Goal: Contribute content: Contribute content

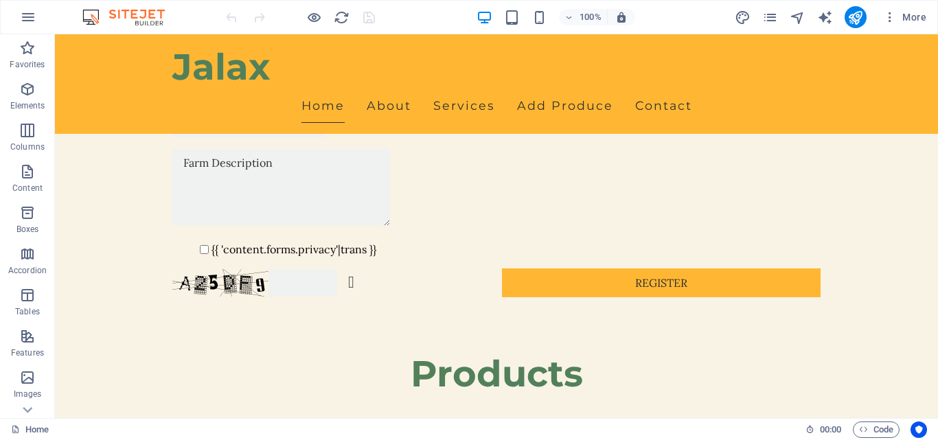
scroll to position [1322, 0]
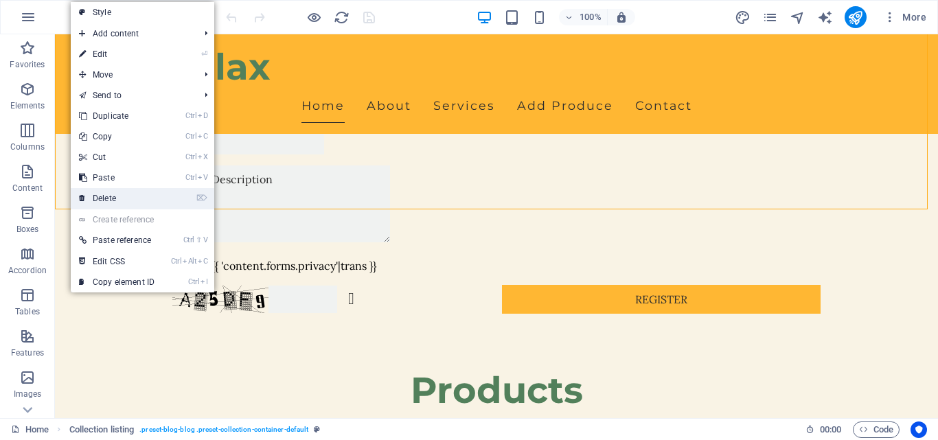
click at [96, 196] on link "⌦ Delete" at bounding box center [117, 198] width 92 height 21
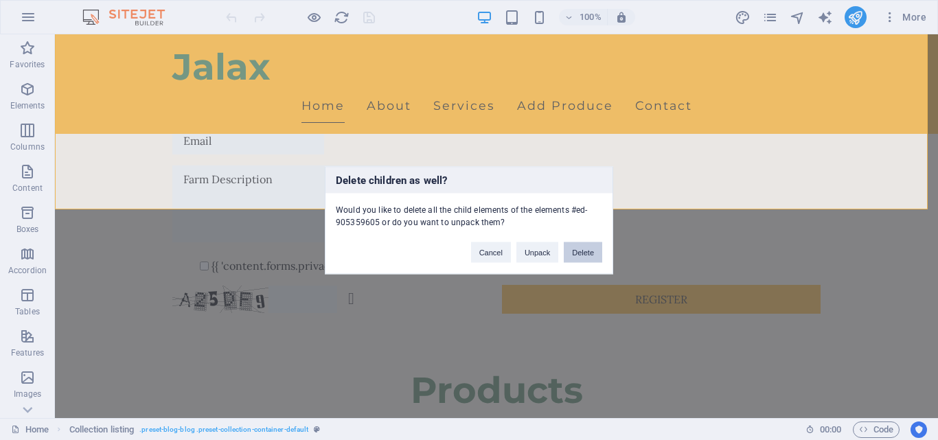
click at [584, 251] on button "Delete" at bounding box center [583, 252] width 38 height 21
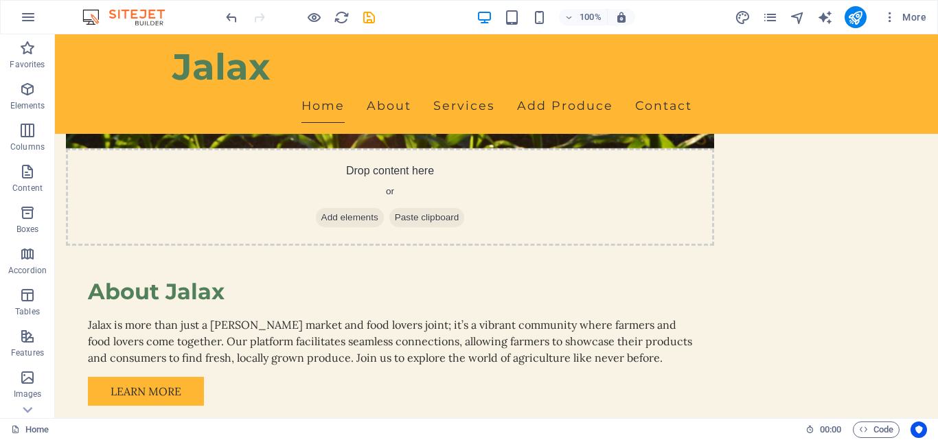
scroll to position [860, 0]
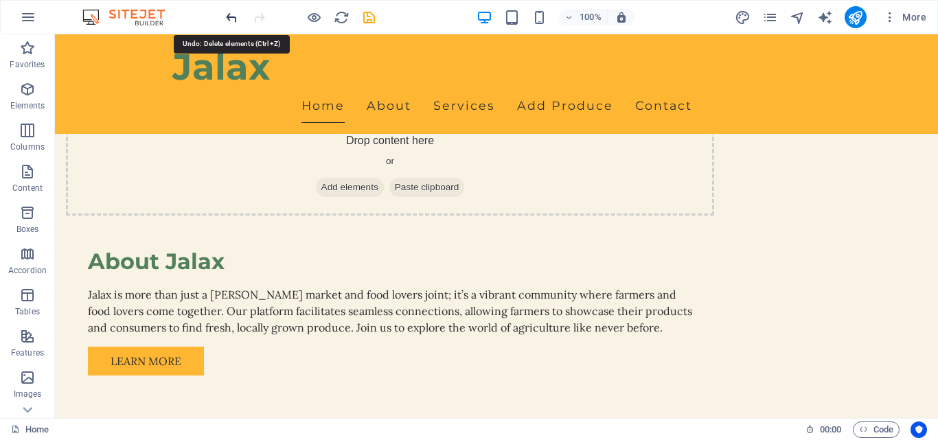
click at [230, 16] on icon "undo" at bounding box center [232, 18] width 16 height 16
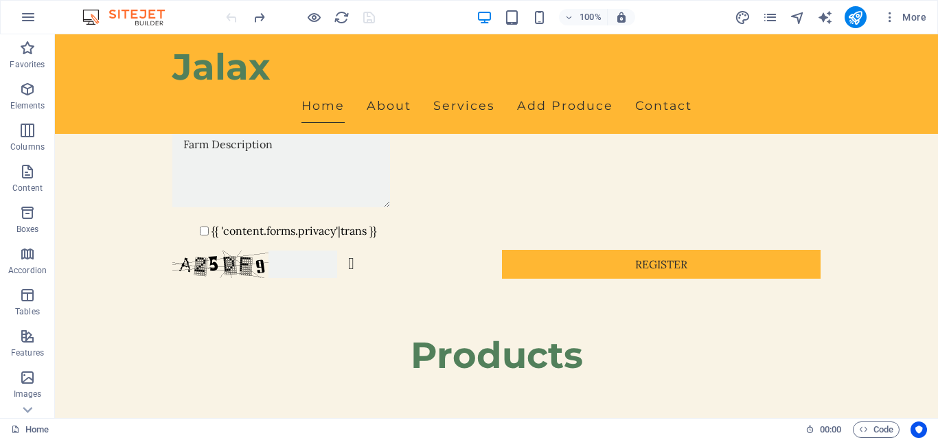
scroll to position [1348, 0]
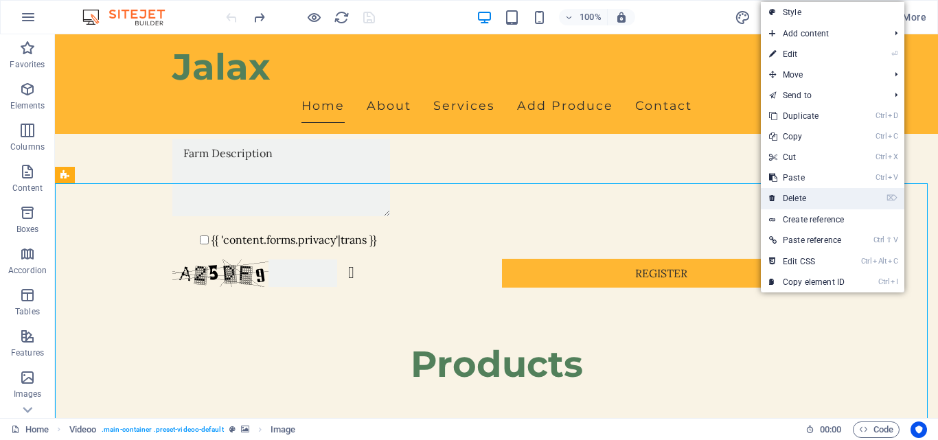
click at [795, 198] on link "⌦ Delete" at bounding box center [807, 198] width 92 height 21
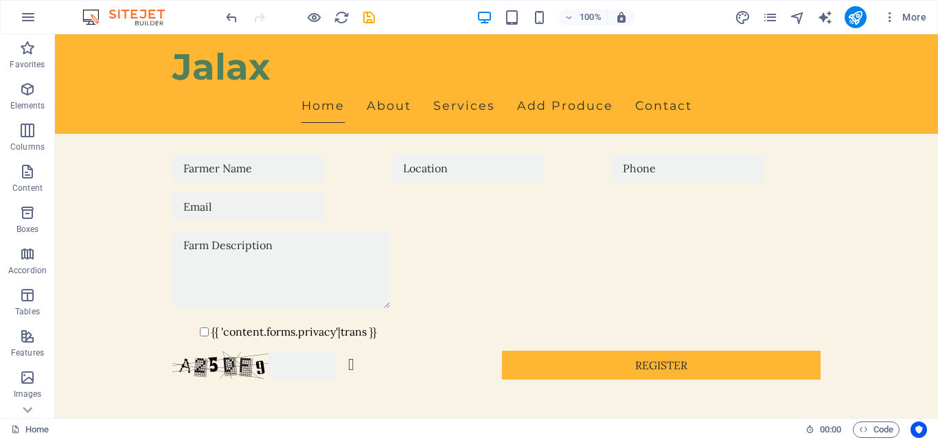
scroll to position [1247, 0]
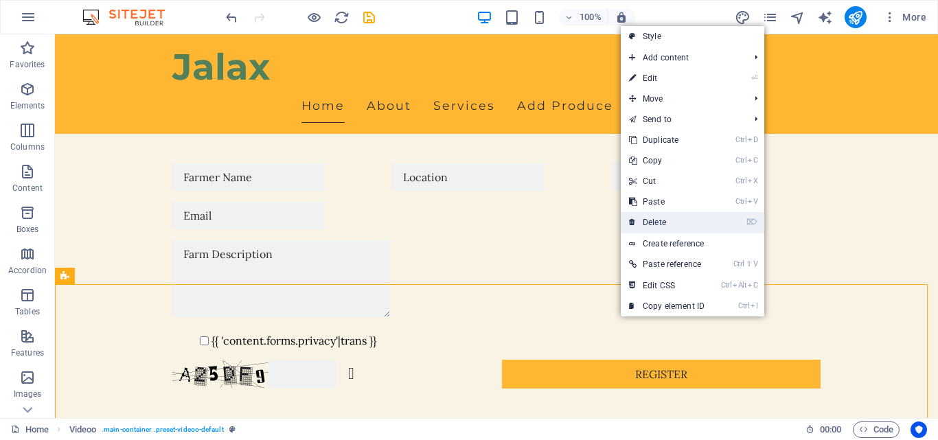
click at [656, 220] on link "⌦ Delete" at bounding box center [667, 222] width 92 height 21
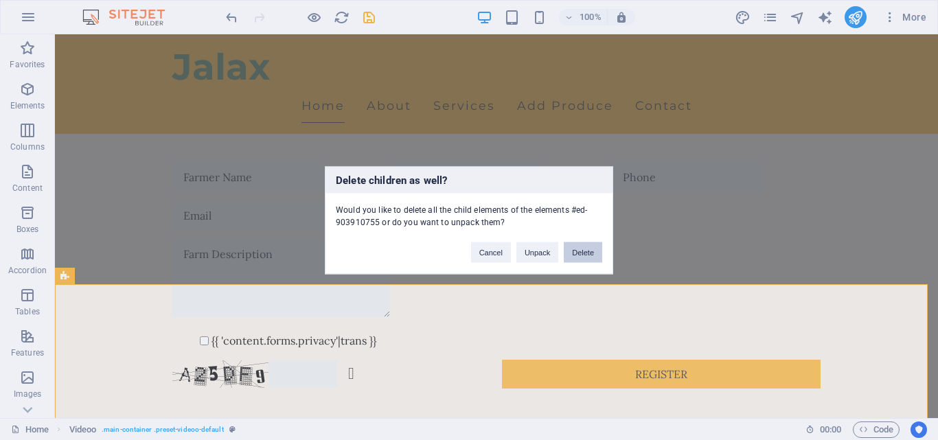
click at [582, 248] on button "Delete" at bounding box center [583, 252] width 38 height 21
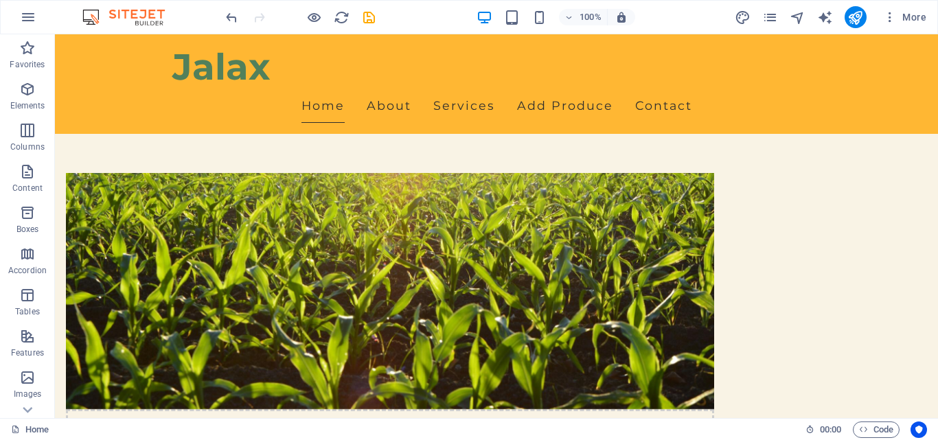
scroll to position [583, 0]
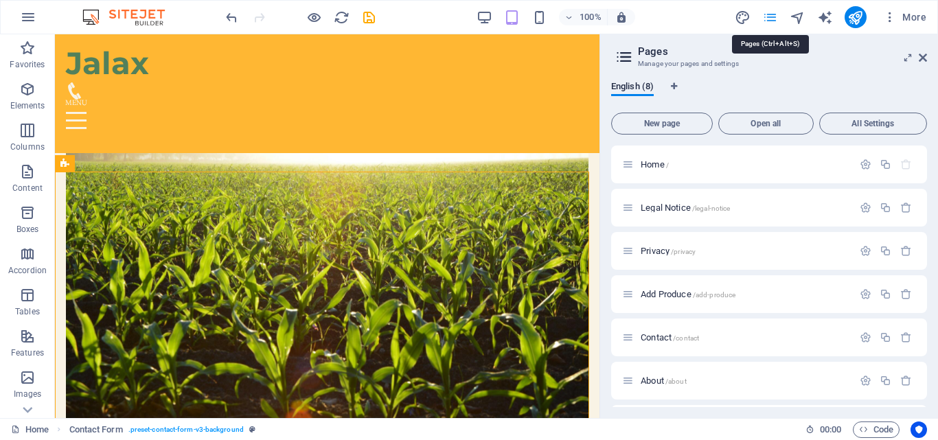
scroll to position [575, 0]
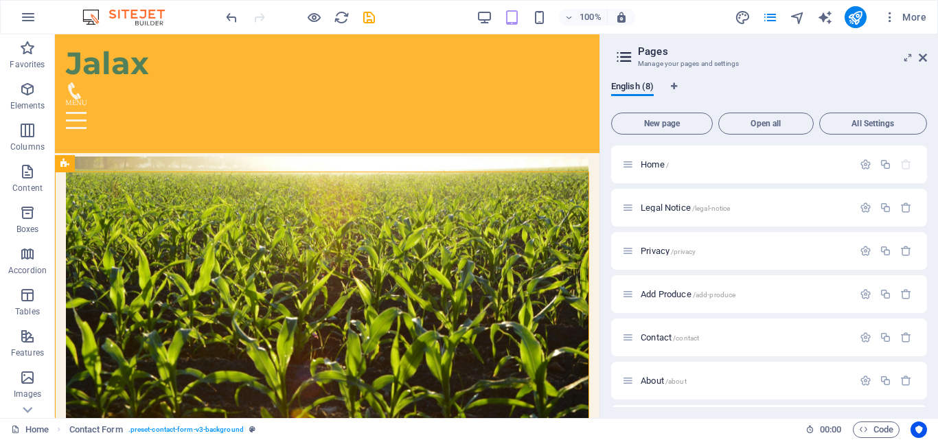
drag, startPoint x: 927, startPoint y: 216, endPoint x: 929, endPoint y: 308, distance: 92.0
click at [929, 308] on div "English (8) New page Open all All Settings Home / Legal Notice /legal-notice Pr…" at bounding box center [769, 244] width 338 height 348
drag, startPoint x: 928, startPoint y: 308, endPoint x: 928, endPoint y: 330, distance: 21.3
click at [928, 330] on div "English (8) New page Open all All Settings Home / Legal Notice /legal-notice Pr…" at bounding box center [769, 244] width 338 height 348
drag, startPoint x: 928, startPoint y: 330, endPoint x: 928, endPoint y: 363, distance: 33.0
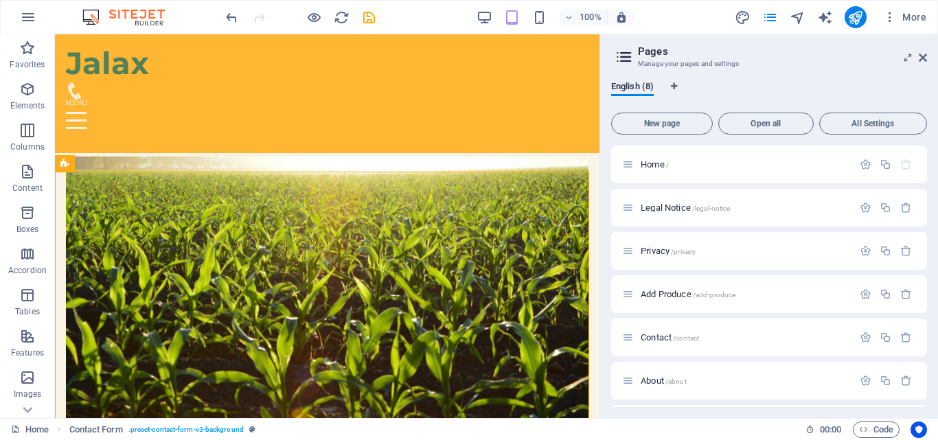
click at [928, 363] on div "English (8) New page Open all All Settings Home / Legal Notice /legal-notice Pr…" at bounding box center [769, 244] width 338 height 348
drag, startPoint x: 928, startPoint y: 345, endPoint x: 929, endPoint y: 367, distance: 22.7
click at [929, 367] on div "English (8) New page Open all All Settings Home / Legal Notice /legal-notice Pr…" at bounding box center [769, 244] width 338 height 348
drag, startPoint x: 927, startPoint y: 328, endPoint x: 927, endPoint y: 360, distance: 32.3
click at [927, 360] on div "English (8) New page Open all All Settings Home / Legal Notice /legal-notice Pr…" at bounding box center [769, 244] width 338 height 348
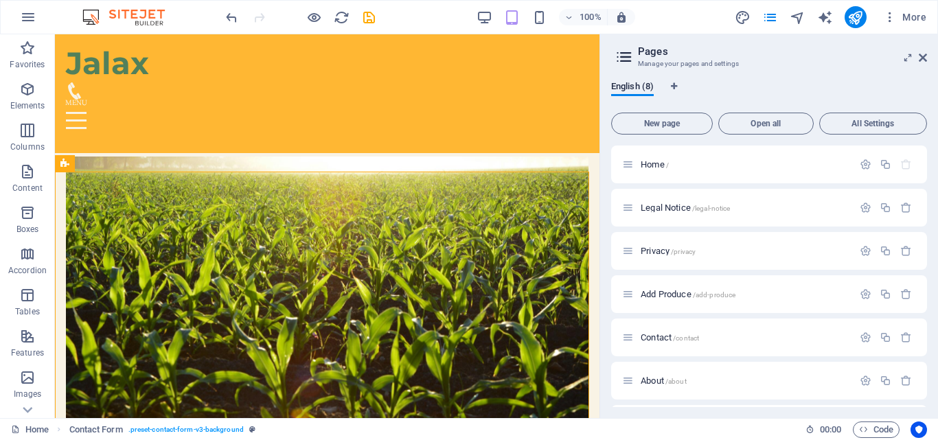
click at [927, 360] on div "English (8) New page Open all All Settings Home / Legal Notice /legal-notice Pr…" at bounding box center [769, 244] width 338 height 348
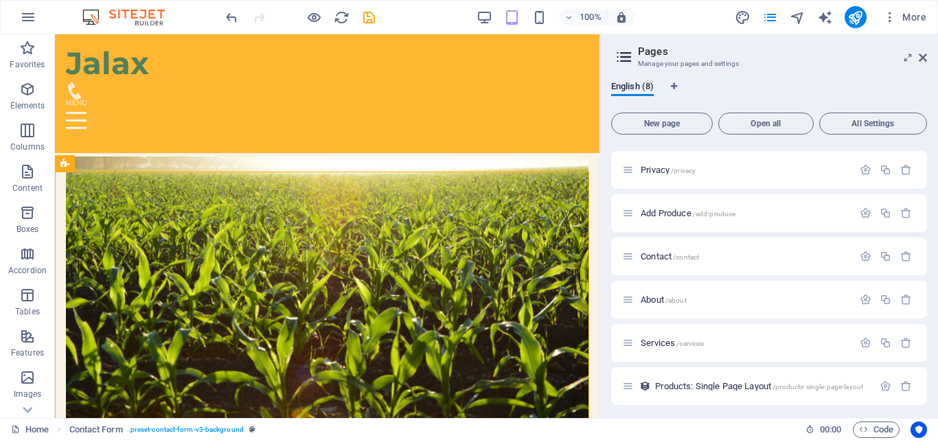
scroll to position [82, 0]
click at [744, 384] on span "Products: Single Page Layout /products-single-page-layout" at bounding box center [759, 385] width 208 height 10
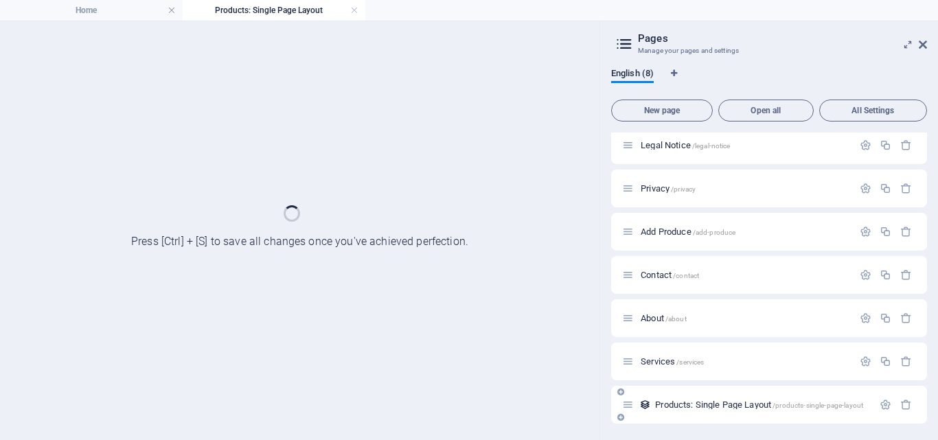
scroll to position [49, 0]
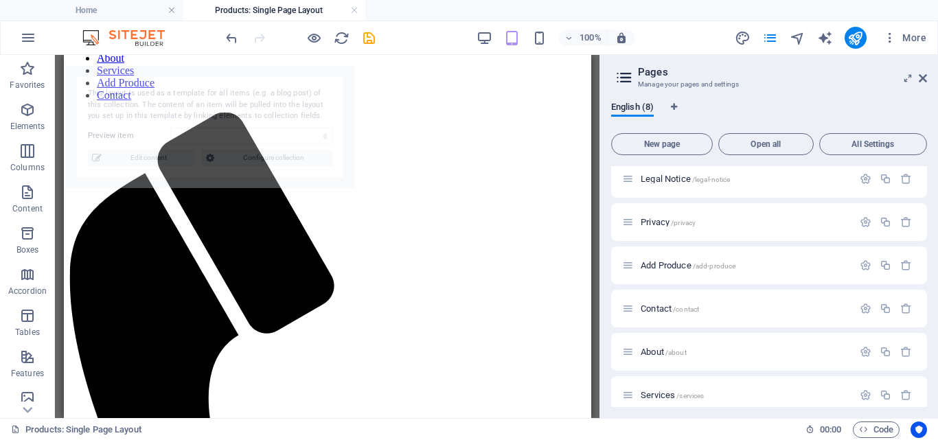
select select "68b9734ba3ce6425fb0df3bf"
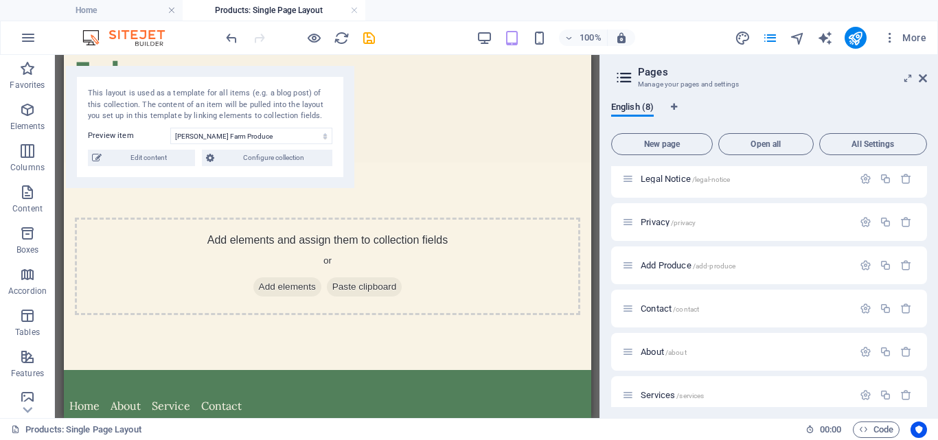
scroll to position [0, 0]
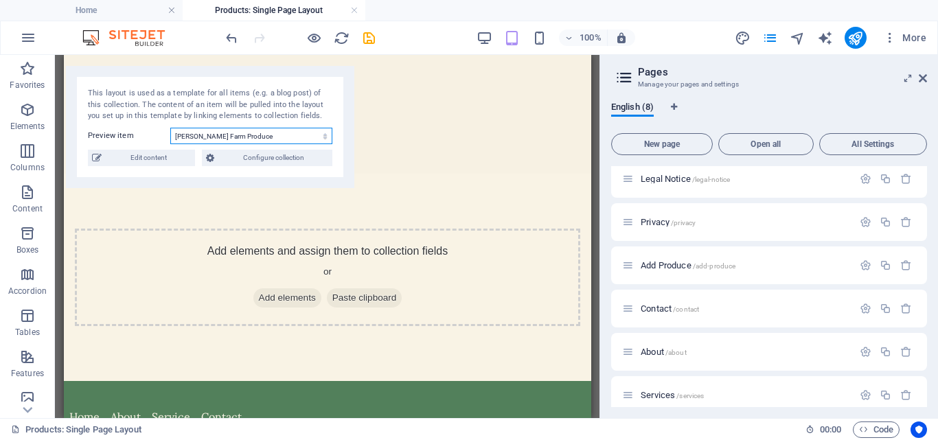
click at [257, 138] on select "[PERSON_NAME] Farm Produce" at bounding box center [251, 136] width 162 height 16
drag, startPoint x: 928, startPoint y: 358, endPoint x: 937, endPoint y: 395, distance: 39.0
click at [937, 395] on div "English (8) New page Open all All Settings Home / Legal Notice /legal-notice Pr…" at bounding box center [769, 255] width 338 height 328
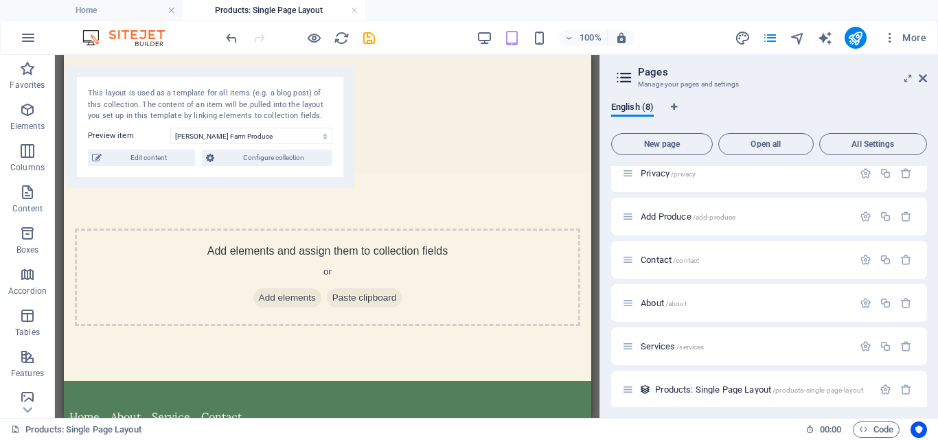
scroll to position [105, 0]
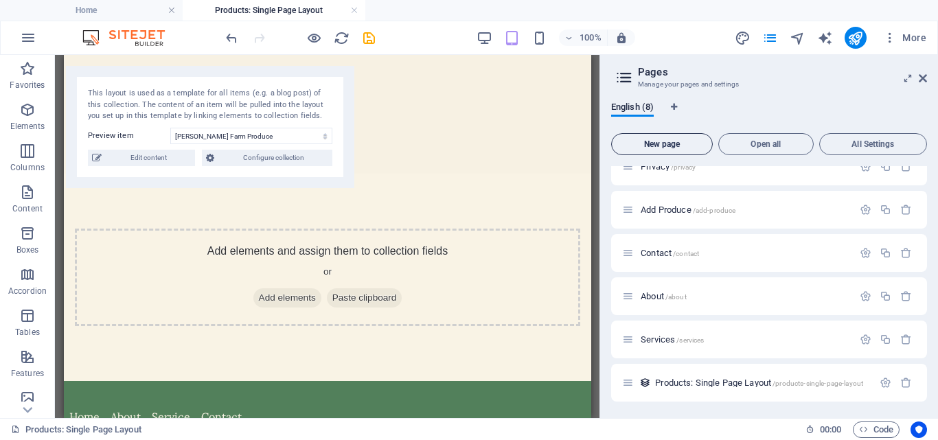
click at [671, 141] on span "New page" at bounding box center [661, 144] width 89 height 8
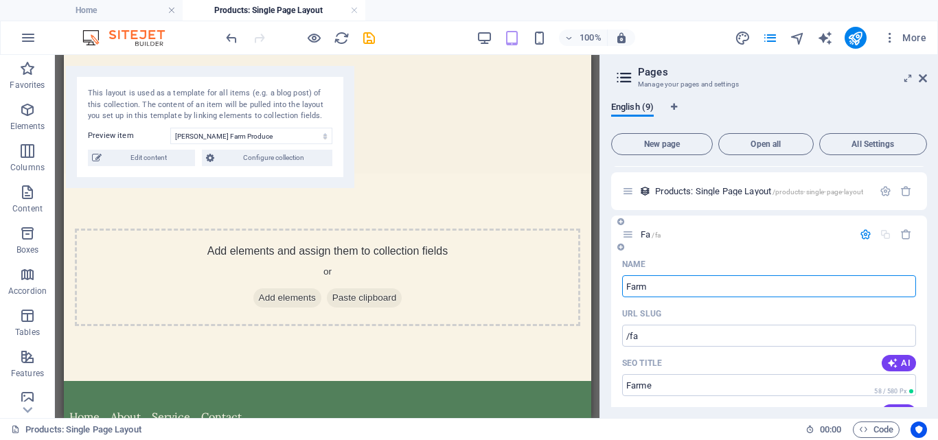
type input "Farme"
type input "/fa"
type input "Farmers"
type input "/farmer"
type input "Farmers"
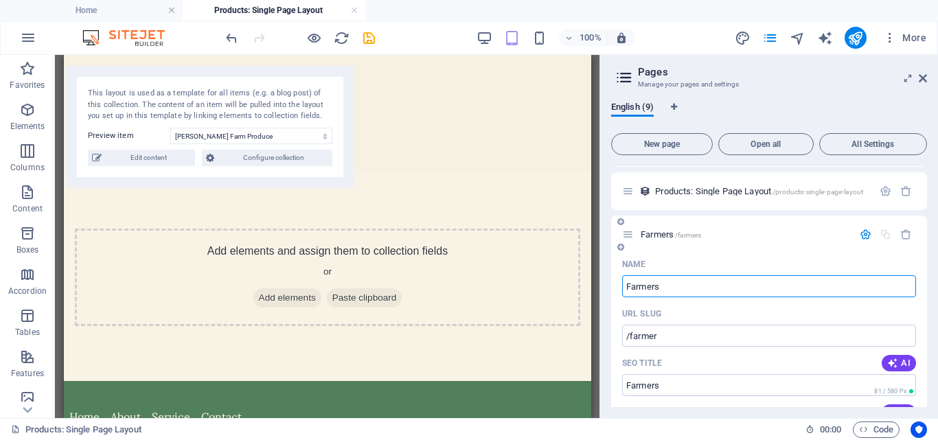
type input "/farmers"
type input "Farmers Te"
type input "/farmers-t"
type input "Farmers Tegist"
type input "/farmers-tegi"
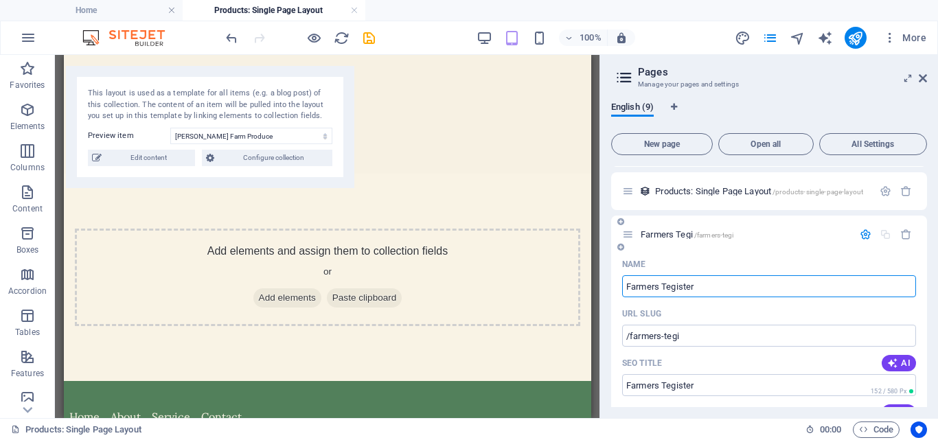
type input "Farmers Tegister"
type input "/farmers-tegister"
type input "Farmers"
type input "/farmers-t"
type input "Farmers"
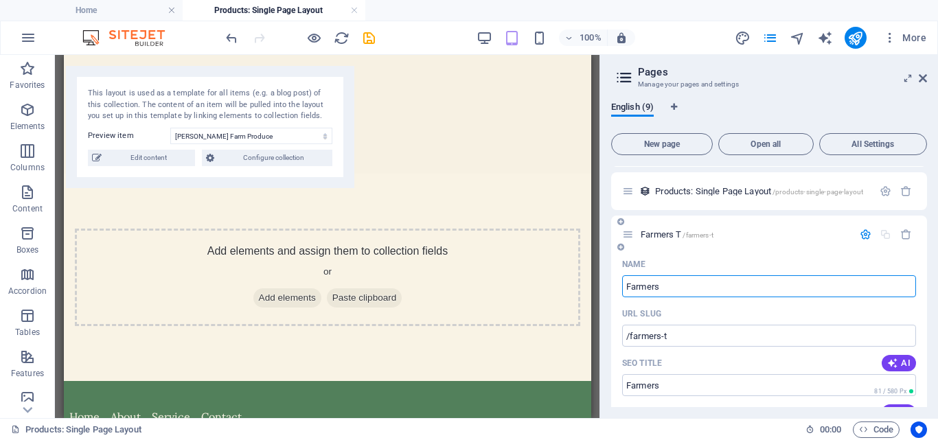
type input "/farmers"
type input "Farmers Re"
type input "/farmers-r"
type input "Farmers Regi"
type input "/farmers-regi"
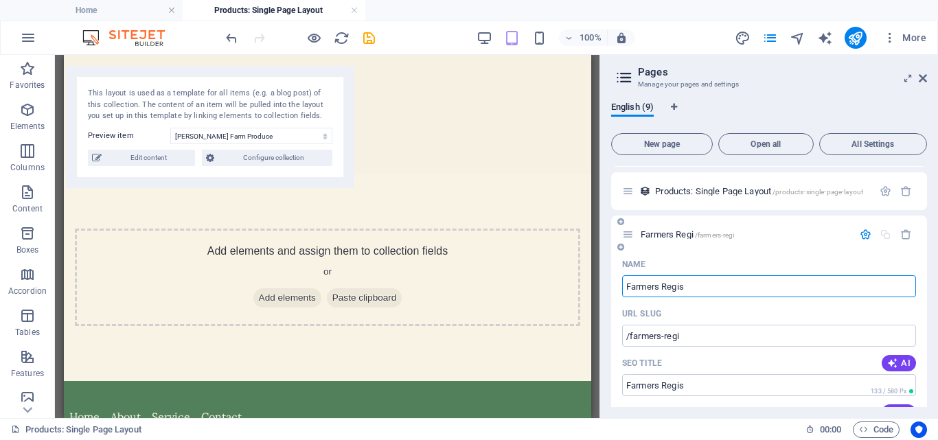
type input "Farmers Regis"
type input "/farmers-regis"
type input "Farmers Register"
type input "/farmers-register"
type input "Farmers Register"
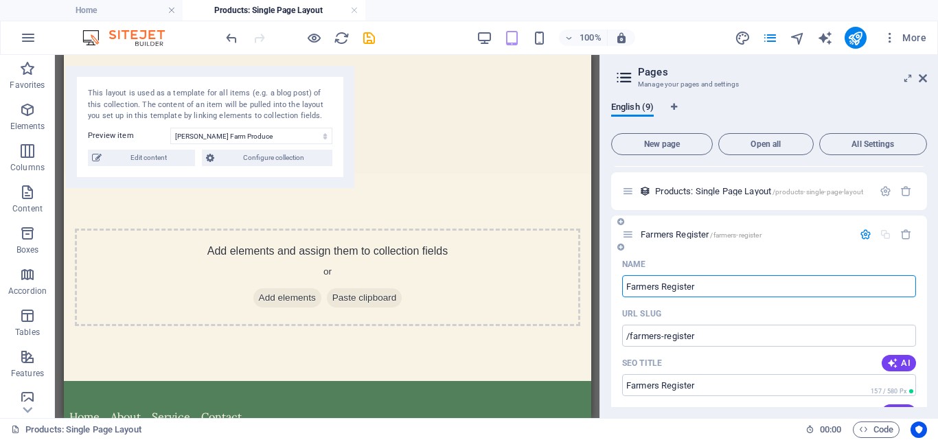
click at [658, 235] on span "Farmers Register /farmers-register" at bounding box center [701, 234] width 121 height 10
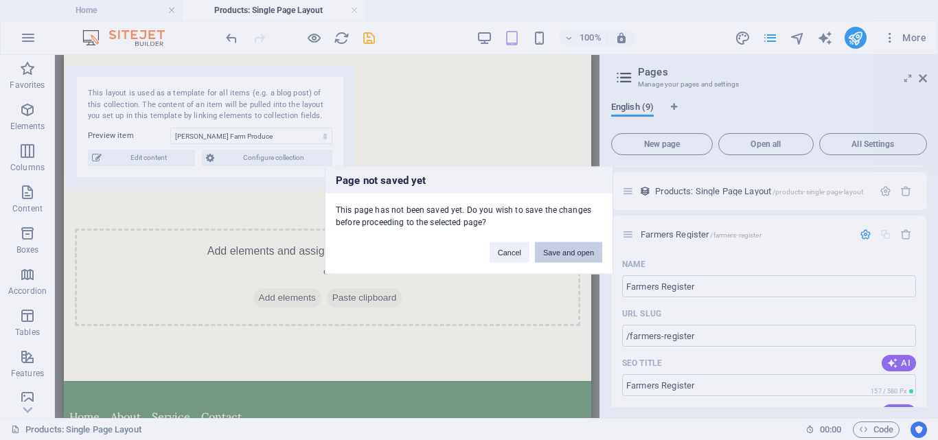
click at [578, 249] on button "Save and open" at bounding box center [568, 252] width 67 height 21
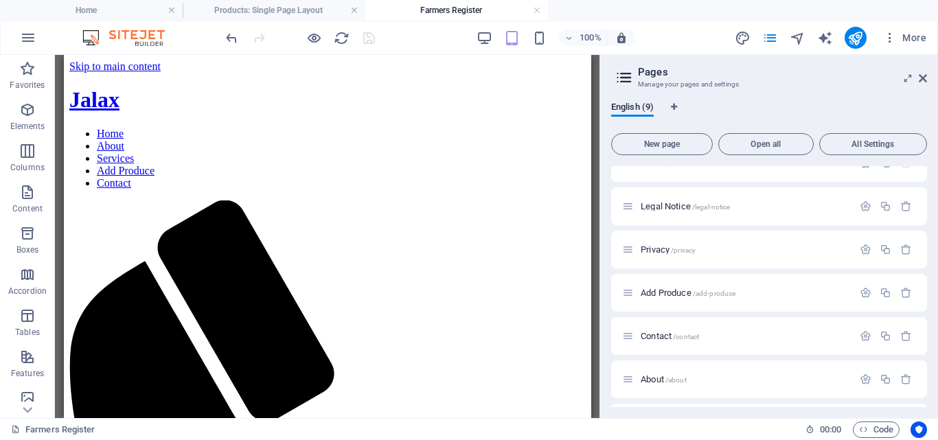
scroll to position [0, 0]
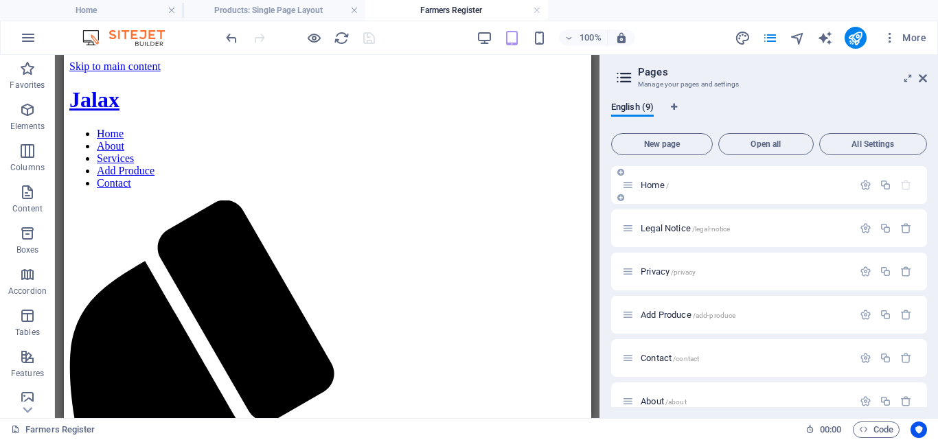
click at [655, 186] on span "Home /" at bounding box center [655, 185] width 28 height 10
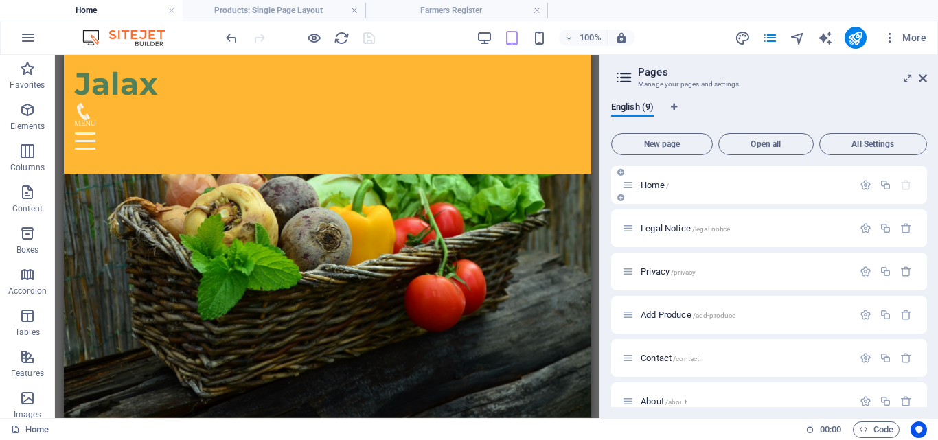
scroll to position [575, 0]
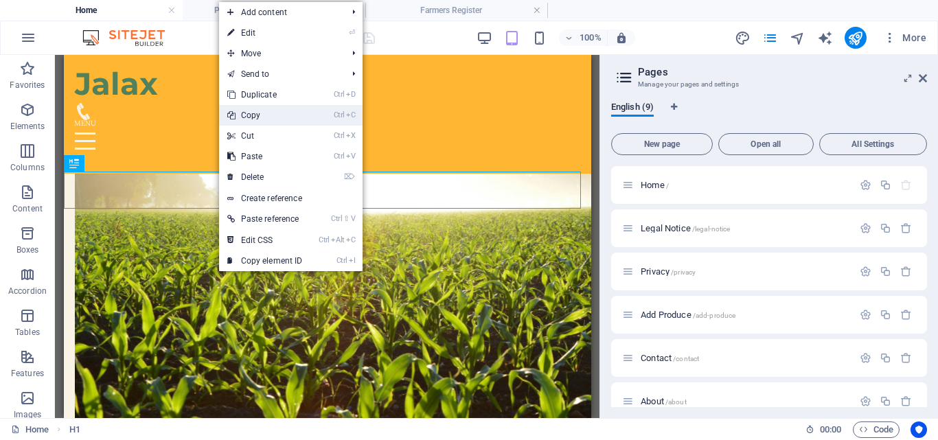
click at [252, 115] on link "Ctrl C Copy" at bounding box center [265, 115] width 92 height 21
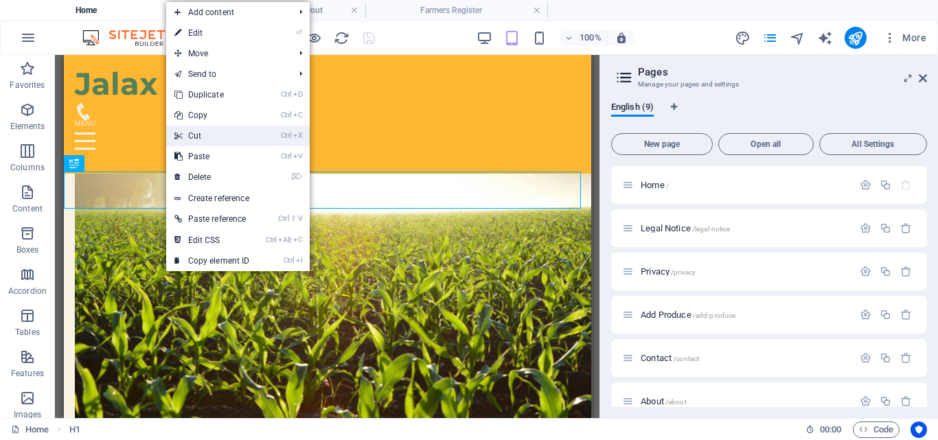
click at [200, 135] on link "Ctrl X Cut" at bounding box center [212, 136] width 92 height 21
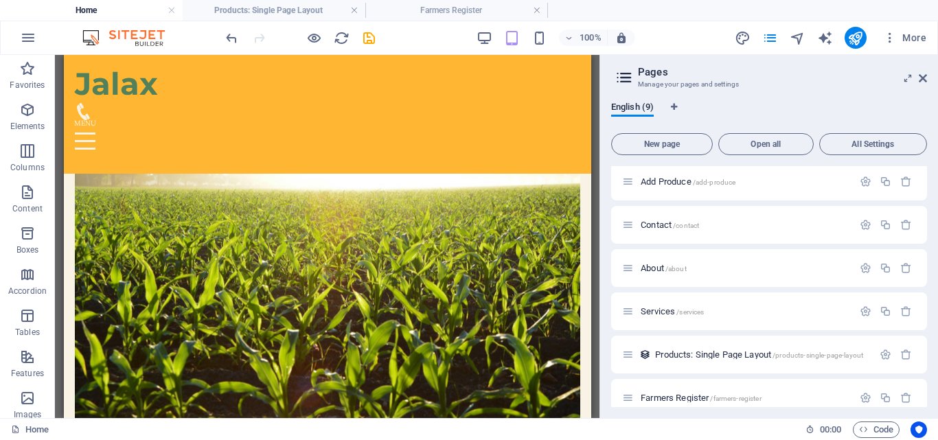
scroll to position [143, 0]
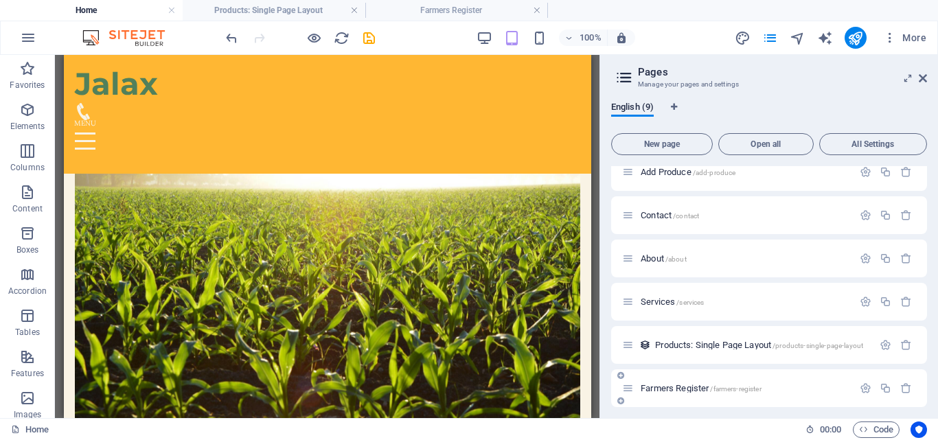
click at [679, 387] on span "Farmers Register /farmers-register" at bounding box center [701, 388] width 121 height 10
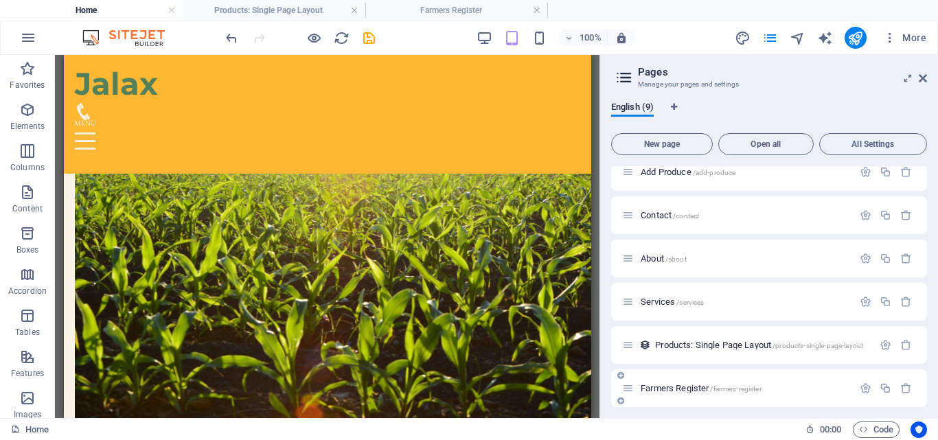
scroll to position [0, 0]
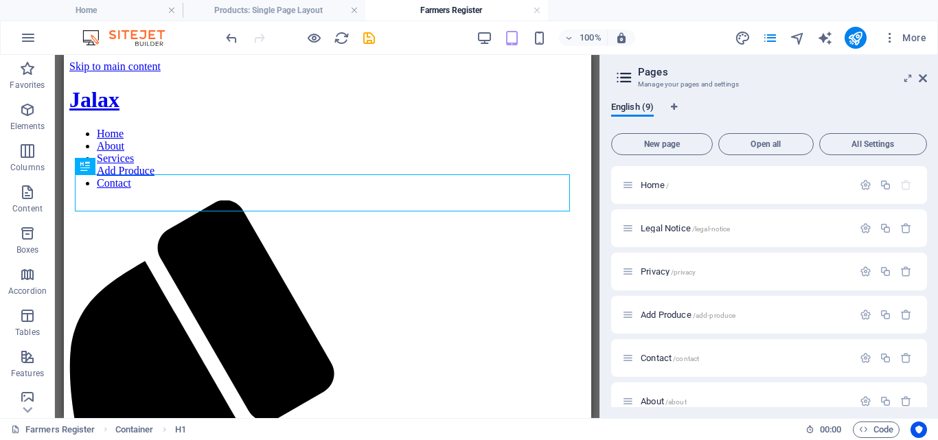
drag, startPoint x: 584, startPoint y: 234, endPoint x: 660, endPoint y: 260, distance: 81.0
click at [656, 185] on span "Home /" at bounding box center [655, 185] width 28 height 10
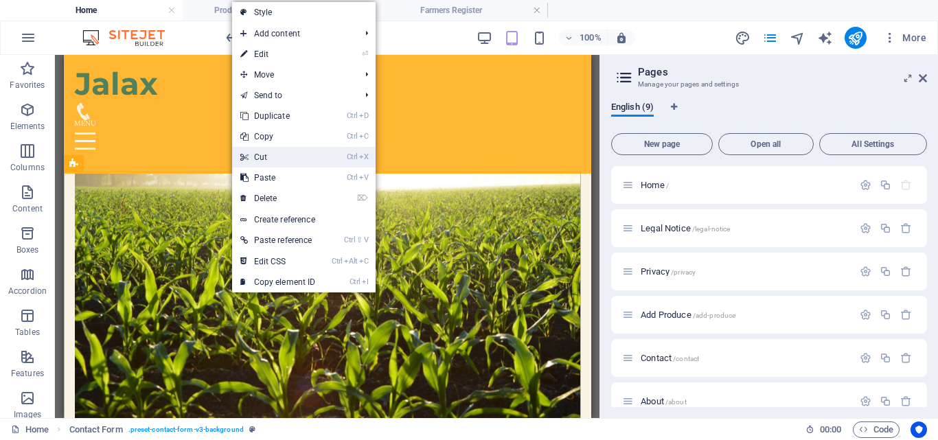
click at [270, 157] on link "Ctrl X Cut" at bounding box center [278, 157] width 92 height 21
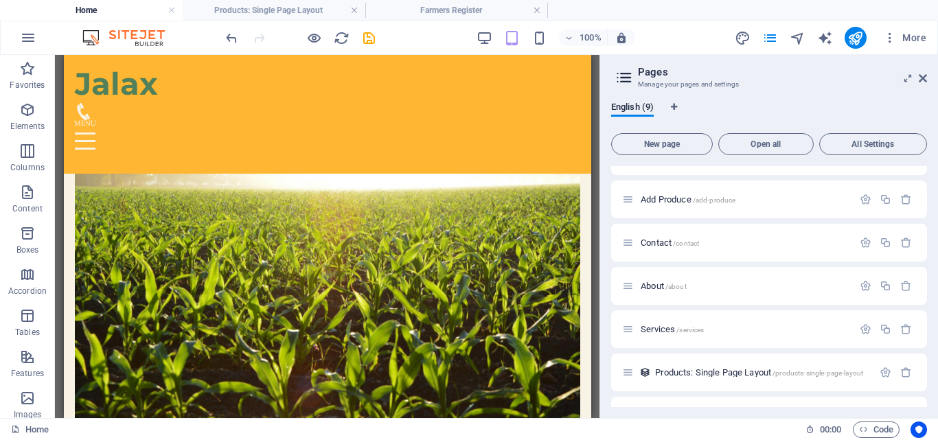
scroll to position [148, 0]
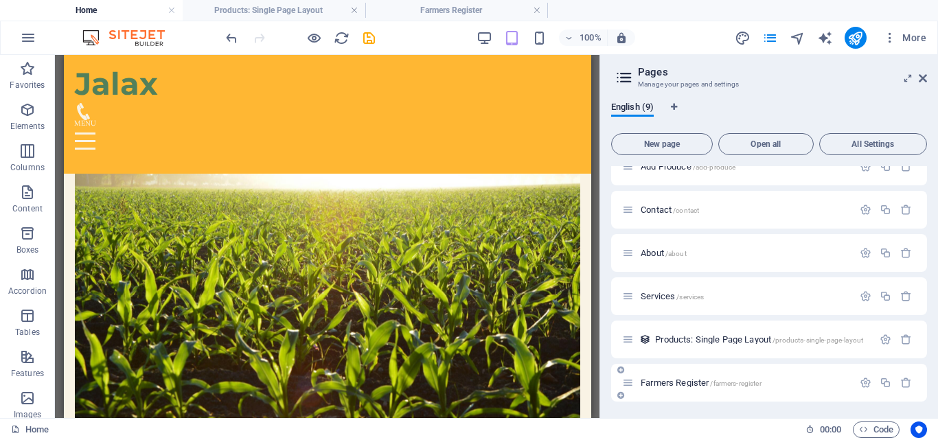
click at [685, 380] on span "Farmers Register /farmers-register" at bounding box center [701, 383] width 121 height 10
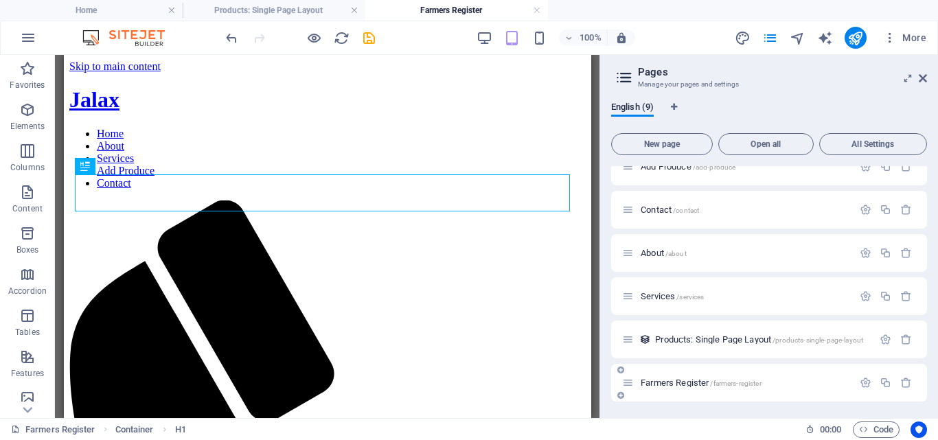
scroll to position [0, 0]
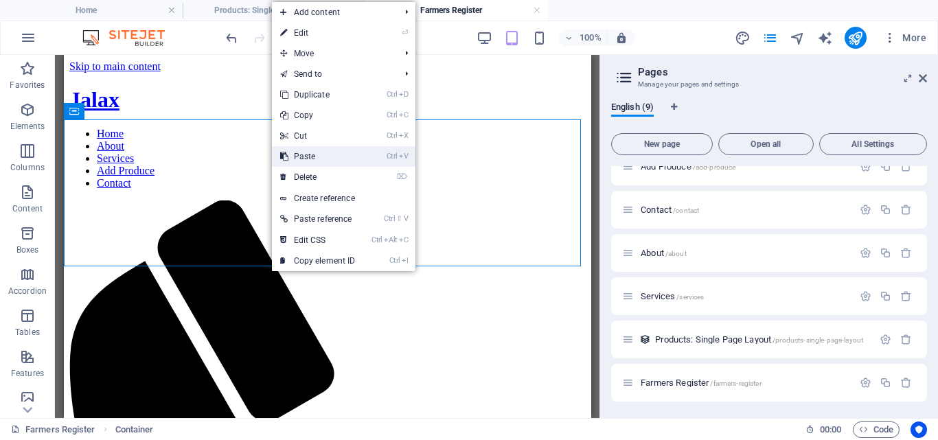
click at [321, 157] on link "Ctrl V Paste" at bounding box center [318, 156] width 92 height 21
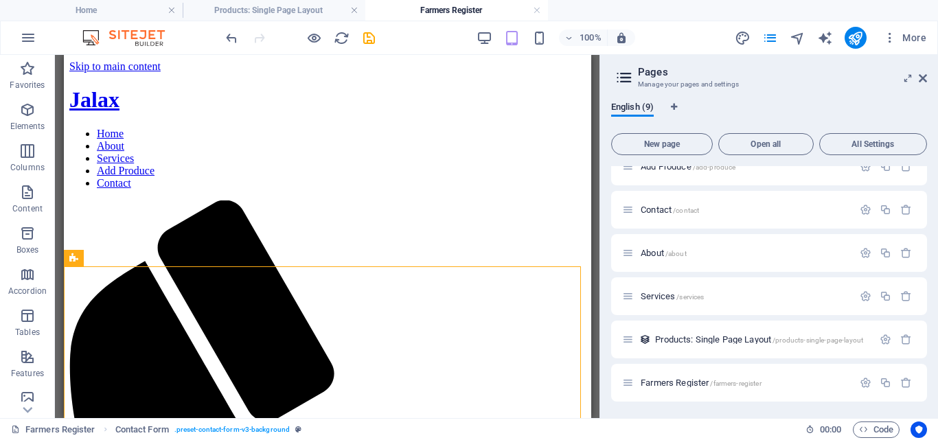
drag, startPoint x: 585, startPoint y: 194, endPoint x: 656, endPoint y: 246, distance: 88.0
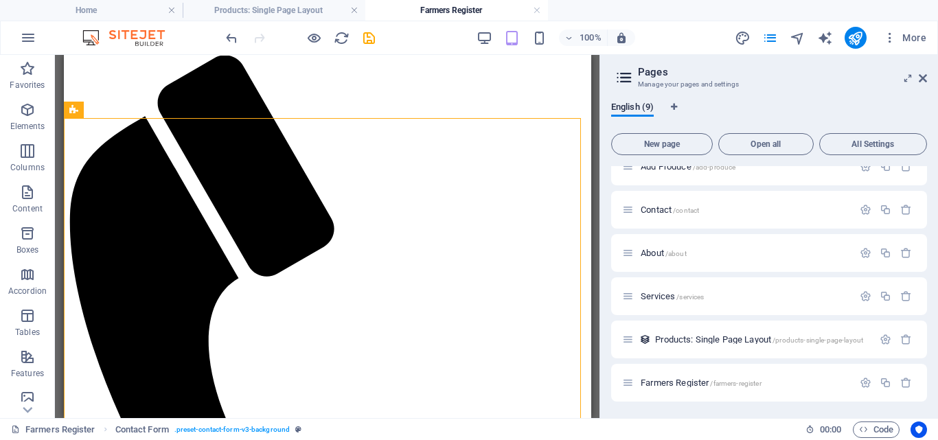
scroll to position [137, 0]
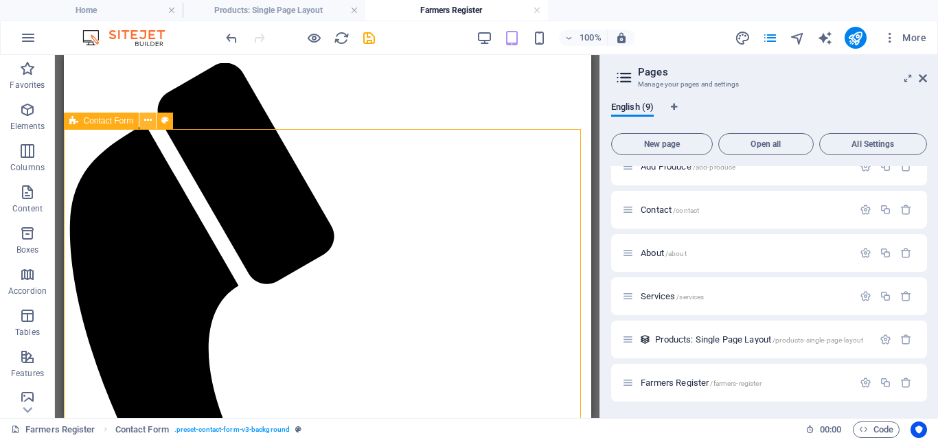
click at [148, 122] on icon at bounding box center [148, 120] width 8 height 14
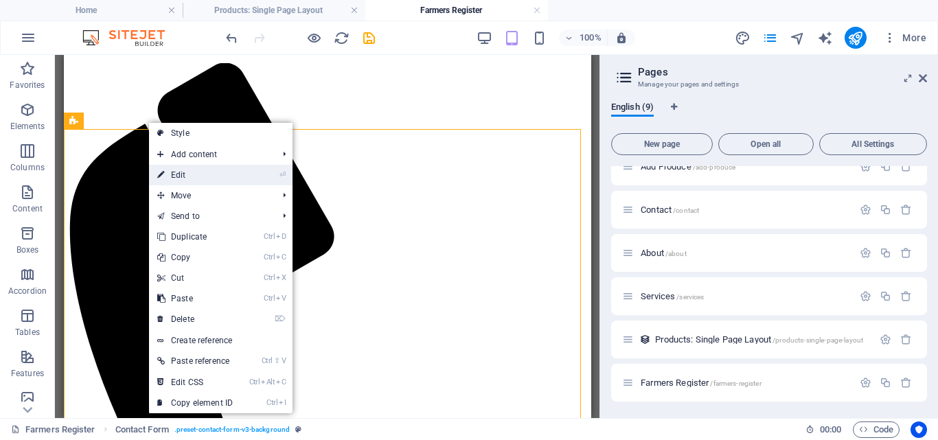
click at [183, 172] on link "⏎ Edit" at bounding box center [195, 175] width 92 height 21
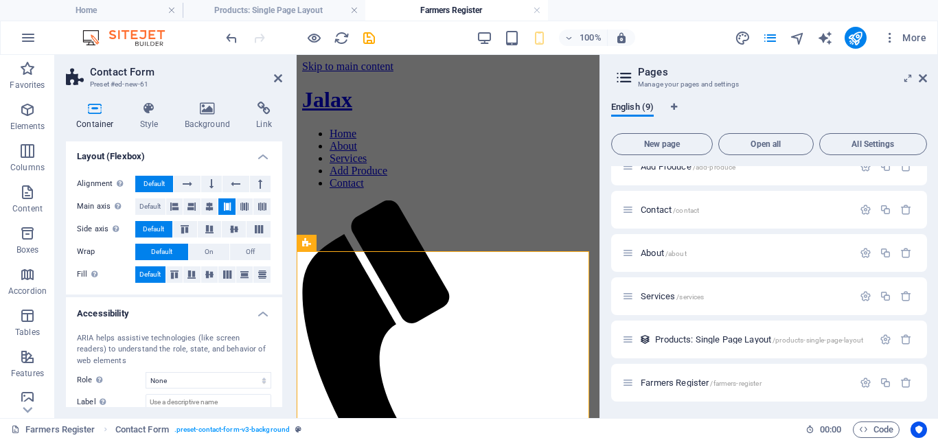
scroll to position [189, 0]
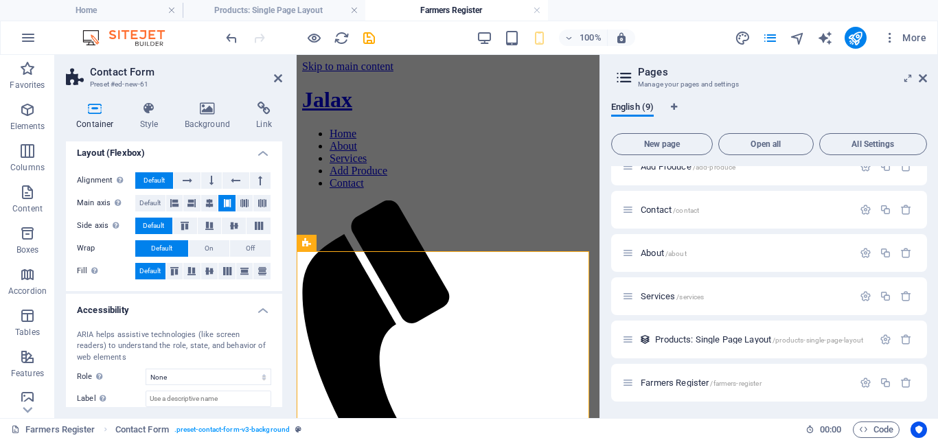
drag, startPoint x: 279, startPoint y: 257, endPoint x: 279, endPoint y: 335, distance: 78.3
click at [279, 335] on div "Size Height Default px rem % vh vw Min. height None px rem % vh vw Width Defaul…" at bounding box center [174, 274] width 216 height 266
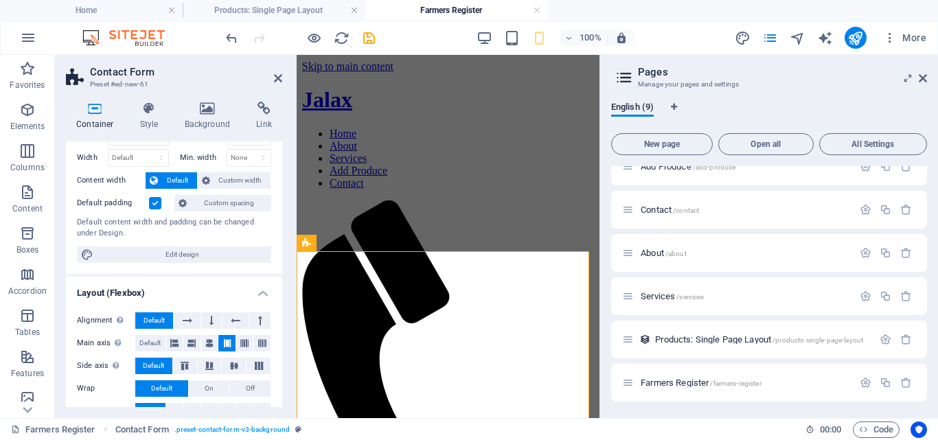
scroll to position [0, 0]
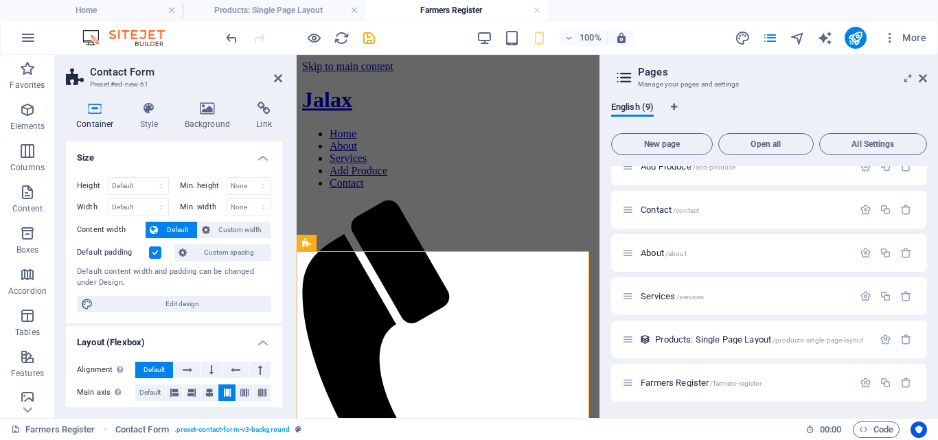
click at [100, 121] on h4 "Container" at bounding box center [98, 116] width 64 height 29
click at [137, 117] on h4 "Style" at bounding box center [152, 116] width 45 height 29
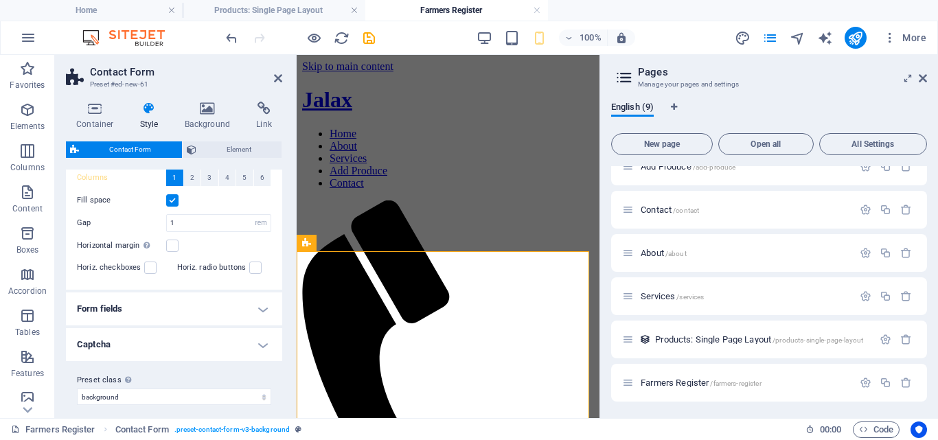
scroll to position [284, 0]
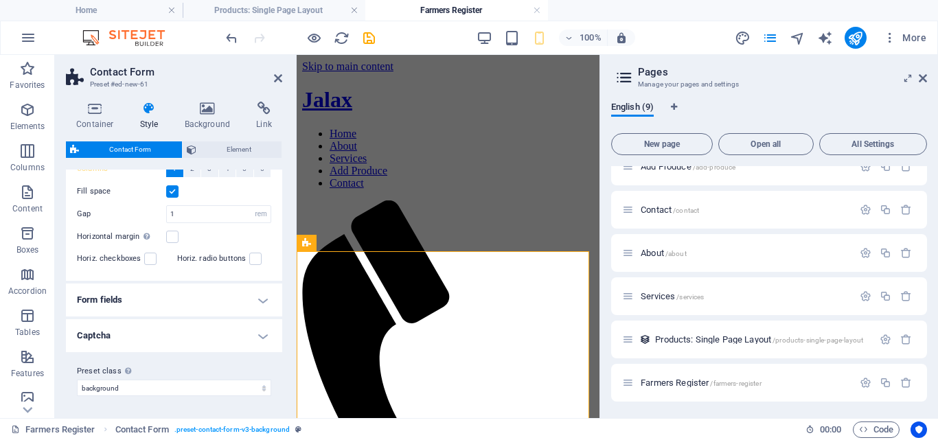
click at [256, 301] on h4 "Form fields" at bounding box center [174, 300] width 216 height 33
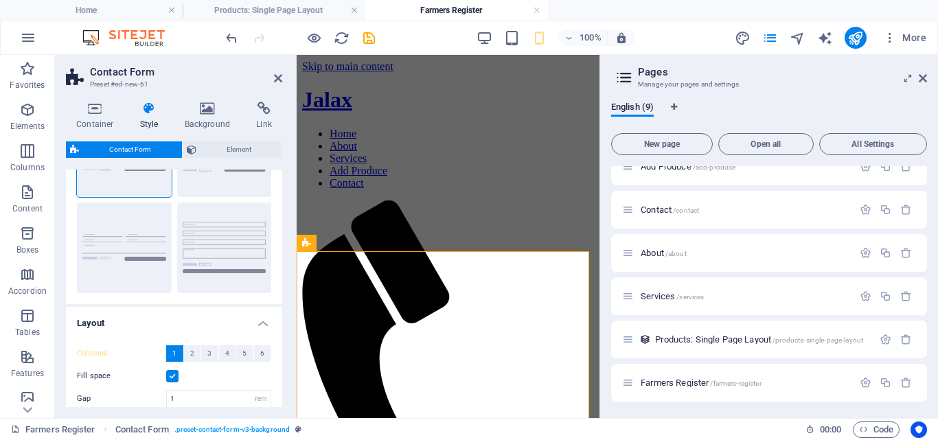
scroll to position [0, 0]
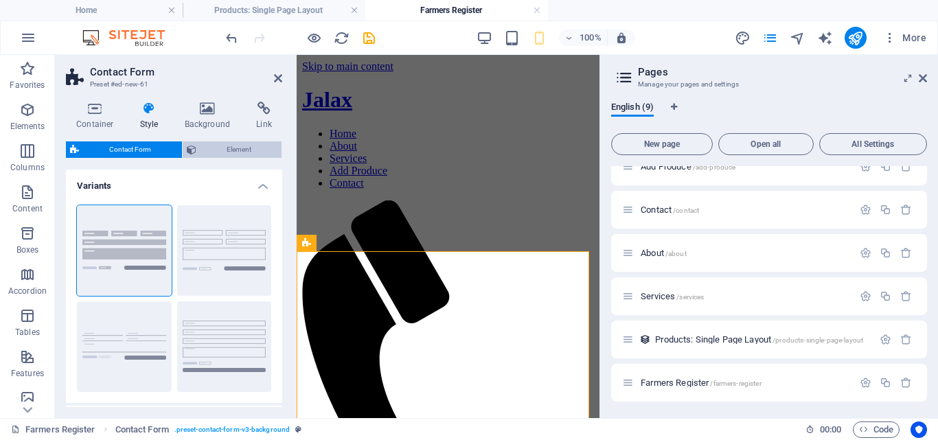
click at [242, 148] on span "Element" at bounding box center [239, 149] width 78 height 16
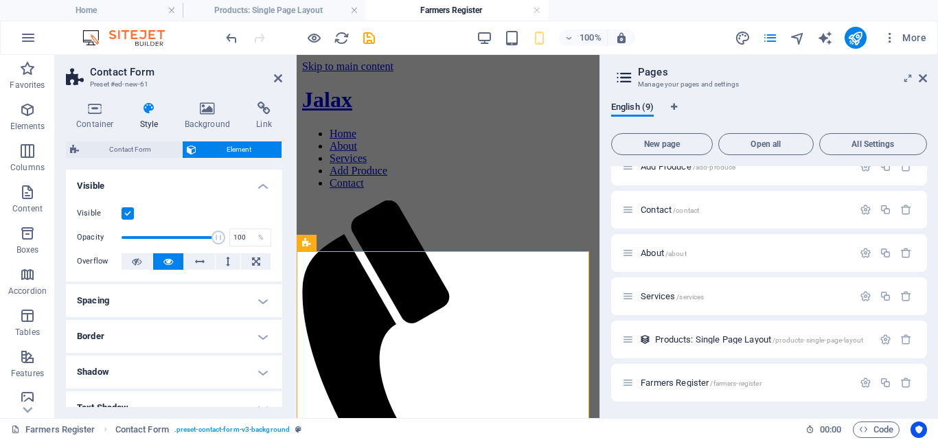
drag, startPoint x: 279, startPoint y: 211, endPoint x: 282, endPoint y: 325, distance: 114.7
click at [282, 325] on div "Container Style Background Link Size Height Default px rem % vh vw Min. height …" at bounding box center [174, 255] width 238 height 328
click at [274, 79] on icon at bounding box center [278, 78] width 8 height 11
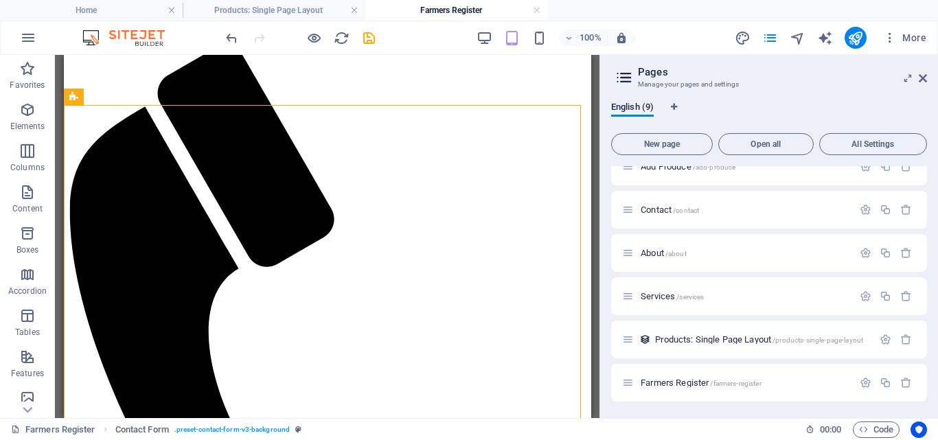
scroll to position [166, 0]
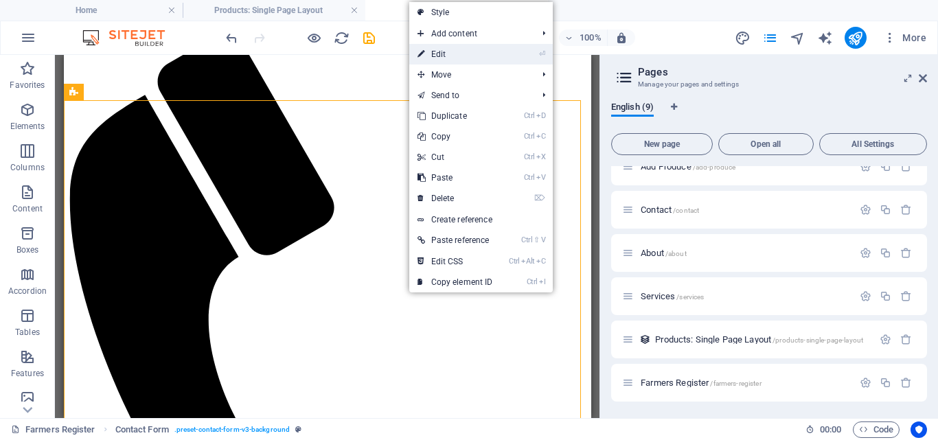
click at [457, 51] on link "⏎ Edit" at bounding box center [455, 54] width 92 height 21
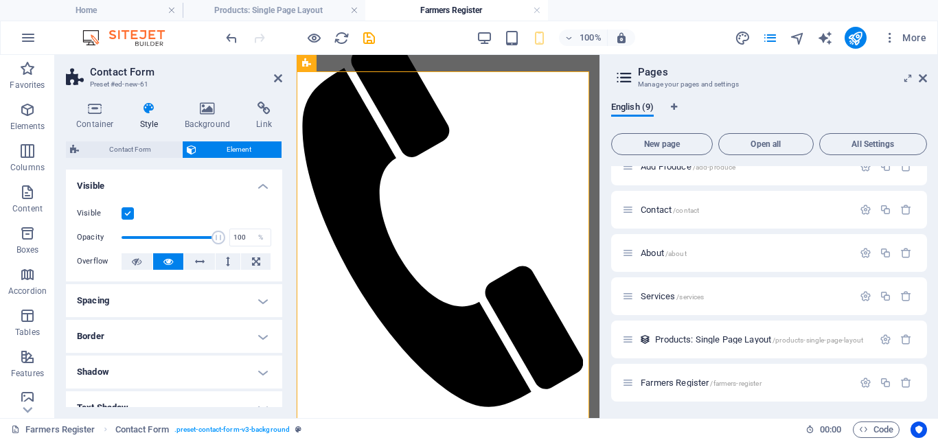
scroll to position [180, 0]
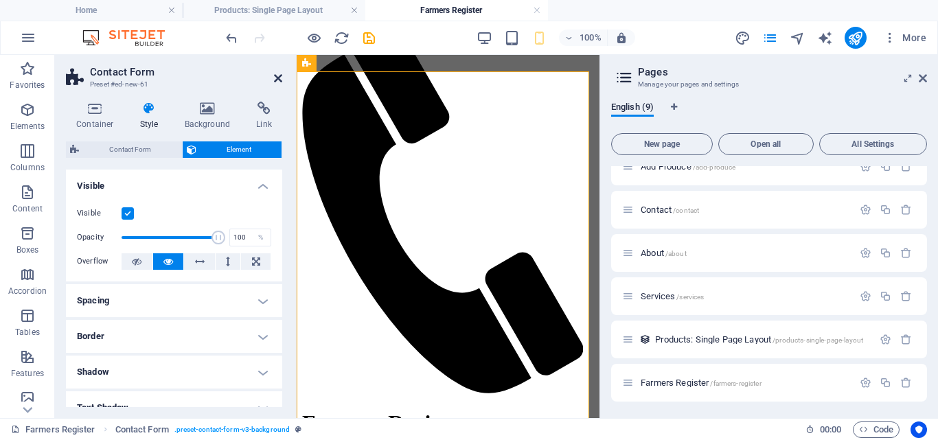
click at [276, 78] on icon at bounding box center [278, 78] width 8 height 11
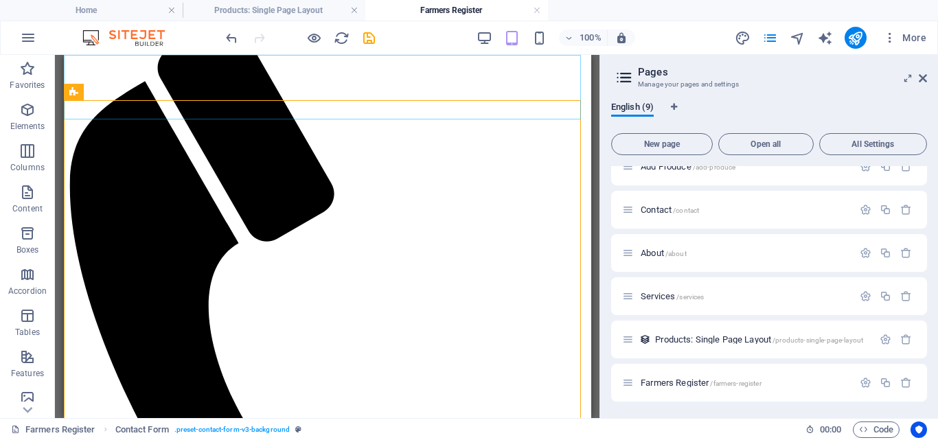
scroll to position [166, 0]
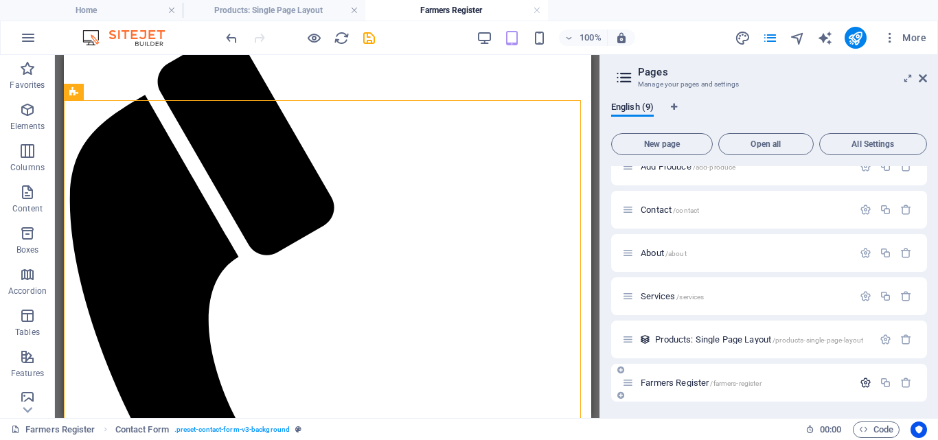
click at [861, 381] on icon "button" at bounding box center [866, 383] width 12 height 12
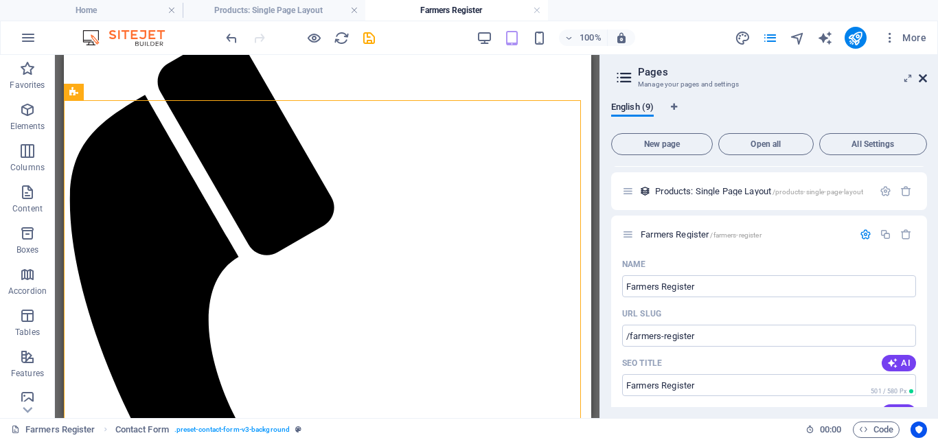
click at [922, 75] on icon at bounding box center [923, 78] width 8 height 11
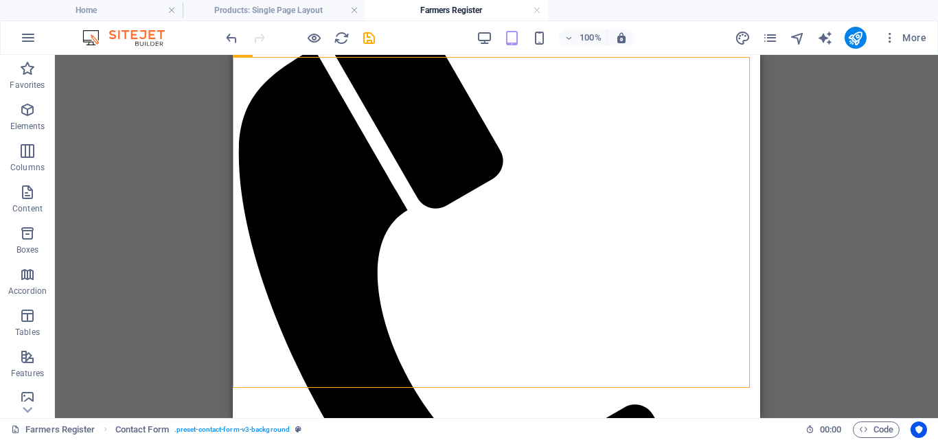
scroll to position [222, 0]
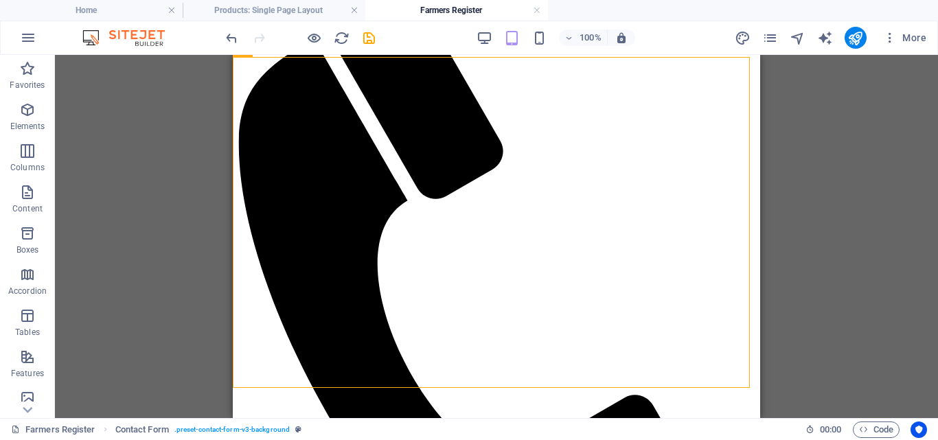
drag, startPoint x: 754, startPoint y: 299, endPoint x: 1000, endPoint y: 268, distance: 248.4
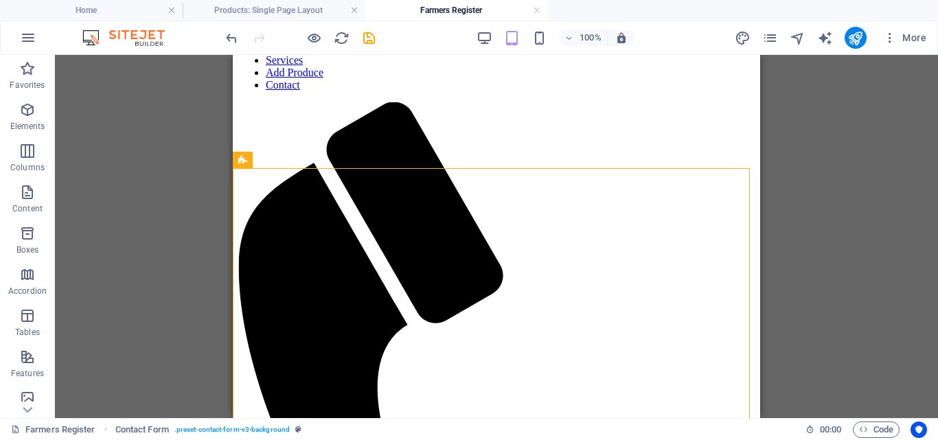
scroll to position [91, 0]
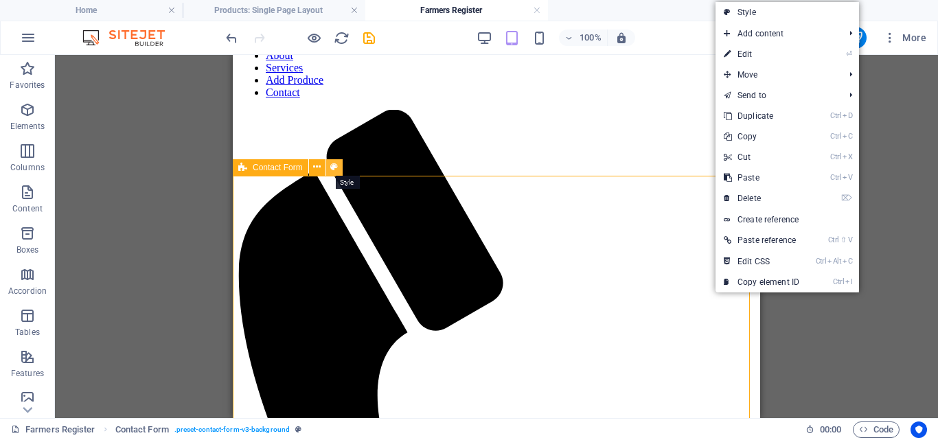
click at [335, 168] on icon at bounding box center [334, 167] width 8 height 14
select select "rem"
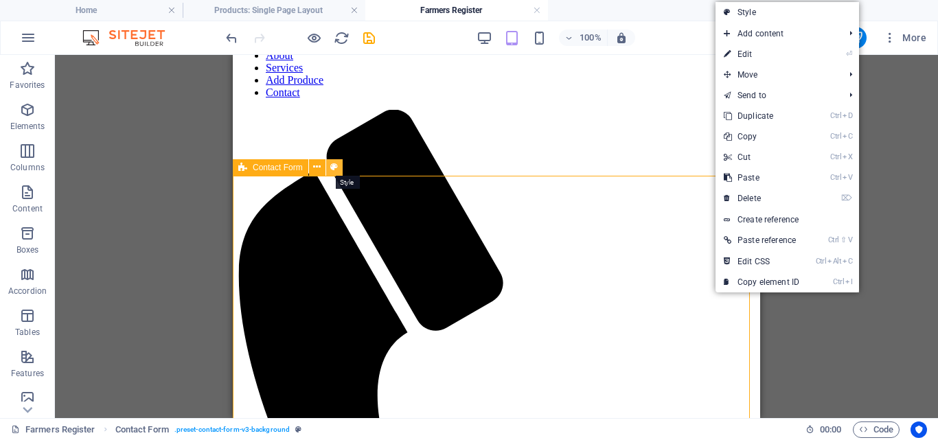
select select "rem"
select select "px"
select select "preset-contact-form-v3-background"
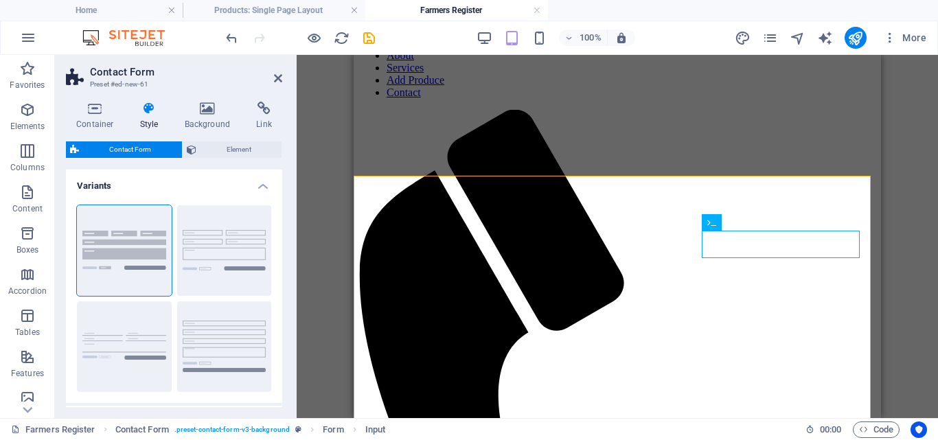
drag, startPoint x: 102, startPoint y: 233, endPoint x: 331, endPoint y: 92, distance: 268.5
click at [331, 92] on div "Drag here to replace the existing content. Press “Ctrl” if you want to create a…" at bounding box center [617, 236] width 641 height 363
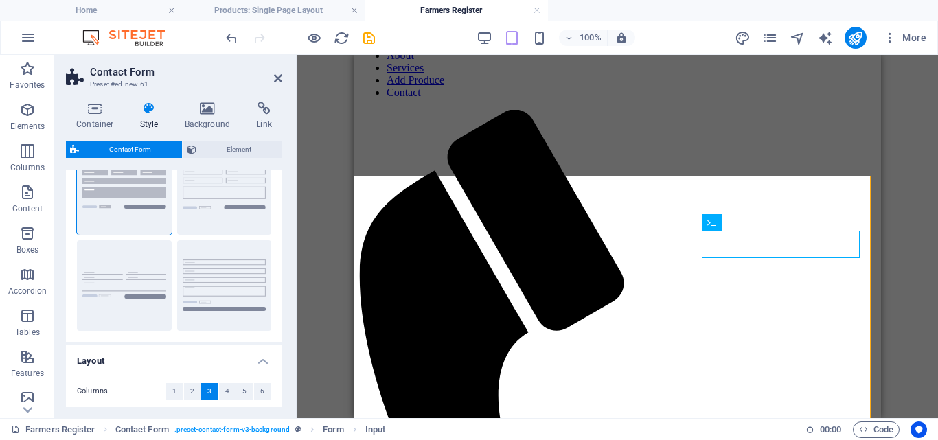
scroll to position [0, 0]
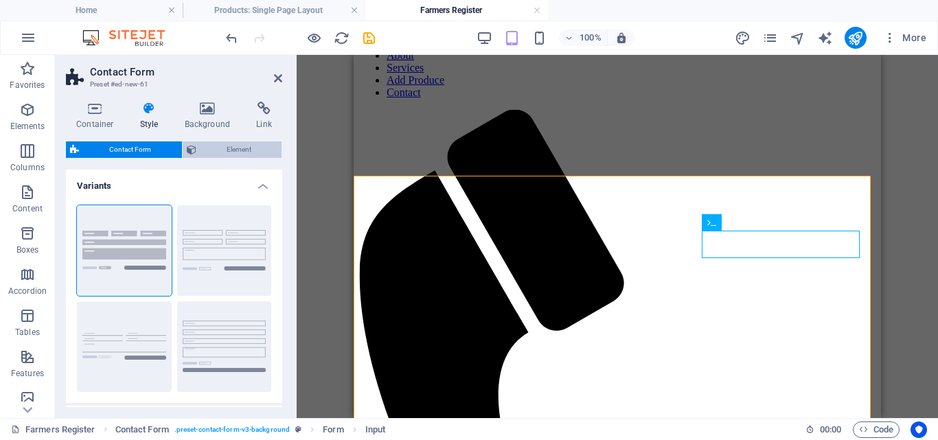
click at [244, 147] on span "Element" at bounding box center [239, 149] width 78 height 16
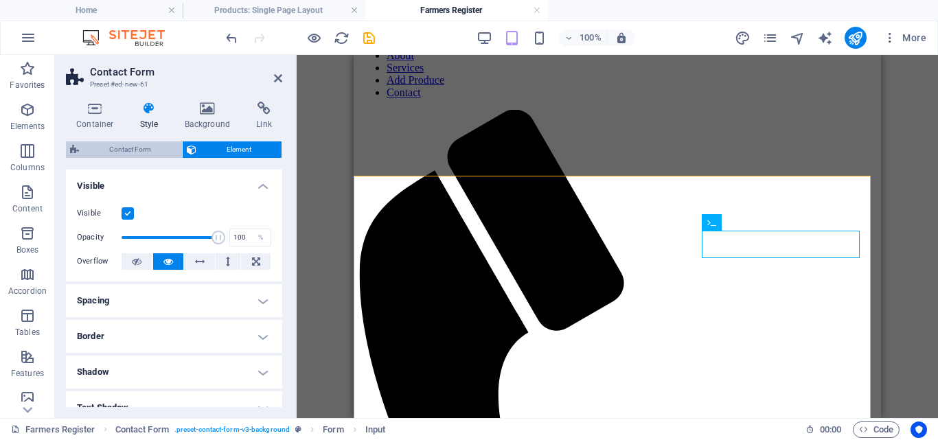
click at [139, 147] on span "Contact Form" at bounding box center [130, 149] width 95 height 16
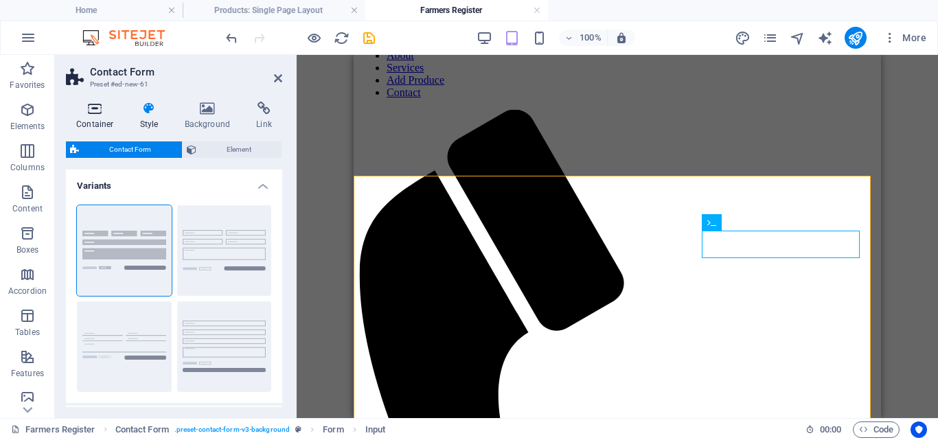
click at [104, 117] on h4 "Container" at bounding box center [98, 116] width 64 height 29
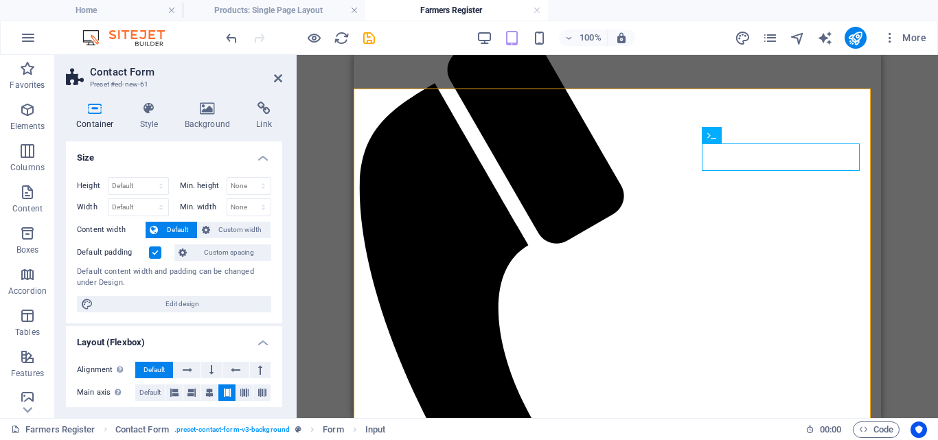
scroll to position [176, 0]
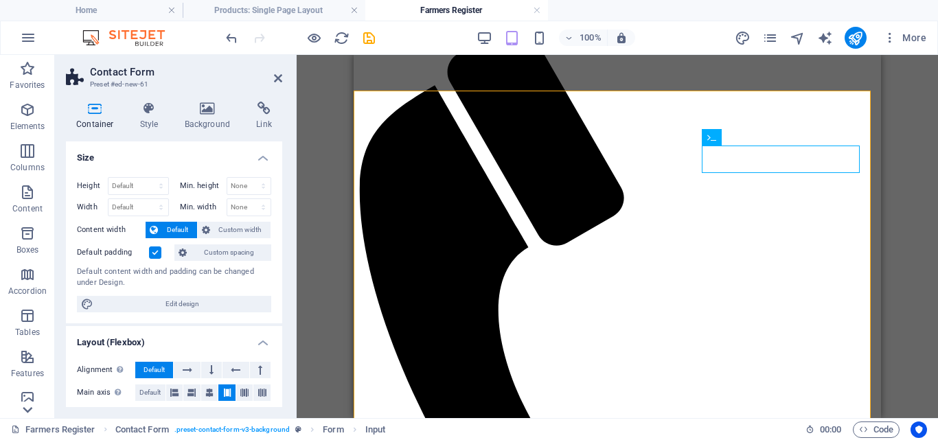
click at [30, 407] on icon at bounding box center [27, 409] width 19 height 19
click at [30, 407] on p "Collections" at bounding box center [27, 407] width 42 height 11
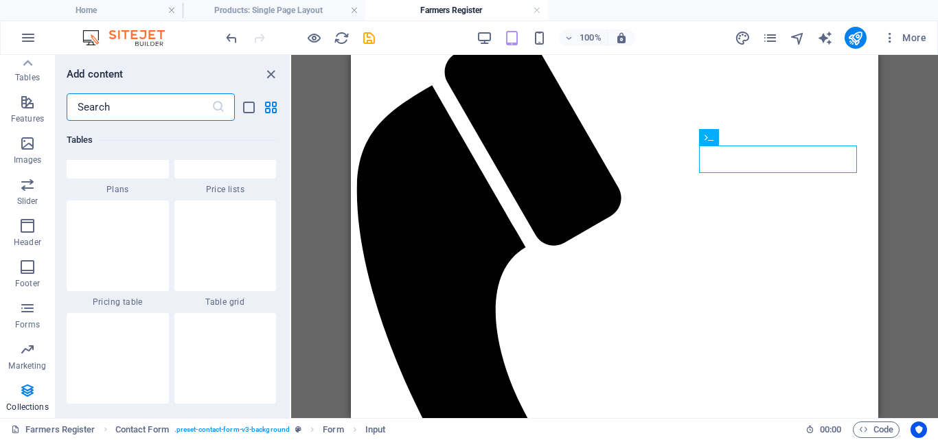
scroll to position [12569, 0]
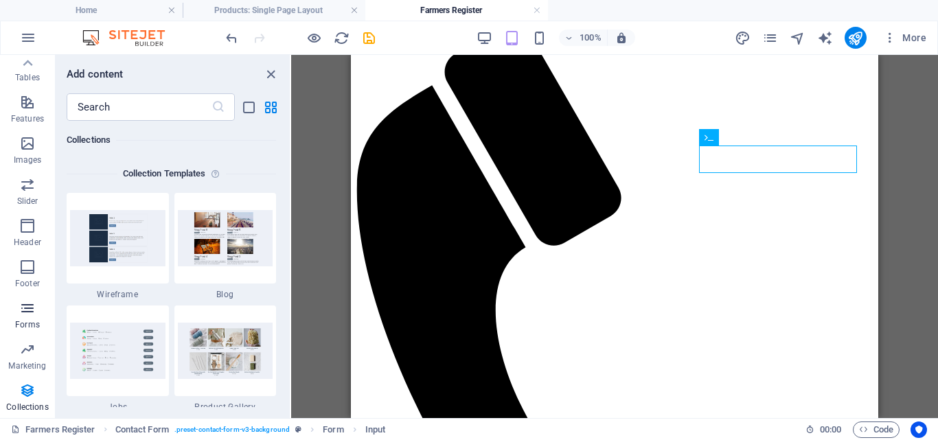
click at [26, 312] on icon "button" at bounding box center [27, 308] width 16 height 16
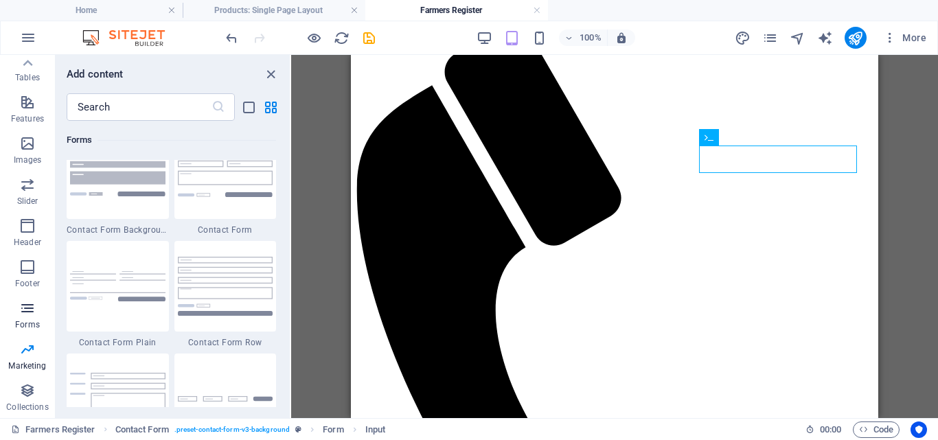
scroll to position [10024, 0]
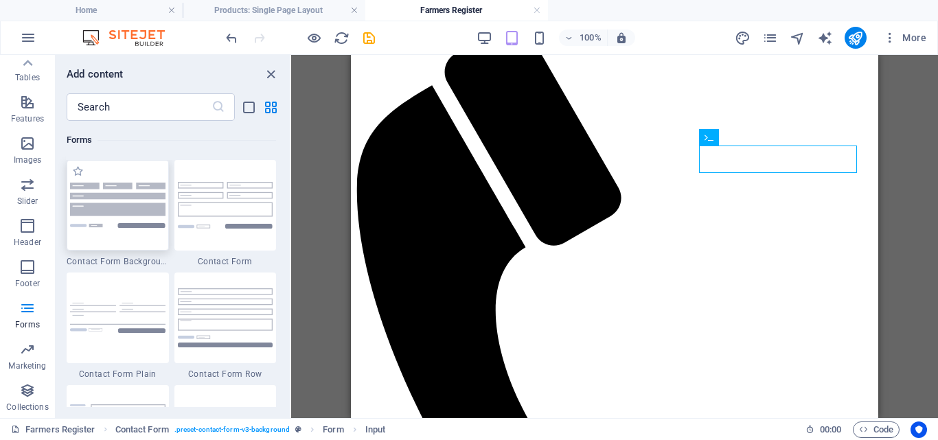
click at [89, 206] on img at bounding box center [117, 205] width 95 height 45
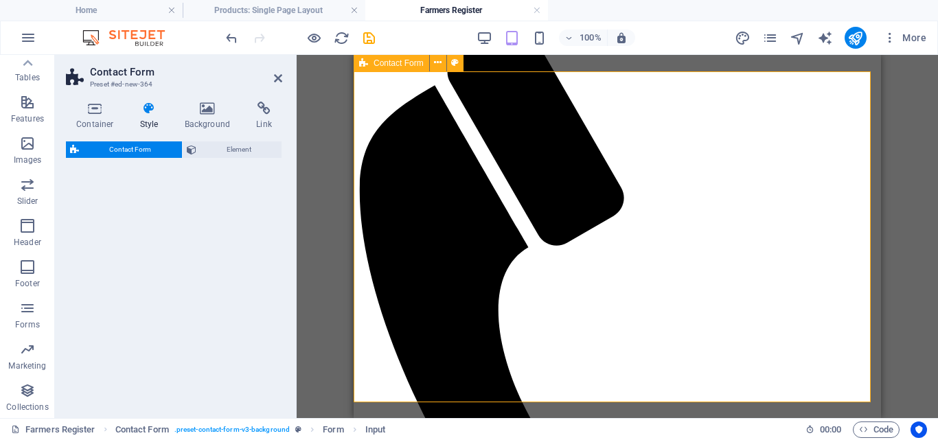
select select "rem"
select select "preset-contact-form-v3-background"
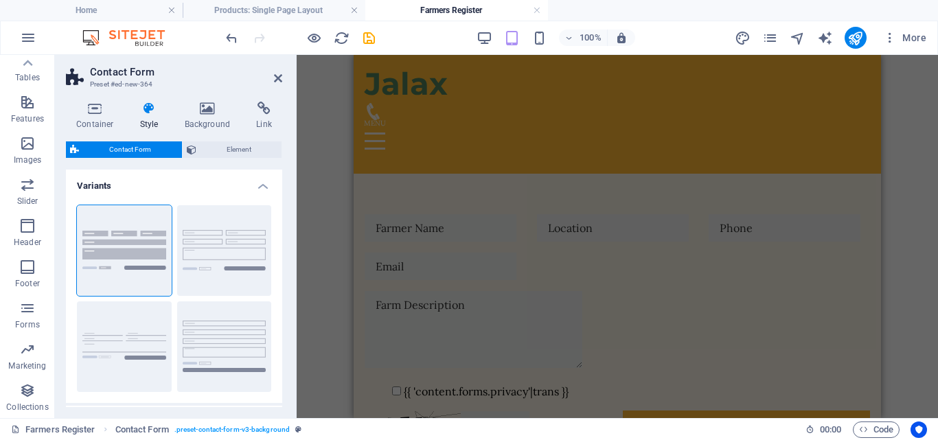
scroll to position [0, 0]
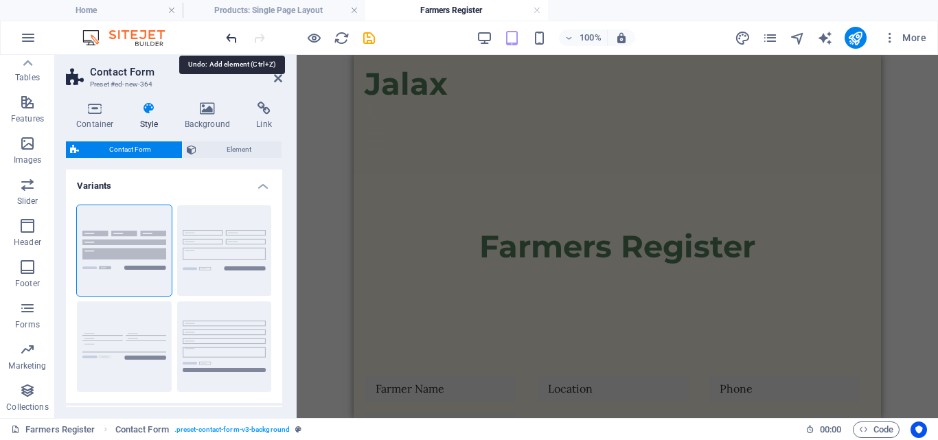
click at [230, 41] on icon "undo" at bounding box center [232, 38] width 16 height 16
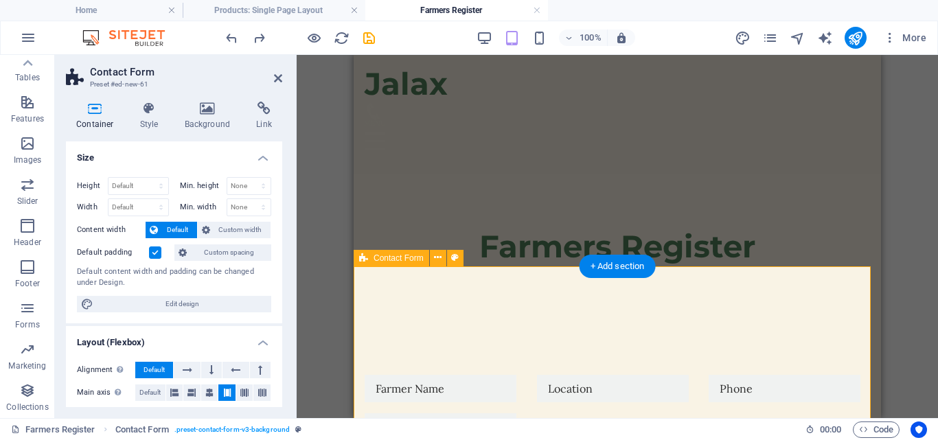
click at [625, 268] on div "+ Add section" at bounding box center [617, 266] width 76 height 23
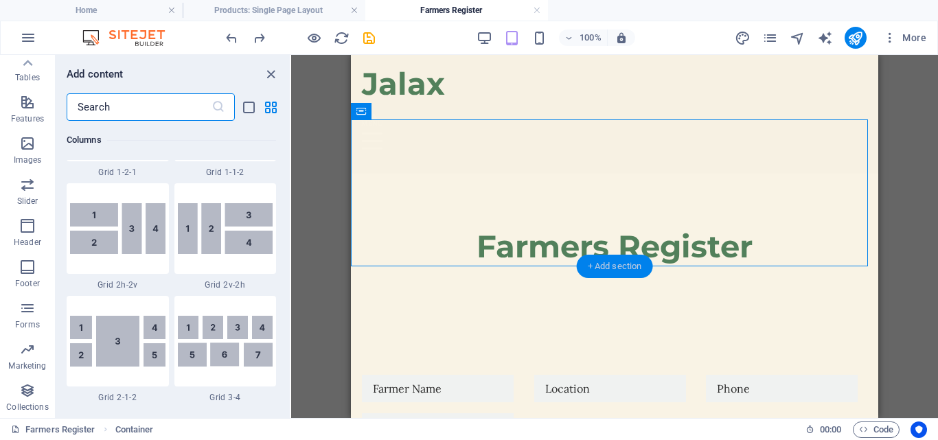
scroll to position [2402, 0]
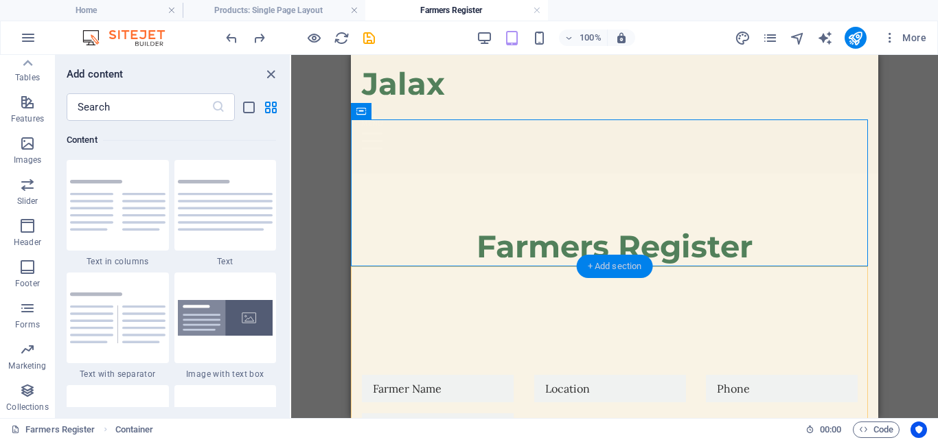
click at [610, 266] on div "+ Add section" at bounding box center [615, 266] width 76 height 23
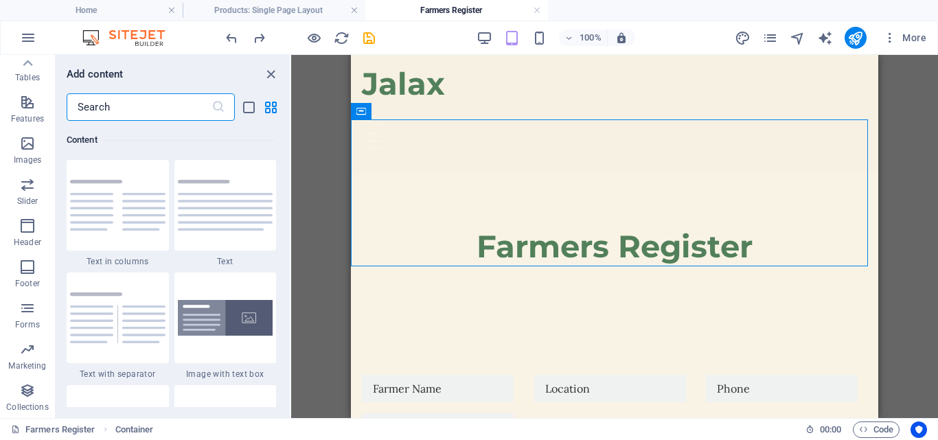
click at [124, 103] on input "text" at bounding box center [139, 106] width 145 height 27
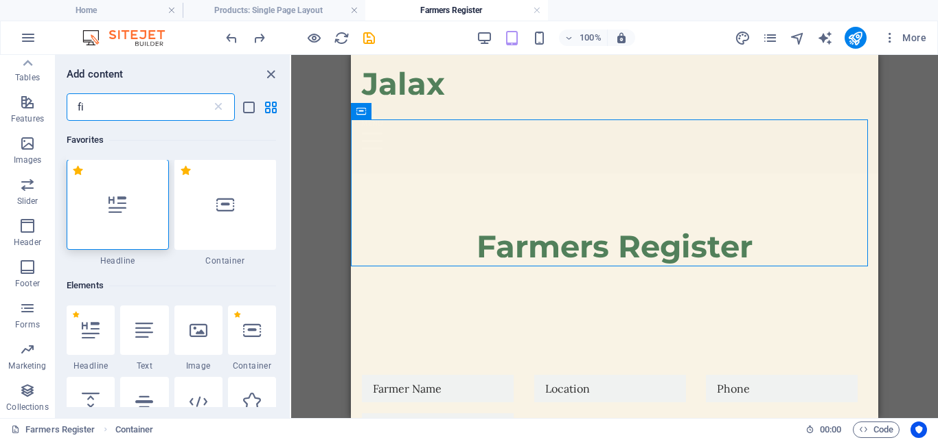
scroll to position [0, 0]
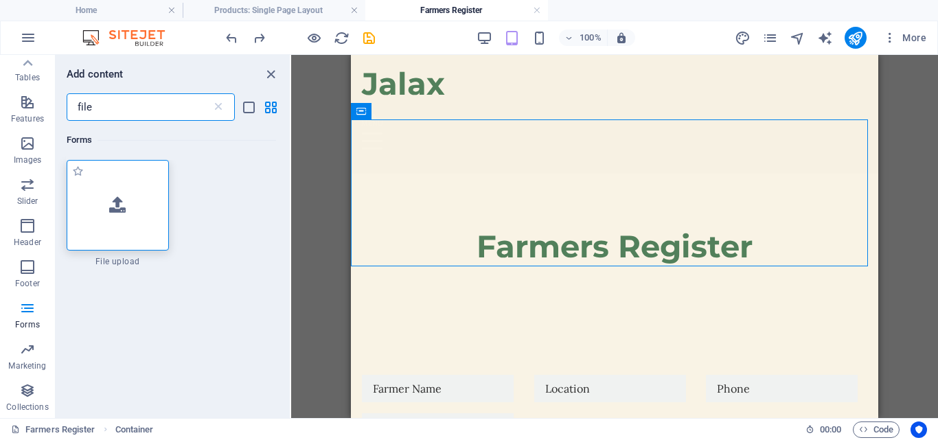
type input "file"
click at [98, 222] on div at bounding box center [118, 205] width 102 height 91
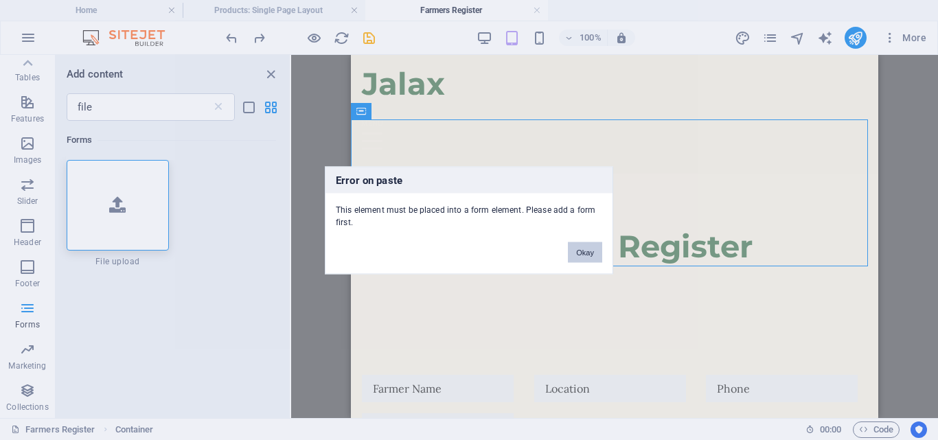
click at [590, 251] on button "Okay" at bounding box center [585, 252] width 34 height 21
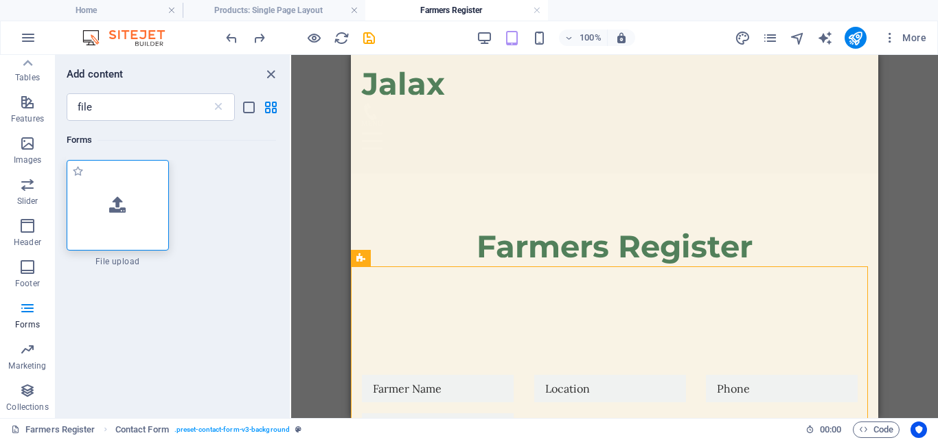
click at [143, 215] on div at bounding box center [118, 205] width 102 height 91
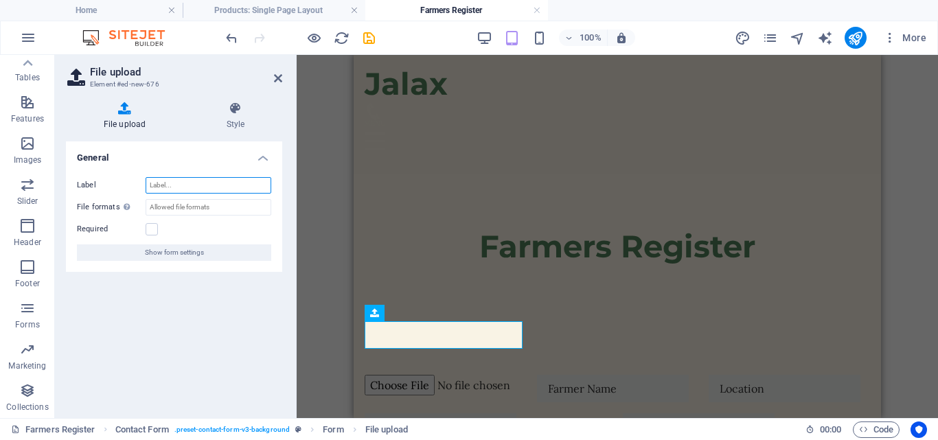
click at [180, 186] on input "Label" at bounding box center [209, 185] width 126 height 16
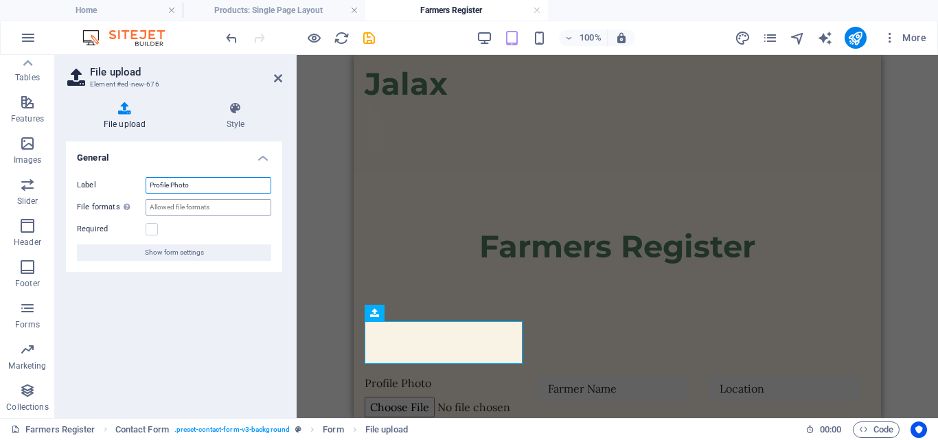
type input "Profile Photo"
click at [208, 209] on input "File formats Define the filetype (e.g. .jpg, .png ) or MIME-type: HTML <input> …" at bounding box center [209, 207] width 126 height 16
click at [233, 124] on h4 "Style" at bounding box center [235, 116] width 93 height 29
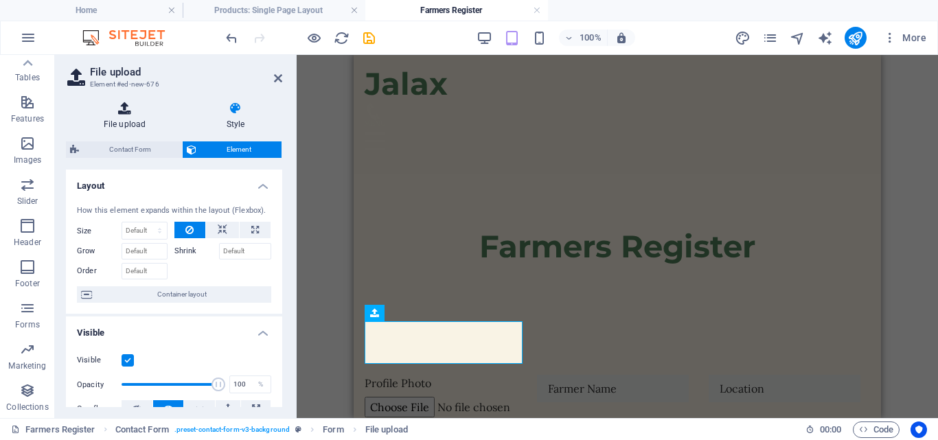
click at [128, 121] on h4 "File upload" at bounding box center [127, 116] width 123 height 29
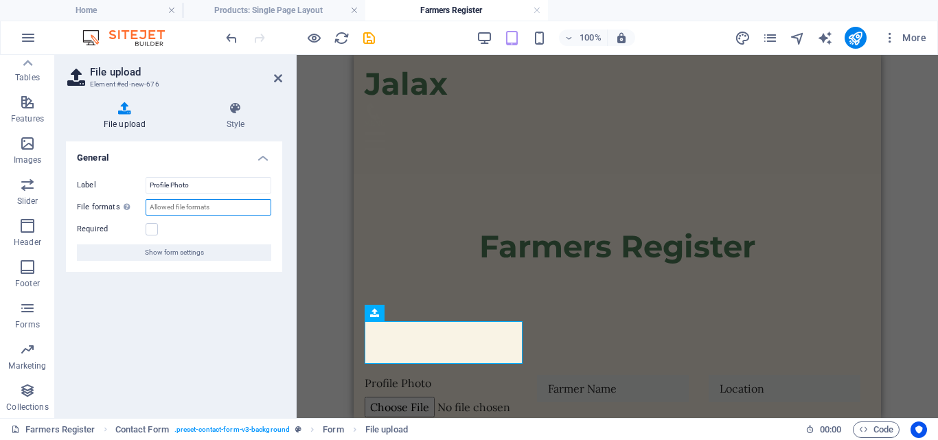
click at [214, 210] on input "File formats Define the filetype (e.g. .jpg, .png ) or MIME-type: HTML <input> …" at bounding box center [209, 207] width 126 height 16
type input "j"
type input ".jpg, .png"
click at [365, 37] on icon "save" at bounding box center [369, 38] width 16 height 16
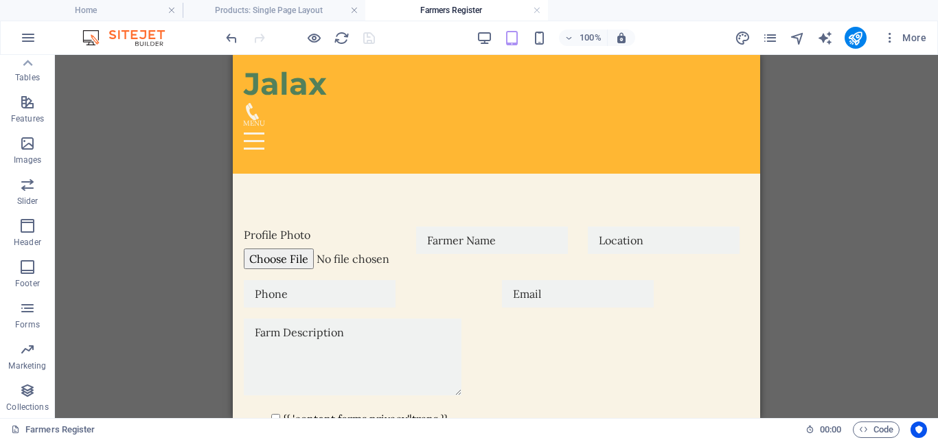
scroll to position [128, 0]
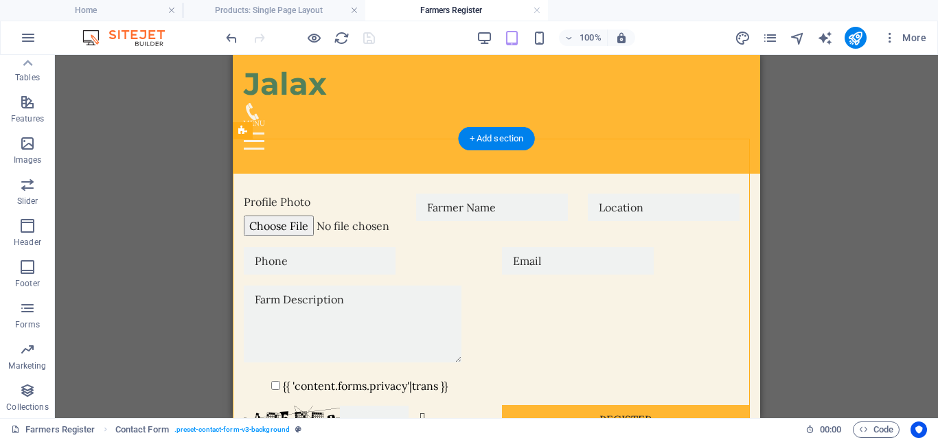
drag, startPoint x: 437, startPoint y: 205, endPoint x: 297, endPoint y: 213, distance: 140.3
click at [297, 213] on form "Profile Photo Farmer Name Location {{ 'content.forms.privacy'|trans }} Unreadab…" at bounding box center [496, 313] width 516 height 251
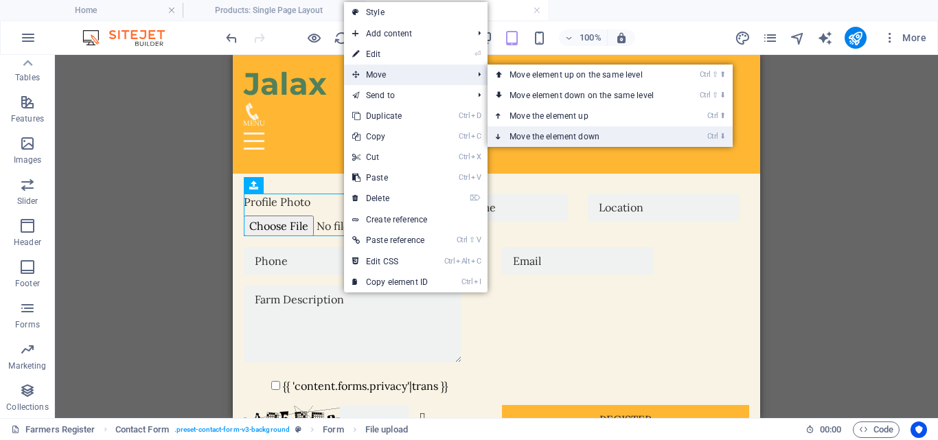
click at [544, 132] on link "Ctrl ⬇ Move the element down" at bounding box center [584, 136] width 194 height 21
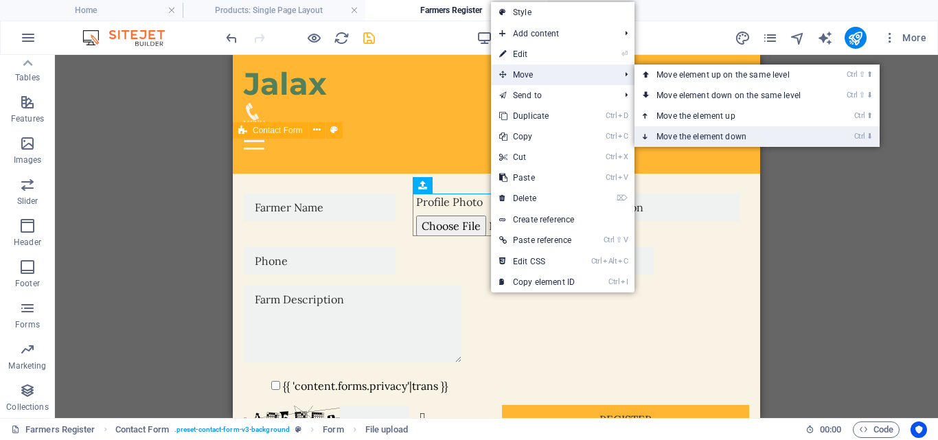
click at [684, 133] on link "Ctrl ⬇ Move the element down" at bounding box center [731, 136] width 194 height 21
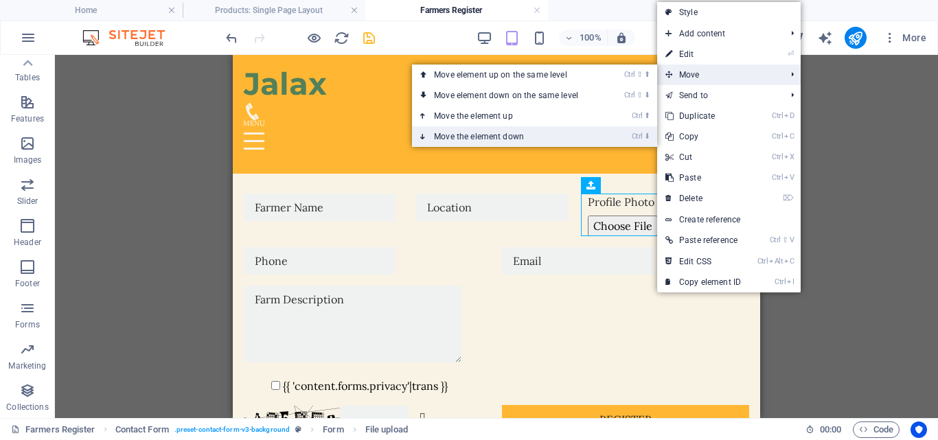
click at [537, 137] on link "Ctrl ⬇ Move the element down" at bounding box center [509, 136] width 194 height 21
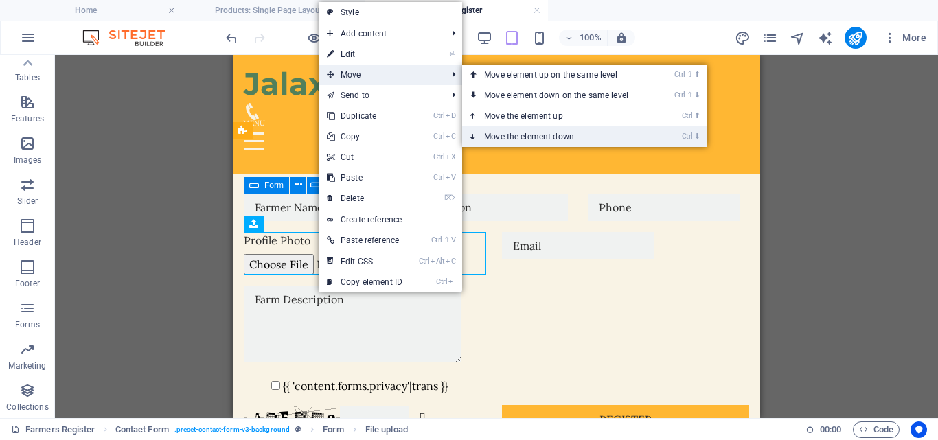
click at [517, 133] on link "Ctrl ⬇ Move the element down" at bounding box center [559, 136] width 194 height 21
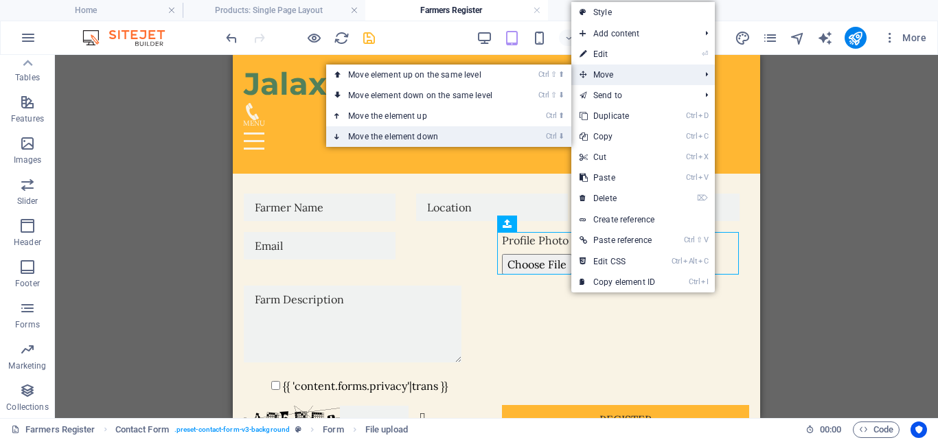
click at [457, 134] on link "Ctrl ⬇ Move the element down" at bounding box center [423, 136] width 194 height 21
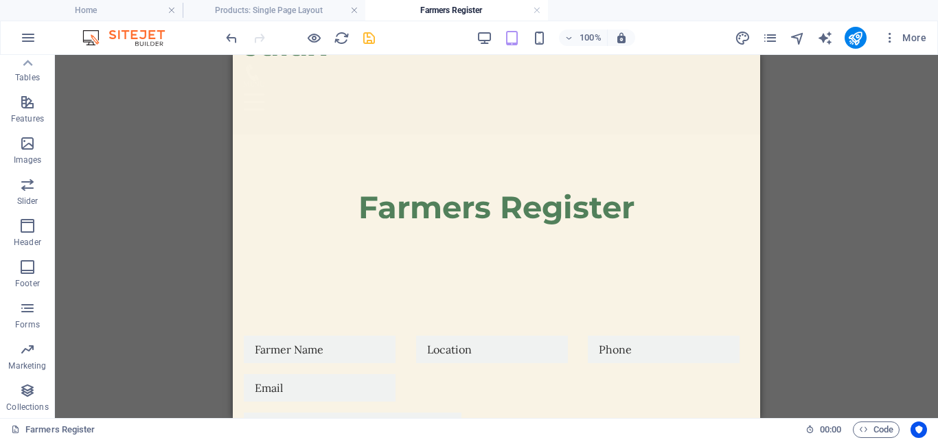
scroll to position [0, 0]
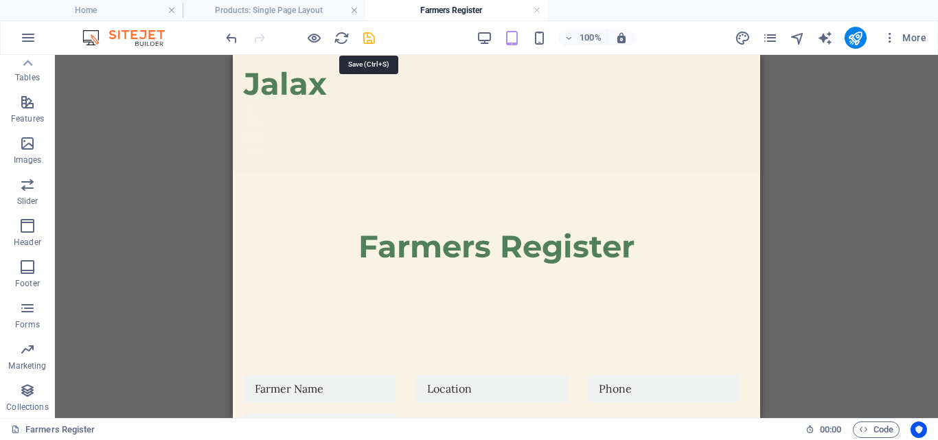
click at [366, 39] on icon "save" at bounding box center [369, 38] width 16 height 16
click at [774, 38] on icon "pages" at bounding box center [770, 38] width 16 height 16
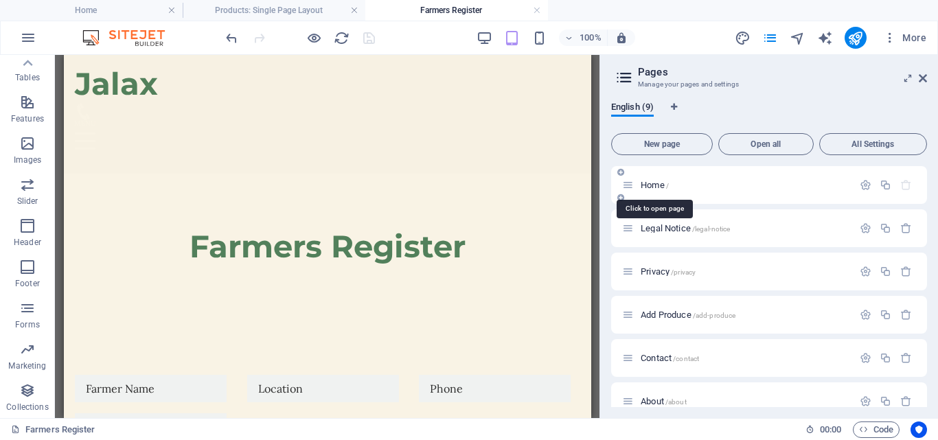
click at [654, 183] on span "Home /" at bounding box center [655, 185] width 28 height 10
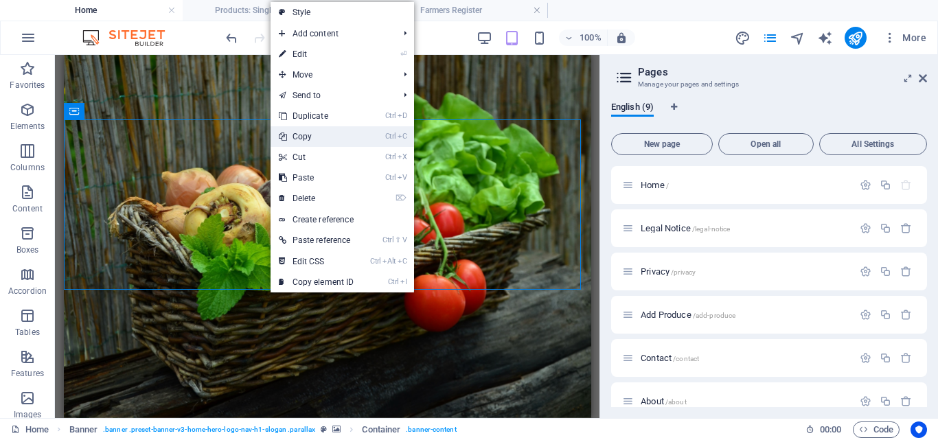
click at [310, 134] on link "Ctrl C Copy" at bounding box center [317, 136] width 92 height 21
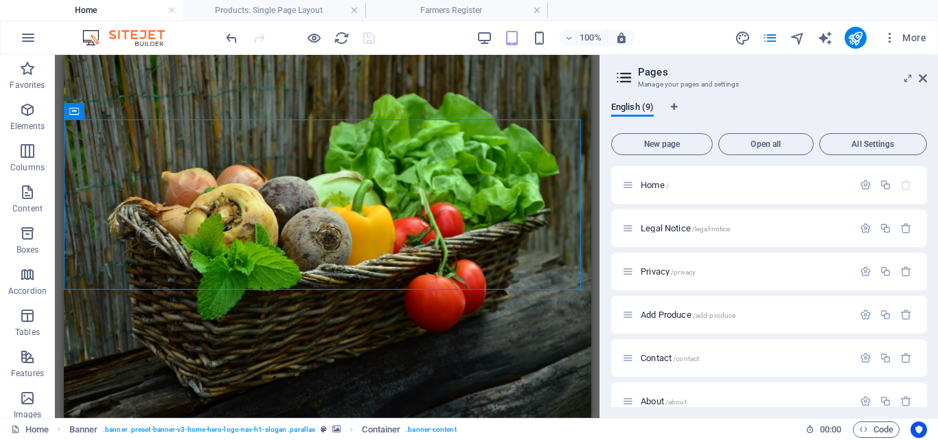
scroll to position [148, 0]
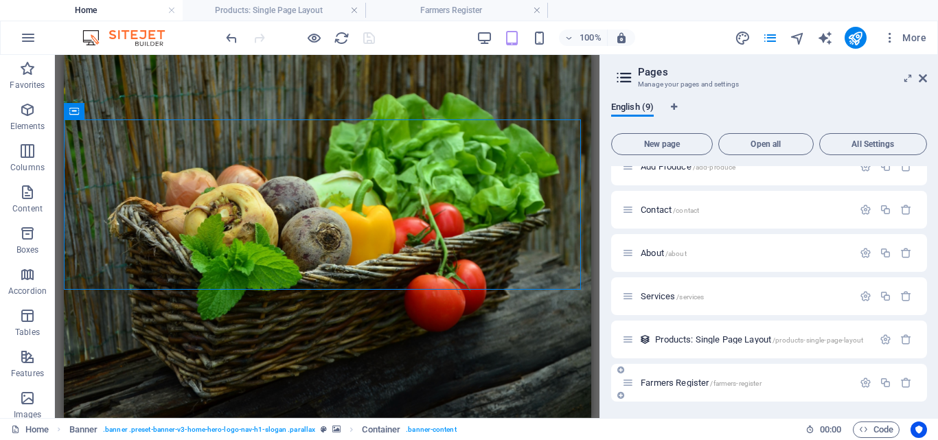
click at [656, 378] on span "Farmers Register /farmers-register" at bounding box center [701, 383] width 121 height 10
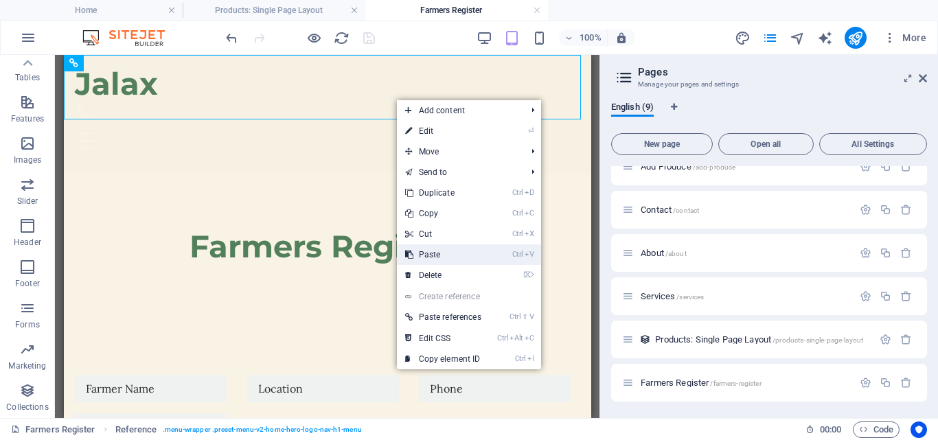
click at [431, 256] on link "Ctrl V Paste" at bounding box center [443, 254] width 93 height 21
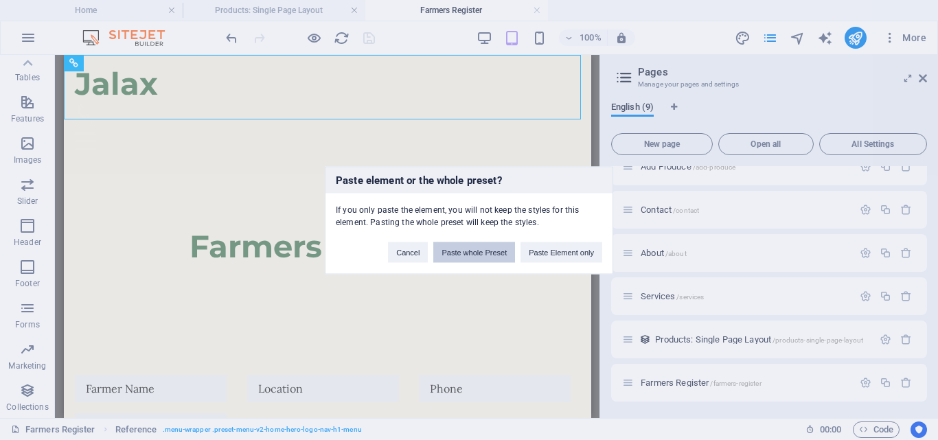
click at [494, 251] on button "Paste whole Preset" at bounding box center [474, 252] width 82 height 21
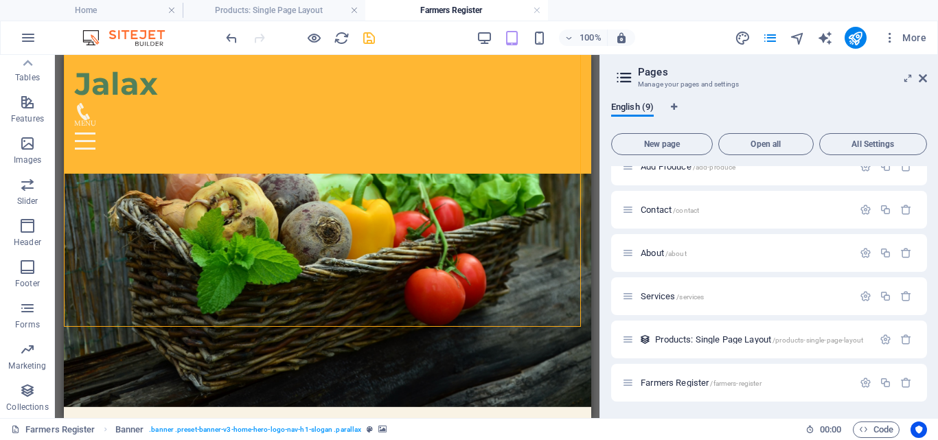
scroll to position [0, 0]
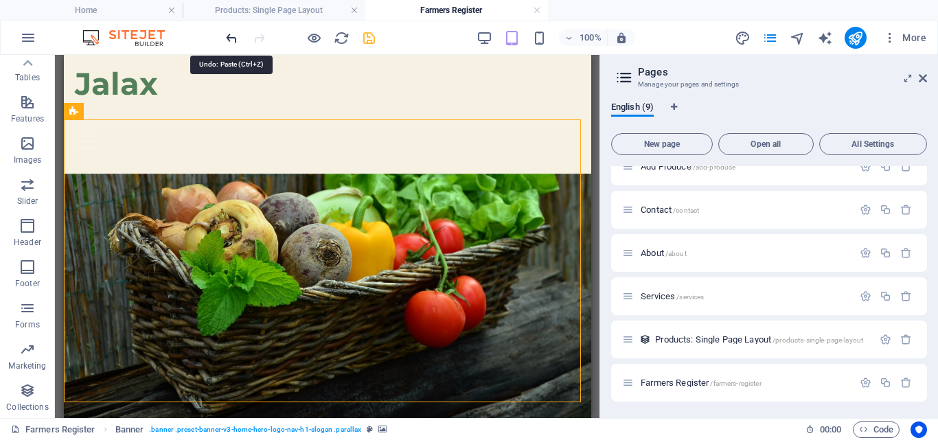
click at [231, 35] on icon "undo" at bounding box center [232, 38] width 16 height 16
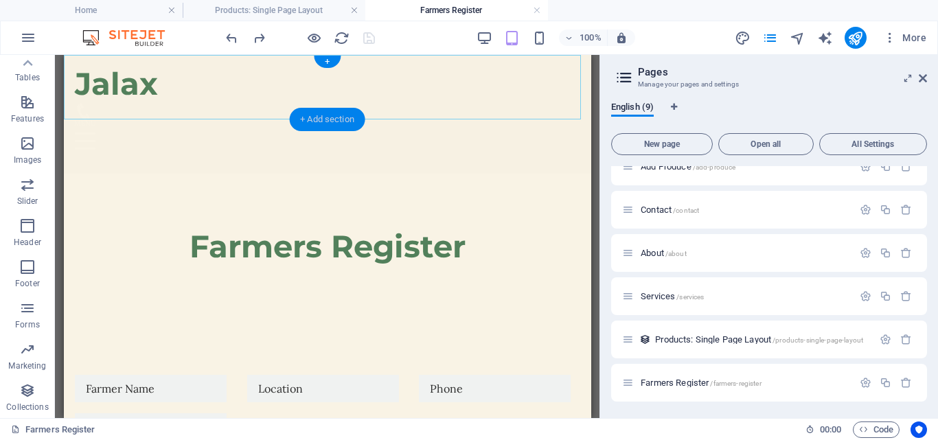
click at [312, 117] on div "+ Add section" at bounding box center [327, 119] width 76 height 23
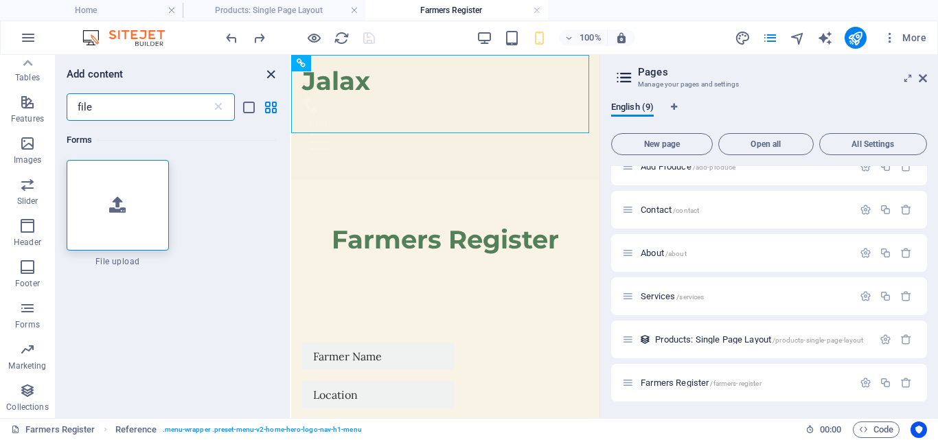
click at [269, 76] on icon "close panel" at bounding box center [271, 75] width 16 height 16
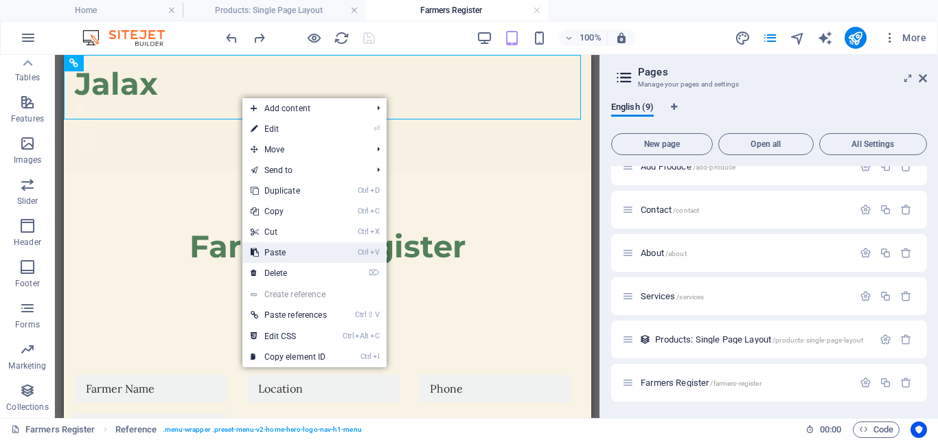
click at [284, 249] on link "Ctrl V Paste" at bounding box center [288, 252] width 93 height 21
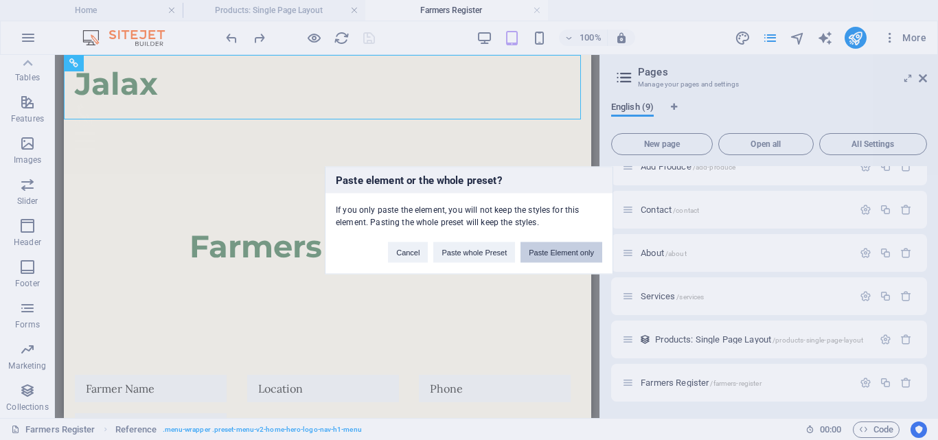
click at [556, 249] on button "Paste Element only" at bounding box center [561, 252] width 82 height 21
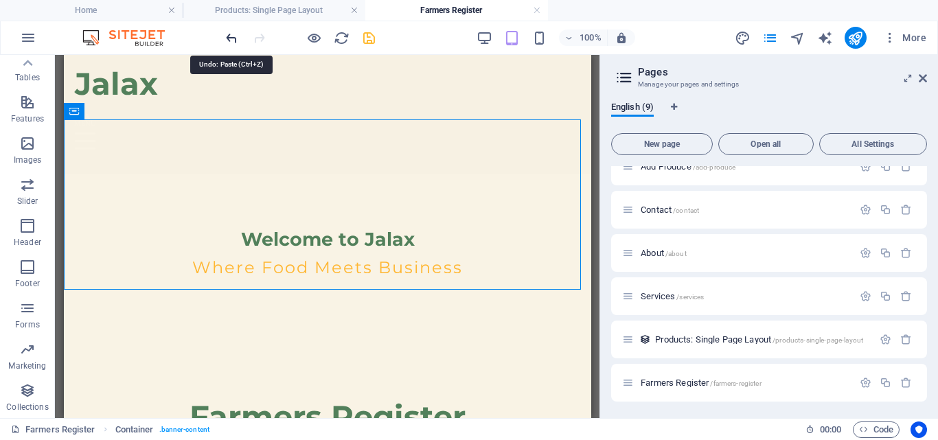
click at [233, 38] on icon "undo" at bounding box center [232, 38] width 16 height 16
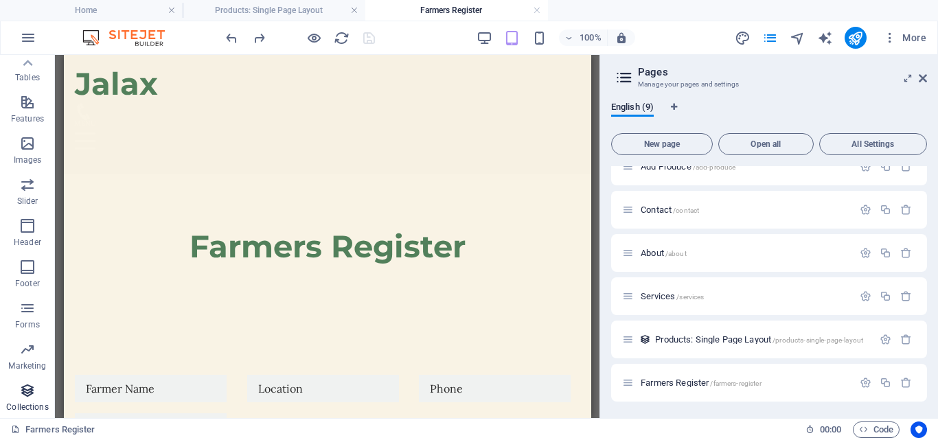
click at [33, 398] on icon "button" at bounding box center [27, 390] width 16 height 16
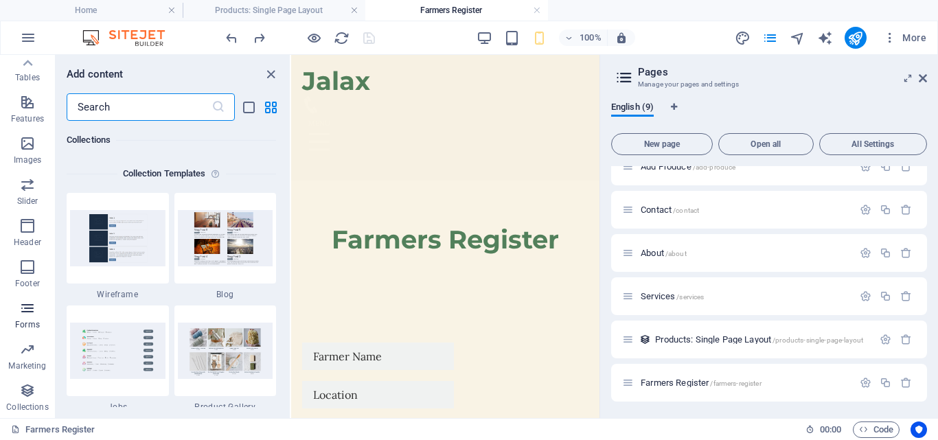
scroll to position [12569, 0]
click at [25, 310] on icon "button" at bounding box center [27, 308] width 16 height 16
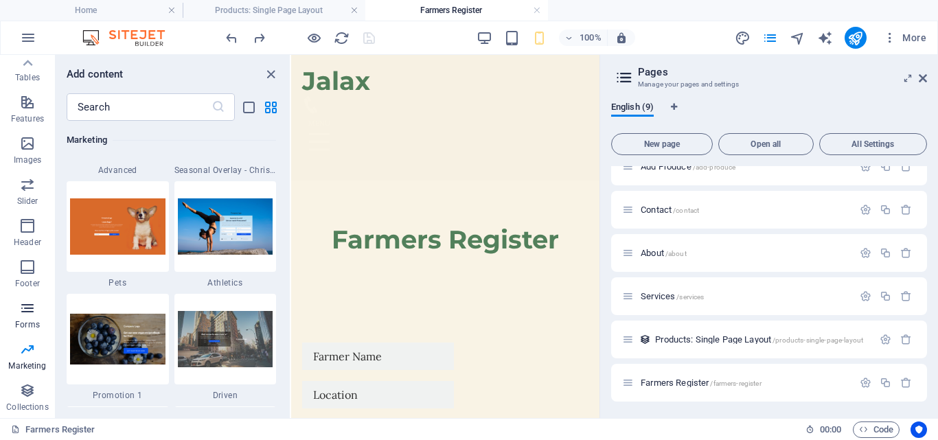
scroll to position [10024, 0]
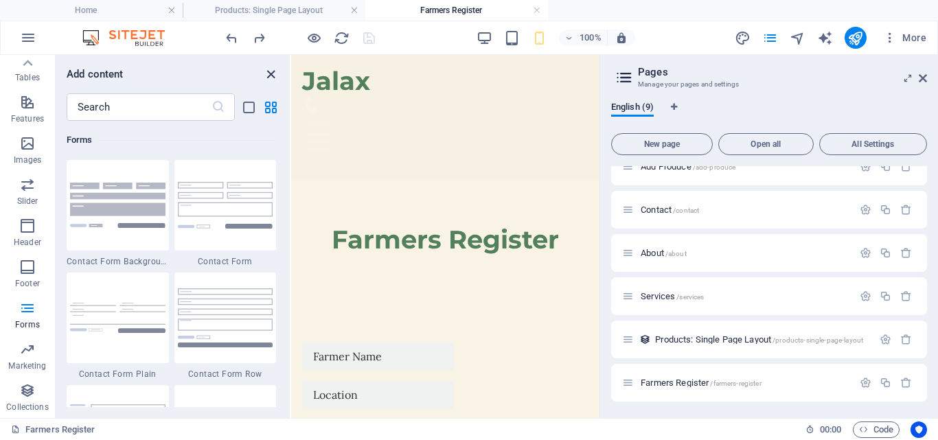
click at [271, 72] on icon "close panel" at bounding box center [271, 75] width 16 height 16
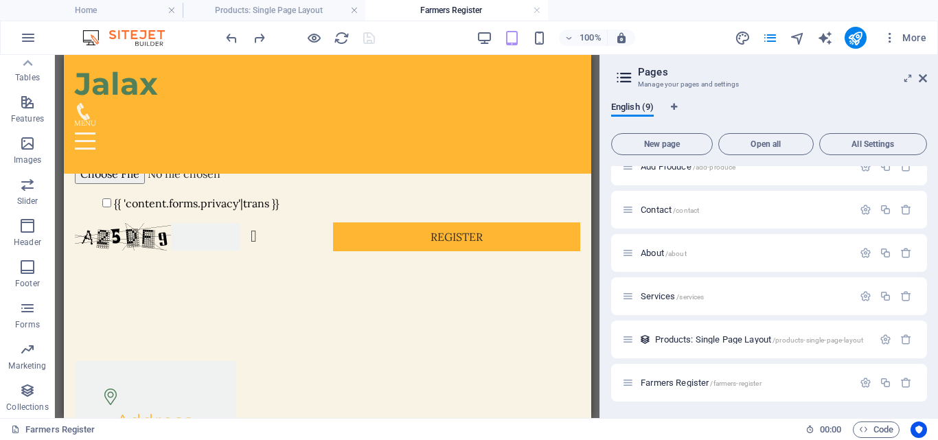
scroll to position [360, 0]
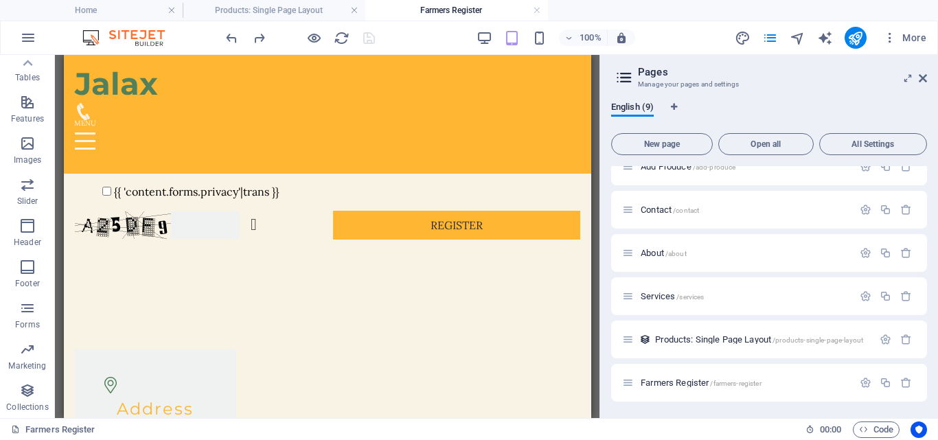
drag, startPoint x: 582, startPoint y: 170, endPoint x: 660, endPoint y: 369, distance: 213.9
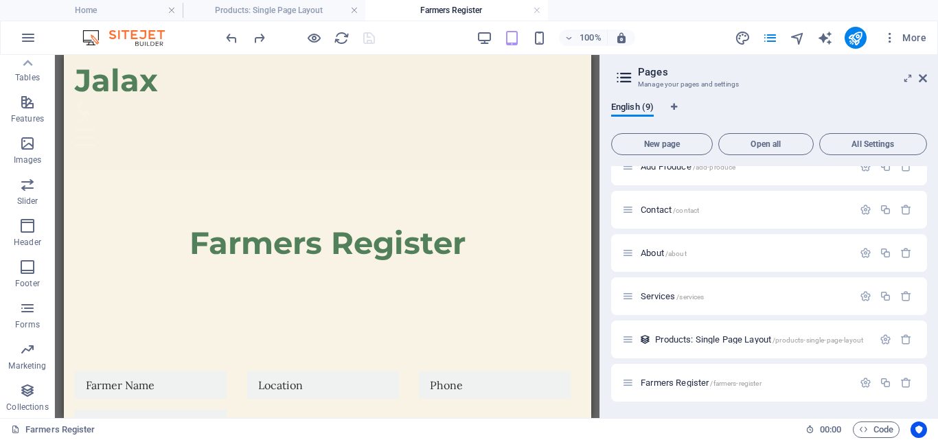
scroll to position [0, 0]
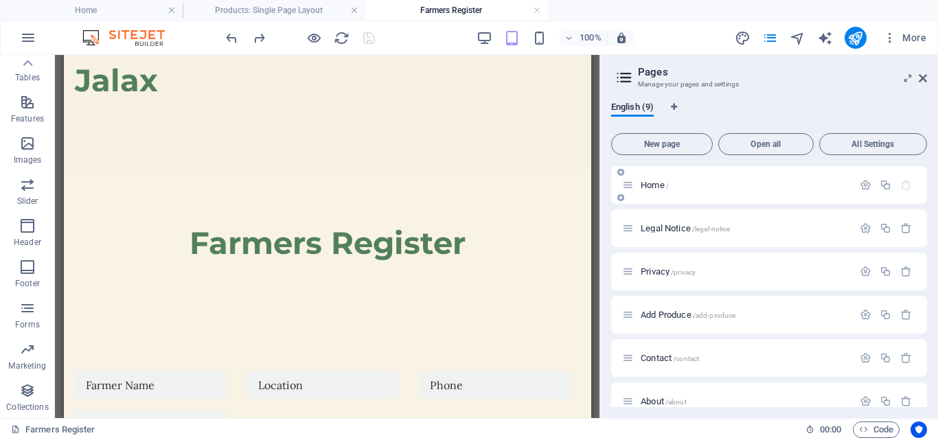
click at [650, 182] on span "Home /" at bounding box center [655, 185] width 28 height 10
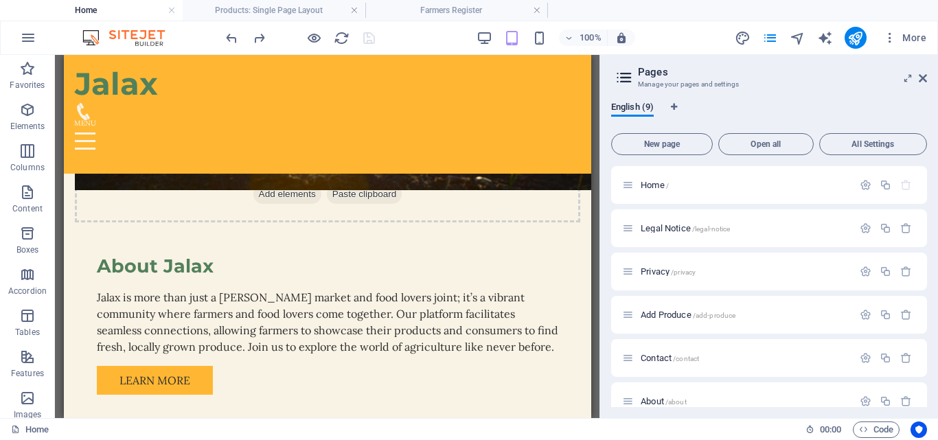
scroll to position [923, 0]
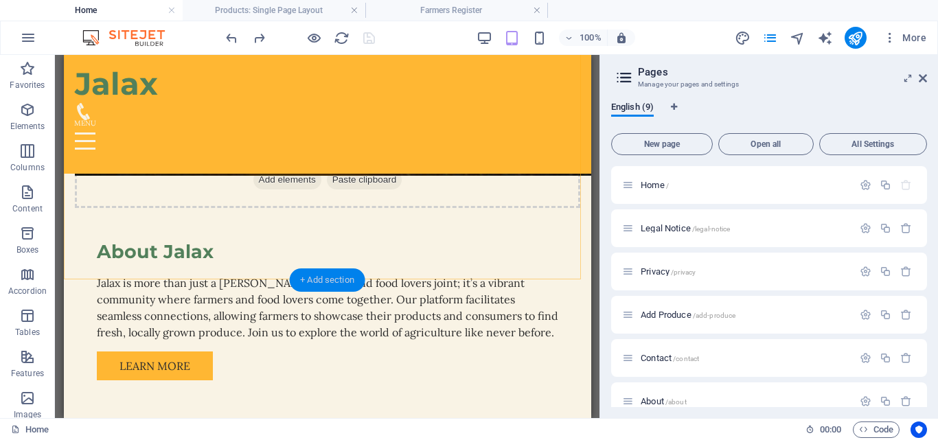
click at [328, 273] on div "+ Add section" at bounding box center [327, 279] width 76 height 23
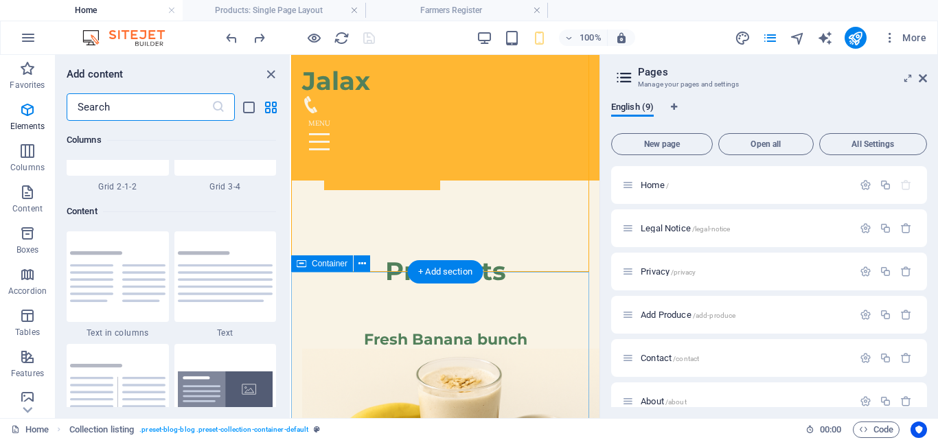
scroll to position [2402, 0]
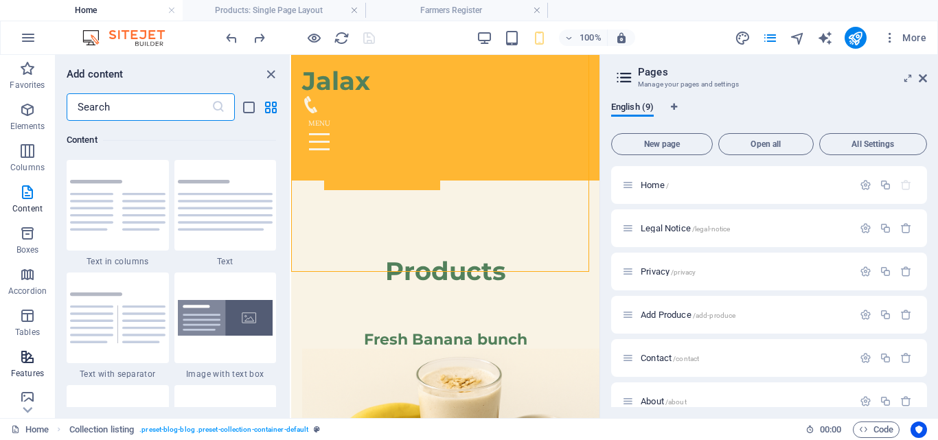
click at [27, 369] on p "Features" at bounding box center [27, 373] width 33 height 11
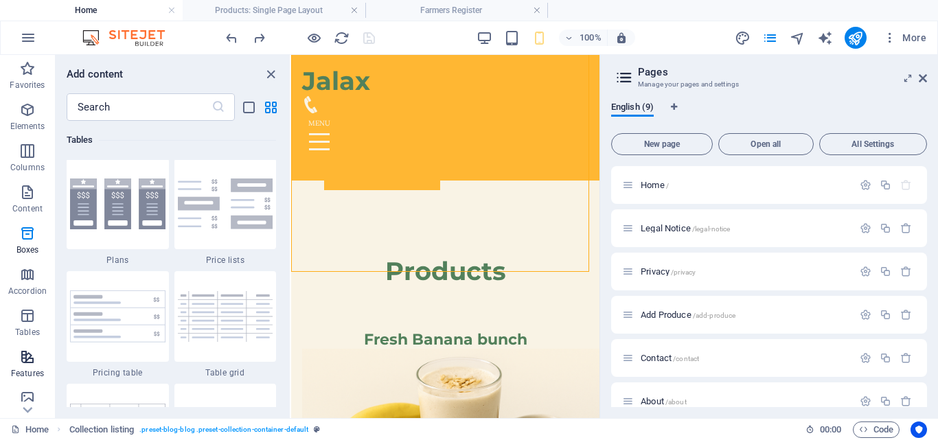
scroll to position [5352, 0]
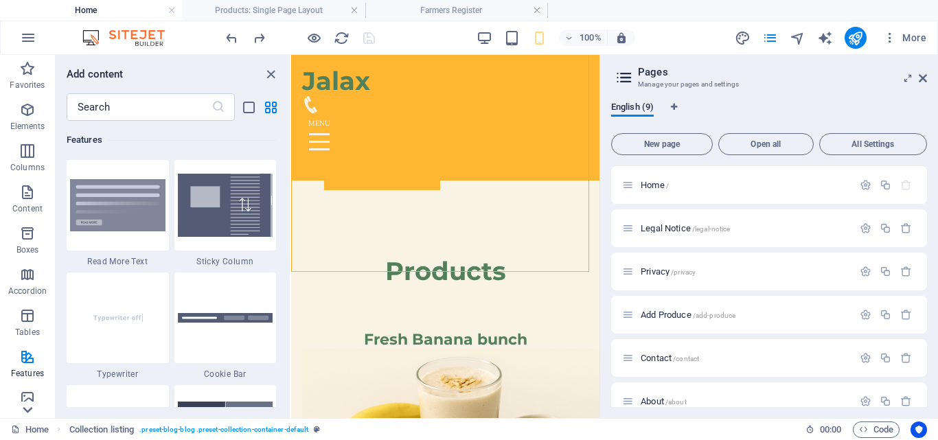
click at [30, 406] on icon at bounding box center [27, 409] width 19 height 19
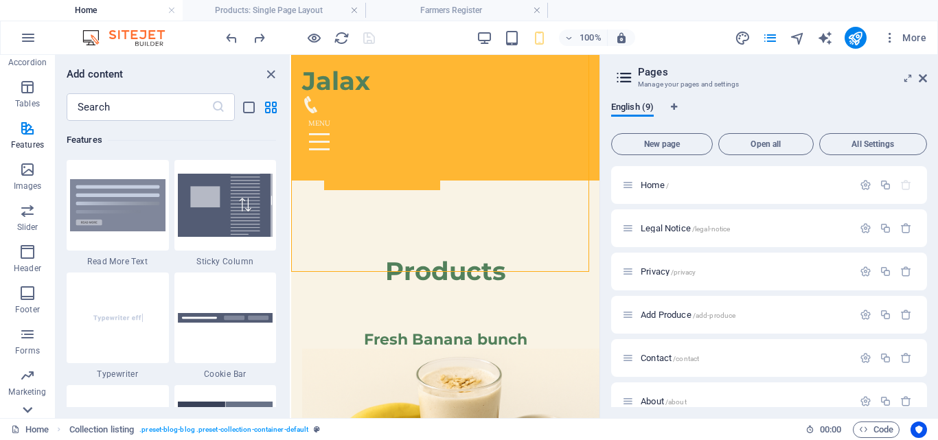
scroll to position [255, 0]
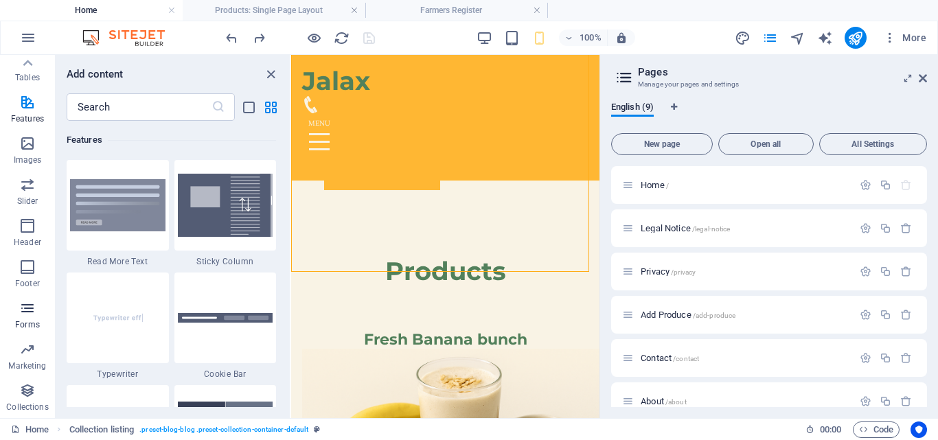
click at [30, 316] on icon "button" at bounding box center [27, 308] width 16 height 16
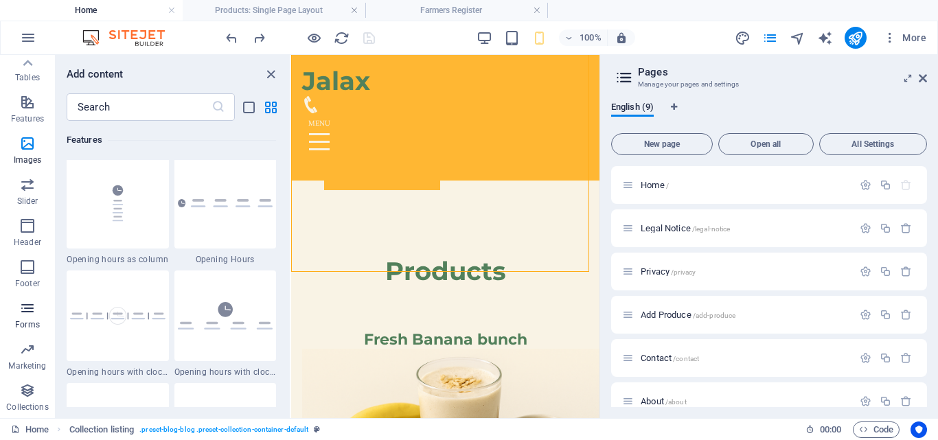
scroll to position [10024, 0]
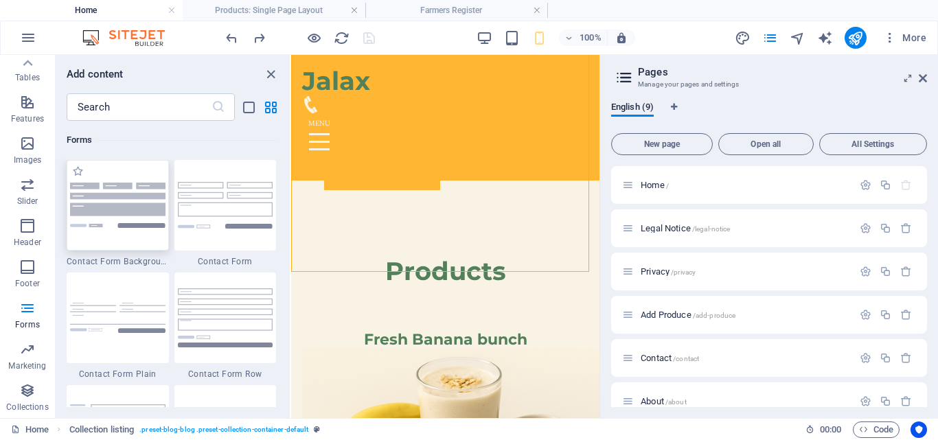
click at [117, 220] on img at bounding box center [117, 205] width 95 height 45
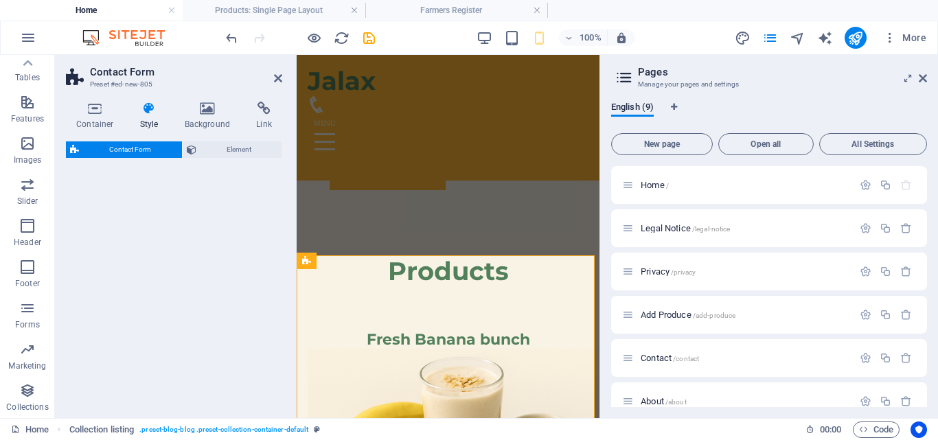
select select "rem"
select select "preset-contact-form-v3-background"
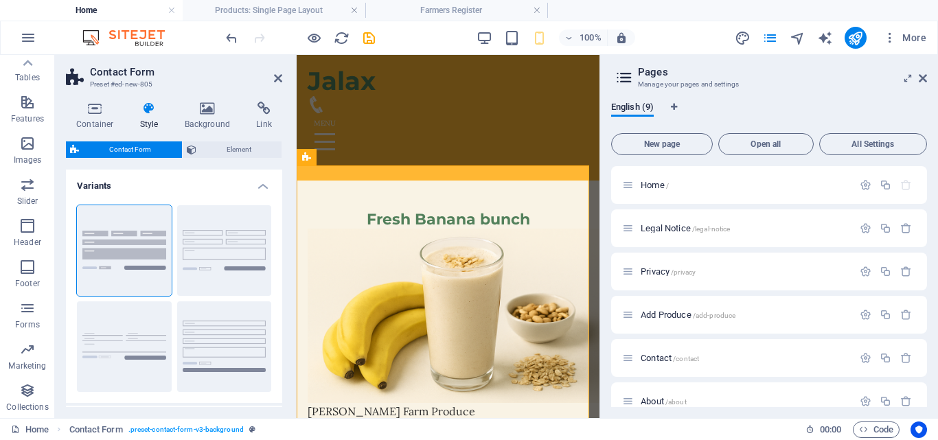
scroll to position [1047, 0]
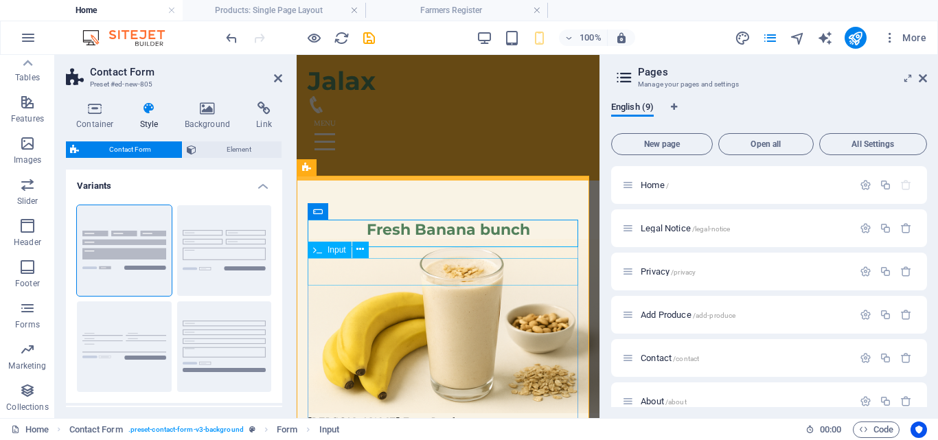
type input "Product Name"
type input "C"
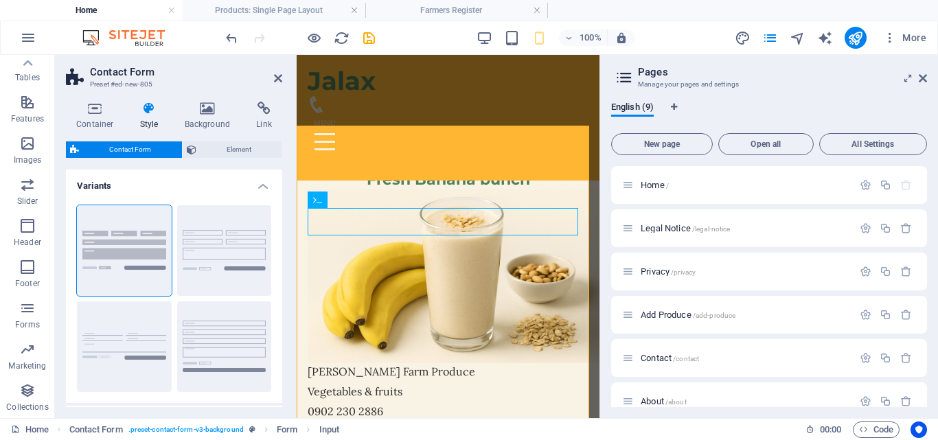
scroll to position [1116, 0]
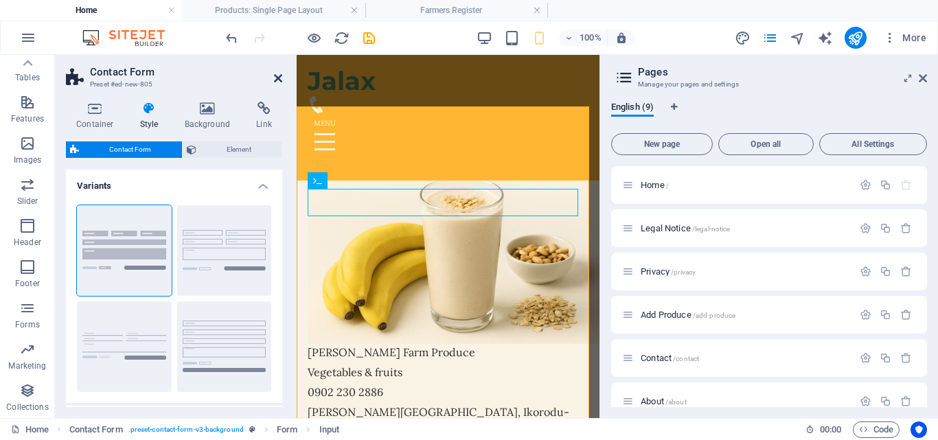
type input "Farmer Name"
click at [277, 82] on icon at bounding box center [278, 78] width 8 height 11
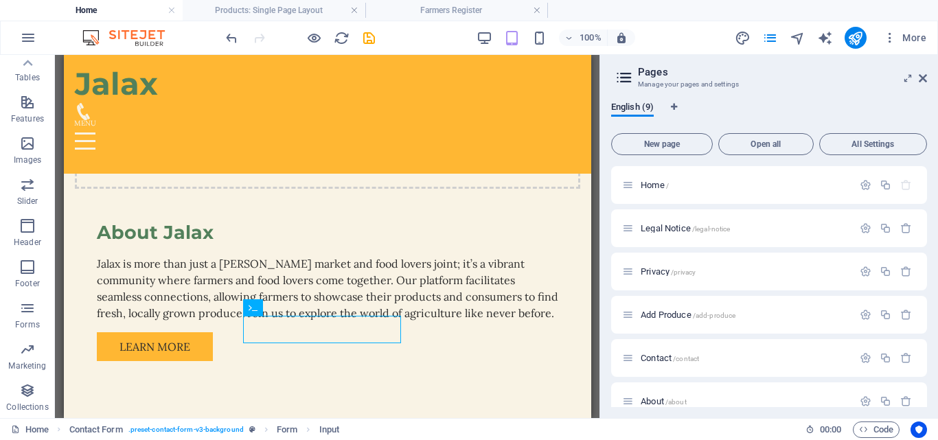
scroll to position [1004, 0]
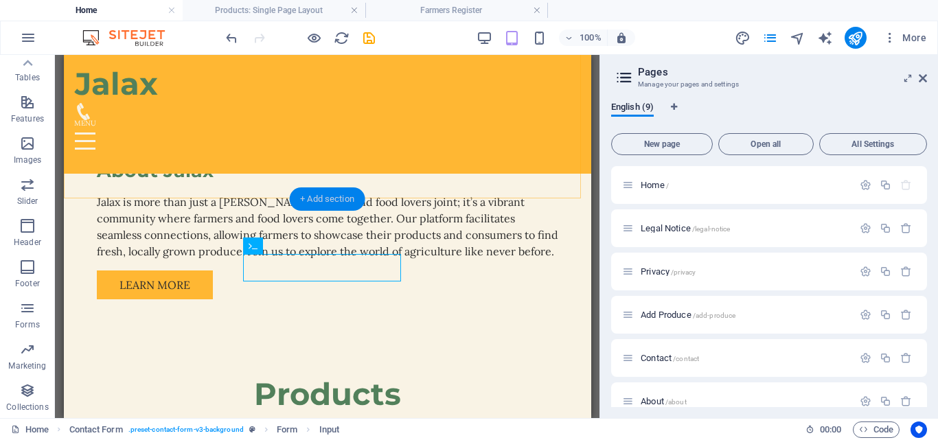
click at [321, 200] on div "+ Add section" at bounding box center [327, 198] width 76 height 23
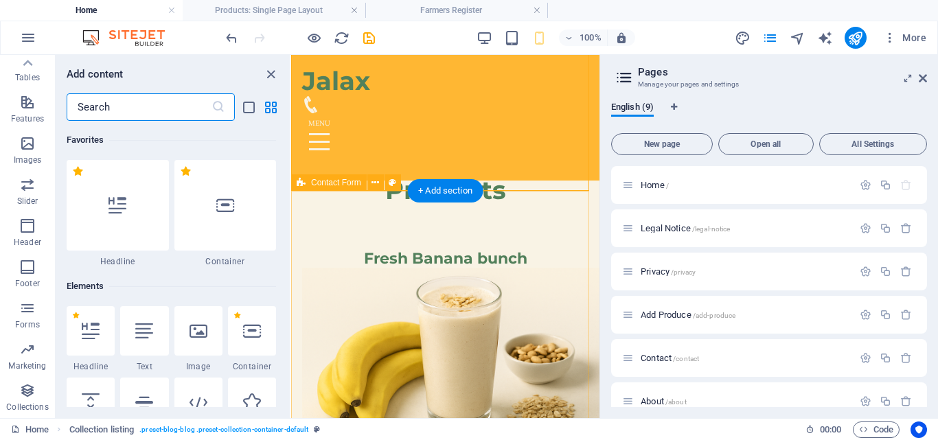
scroll to position [2402, 0]
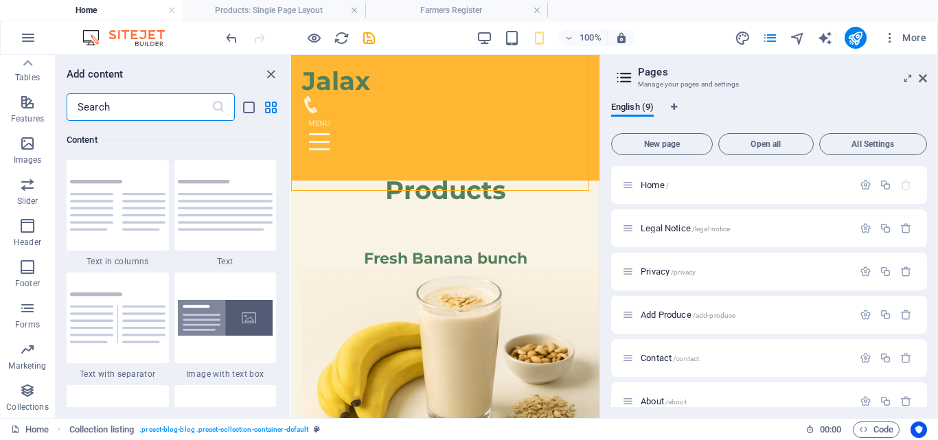
click at [113, 108] on input "text" at bounding box center [139, 106] width 145 height 27
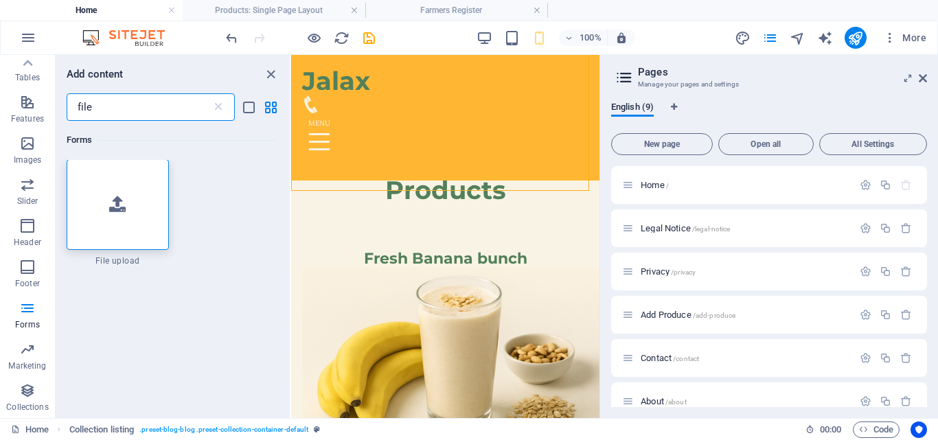
scroll to position [0, 0]
type input "file"
click at [112, 222] on div at bounding box center [118, 205] width 102 height 91
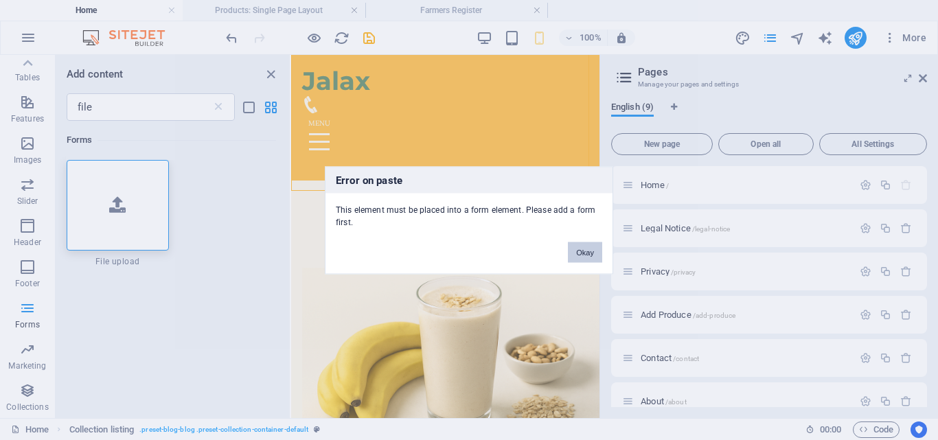
click at [585, 252] on button "Okay" at bounding box center [585, 252] width 34 height 21
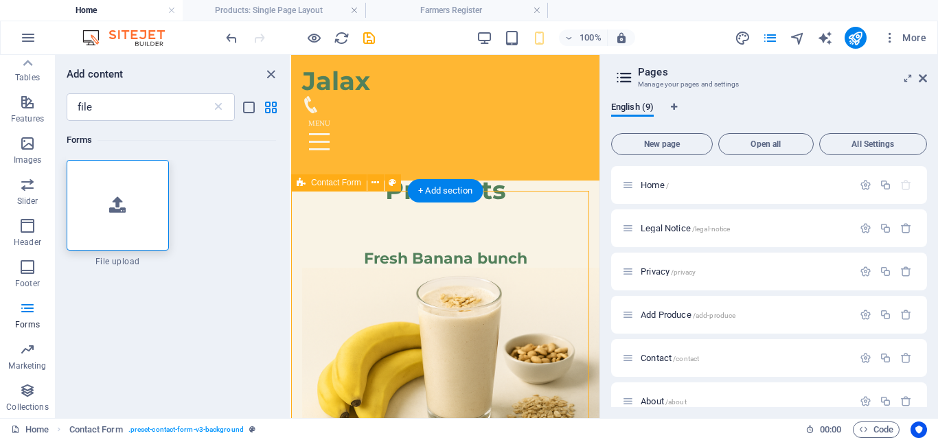
select select "rem"
select select "preset-contact-form-v3-background"
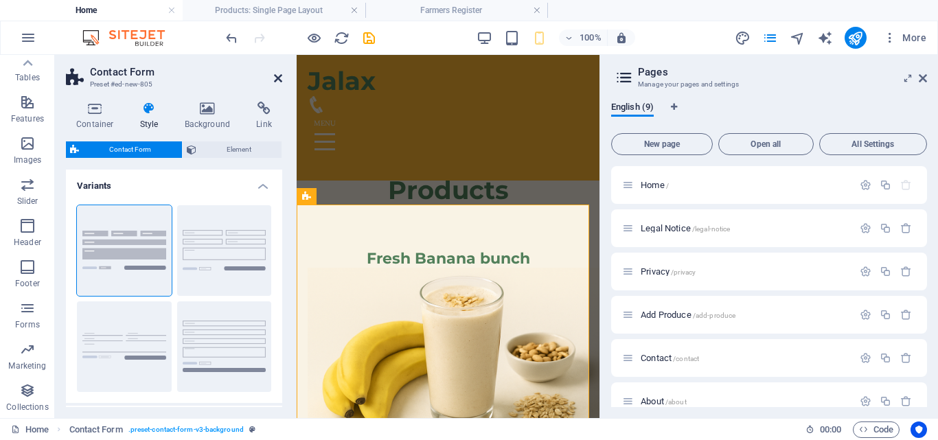
click at [277, 77] on icon at bounding box center [278, 78] width 8 height 11
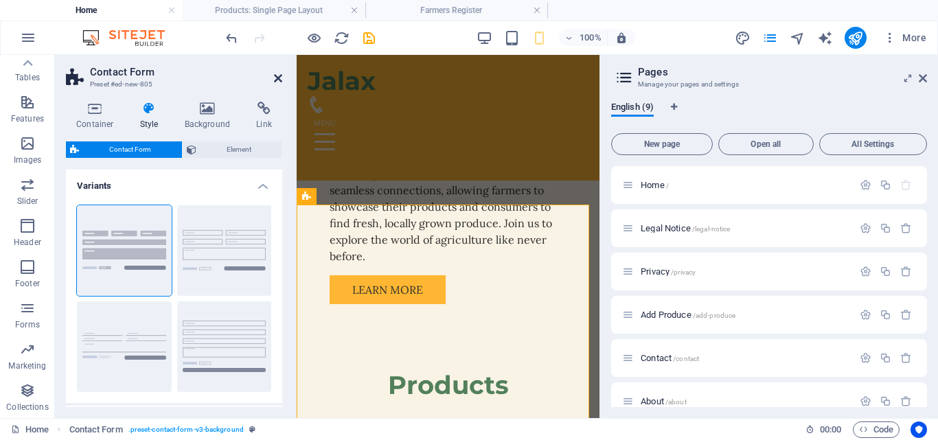
scroll to position [1004, 0]
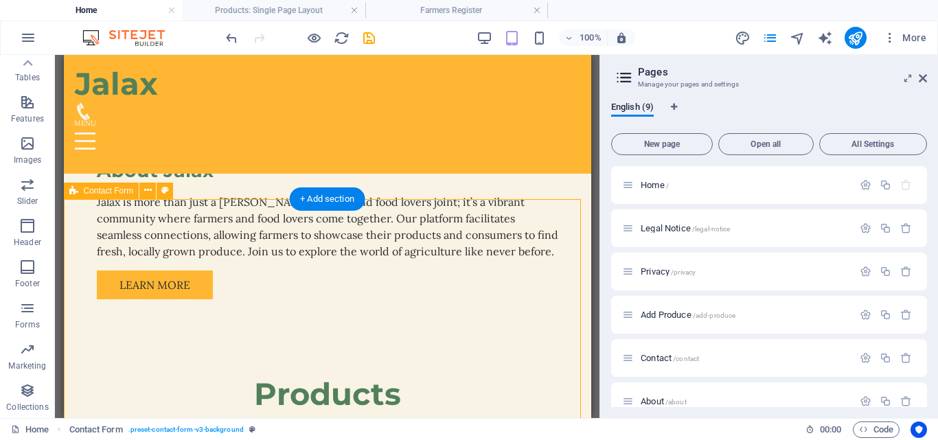
click at [332, 205] on div "+ Add section" at bounding box center [327, 198] width 76 height 23
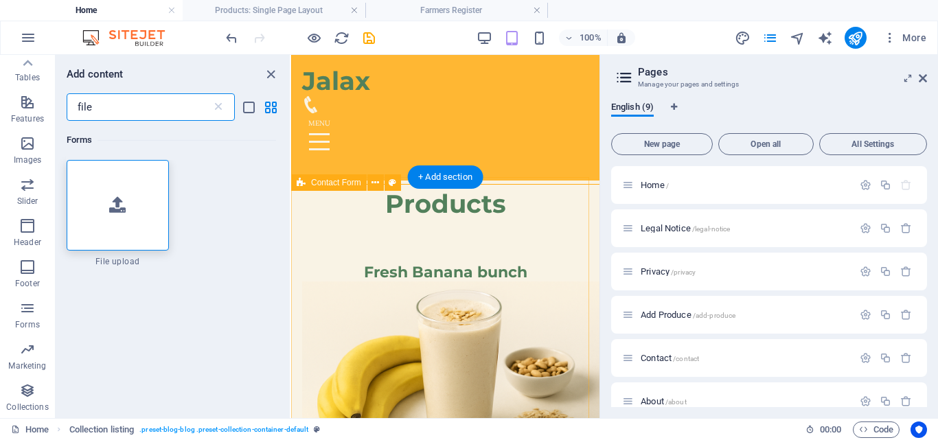
scroll to position [1018, 0]
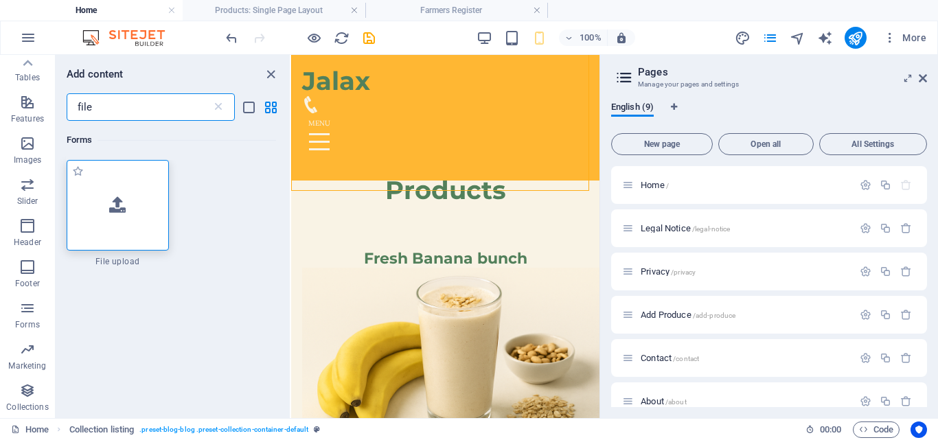
click at [97, 231] on div at bounding box center [118, 205] width 102 height 91
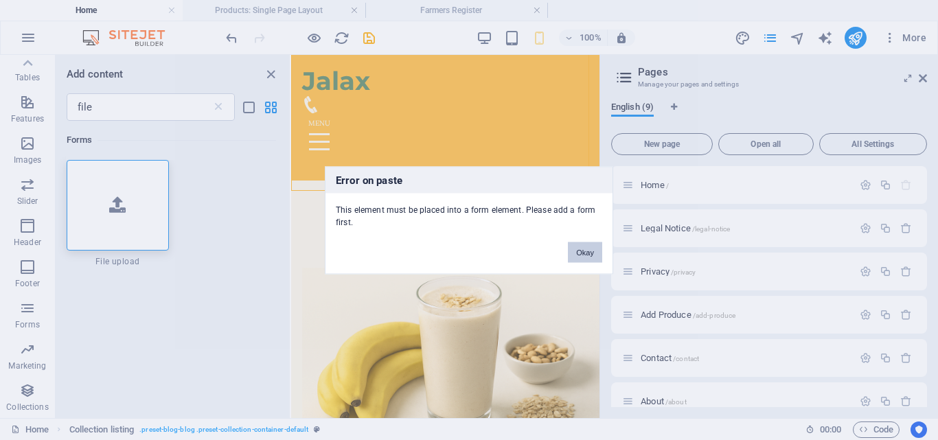
click at [577, 250] on button "Okay" at bounding box center [585, 252] width 34 height 21
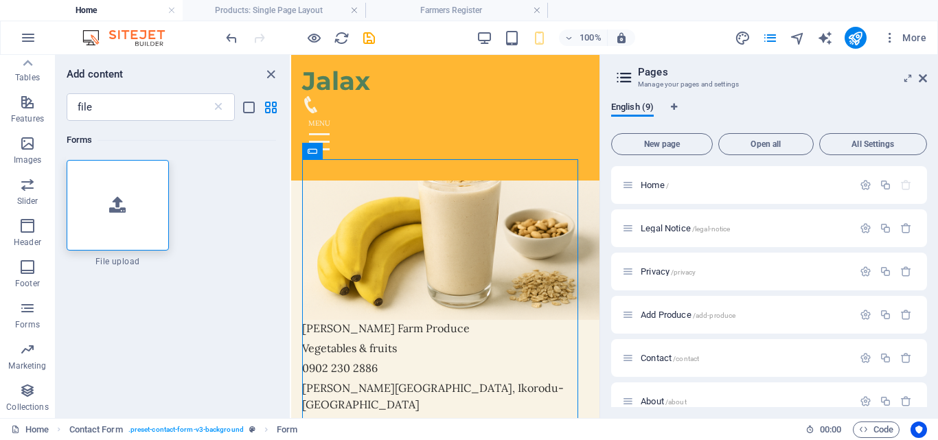
scroll to position [1004, 0]
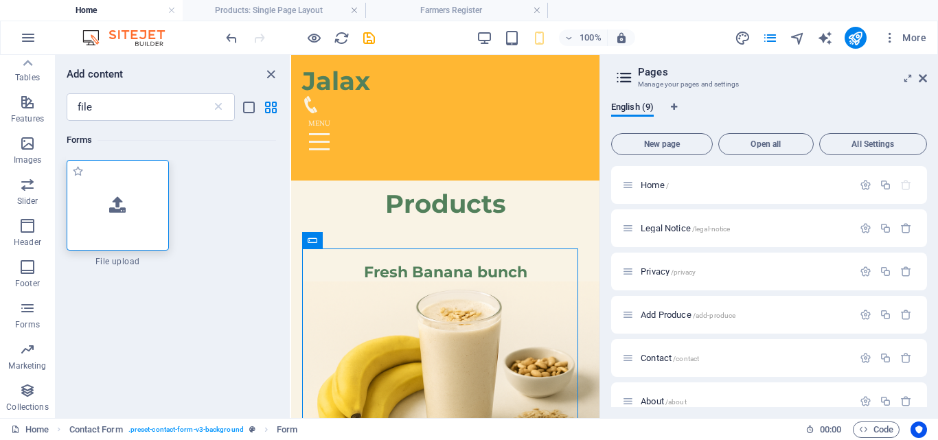
click at [134, 214] on div at bounding box center [118, 205] width 102 height 91
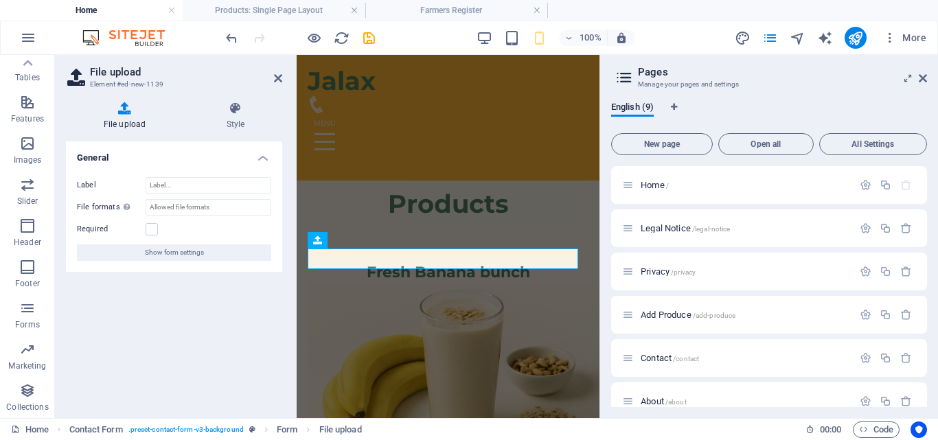
scroll to position [1018, 0]
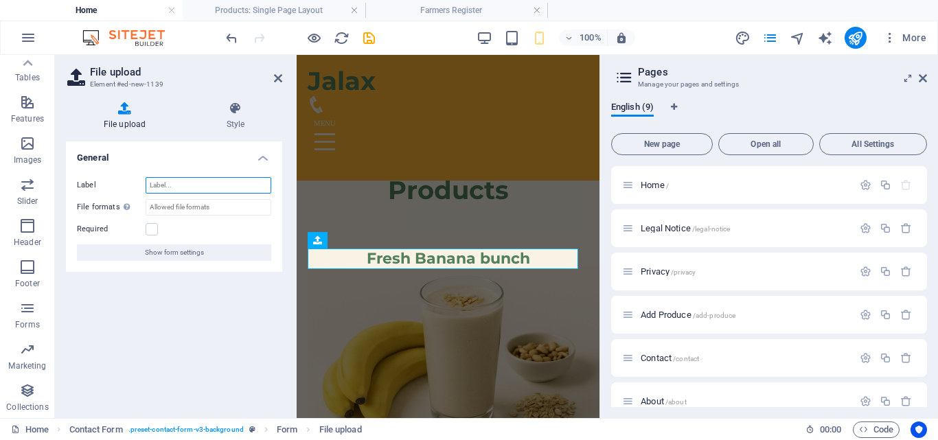
click at [196, 188] on input "Label" at bounding box center [209, 185] width 126 height 16
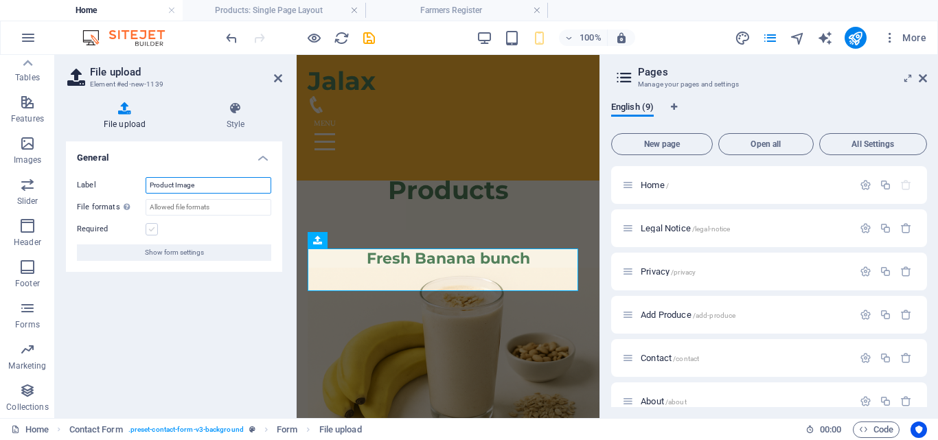
type input "Product Image"
click at [151, 231] on label at bounding box center [152, 229] width 12 height 12
click at [0, 0] on input "Required" at bounding box center [0, 0] width 0 height 0
click at [369, 35] on icon "save" at bounding box center [369, 38] width 16 height 16
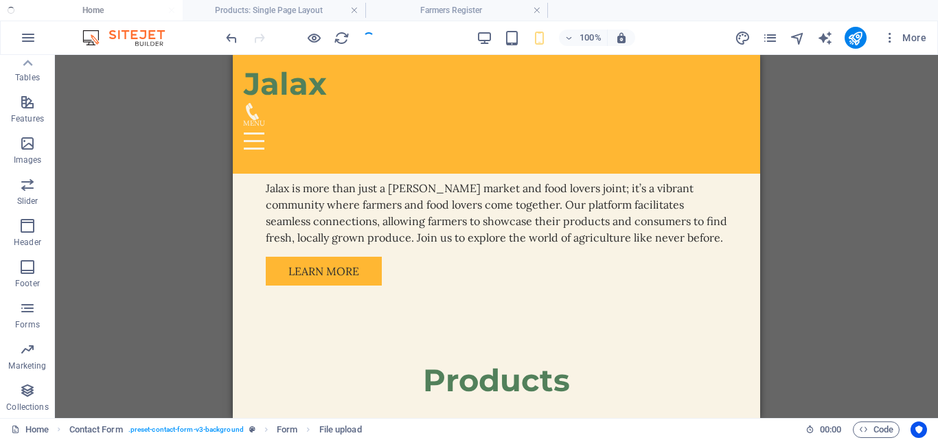
scroll to position [1004, 0]
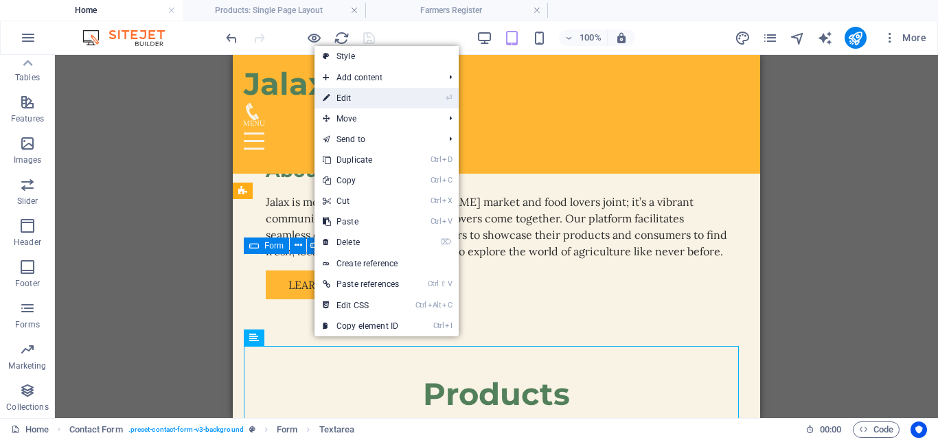
click at [407, 95] on link "⏎ Edit" at bounding box center [360, 98] width 93 height 21
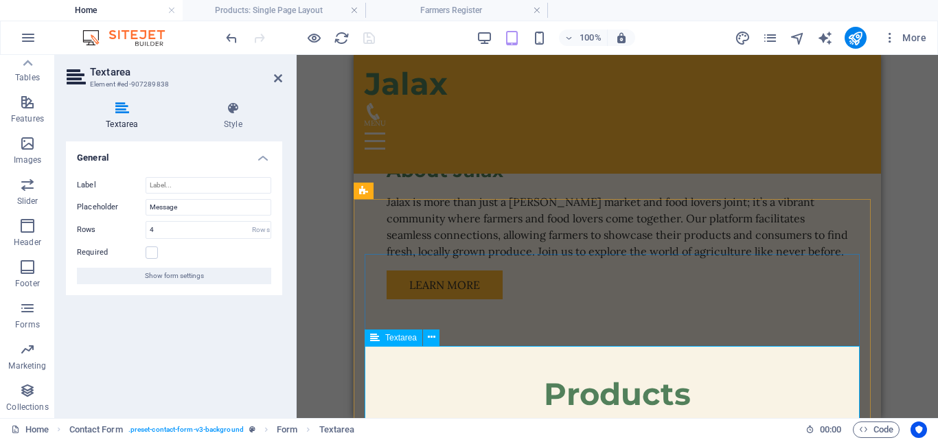
click at [218, 200] on input "Message" at bounding box center [209, 207] width 126 height 16
type input "M"
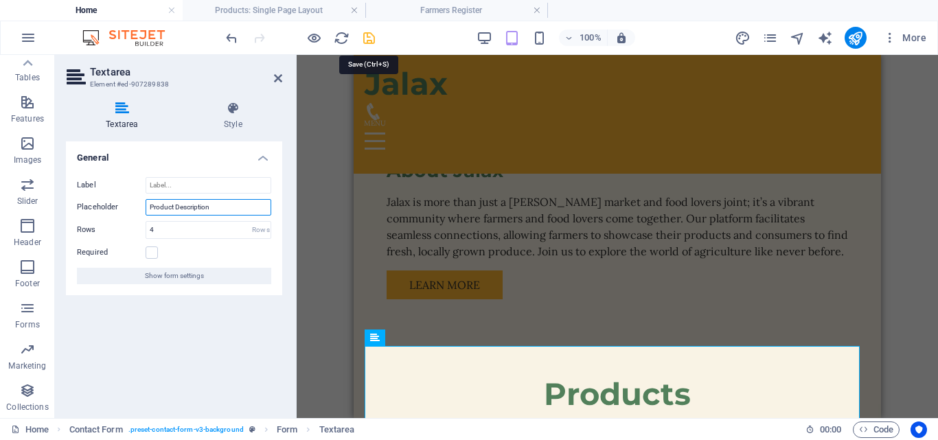
type input "Product Description"
click at [367, 41] on icon "save" at bounding box center [369, 38] width 16 height 16
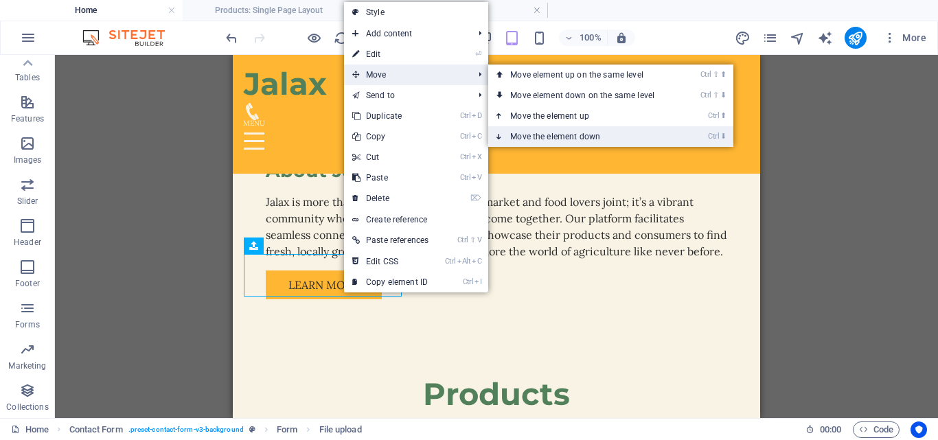
click at [555, 135] on link "Ctrl ⬇ Move the element down" at bounding box center [585, 136] width 194 height 21
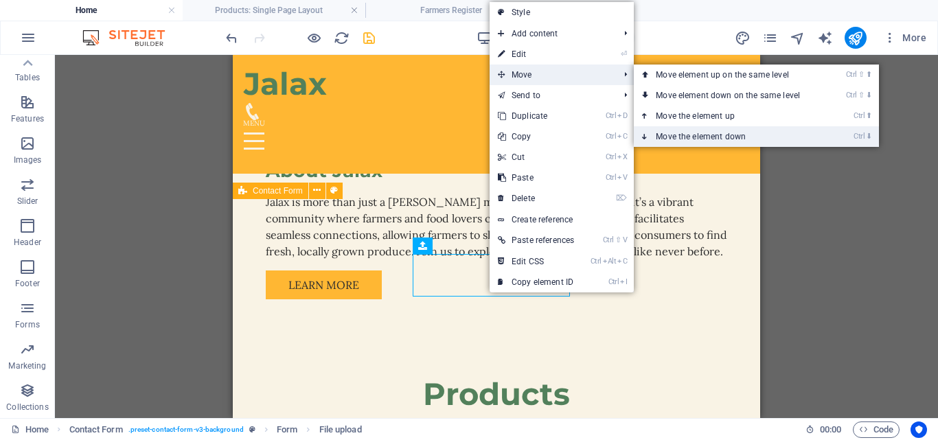
click at [691, 135] on link "Ctrl ⬇ Move the element down" at bounding box center [731, 136] width 194 height 21
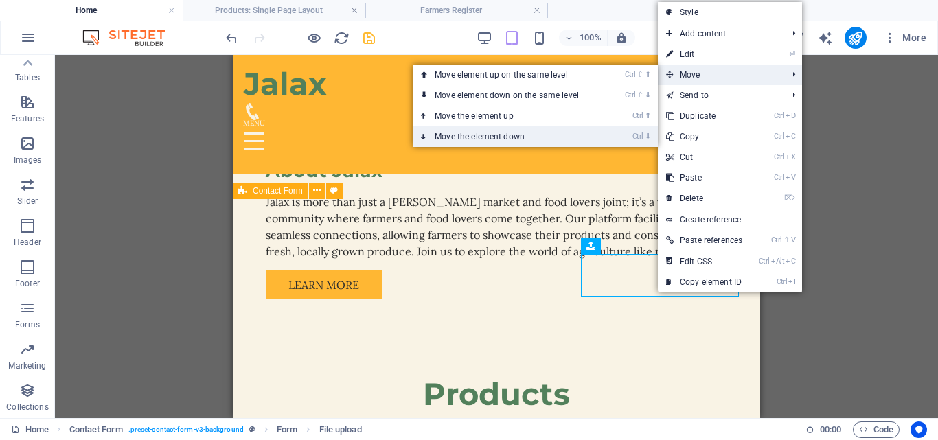
click at [525, 135] on link "Ctrl ⬇ Move the element down" at bounding box center [510, 136] width 194 height 21
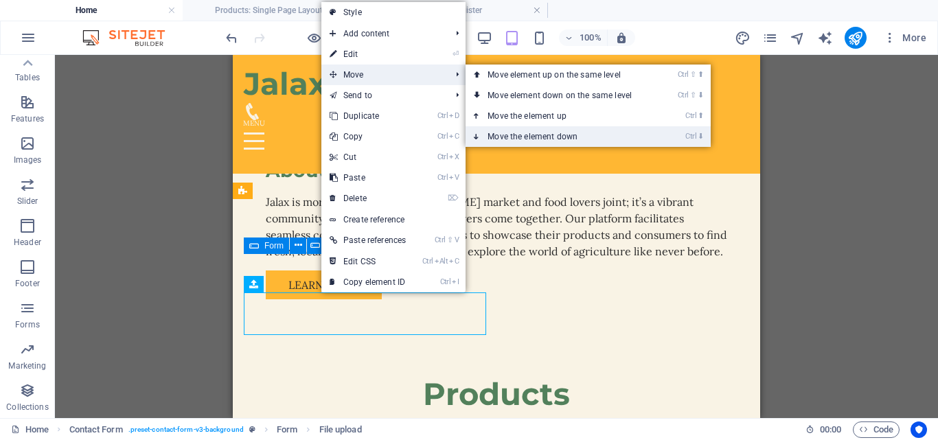
click at [525, 137] on link "Ctrl ⬇ Move the element down" at bounding box center [563, 136] width 194 height 21
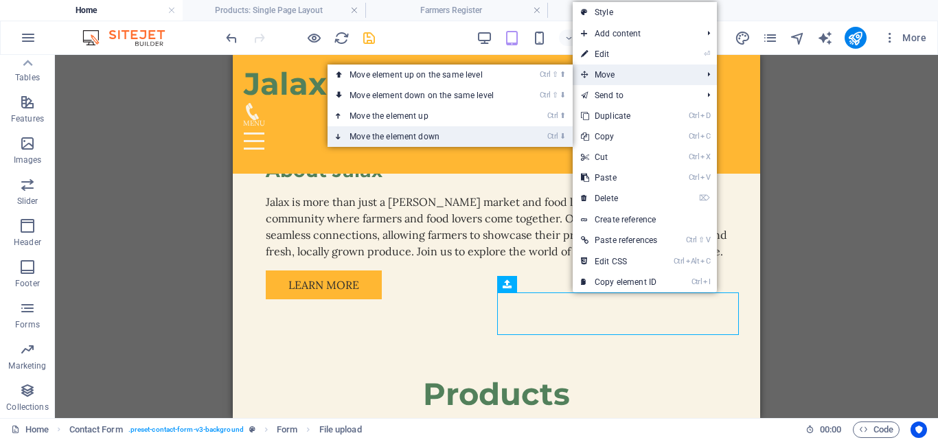
click at [450, 135] on link "Ctrl ⬇ Move the element down" at bounding box center [425, 136] width 194 height 21
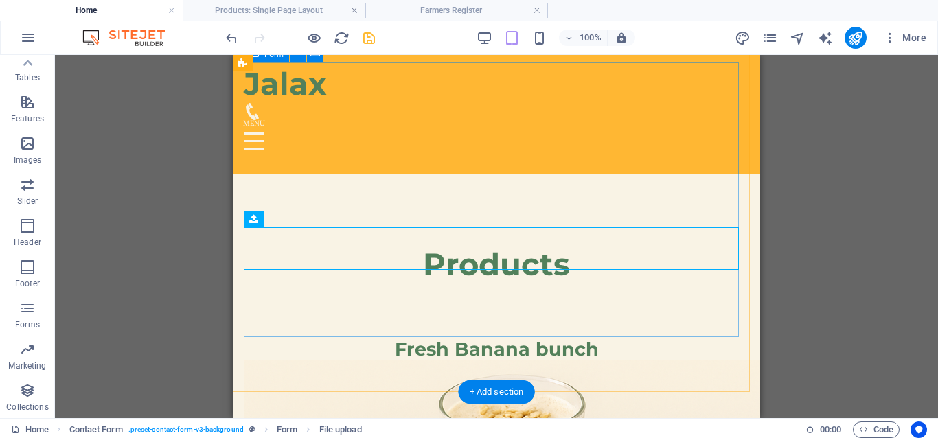
scroll to position [1208, 0]
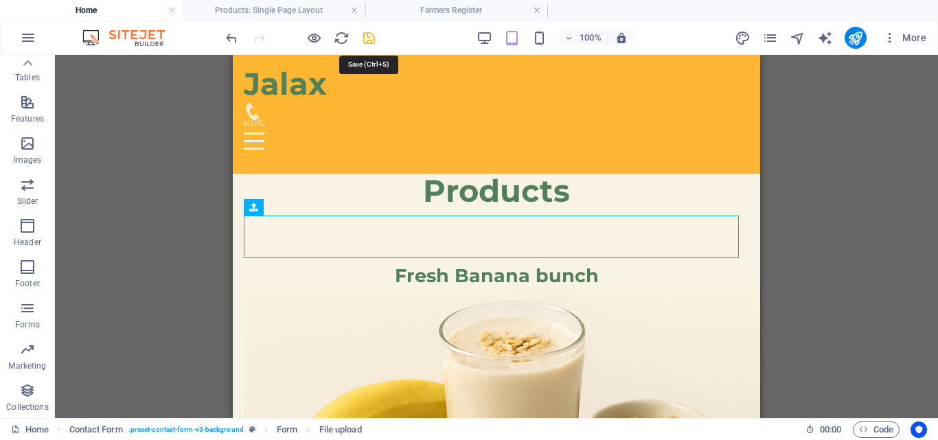
click at [369, 38] on icon "save" at bounding box center [369, 38] width 16 height 16
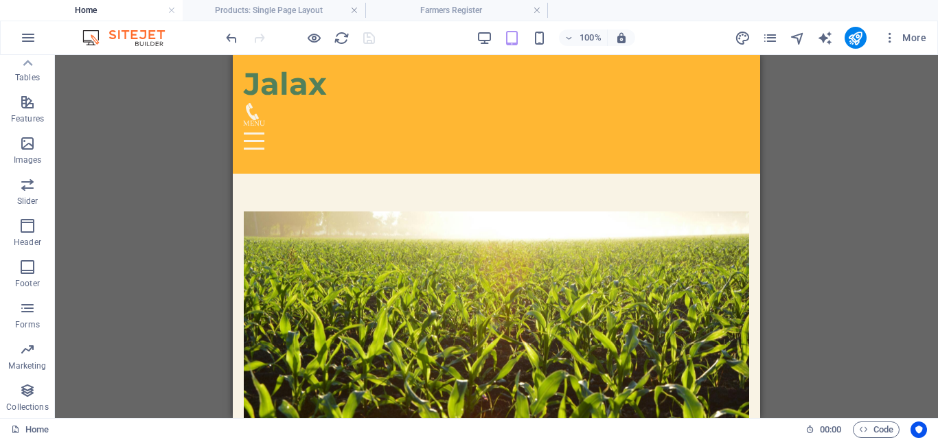
scroll to position [517, 0]
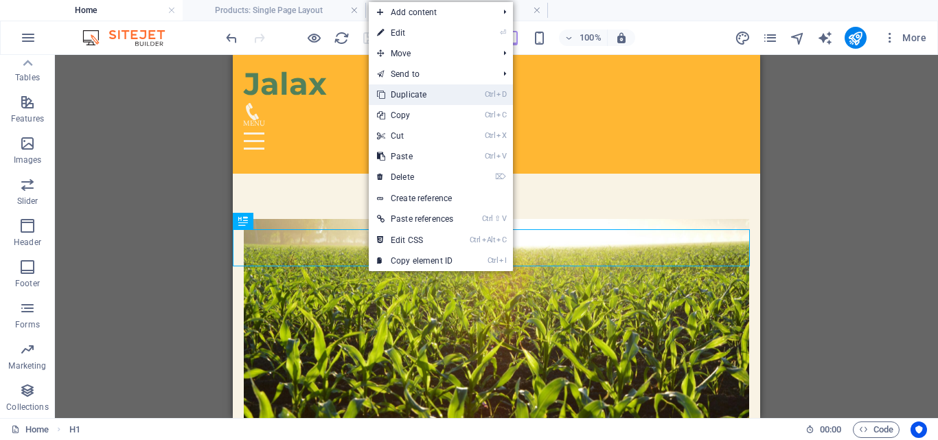
click at [426, 91] on link "Ctrl D Duplicate" at bounding box center [415, 94] width 93 height 21
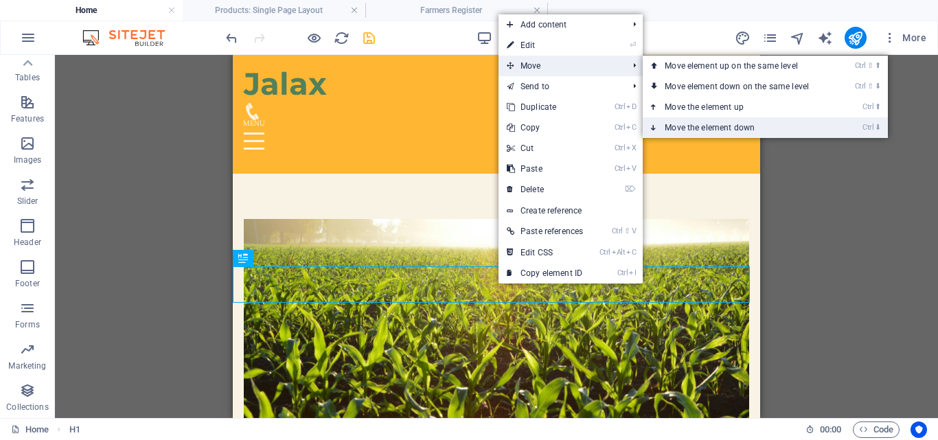
click at [702, 123] on link "Ctrl ⬇ Move the element down" at bounding box center [740, 127] width 194 height 21
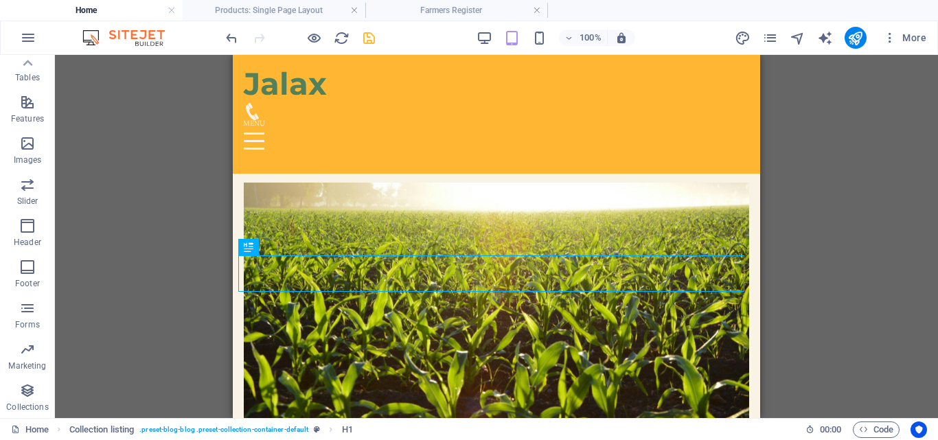
scroll to position [554, 0]
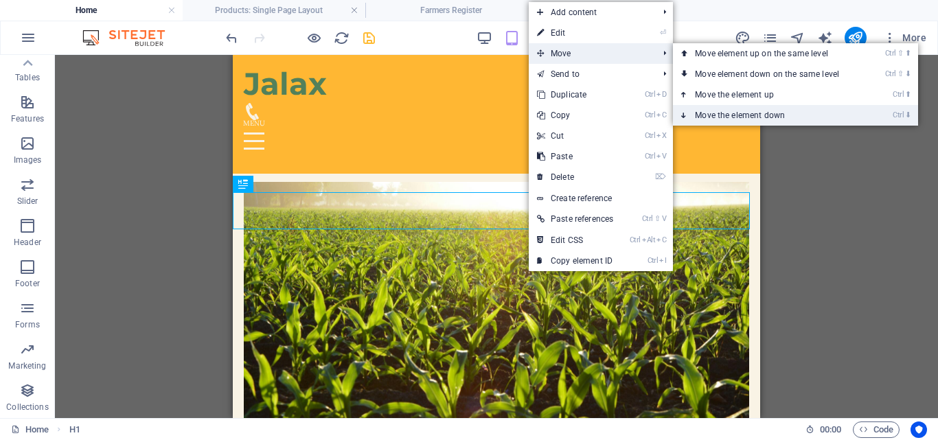
click at [720, 111] on link "Ctrl ⬇ Move the element down" at bounding box center [770, 115] width 194 height 21
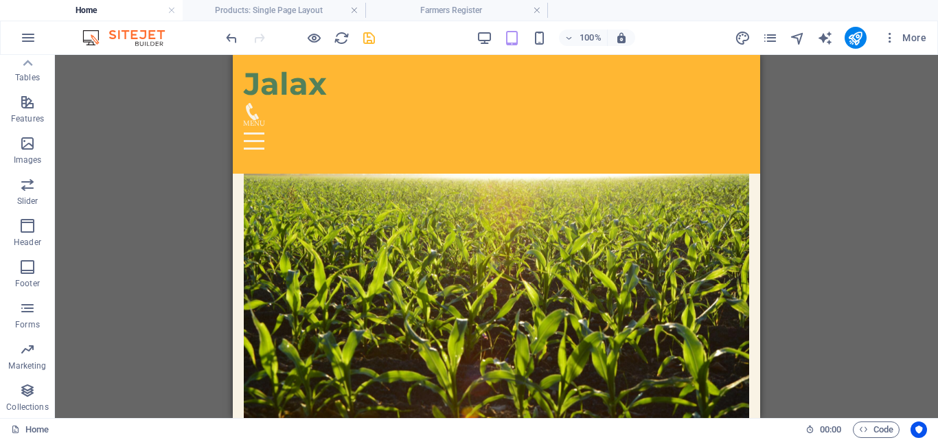
scroll to position [657, 0]
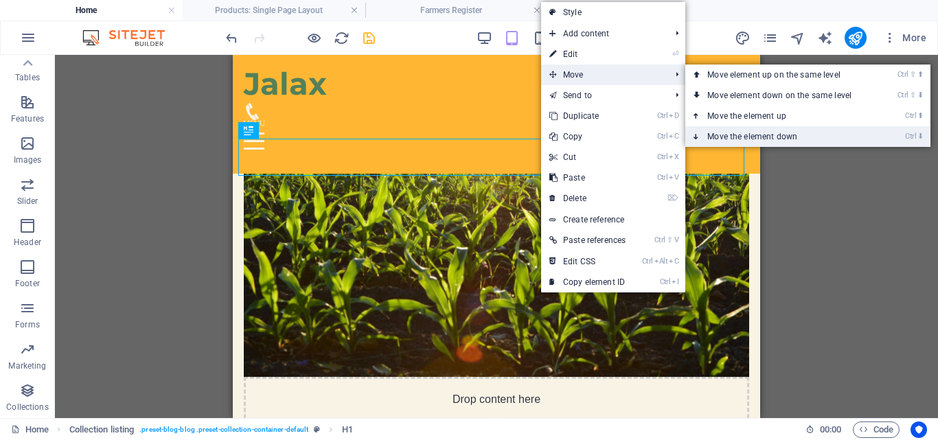
click at [722, 134] on link "Ctrl ⬇ Move the element down" at bounding box center [782, 136] width 194 height 21
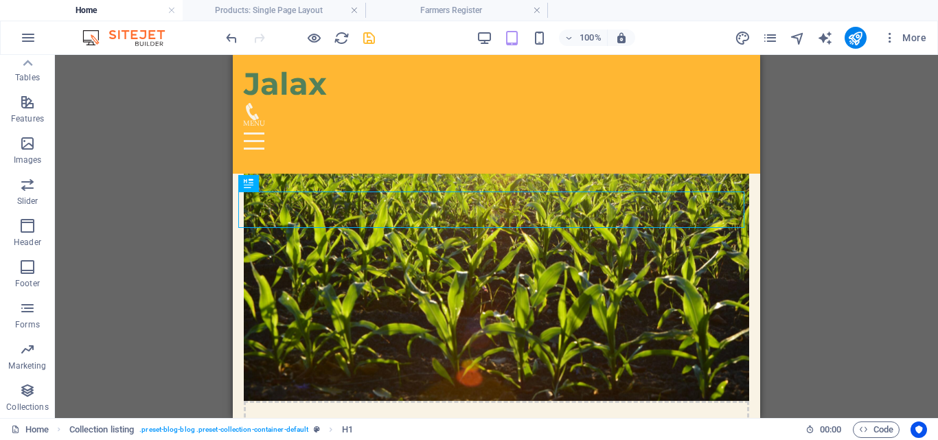
scroll to position [641, 0]
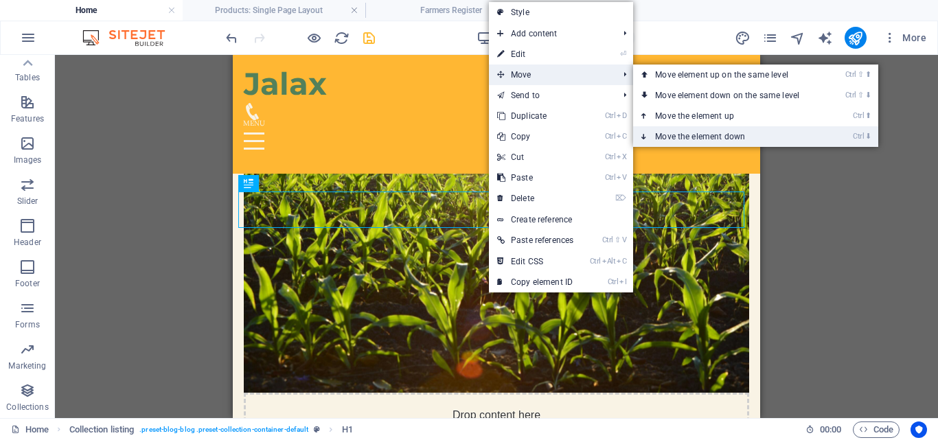
click at [684, 132] on link "Ctrl ⬇ Move the element down" at bounding box center [730, 136] width 194 height 21
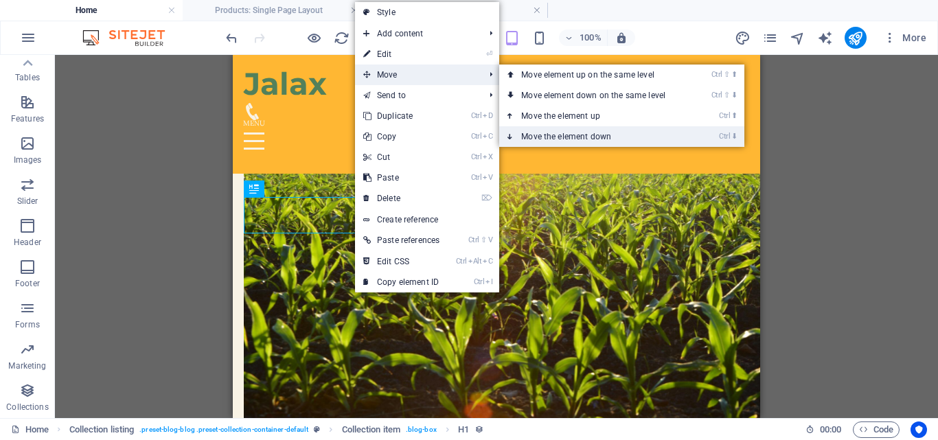
click at [544, 138] on link "Ctrl ⬇ Move the element down" at bounding box center [596, 136] width 194 height 21
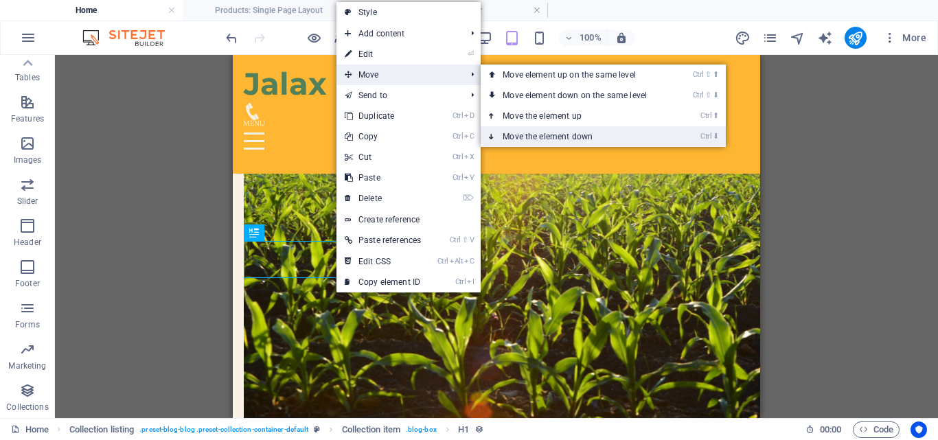
click at [535, 131] on link "Ctrl ⬇ Move the element down" at bounding box center [578, 136] width 194 height 21
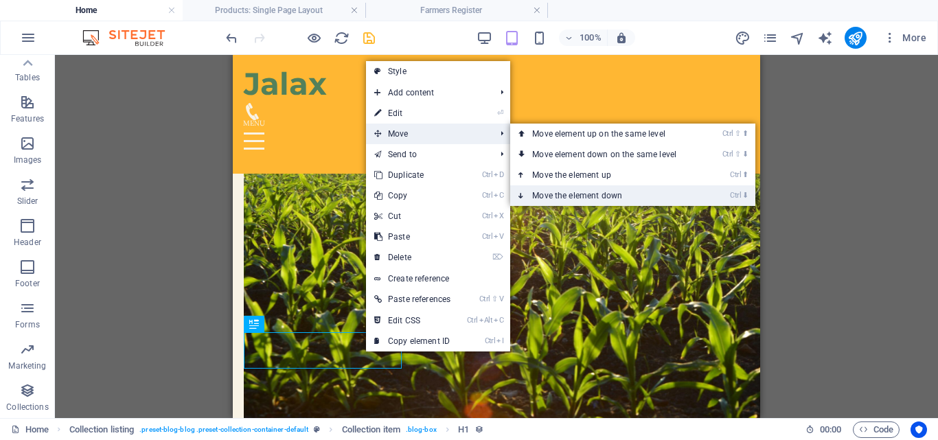
click at [551, 193] on link "Ctrl ⬇ Move the element down" at bounding box center [607, 195] width 194 height 21
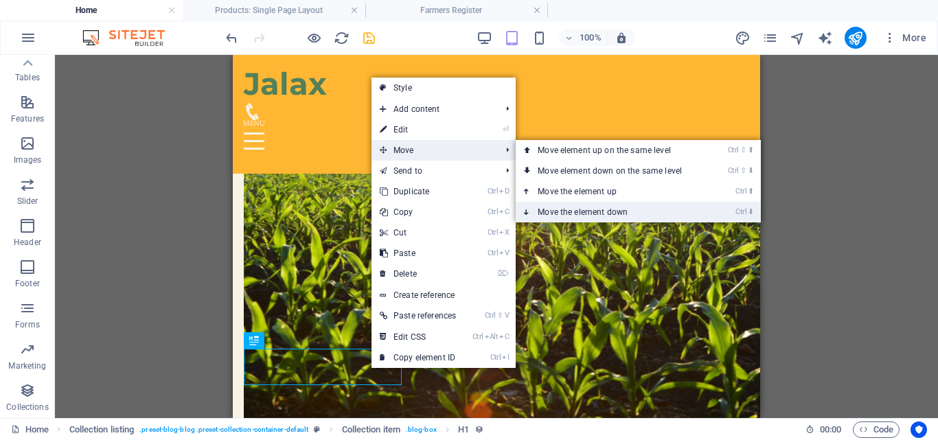
click at [573, 208] on link "Ctrl ⬇ Move the element down" at bounding box center [613, 212] width 194 height 21
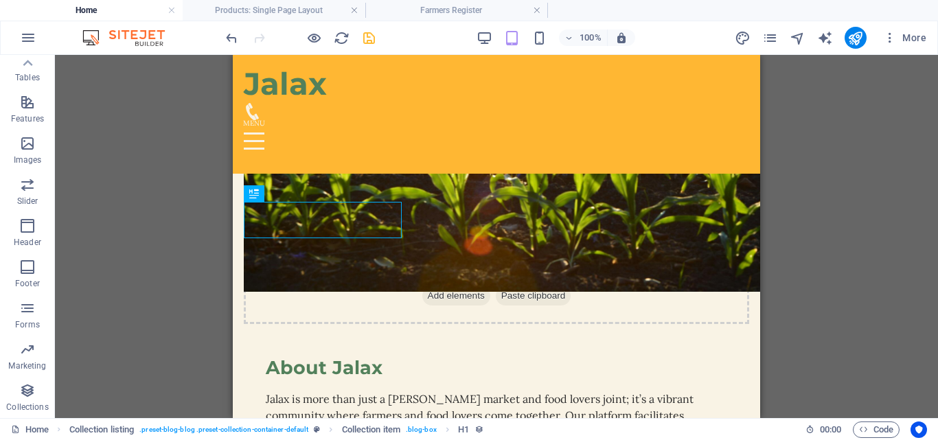
scroll to position [831, 0]
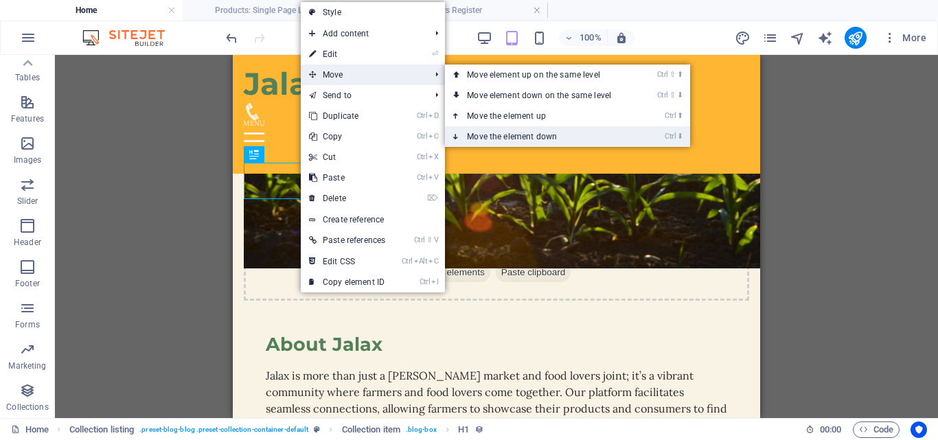
click at [502, 138] on link "Ctrl ⬇ Move the element down" at bounding box center [542, 136] width 194 height 21
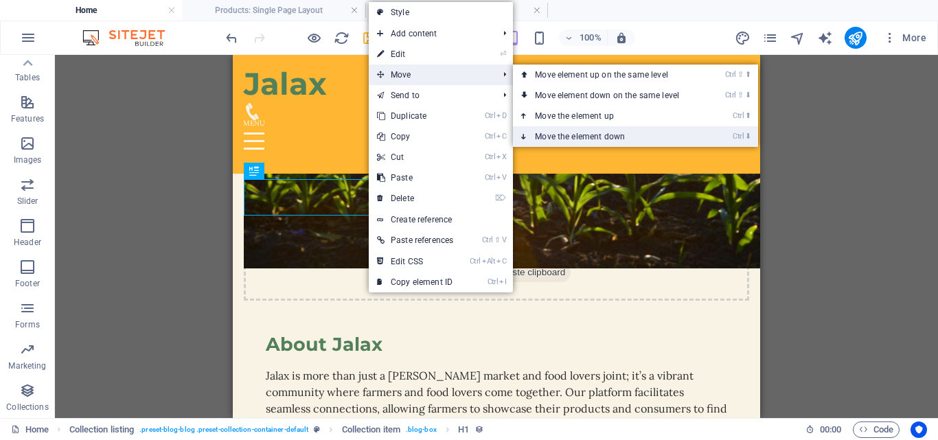
click at [558, 134] on link "Ctrl ⬇ Move the element down" at bounding box center [610, 136] width 194 height 21
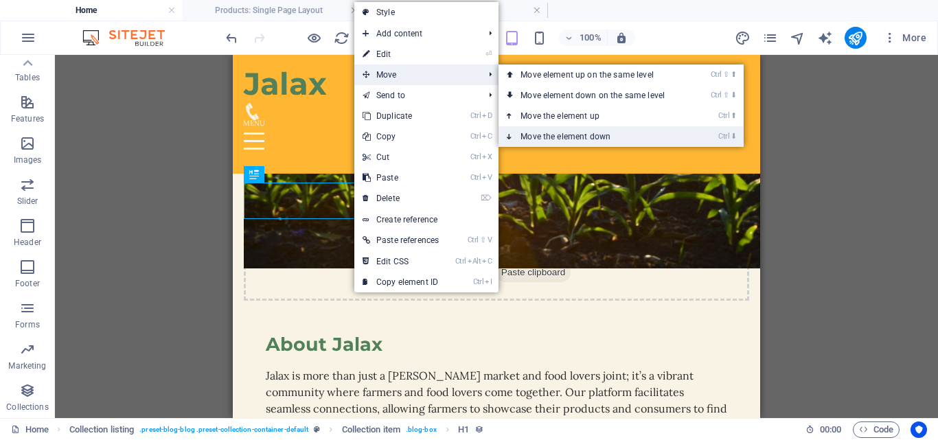
click at [560, 135] on link "Ctrl ⬇ Move the element down" at bounding box center [595, 136] width 194 height 21
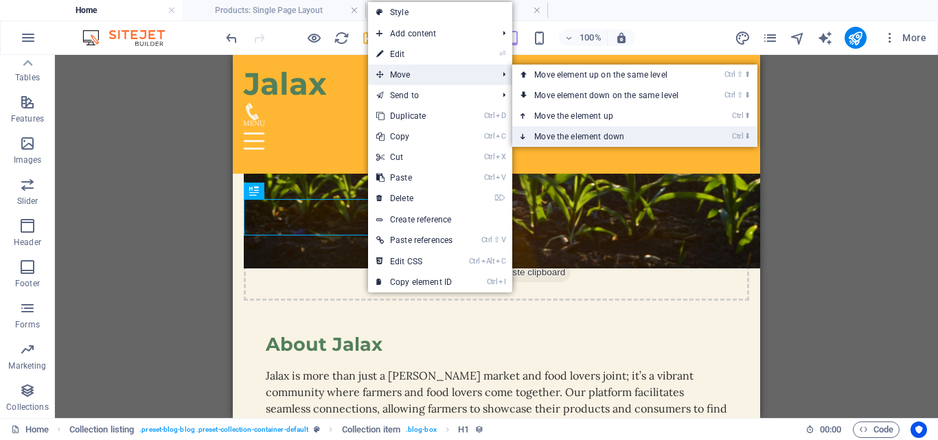
click at [564, 130] on link "Ctrl ⬇ Move the element down" at bounding box center [609, 136] width 194 height 21
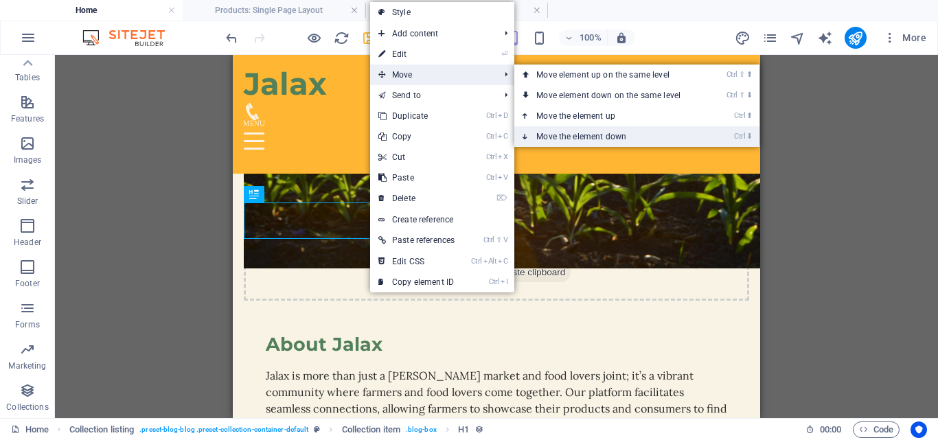
click at [558, 134] on link "Ctrl ⬇ Move the element down" at bounding box center [611, 136] width 194 height 21
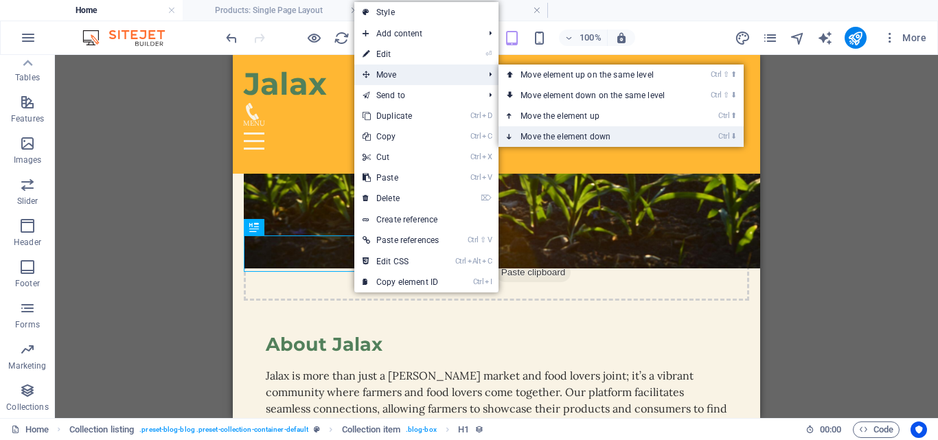
click at [548, 134] on link "Ctrl ⬇ Move the element down" at bounding box center [595, 136] width 194 height 21
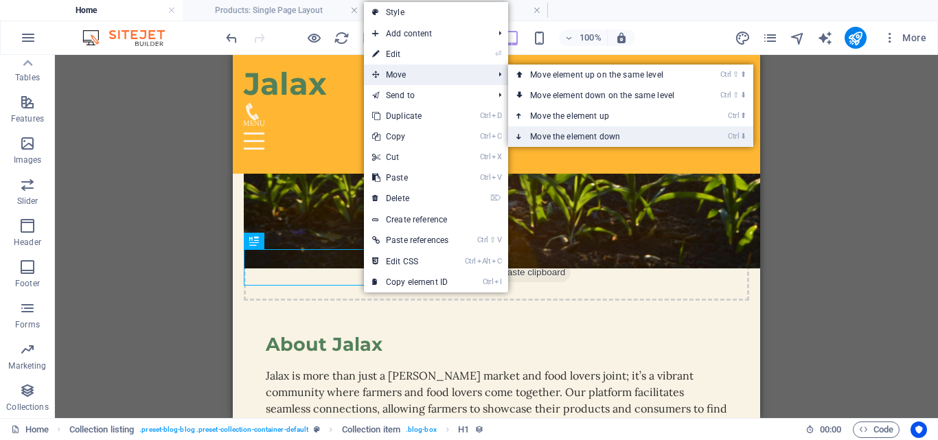
click at [563, 132] on link "Ctrl ⬇ Move the element down" at bounding box center [605, 136] width 194 height 21
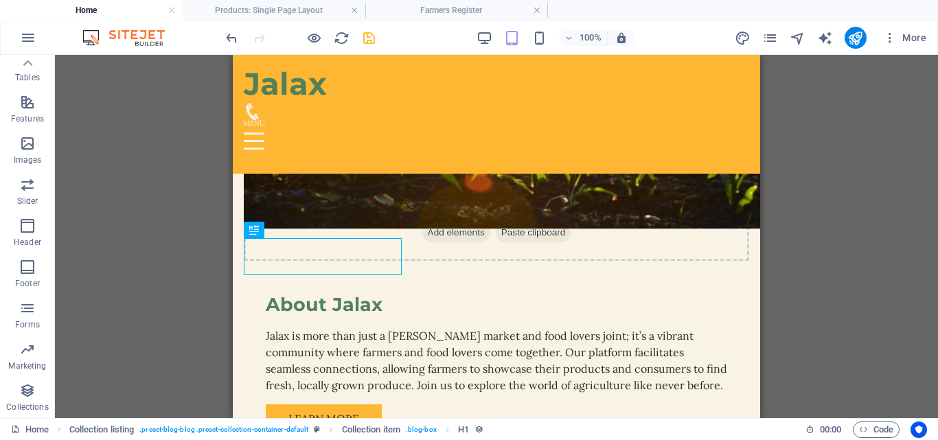
scroll to position [902, 0]
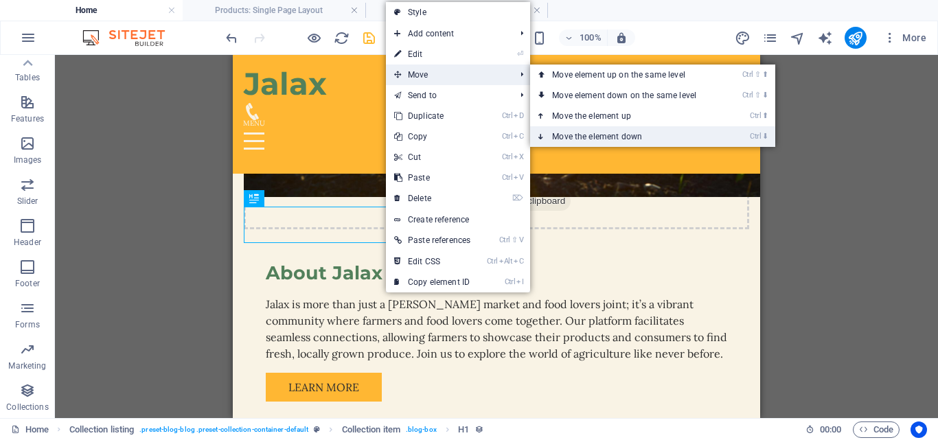
click at [582, 139] on link "Ctrl ⬇ Move the element down" at bounding box center [627, 136] width 194 height 21
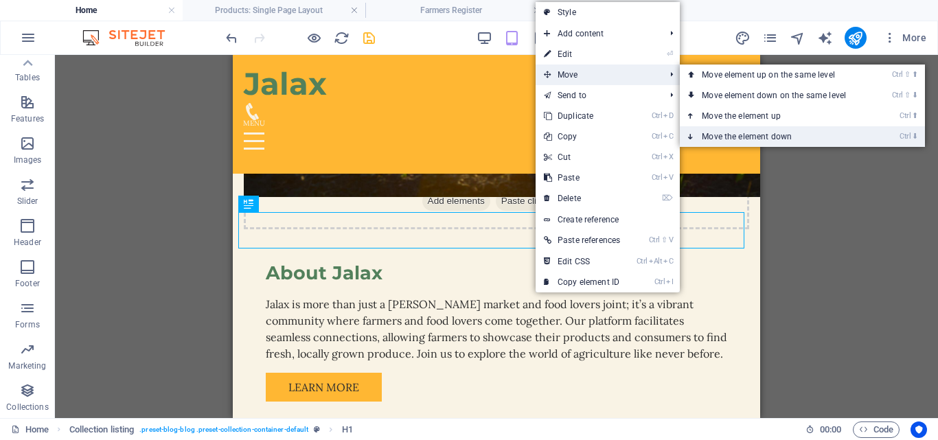
click at [728, 130] on link "Ctrl ⬇ Move the element down" at bounding box center [777, 136] width 194 height 21
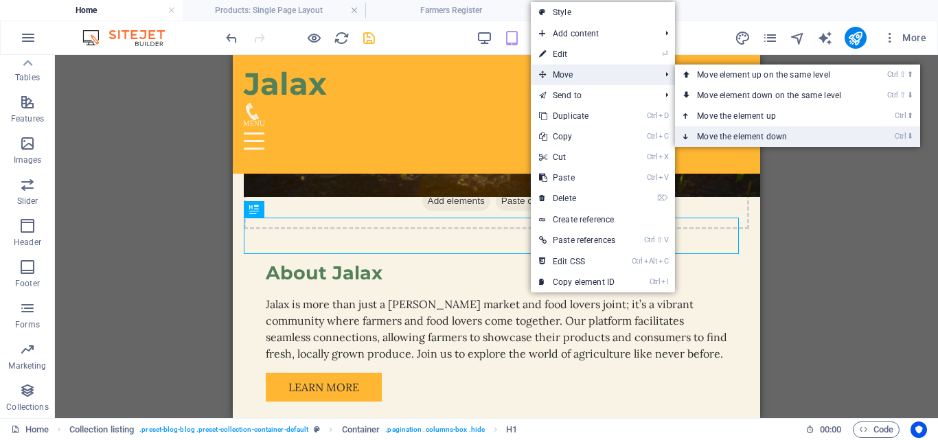
click at [723, 130] on link "Ctrl ⬇ Move the element down" at bounding box center [772, 136] width 194 height 21
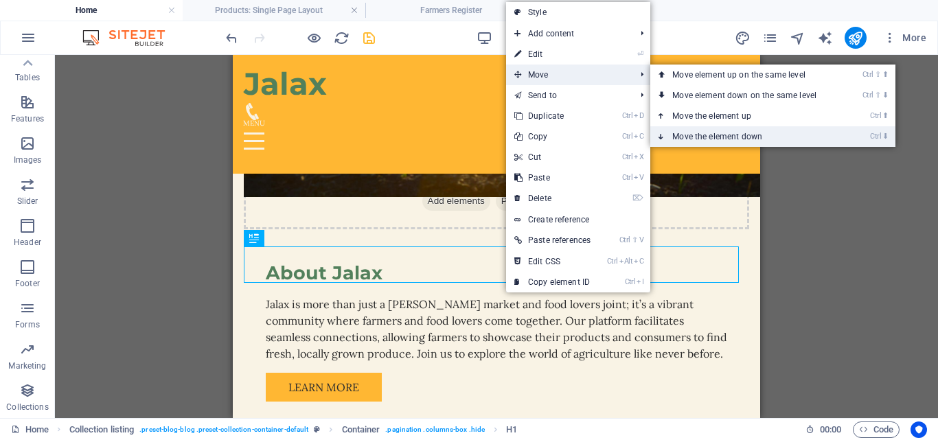
click at [690, 133] on link "Ctrl ⬇ Move the element down" at bounding box center [747, 136] width 194 height 21
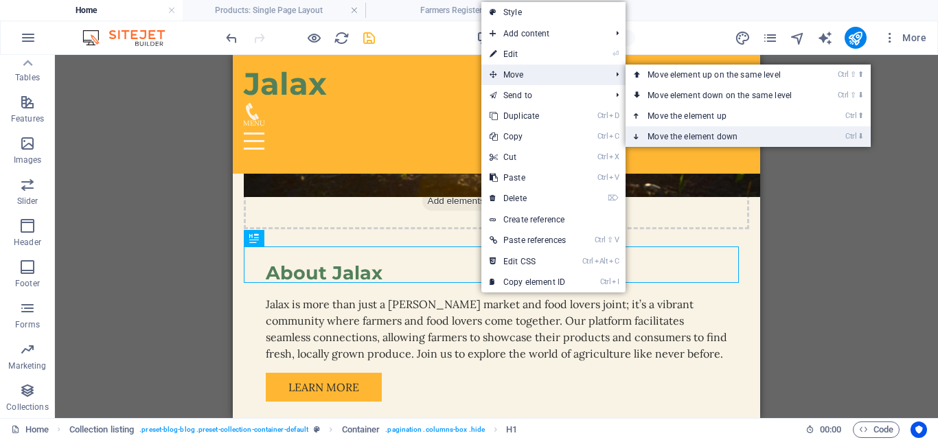
click at [667, 134] on link "Ctrl ⬇ Move the element down" at bounding box center [722, 136] width 194 height 21
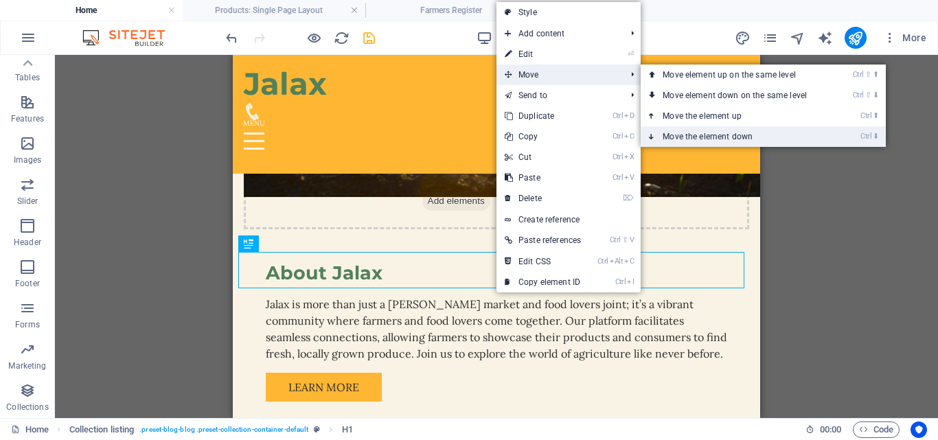
click at [676, 137] on link "Ctrl ⬇ Move the element down" at bounding box center [738, 136] width 194 height 21
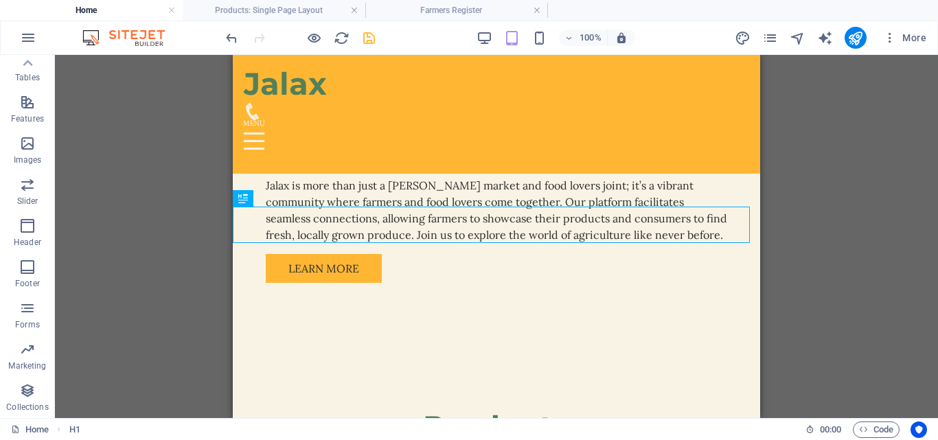
scroll to position [1029, 0]
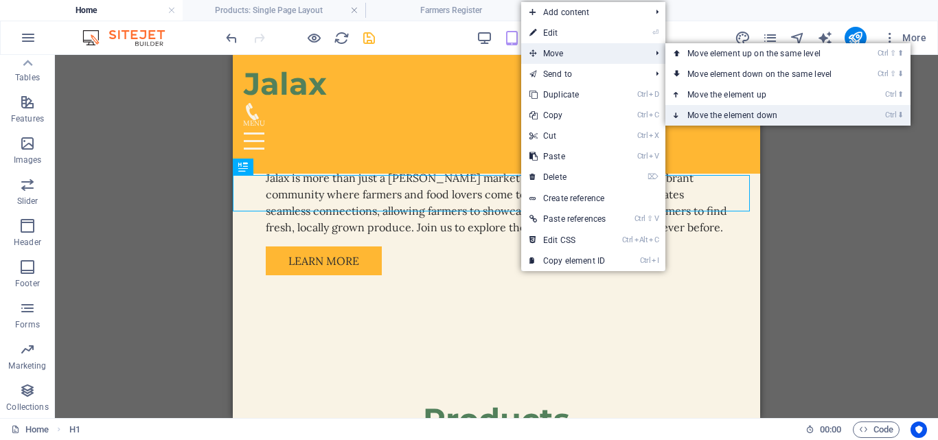
click at [723, 113] on link "Ctrl ⬇ Move the element down" at bounding box center [762, 115] width 194 height 21
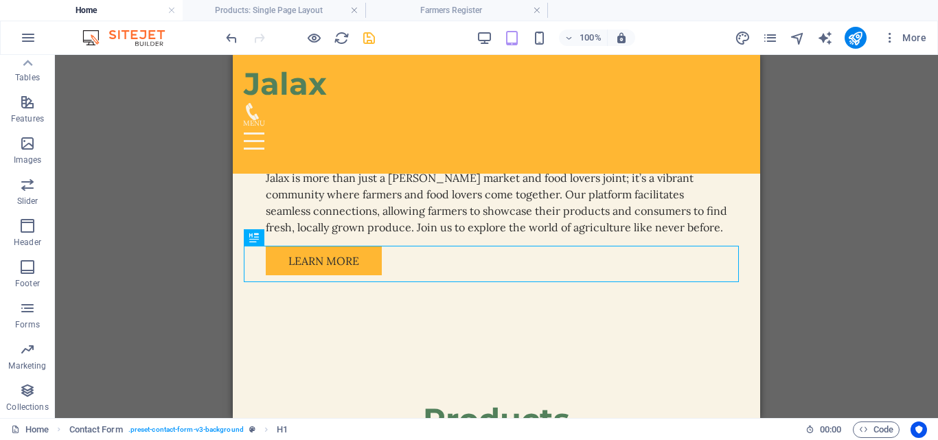
scroll to position [1013, 0]
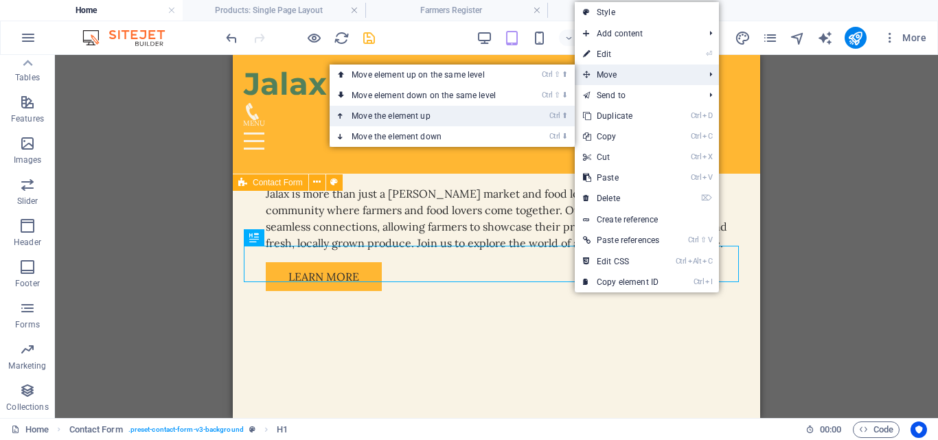
click at [463, 111] on link "Ctrl ⬆ Move the element up" at bounding box center [427, 116] width 194 height 21
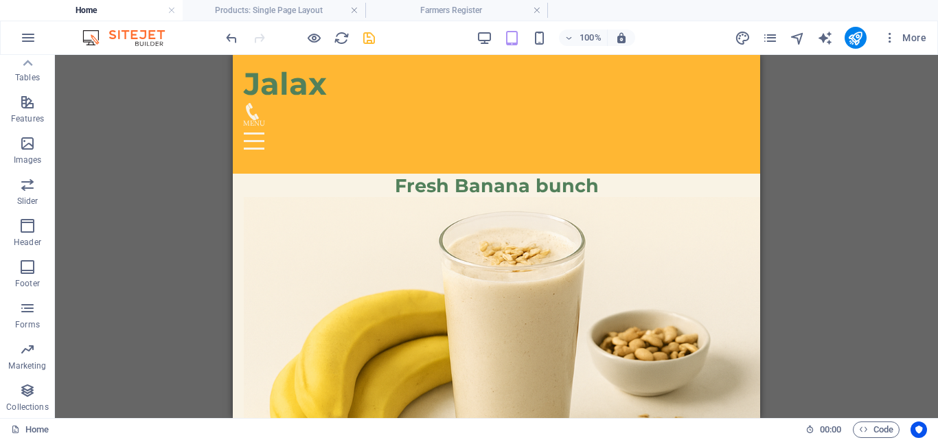
scroll to position [1329, 0]
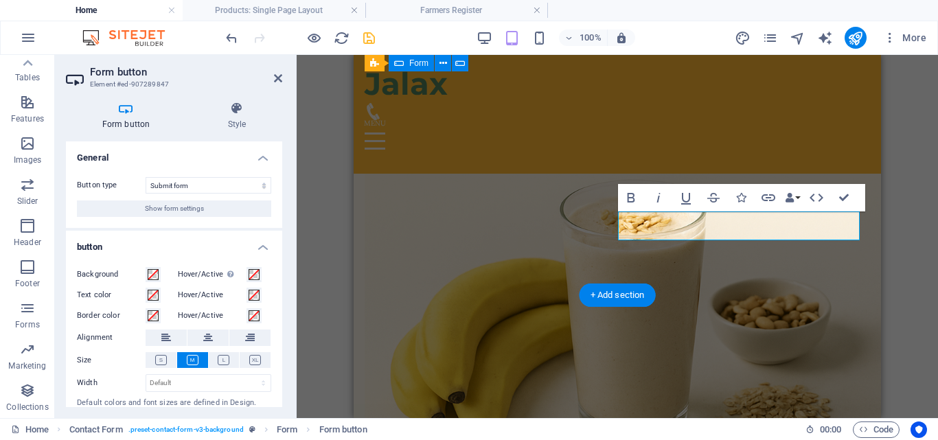
type button "Submit"
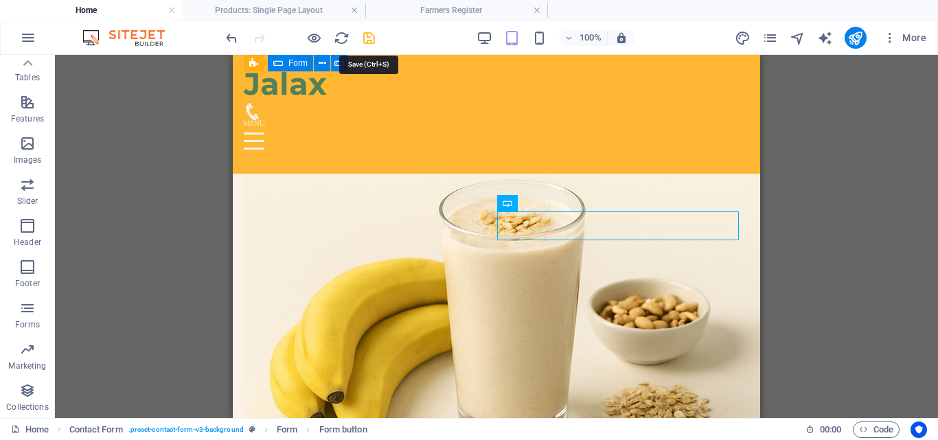
click at [367, 37] on icon "save" at bounding box center [369, 38] width 16 height 16
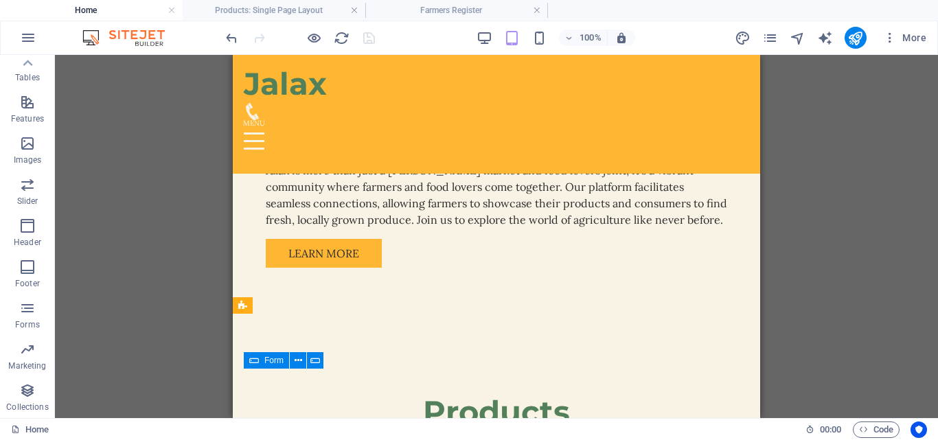
scroll to position [1100, 0]
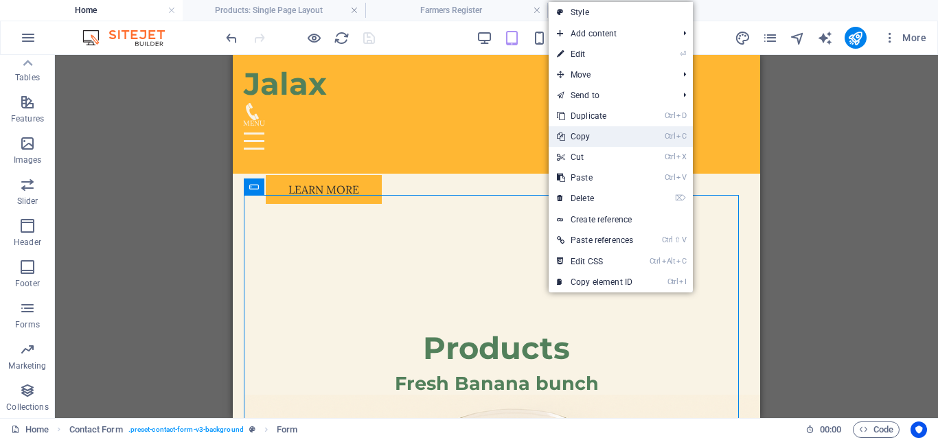
click at [581, 137] on link "Ctrl C Copy" at bounding box center [595, 136] width 93 height 21
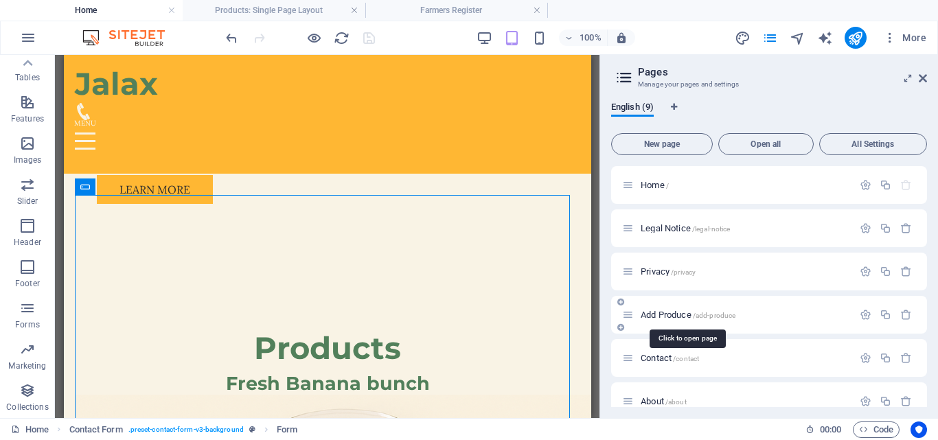
click at [659, 314] on span "Add Produce /add-produce" at bounding box center [688, 315] width 95 height 10
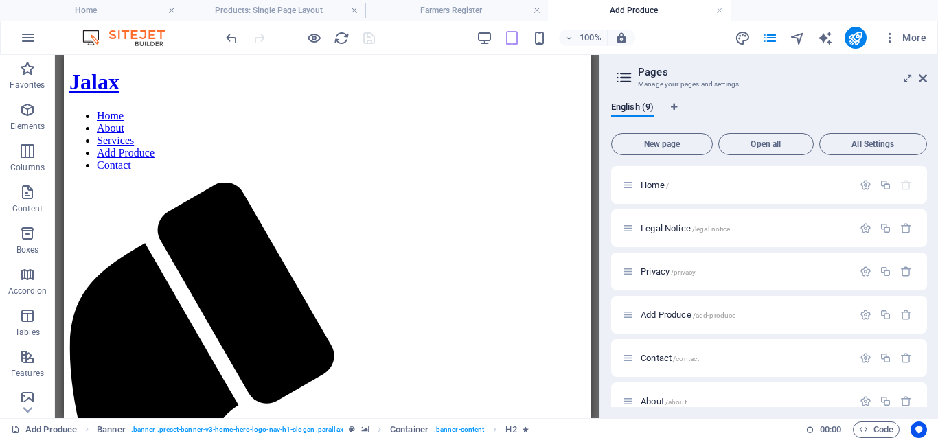
scroll to position [362, 0]
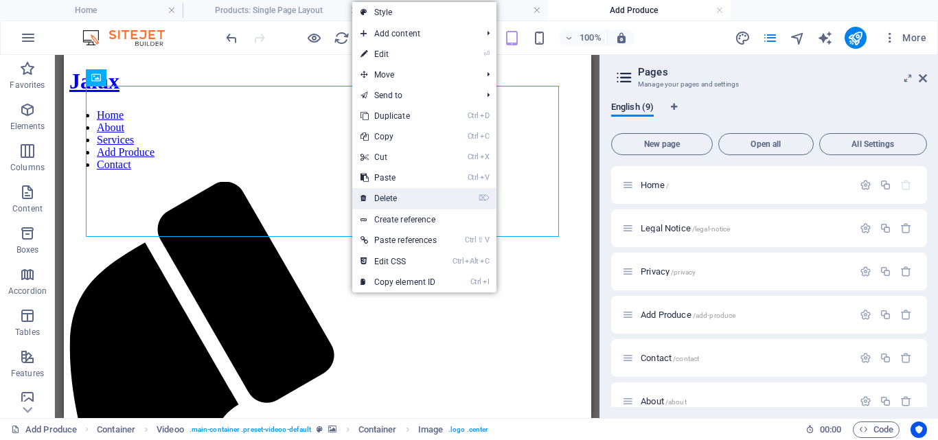
click at [394, 196] on link "⌦ Delete" at bounding box center [398, 198] width 93 height 21
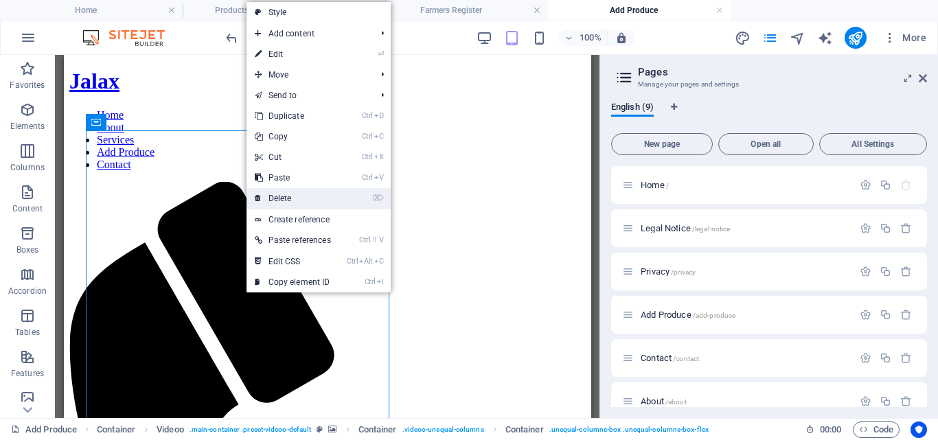
click at [281, 196] on link "⌦ Delete" at bounding box center [292, 198] width 93 height 21
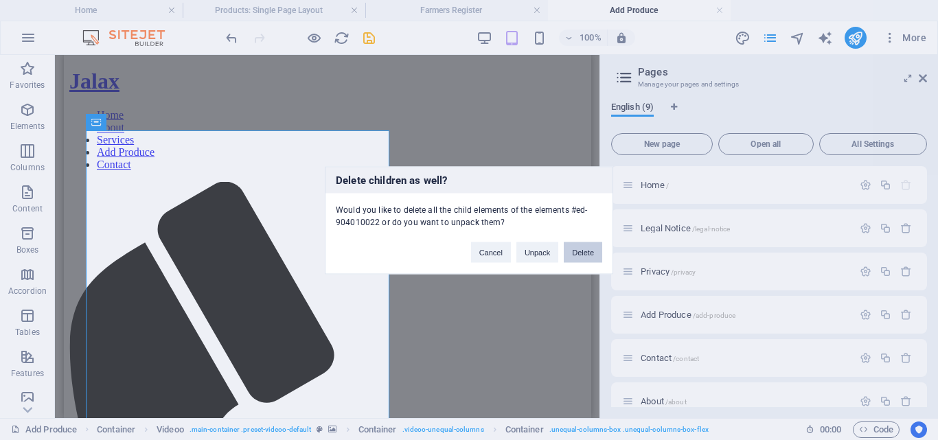
click at [584, 255] on button "Delete" at bounding box center [583, 252] width 38 height 21
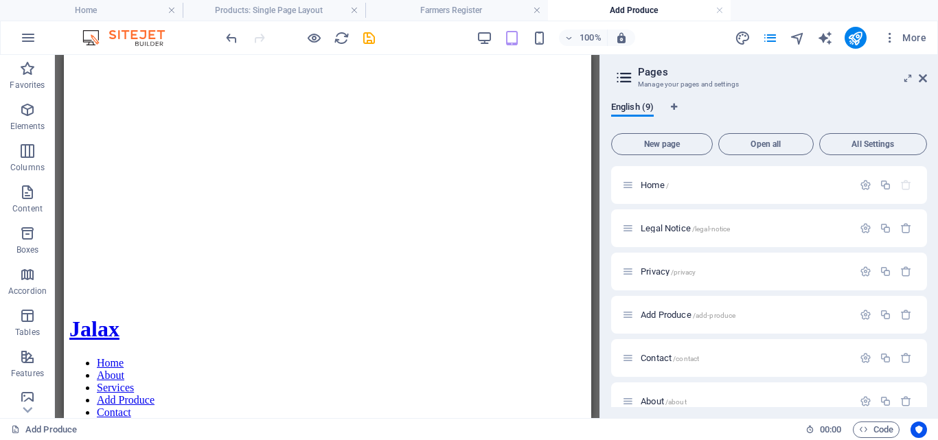
scroll to position [112, 0]
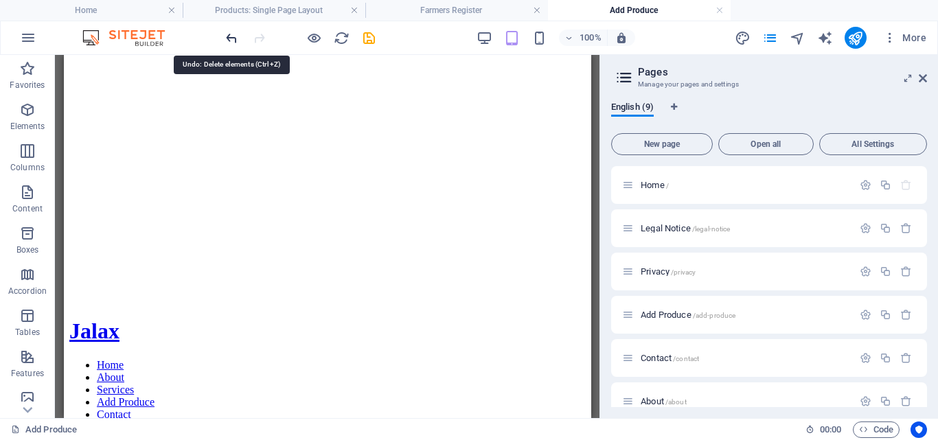
click at [230, 36] on icon "undo" at bounding box center [232, 38] width 16 height 16
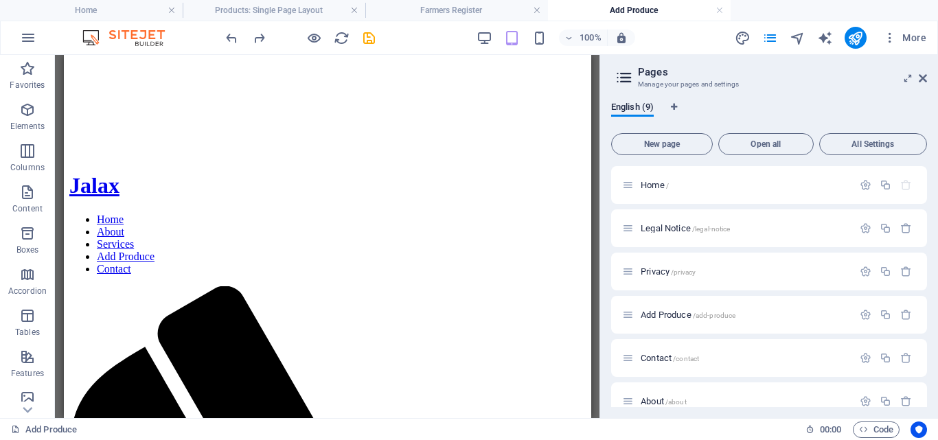
scroll to position [262, 0]
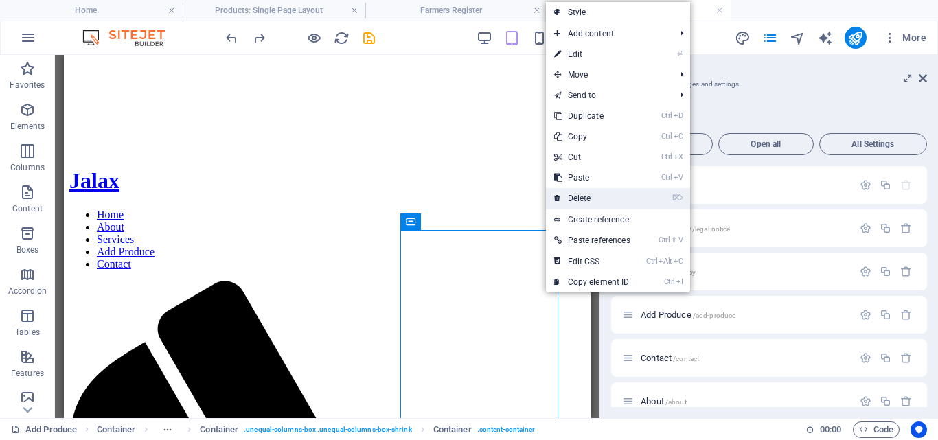
click at [588, 195] on link "⌦ Delete" at bounding box center [592, 198] width 93 height 21
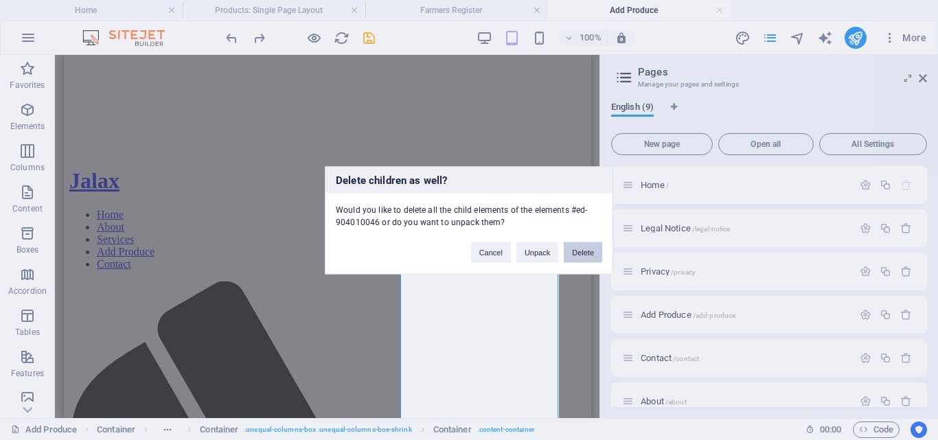
click at [574, 253] on button "Delete" at bounding box center [583, 252] width 38 height 21
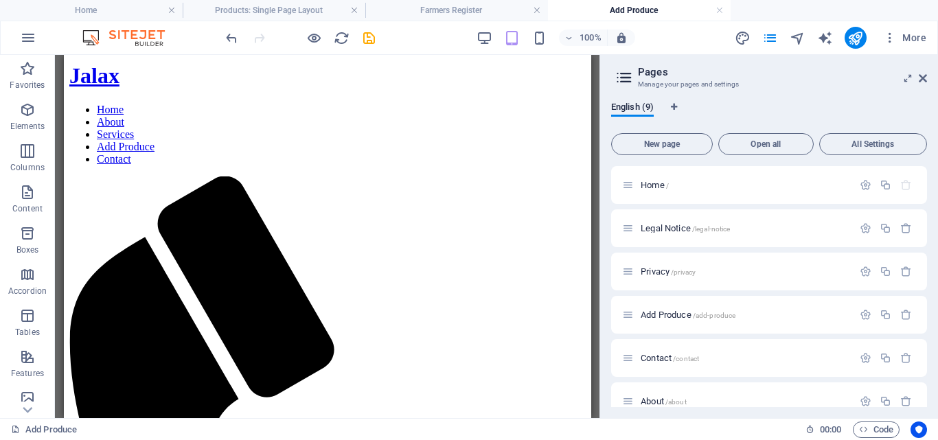
scroll to position [394, 0]
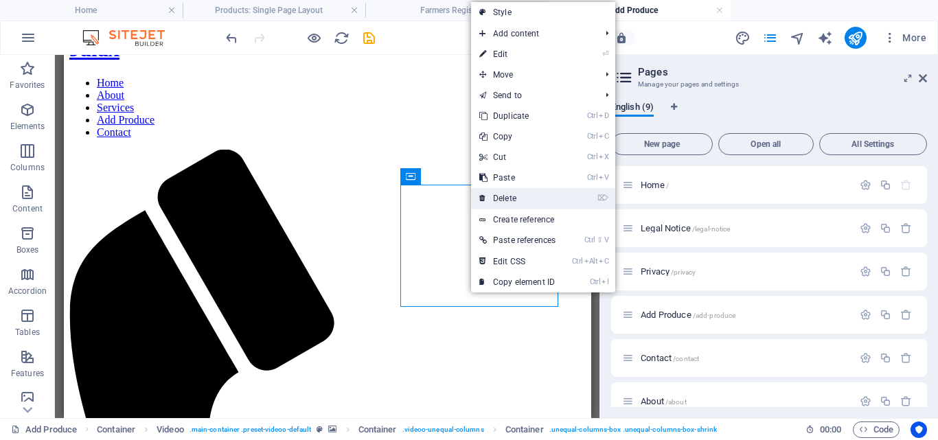
click at [505, 201] on link "⌦ Delete" at bounding box center [517, 198] width 93 height 21
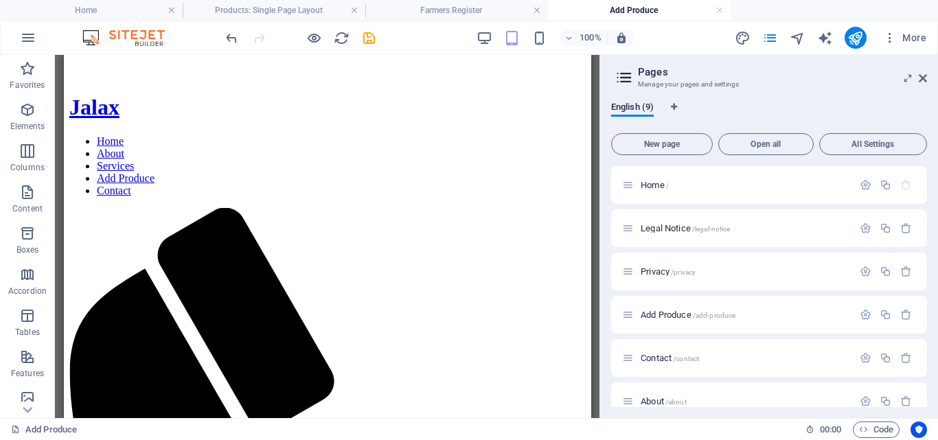
scroll to position [325, 0]
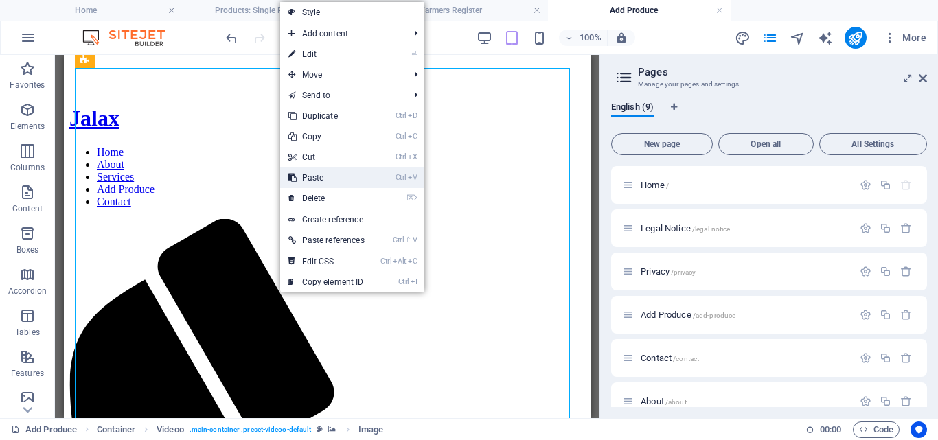
click at [316, 173] on link "Ctrl V Paste" at bounding box center [326, 178] width 93 height 21
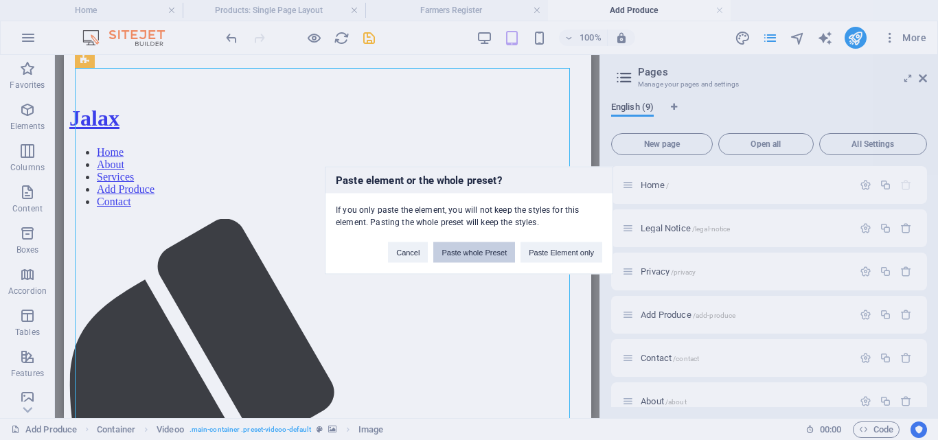
click at [468, 253] on button "Paste whole Preset" at bounding box center [474, 252] width 82 height 21
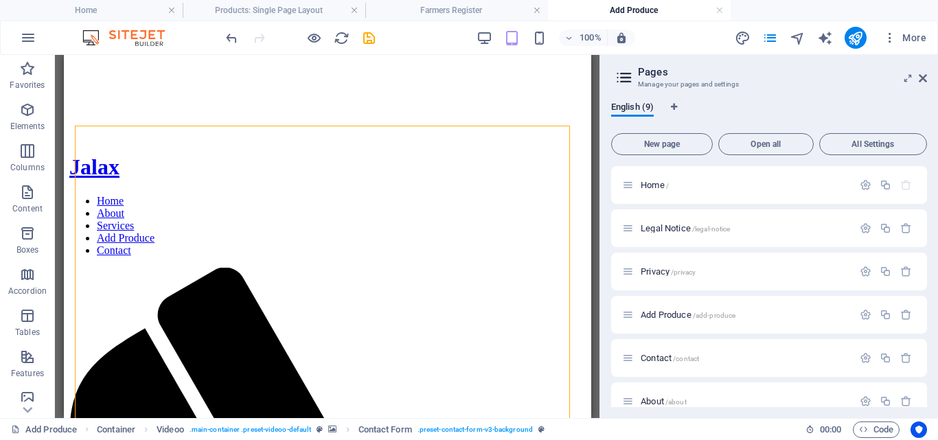
scroll to position [267, 0]
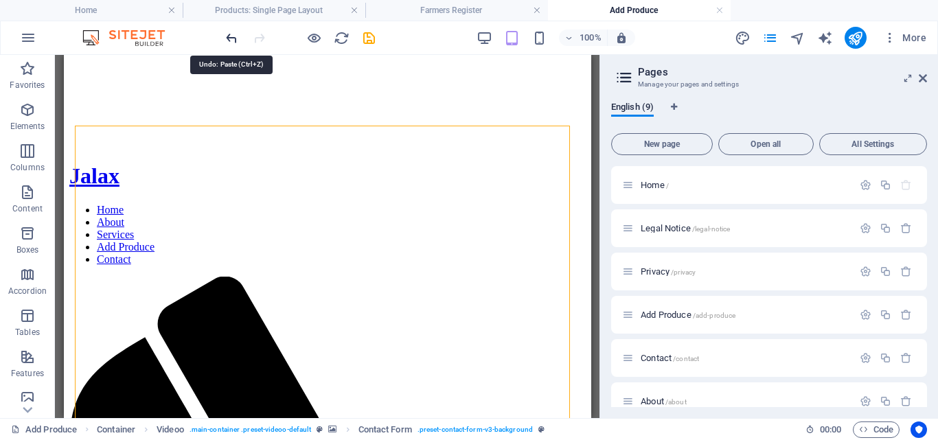
click at [234, 36] on icon "undo" at bounding box center [232, 38] width 16 height 16
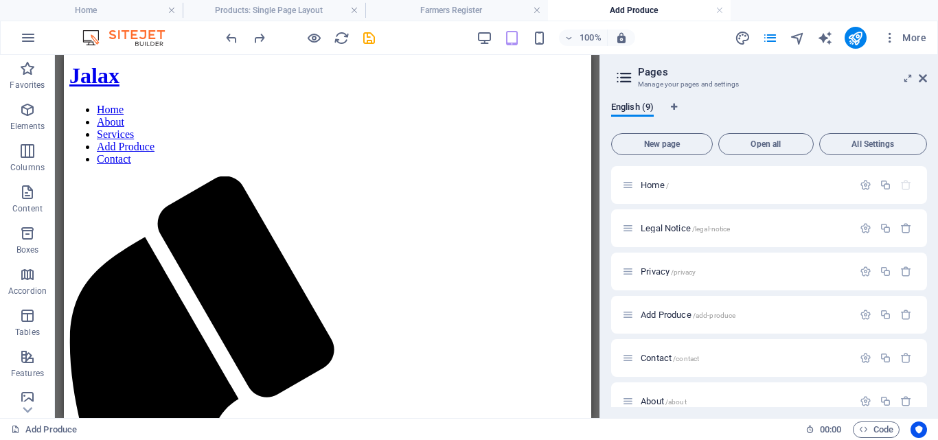
scroll to position [365, 0]
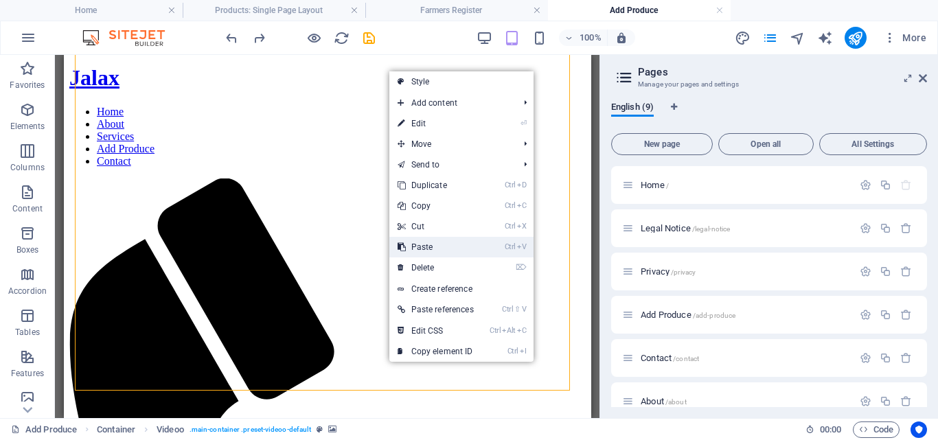
click at [430, 244] on link "Ctrl V Paste" at bounding box center [435, 247] width 93 height 21
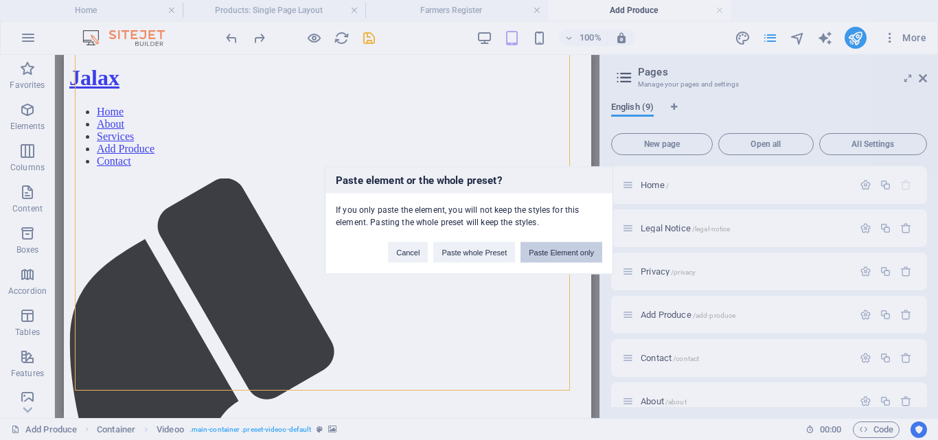
click at [547, 253] on button "Paste Element only" at bounding box center [561, 252] width 82 height 21
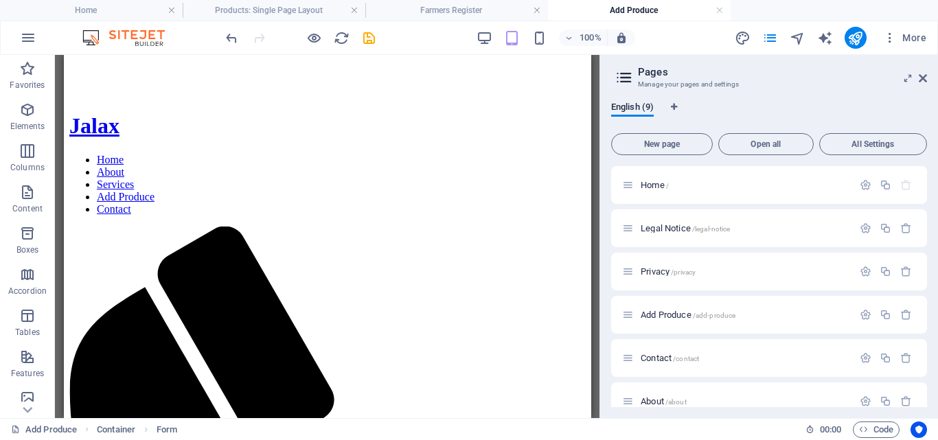
scroll to position [275, 0]
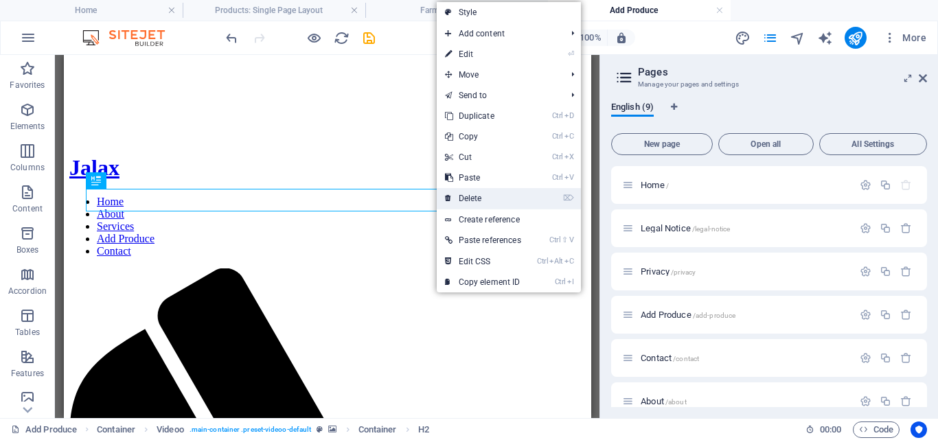
click at [472, 198] on link "⌦ Delete" at bounding box center [483, 198] width 93 height 21
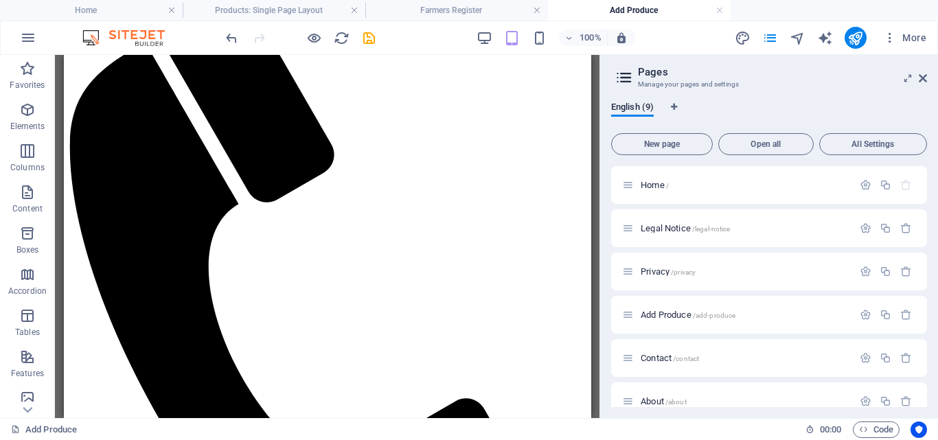
scroll to position [538, 0]
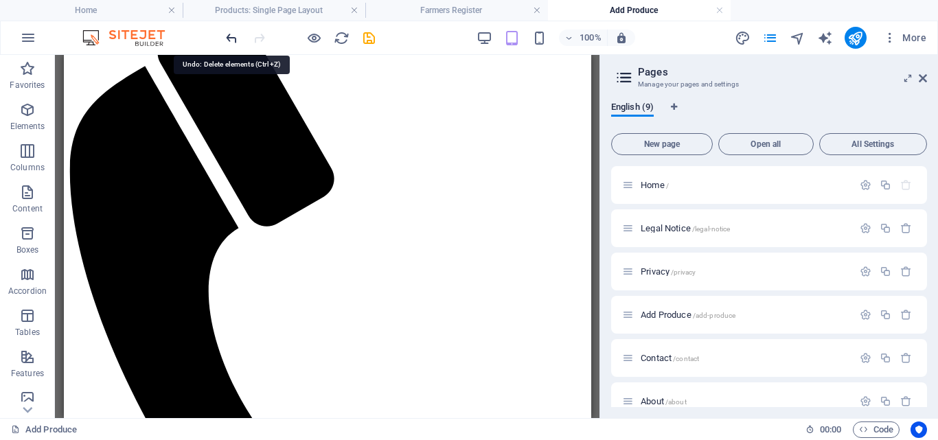
click at [227, 36] on icon "undo" at bounding box center [232, 38] width 16 height 16
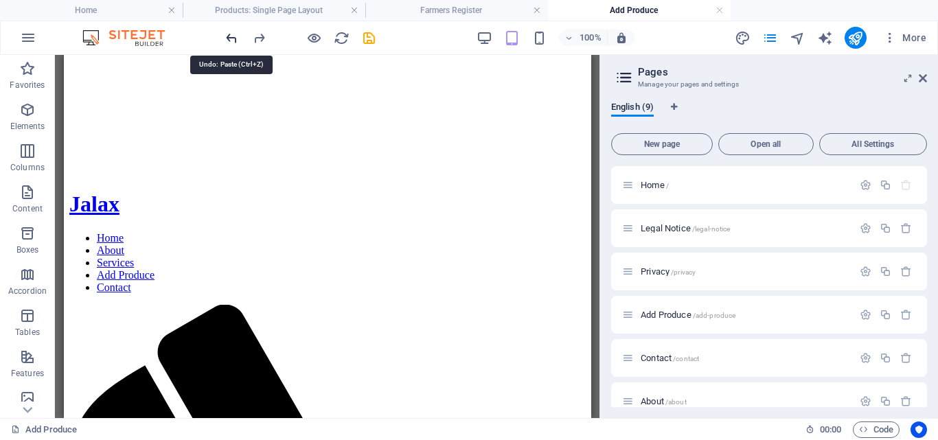
click at [227, 36] on icon "undo" at bounding box center [232, 38] width 16 height 16
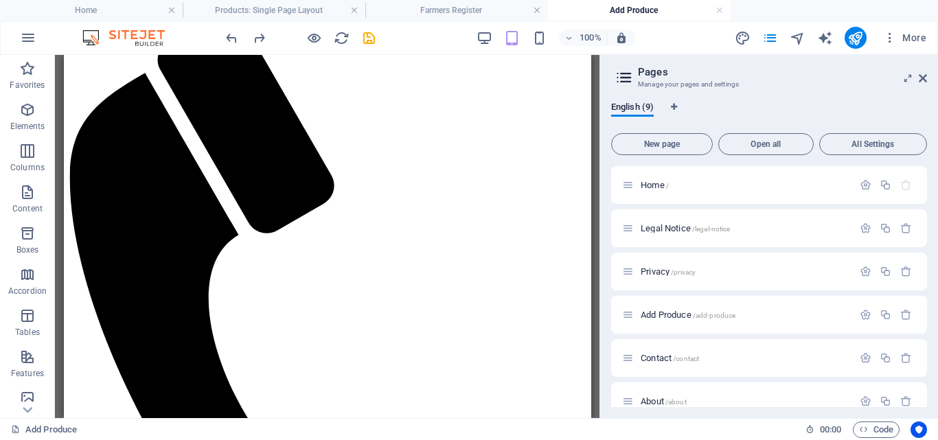
scroll to position [507, 0]
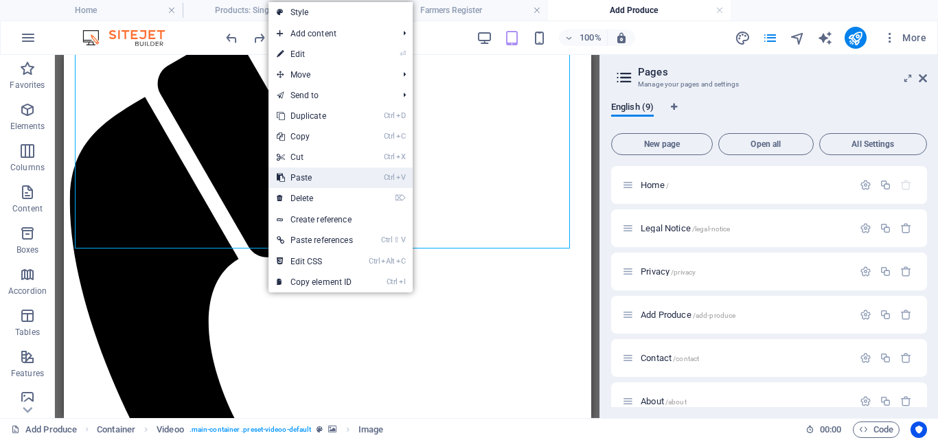
click at [312, 176] on link "Ctrl V Paste" at bounding box center [314, 178] width 93 height 21
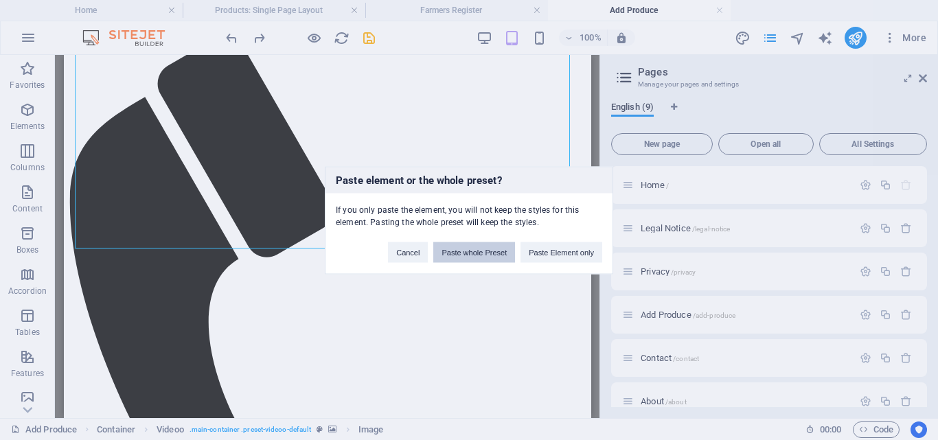
click at [465, 253] on button "Paste whole Preset" at bounding box center [474, 252] width 82 height 21
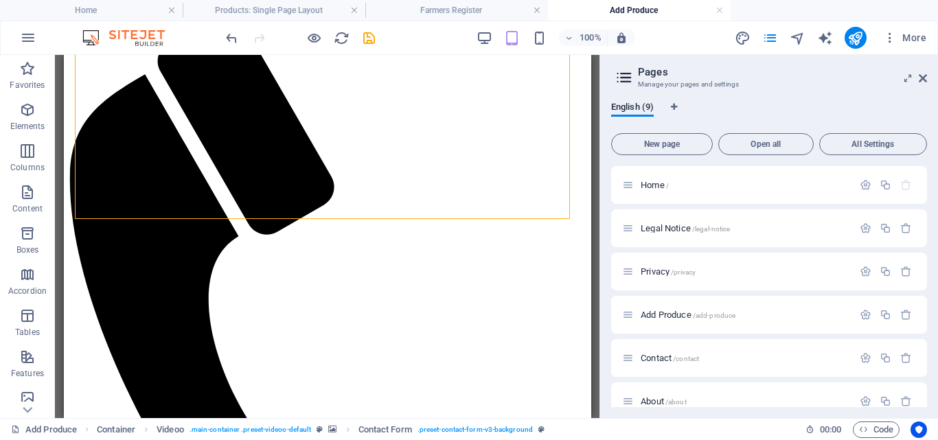
scroll to position [476, 0]
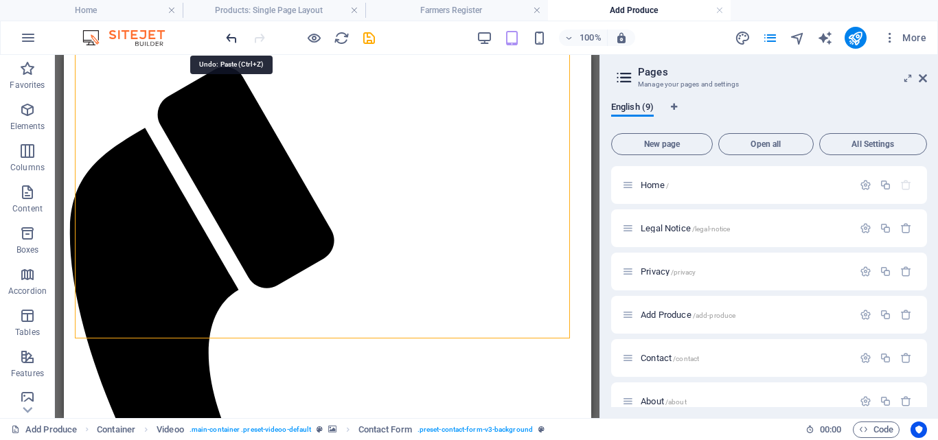
click at [230, 36] on icon "undo" at bounding box center [232, 38] width 16 height 16
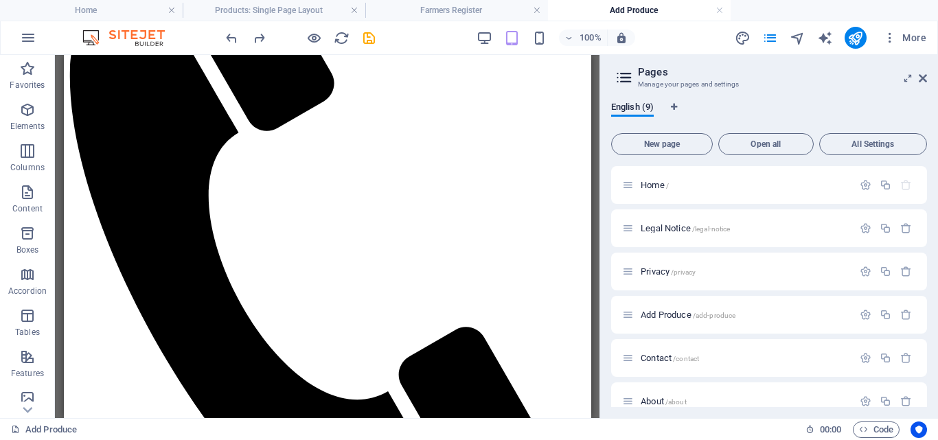
scroll to position [643, 0]
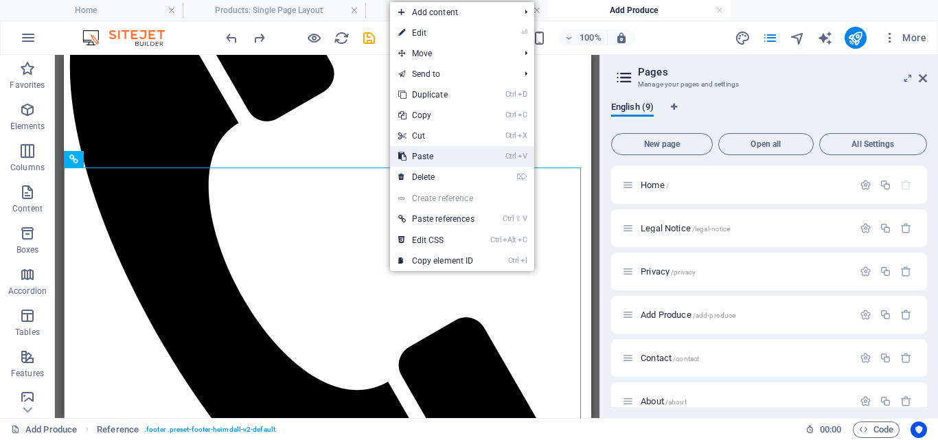
click at [426, 156] on link "Ctrl V Paste" at bounding box center [436, 156] width 93 height 21
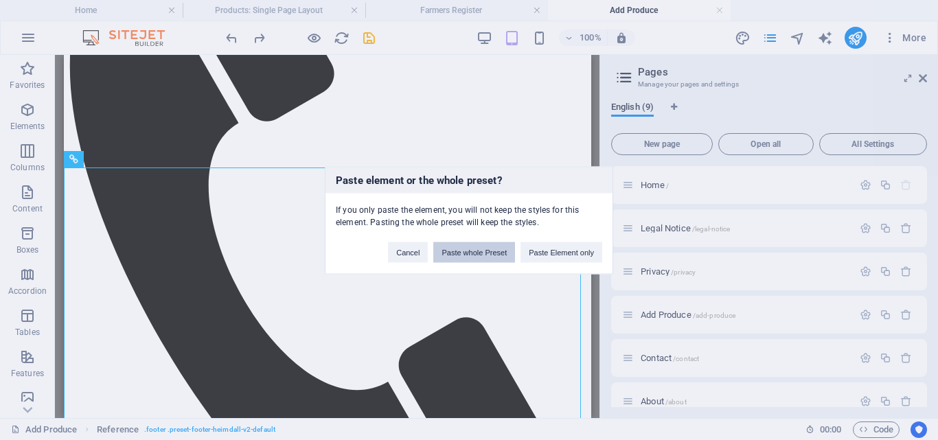
click at [455, 250] on button "Paste whole Preset" at bounding box center [474, 252] width 82 height 21
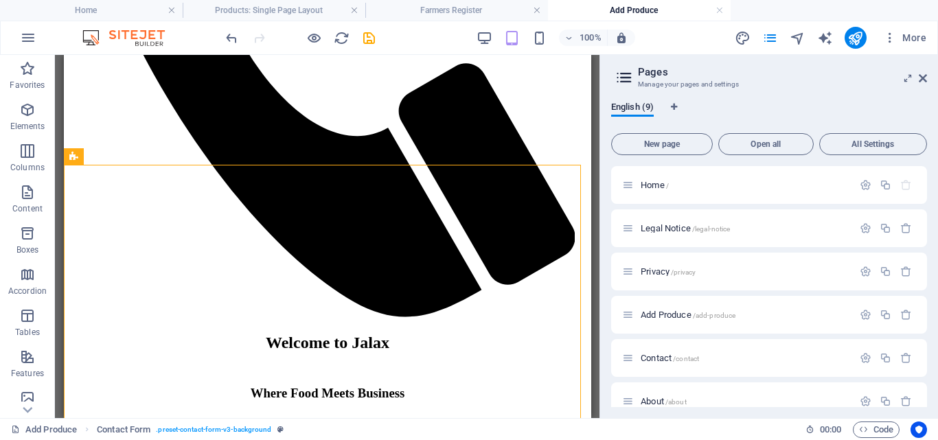
scroll to position [895, 0]
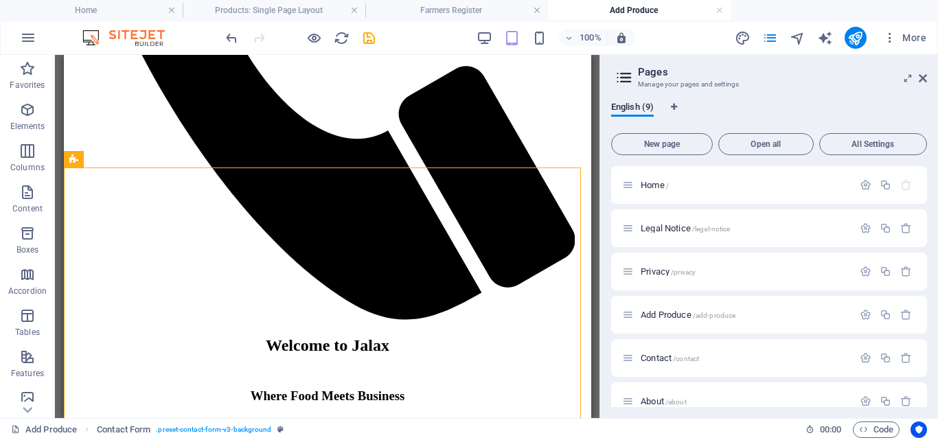
drag, startPoint x: 587, startPoint y: 330, endPoint x: 660, endPoint y: 357, distance: 78.2
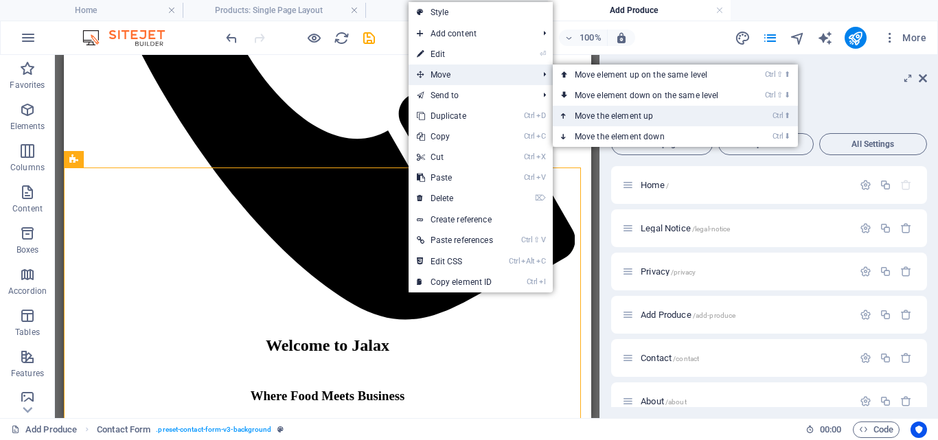
click at [623, 117] on link "Ctrl ⬆ Move the element up" at bounding box center [650, 116] width 194 height 21
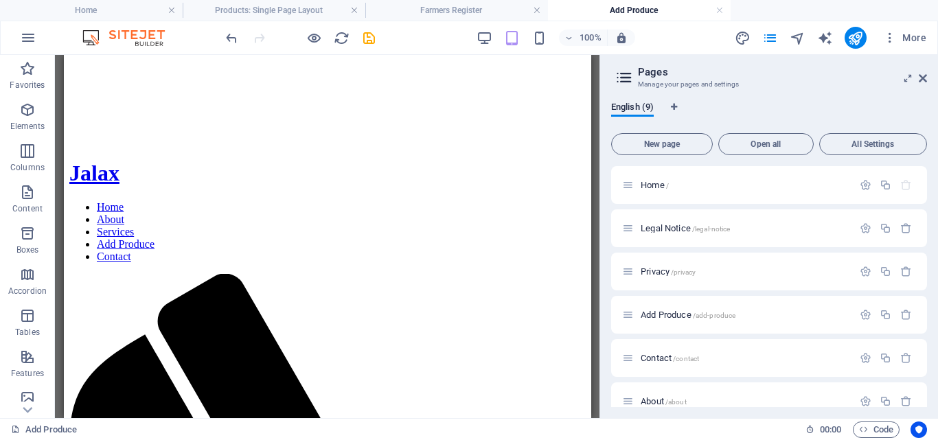
scroll to position [234, 0]
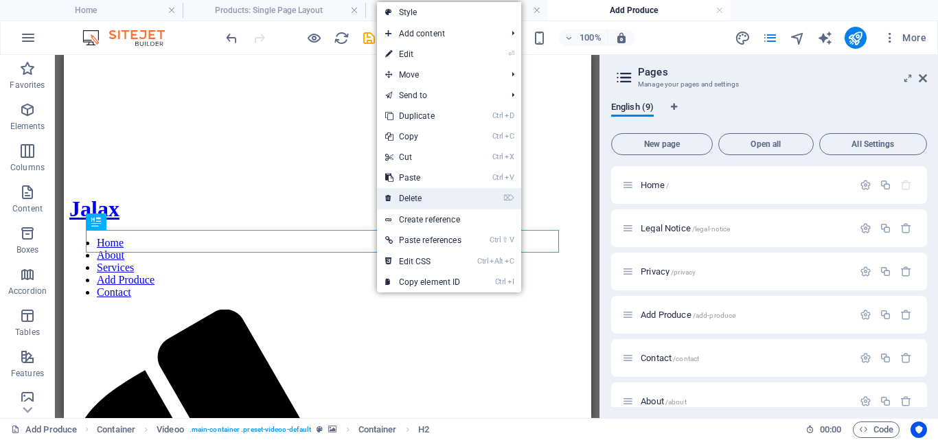
click at [419, 196] on link "⌦ Delete" at bounding box center [423, 198] width 93 height 21
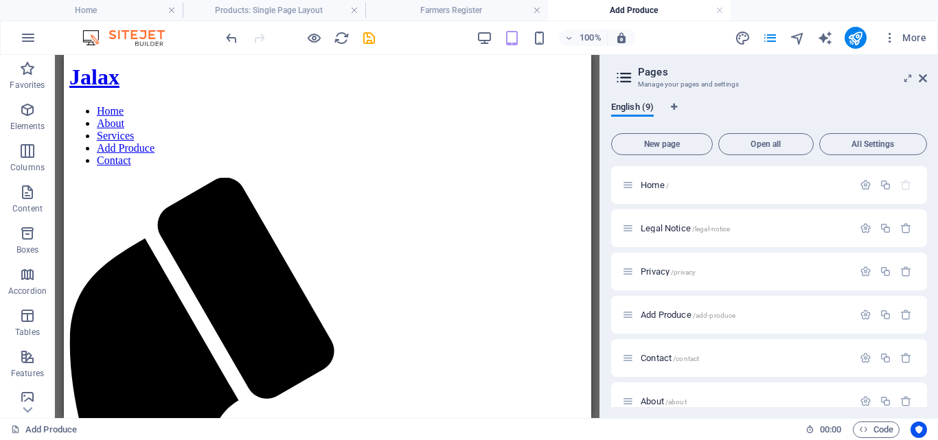
scroll to position [367, 0]
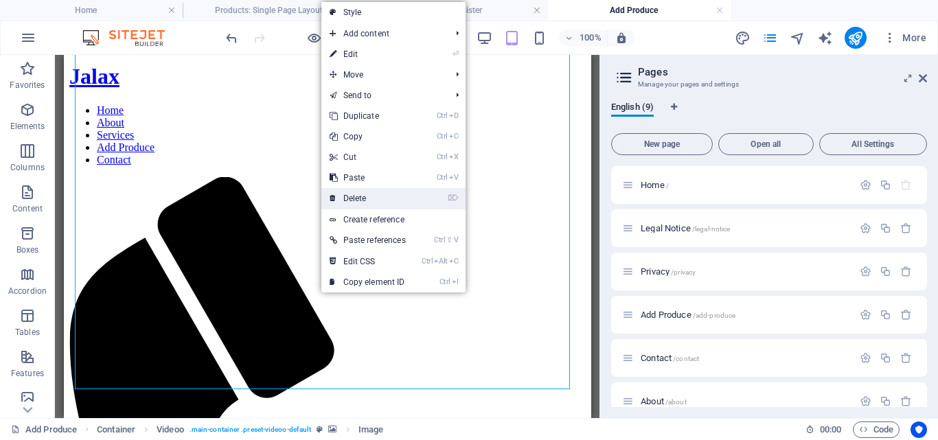
click at [352, 196] on link "⌦ Delete" at bounding box center [367, 198] width 93 height 21
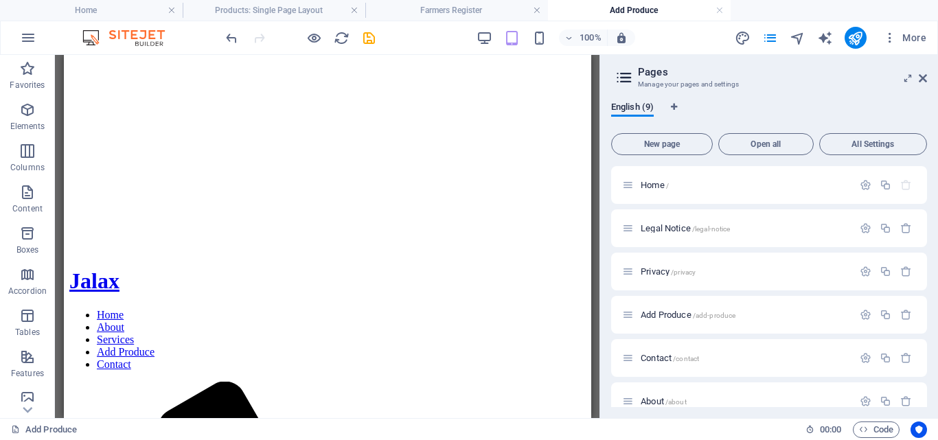
scroll to position [192, 0]
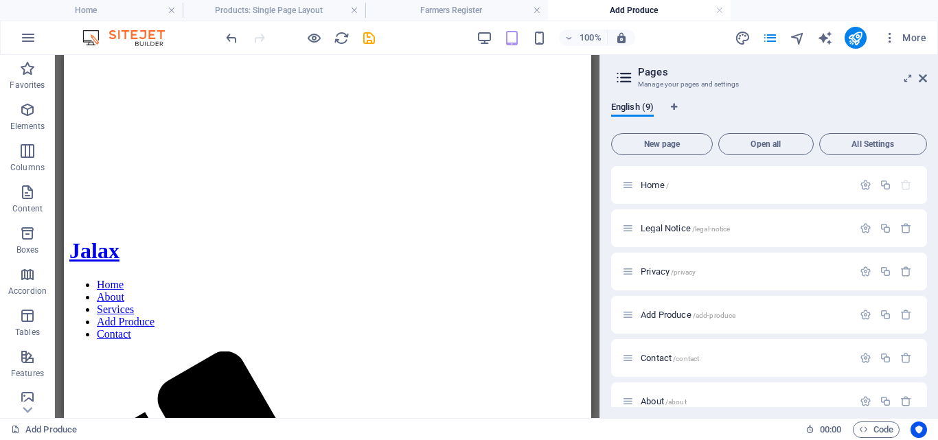
drag, startPoint x: 584, startPoint y: 198, endPoint x: 680, endPoint y: 214, distance: 97.3
click at [230, 34] on icon "undo" at bounding box center [232, 38] width 16 height 16
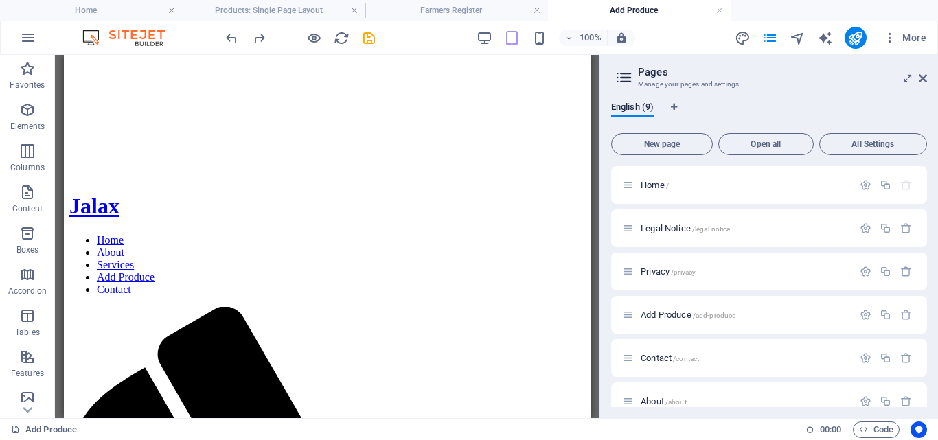
scroll to position [138, 0]
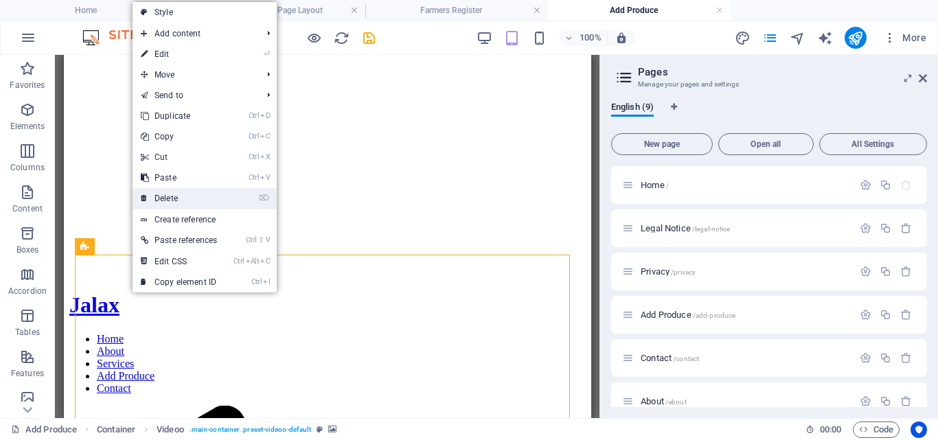
click at [168, 198] on link "⌦ Delete" at bounding box center [179, 198] width 93 height 21
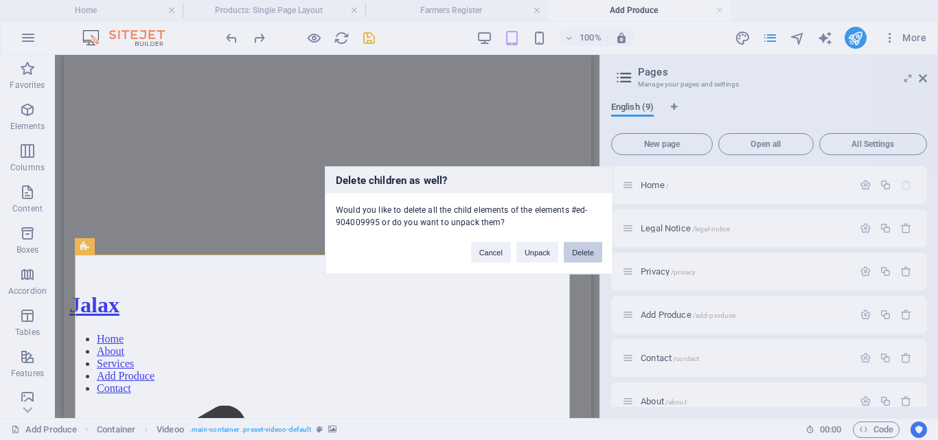
click at [578, 251] on button "Delete" at bounding box center [583, 252] width 38 height 21
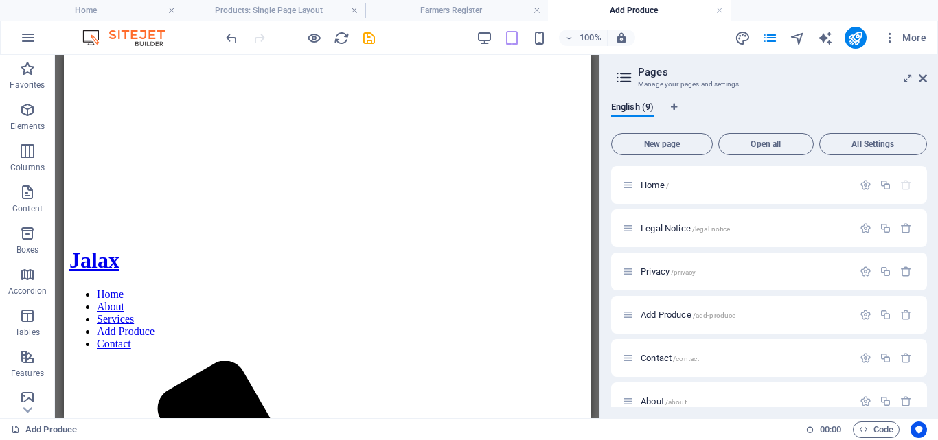
scroll to position [180, 0]
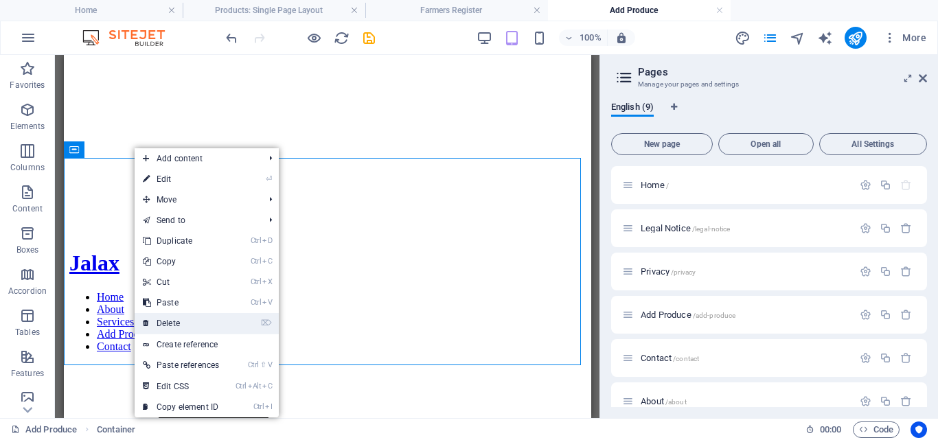
click at [168, 324] on link "⌦ Delete" at bounding box center [181, 323] width 93 height 21
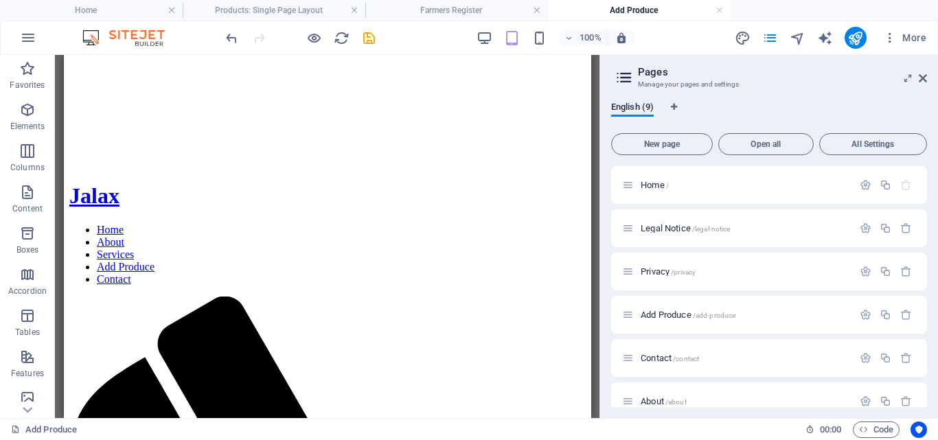
scroll to position [219, 0]
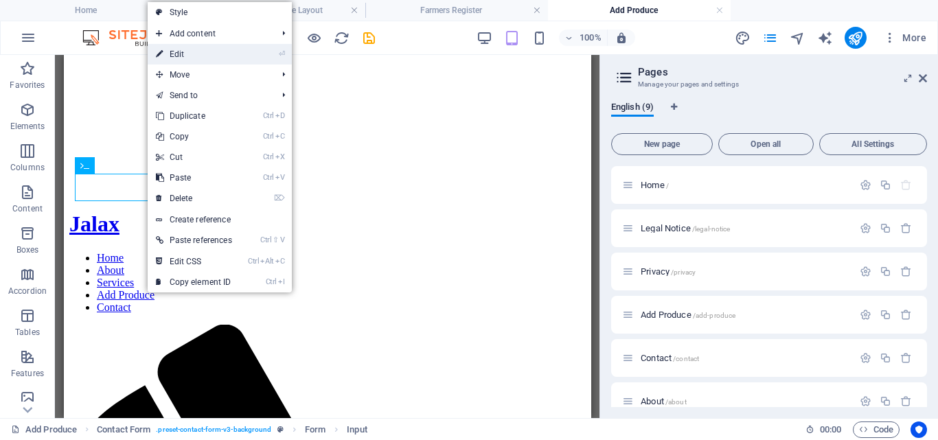
click at [189, 51] on link "⏎ Edit" at bounding box center [194, 54] width 93 height 21
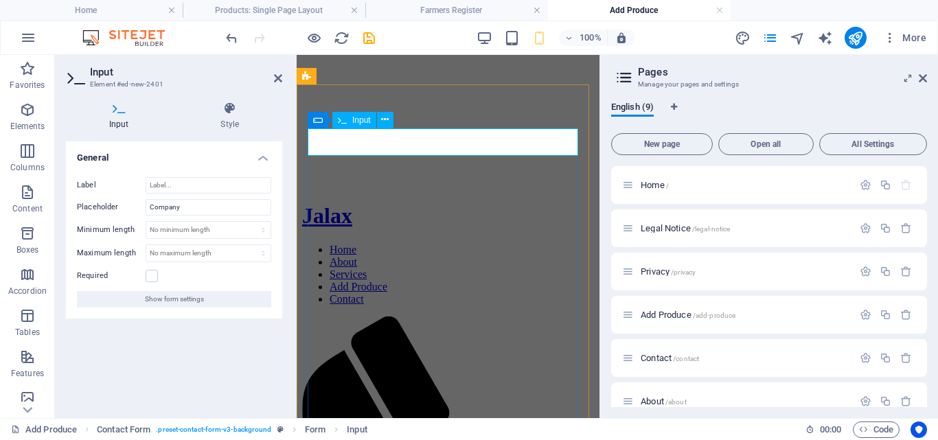
drag, startPoint x: 192, startPoint y: 209, endPoint x: 137, endPoint y: 205, distance: 54.5
click at [137, 205] on div "Placeholder Company" at bounding box center [174, 207] width 194 height 16
type input "Product Name"
click at [154, 273] on label at bounding box center [152, 276] width 12 height 12
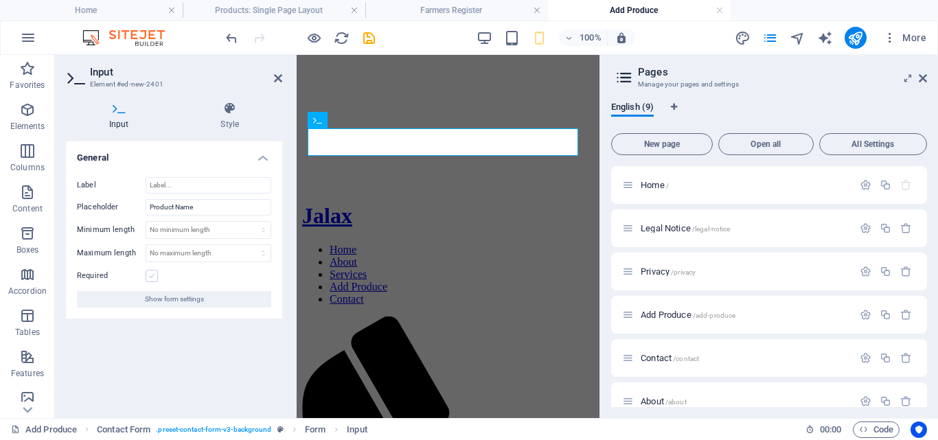
click at [0, 0] on input "Required" at bounding box center [0, 0] width 0 height 0
click at [366, 38] on icon "save" at bounding box center [369, 38] width 16 height 16
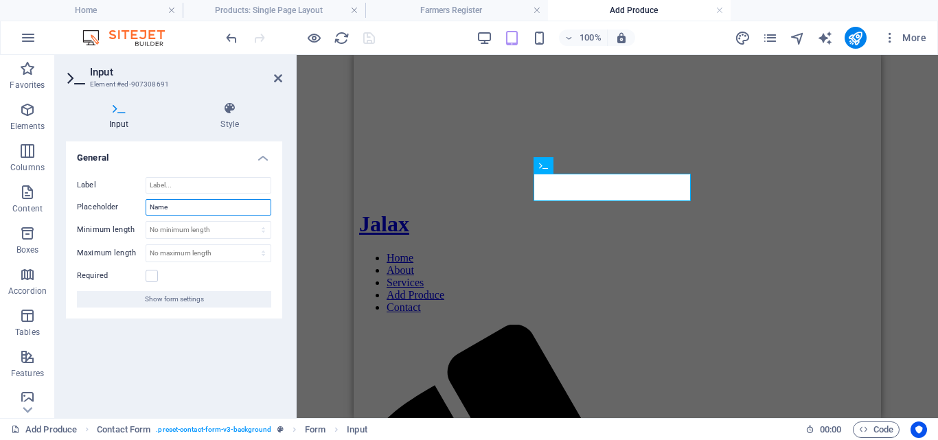
click at [193, 210] on input "Name" at bounding box center [209, 207] width 126 height 16
type input "N"
type input "Farmer Name"
click at [151, 276] on label at bounding box center [152, 276] width 12 height 12
click at [0, 0] on input "Required" at bounding box center [0, 0] width 0 height 0
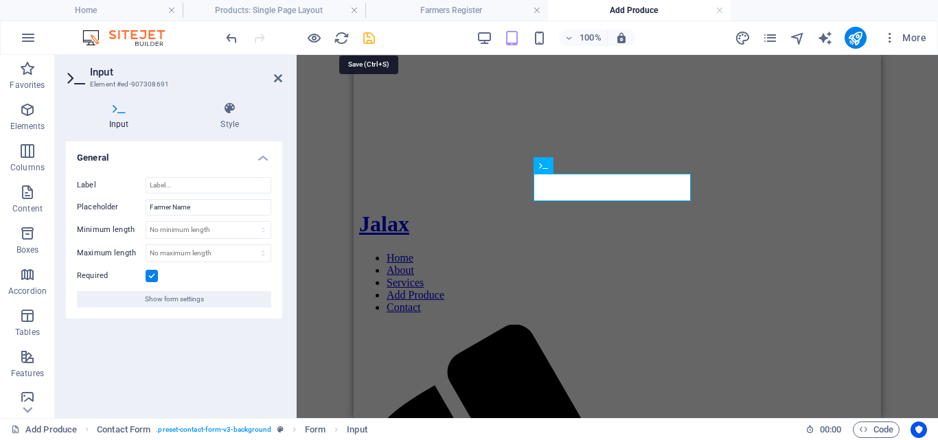
click at [371, 40] on icon "save" at bounding box center [369, 38] width 16 height 16
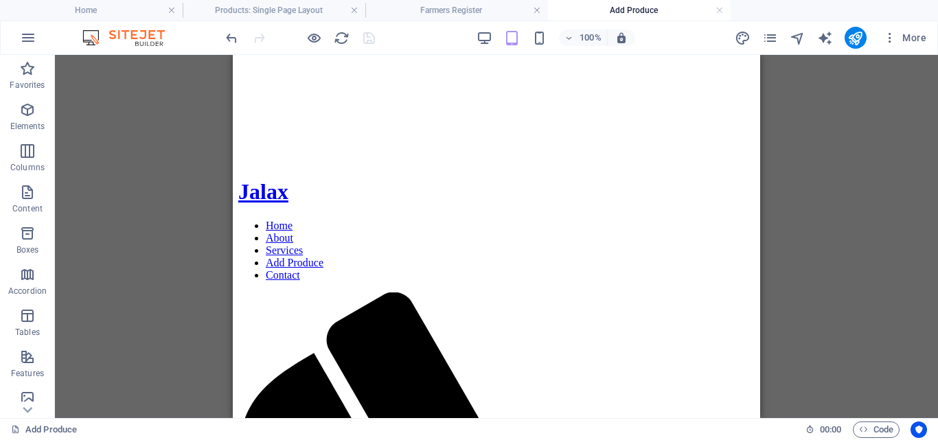
scroll to position [264, 0]
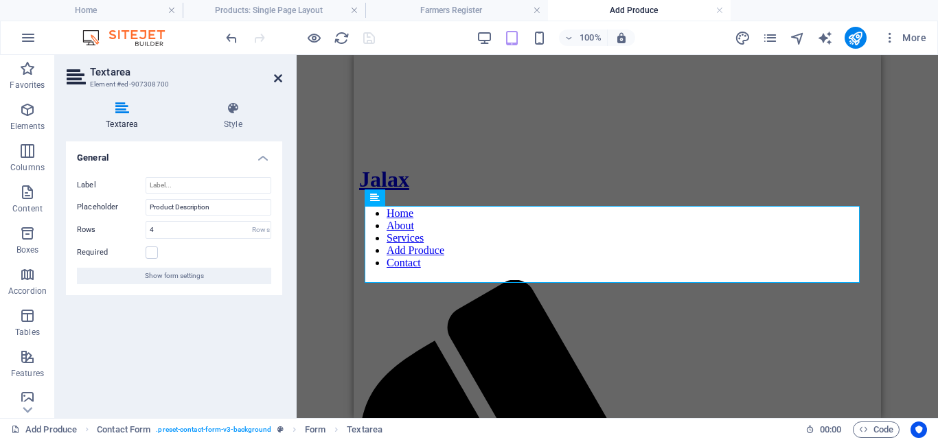
click at [276, 75] on icon at bounding box center [278, 78] width 8 height 11
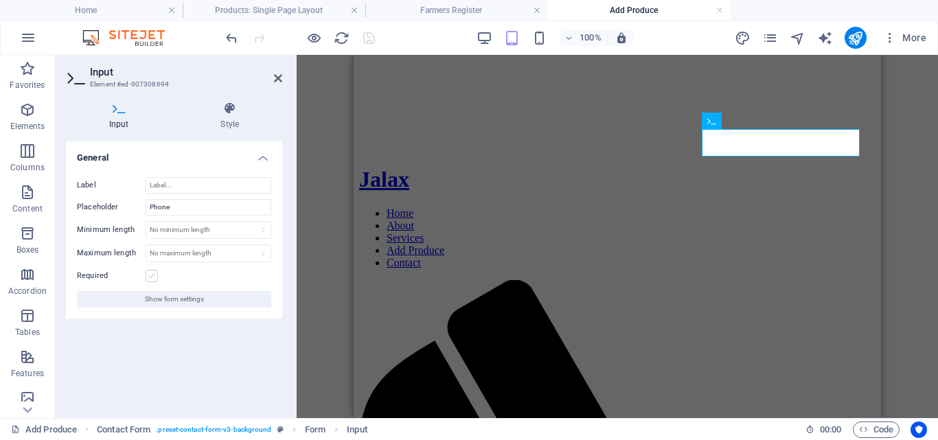
click at [154, 273] on label at bounding box center [152, 276] width 12 height 12
click at [0, 0] on input "Required" at bounding box center [0, 0] width 0 height 0
click at [370, 40] on icon "save" at bounding box center [369, 38] width 16 height 16
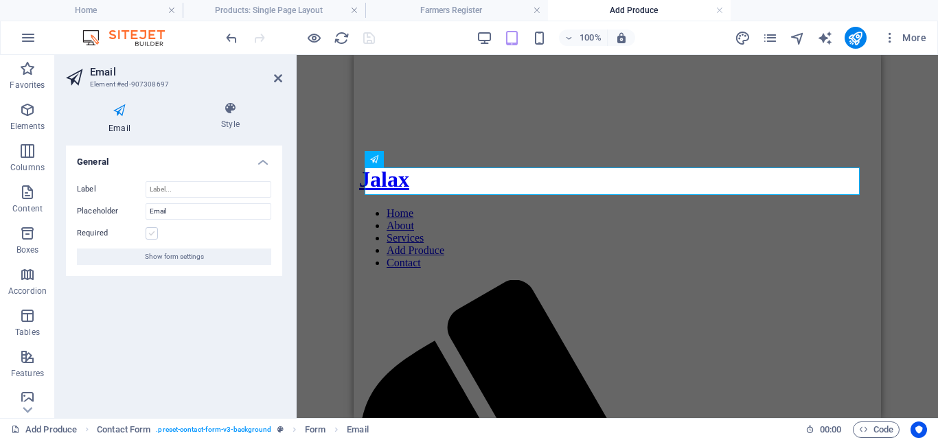
click at [152, 229] on label at bounding box center [152, 233] width 12 height 12
click at [0, 0] on input "Required" at bounding box center [0, 0] width 0 height 0
click at [369, 40] on icon "save" at bounding box center [369, 38] width 16 height 16
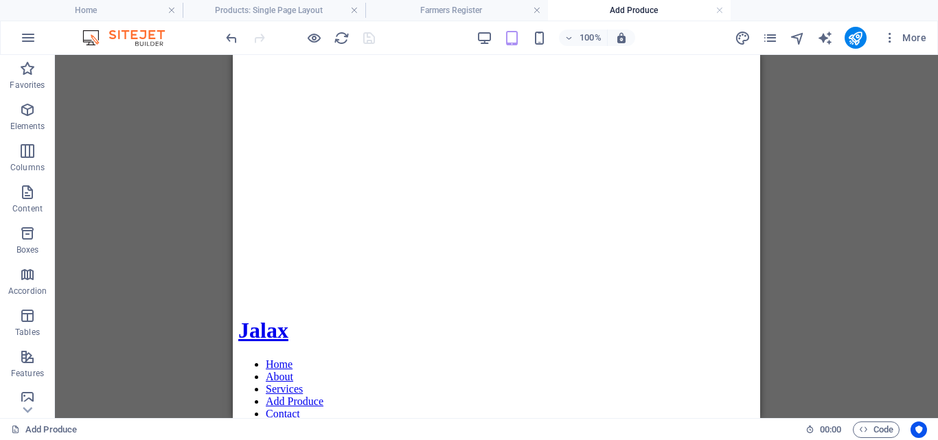
scroll to position [98, 0]
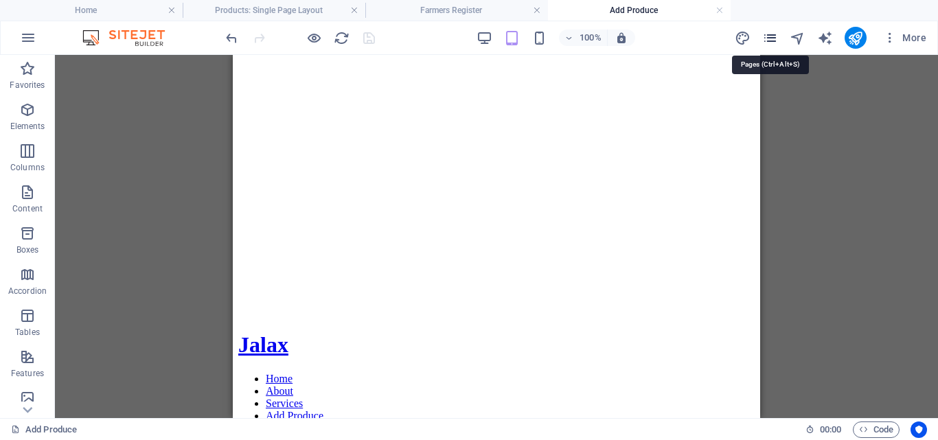
click at [774, 35] on icon "pages" at bounding box center [770, 38] width 16 height 16
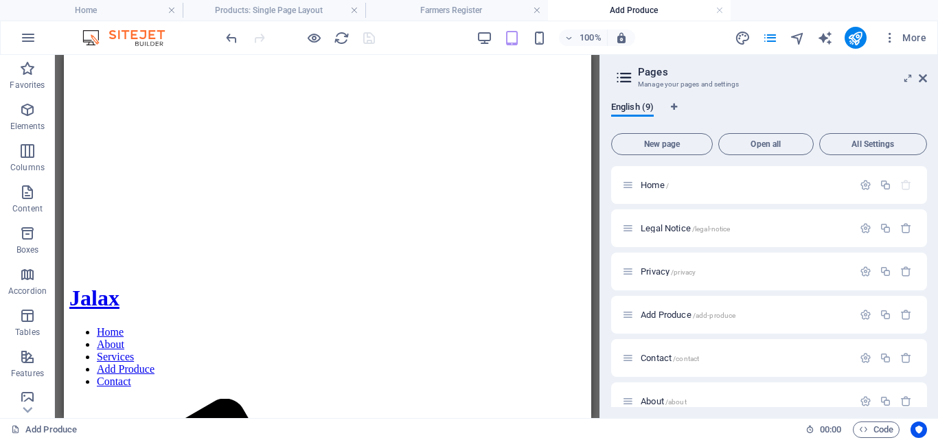
scroll to position [150, 0]
click at [653, 183] on span "Home /" at bounding box center [655, 185] width 28 height 10
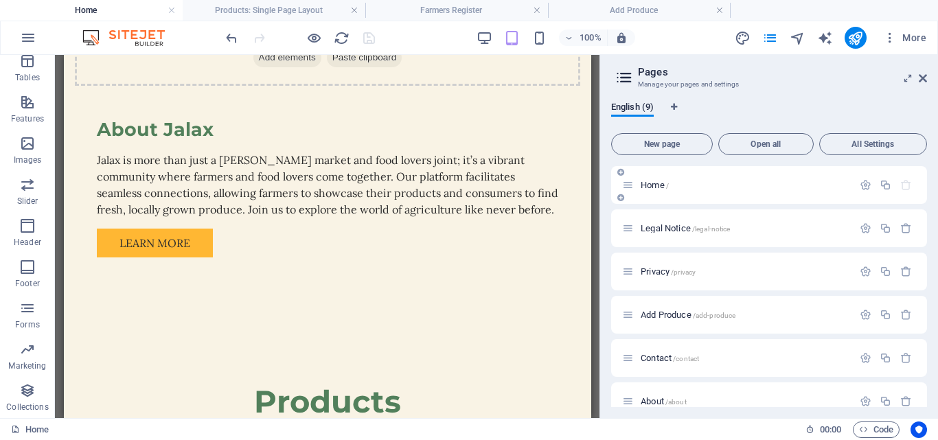
scroll to position [0, 0]
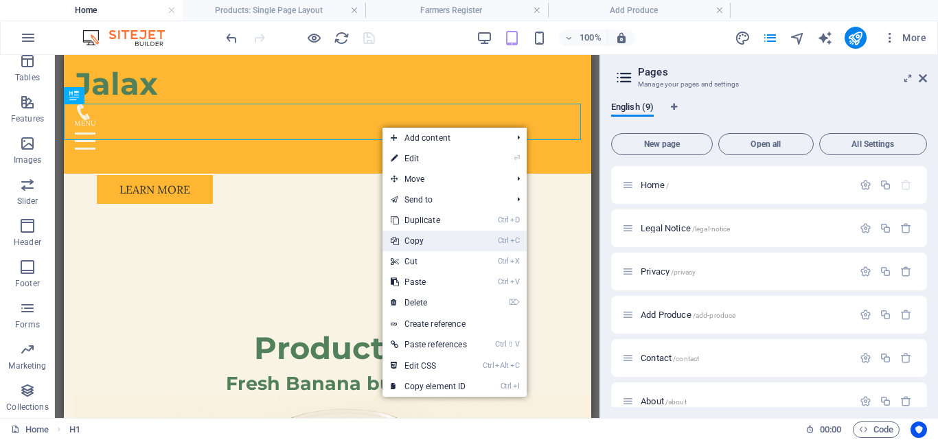
click at [419, 240] on link "Ctrl C Copy" at bounding box center [428, 241] width 93 height 21
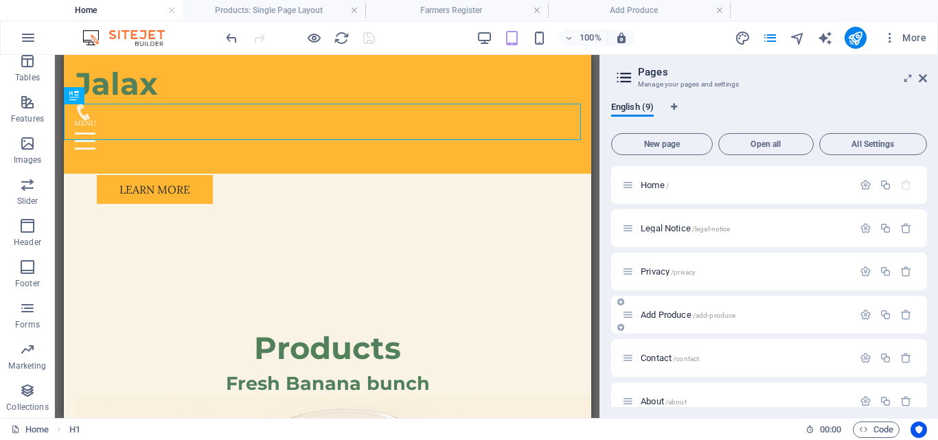
click at [655, 313] on span "Add Produce /add-produce" at bounding box center [688, 315] width 95 height 10
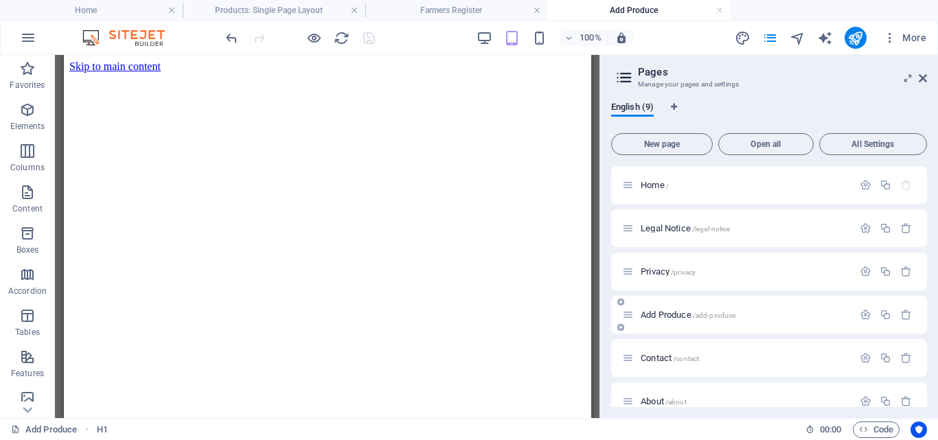
scroll to position [150, 0]
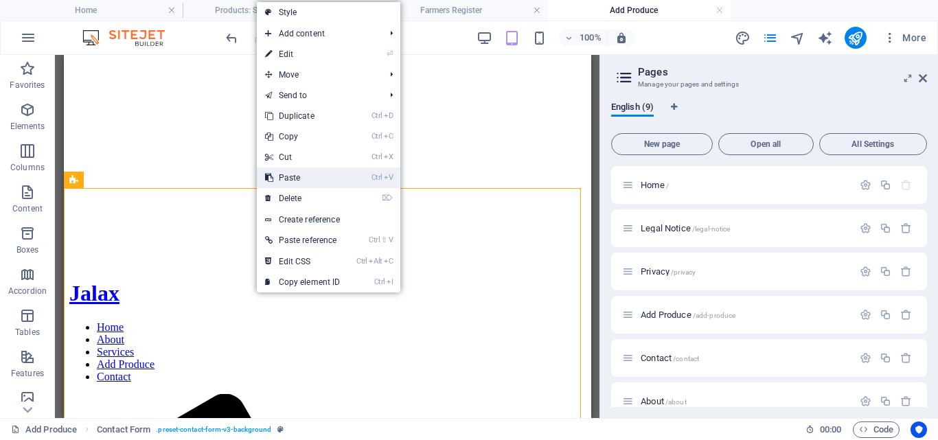
click at [286, 176] on link "Ctrl V Paste" at bounding box center [303, 178] width 92 height 21
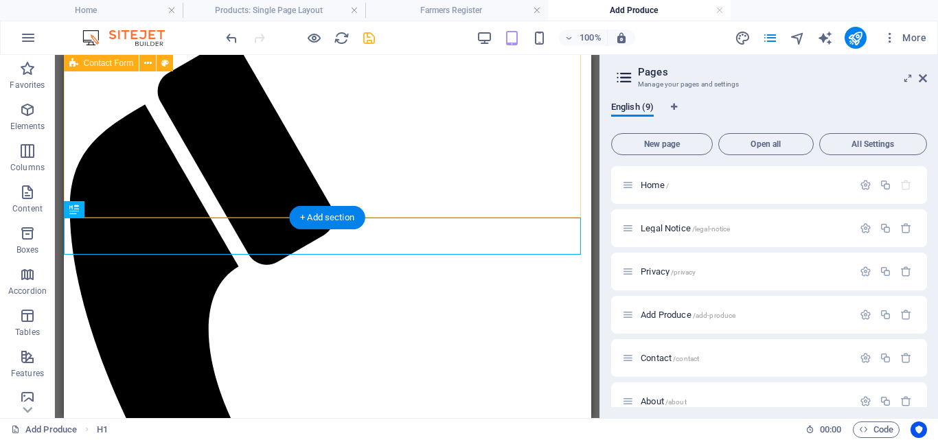
scroll to position [505, 0]
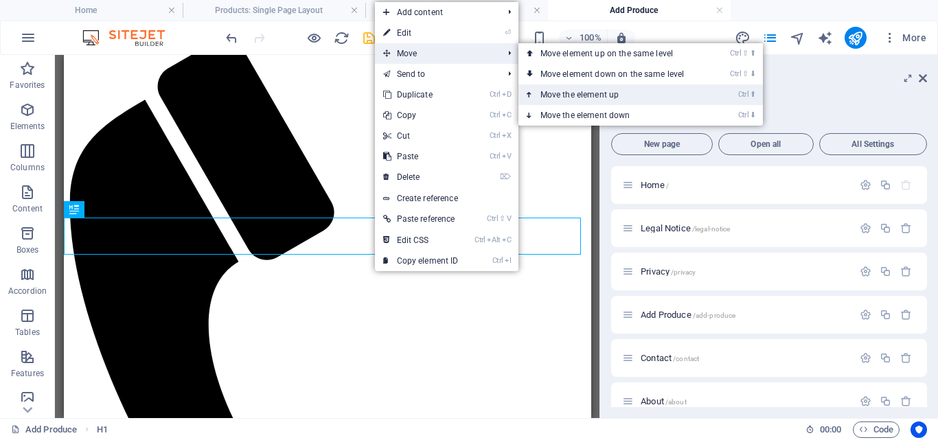
click at [590, 97] on link "Ctrl ⬆ Move the element up" at bounding box center [615, 94] width 194 height 21
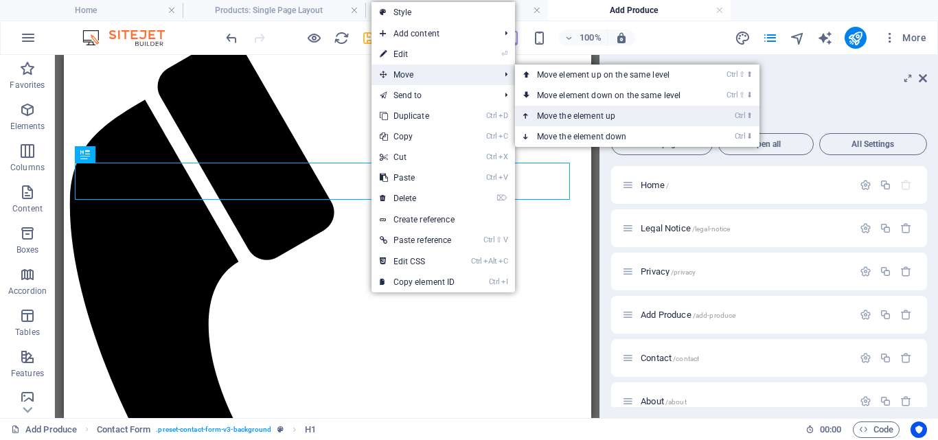
click at [595, 117] on link "Ctrl ⬆ Move the element up" at bounding box center [612, 116] width 194 height 21
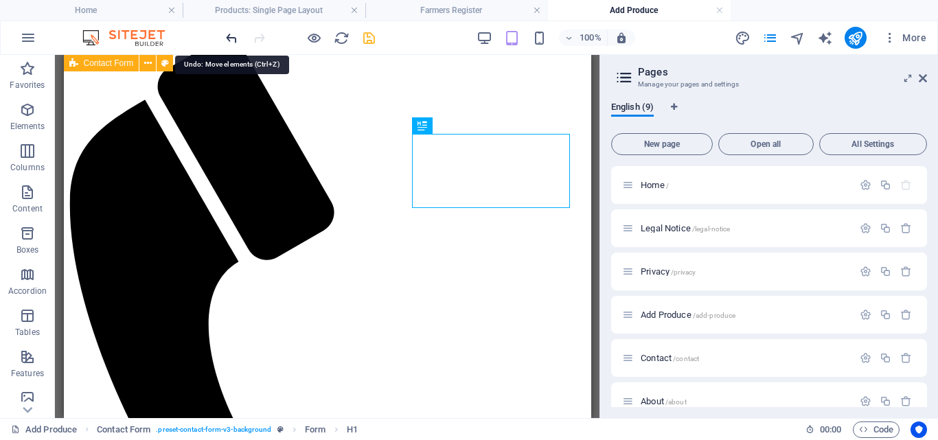
click at [231, 40] on icon "undo" at bounding box center [232, 38] width 16 height 16
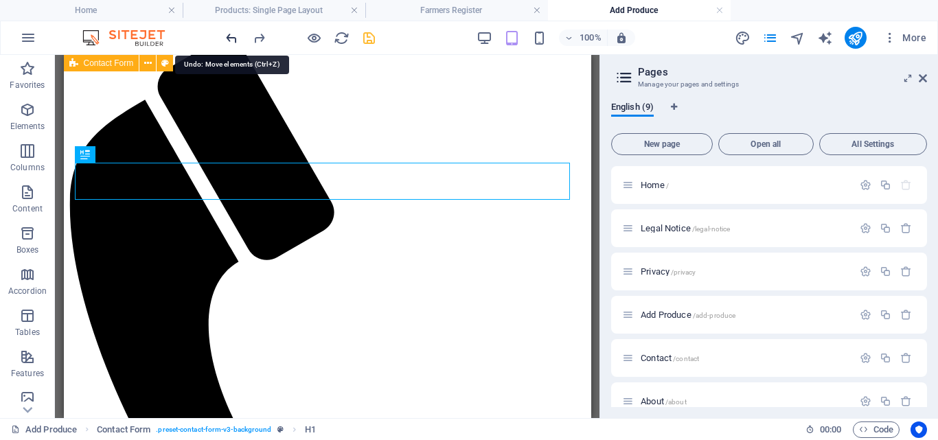
click at [231, 40] on icon "undo" at bounding box center [232, 38] width 16 height 16
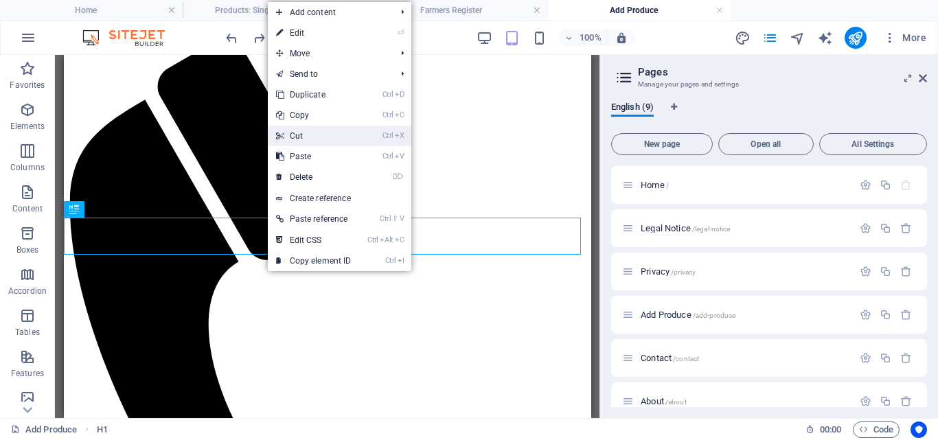
click at [306, 132] on link "Ctrl X Cut" at bounding box center [314, 136] width 92 height 21
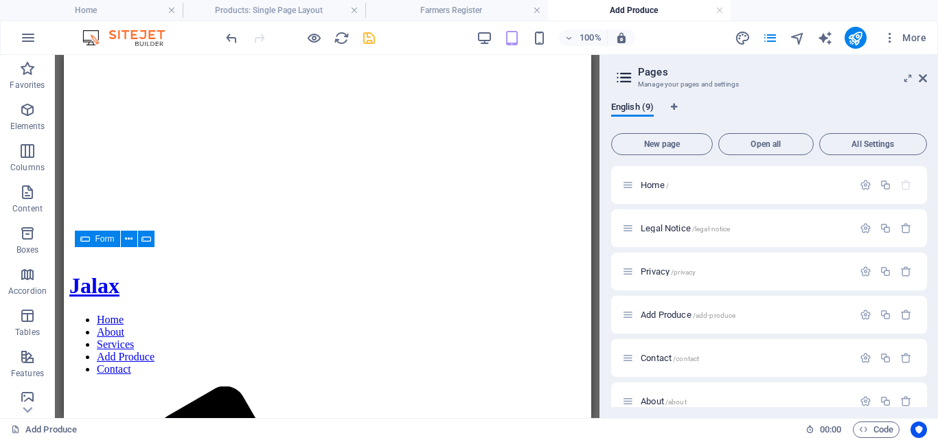
scroll to position [128, 0]
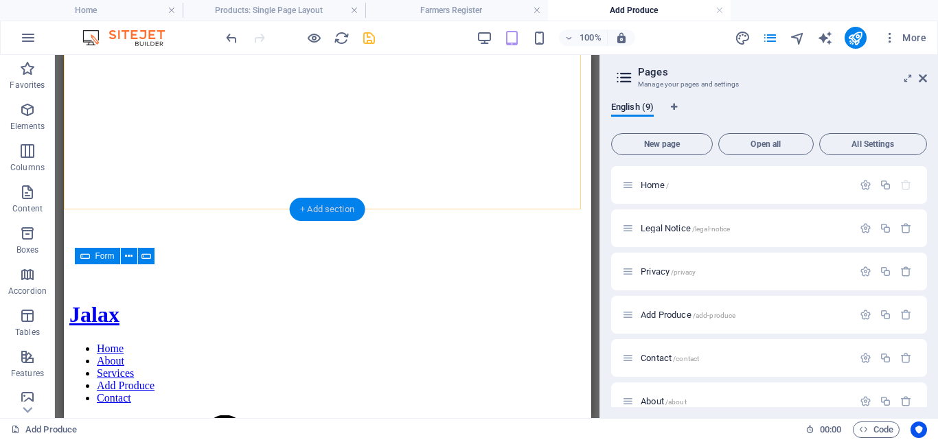
click at [345, 209] on div "+ Add section" at bounding box center [327, 209] width 76 height 23
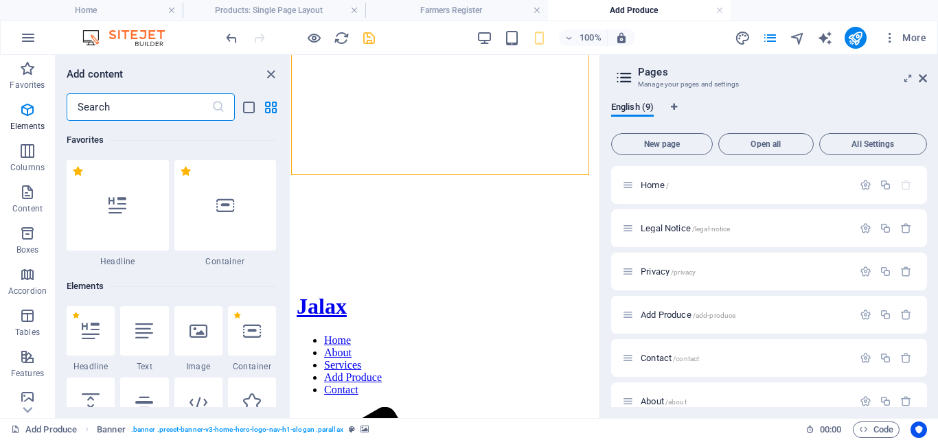
scroll to position [2402, 0]
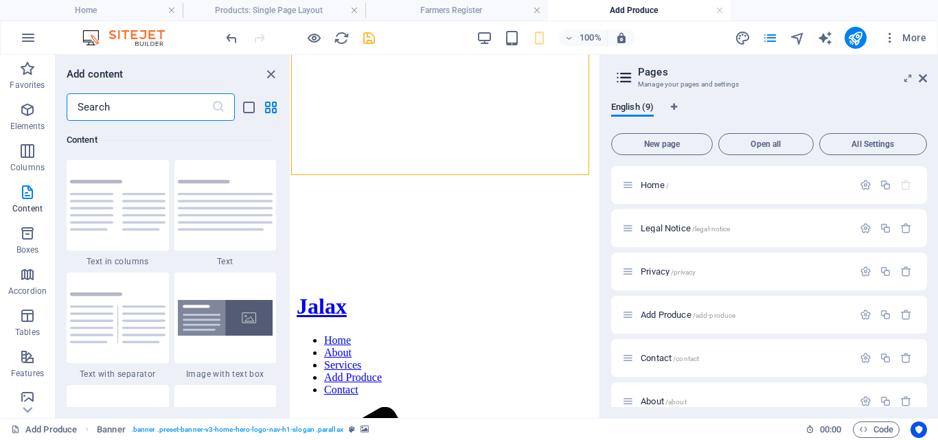
click at [135, 108] on input "text" at bounding box center [139, 106] width 145 height 27
click at [266, 71] on icon "close panel" at bounding box center [271, 75] width 16 height 16
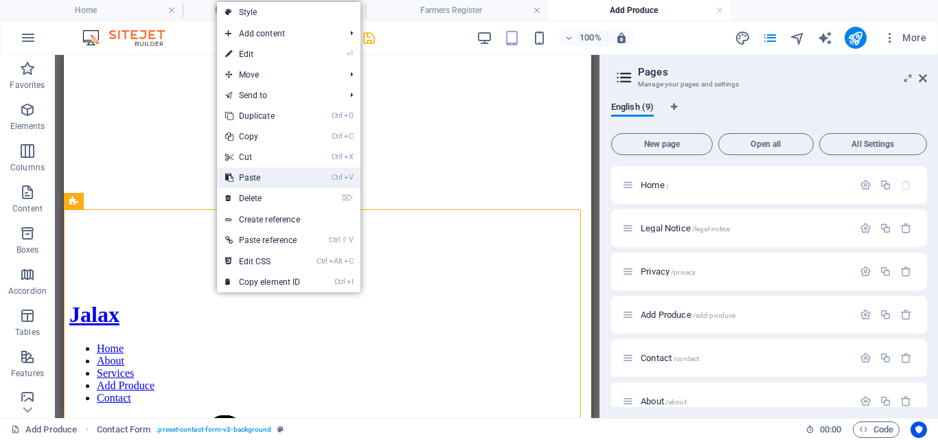
click at [249, 173] on link "Ctrl V Paste" at bounding box center [263, 178] width 92 height 21
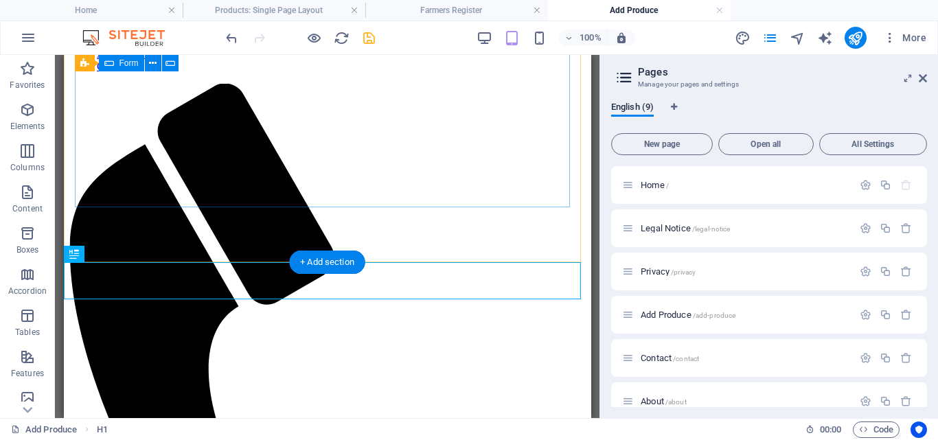
scroll to position [505, 0]
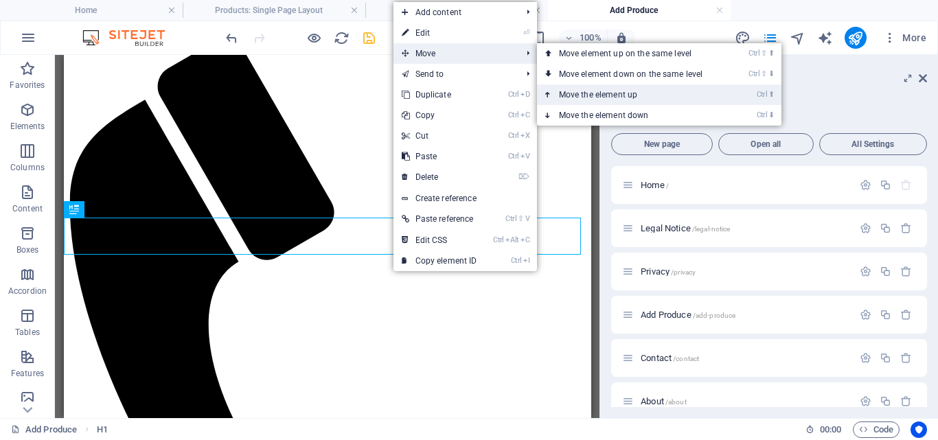
click at [583, 94] on link "Ctrl ⬆ Move the element up" at bounding box center [634, 94] width 194 height 21
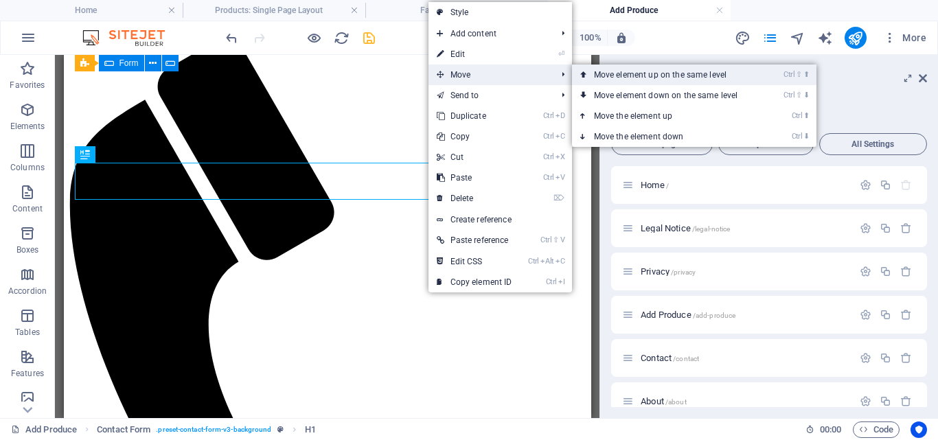
click at [610, 70] on link "Ctrl ⇧ ⬆ Move element up on the same level" at bounding box center [669, 75] width 194 height 21
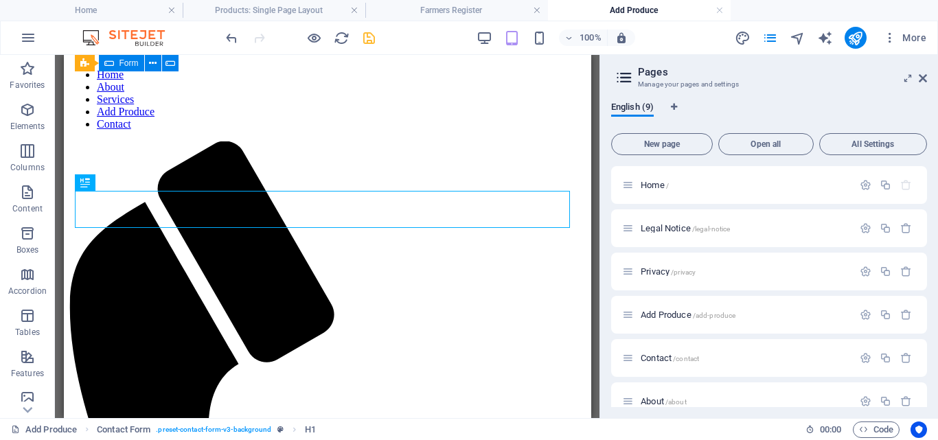
scroll to position [175, 0]
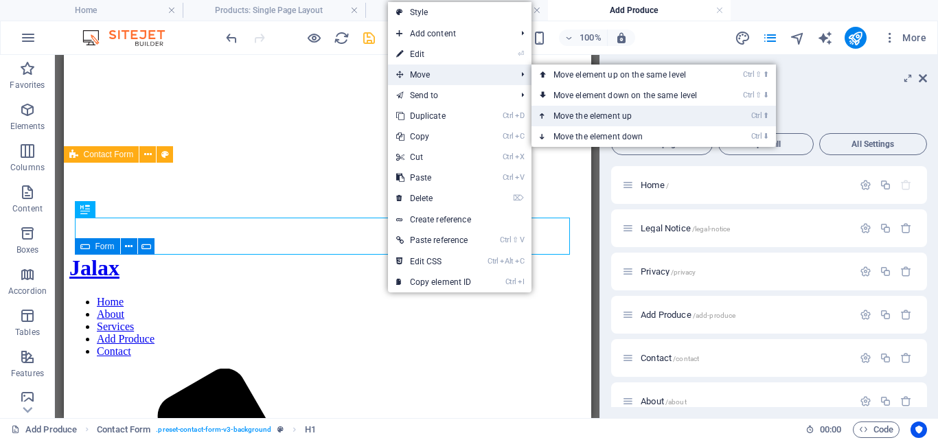
click at [569, 113] on link "Ctrl ⬆ Move the element up" at bounding box center [628, 116] width 194 height 21
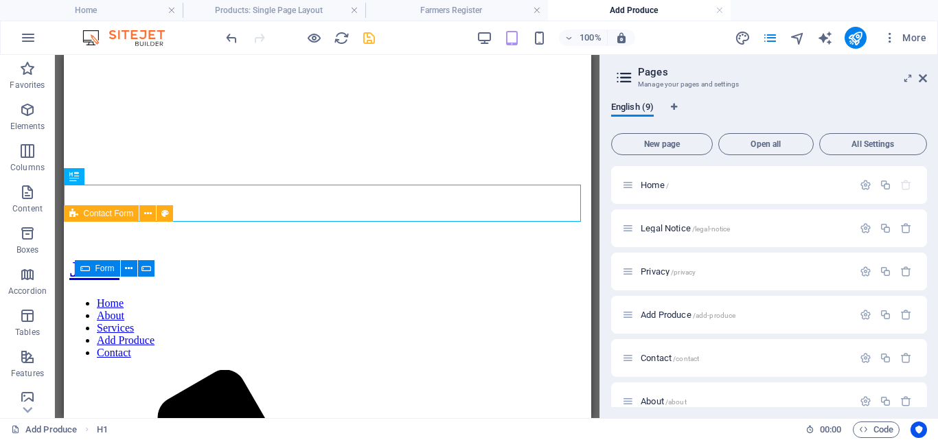
scroll to position [150, 0]
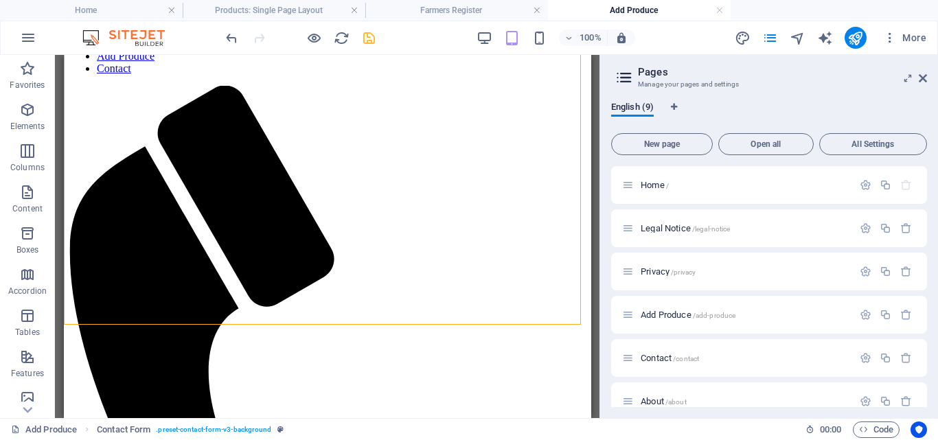
scroll to position [518, 0]
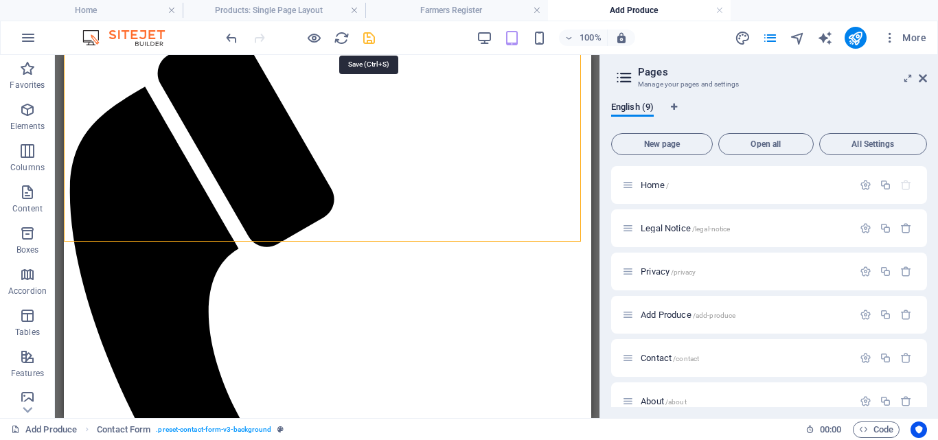
click at [371, 32] on icon "save" at bounding box center [369, 38] width 16 height 16
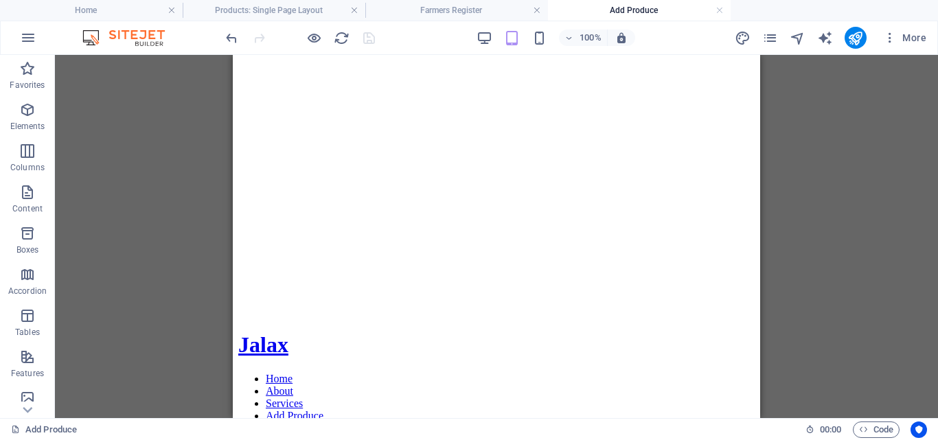
scroll to position [0, 0]
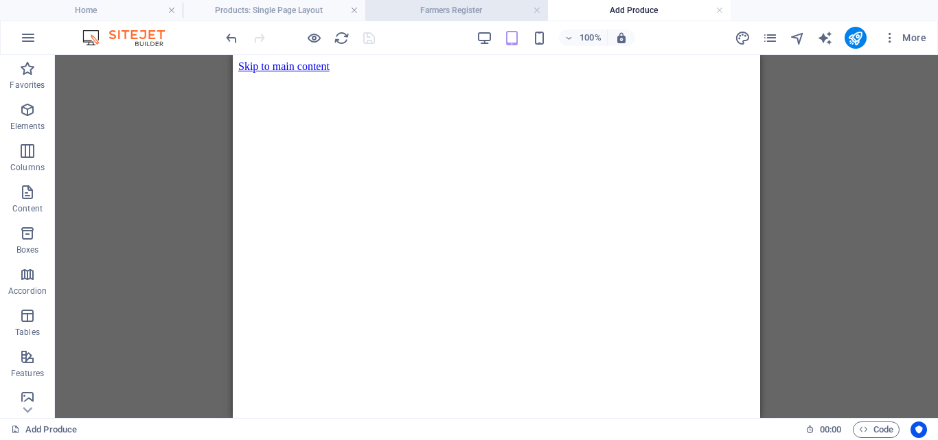
click at [474, 4] on h4 "Farmers Register" at bounding box center [456, 10] width 183 height 15
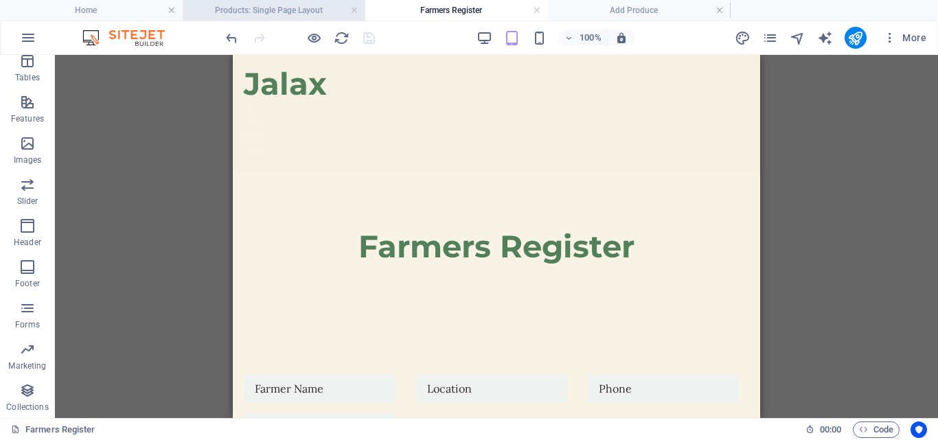
click at [284, 11] on h4 "Products: Single Page Layout" at bounding box center [274, 10] width 183 height 15
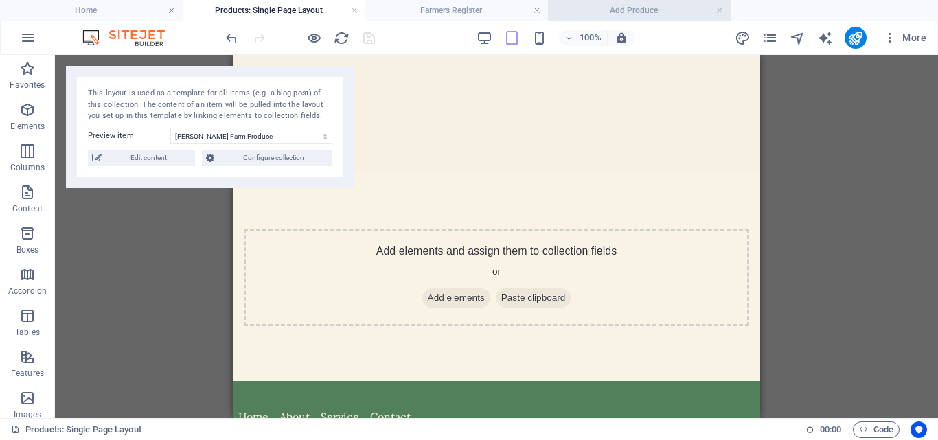
click at [606, 6] on h4 "Add Produce" at bounding box center [639, 10] width 183 height 15
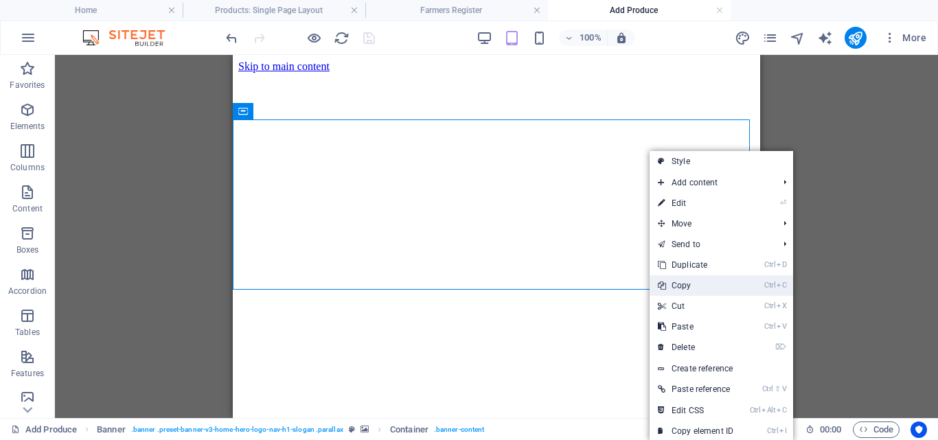
click at [687, 284] on link "Ctrl C Copy" at bounding box center [696, 285] width 92 height 21
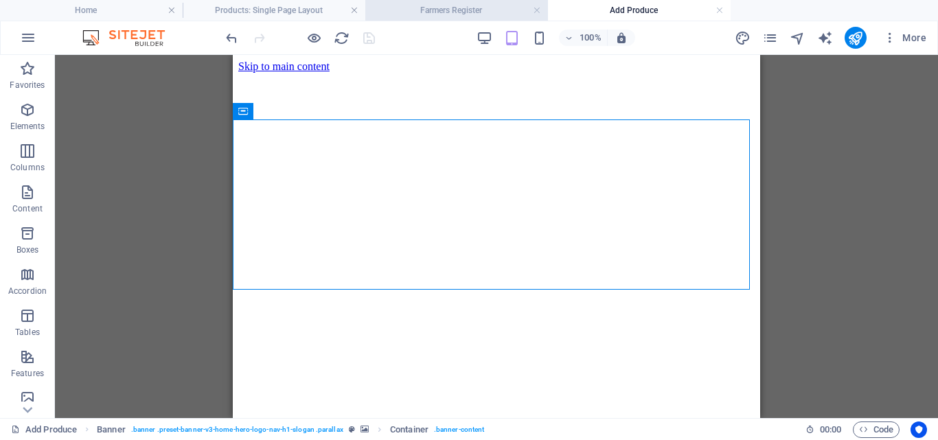
click at [446, 8] on h4 "Farmers Register" at bounding box center [456, 10] width 183 height 15
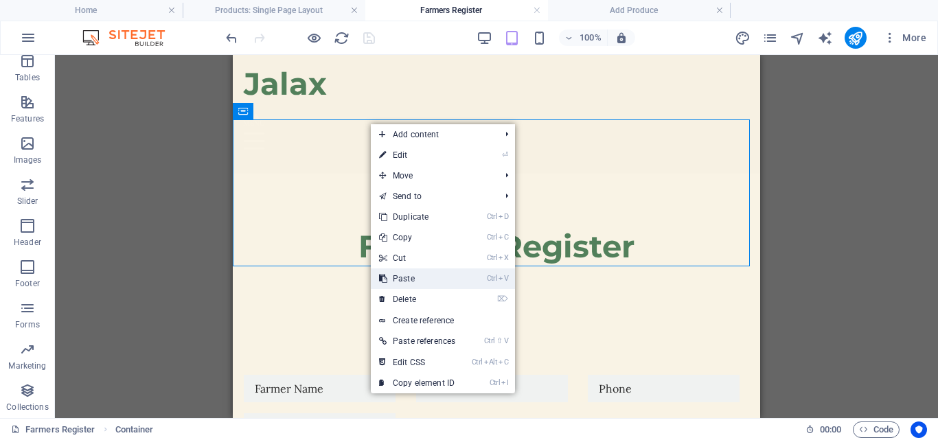
click at [404, 278] on link "Ctrl V Paste" at bounding box center [417, 278] width 93 height 21
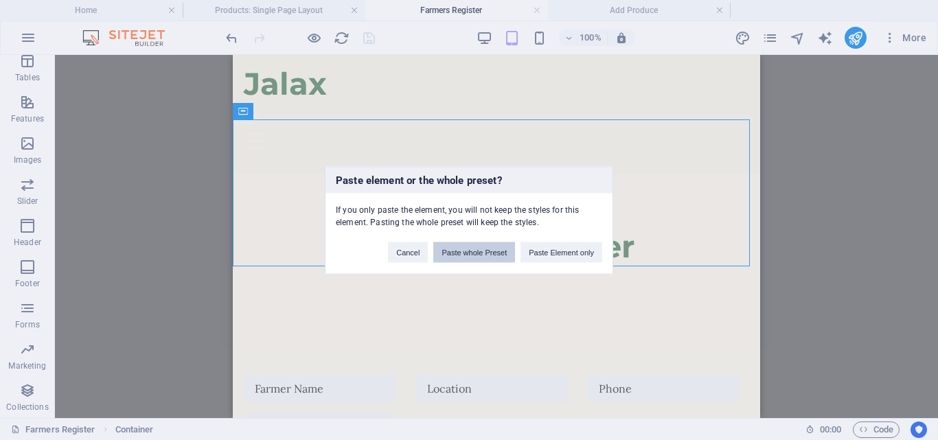
click at [470, 253] on button "Paste whole Preset" at bounding box center [474, 252] width 82 height 21
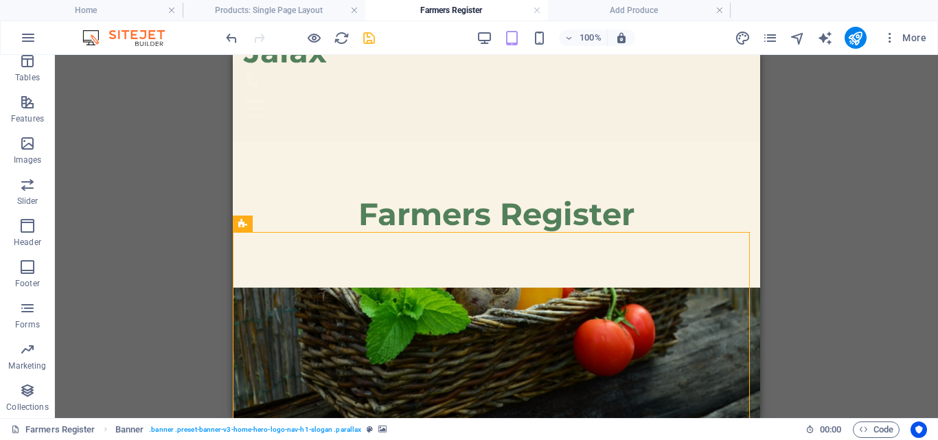
scroll to position [34, 0]
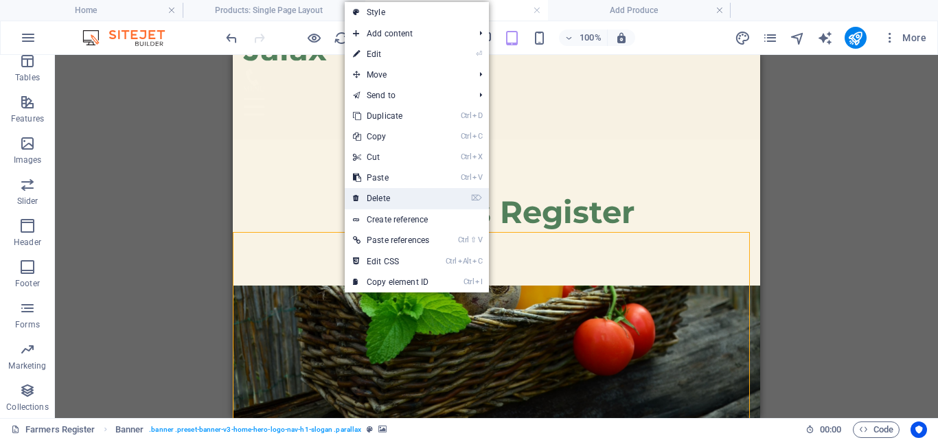
click at [385, 192] on link "⌦ Delete" at bounding box center [391, 198] width 93 height 21
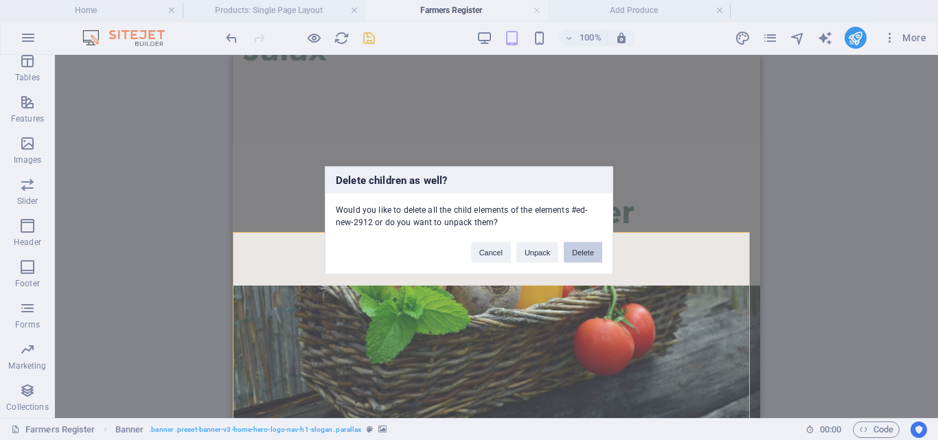
click at [577, 249] on button "Delete" at bounding box center [583, 252] width 38 height 21
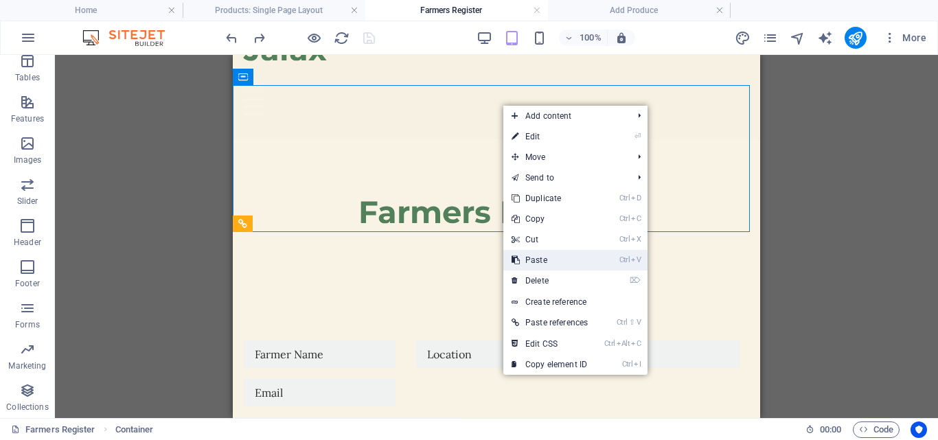
click at [539, 256] on link "Ctrl V Paste" at bounding box center [549, 260] width 93 height 21
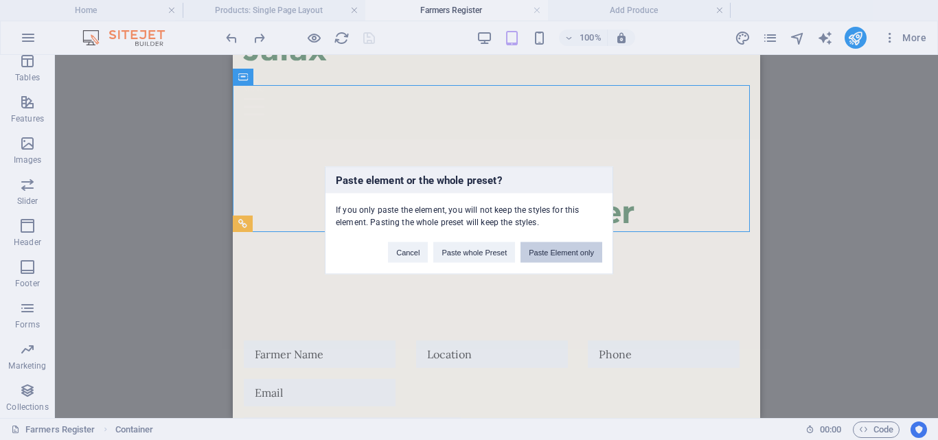
click at [568, 250] on button "Paste Element only" at bounding box center [561, 252] width 82 height 21
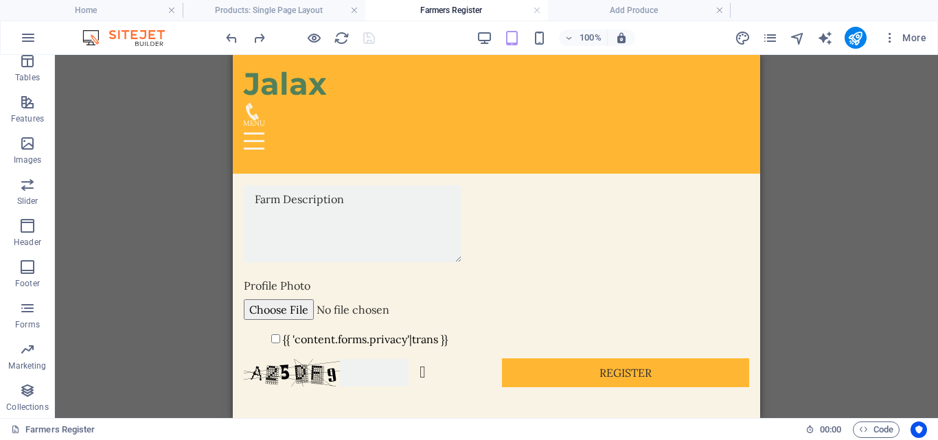
scroll to position [301, 0]
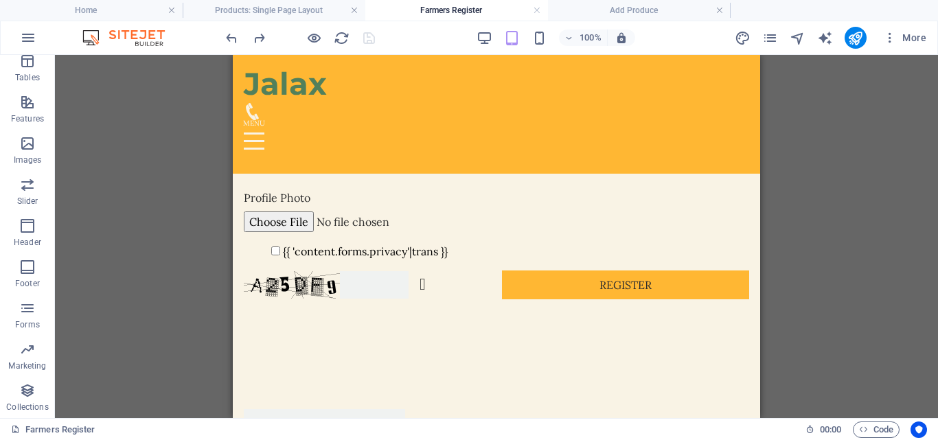
drag, startPoint x: 766, startPoint y: 233, endPoint x: 780, endPoint y: 349, distance: 116.8
click at [780, 349] on div "Drag here to replace the existing content. Press “Ctrl” if you want to create a…" at bounding box center [496, 236] width 883 height 363
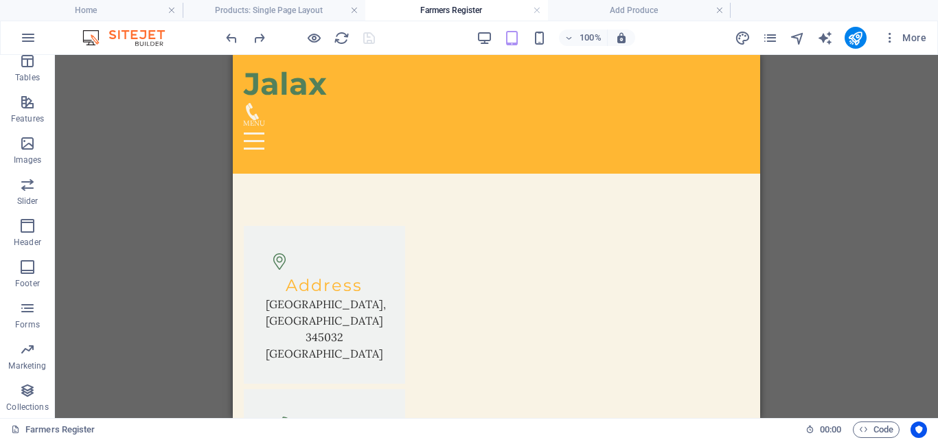
scroll to position [0, 0]
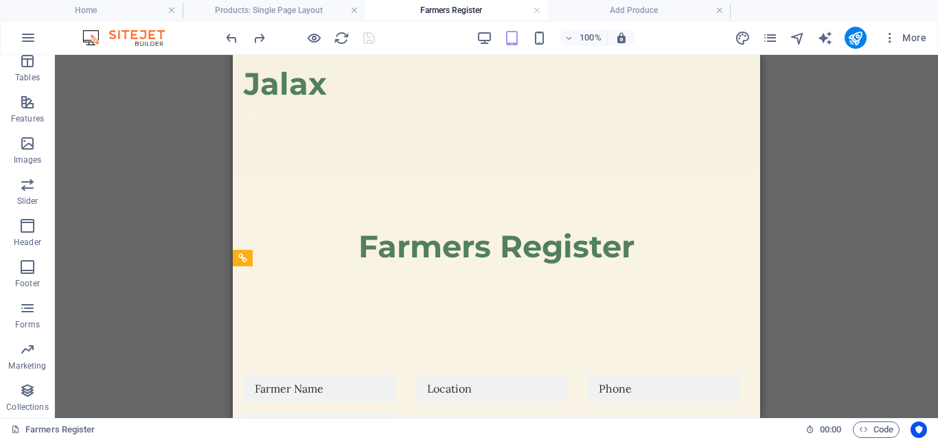
drag, startPoint x: 755, startPoint y: 292, endPoint x: 1004, endPoint y: 173, distance: 277.0
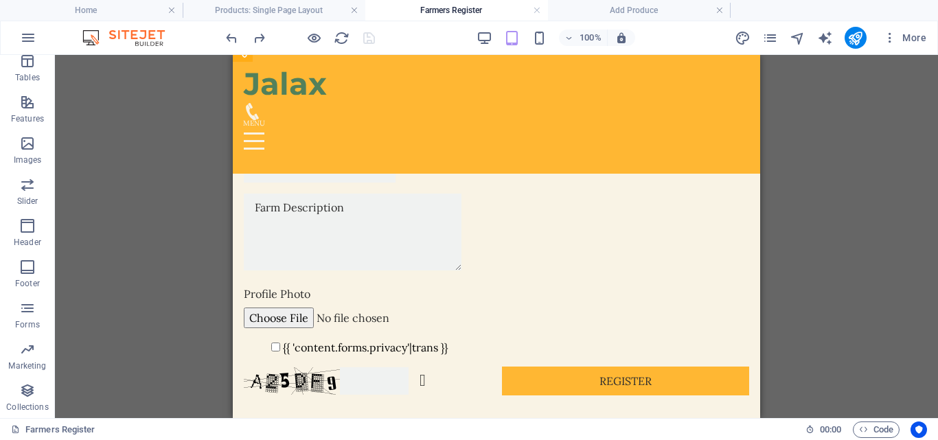
scroll to position [319, 0]
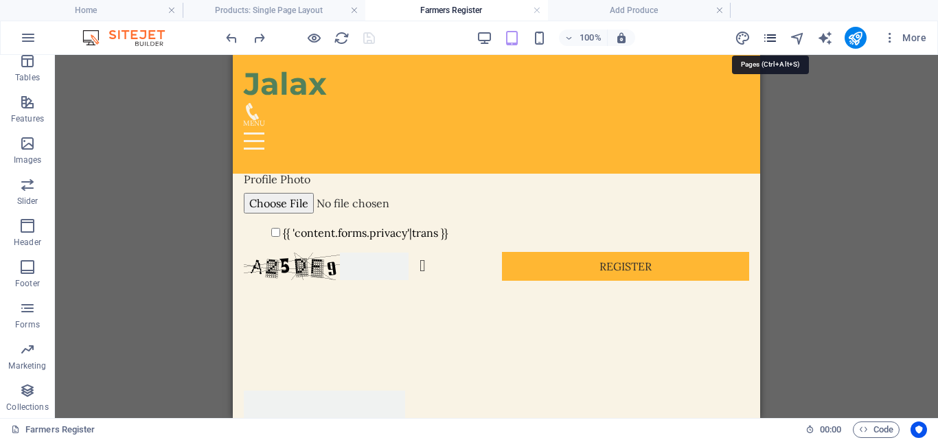
click at [772, 37] on icon "pages" at bounding box center [770, 38] width 16 height 16
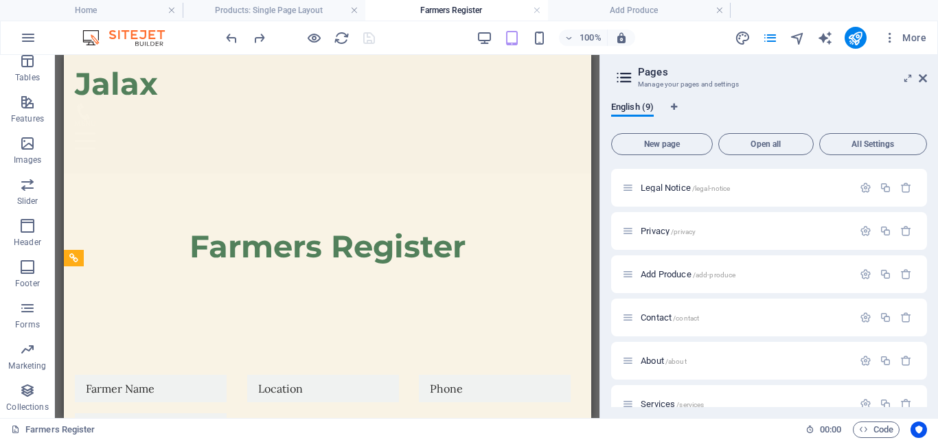
scroll to position [56, 0]
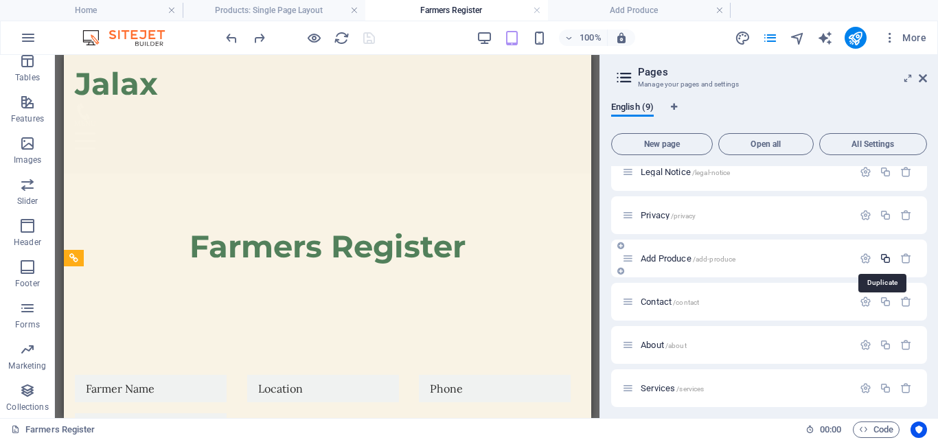
click at [884, 259] on icon "button" at bounding box center [886, 259] width 12 height 12
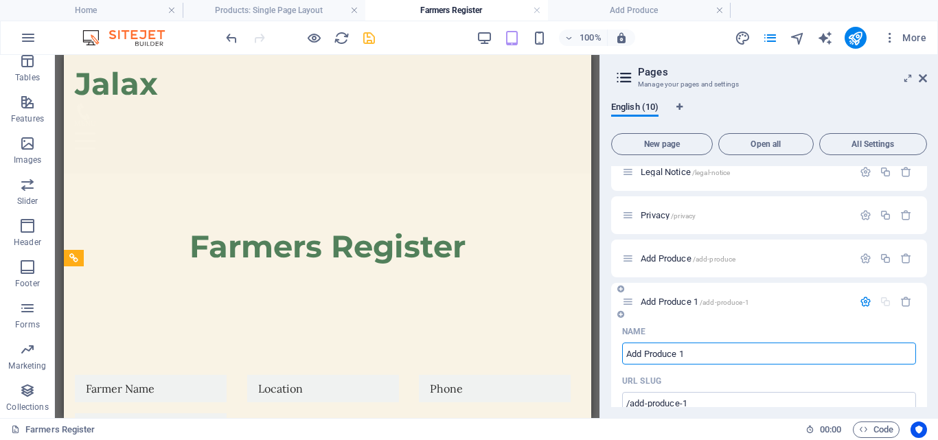
click at [685, 302] on span "Add Produce 1 /add-produce-1" at bounding box center [695, 302] width 108 height 10
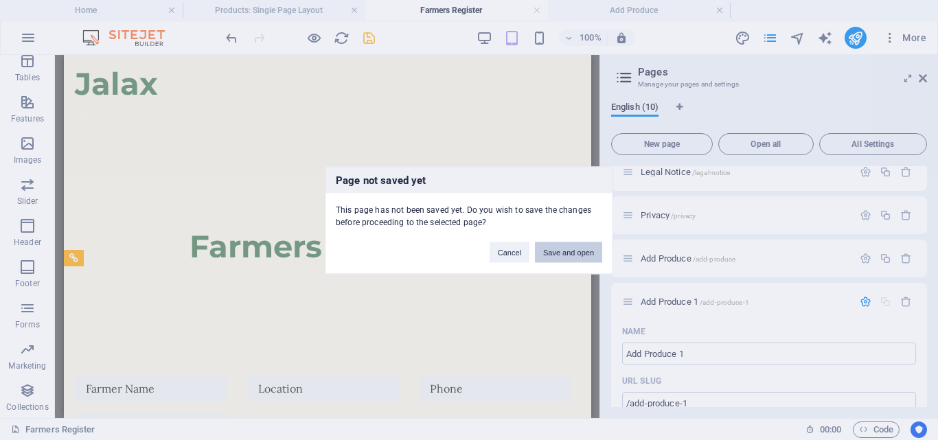
click at [579, 251] on button "Save and open" at bounding box center [568, 252] width 67 height 21
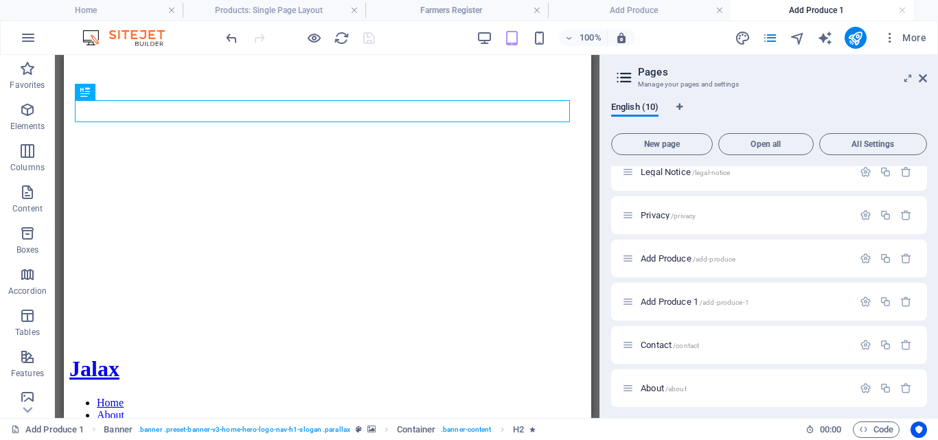
scroll to position [142, 0]
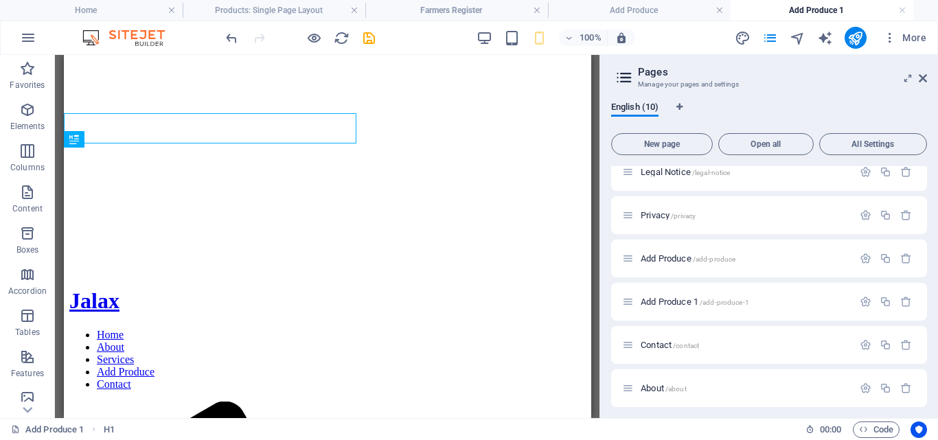
scroll to position [190, 0]
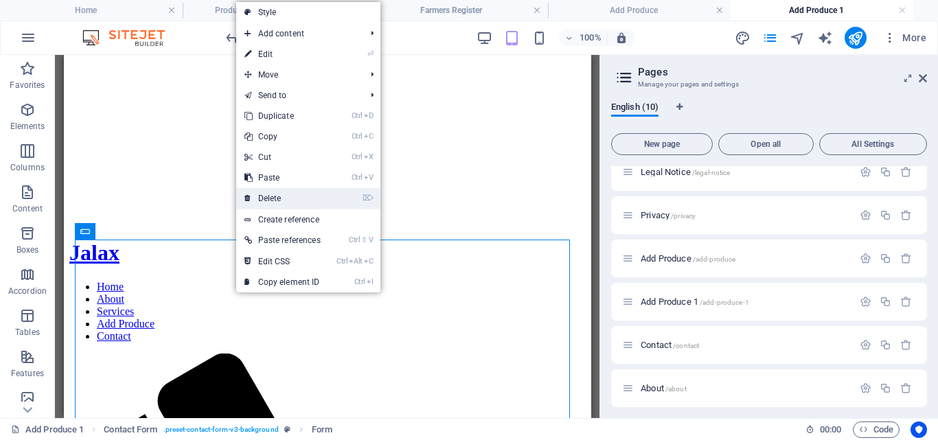
click at [290, 193] on link "⌦ Delete" at bounding box center [282, 198] width 93 height 21
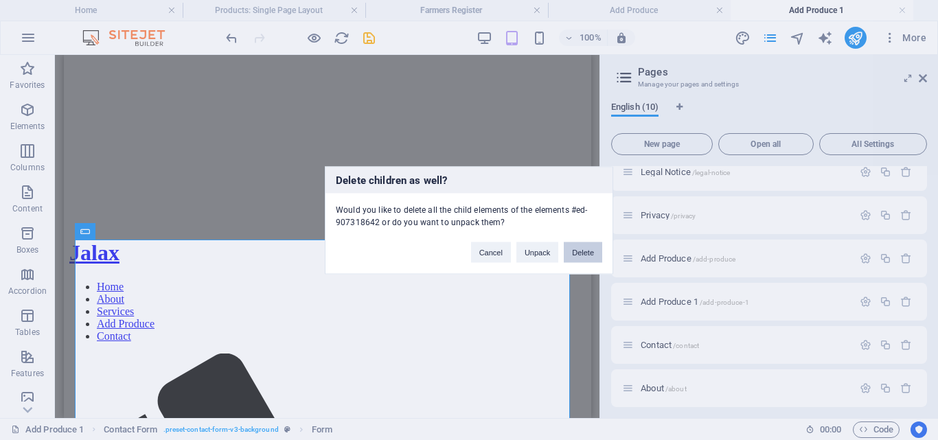
click at [587, 255] on button "Delete" at bounding box center [583, 252] width 38 height 21
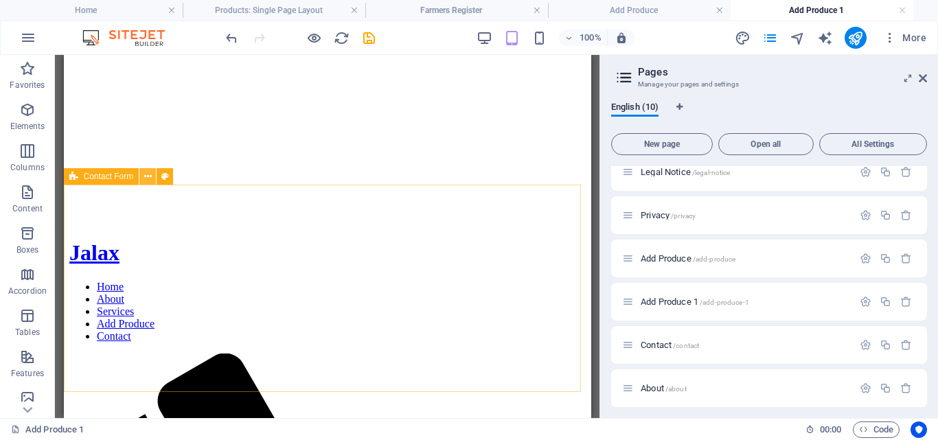
click at [144, 175] on icon at bounding box center [148, 177] width 8 height 14
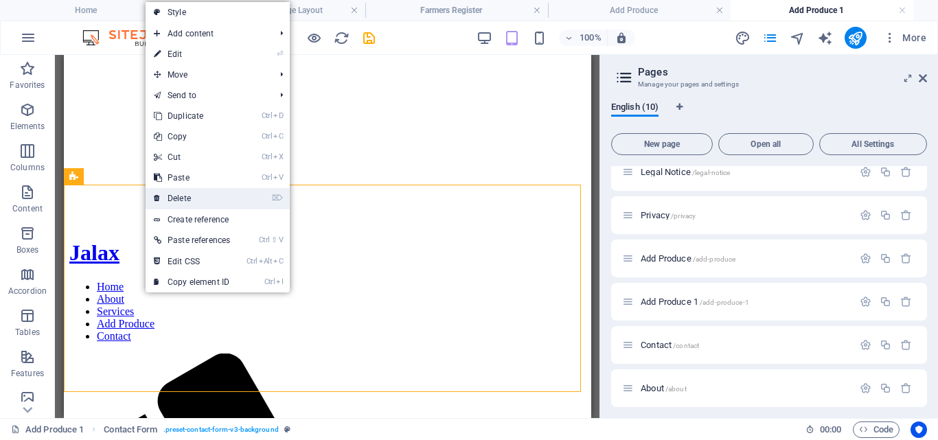
click at [171, 194] on link "⌦ Delete" at bounding box center [192, 198] width 93 height 21
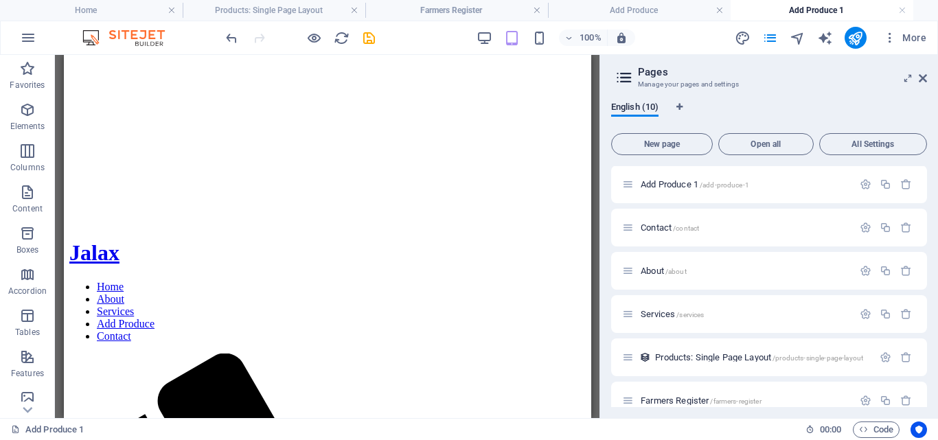
scroll to position [192, 0]
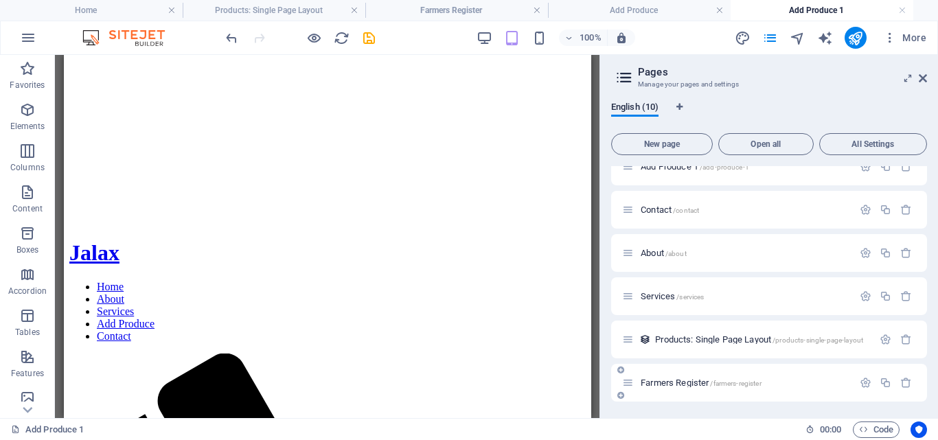
click at [690, 382] on span "Farmers Register /farmers-register" at bounding box center [701, 383] width 121 height 10
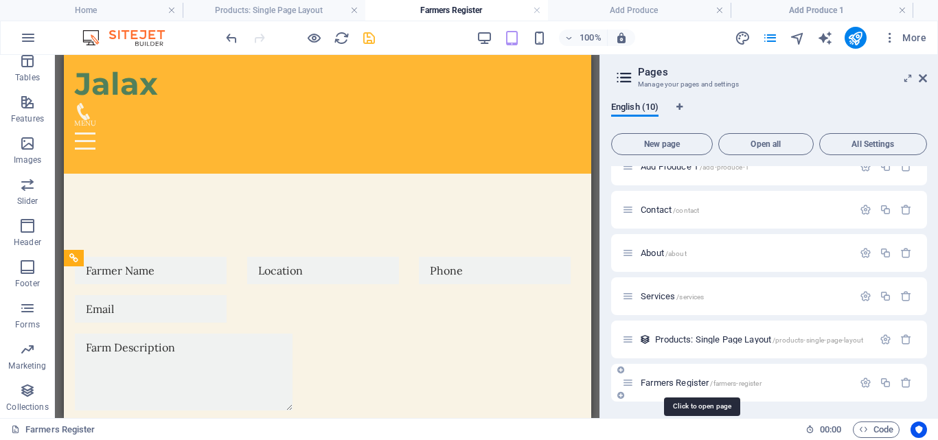
scroll to position [0, 0]
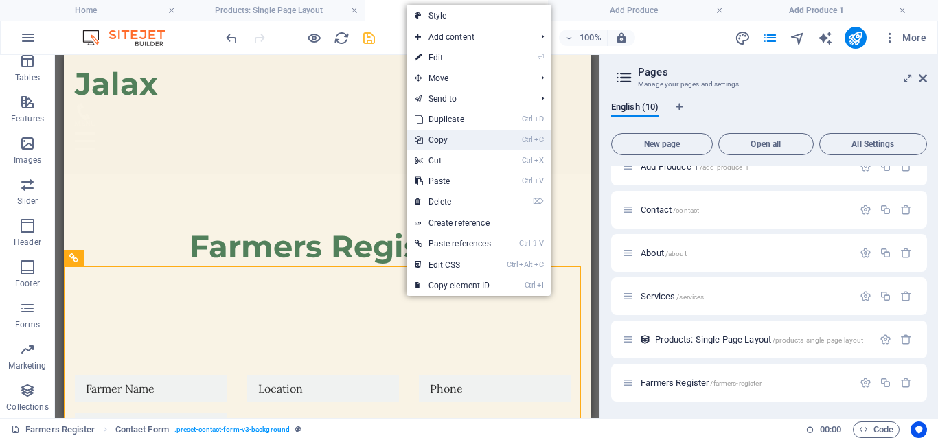
click at [455, 140] on link "Ctrl C Copy" at bounding box center [452, 140] width 93 height 21
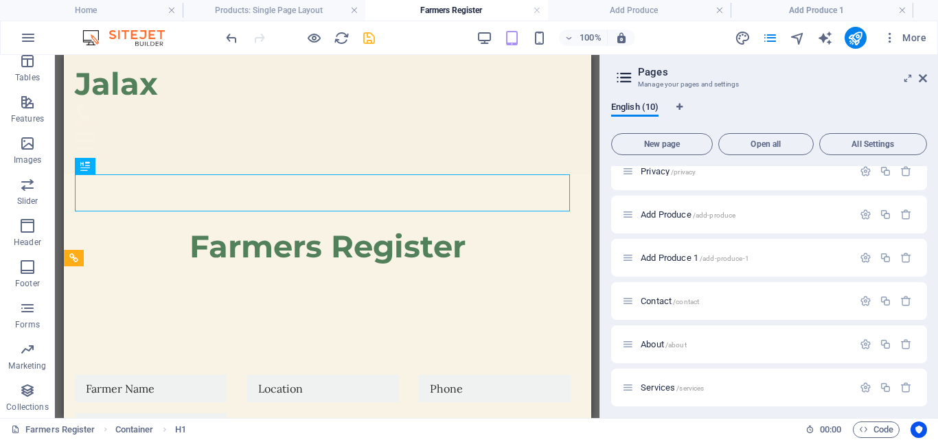
scroll to position [74, 0]
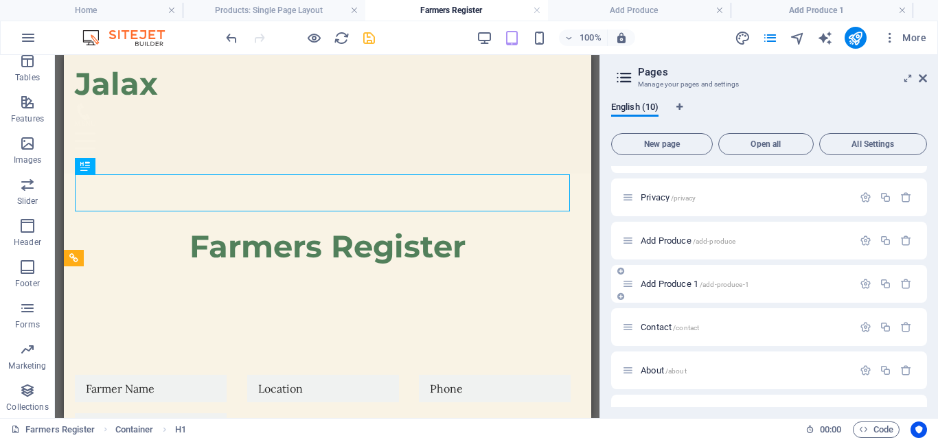
click at [682, 286] on span "Add Produce 1 /add-produce-1" at bounding box center [695, 284] width 108 height 10
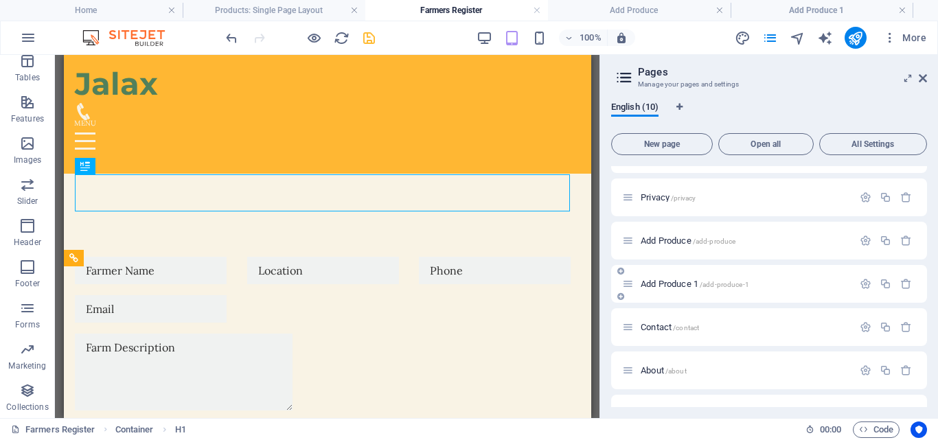
scroll to position [190, 0]
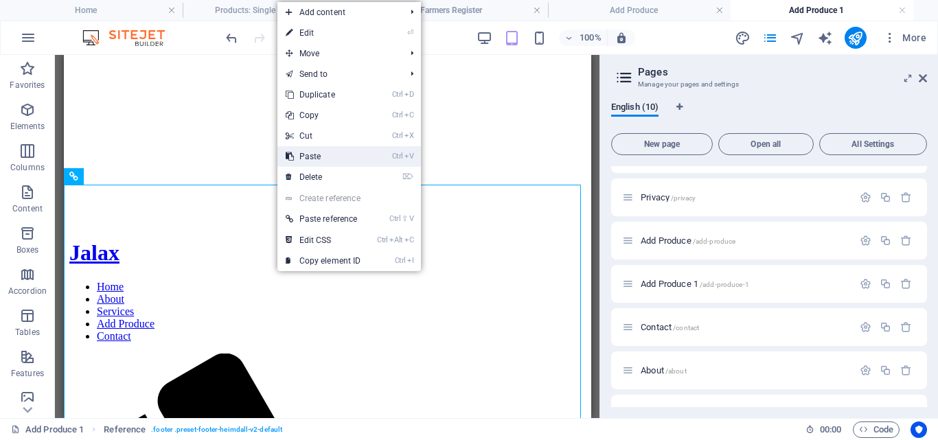
click at [314, 157] on link "Ctrl V Paste" at bounding box center [323, 156] width 92 height 21
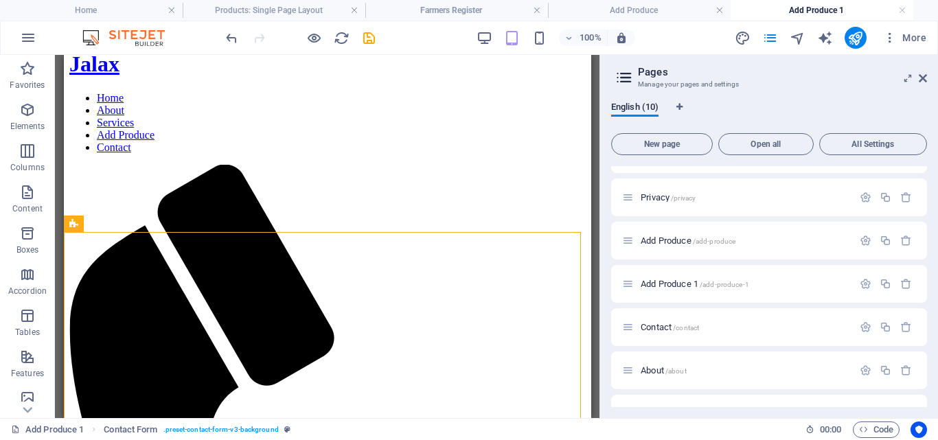
scroll to position [394, 0]
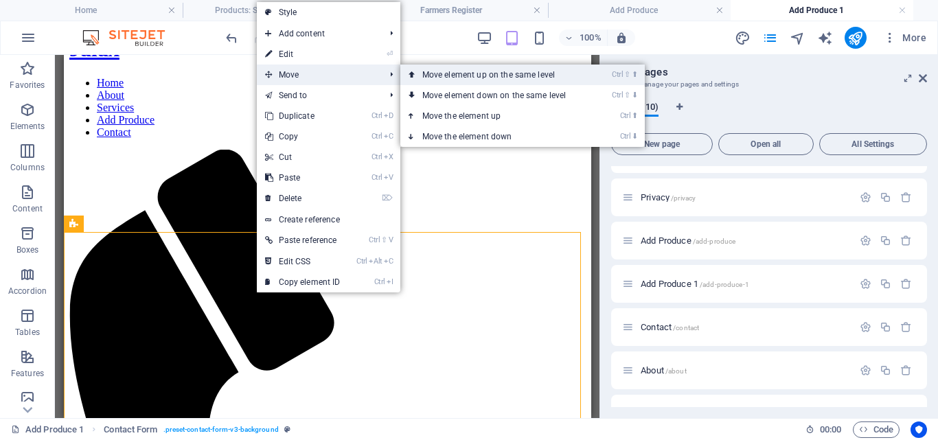
click at [445, 80] on link "Ctrl ⇧ ⬆ Move element up on the same level" at bounding box center [497, 75] width 194 height 21
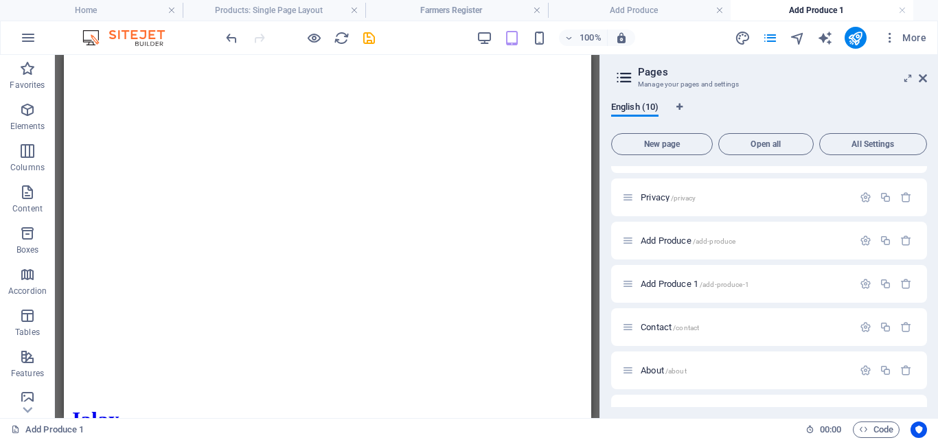
scroll to position [0, 0]
click at [371, 41] on icon "save" at bounding box center [369, 38] width 16 height 16
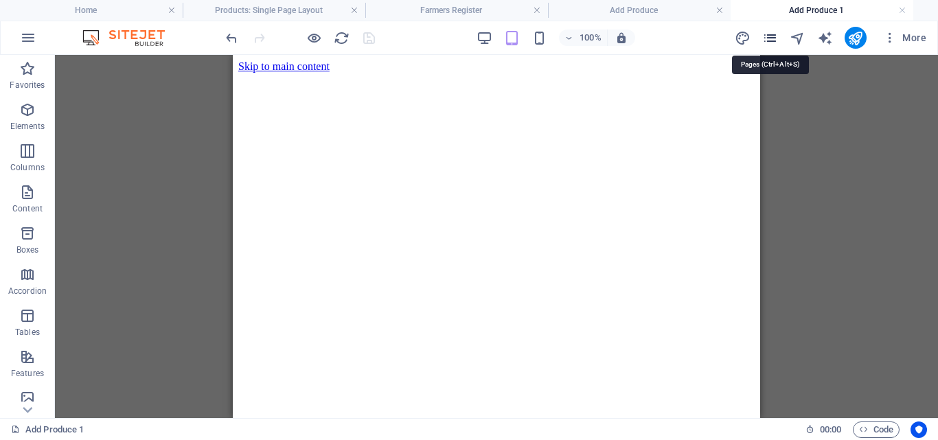
click at [772, 38] on icon "pages" at bounding box center [770, 38] width 16 height 16
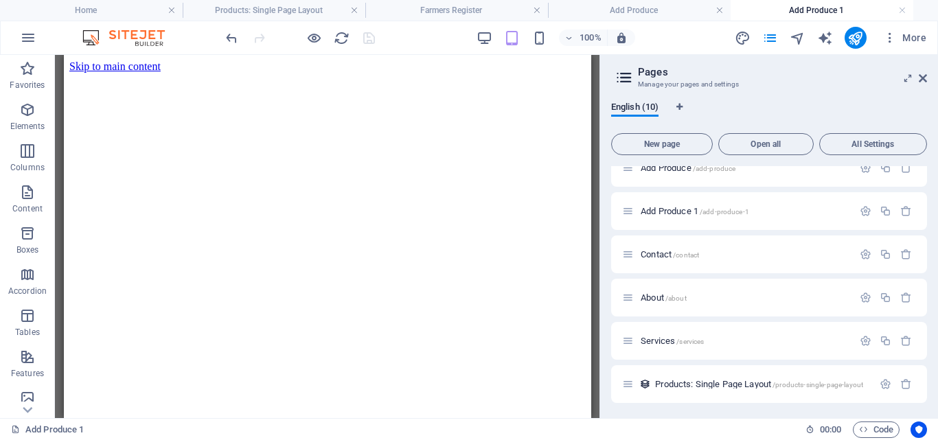
scroll to position [192, 0]
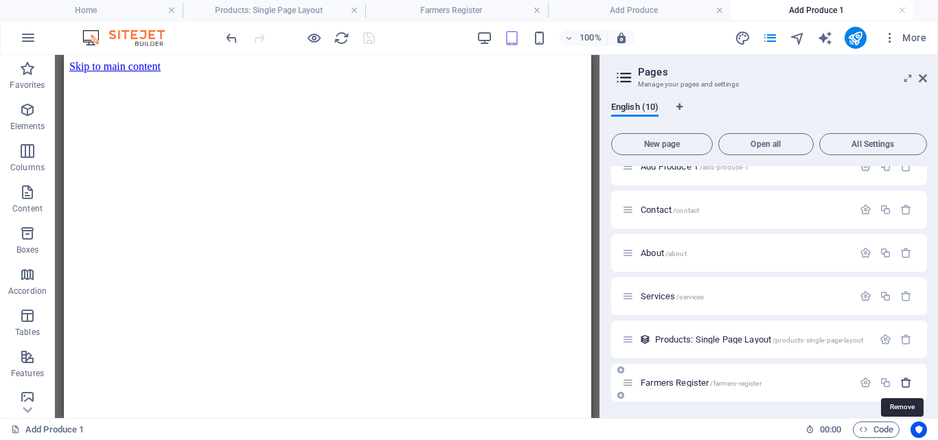
click at [905, 382] on icon "button" at bounding box center [906, 383] width 12 height 12
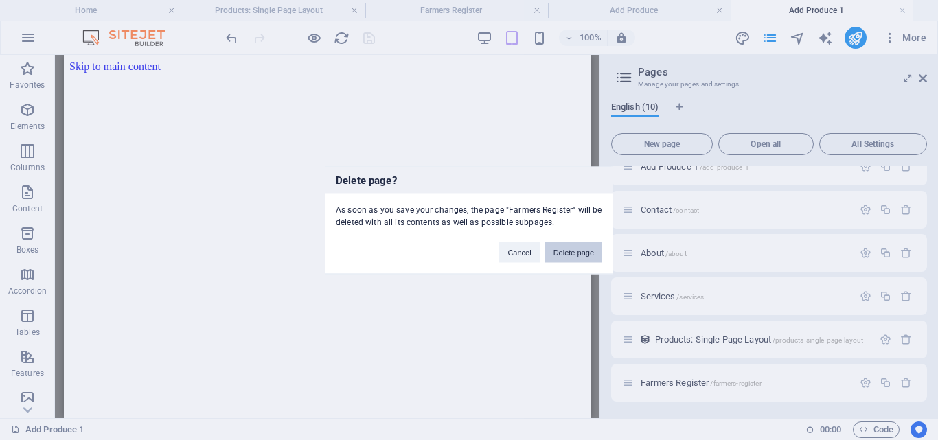
click at [564, 253] on button "Delete page" at bounding box center [573, 252] width 57 height 21
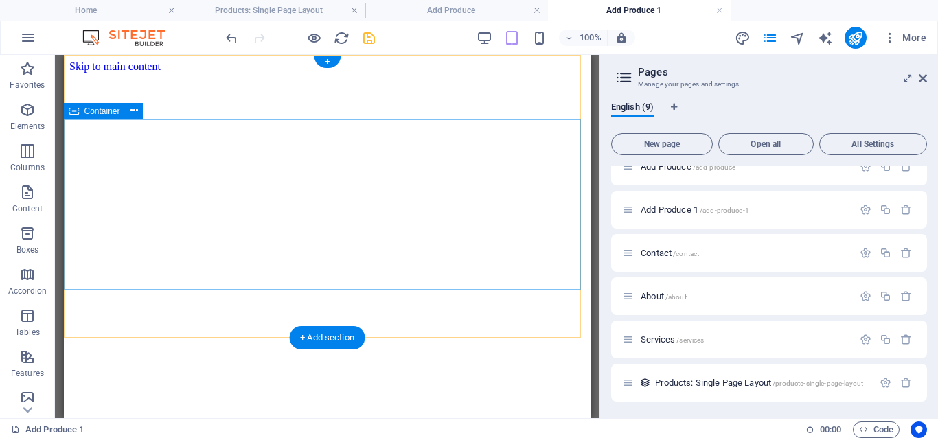
scroll to position [148, 0]
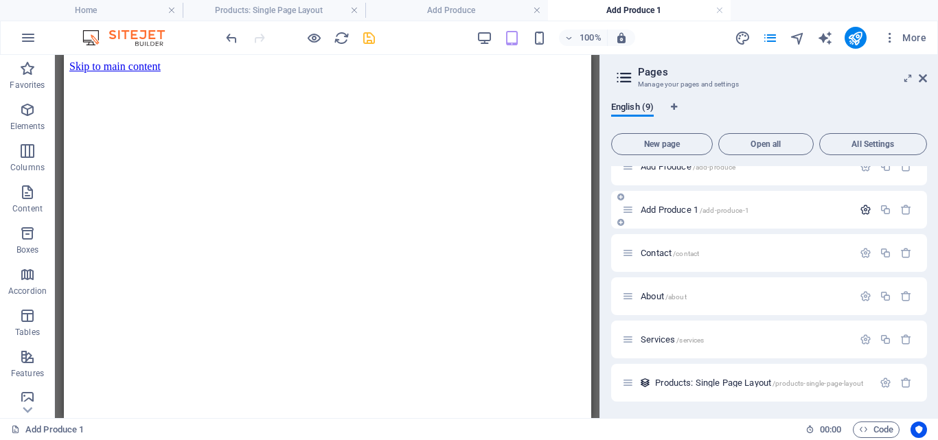
click at [861, 211] on icon "button" at bounding box center [866, 210] width 12 height 12
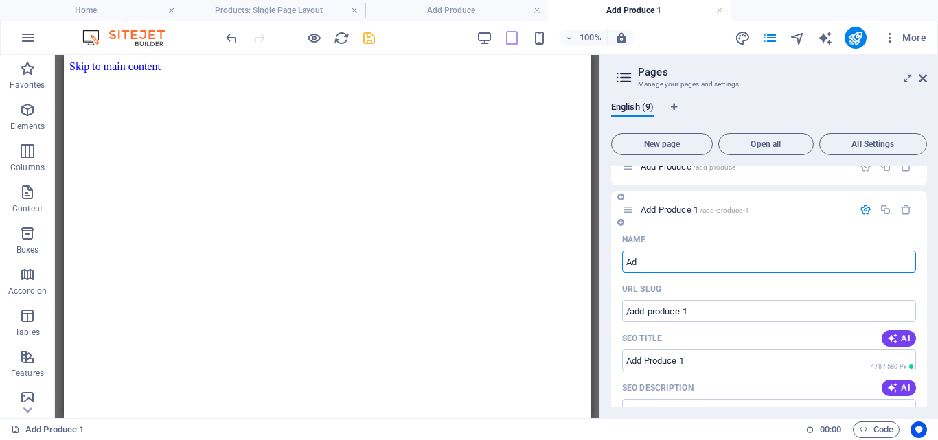
type input "A"
type input "/add-produce-9"
type input "Add Produce"
type input "Far"
type input "F"
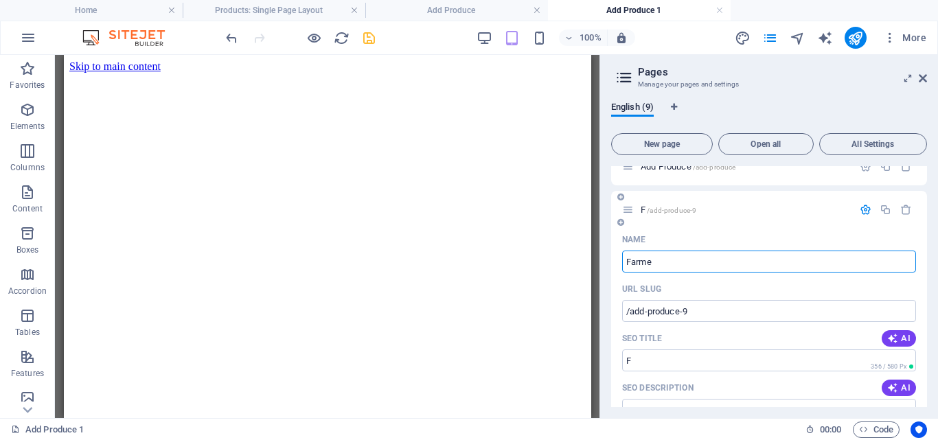
type input "Farmer"
type input "Far"
type input "Farmer"
type input "Farmers"
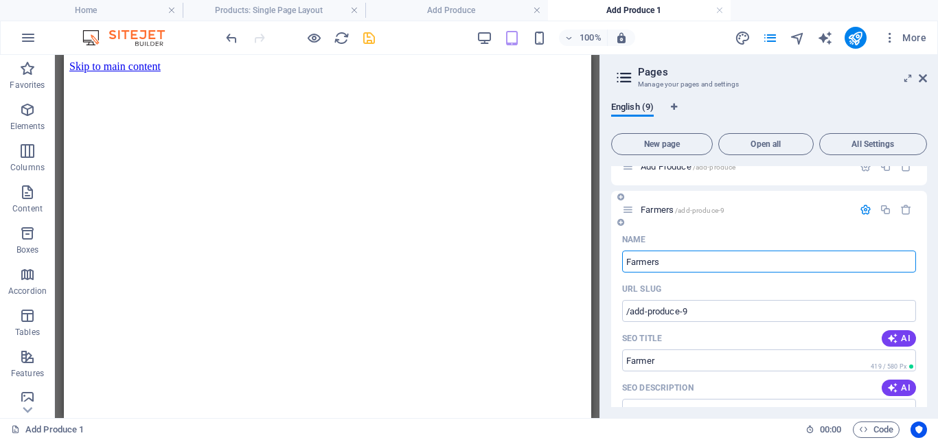
type input "Farmers"
type input "Farmers Reg"
type input "Farmers R"
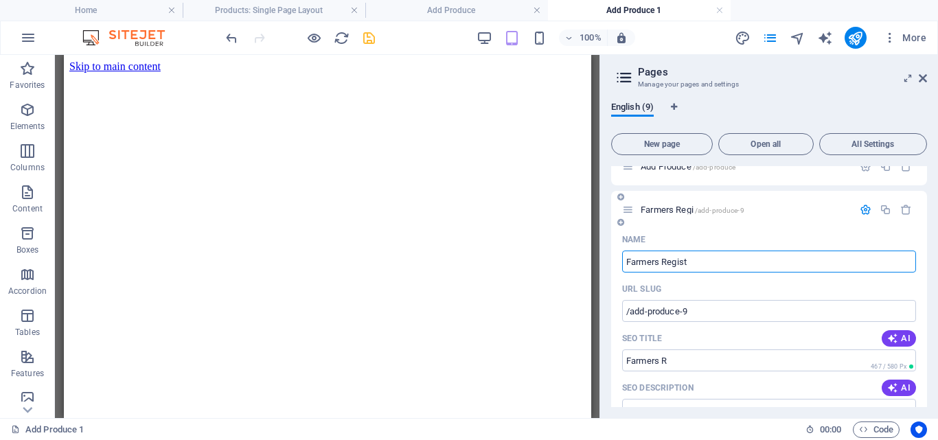
type input "Farmers Registe"
type input "Farmers Regi"
type input "Farmers Register"
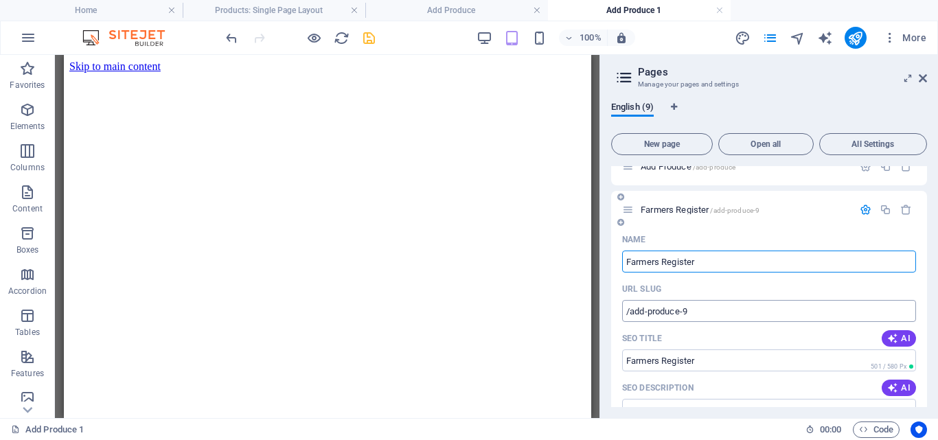
click at [713, 309] on input "/add-produce-9" at bounding box center [769, 311] width 294 height 22
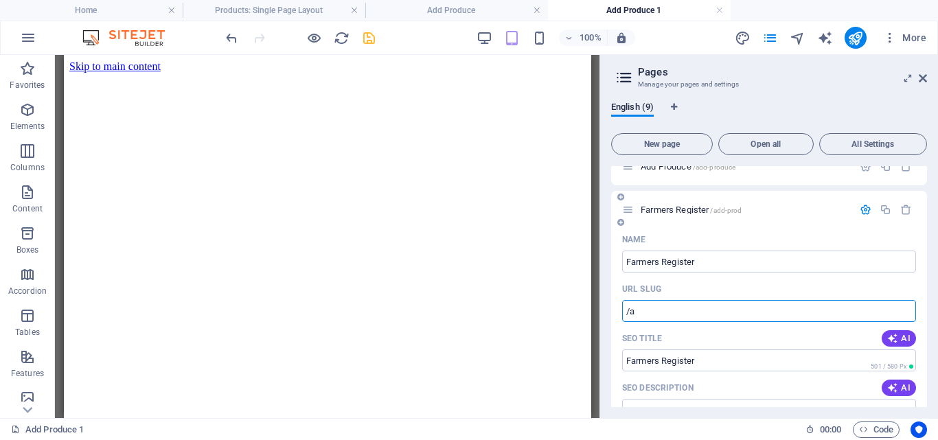
type input "/"
click at [683, 211] on span "Farmers Register" at bounding box center [675, 210] width 69 height 10
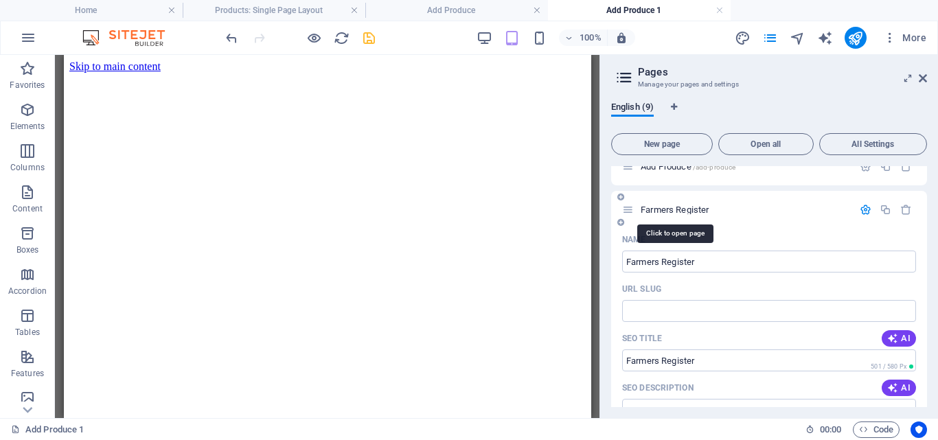
click at [683, 211] on span "Farmers Register" at bounding box center [675, 210] width 69 height 10
click at [371, 40] on icon "save" at bounding box center [369, 38] width 16 height 16
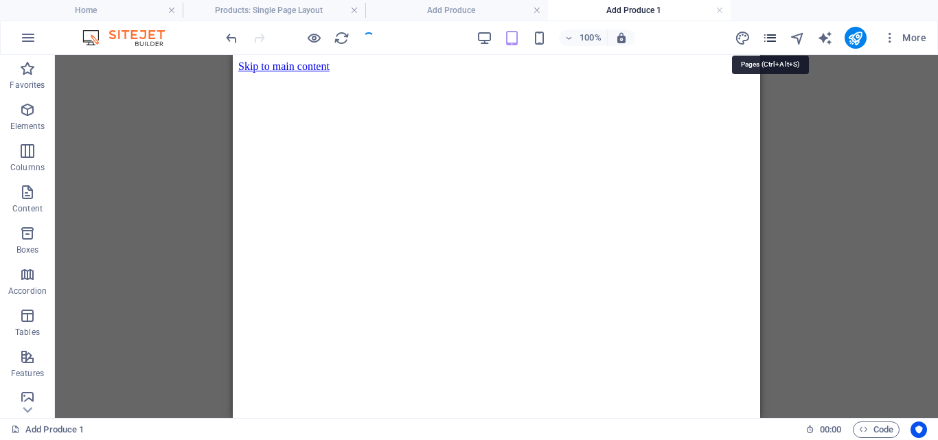
click at [767, 35] on icon "pages" at bounding box center [770, 38] width 16 height 16
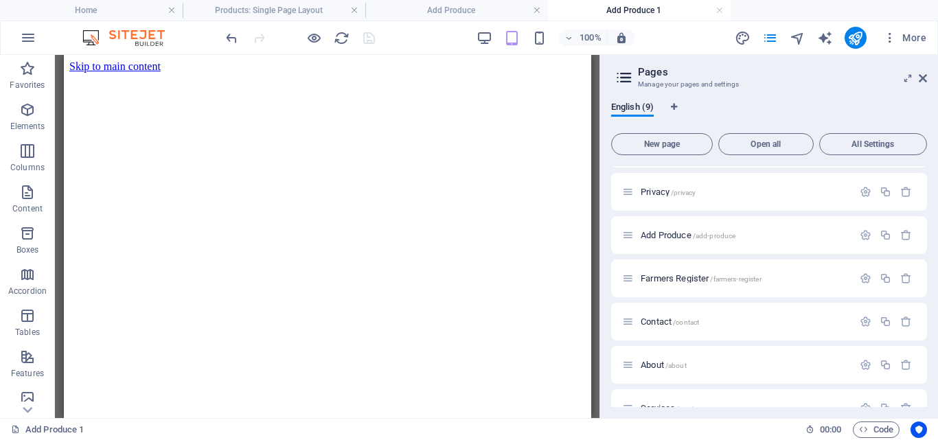
scroll to position [88, 0]
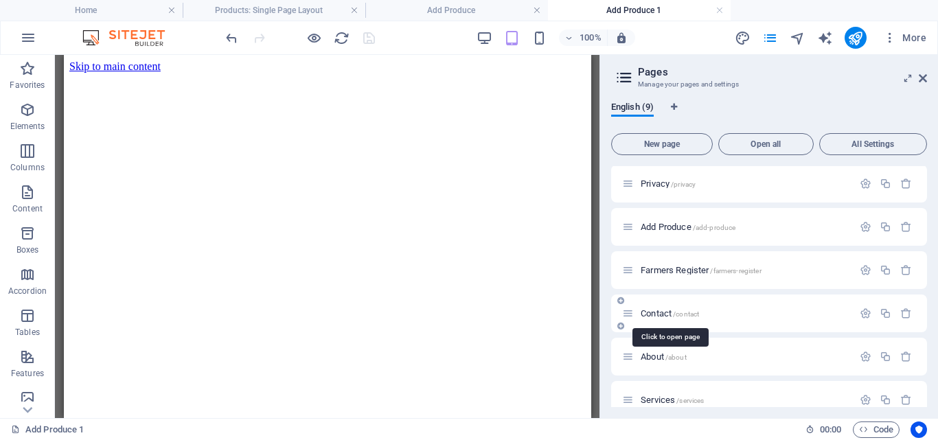
click at [671, 312] on span "Contact /contact" at bounding box center [670, 313] width 58 height 10
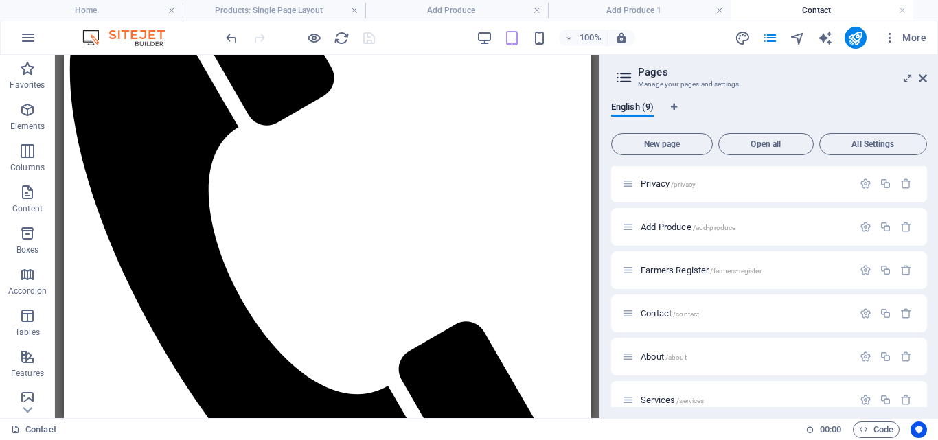
scroll to position [0, 0]
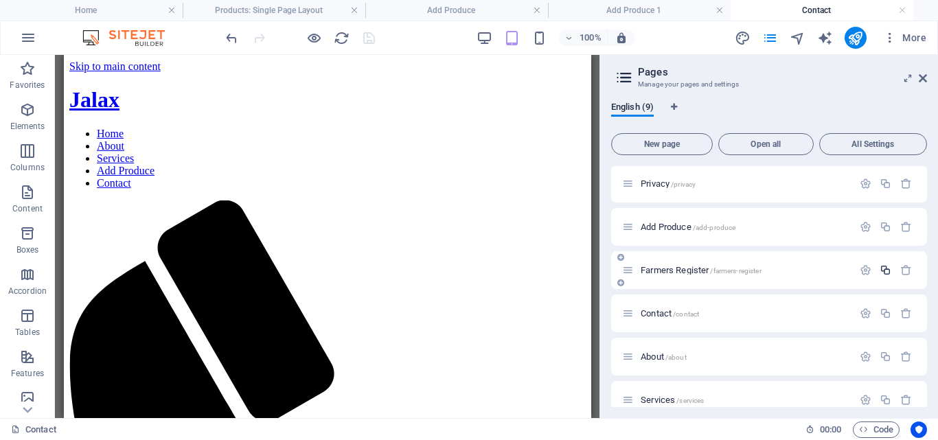
click at [884, 270] on icon "button" at bounding box center [886, 270] width 12 height 12
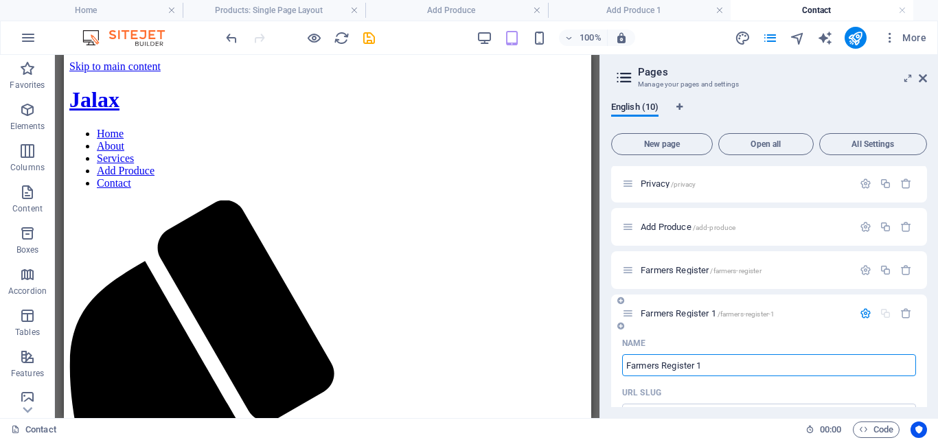
click at [693, 312] on span "Farmers Register 1 /farmers-register-1" at bounding box center [708, 313] width 134 height 10
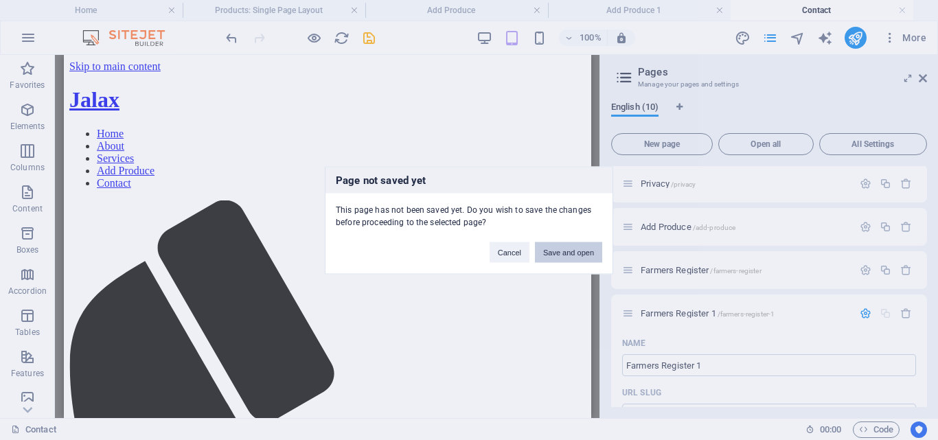
click at [567, 253] on button "Save and open" at bounding box center [568, 252] width 67 height 21
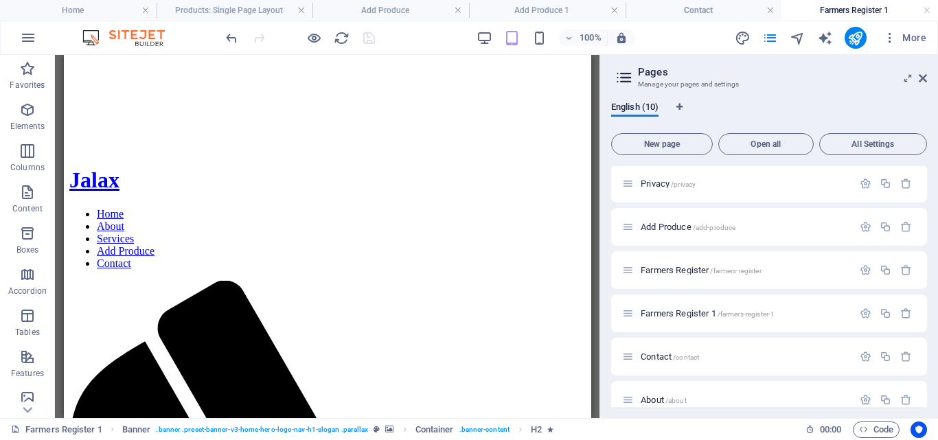
scroll to position [214, 0]
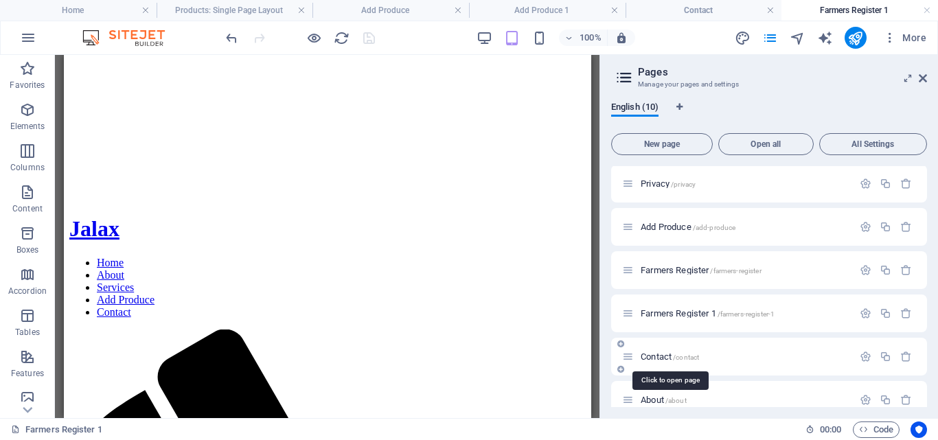
click at [651, 353] on span "Contact /contact" at bounding box center [670, 357] width 58 height 10
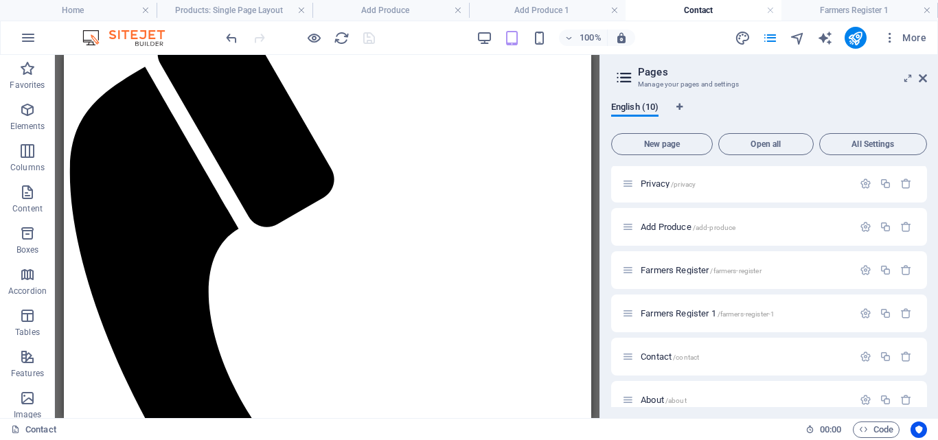
scroll to position [165, 0]
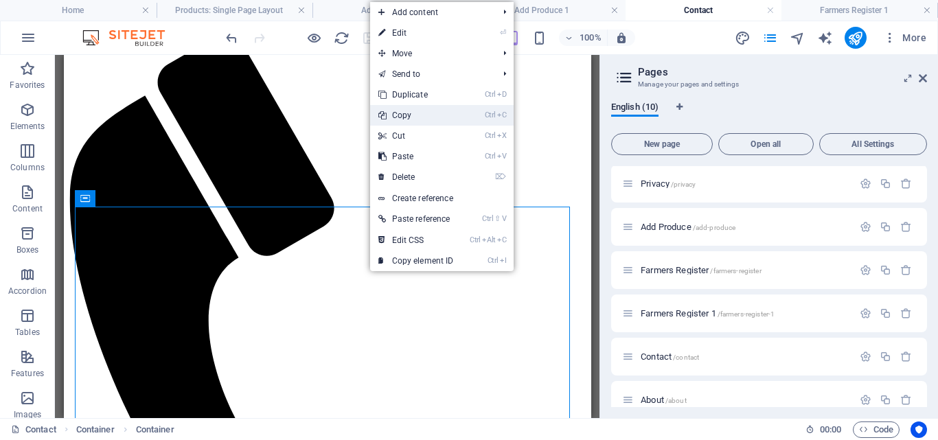
click at [410, 114] on link "Ctrl C Copy" at bounding box center [416, 115] width 92 height 21
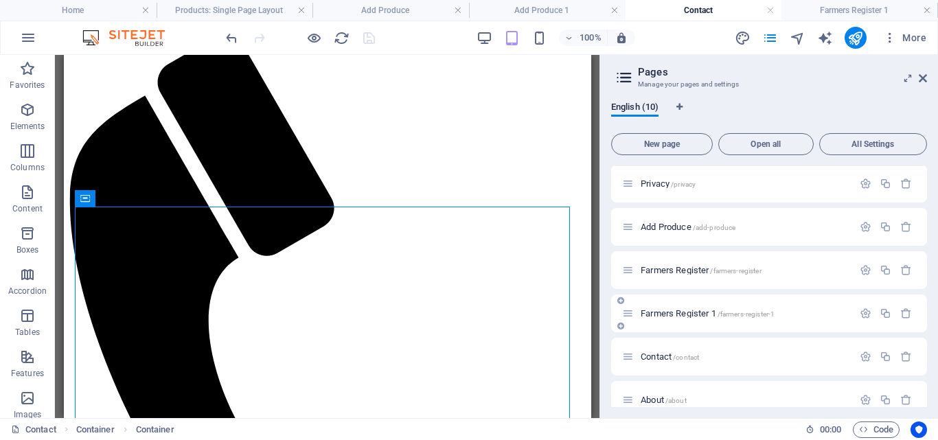
click at [674, 314] on span "Farmers Register 1 /farmers-register-1" at bounding box center [708, 313] width 134 height 10
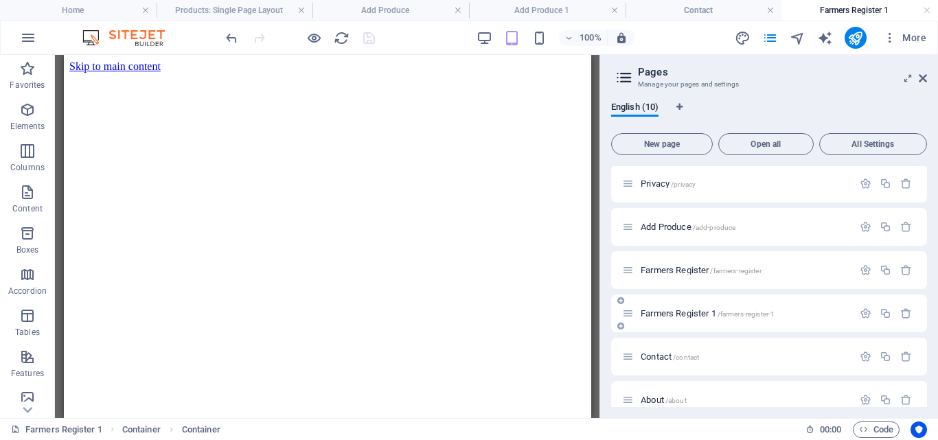
scroll to position [214, 0]
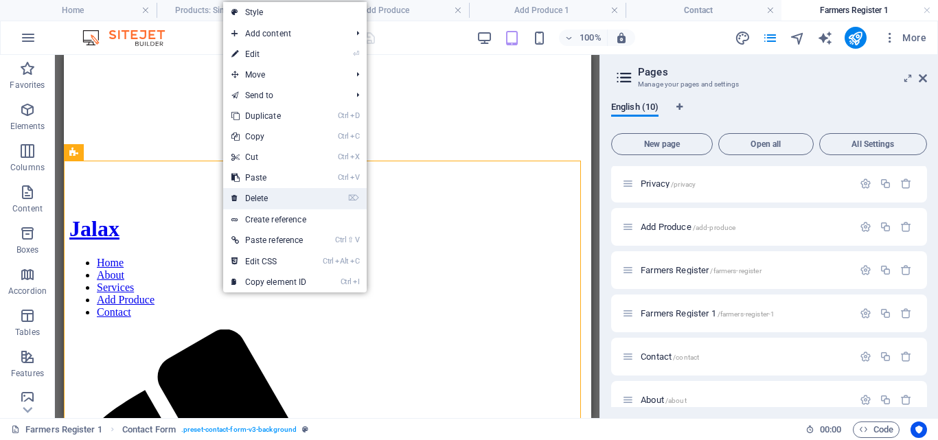
click at [247, 193] on link "⌦ Delete" at bounding box center [269, 198] width 92 height 21
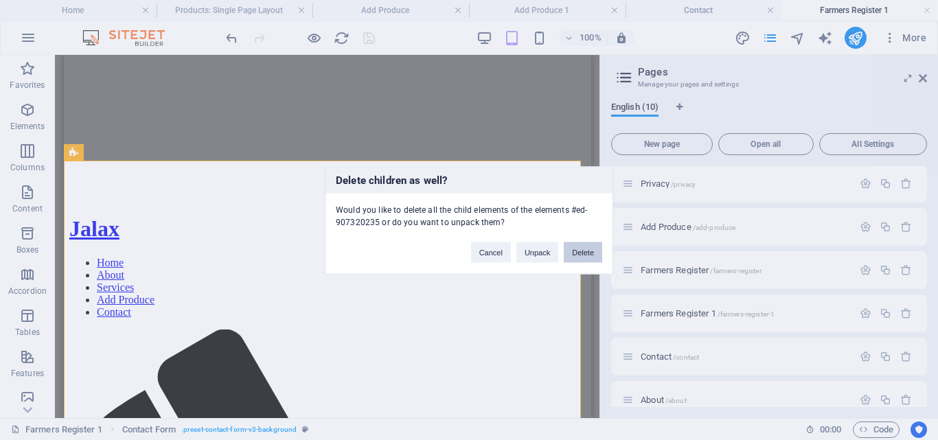
click at [576, 251] on button "Delete" at bounding box center [583, 252] width 38 height 21
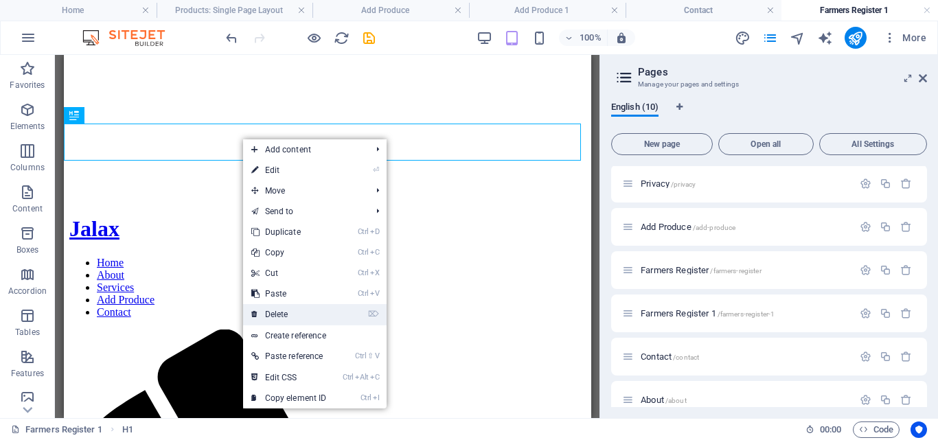
click at [274, 311] on link "⌦ Delete" at bounding box center [289, 314] width 92 height 21
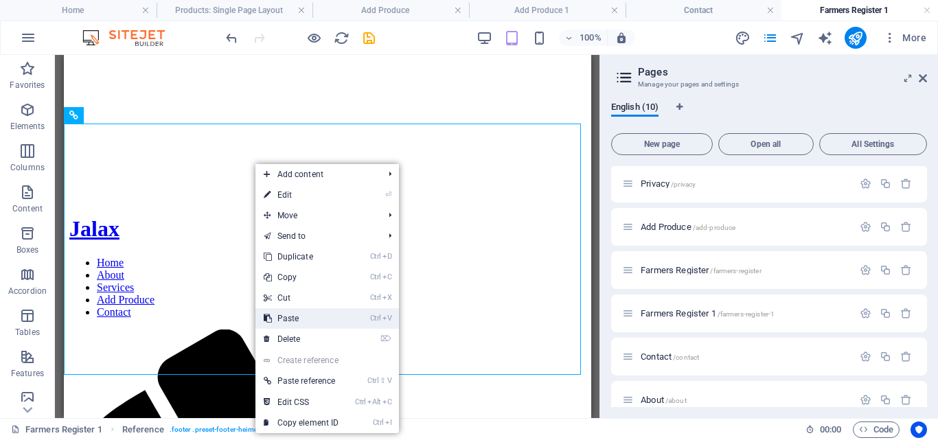
click at [289, 317] on link "Ctrl V Paste" at bounding box center [301, 318] width 92 height 21
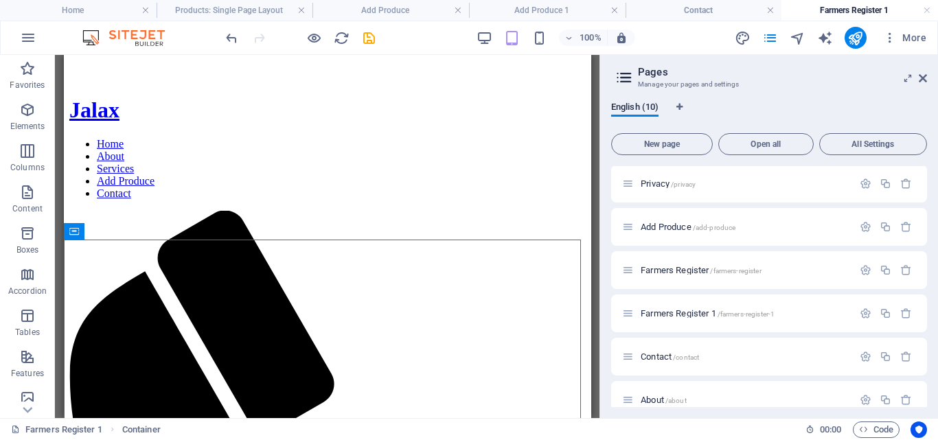
scroll to position [308, 0]
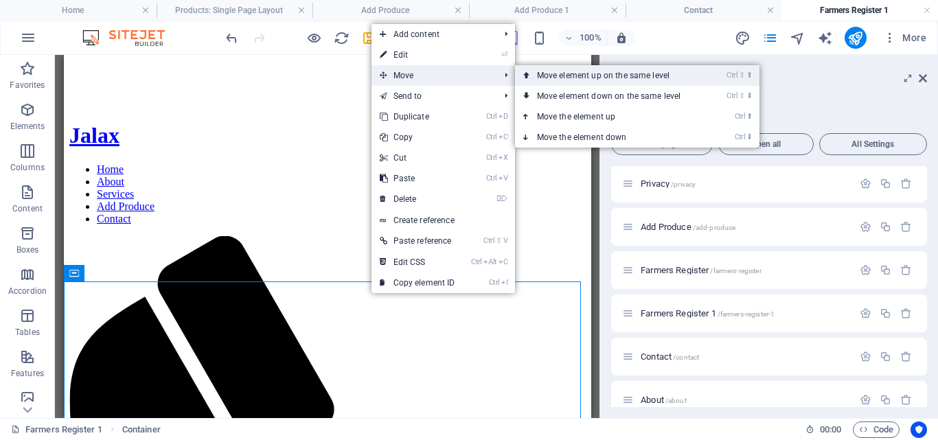
click at [555, 76] on link "Ctrl ⇧ ⬆ Move element up on the same level" at bounding box center [612, 75] width 194 height 21
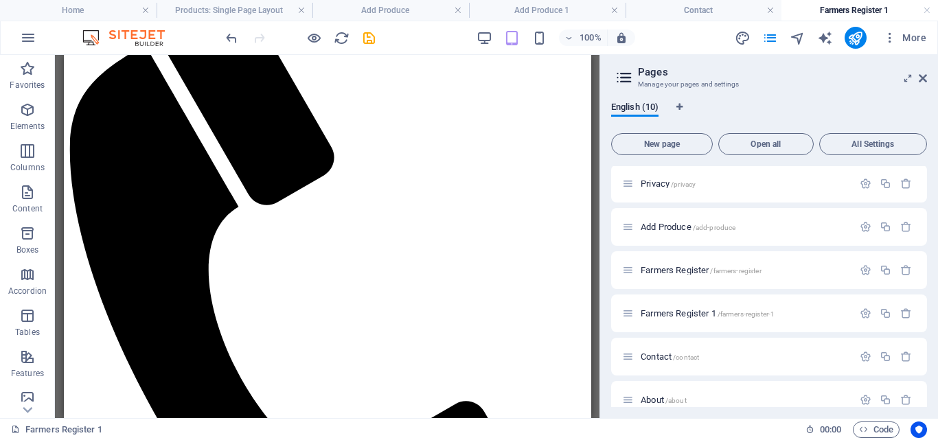
scroll to position [634, 0]
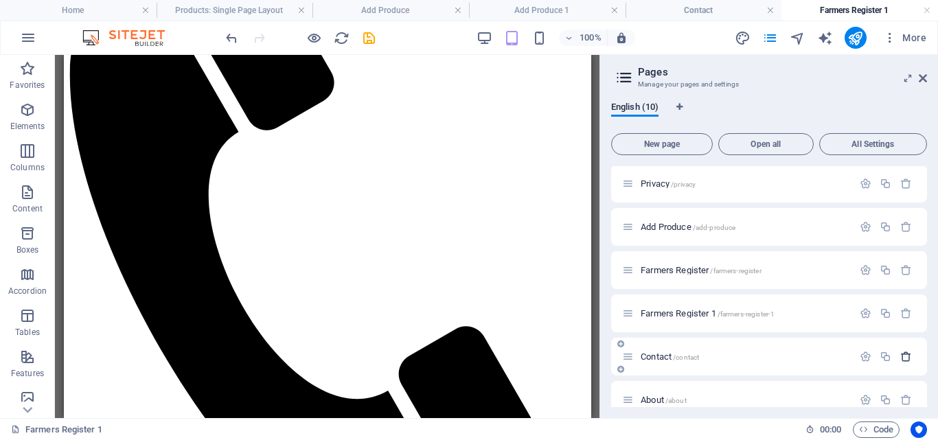
click at [904, 357] on icon "button" at bounding box center [906, 357] width 12 height 12
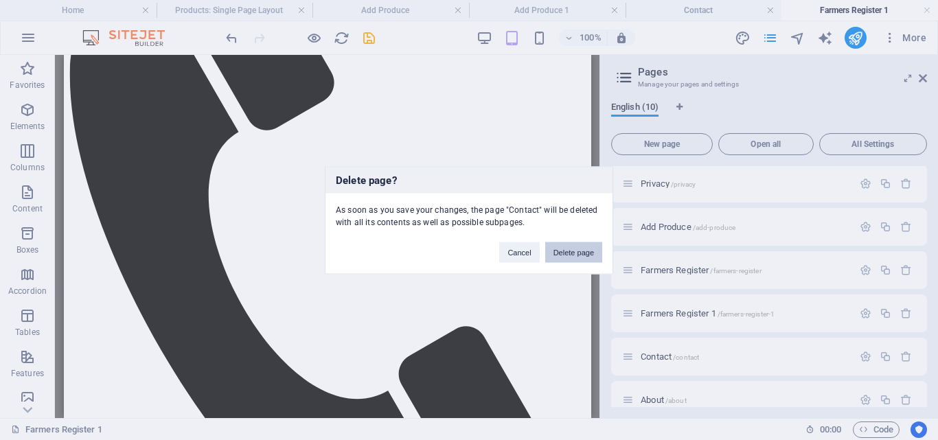
click at [581, 256] on button "Delete page" at bounding box center [573, 252] width 57 height 21
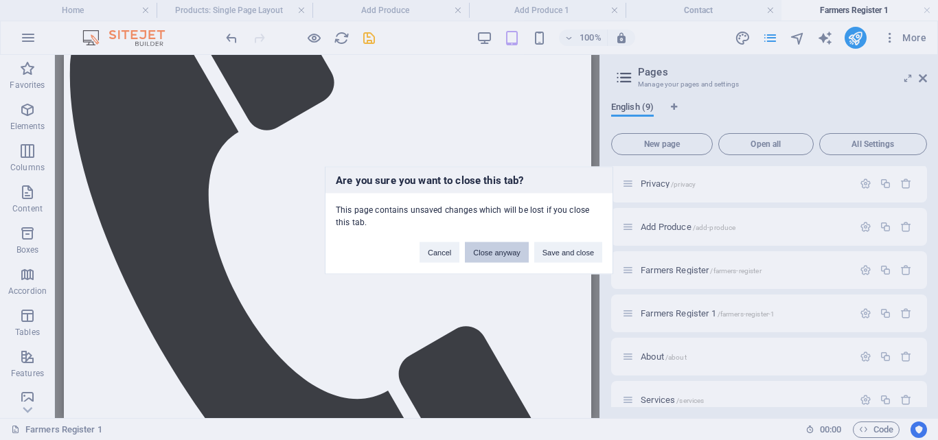
click at [501, 251] on button "Close anyway" at bounding box center [496, 252] width 63 height 21
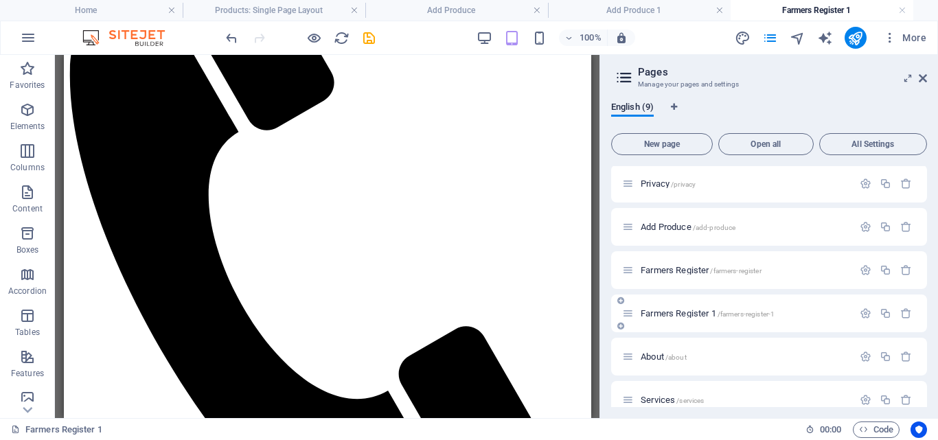
click at [674, 312] on span "Farmers Register 1 /farmers-register-1" at bounding box center [708, 313] width 134 height 10
click at [864, 310] on icon "button" at bounding box center [866, 314] width 12 height 12
type input "Conr"
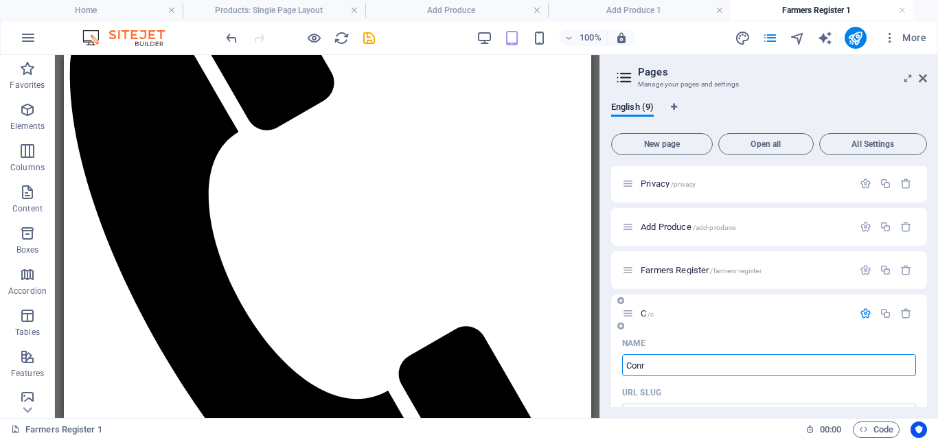
type input "/c"
type input "C"
type input "Conta"
type input "/con"
type input "Con"
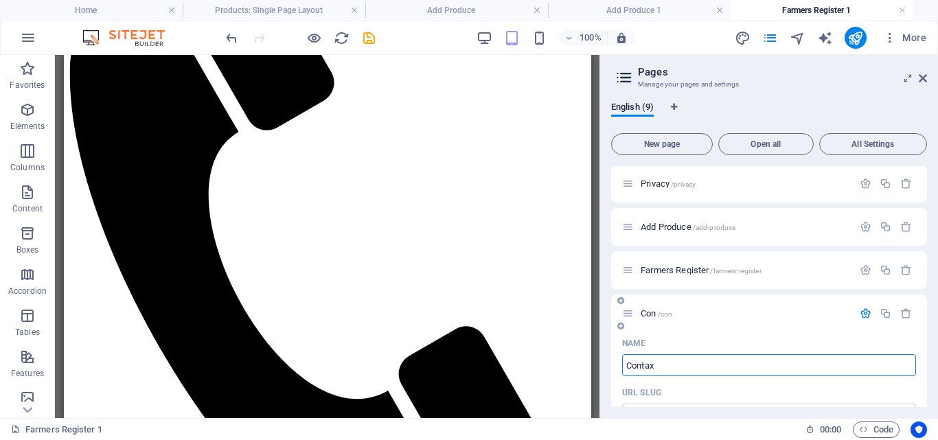
type input "Contaxt"
type input "/conta"
type input "Conta"
type input "Contaxt"
type input "/contaxt"
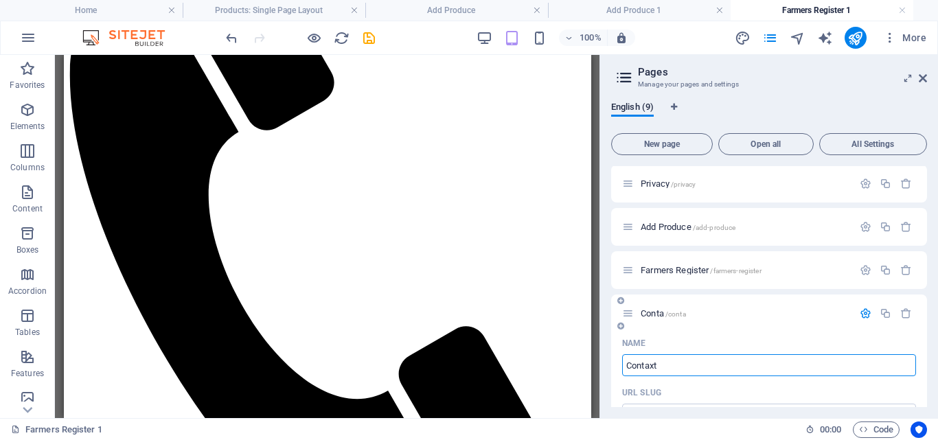
type input "Contaxt"
type input "Conta"
type input "/conta"
type input "Conta"
type input "Contact"
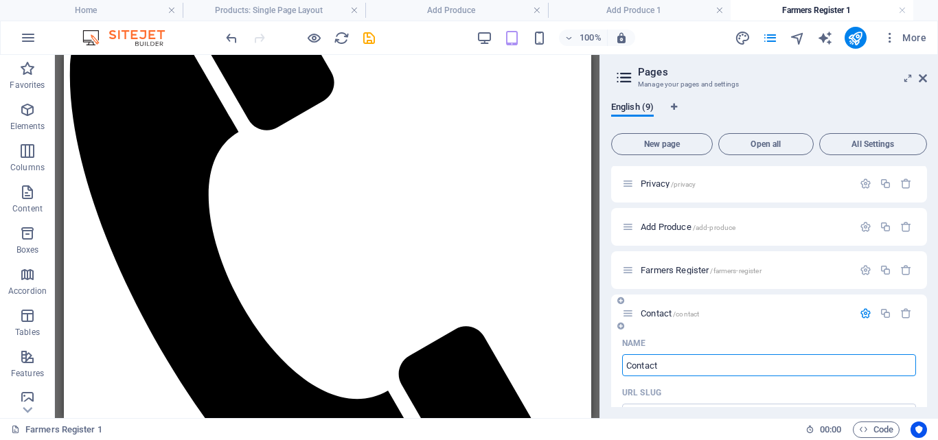
type input "/contact"
type input "Contact"
click at [373, 34] on icon "save" at bounding box center [369, 38] width 16 height 16
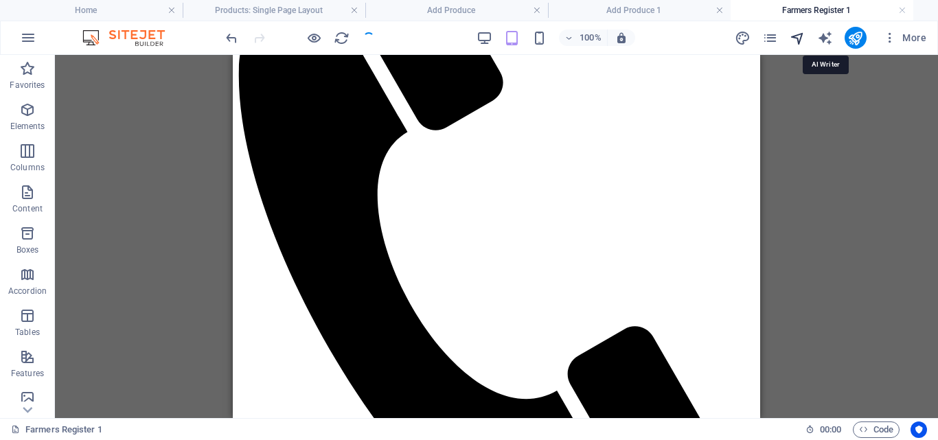
scroll to position [634, 0]
click at [772, 39] on icon "pages" at bounding box center [770, 38] width 16 height 16
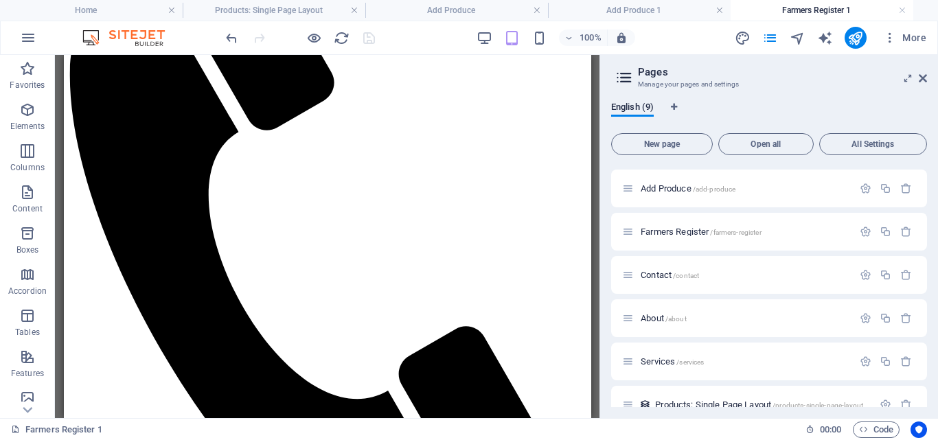
scroll to position [139, 0]
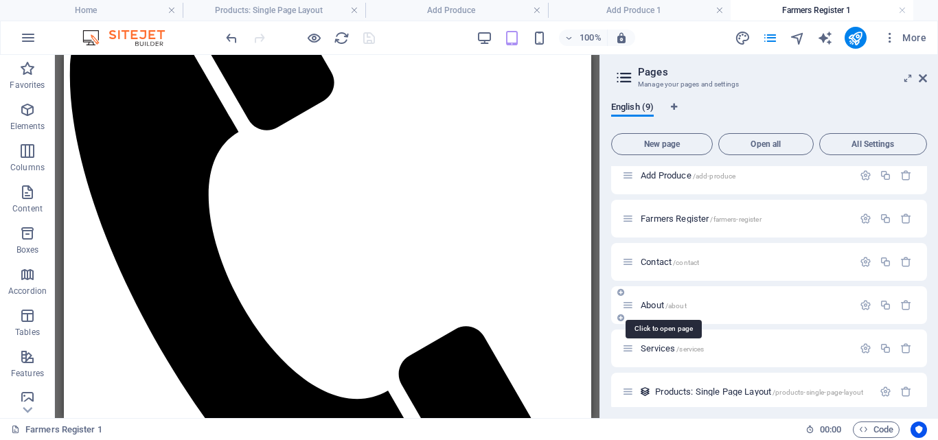
click at [661, 306] on span "About /about" at bounding box center [664, 305] width 46 height 10
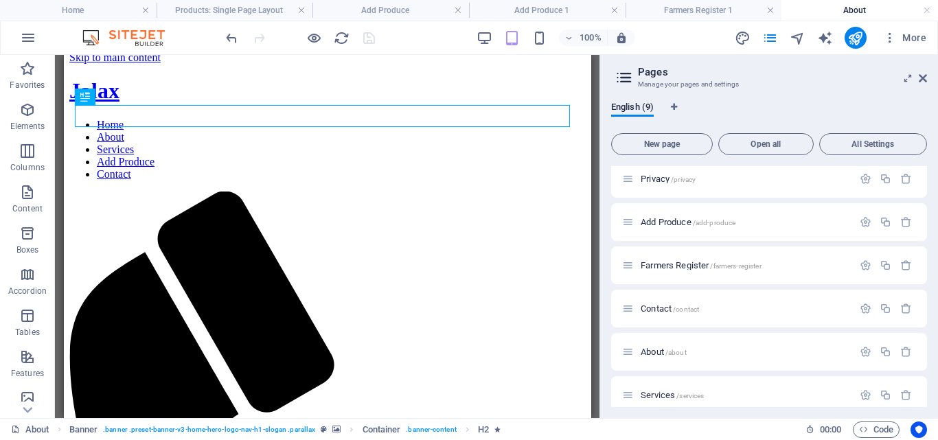
scroll to position [0, 0]
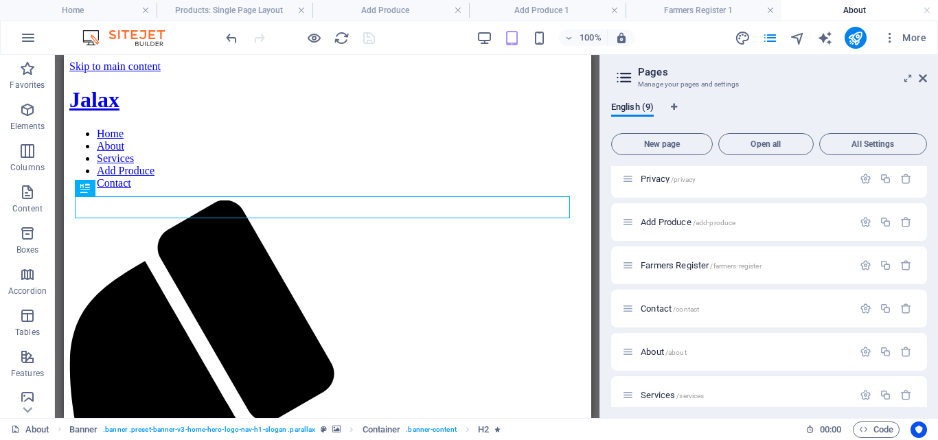
drag, startPoint x: 582, startPoint y: 183, endPoint x: 660, endPoint y: 218, distance: 84.8
click at [884, 307] on icon "button" at bounding box center [886, 309] width 12 height 12
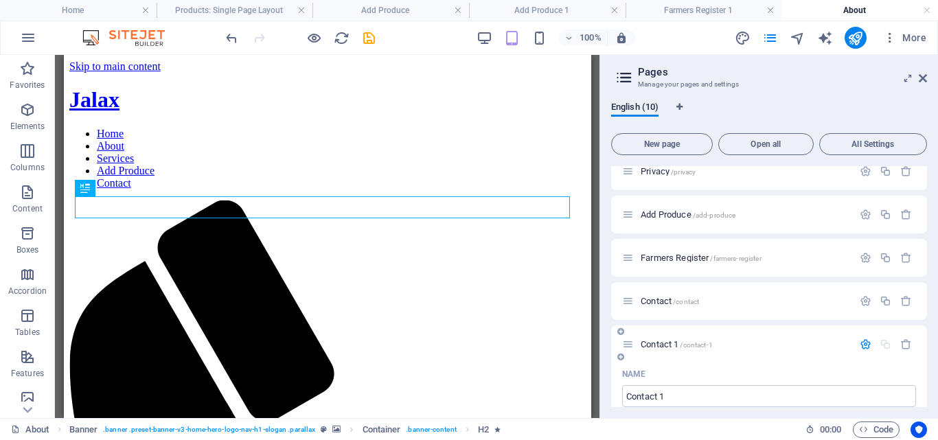
click at [663, 345] on span "Contact 1 /contact-1" at bounding box center [677, 344] width 72 height 10
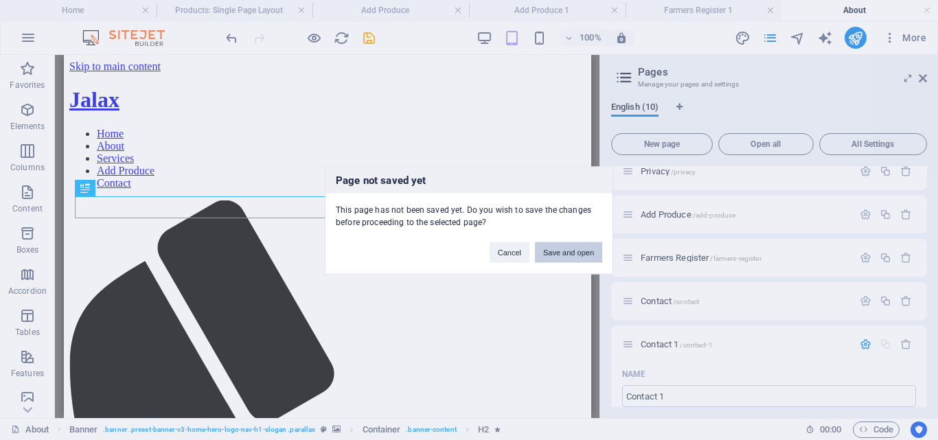
click at [574, 251] on button "Save and open" at bounding box center [568, 252] width 67 height 21
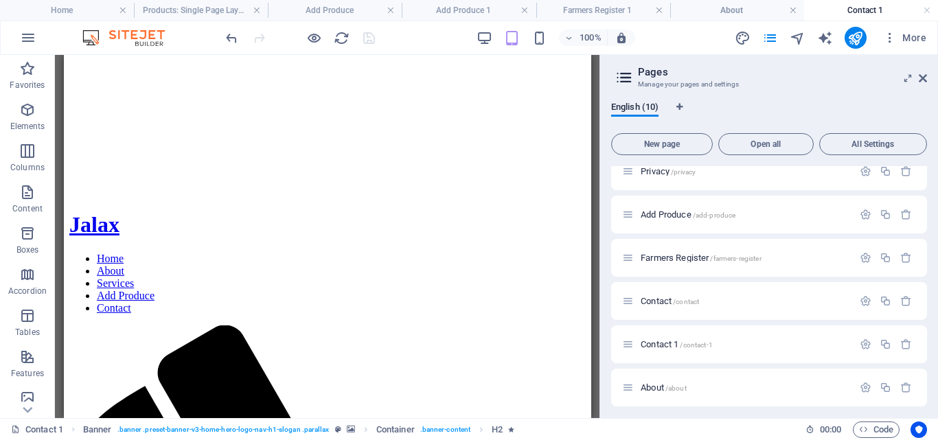
scroll to position [220, 0]
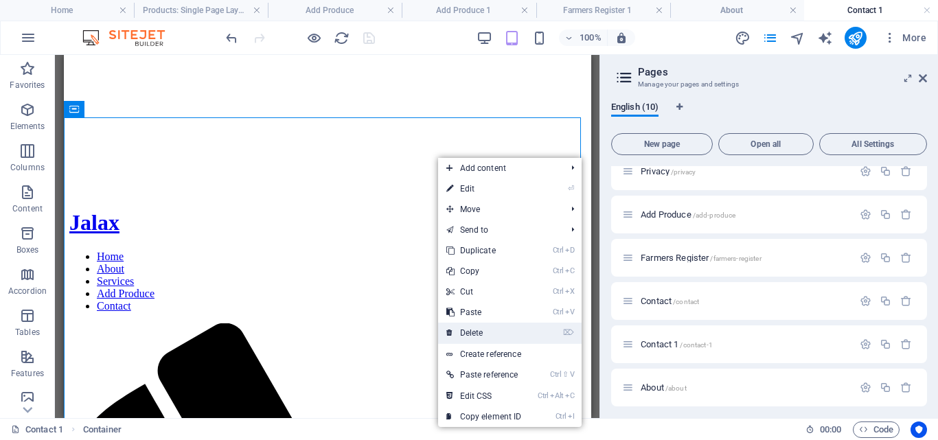
click at [479, 330] on link "⌦ Delete" at bounding box center [484, 333] width 92 height 21
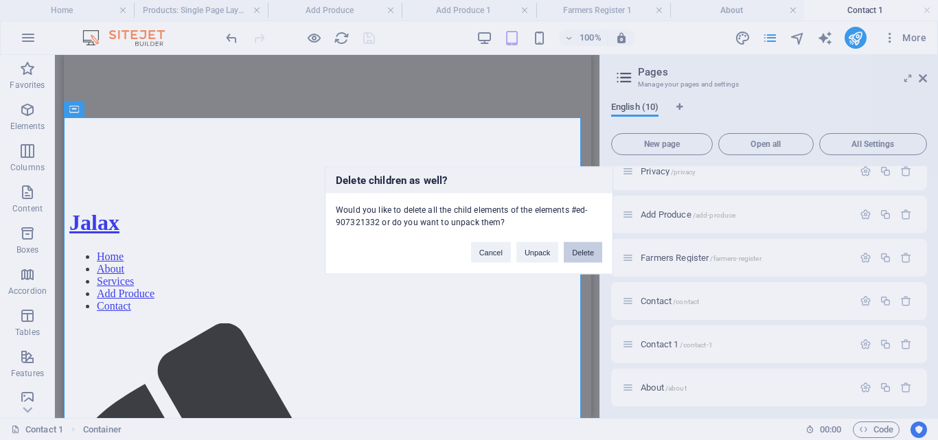
click at [584, 254] on button "Delete" at bounding box center [583, 252] width 38 height 21
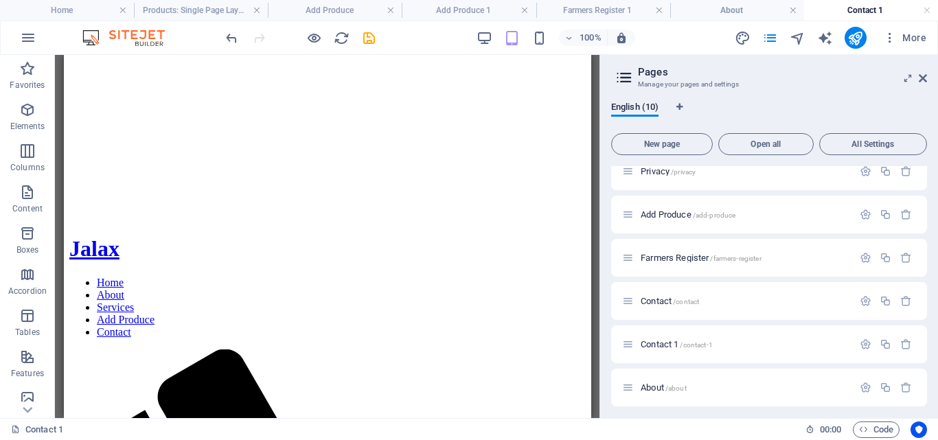
scroll to position [259, 0]
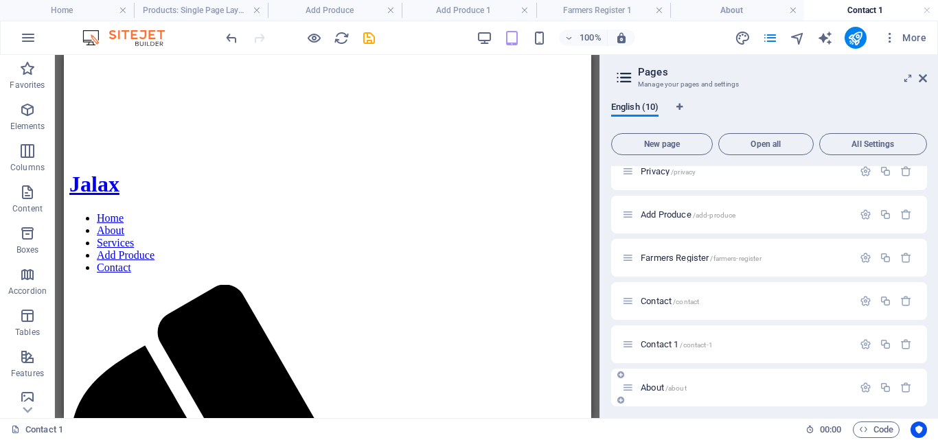
click at [657, 387] on span "About /about" at bounding box center [664, 387] width 46 height 10
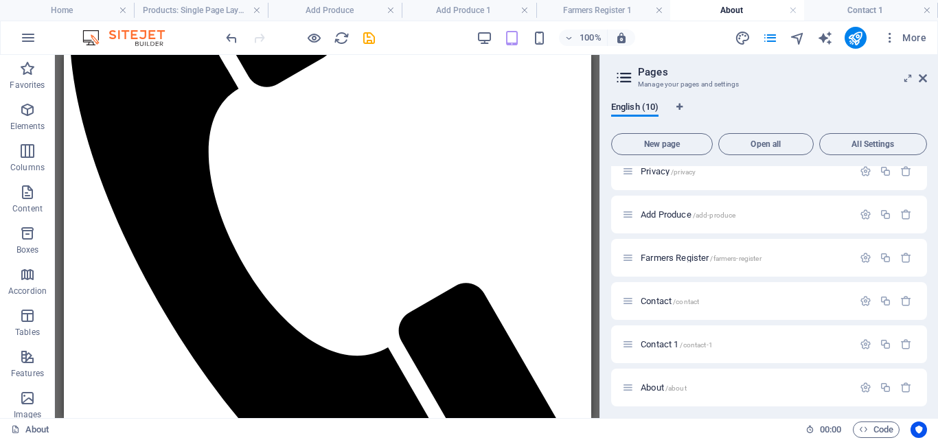
scroll to position [363, 0]
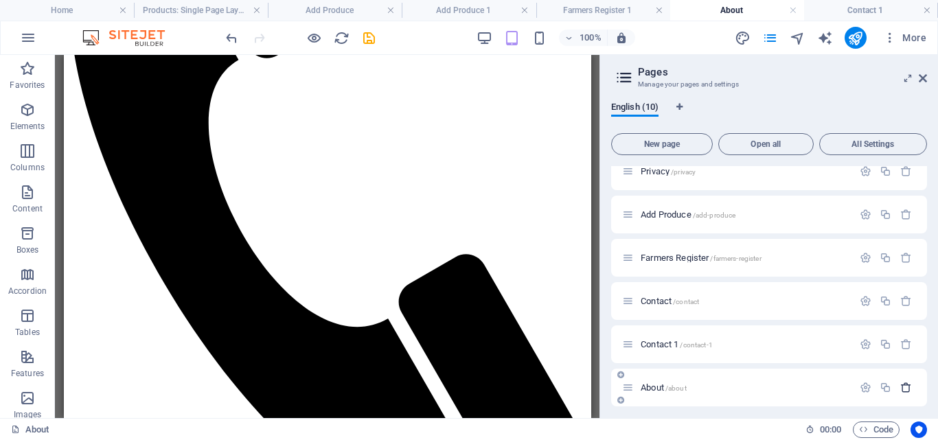
click at [905, 386] on icon "button" at bounding box center [906, 388] width 12 height 12
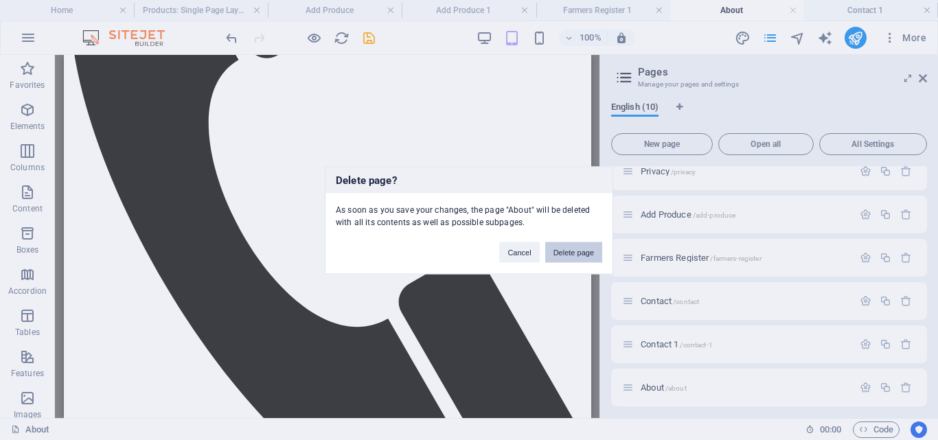
click at [589, 253] on button "Delete page" at bounding box center [573, 252] width 57 height 21
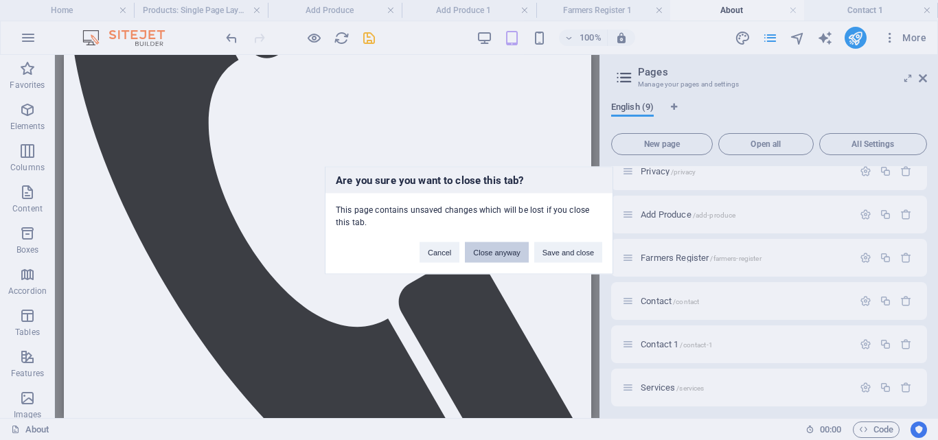
click at [511, 250] on button "Close anyway" at bounding box center [496, 252] width 63 height 21
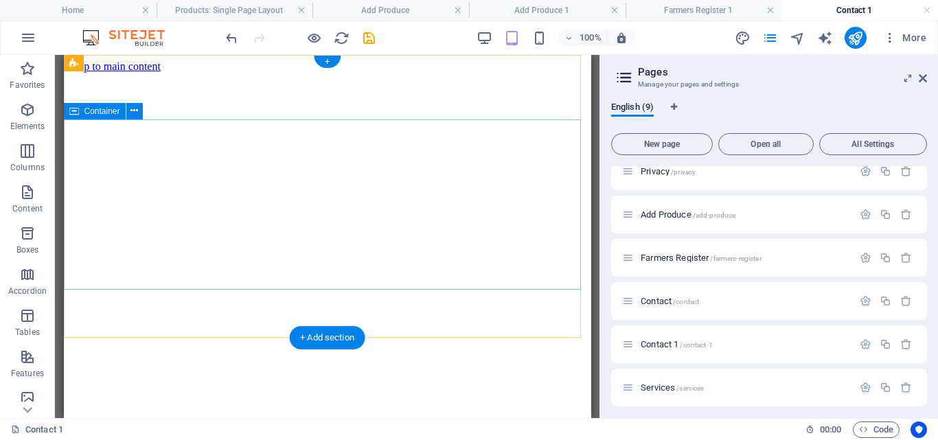
scroll to position [259, 0]
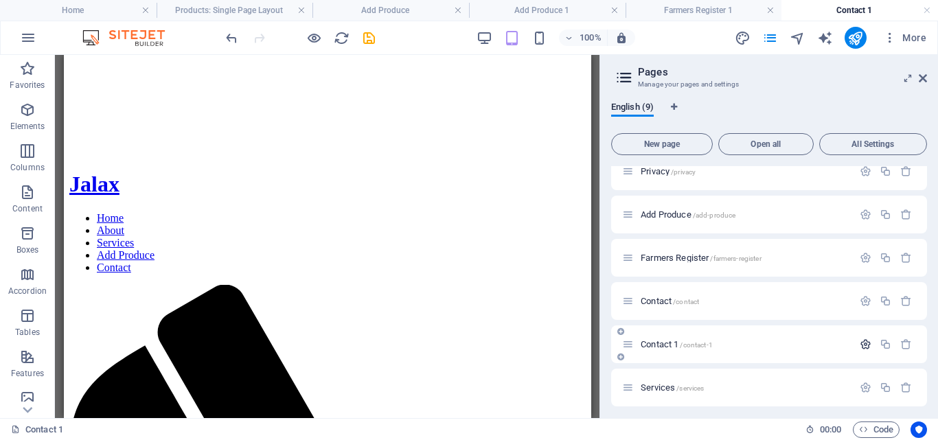
click at [864, 345] on icon "button" at bounding box center [866, 344] width 12 height 12
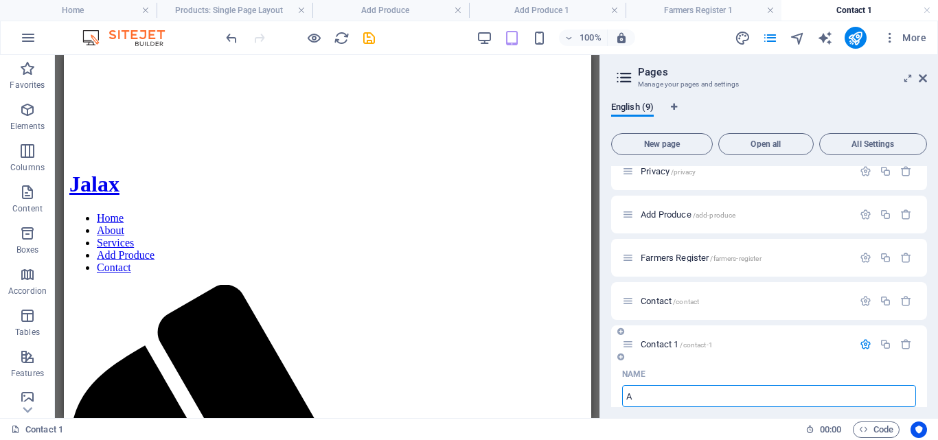
type input "A"
type input "/a"
type input "A"
type input "About"
type input "/about"
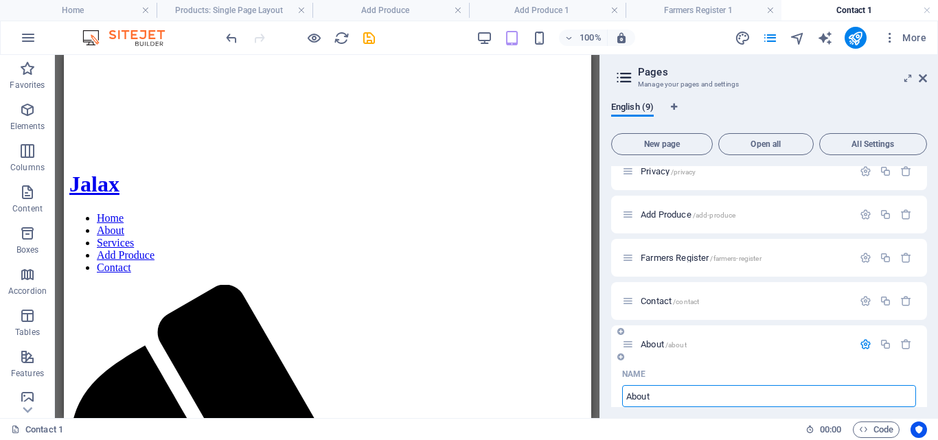
type input "About"
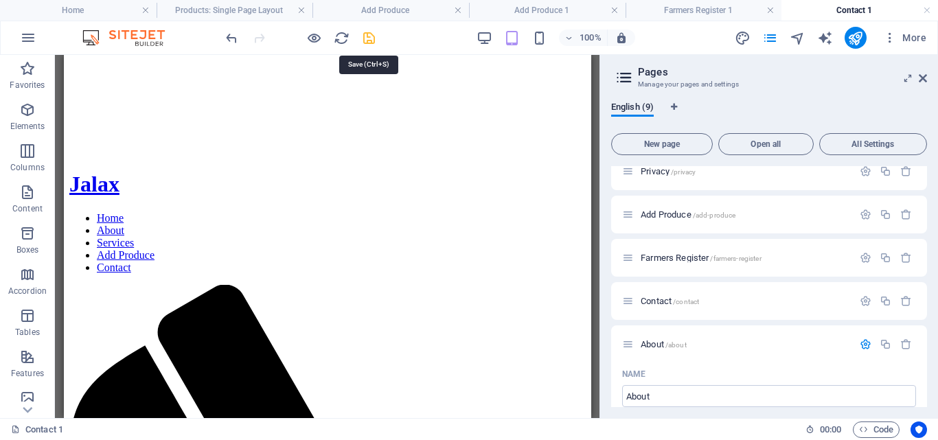
click at [371, 41] on icon "save" at bounding box center [369, 38] width 16 height 16
click at [371, 41] on div at bounding box center [300, 38] width 154 height 22
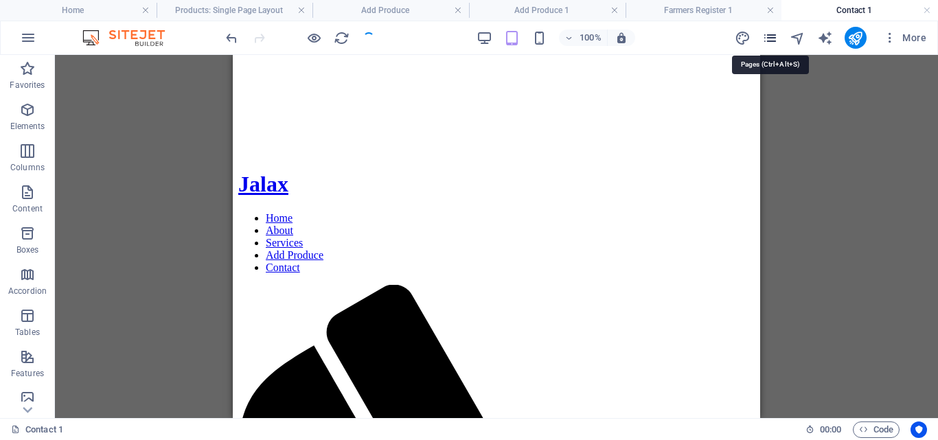
click at [771, 39] on icon "pages" at bounding box center [770, 38] width 16 height 16
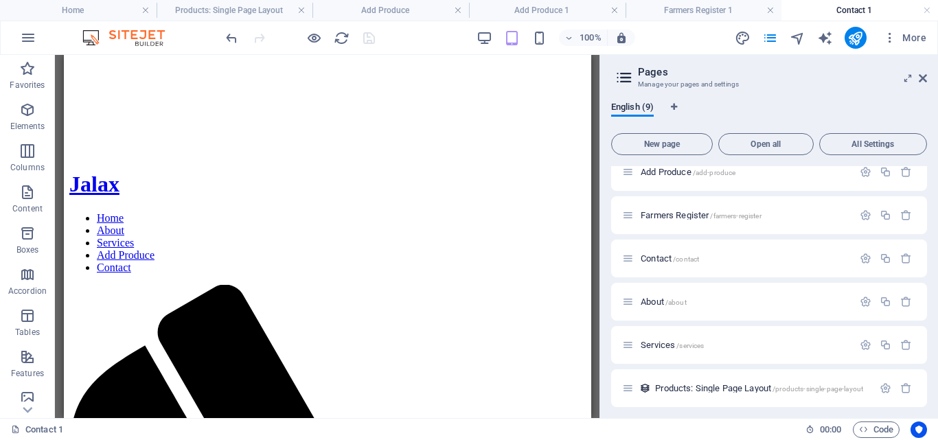
scroll to position [148, 0]
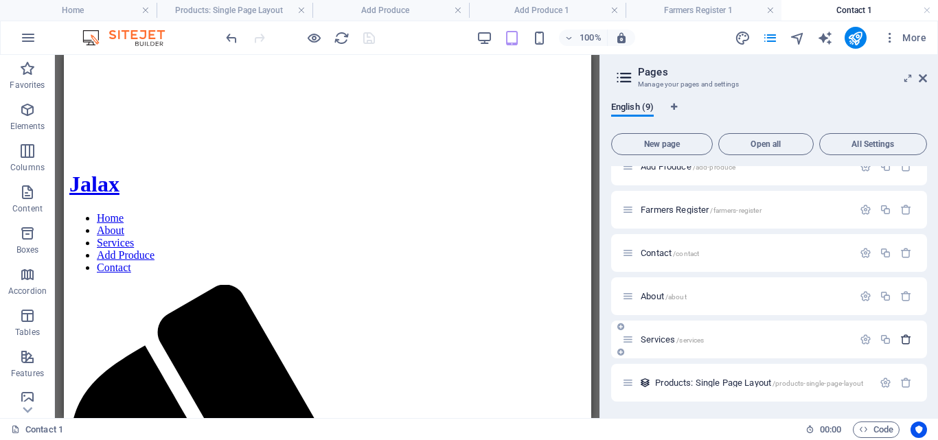
click at [904, 340] on icon "button" at bounding box center [906, 340] width 12 height 12
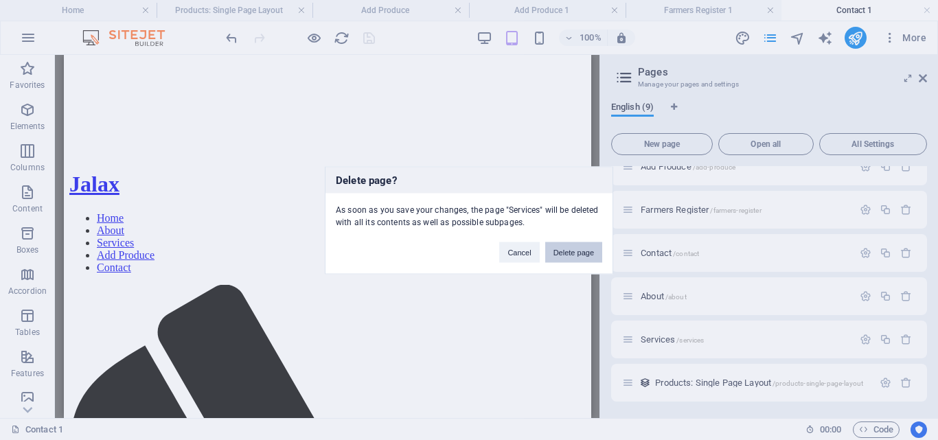
click at [564, 255] on button "Delete page" at bounding box center [573, 252] width 57 height 21
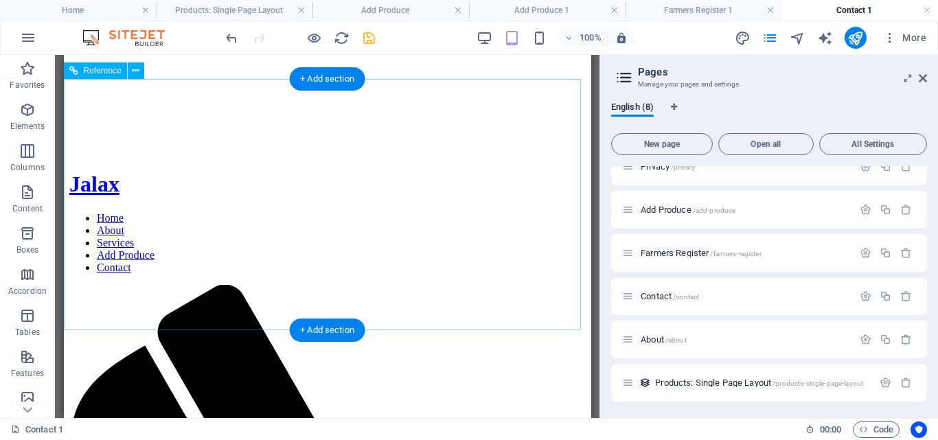
scroll to position [105, 0]
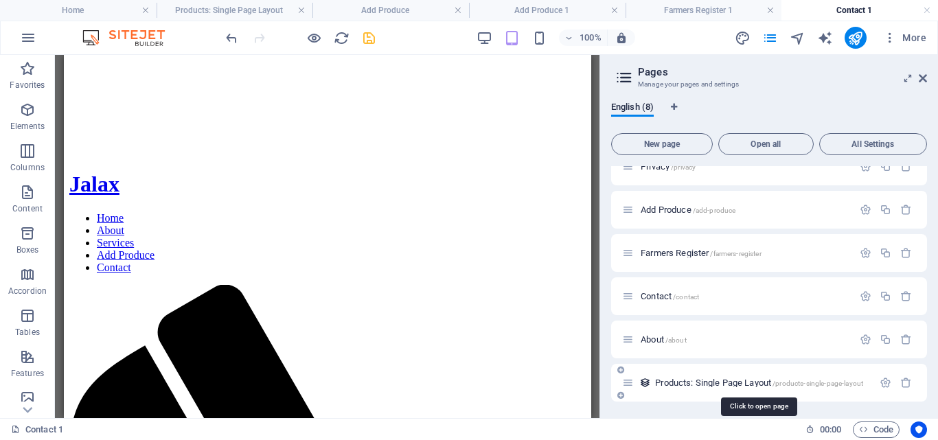
click at [717, 384] on span "Products: Single Page Layout /products-single-page-layout" at bounding box center [759, 383] width 208 height 10
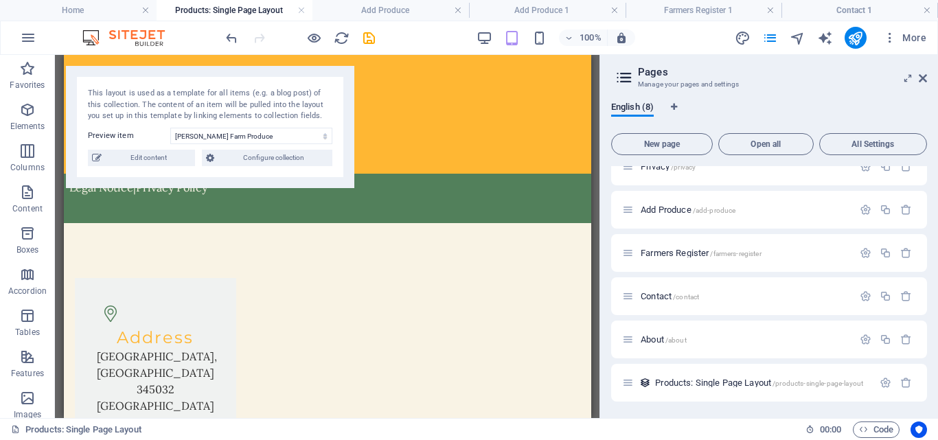
scroll to position [0, 0]
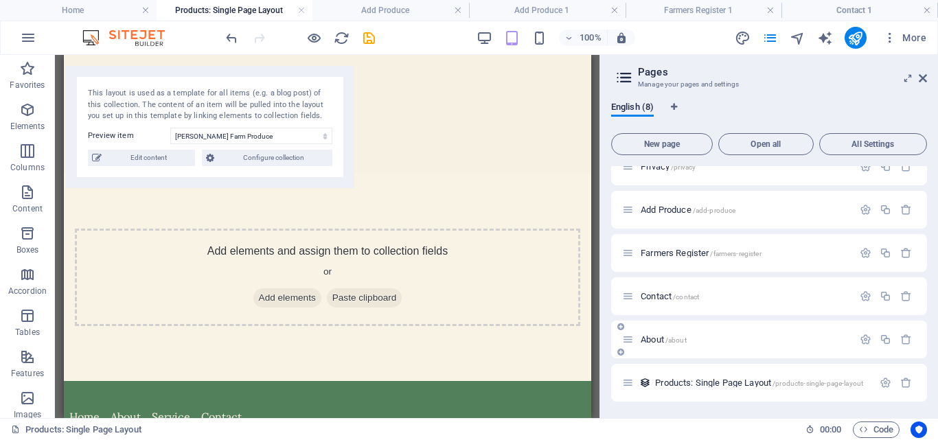
click at [653, 335] on span "About /about" at bounding box center [664, 339] width 46 height 10
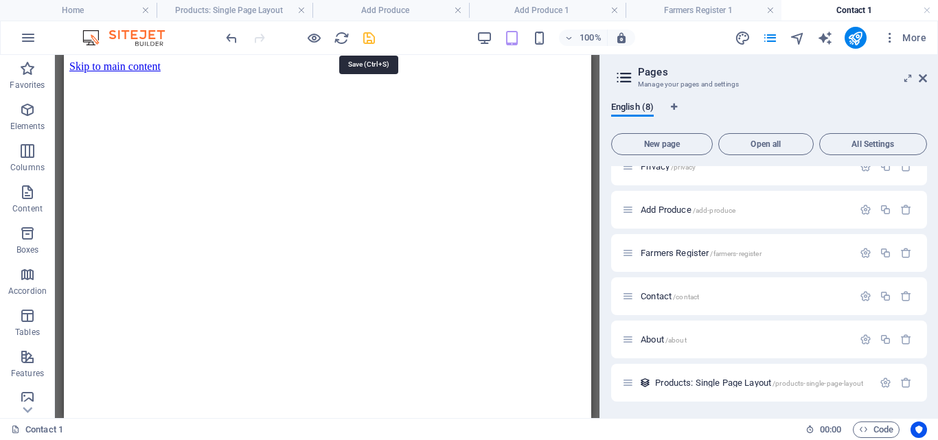
click at [367, 36] on icon "save" at bounding box center [369, 38] width 16 height 16
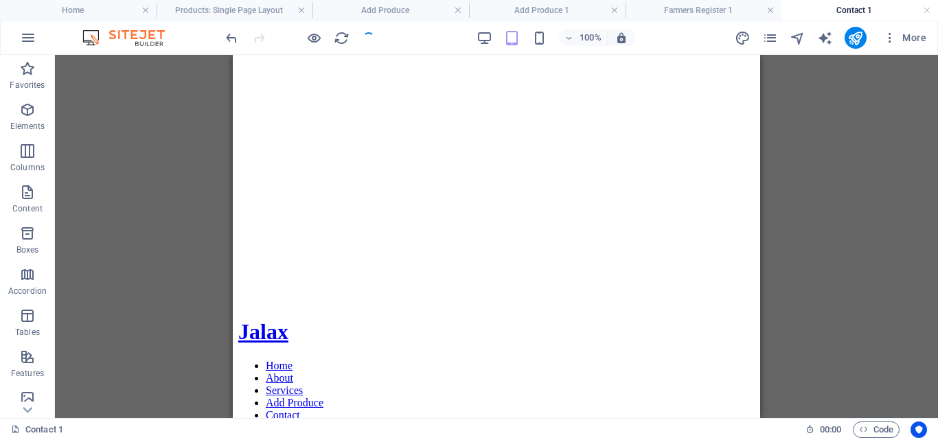
scroll to position [259, 0]
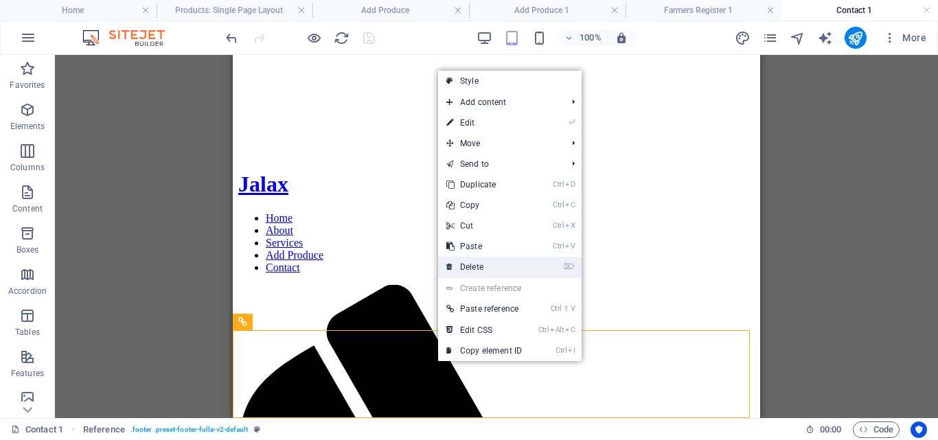
click at [474, 261] on link "⌦ Delete" at bounding box center [484, 267] width 92 height 21
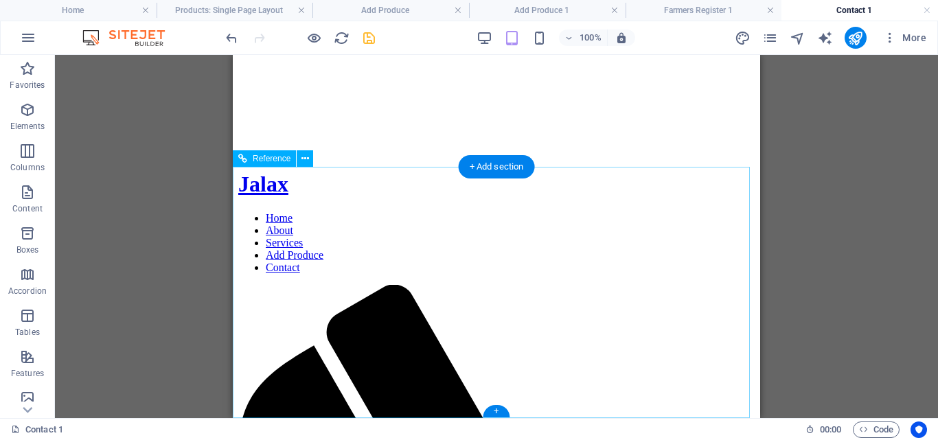
scroll to position [171, 0]
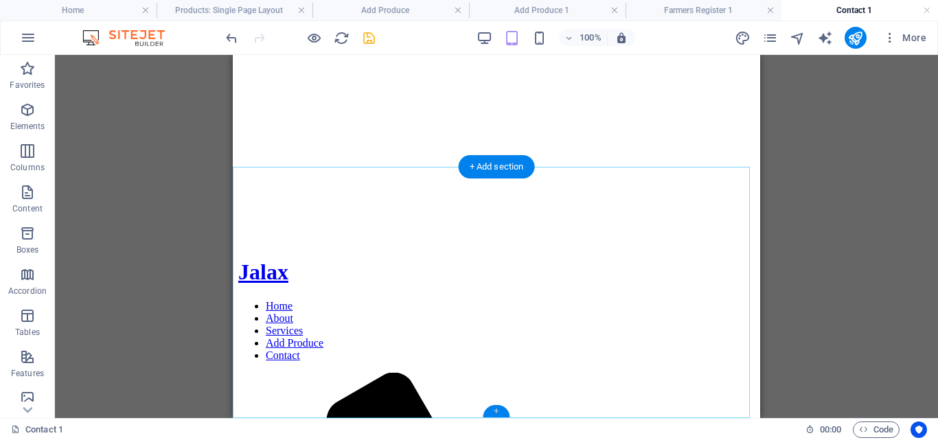
click at [497, 412] on div "+" at bounding box center [496, 411] width 27 height 12
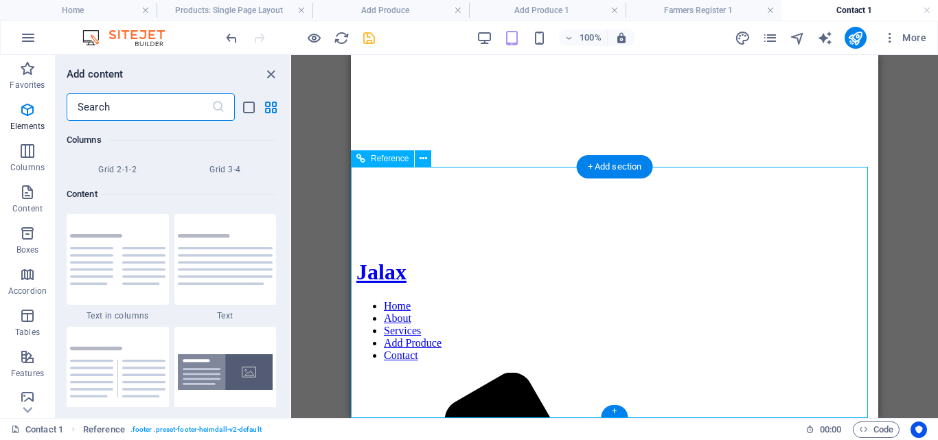
scroll to position [2402, 0]
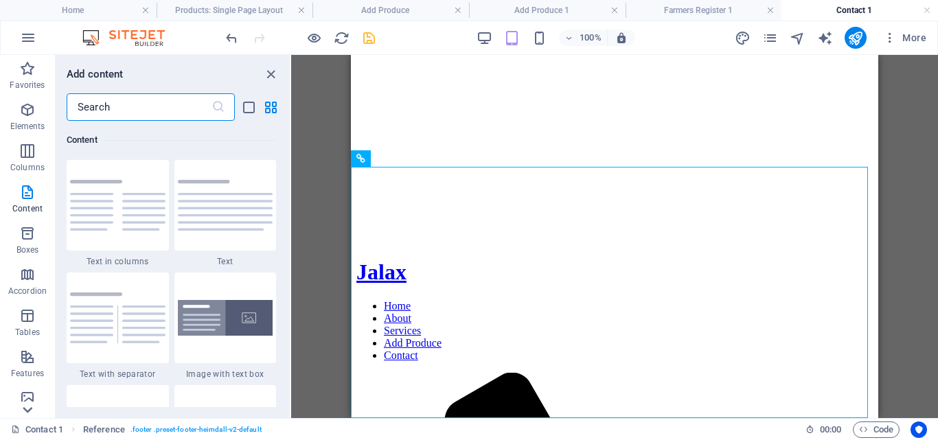
click at [26, 406] on icon at bounding box center [27, 409] width 19 height 19
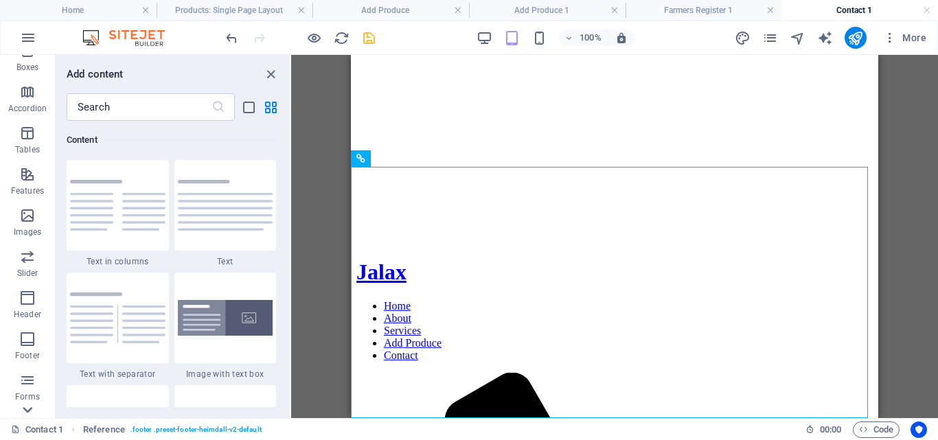
scroll to position [255, 0]
click at [28, 271] on icon "button" at bounding box center [27, 267] width 16 height 16
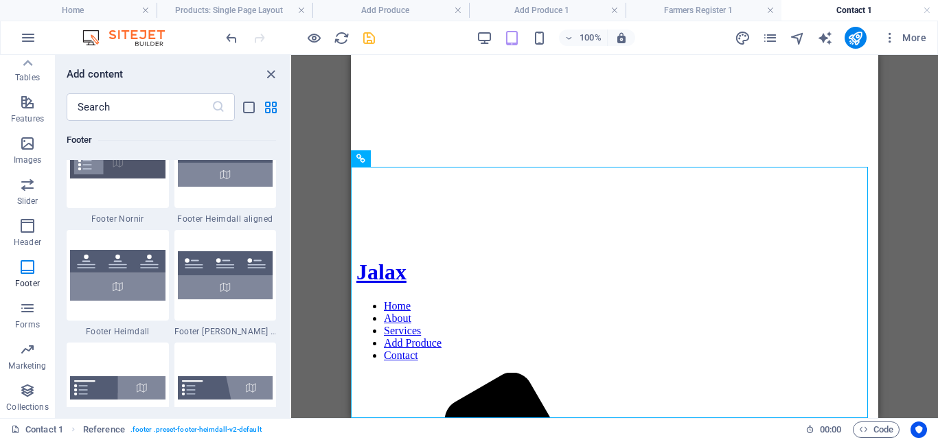
scroll to position [9278, 0]
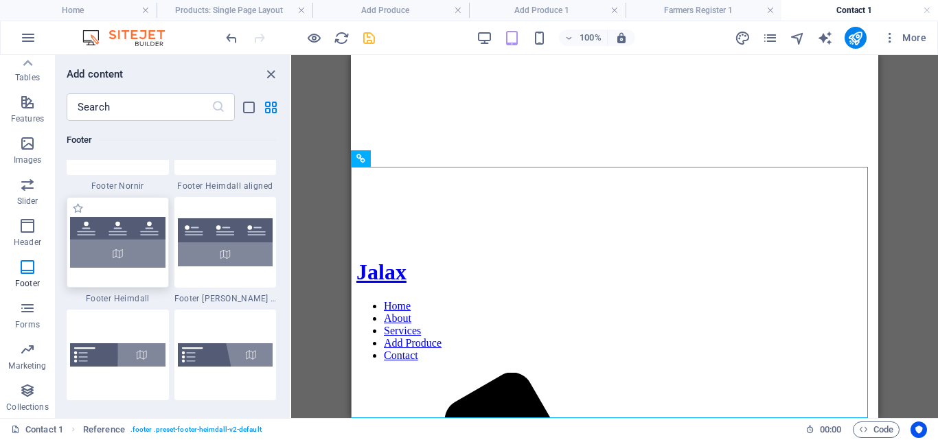
click at [132, 252] on img at bounding box center [117, 242] width 95 height 50
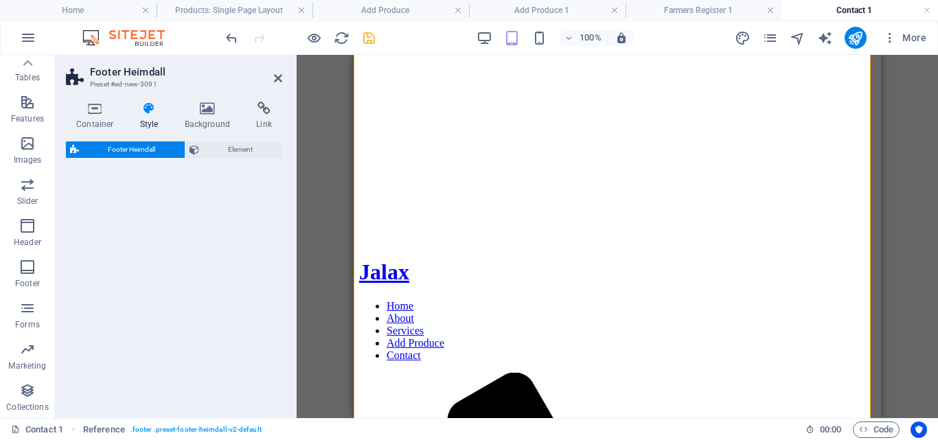
scroll to position [602, 0]
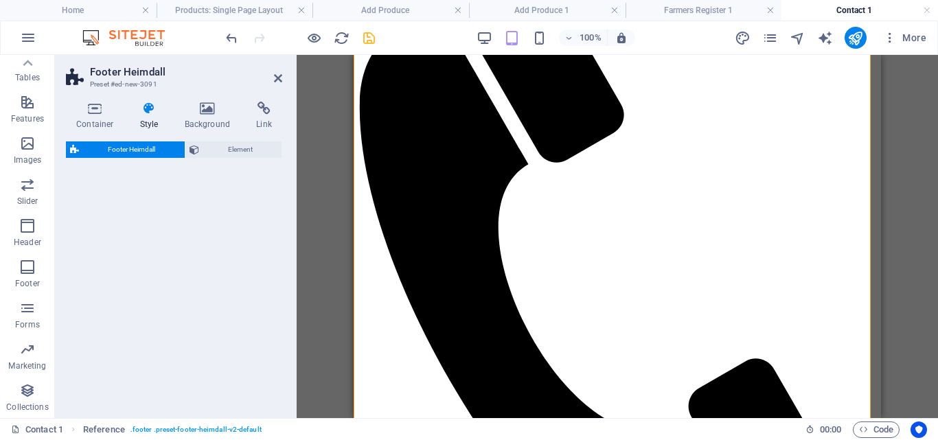
select select "rem"
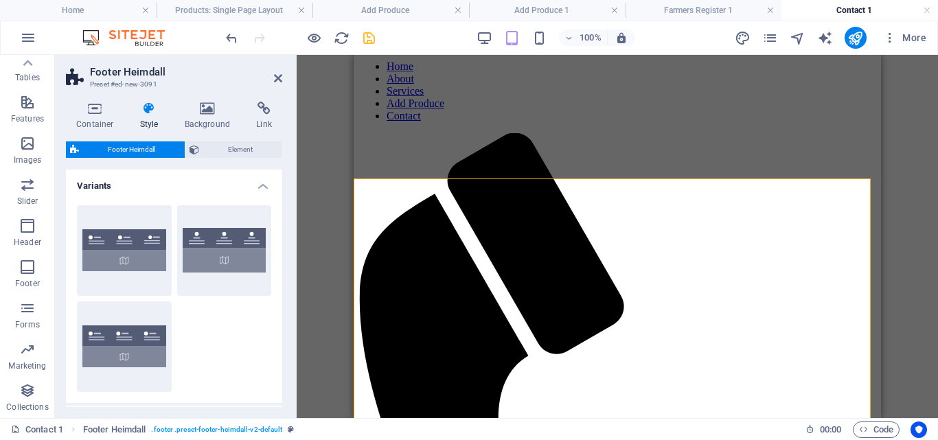
scroll to position [171, 0]
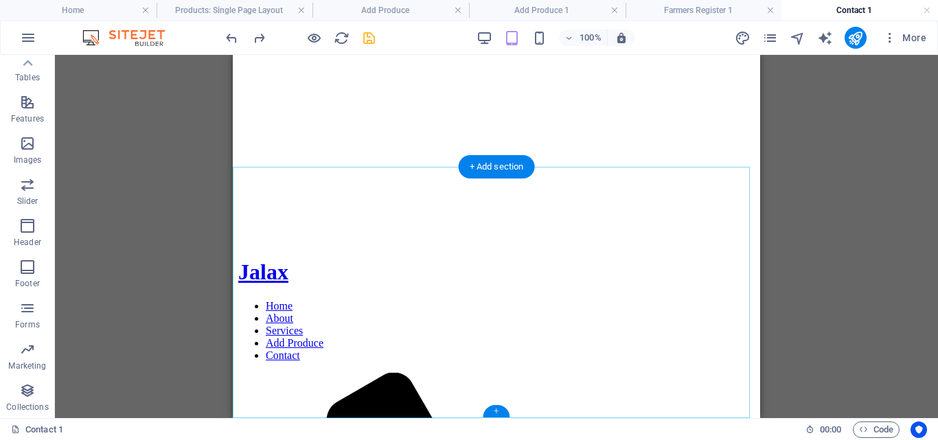
click at [496, 409] on div "+" at bounding box center [496, 411] width 27 height 12
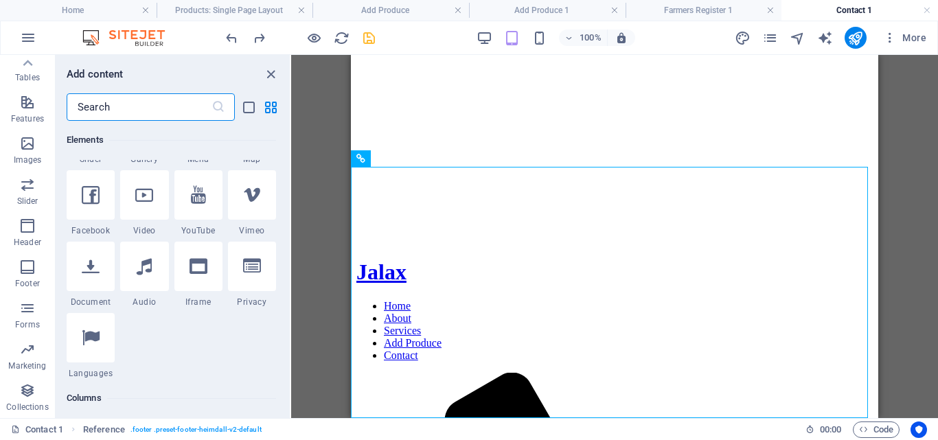
scroll to position [2402, 0]
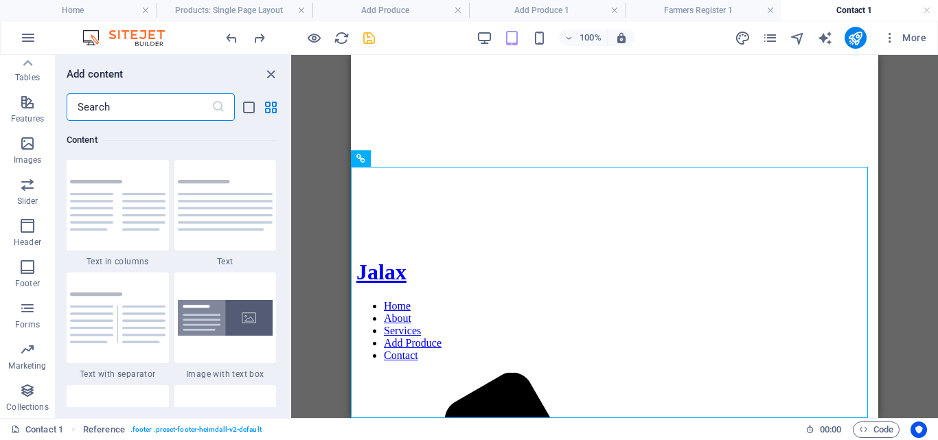
click at [141, 107] on input "text" at bounding box center [139, 106] width 145 height 27
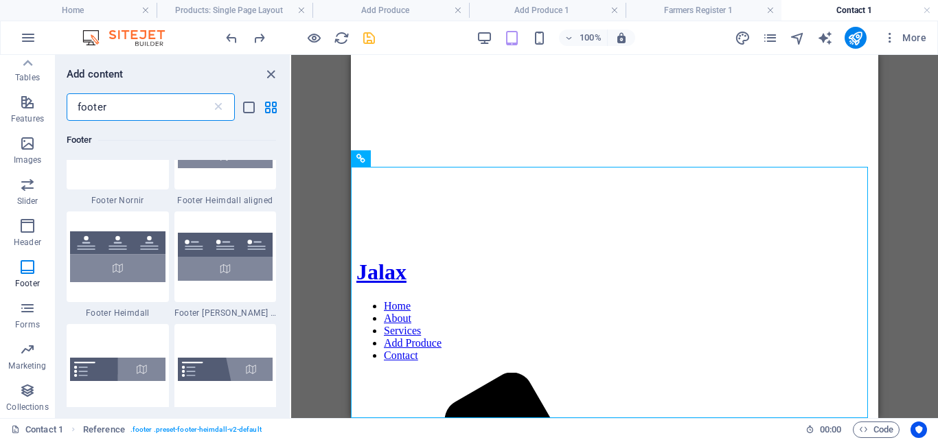
scroll to position [221, 0]
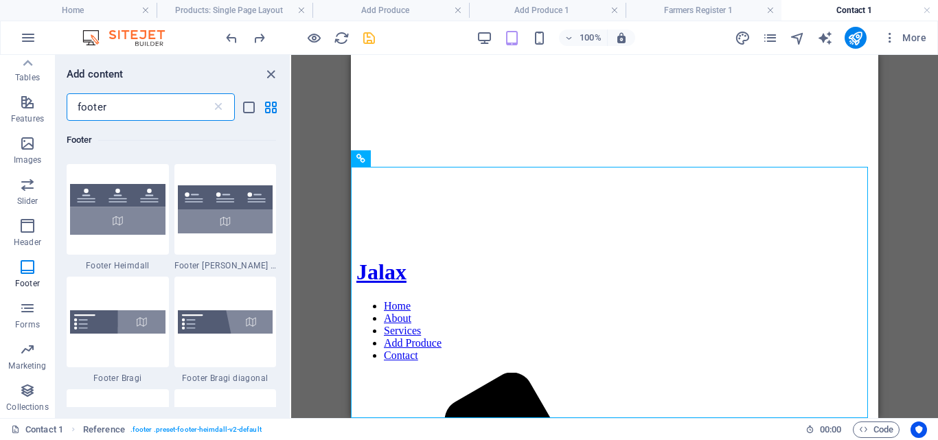
type input "footer"
drag, startPoint x: 285, startPoint y: 235, endPoint x: 288, endPoint y: 214, distance: 22.2
click at [288, 214] on div "Footer 1 Star Footer Hel 1 Star Footer Tyr 1 Star Footer Nornir 1 Star Footer H…" at bounding box center [173, 264] width 234 height 286
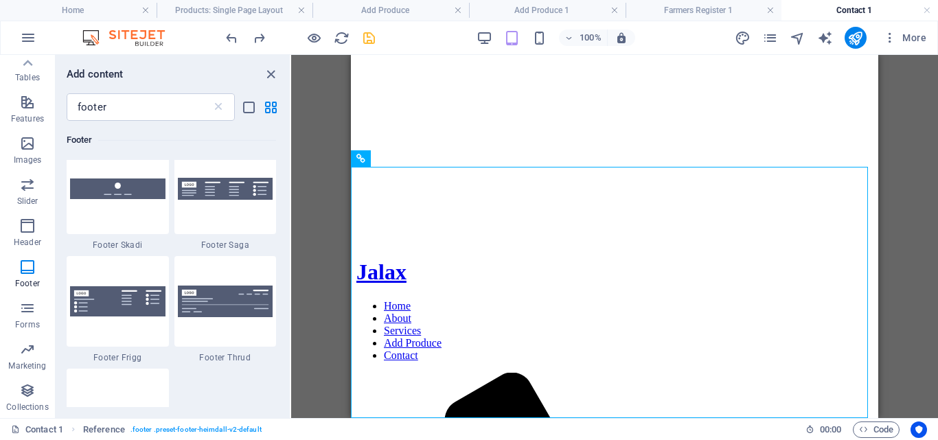
scroll to position [571, 0]
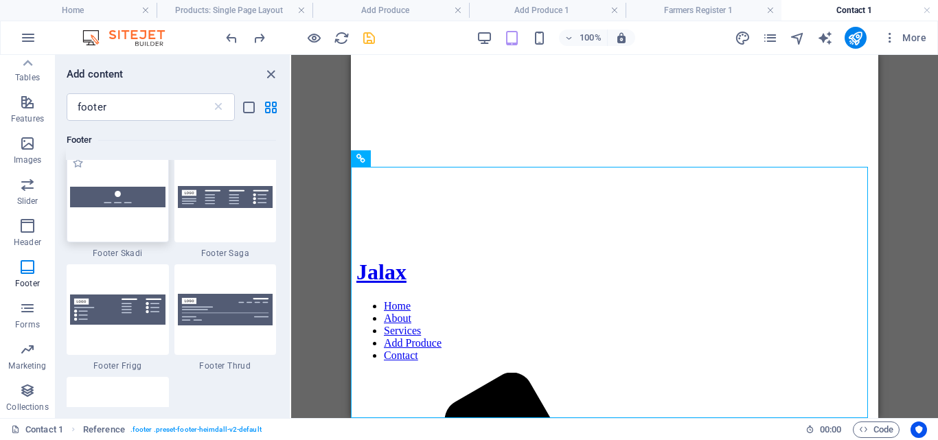
drag, startPoint x: 123, startPoint y: 199, endPoint x: 470, endPoint y: 197, distance: 346.7
click at [123, 199] on img at bounding box center [117, 197] width 95 height 20
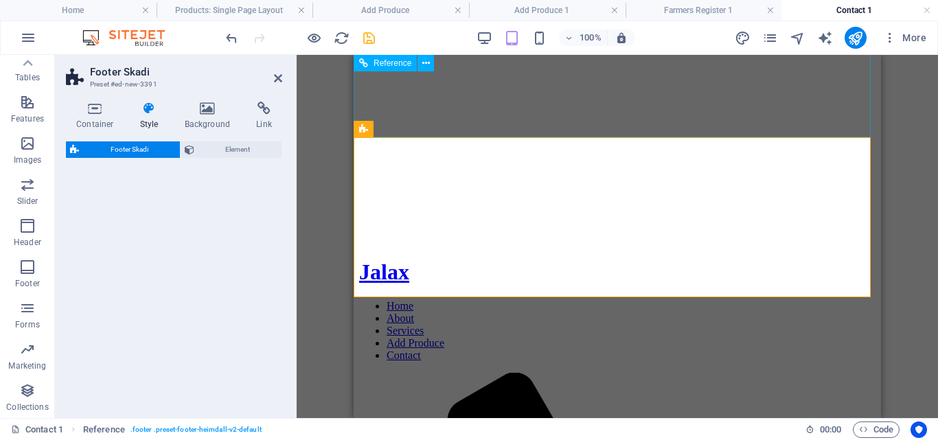
select select "rem"
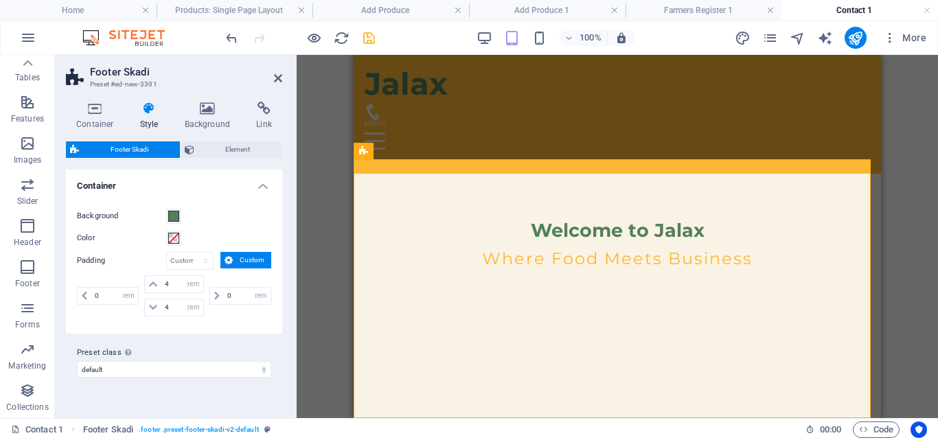
scroll to position [430, 0]
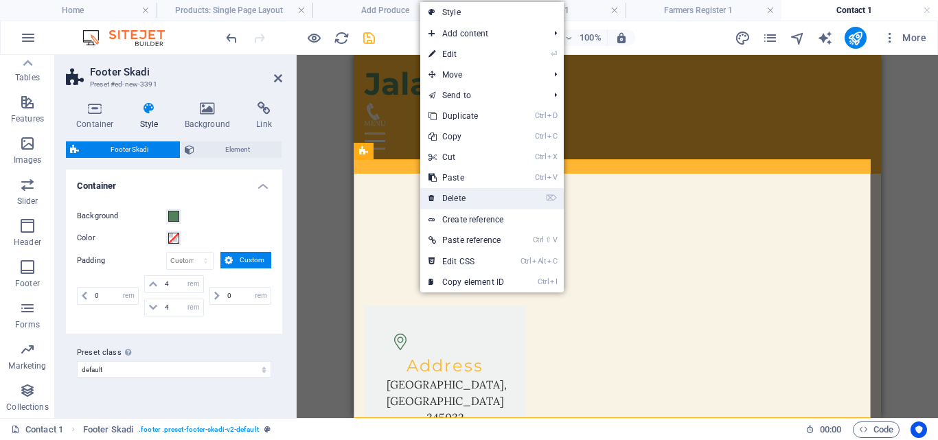
click at [457, 197] on link "⌦ Delete" at bounding box center [466, 198] width 92 height 21
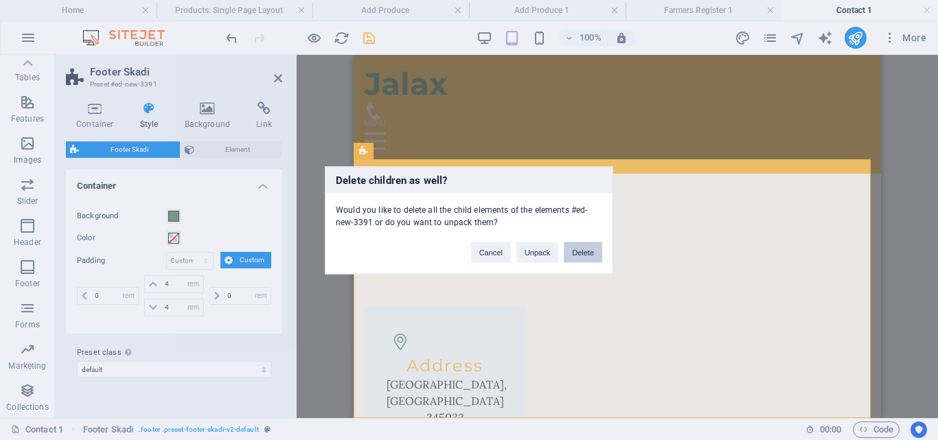
click at [582, 251] on button "Delete" at bounding box center [583, 252] width 38 height 21
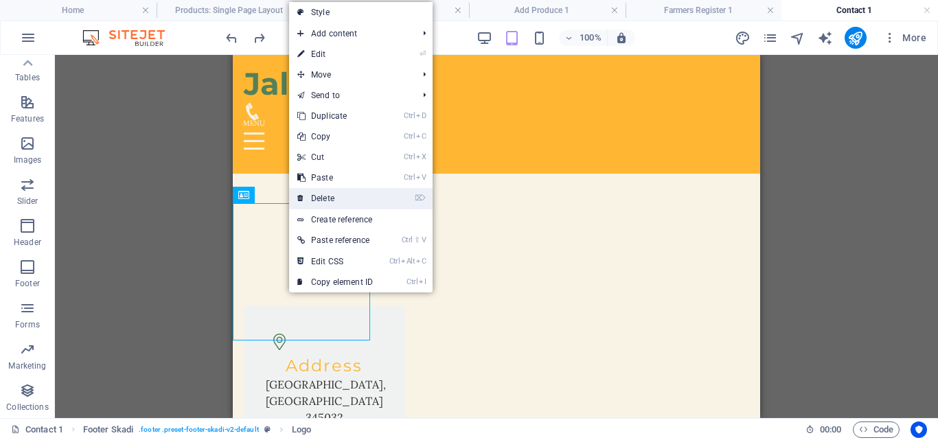
click at [326, 196] on link "⌦ Delete" at bounding box center [335, 198] width 92 height 21
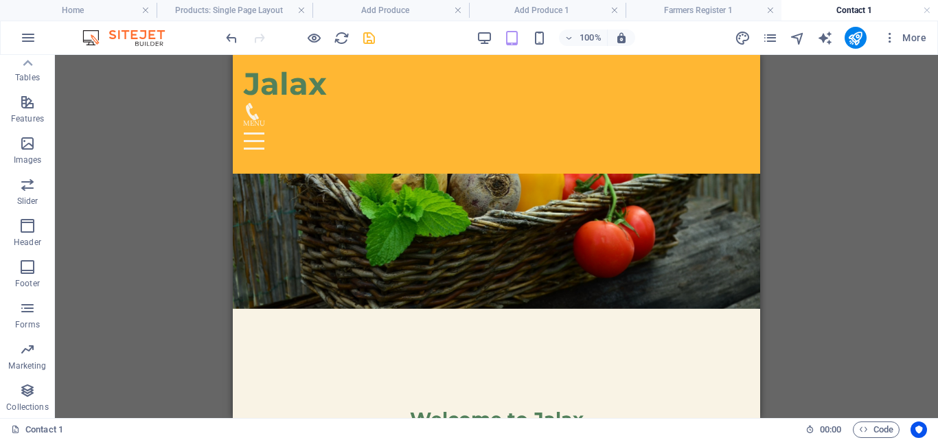
scroll to position [106, 0]
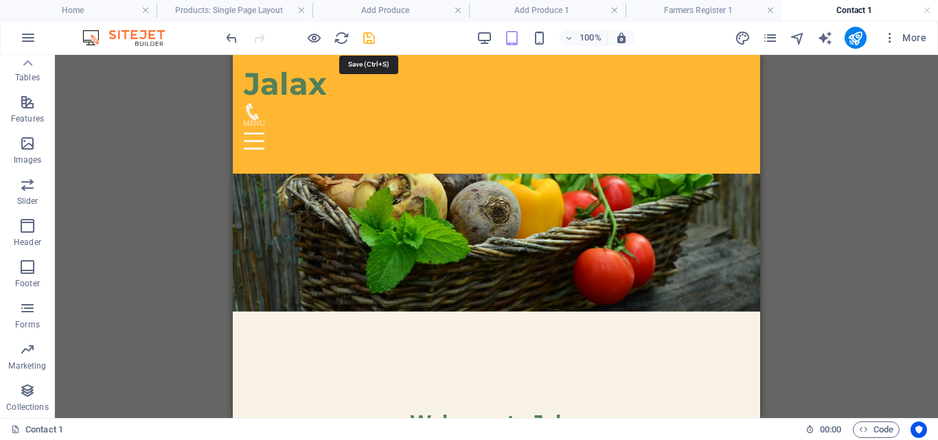
click at [369, 34] on icon "save" at bounding box center [369, 38] width 16 height 16
click at [770, 42] on icon "pages" at bounding box center [770, 38] width 16 height 16
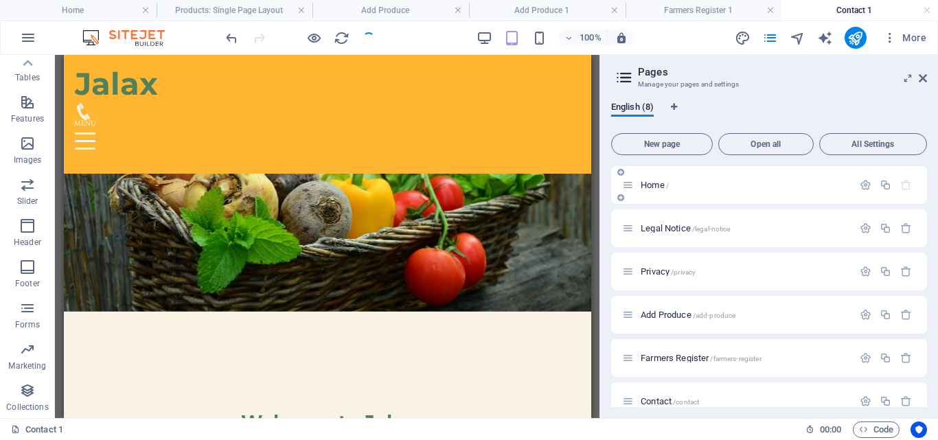
click at [658, 184] on span "Home /" at bounding box center [655, 185] width 28 height 10
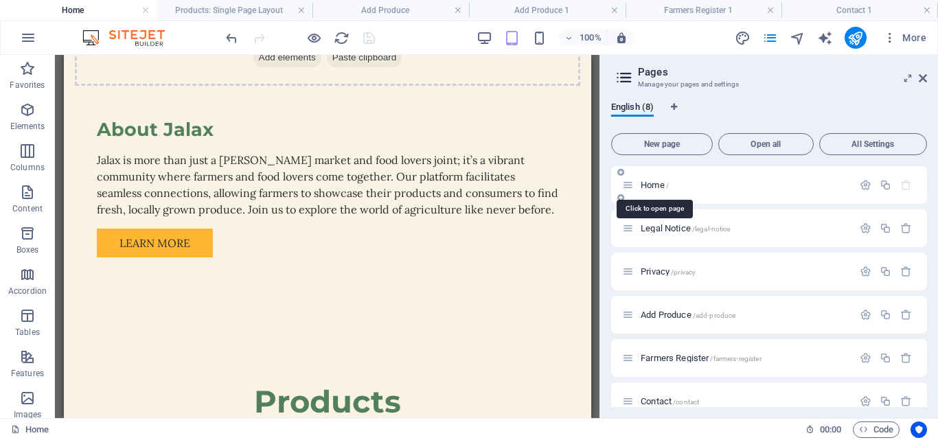
scroll to position [0, 0]
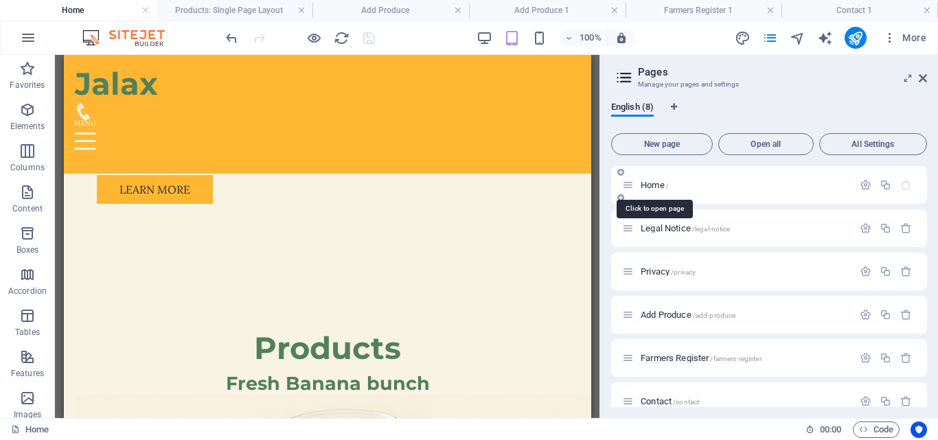
click at [652, 184] on span "Home /" at bounding box center [655, 185] width 28 height 10
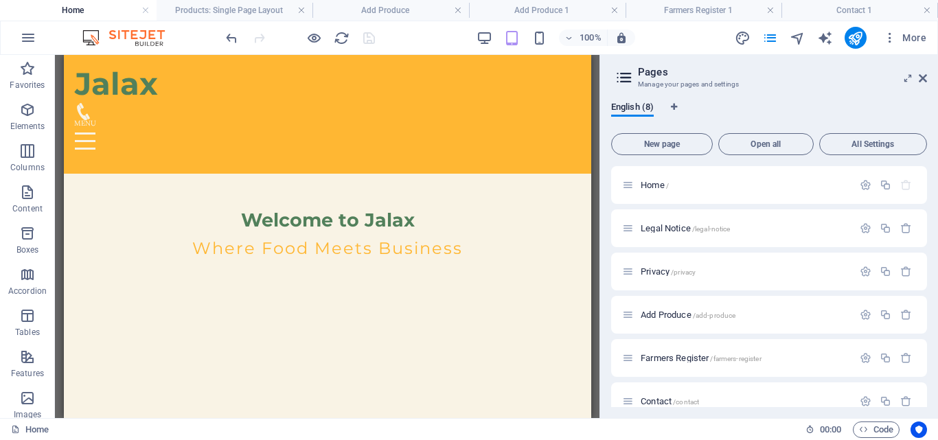
scroll to position [341, 0]
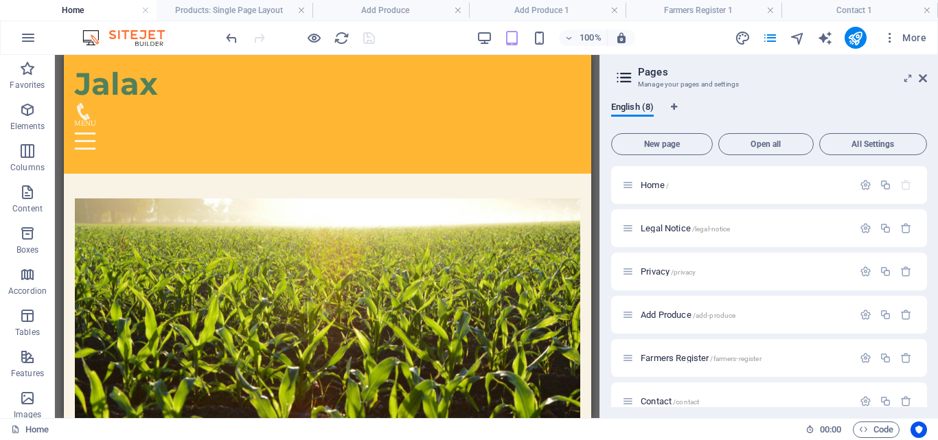
scroll to position [498, 0]
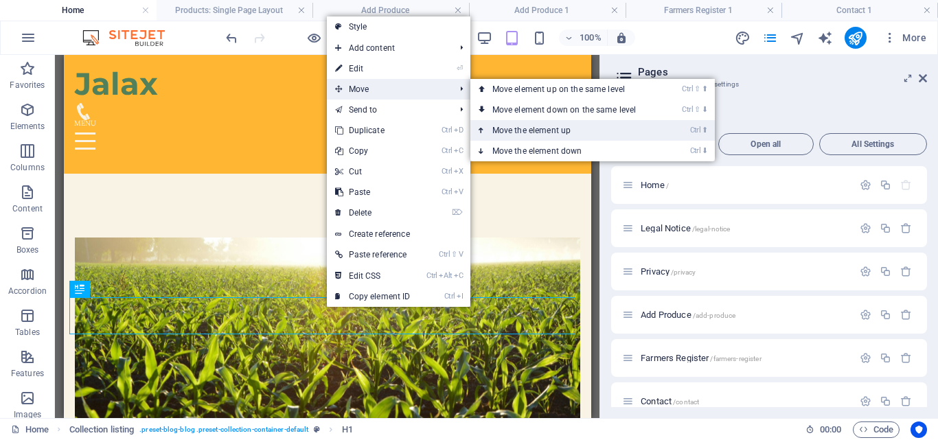
click at [516, 126] on link "Ctrl ⬆ Move the element up" at bounding box center [567, 130] width 194 height 21
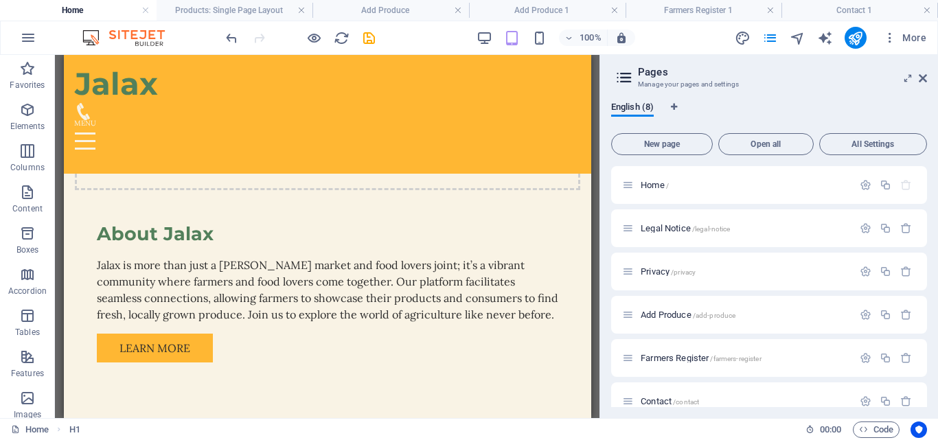
scroll to position [989, 0]
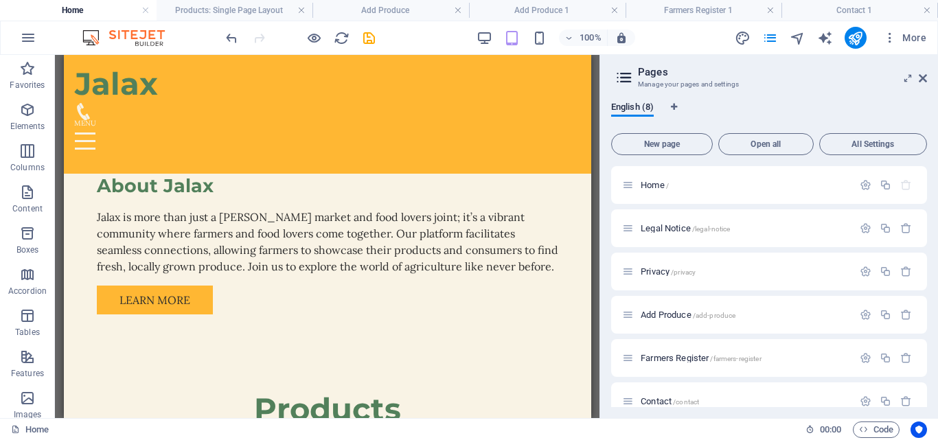
drag, startPoint x: 586, startPoint y: 132, endPoint x: 654, endPoint y: 229, distance: 118.9
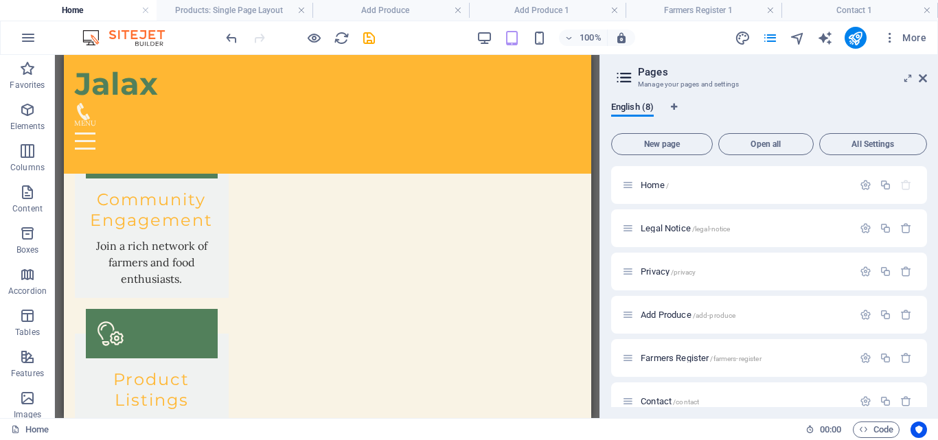
scroll to position [2580, 0]
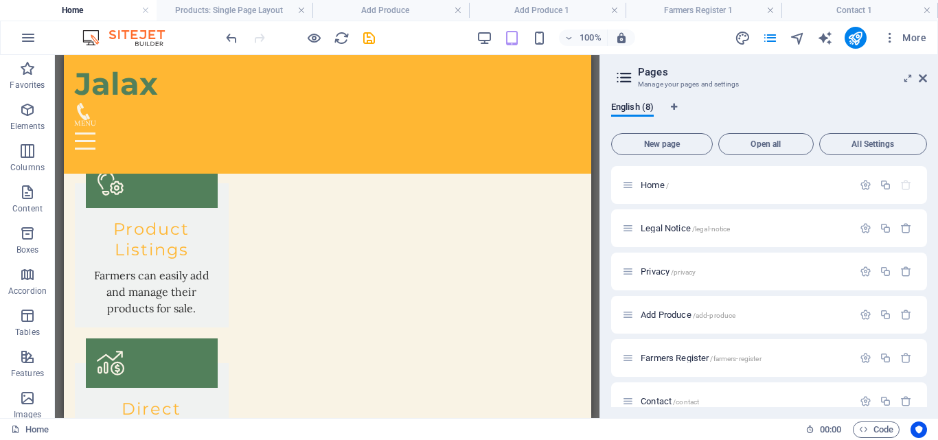
drag, startPoint x: 589, startPoint y: 260, endPoint x: 656, endPoint y: 364, distance: 123.2
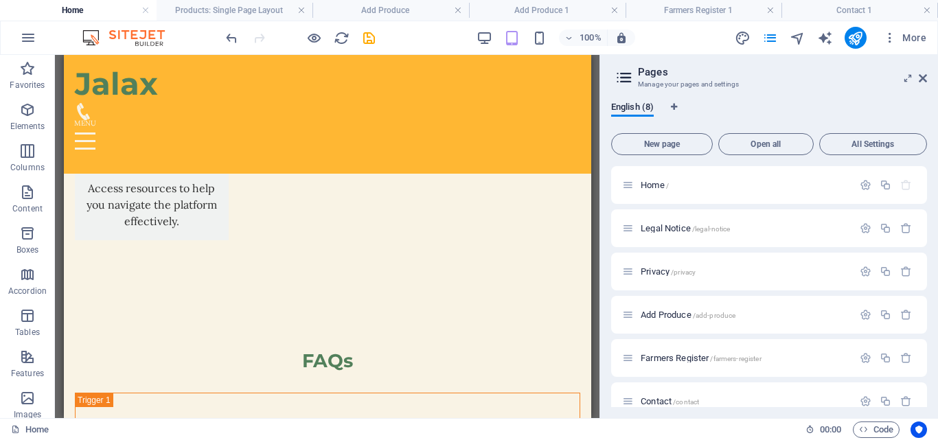
scroll to position [3410, 0]
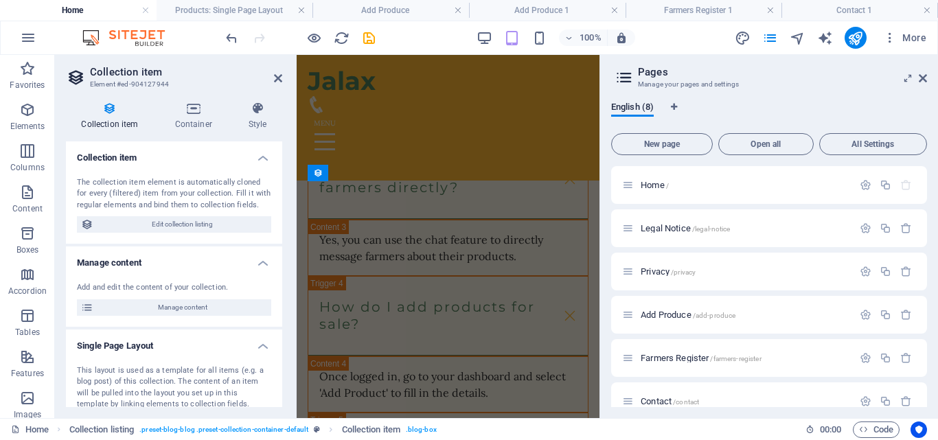
scroll to position [4534, 0]
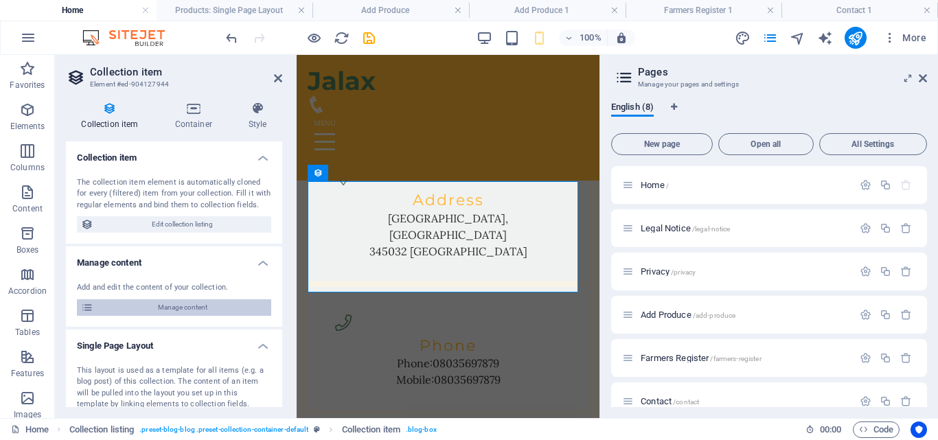
click at [186, 305] on span "Manage content" at bounding box center [182, 307] width 170 height 16
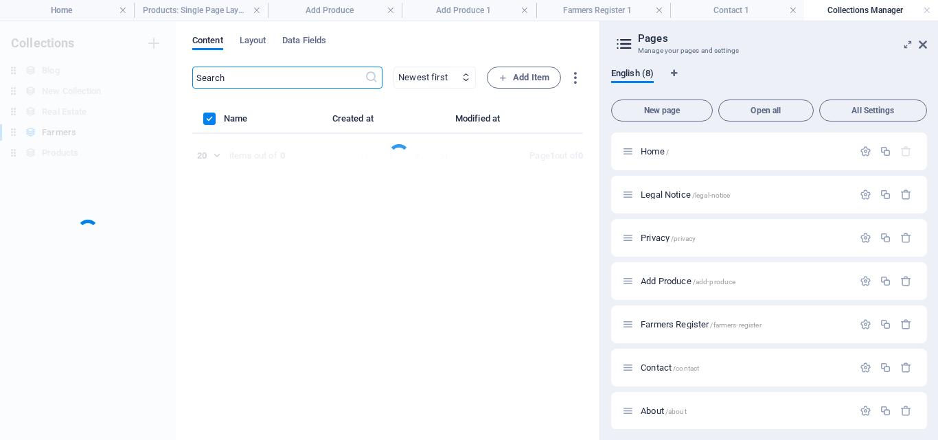
scroll to position [0, 0]
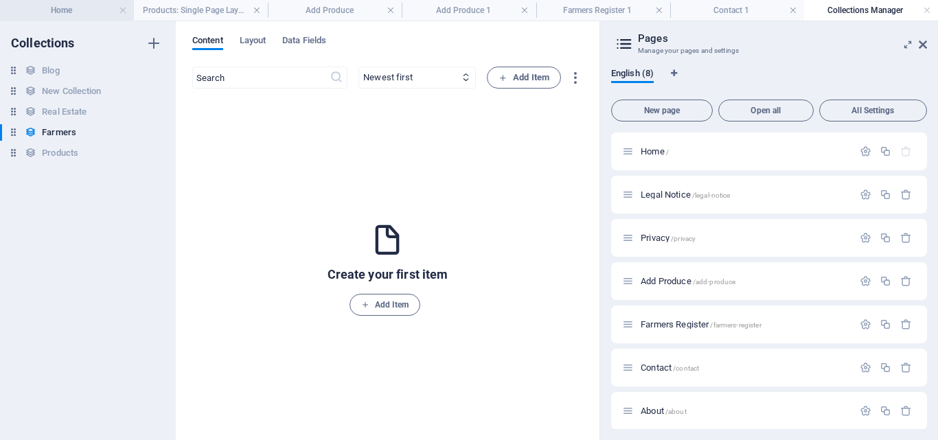
click at [90, 4] on h4 "Home" at bounding box center [67, 10] width 134 height 15
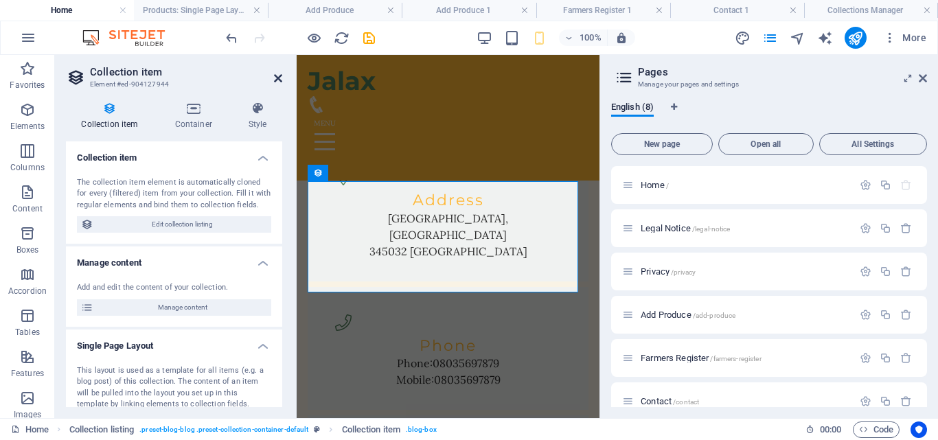
click at [277, 76] on icon at bounding box center [278, 78] width 8 height 11
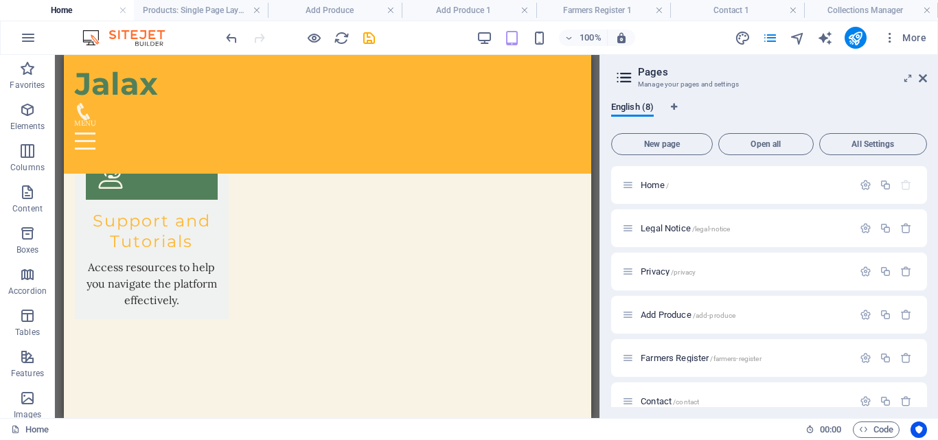
scroll to position [3537, 0]
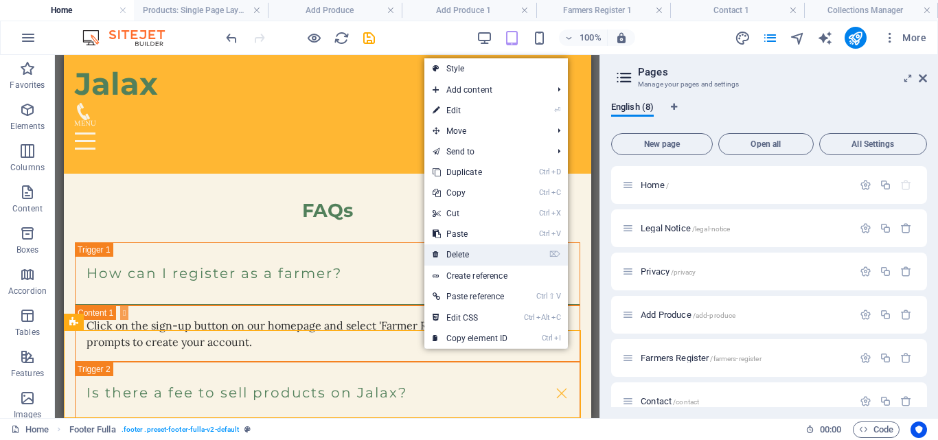
click at [462, 249] on link "⌦ Delete" at bounding box center [470, 254] width 92 height 21
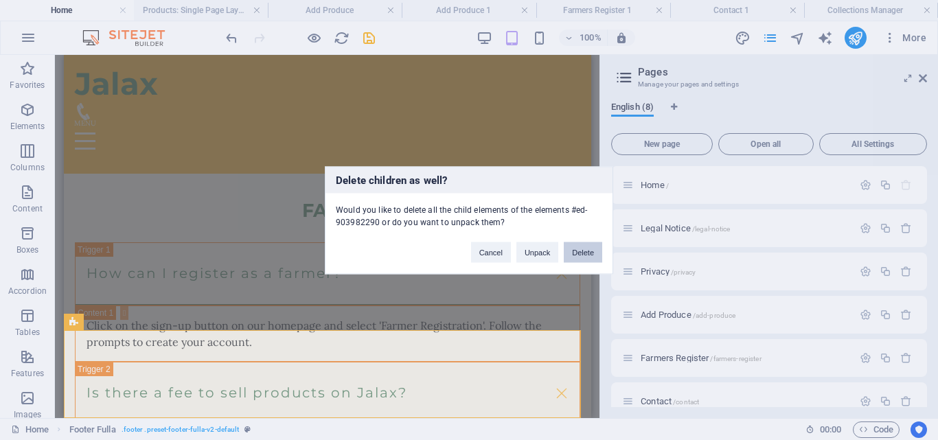
click at [588, 246] on button "Delete" at bounding box center [583, 252] width 38 height 21
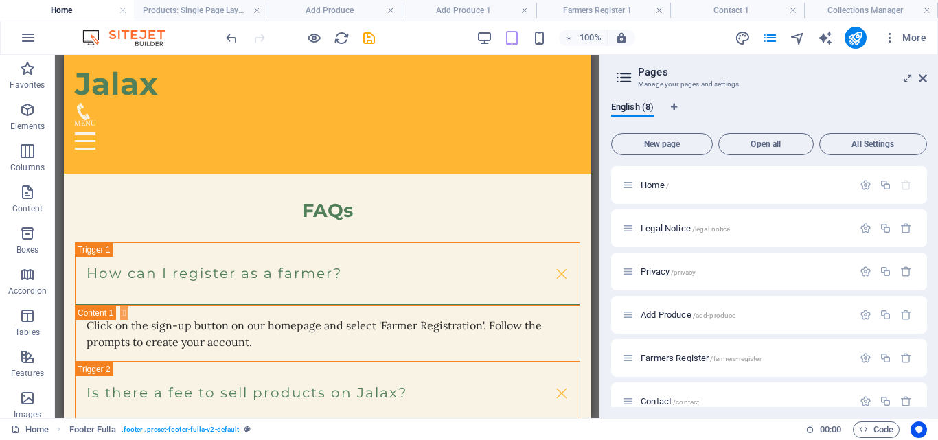
scroll to position [3449, 0]
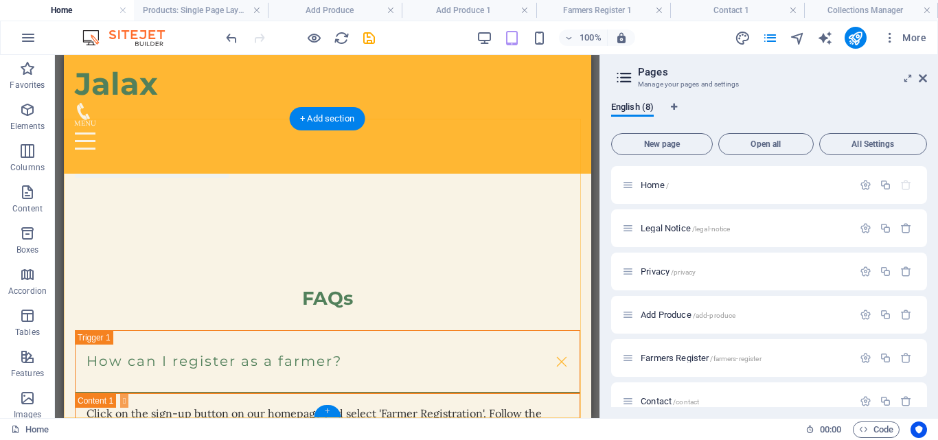
click at [326, 413] on div "+" at bounding box center [327, 411] width 27 height 12
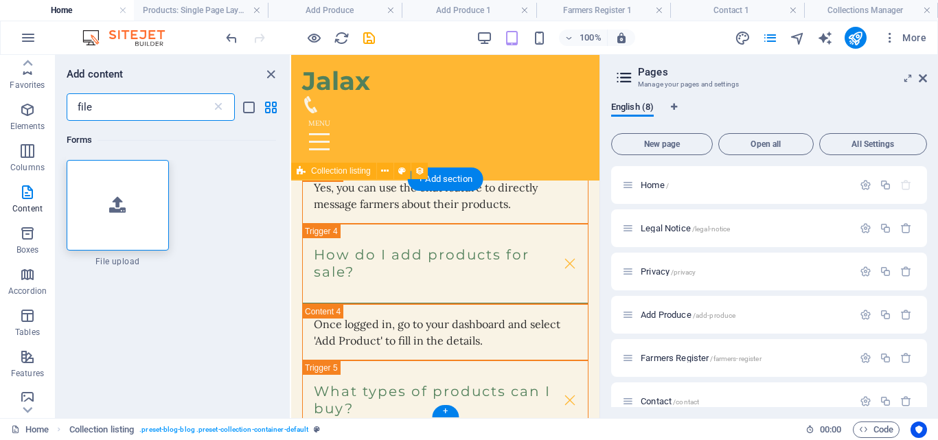
scroll to position [4479, 0]
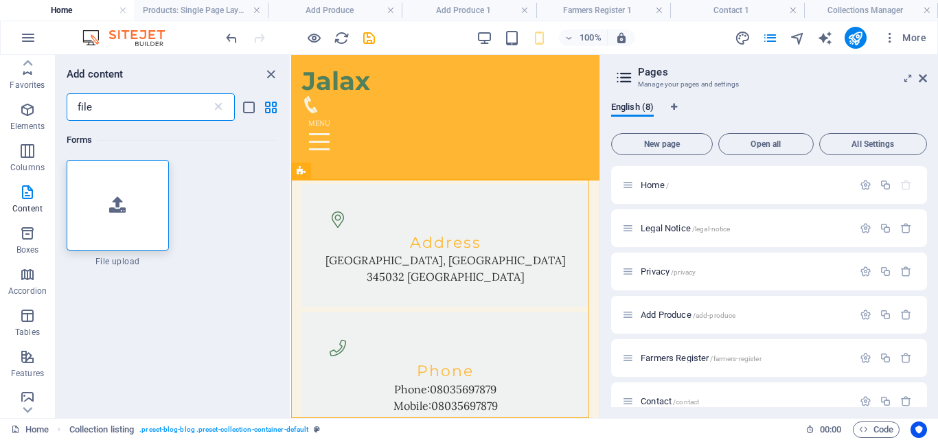
click at [163, 111] on input "file" at bounding box center [139, 106] width 145 height 27
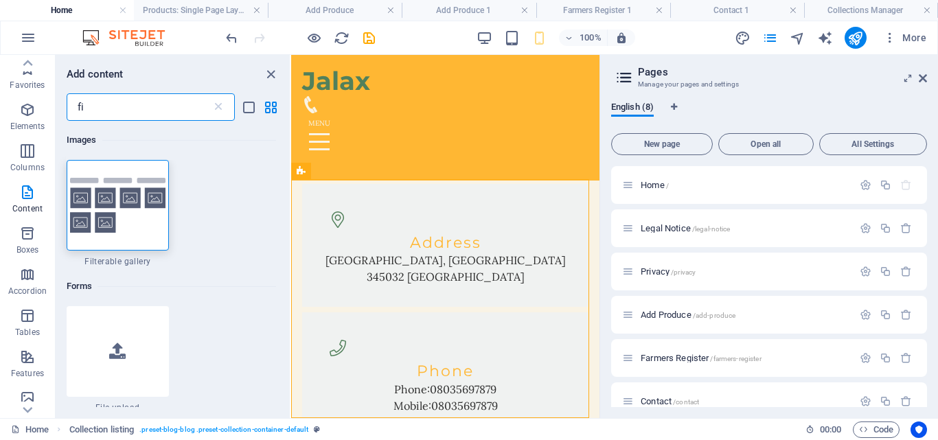
type input "f"
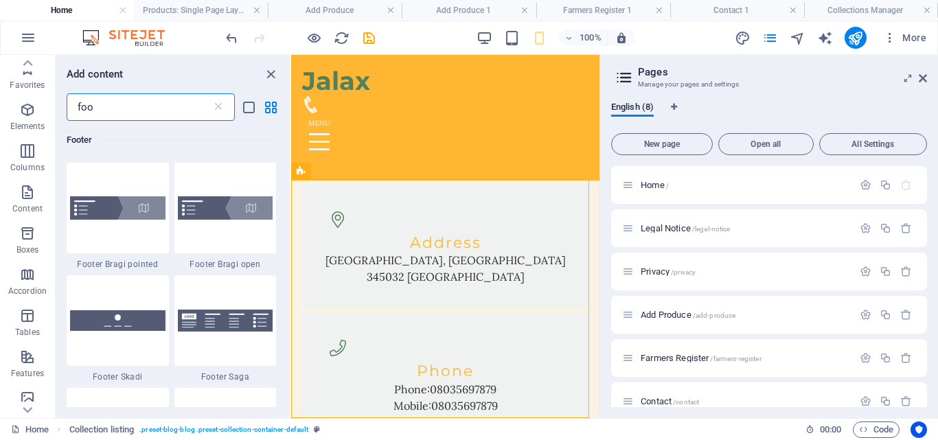
scroll to position [473, 0]
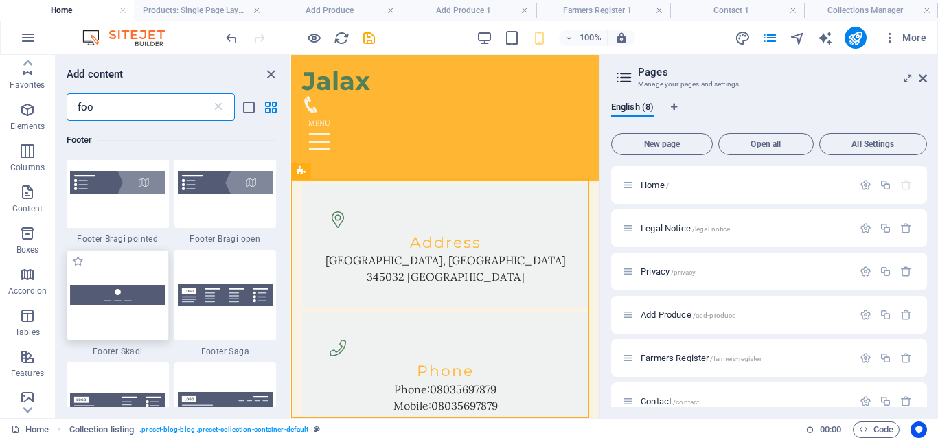
type input "foo"
click at [146, 302] on img at bounding box center [117, 295] width 95 height 20
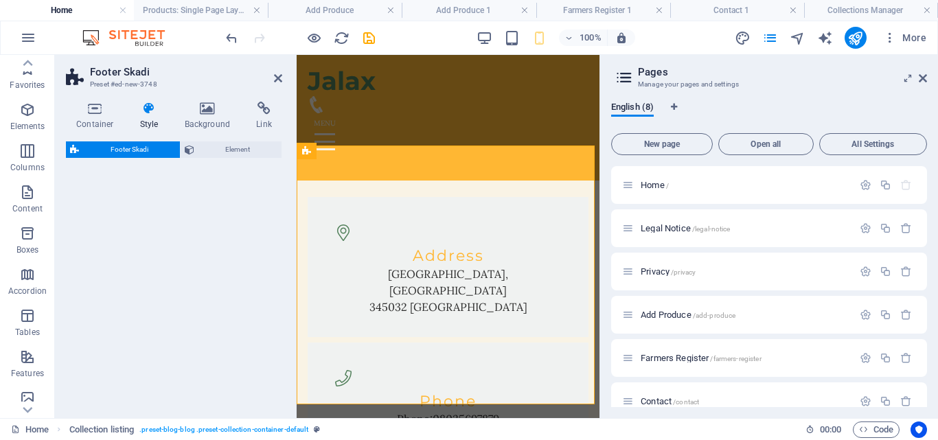
select select "rem"
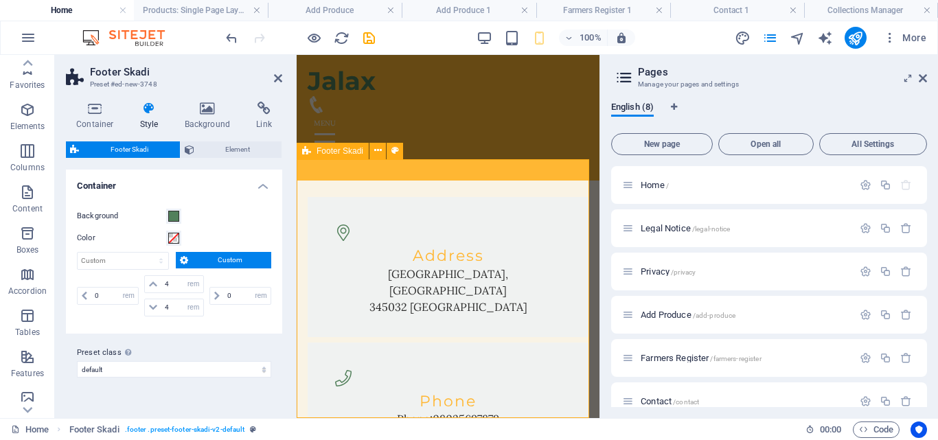
scroll to position [4751, 0]
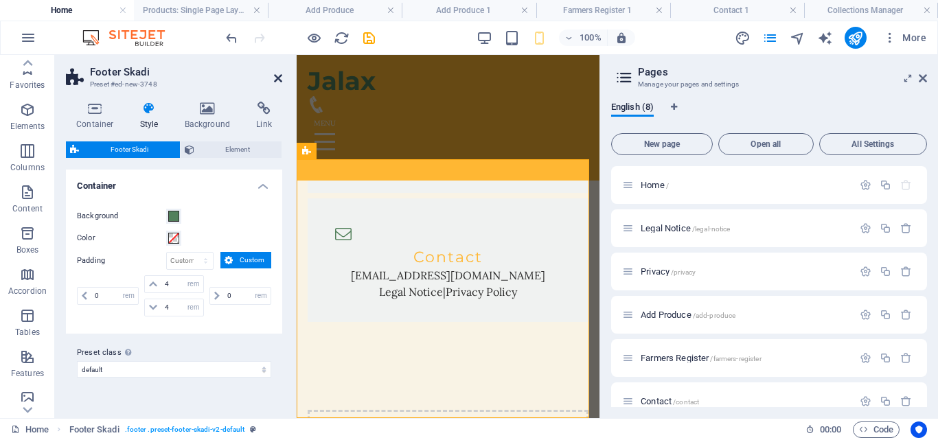
click at [278, 79] on icon at bounding box center [278, 78] width 8 height 11
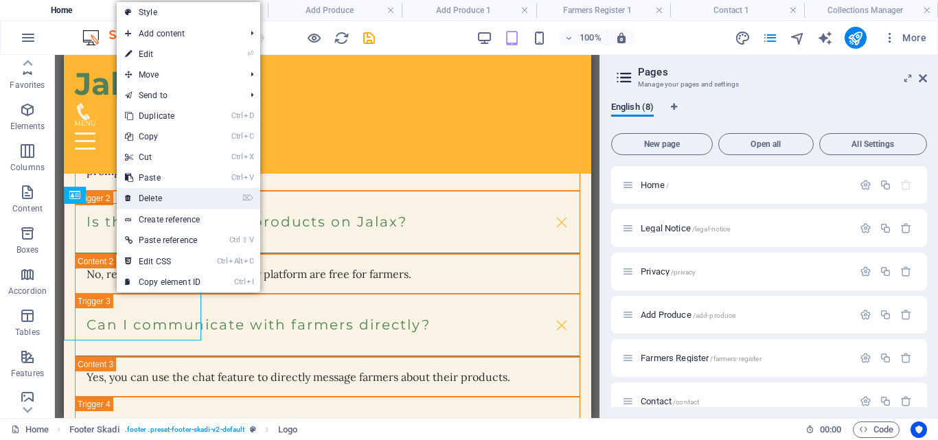
click at [146, 194] on link "⌦ Delete" at bounding box center [163, 198] width 92 height 21
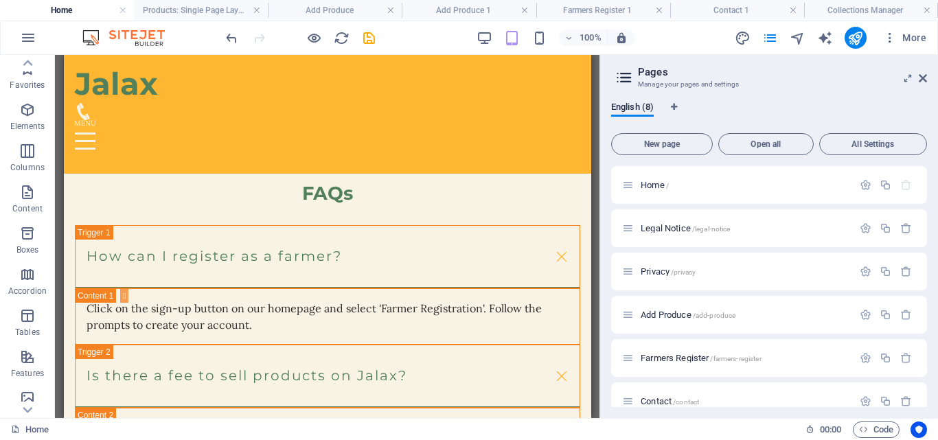
scroll to position [3570, 0]
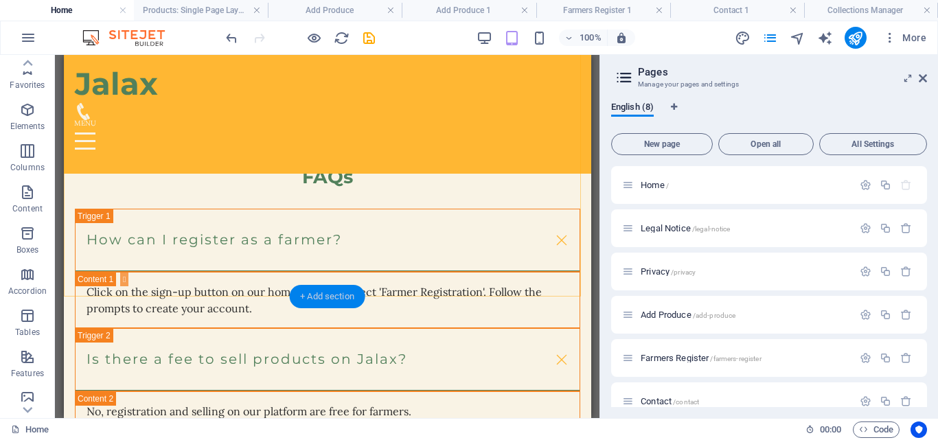
click at [328, 291] on div "+ Add section" at bounding box center [327, 296] width 76 height 23
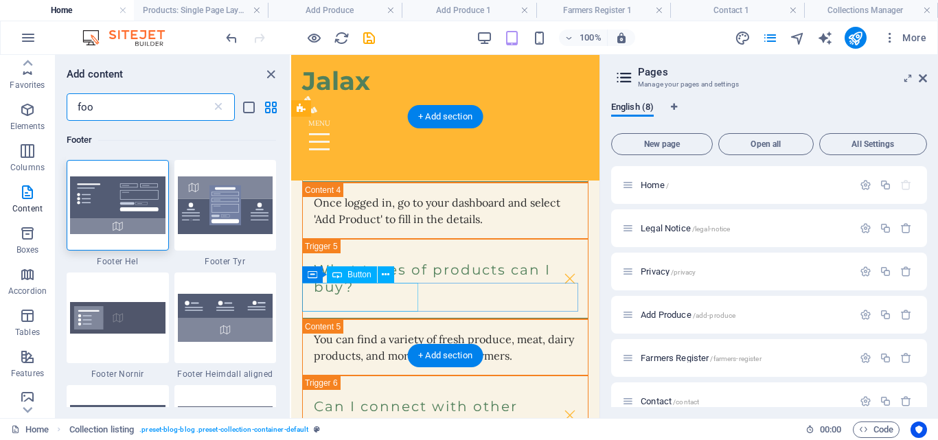
scroll to position [4541, 0]
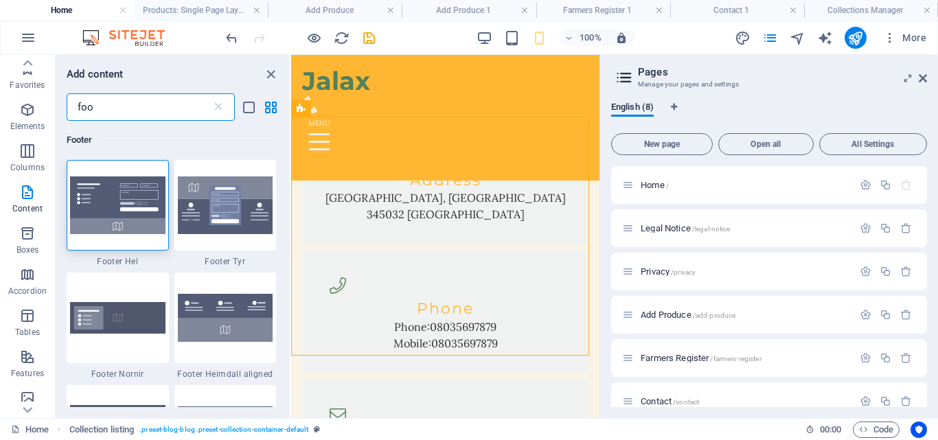
click at [141, 103] on input "foo" at bounding box center [139, 106] width 145 height 27
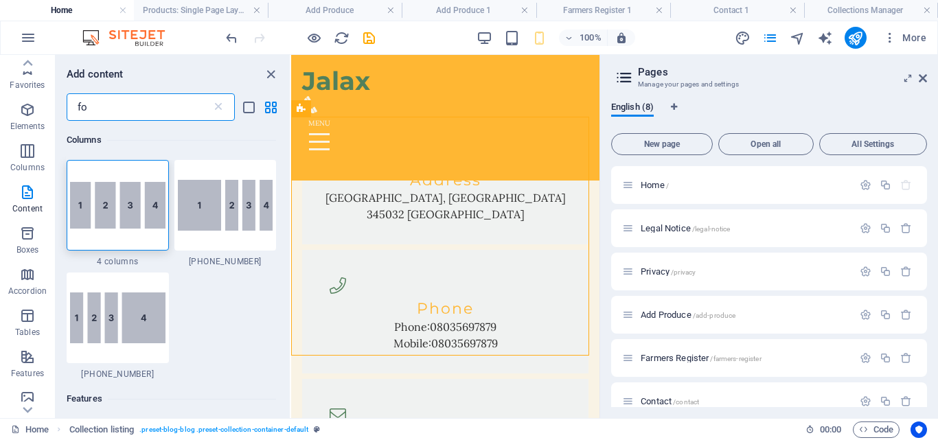
type input "f"
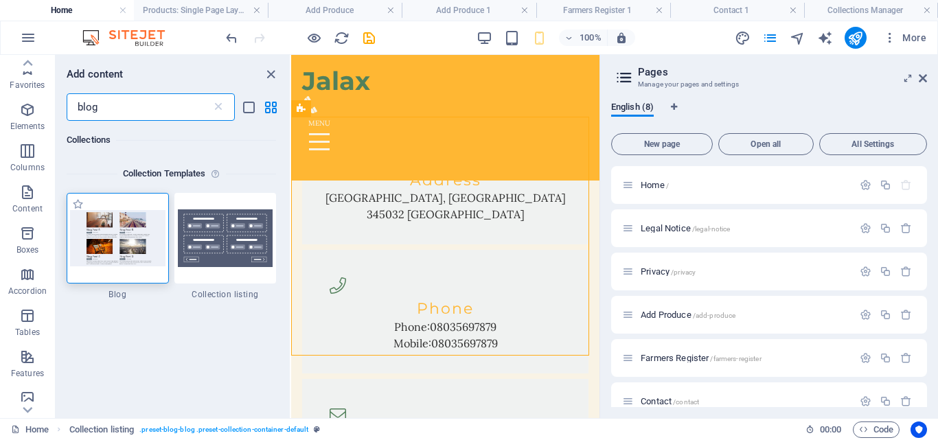
type input "blog"
click at [107, 231] on img at bounding box center [117, 238] width 95 height 56
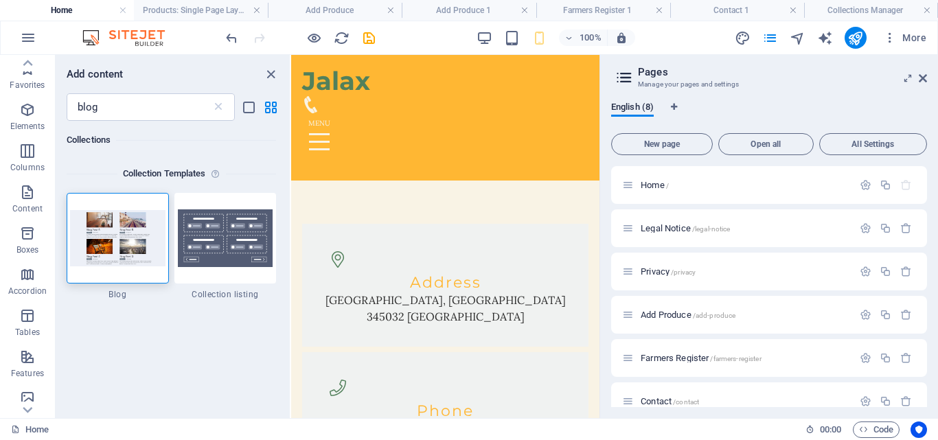
scroll to position [4600, 0]
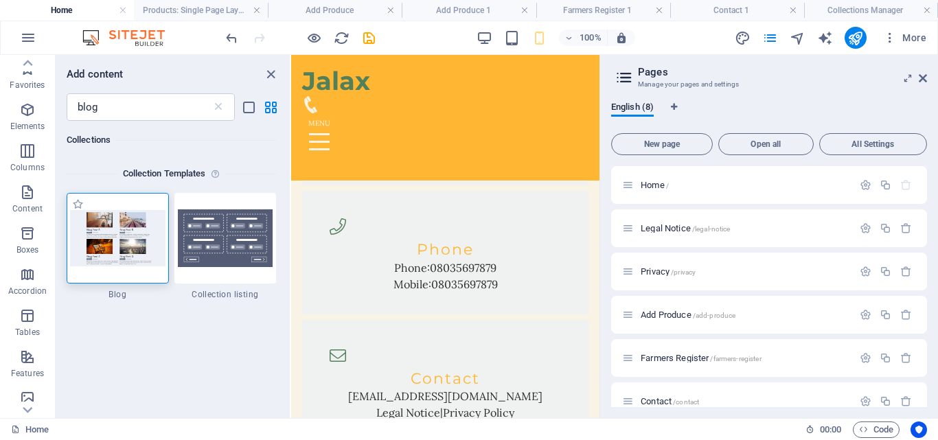
click at [141, 225] on img at bounding box center [117, 238] width 95 height 56
click at [143, 229] on img at bounding box center [117, 238] width 95 height 56
click at [449, 292] on div "+ Add section" at bounding box center [445, 296] width 76 height 23
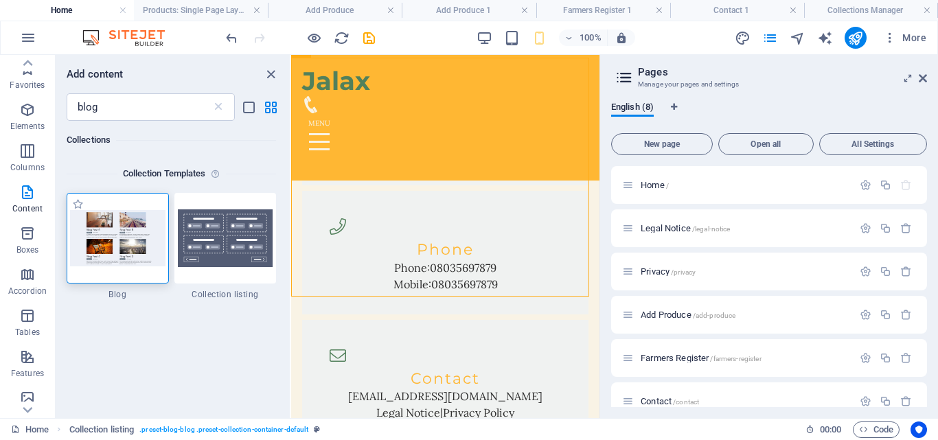
click at [124, 237] on img at bounding box center [117, 238] width 95 height 56
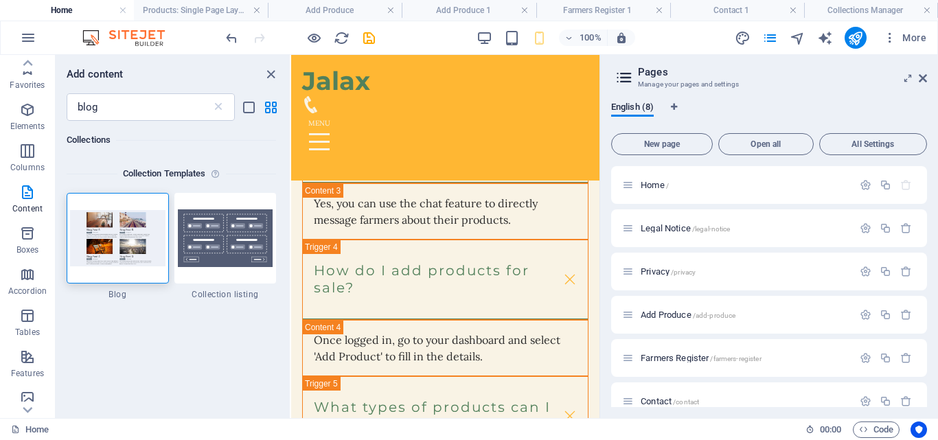
scroll to position [3412, 0]
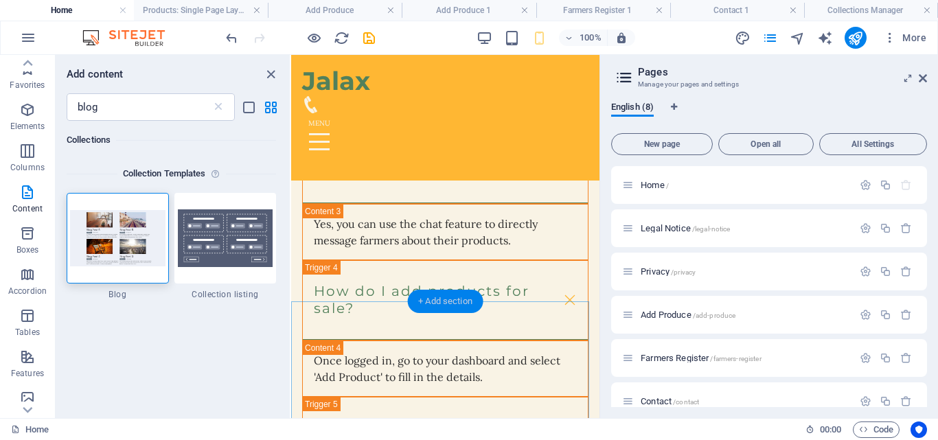
click at [462, 300] on div "+ Add section" at bounding box center [445, 301] width 76 height 23
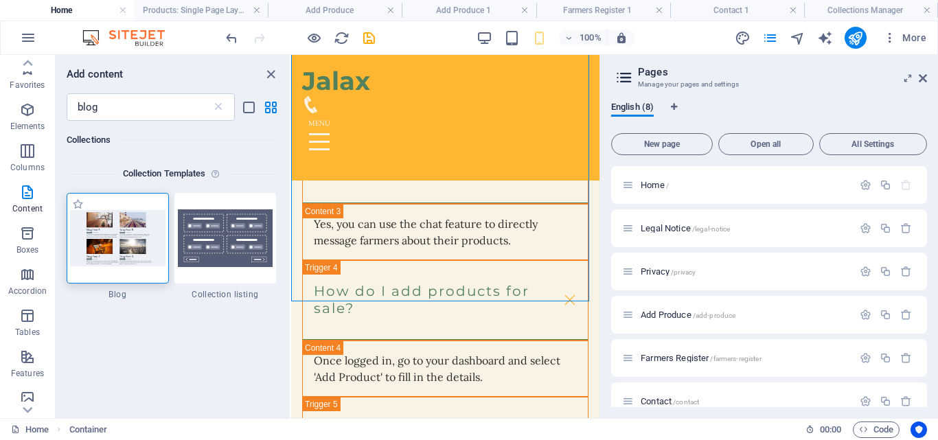
click at [130, 229] on img at bounding box center [117, 238] width 95 height 56
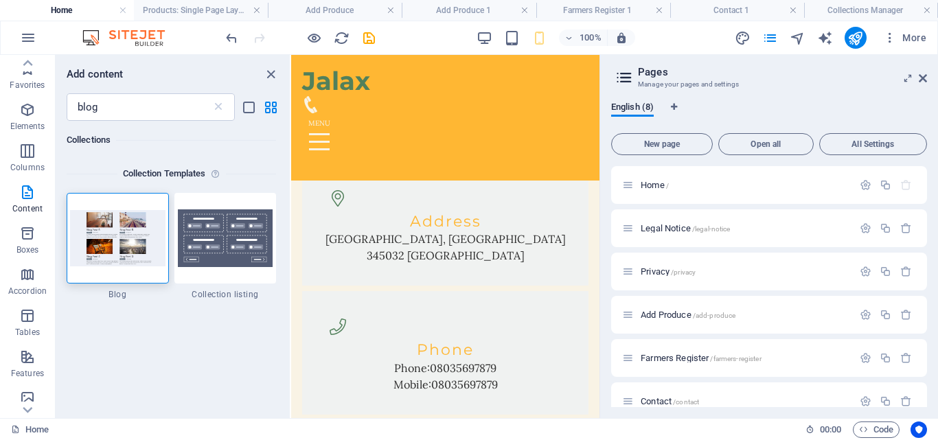
scroll to position [4590, 0]
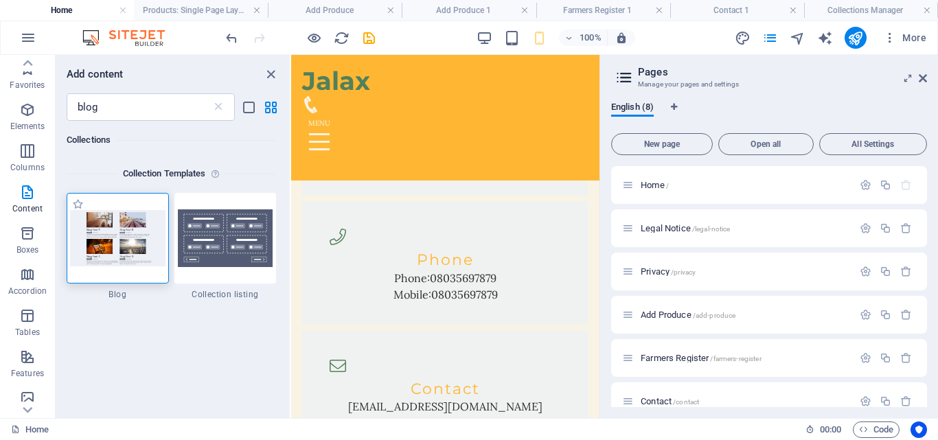
click at [137, 228] on img at bounding box center [117, 238] width 95 height 56
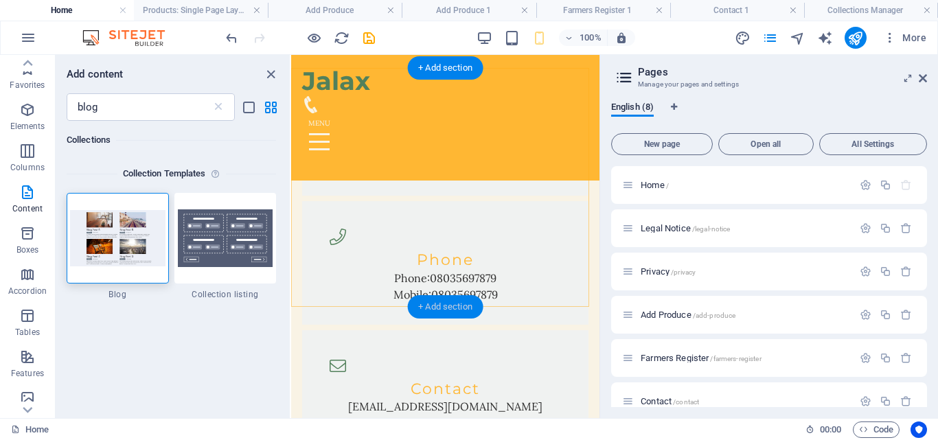
click at [443, 304] on div "+ Add section" at bounding box center [445, 306] width 76 height 23
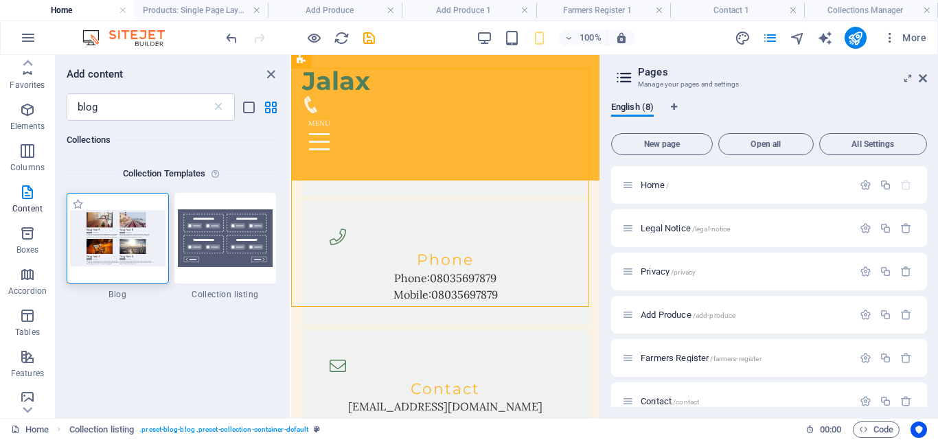
click at [117, 260] on img at bounding box center [117, 238] width 95 height 56
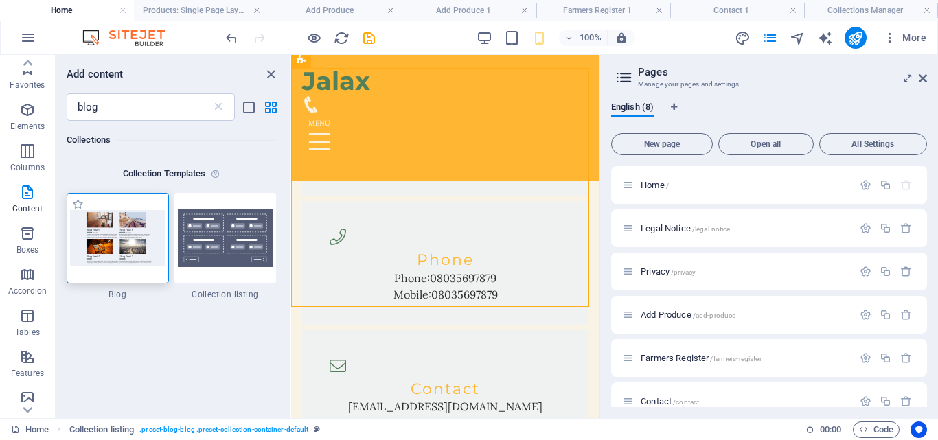
click at [117, 260] on img at bounding box center [117, 238] width 95 height 56
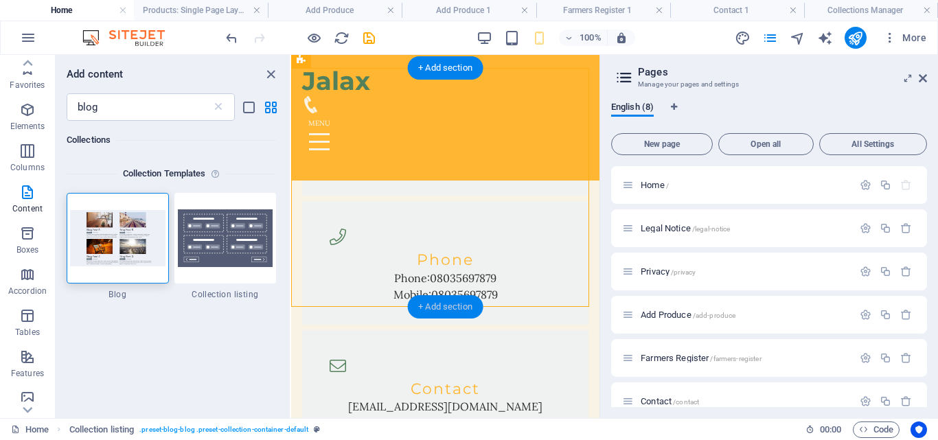
click at [457, 301] on div "+ Add section" at bounding box center [445, 306] width 76 height 23
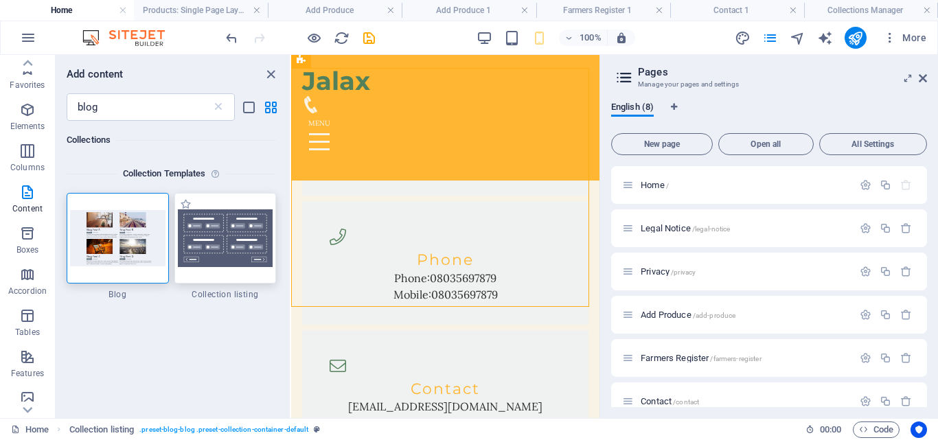
click at [227, 241] on img at bounding box center [225, 238] width 95 height 58
select select
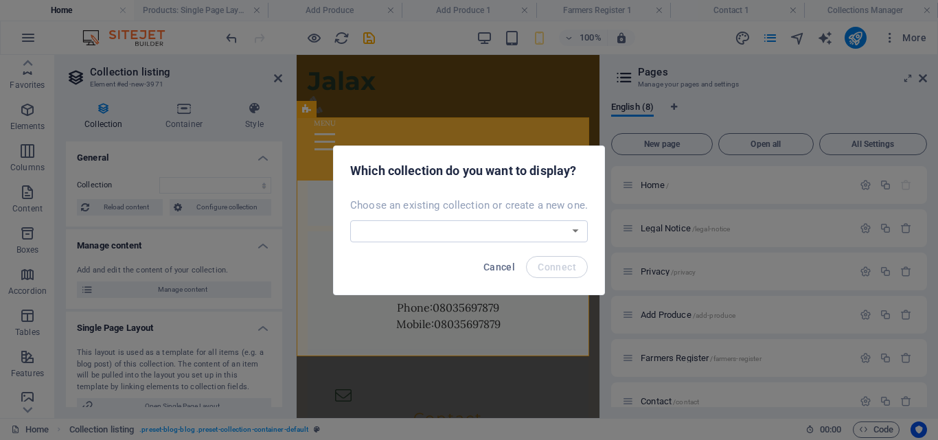
scroll to position [4793, 0]
click at [575, 233] on select "Blog Farmers New Collection Products Real Estate Create a new collection" at bounding box center [469, 231] width 238 height 22
select select "68a64031c5e38cdf79033033"
click at [352, 220] on select "Blog Farmers New Collection Products Real Estate Create a new collection" at bounding box center [469, 231] width 238 height 22
click at [572, 232] on select "Blog Farmers New Collection Products Real Estate Create a new collection" at bounding box center [469, 231] width 238 height 22
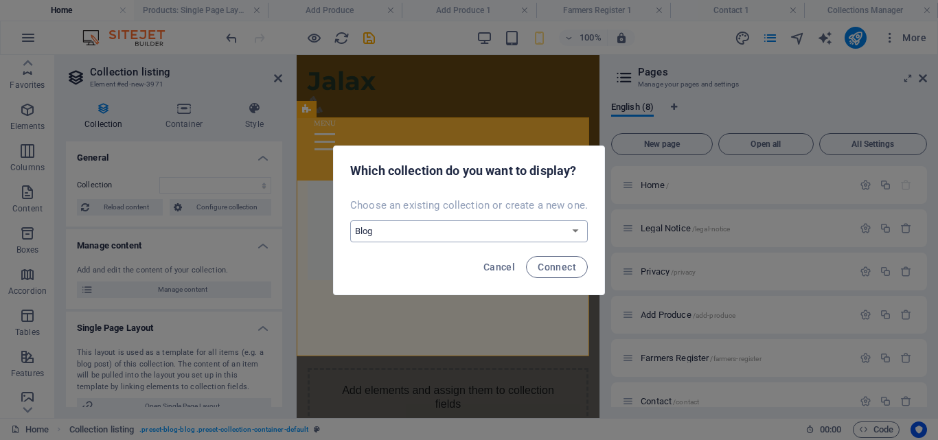
click at [572, 232] on select "Blog Farmers New Collection Products Real Estate Create a new collection" at bounding box center [469, 231] width 238 height 22
click at [550, 266] on span "Connect" at bounding box center [557, 267] width 38 height 11
select select "68a64031c5e38cdf79033033"
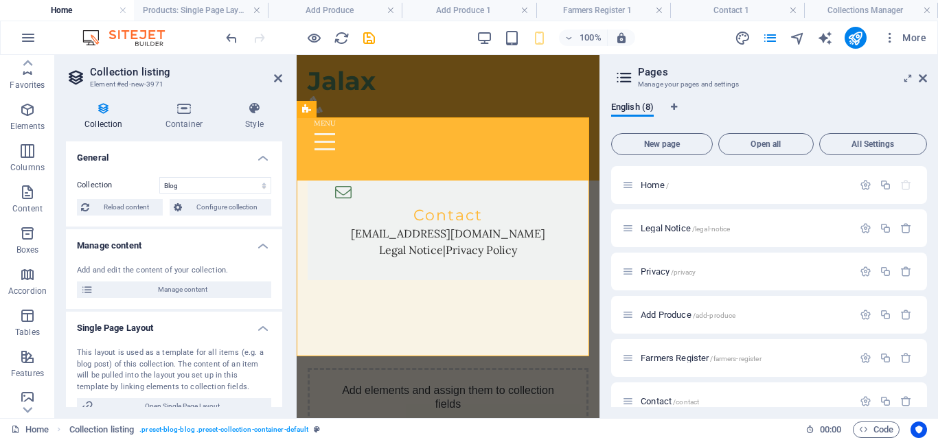
select select "createdAt_DESC"
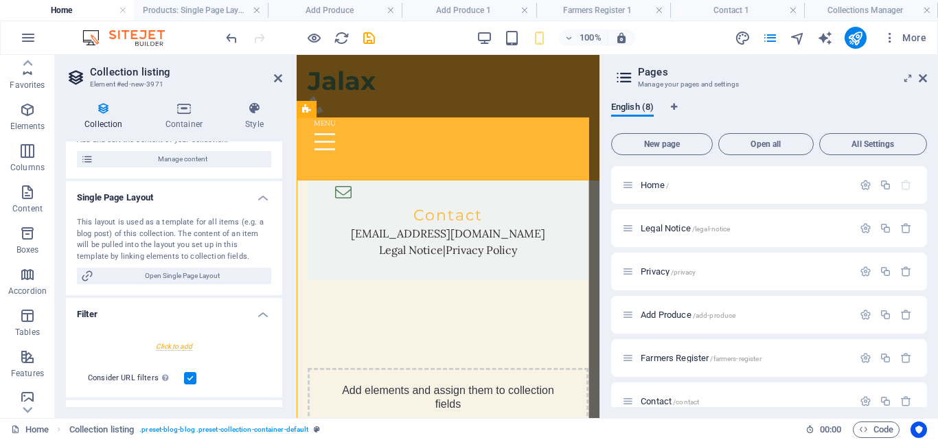
scroll to position [208, 0]
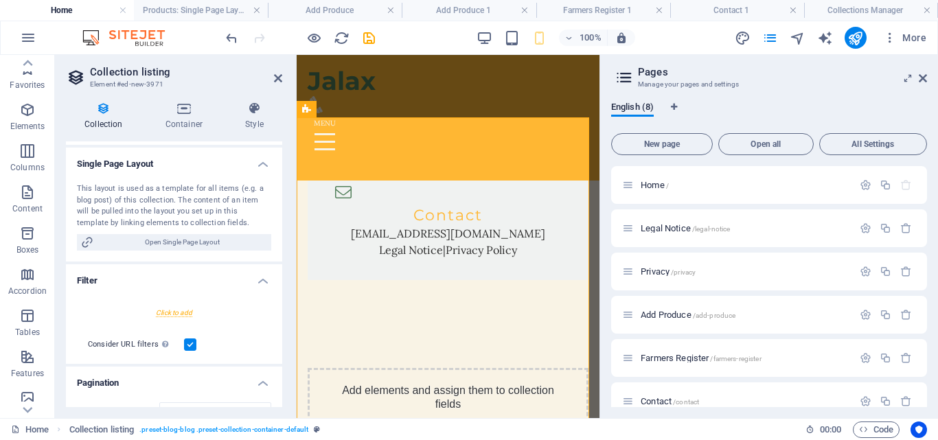
drag, startPoint x: 277, startPoint y: 323, endPoint x: 281, endPoint y: 349, distance: 26.3
click at [281, 349] on div "General Collection Blog Farmers New Collection Products Real Estate Sort by Cre…" at bounding box center [174, 274] width 216 height 266
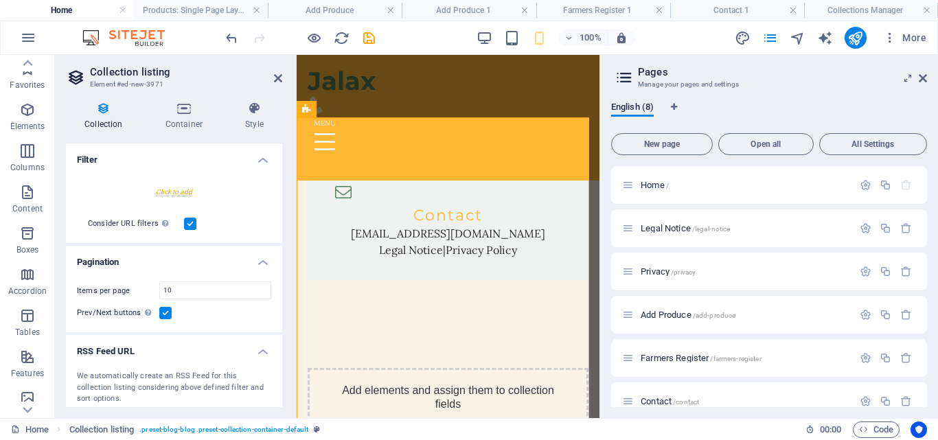
scroll to position [360, 0]
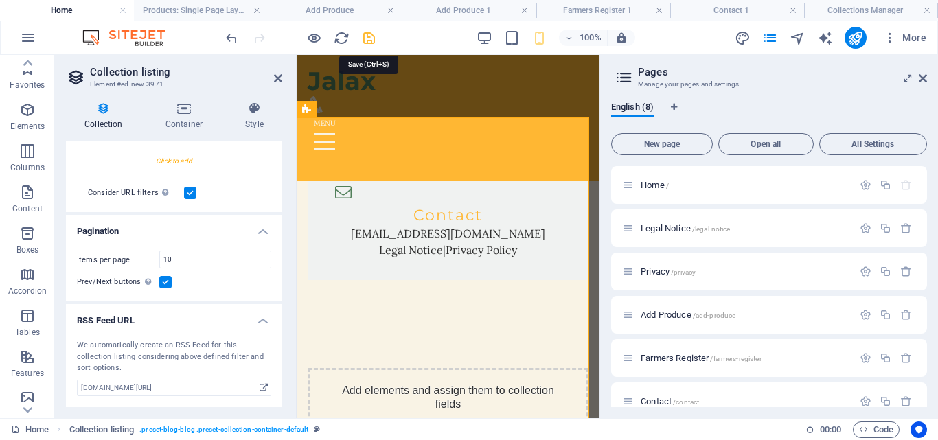
click at [366, 37] on icon "save" at bounding box center [369, 38] width 16 height 16
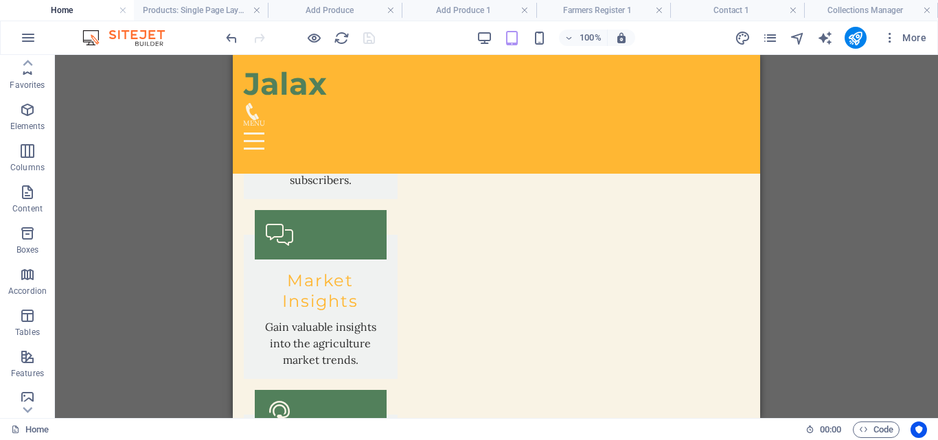
scroll to position [3166, 0]
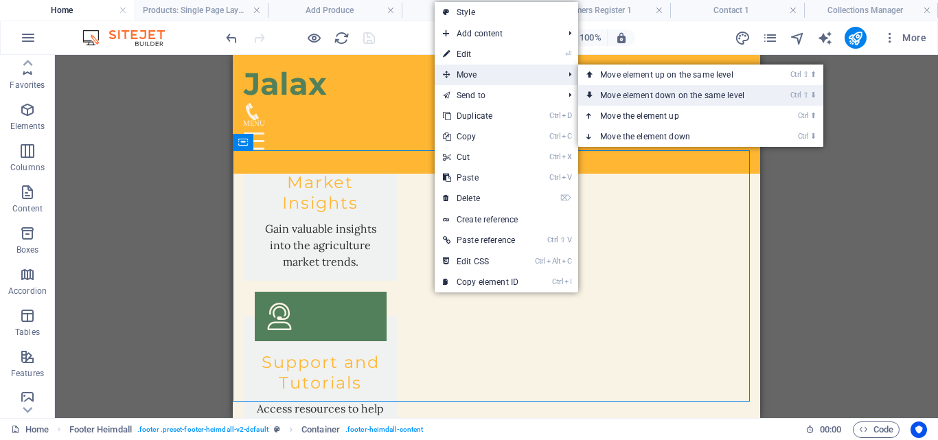
click at [632, 93] on link "Ctrl ⇧ ⬇ Move element down on the same level" at bounding box center [675, 95] width 194 height 21
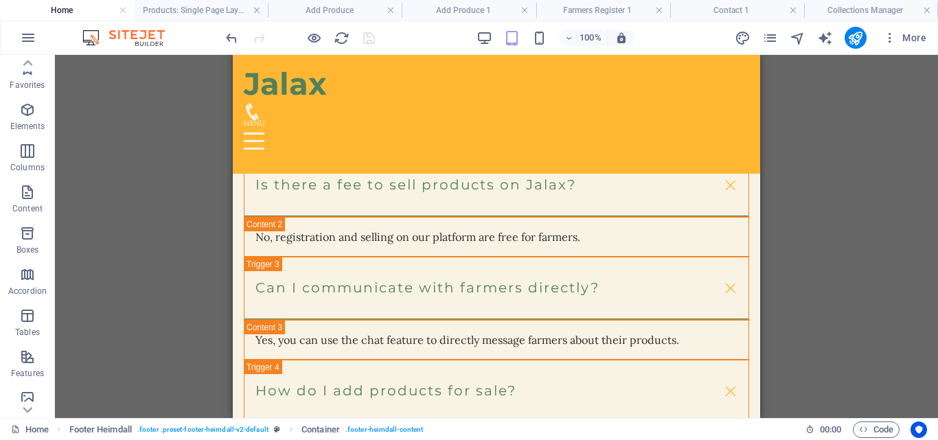
scroll to position [3281, 0]
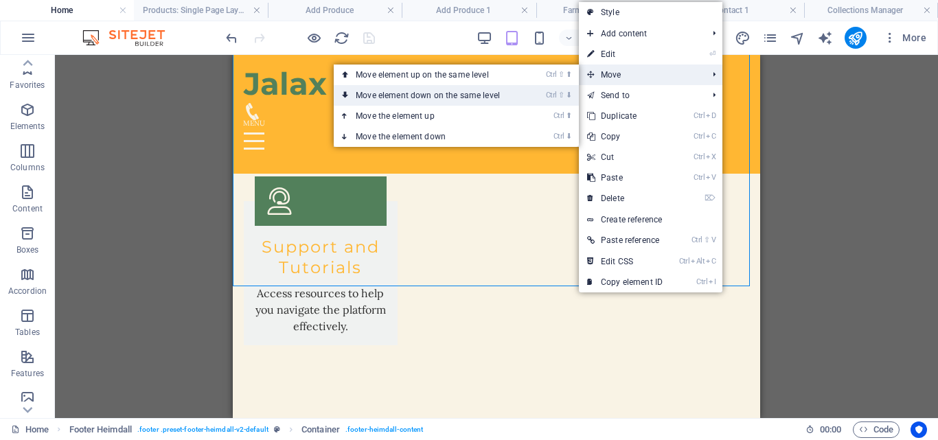
click at [484, 91] on link "Ctrl ⇧ ⬇ Move element down on the same level" at bounding box center [431, 95] width 194 height 21
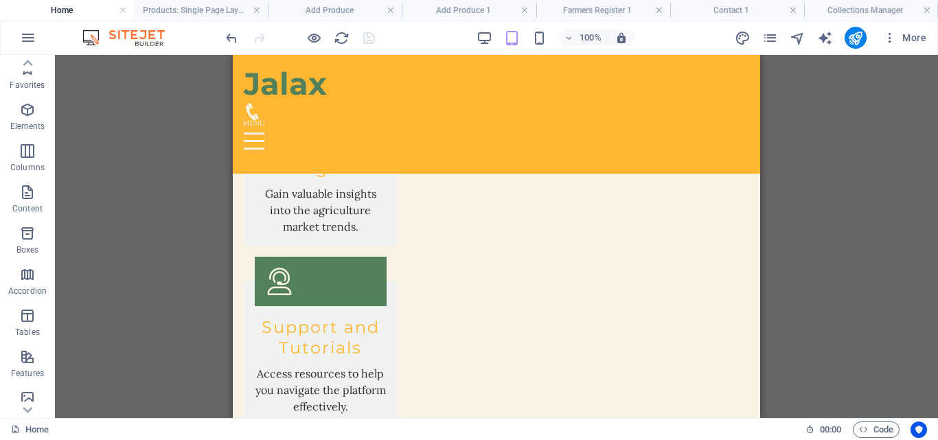
scroll to position [3165, 0]
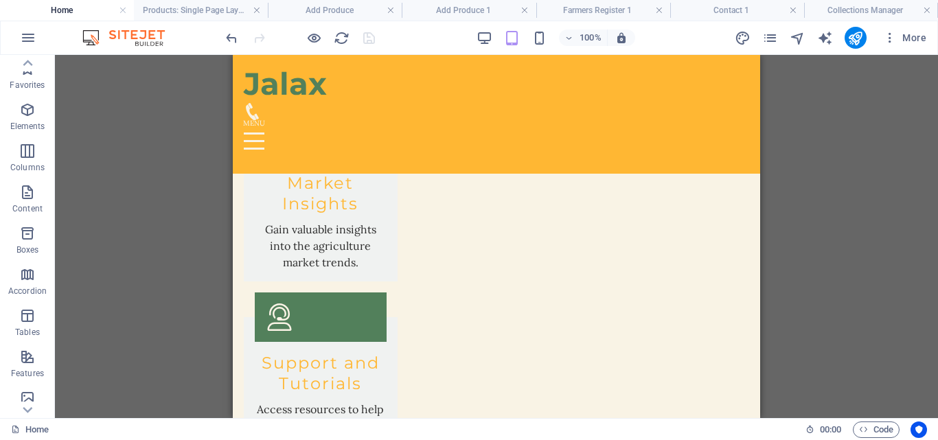
drag, startPoint x: 758, startPoint y: 373, endPoint x: 996, endPoint y: 377, distance: 237.6
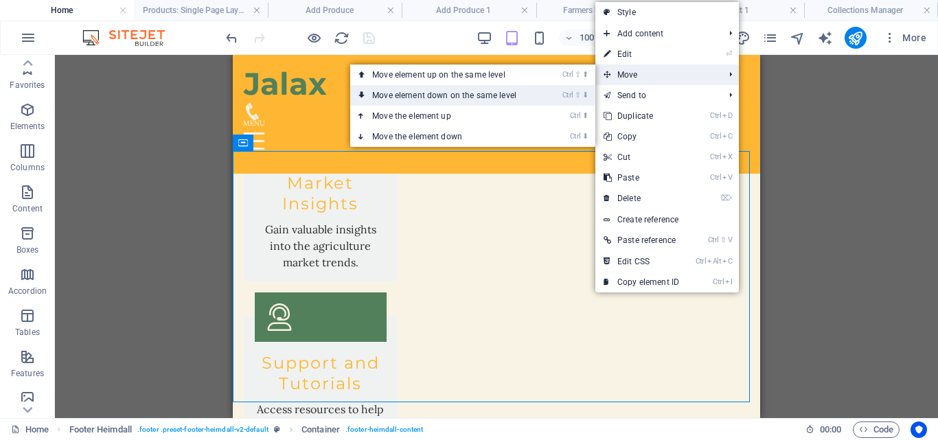
click at [496, 93] on link "Ctrl ⇧ ⬇ Move element down on the same level" at bounding box center [447, 95] width 194 height 21
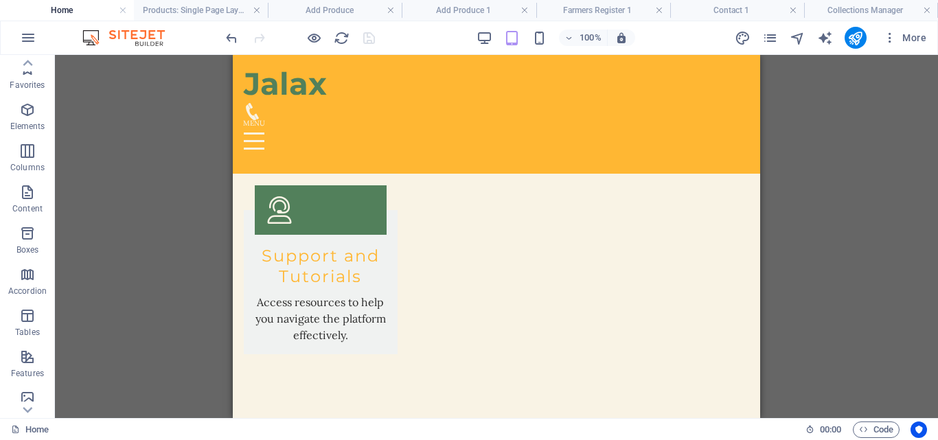
scroll to position [3326, 0]
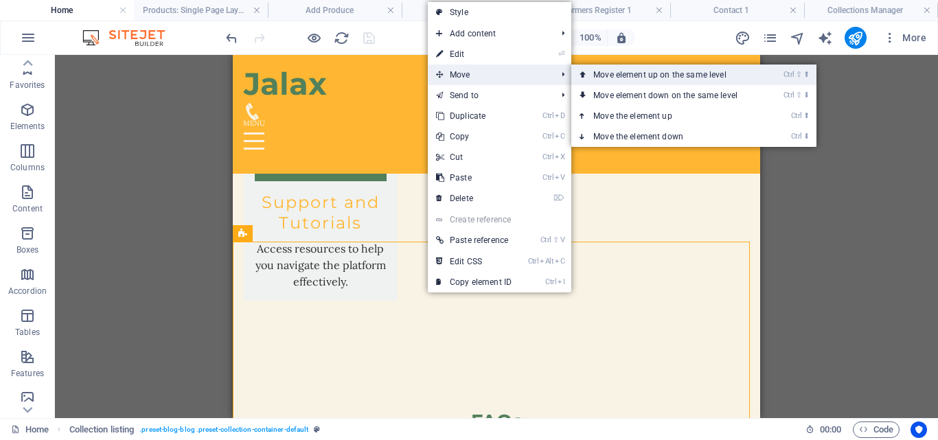
click at [605, 73] on link "Ctrl ⇧ ⬆ Move element up on the same level" at bounding box center [668, 75] width 194 height 21
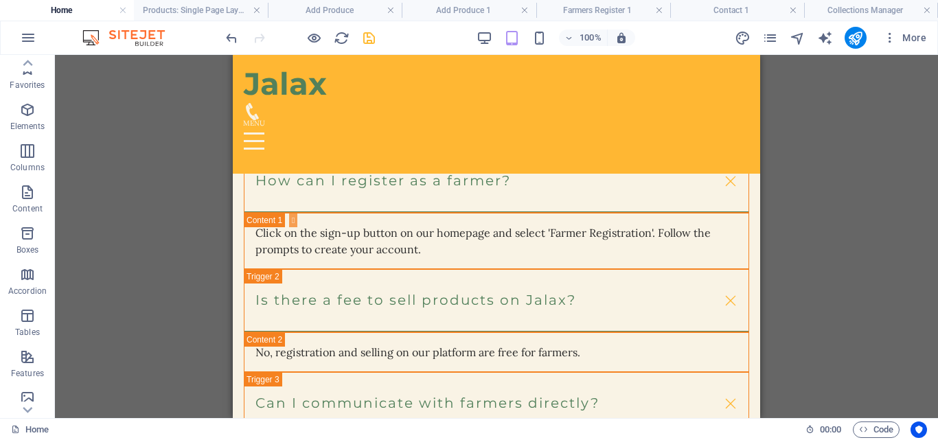
scroll to position [3647, 0]
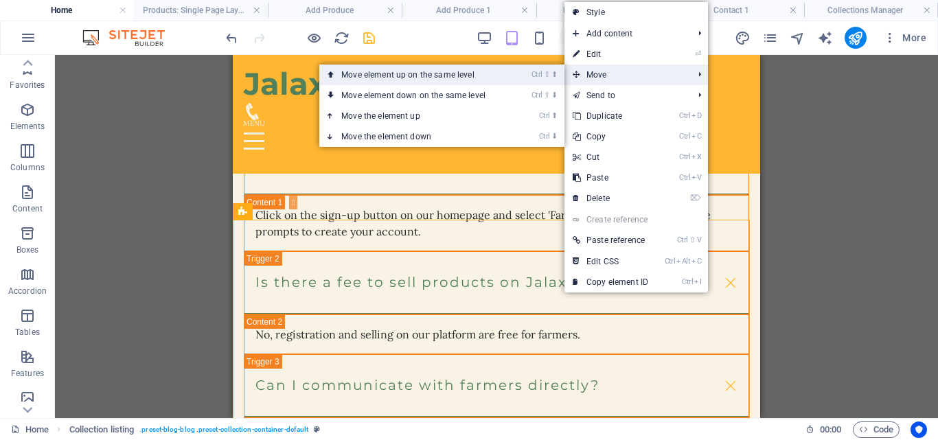
click at [514, 73] on li "Ctrl ⇧ ⬆ Move element up on the same level" at bounding box center [441, 75] width 245 height 21
click at [514, 74] on li "Ctrl ⇧ ⬆ Move element up on the same level" at bounding box center [441, 75] width 245 height 21
click at [483, 76] on link "Ctrl ⇧ ⬆ Move element up on the same level" at bounding box center [416, 75] width 194 height 21
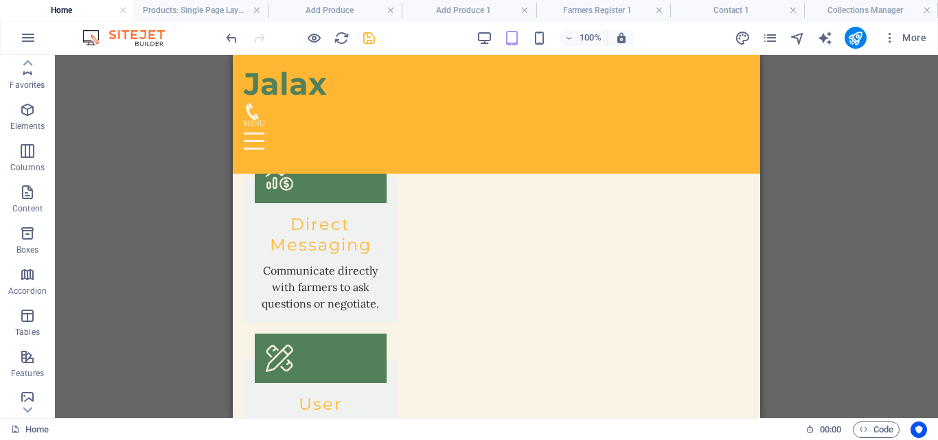
scroll to position [2737, 0]
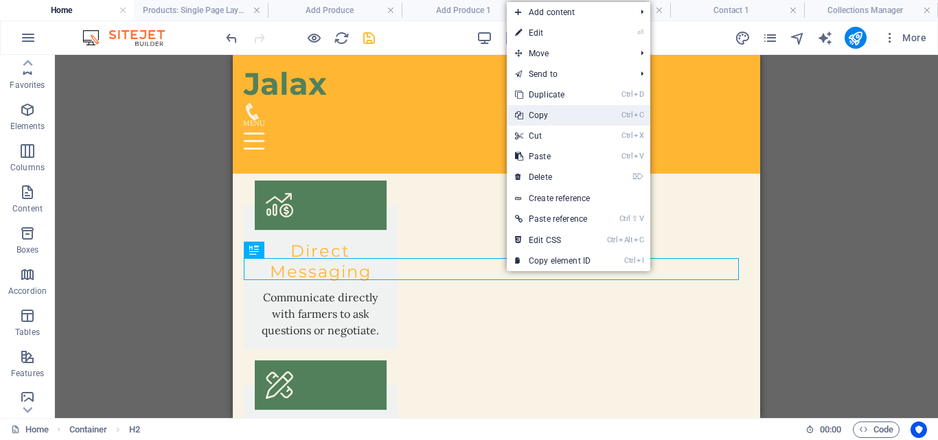
click at [548, 114] on link "Ctrl C Copy" at bounding box center [553, 115] width 92 height 21
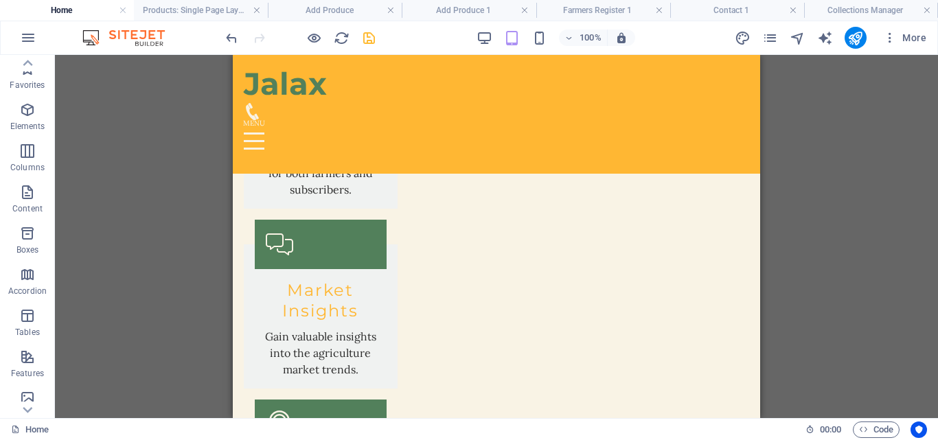
scroll to position [3059, 0]
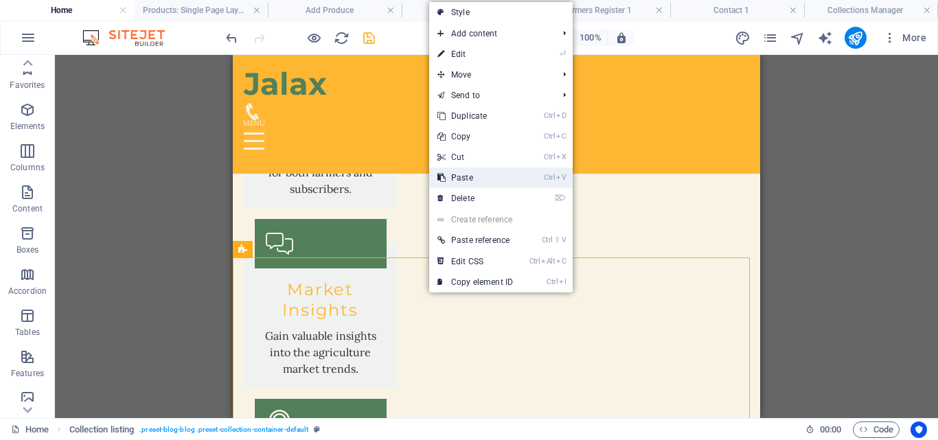
click at [463, 177] on link "Ctrl V Paste" at bounding box center [475, 178] width 92 height 21
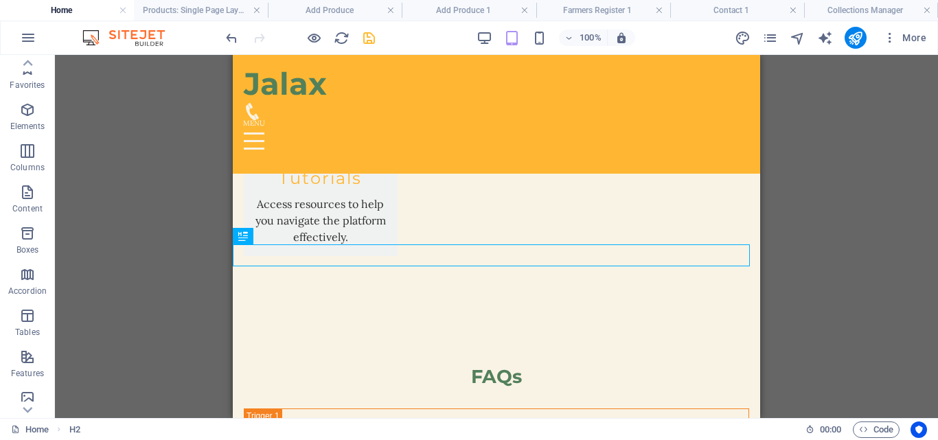
scroll to position [3371, 0]
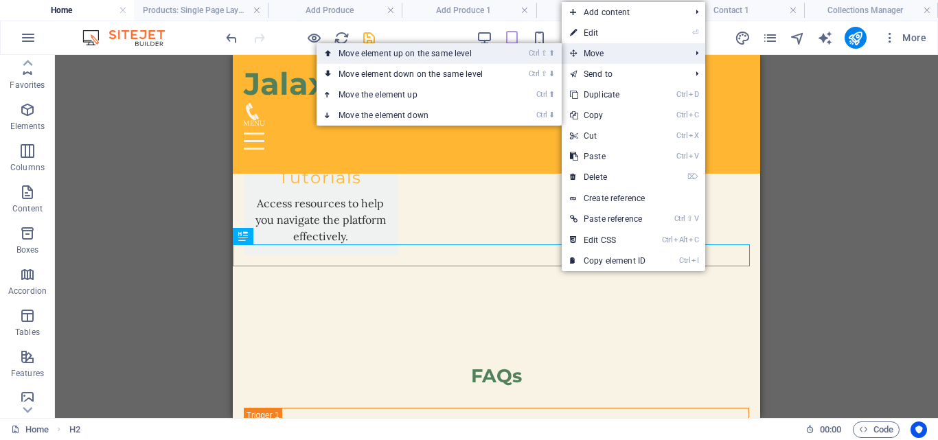
click at [529, 54] on li "Ctrl ⇧ ⬆ Move element up on the same level" at bounding box center [439, 53] width 245 height 21
click at [488, 51] on link "Ctrl ⇧ ⬆ Move element up on the same level" at bounding box center [414, 53] width 194 height 21
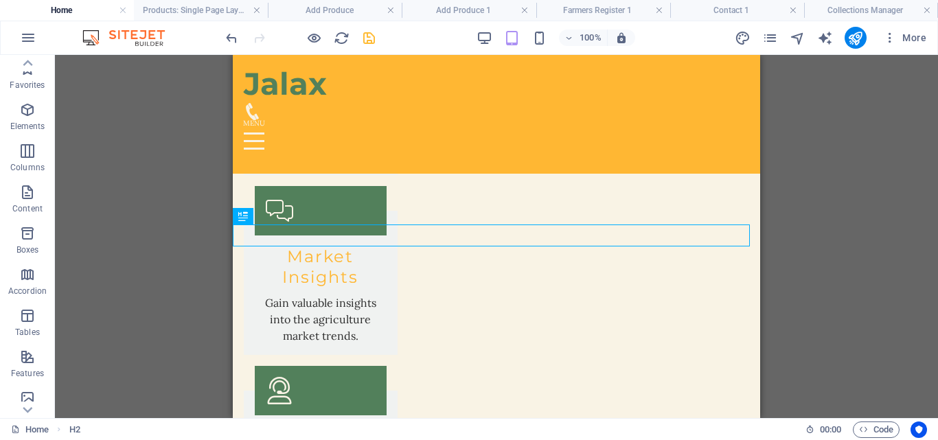
scroll to position [3090, 0]
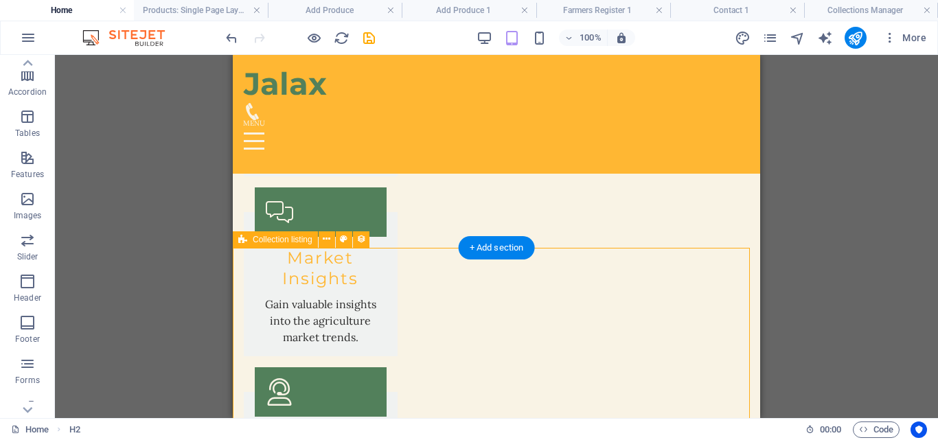
select select "68b8b4706812d82cba051433"
select select "createdAt_DESC"
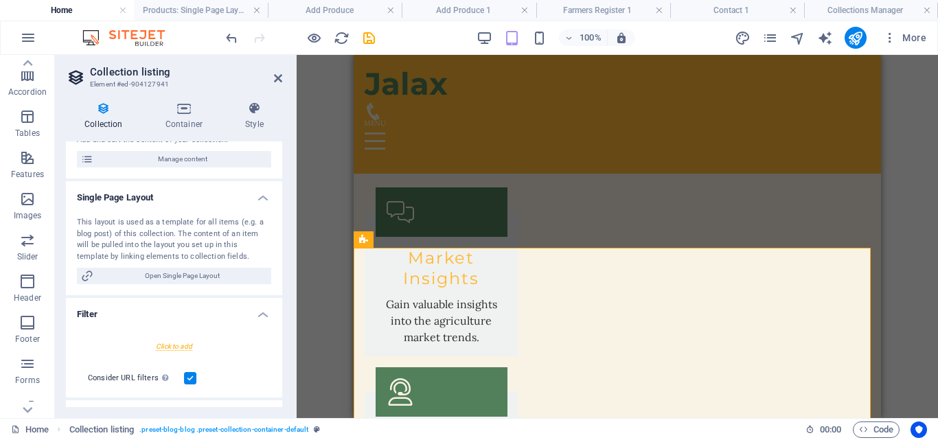
scroll to position [181, 0]
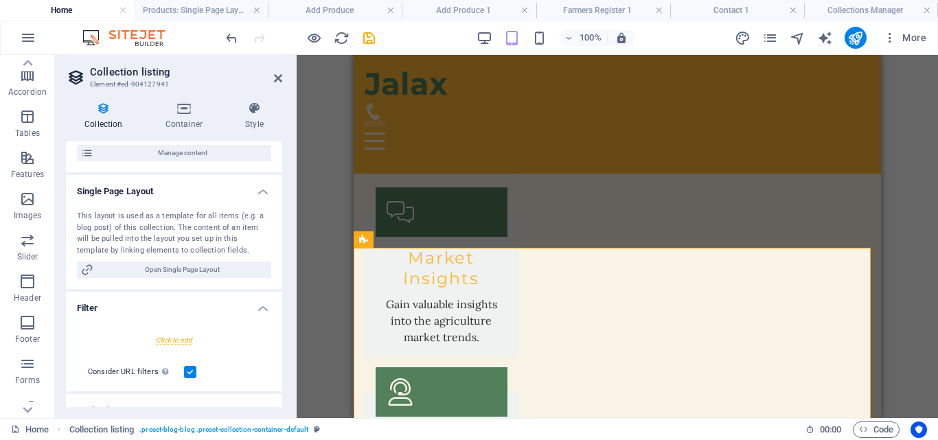
click at [169, 341] on div at bounding box center [174, 340] width 194 height 25
select select
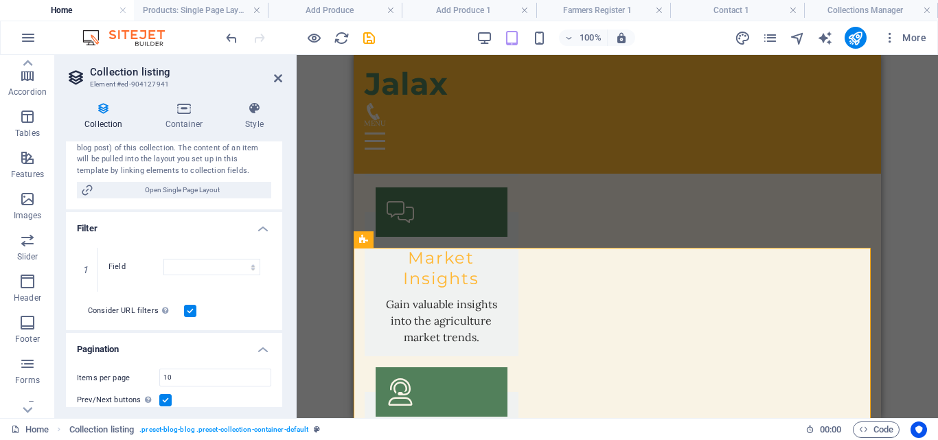
scroll to position [265, 0]
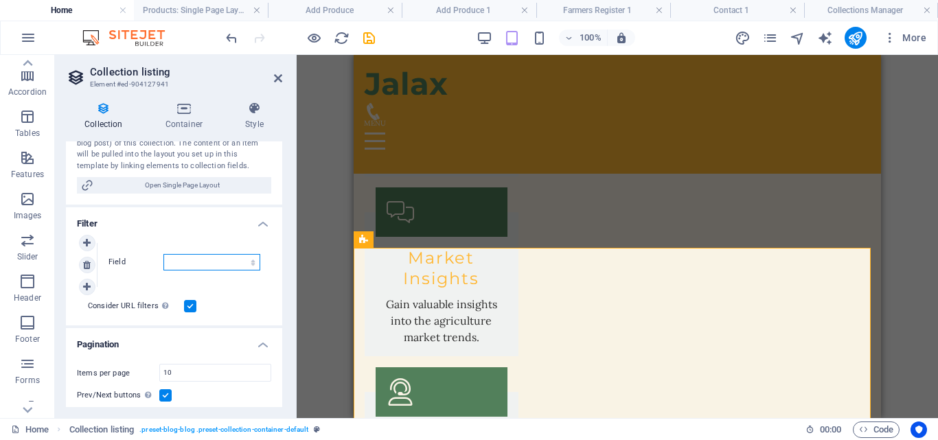
click at [194, 261] on select "Created at Updated at Name Slug Location Category Phone" at bounding box center [211, 262] width 97 height 16
drag, startPoint x: 194, startPoint y: 264, endPoint x: 284, endPoint y: 297, distance: 95.1
click at [194, 264] on select "Created at Updated at Name Slug Location Category Phone" at bounding box center [211, 262] width 97 height 16
drag, startPoint x: 277, startPoint y: 295, endPoint x: 280, endPoint y: 323, distance: 28.3
click at [280, 323] on div "General Collection Blog Farmers New Collection Products Real Estate Sort by Cre…" at bounding box center [174, 274] width 216 height 266
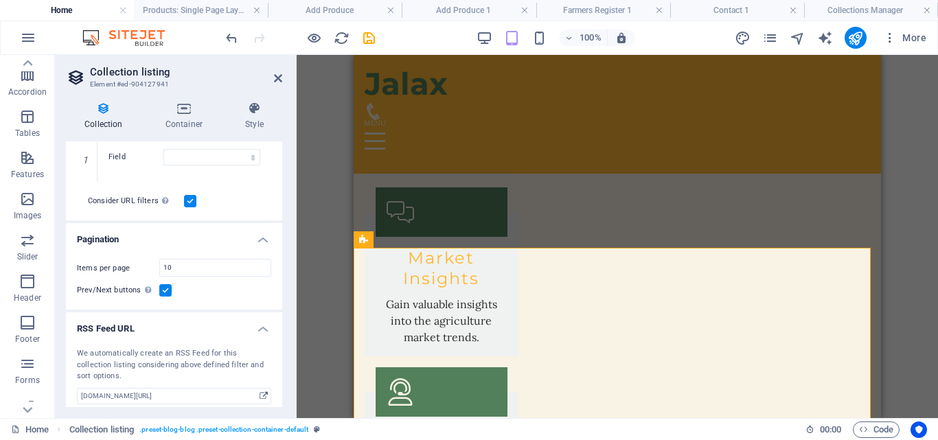
scroll to position [378, 0]
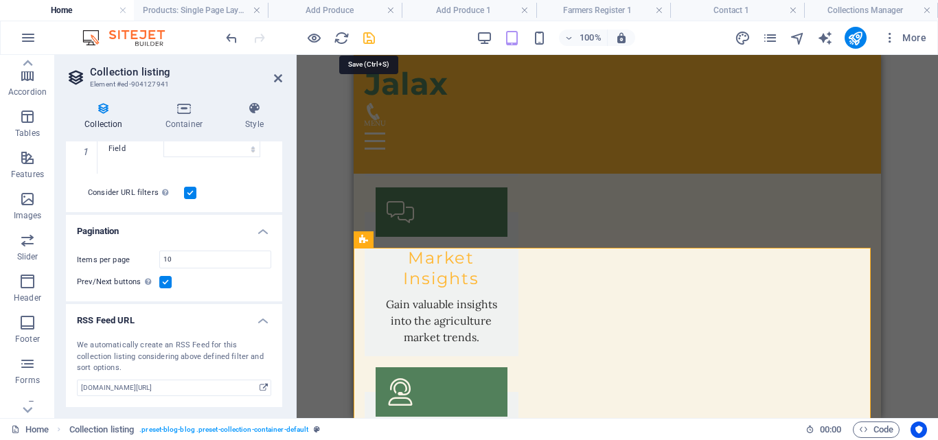
click at [369, 41] on icon "save" at bounding box center [369, 38] width 16 height 16
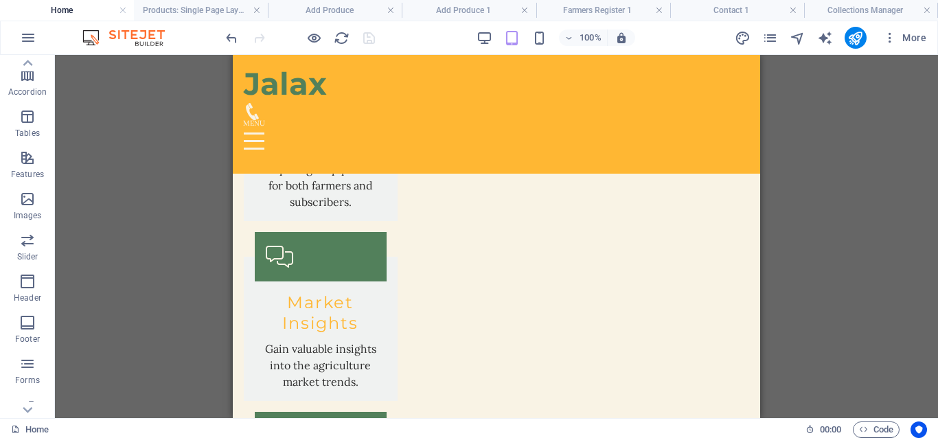
scroll to position [3162, 0]
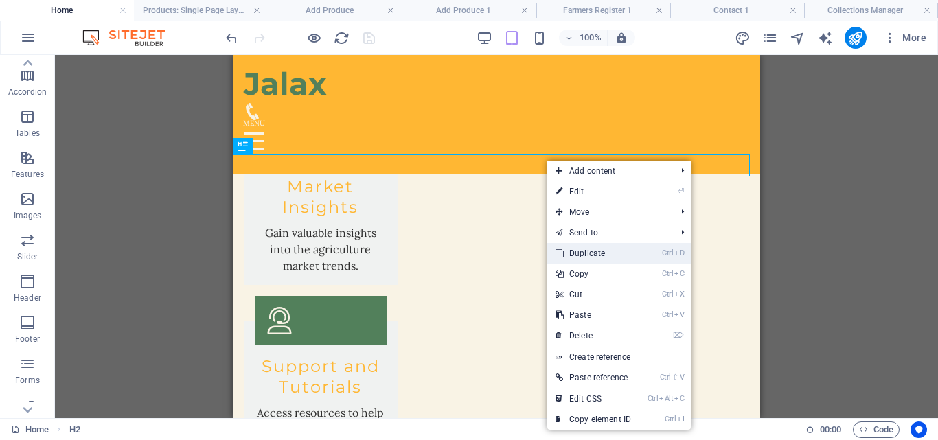
click at [594, 251] on link "Ctrl D Duplicate" at bounding box center [593, 253] width 92 height 21
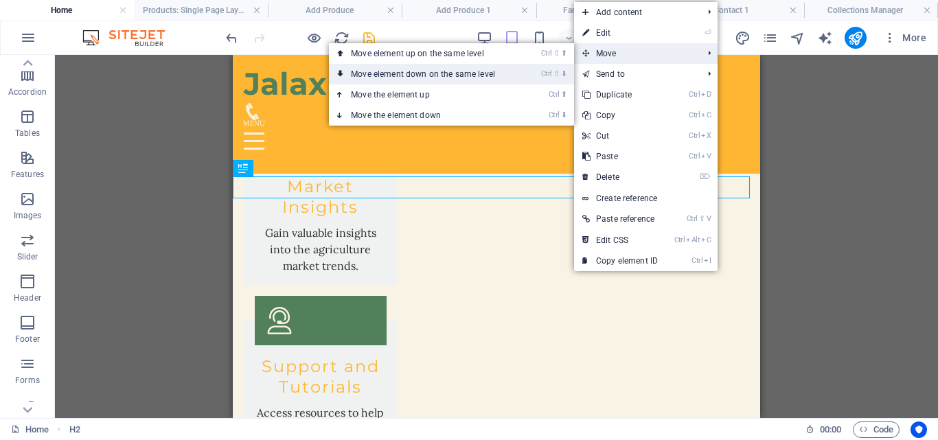
click at [490, 71] on link "Ctrl ⇧ ⬇ Move element down on the same level" at bounding box center [426, 74] width 194 height 21
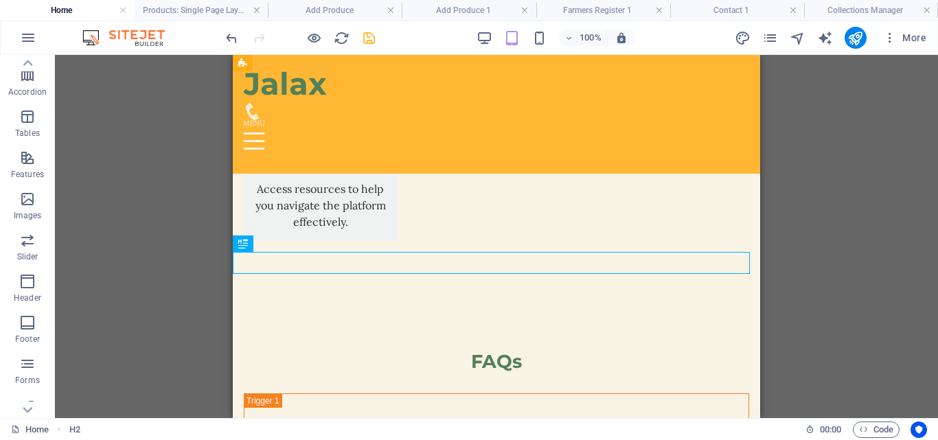
scroll to position [3412, 0]
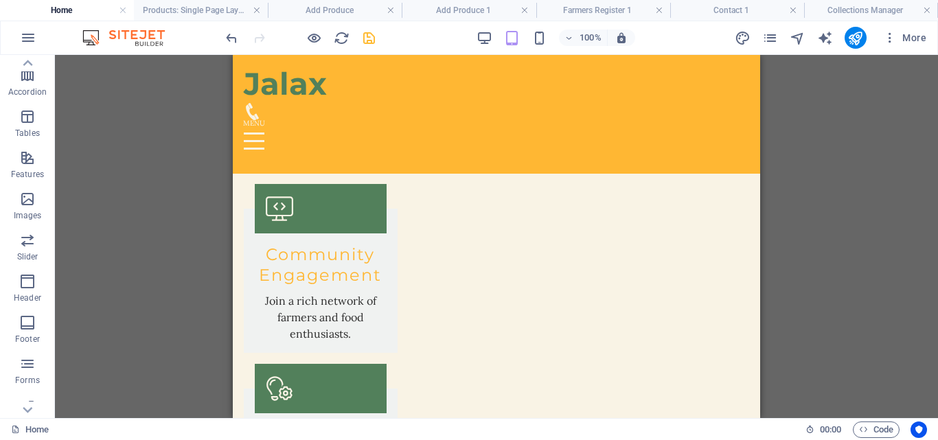
drag, startPoint x: 755, startPoint y: 378, endPoint x: 994, endPoint y: 310, distance: 249.1
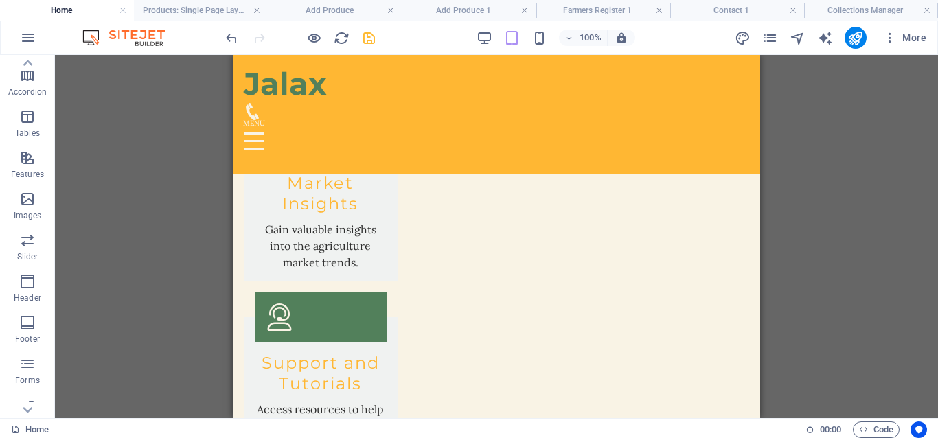
scroll to position [3184, 0]
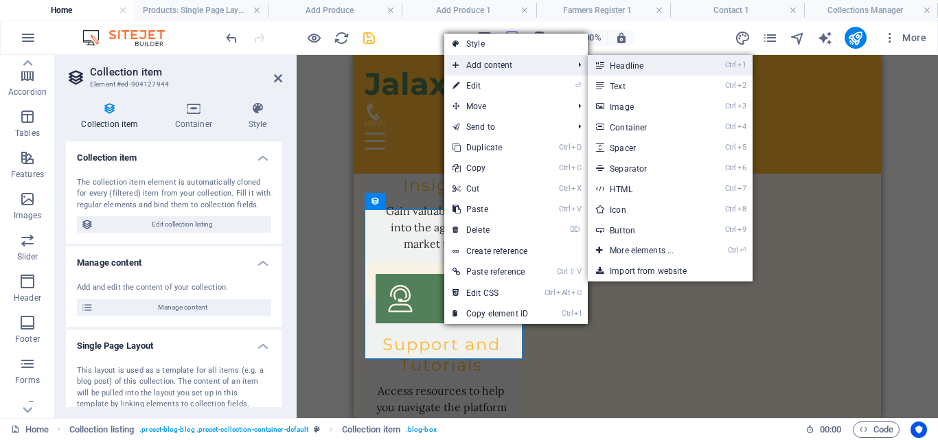
click at [627, 67] on link "Ctrl 1 Headline" at bounding box center [644, 65] width 113 height 21
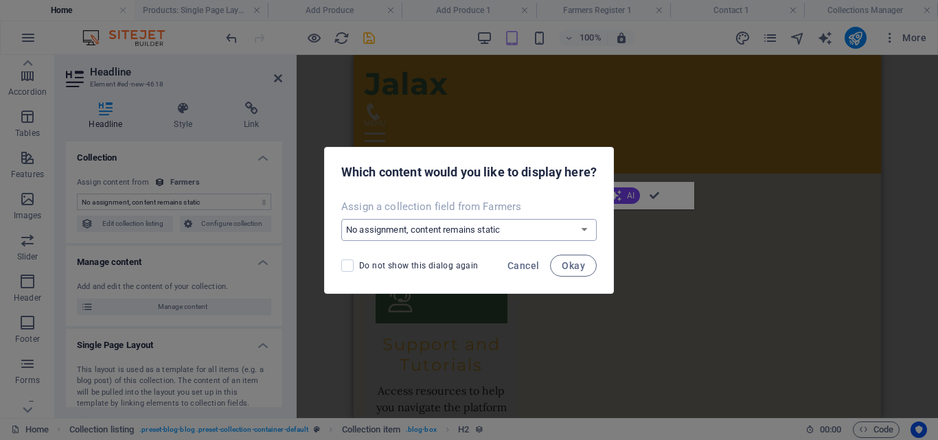
click at [559, 227] on select "No assignment, content remains static Create a new field Created at (Date) Upda…" at bounding box center [468, 230] width 255 height 22
click at [341, 219] on select "No assignment, content remains static Create a new field Created at (Date) Upda…" at bounding box center [468, 230] width 255 height 22
click at [449, 229] on select "No assignment, content remains static Create a new field Created at (Date) Upda…" at bounding box center [468, 230] width 255 height 22
select select "name"
click at [341, 219] on select "No assignment, content remains static Create a new field Created at (Date) Upda…" at bounding box center [468, 230] width 255 height 22
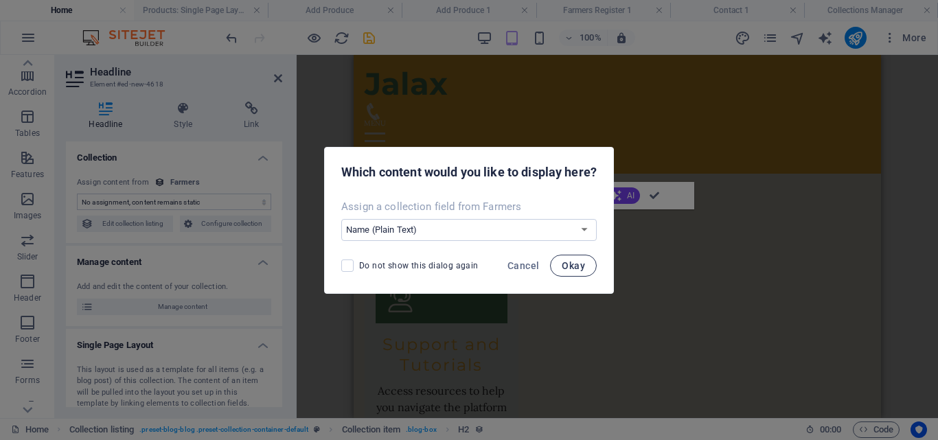
click at [577, 264] on span "Okay" at bounding box center [573, 265] width 23 height 11
select select "name"
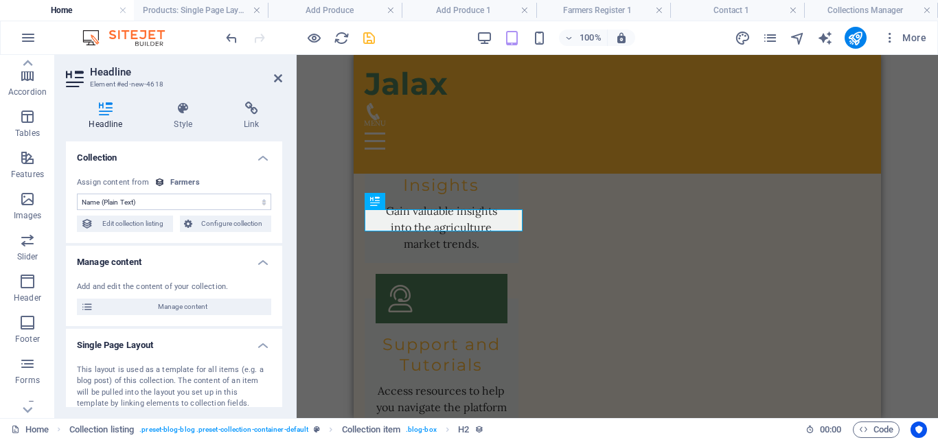
click at [190, 198] on select "No assignment, content remains static Created at (Date) Updated at (Date) Name …" at bounding box center [174, 202] width 194 height 16
click at [190, 199] on select "No assignment, content remains static Created at (Date) Updated at (Date) Name …" at bounding box center [174, 202] width 194 height 16
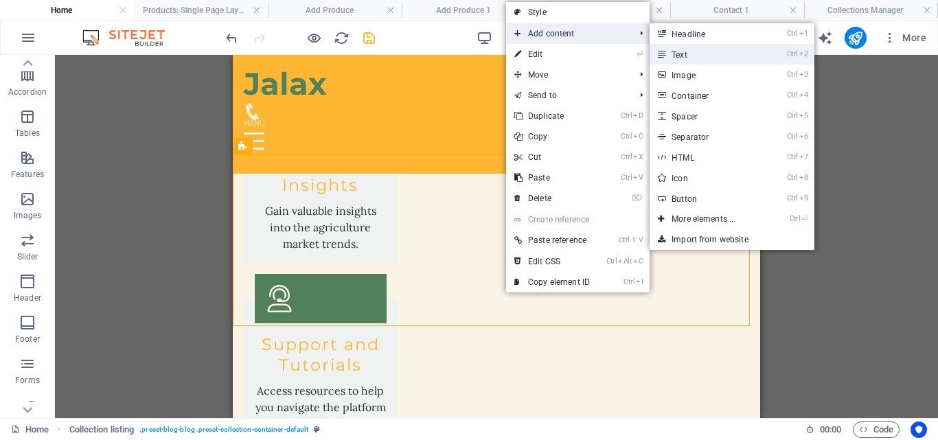
drag, startPoint x: 684, startPoint y: 51, endPoint x: 200, endPoint y: 119, distance: 488.0
click at [684, 51] on link "Ctrl 2 Text" at bounding box center [706, 54] width 113 height 21
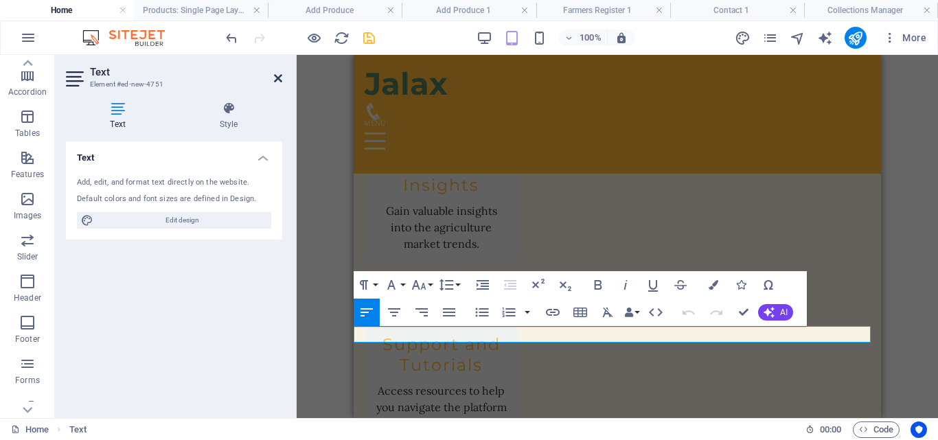
click at [277, 78] on icon at bounding box center [278, 78] width 8 height 11
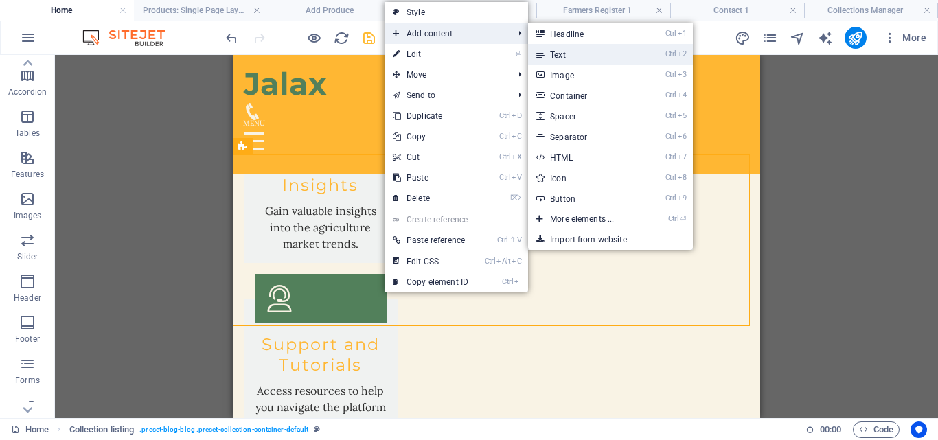
click at [565, 55] on link "Ctrl 2 Text" at bounding box center [584, 54] width 113 height 21
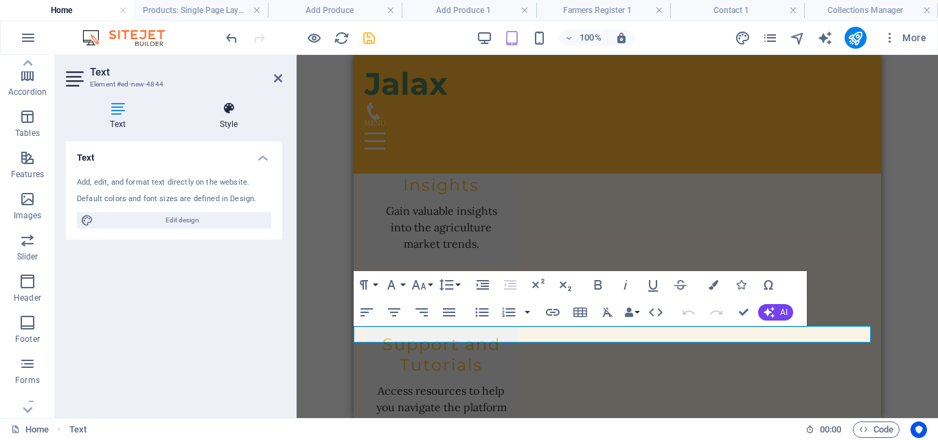
click at [225, 117] on h4 "Style" at bounding box center [228, 116] width 107 height 29
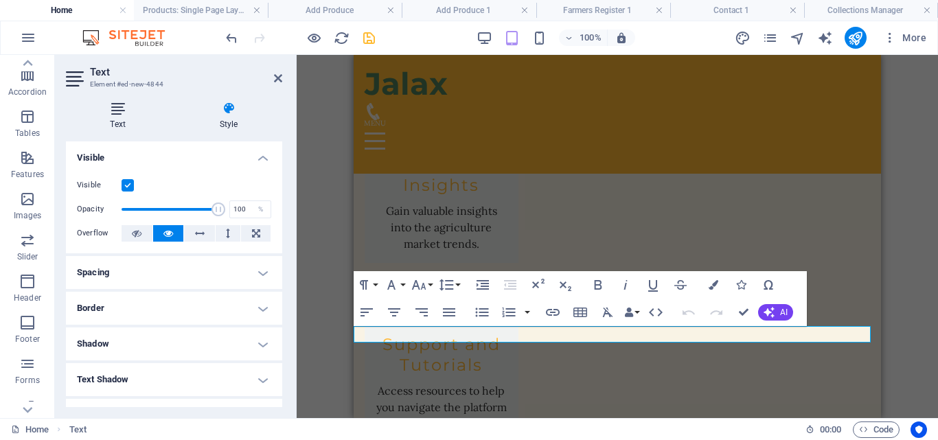
click at [124, 117] on h4 "Text" at bounding box center [120, 116] width 109 height 29
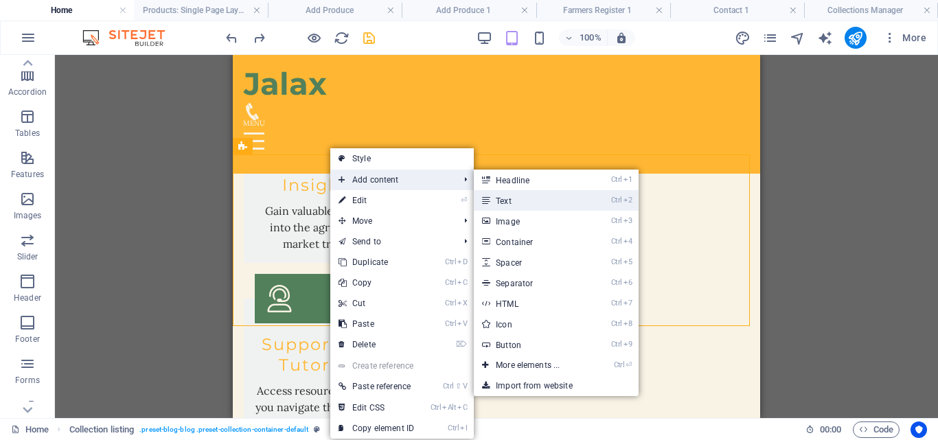
click at [510, 200] on link "Ctrl 2 Text" at bounding box center [530, 200] width 113 height 21
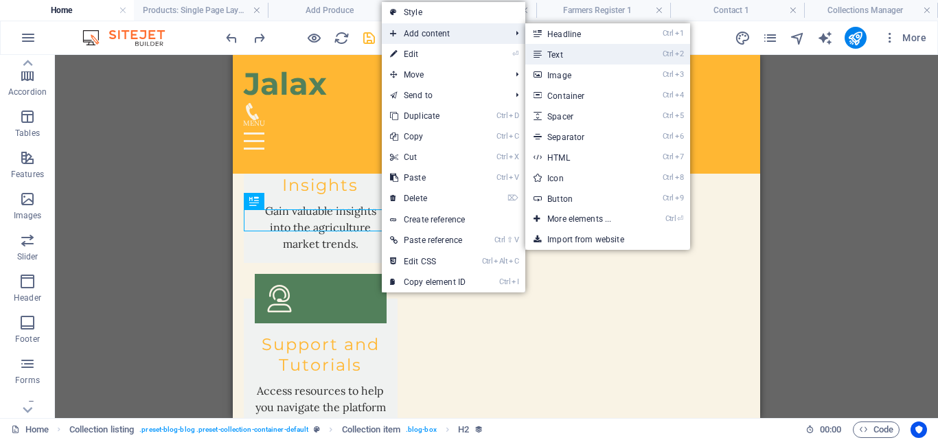
click at [559, 52] on link "Ctrl 2 Text" at bounding box center [581, 54] width 113 height 21
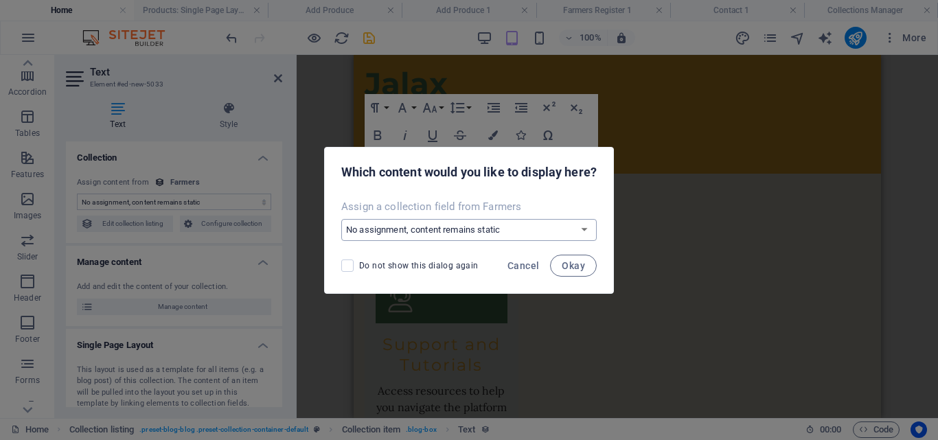
click at [566, 225] on select "No assignment, content remains static Create a new field Created at (Date) Upda…" at bounding box center [468, 230] width 255 height 22
select select "location"
click at [341, 219] on select "No assignment, content remains static Create a new field Created at (Date) Upda…" at bounding box center [468, 230] width 255 height 22
click at [569, 264] on span "Okay" at bounding box center [573, 265] width 23 height 11
select select "location"
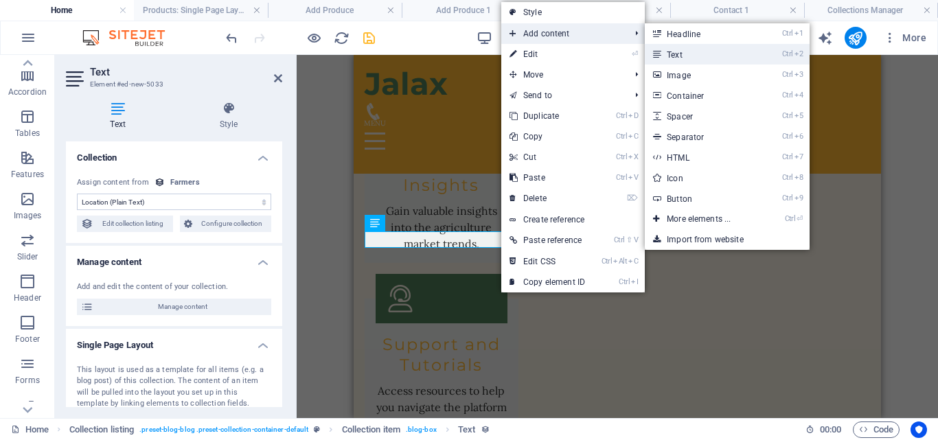
click at [678, 51] on link "Ctrl 2 Text" at bounding box center [701, 54] width 113 height 21
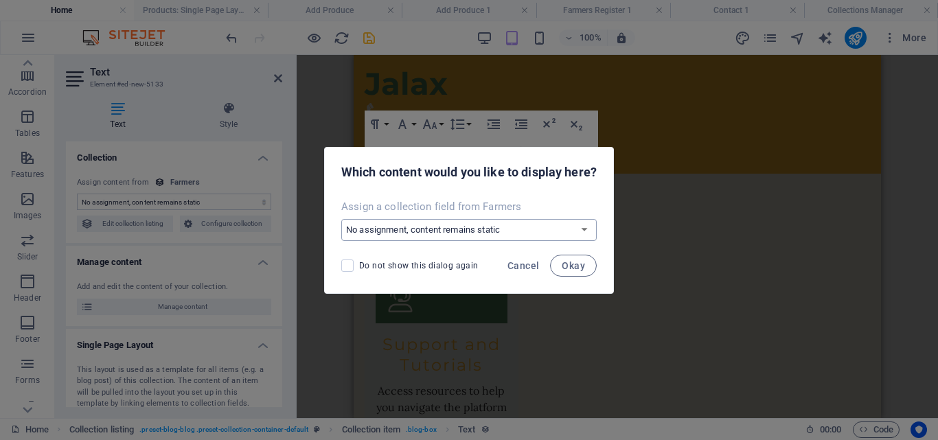
click at [586, 228] on select "No assignment, content remains static Create a new field Created at (Date) Upda…" at bounding box center [468, 230] width 255 height 22
select select "phone"
click at [341, 219] on select "No assignment, content remains static Create a new field Created at (Date) Upda…" at bounding box center [468, 230] width 255 height 22
click at [582, 263] on span "Okay" at bounding box center [573, 265] width 23 height 11
select select "phone"
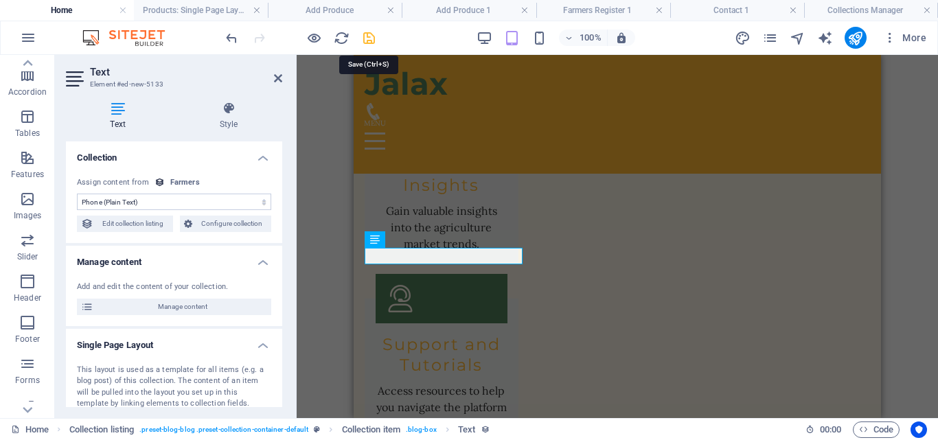
click at [367, 39] on icon "save" at bounding box center [369, 38] width 16 height 16
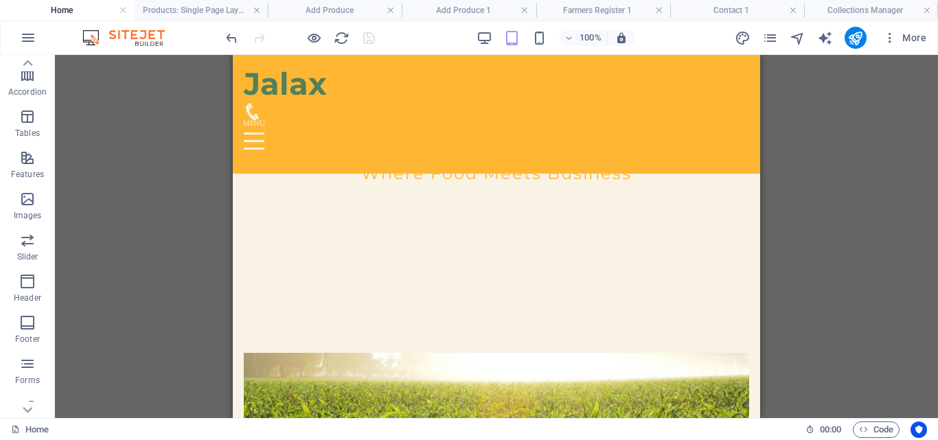
scroll to position [0, 0]
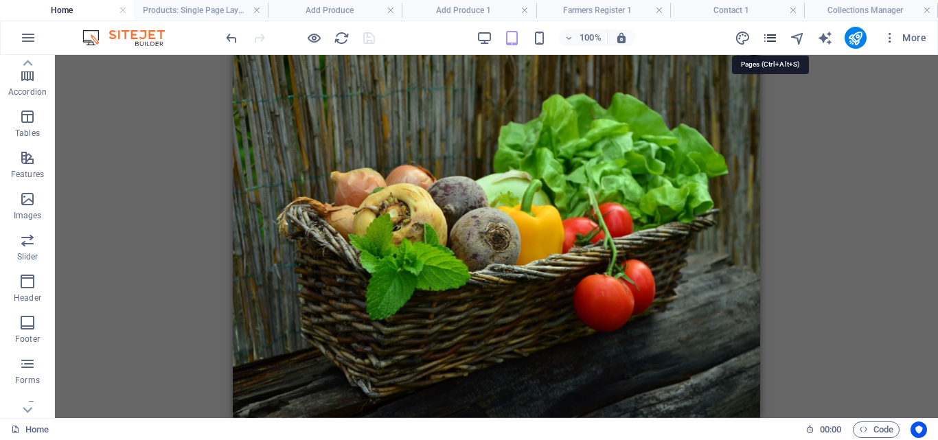
click at [773, 34] on icon "pages" at bounding box center [770, 38] width 16 height 16
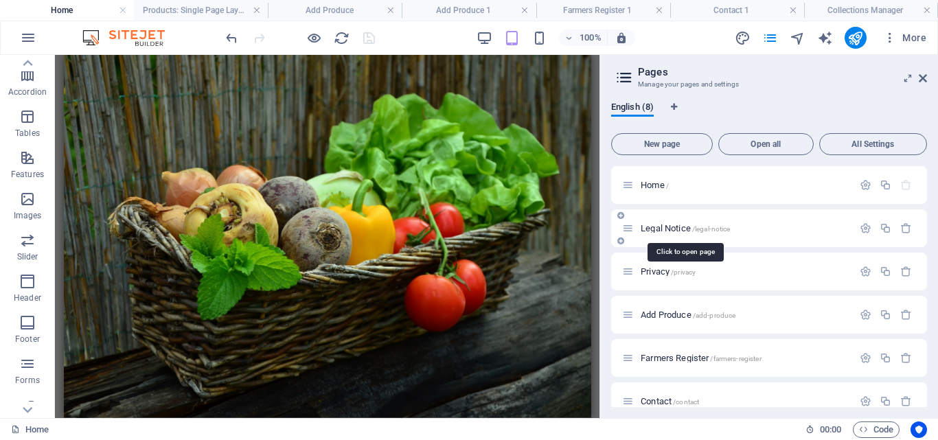
click at [672, 227] on span "Legal Notice /legal-notice" at bounding box center [685, 228] width 89 height 10
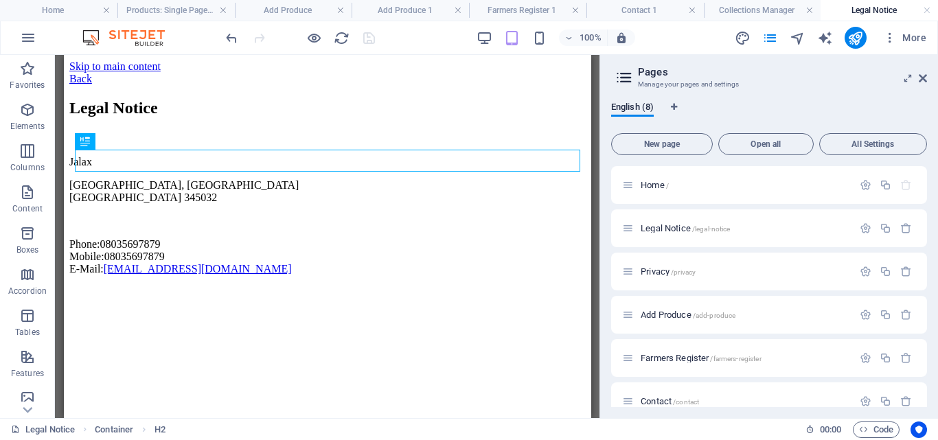
drag, startPoint x: 592, startPoint y: 191, endPoint x: 593, endPoint y: 257, distance: 65.9
click at [593, 257] on div "Drag here to replace the existing content. Press “Ctrl” if you want to create a…" at bounding box center [327, 236] width 544 height 363
drag, startPoint x: 593, startPoint y: 257, endPoint x: 593, endPoint y: 275, distance: 18.5
click at [593, 275] on div "Drag here to replace the existing content. Press “Ctrl” if you want to create a…" at bounding box center [327, 236] width 544 height 363
click at [902, 227] on icon "button" at bounding box center [906, 228] width 12 height 12
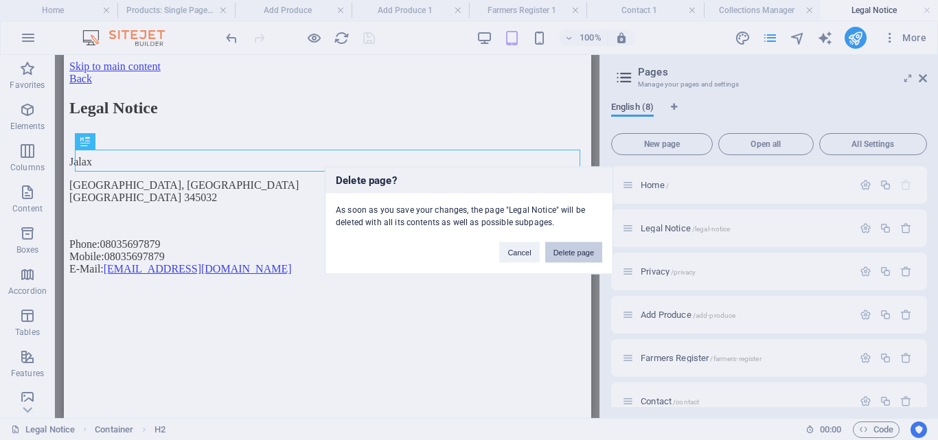
click at [574, 251] on button "Delete page" at bounding box center [573, 252] width 57 height 21
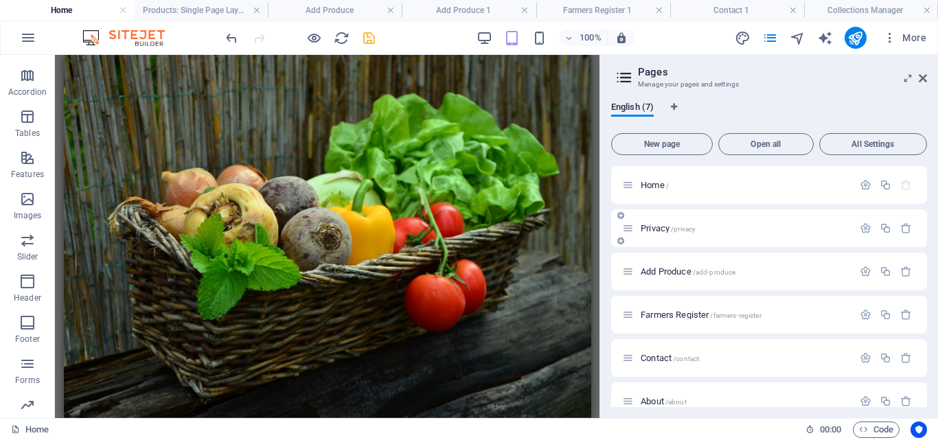
click at [655, 228] on span "Privacy /privacy" at bounding box center [668, 228] width 55 height 10
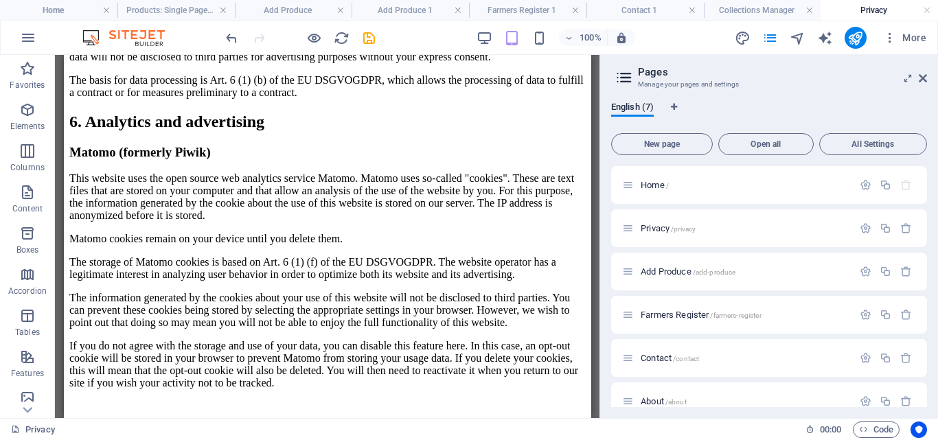
scroll to position [2538, 0]
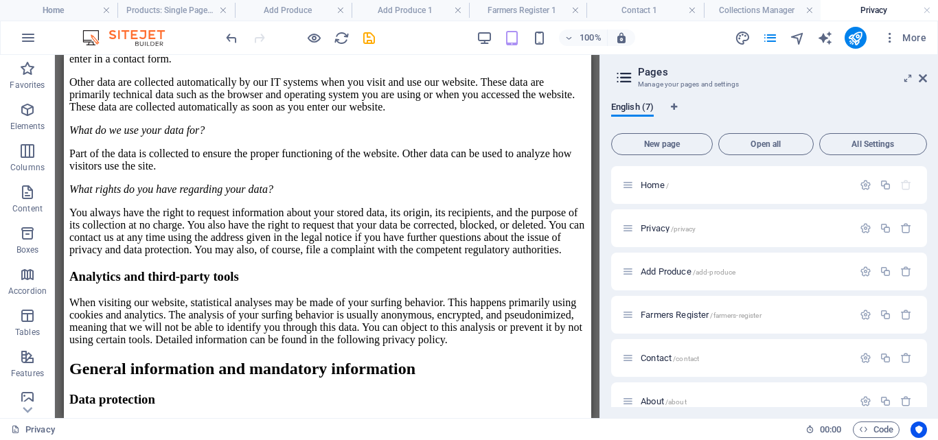
scroll to position [68, 0]
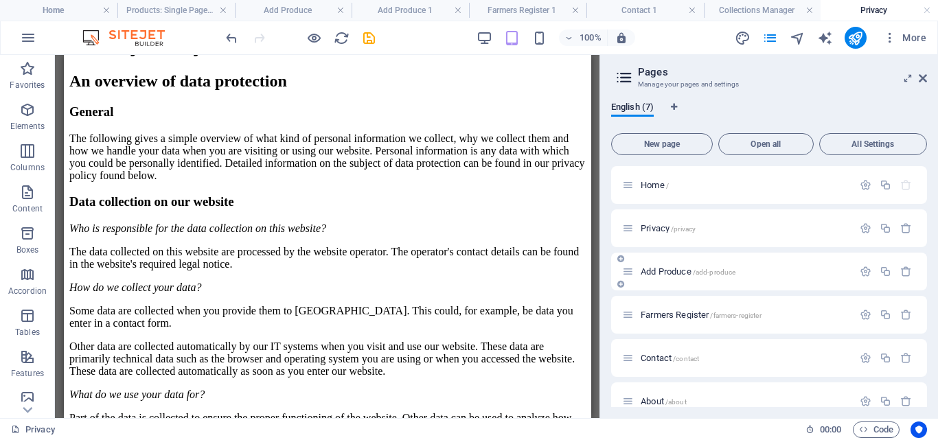
click at [663, 271] on span "Add Produce /add-produce" at bounding box center [688, 271] width 95 height 10
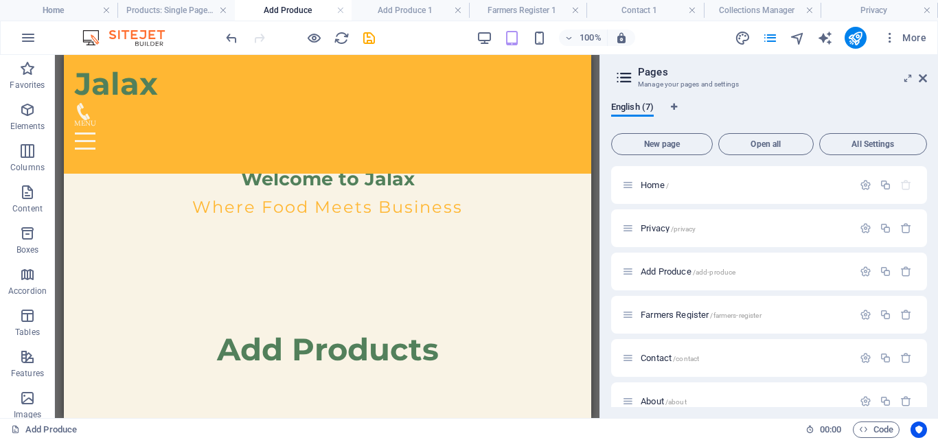
scroll to position [540, 0]
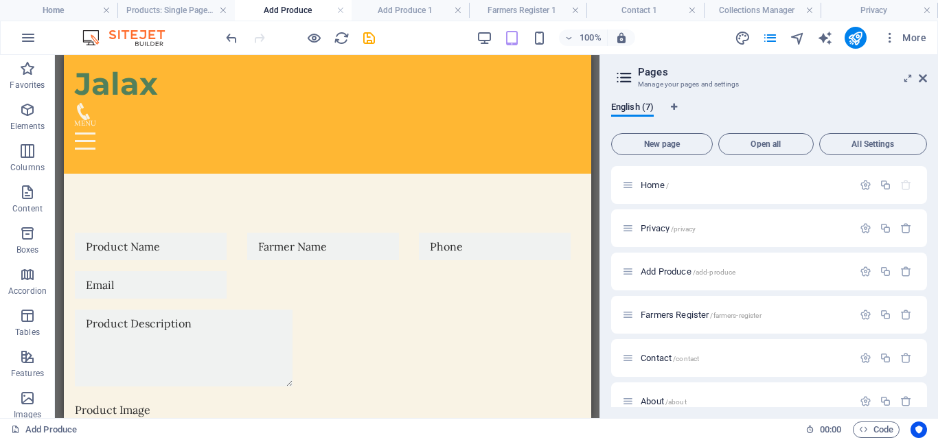
drag, startPoint x: 584, startPoint y: 137, endPoint x: 656, endPoint y: 367, distance: 241.0
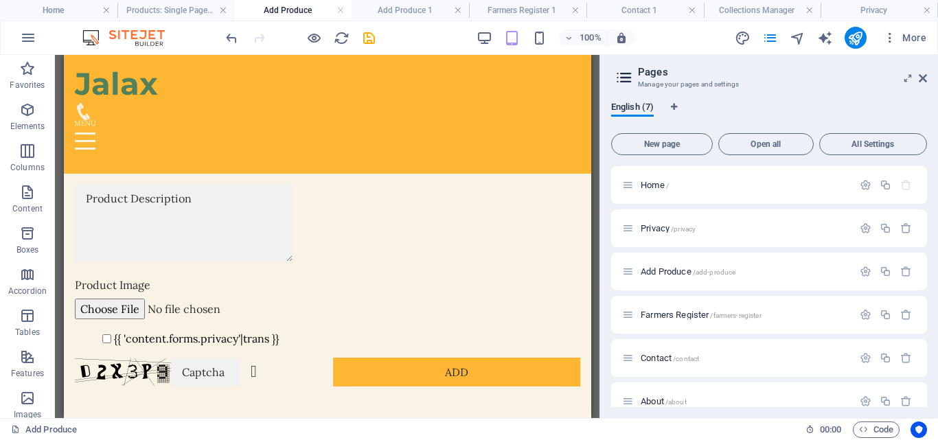
scroll to position [680, 0]
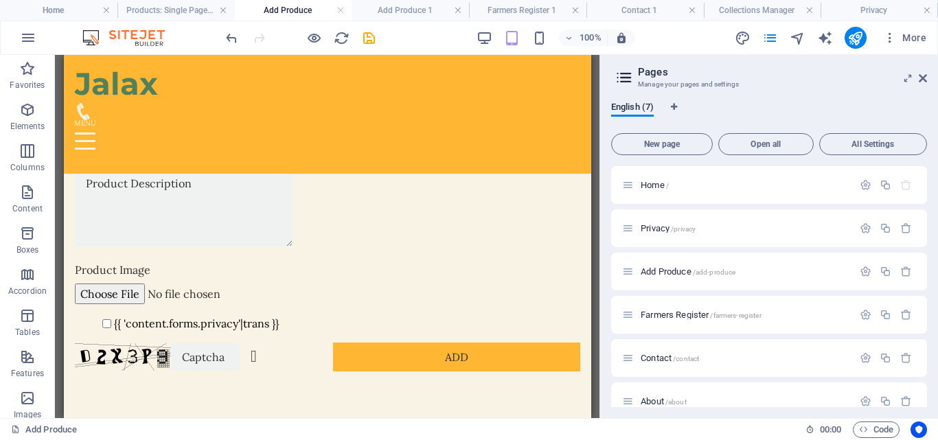
drag, startPoint x: 584, startPoint y: 316, endPoint x: 643, endPoint y: 485, distance: 179.2
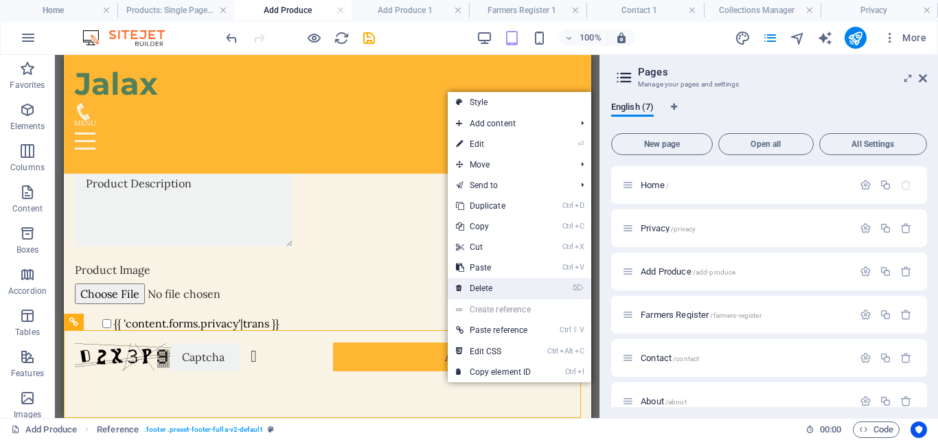
click at [484, 286] on link "⌦ Delete" at bounding box center [494, 288] width 92 height 21
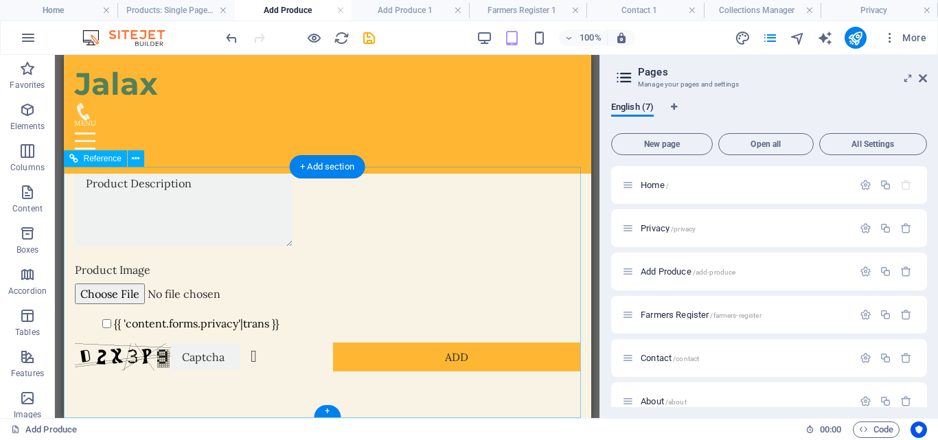
scroll to position [593, 0]
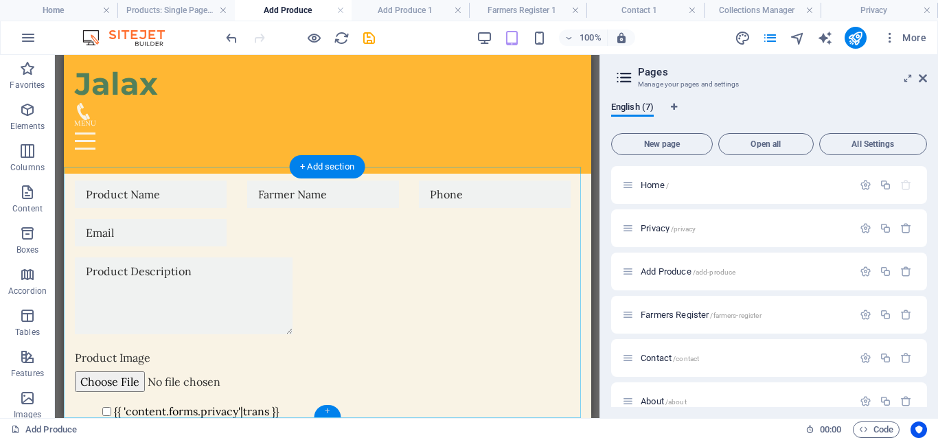
click at [328, 412] on div "+" at bounding box center [327, 411] width 27 height 12
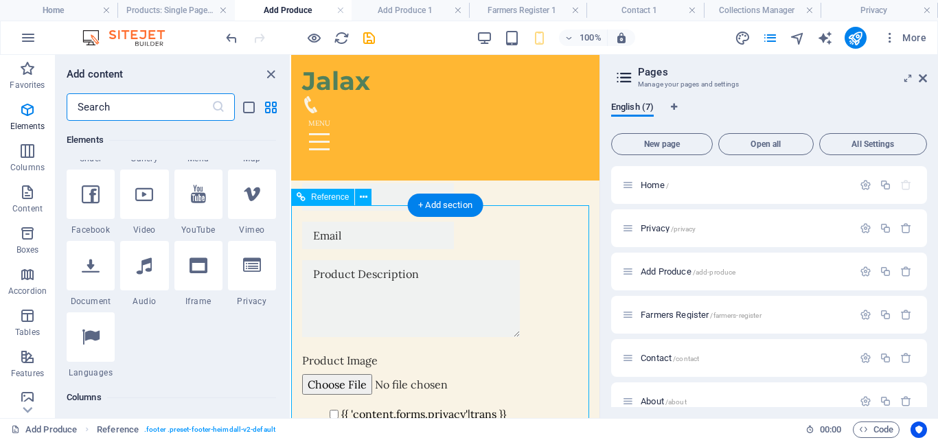
scroll to position [2402, 0]
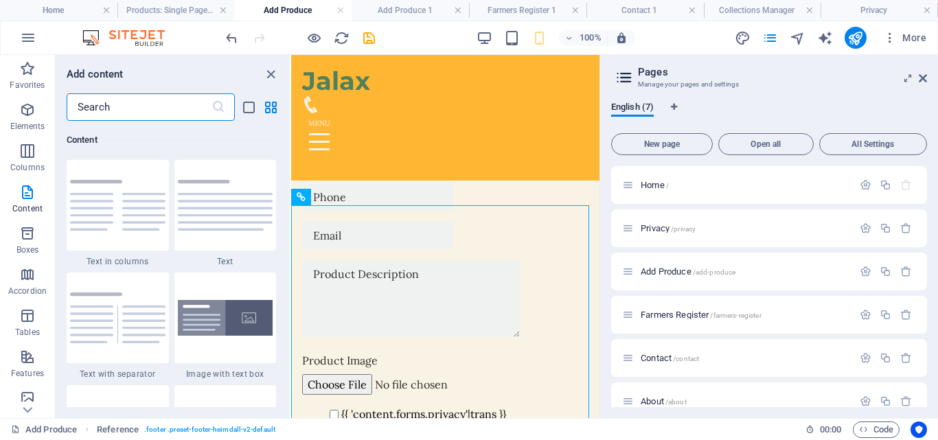
click at [153, 101] on input "text" at bounding box center [139, 106] width 145 height 27
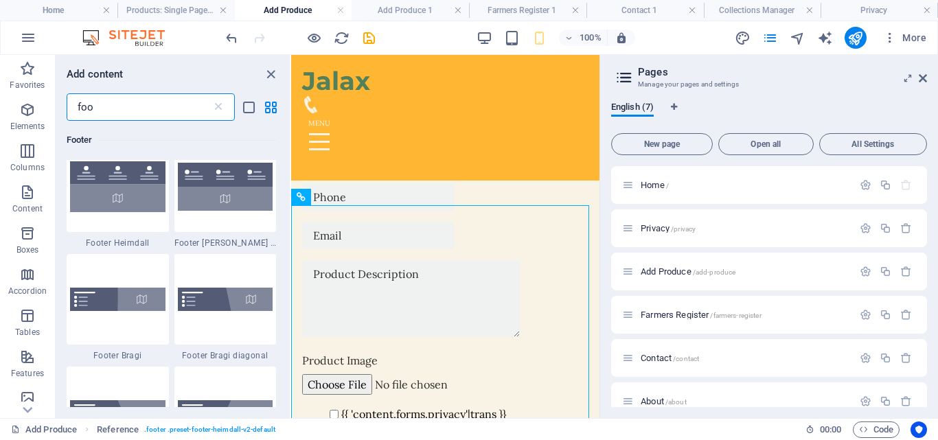
scroll to position [286, 0]
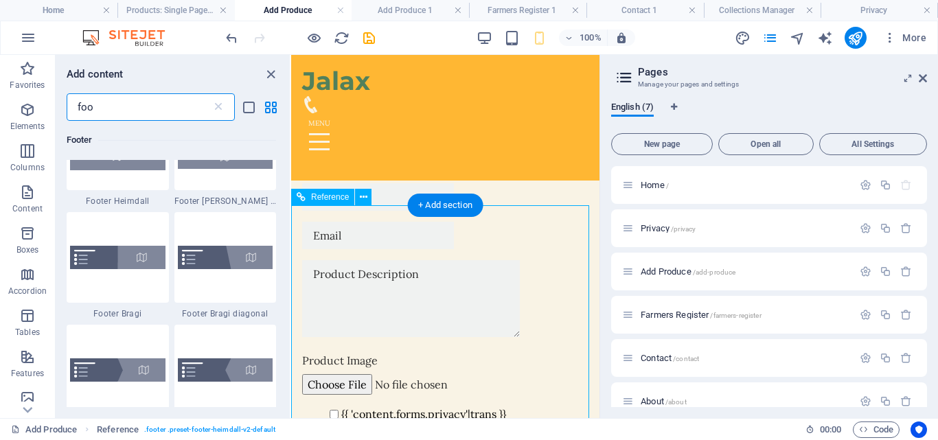
type input "foo"
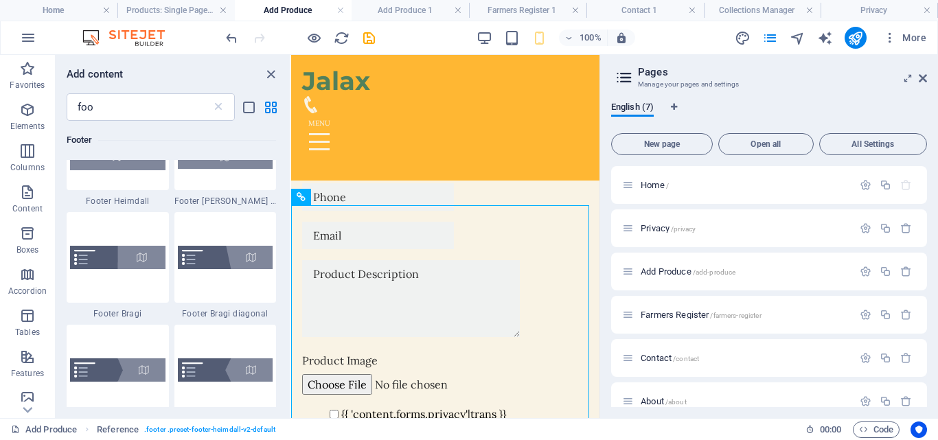
click at [291, 246] on html "Skip to main content Jalax Home About Services Add Produce Contact Welcome to J…" at bounding box center [445, 231] width 308 height 1565
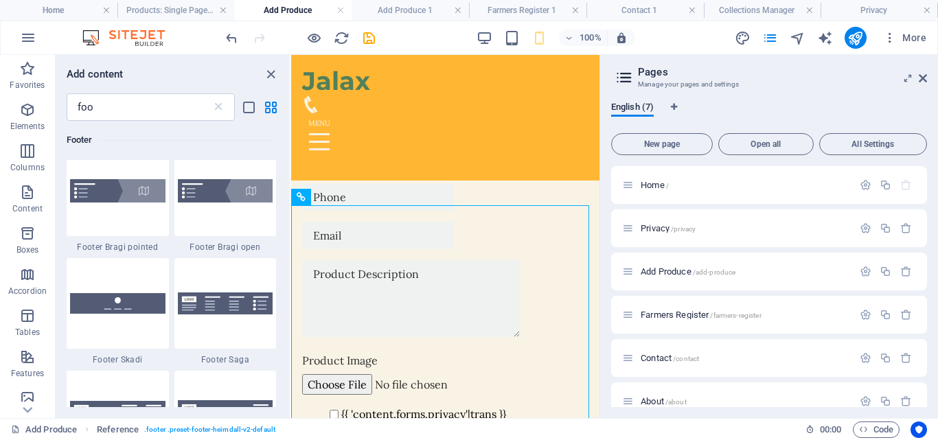
scroll to position [470, 0]
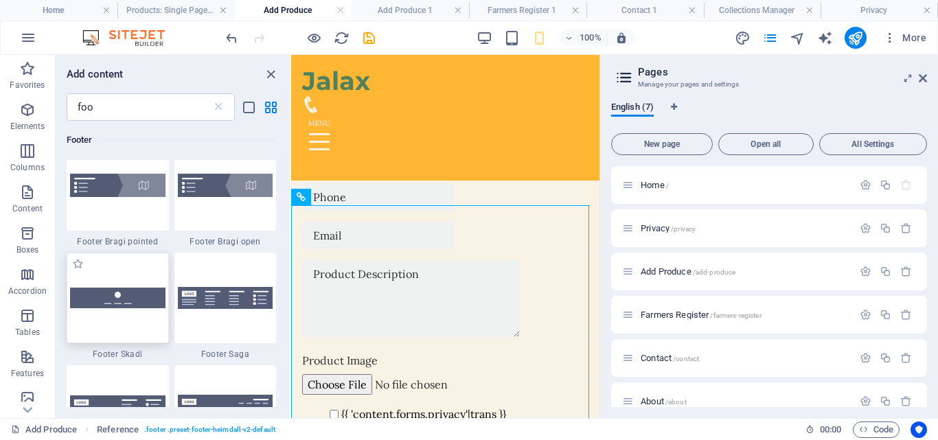
click at [140, 299] on img at bounding box center [117, 298] width 95 height 20
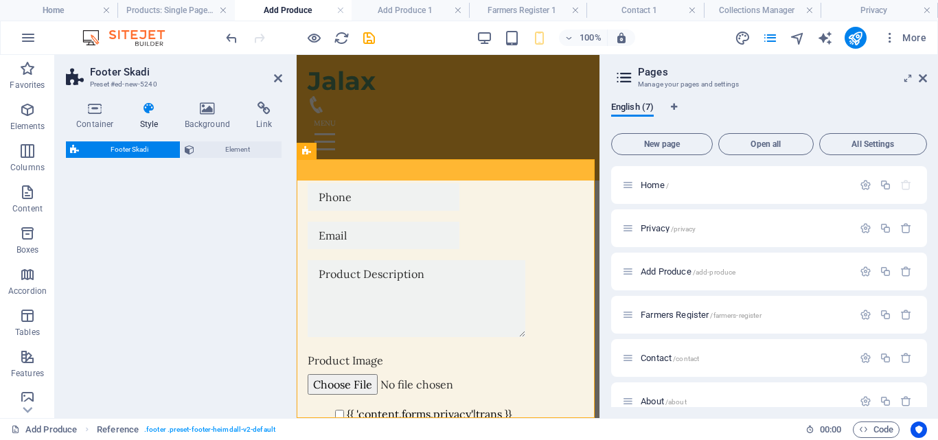
select select "rem"
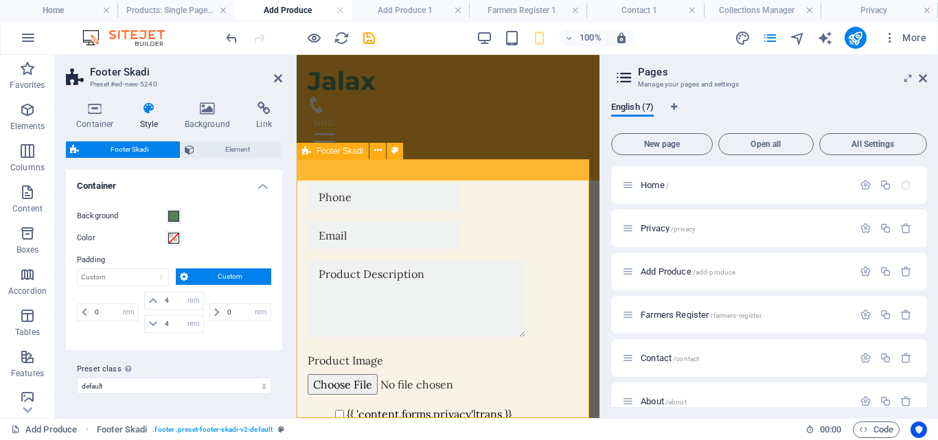
scroll to position [1132, 0]
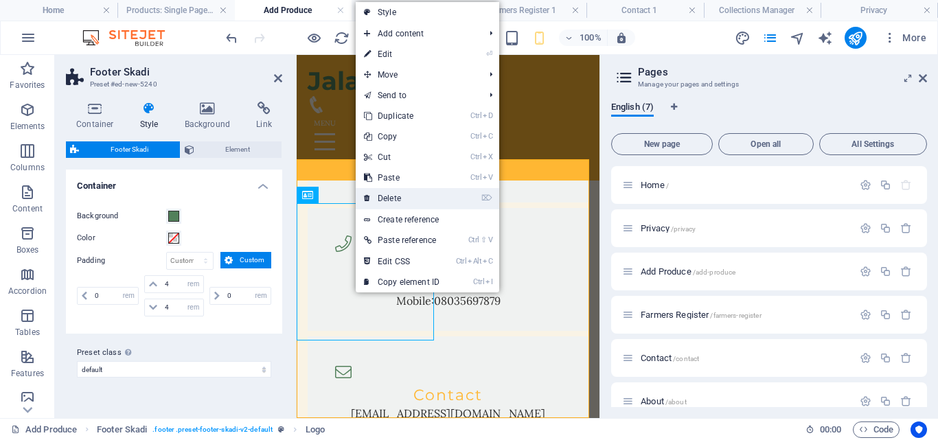
click at [392, 200] on link "⌦ Delete" at bounding box center [402, 198] width 92 height 21
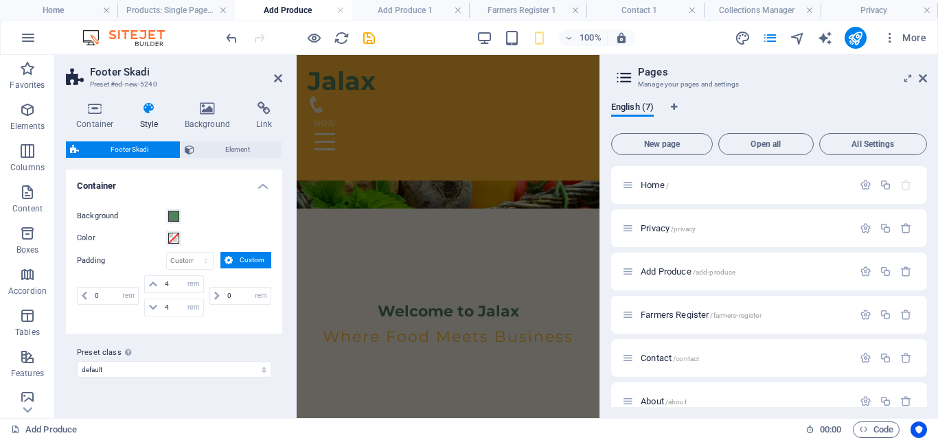
scroll to position [0, 0]
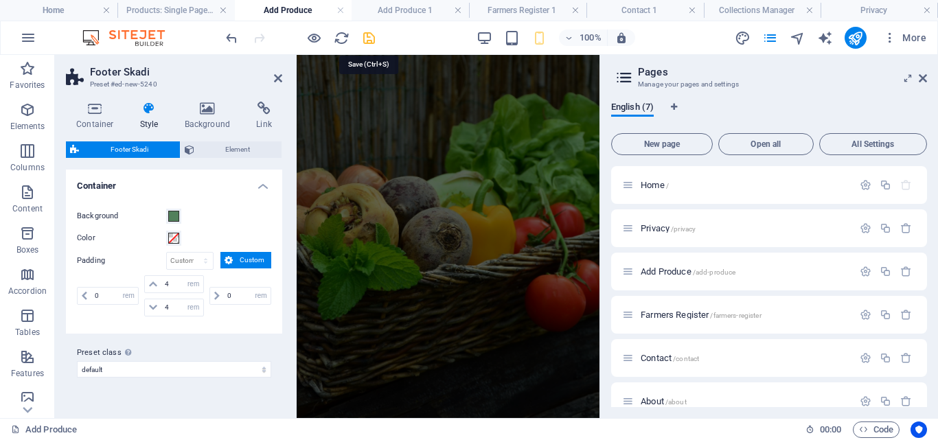
click at [366, 38] on icon "save" at bounding box center [369, 38] width 16 height 16
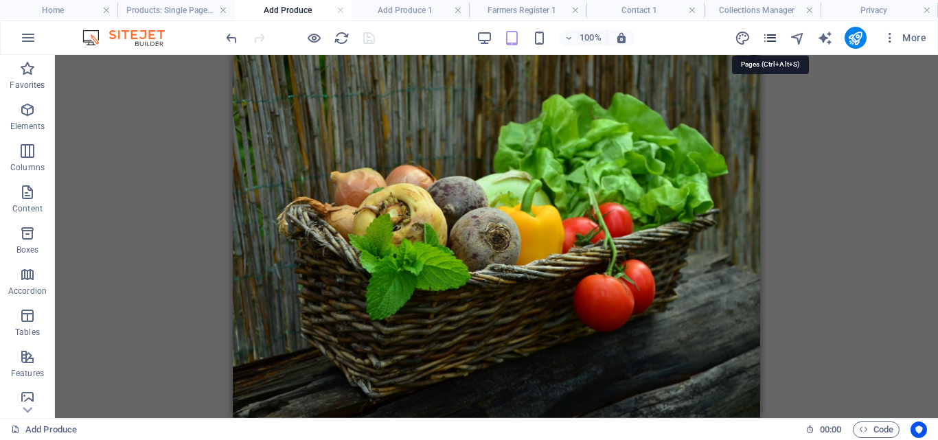
click at [770, 41] on icon "pages" at bounding box center [770, 38] width 16 height 16
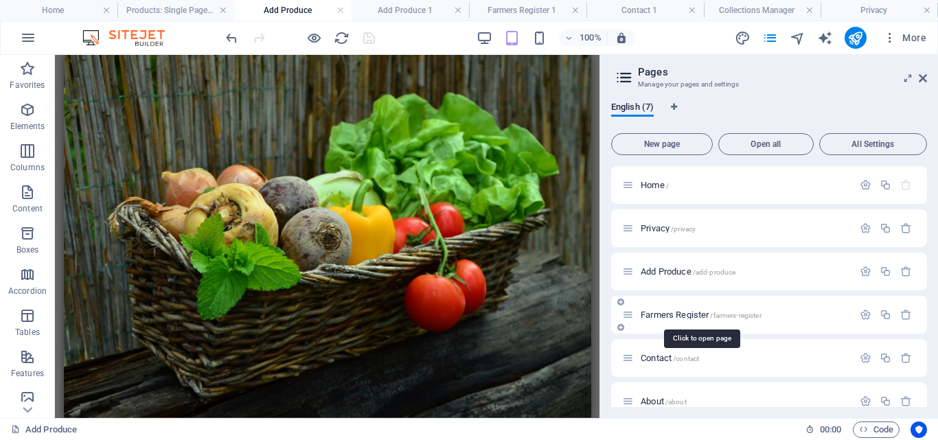
click at [668, 316] on span "Farmers Register /farmers-register" at bounding box center [701, 315] width 121 height 10
click at [658, 317] on span "Farmers Register /farmers-register" at bounding box center [701, 315] width 121 height 10
click at [658, 312] on span "Farmers Register /farmers-register" at bounding box center [701, 315] width 121 height 10
click at [457, 10] on link at bounding box center [458, 10] width 8 height 13
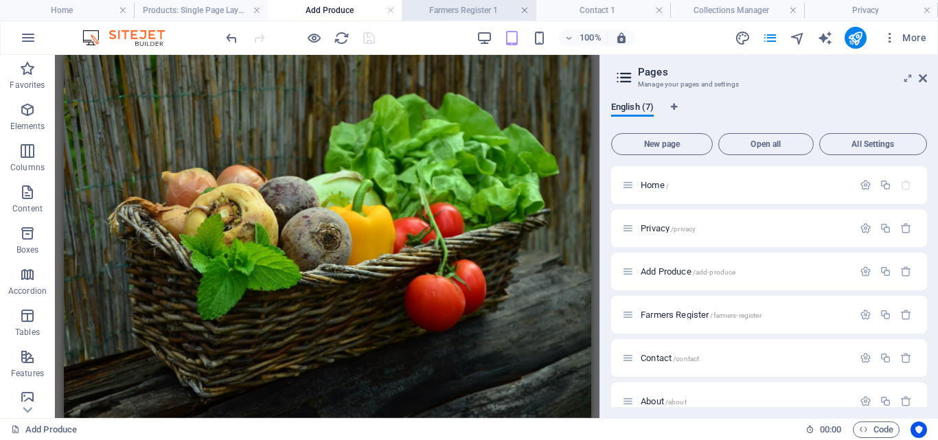
click at [527, 13] on link at bounding box center [524, 10] width 8 height 13
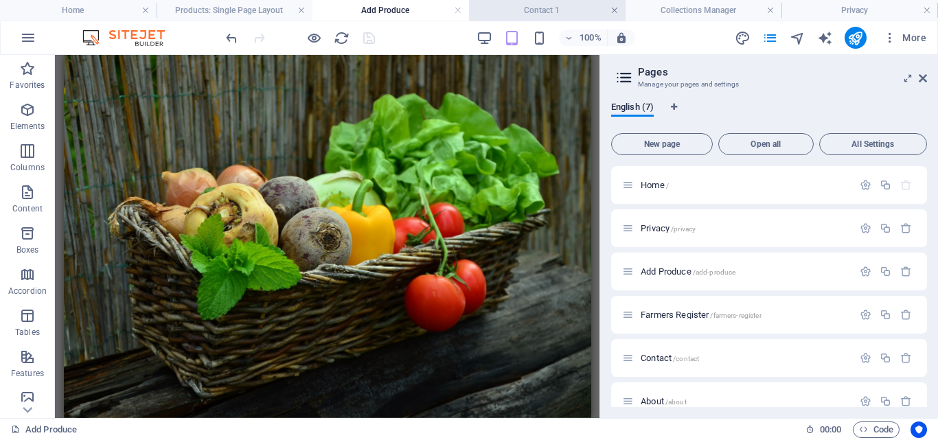
click at [615, 9] on link at bounding box center [614, 10] width 8 height 13
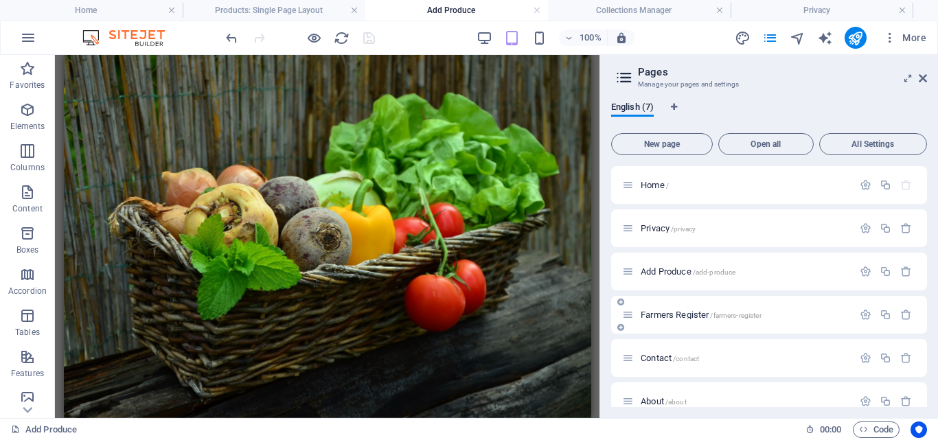
click at [668, 317] on span "Farmers Register /farmers-register" at bounding box center [701, 315] width 121 height 10
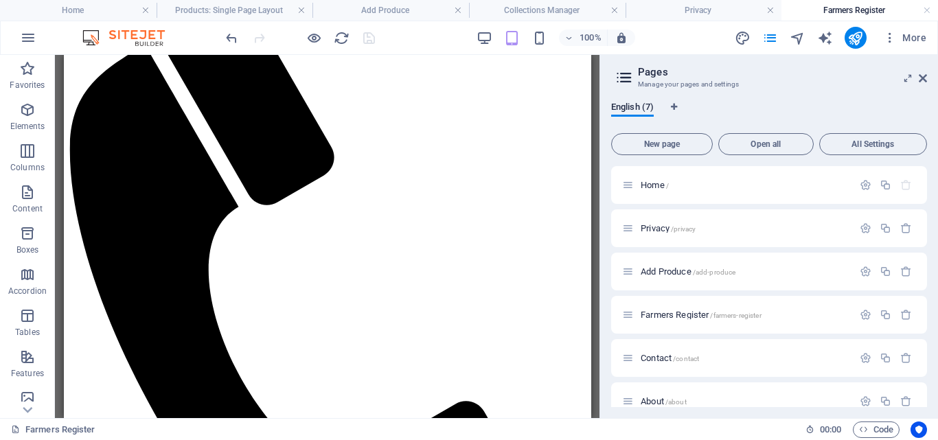
scroll to position [593, 0]
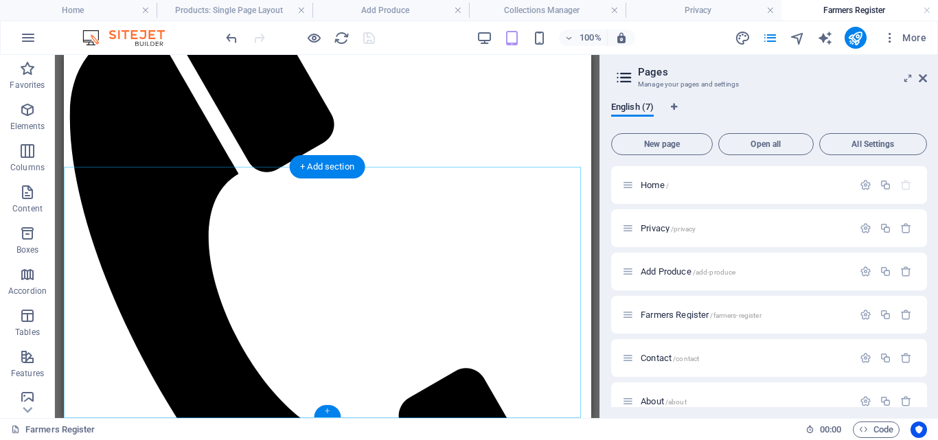
click at [328, 409] on div "+" at bounding box center [327, 411] width 27 height 12
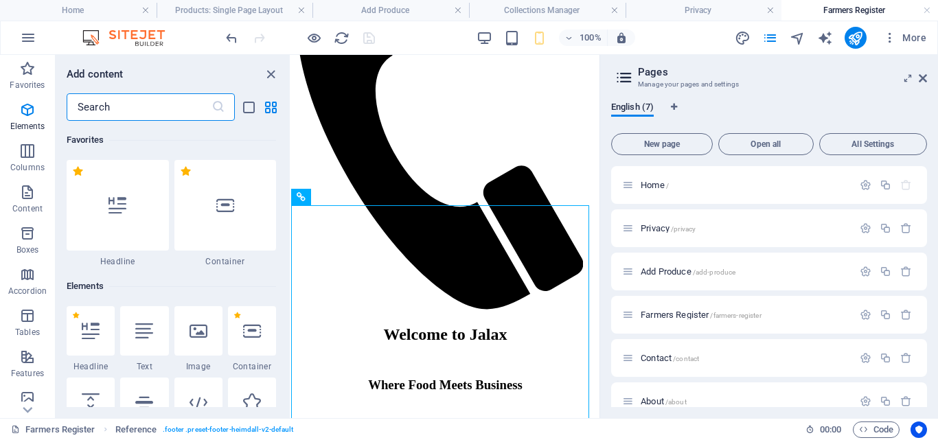
scroll to position [2402, 0]
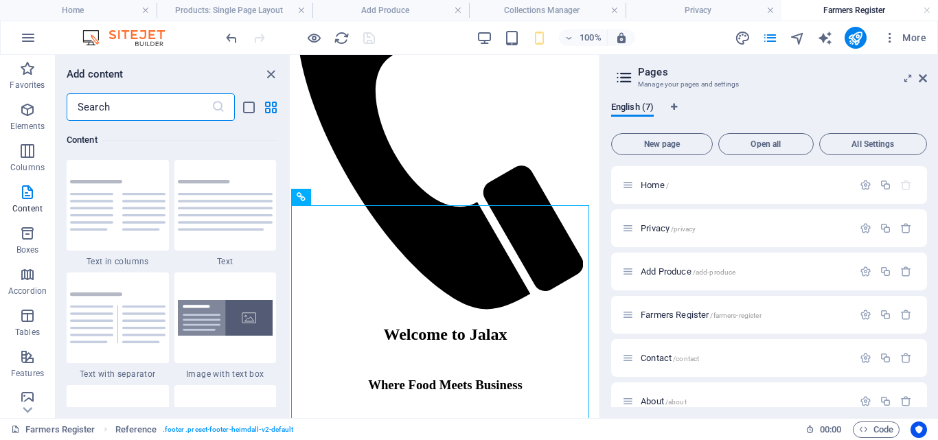
click at [158, 106] on input "text" at bounding box center [139, 106] width 145 height 27
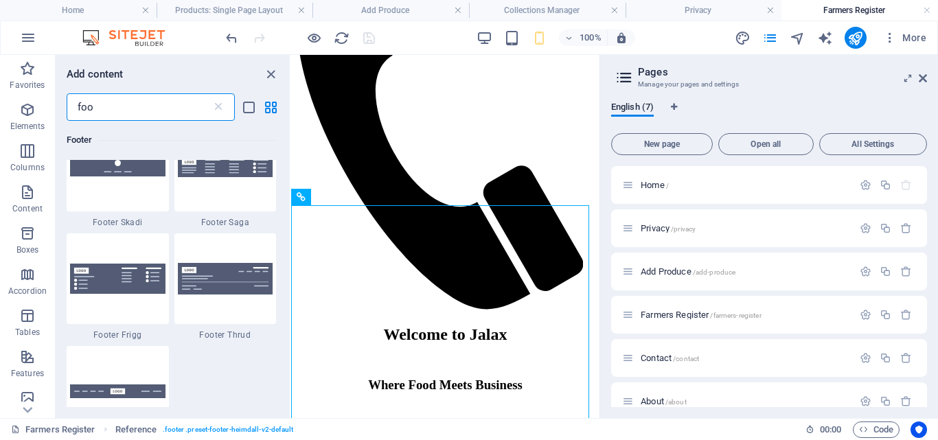
scroll to position [582, 0]
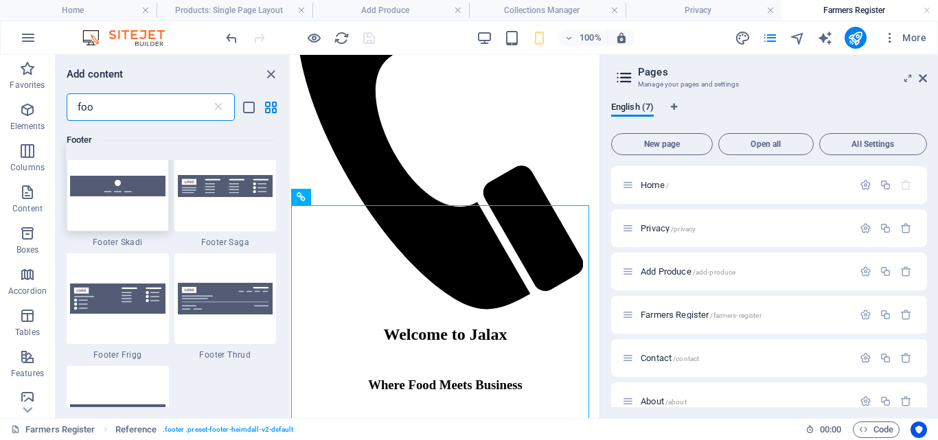
type input "foo"
click at [121, 192] on img at bounding box center [117, 186] width 95 height 20
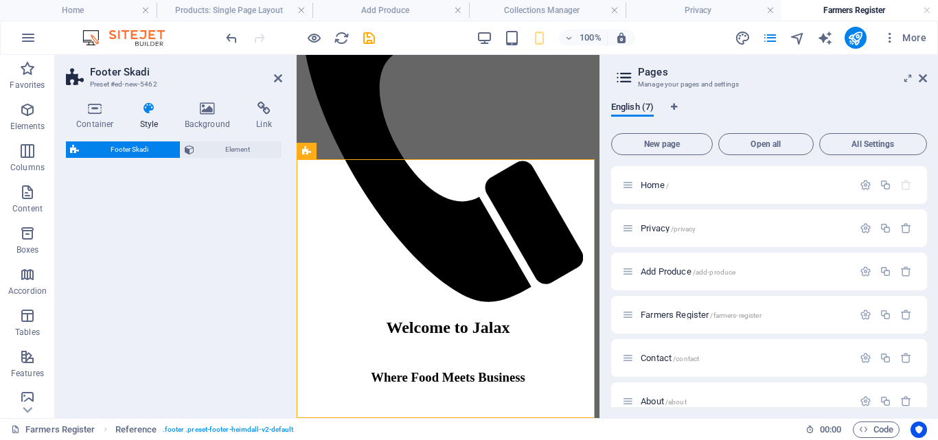
select select "rem"
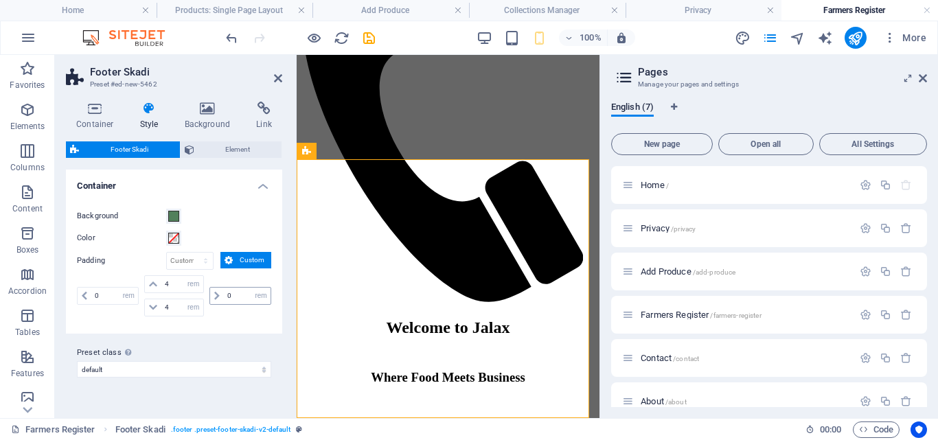
scroll to position [1132, 0]
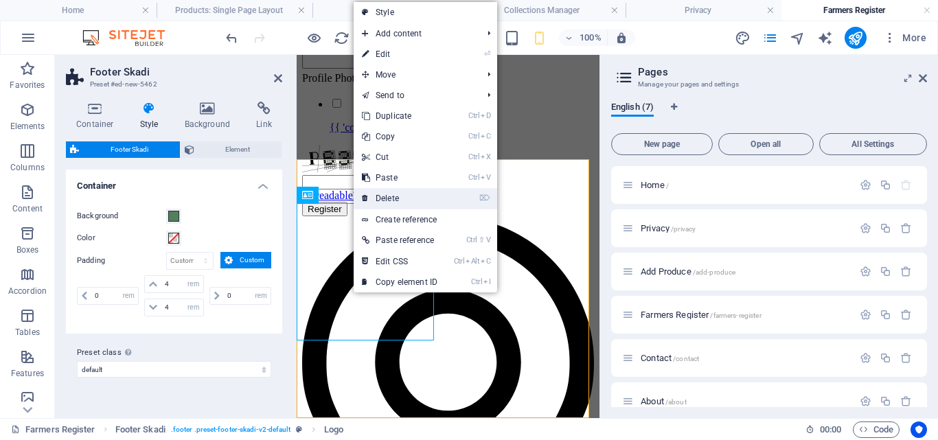
click at [386, 193] on link "⌦ Delete" at bounding box center [400, 198] width 92 height 21
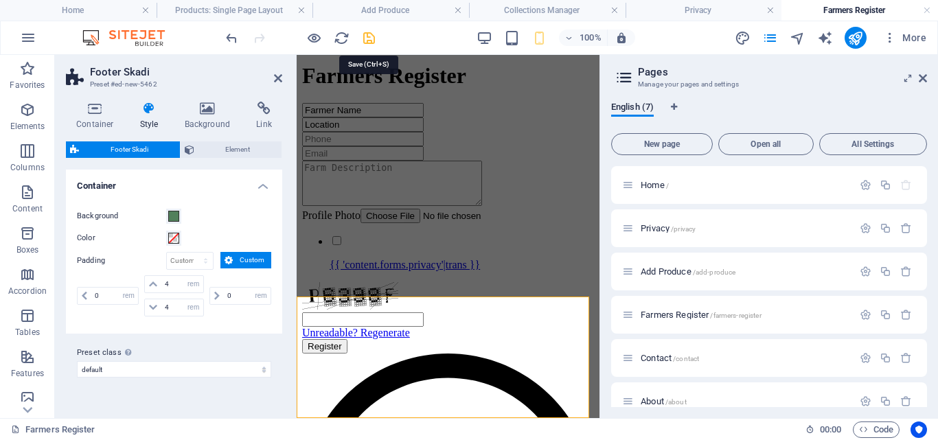
click at [367, 37] on icon "save" at bounding box center [369, 38] width 16 height 16
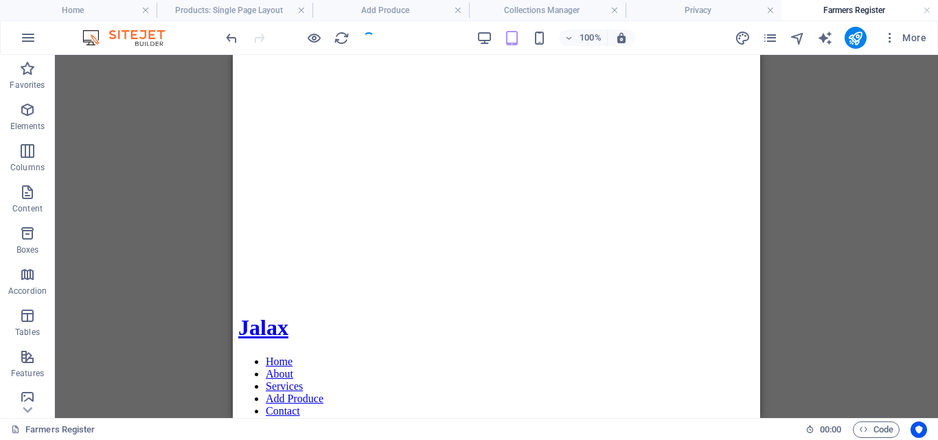
scroll to position [0, 0]
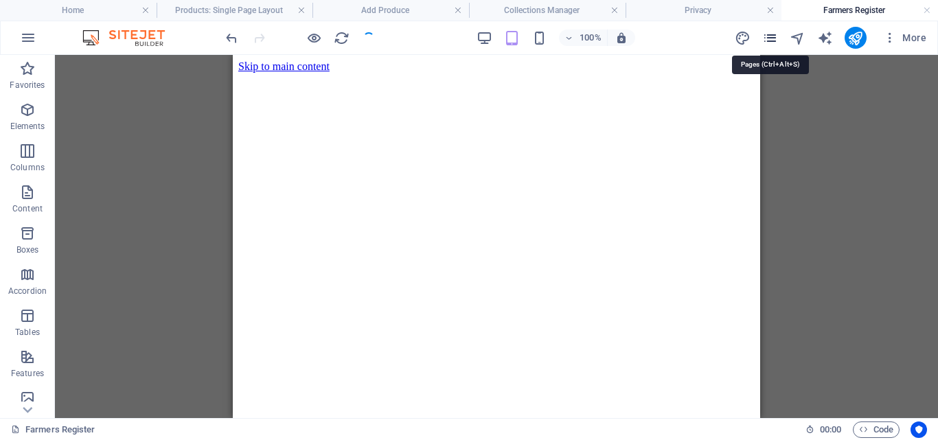
click at [770, 36] on icon "pages" at bounding box center [770, 38] width 16 height 16
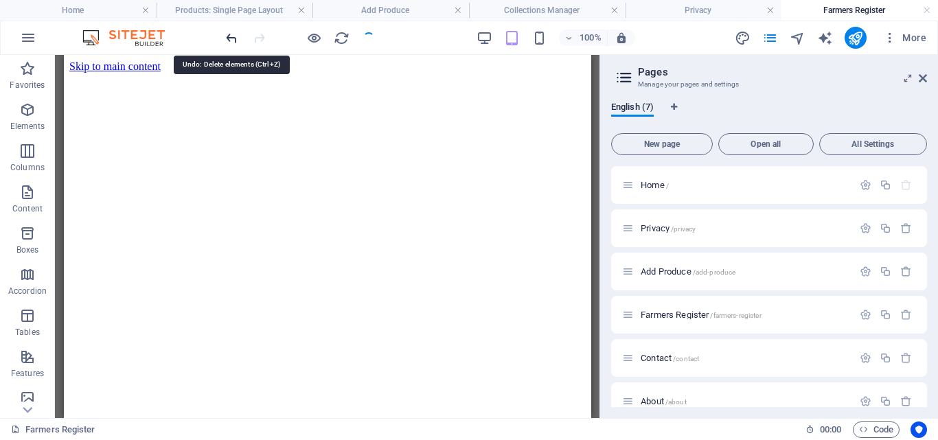
click at [231, 42] on icon "undo" at bounding box center [232, 38] width 16 height 16
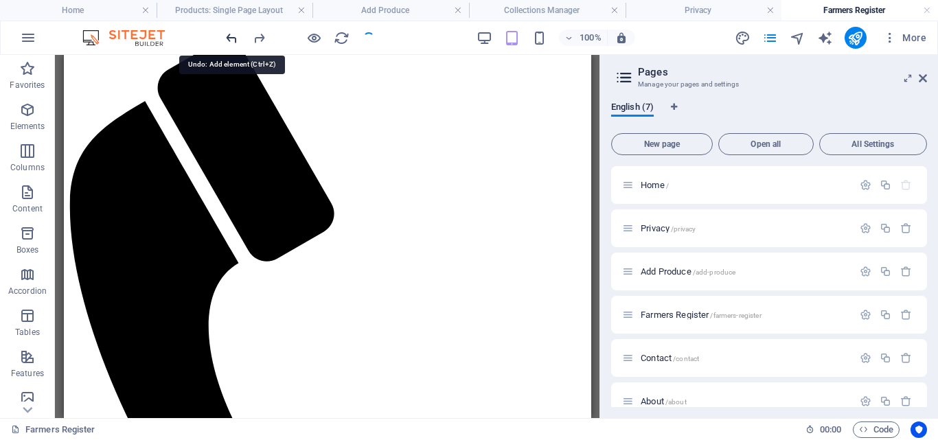
scroll to position [851, 0]
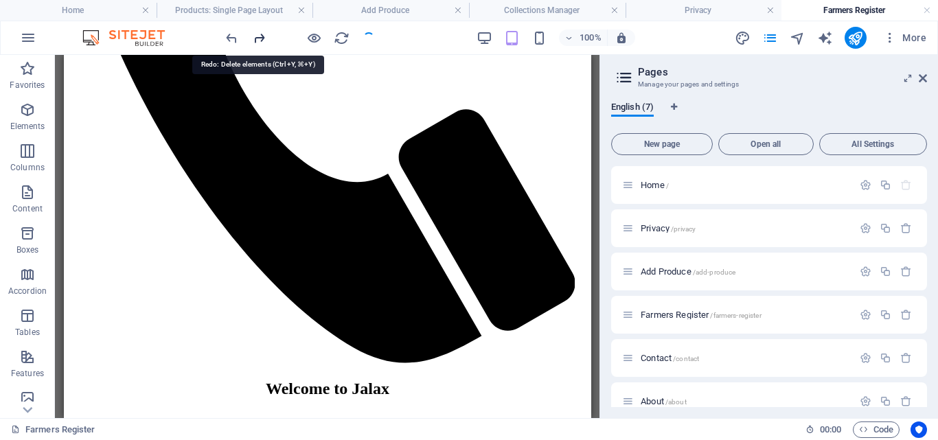
click at [256, 40] on icon "redo" at bounding box center [259, 38] width 16 height 16
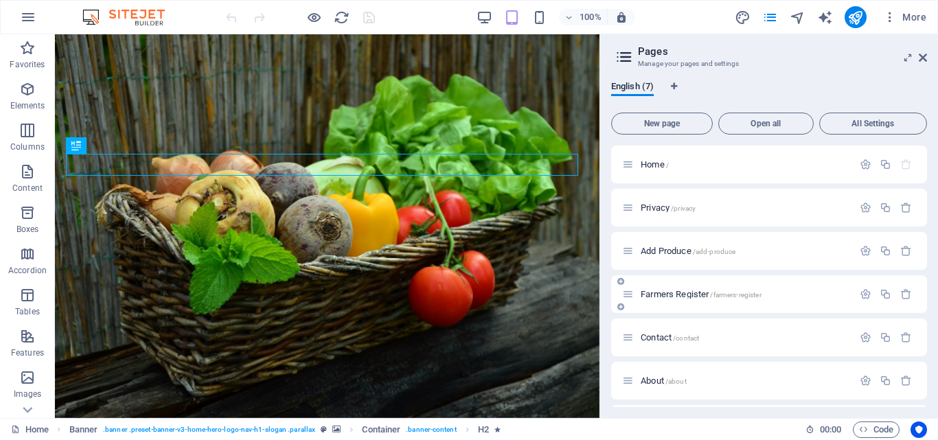
click at [669, 291] on span "Farmers Register /farmers-register" at bounding box center [701, 294] width 121 height 10
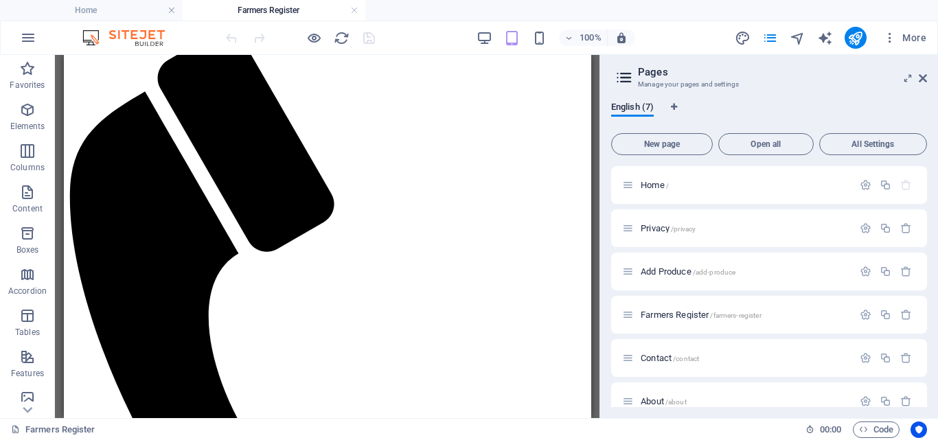
scroll to position [714, 0]
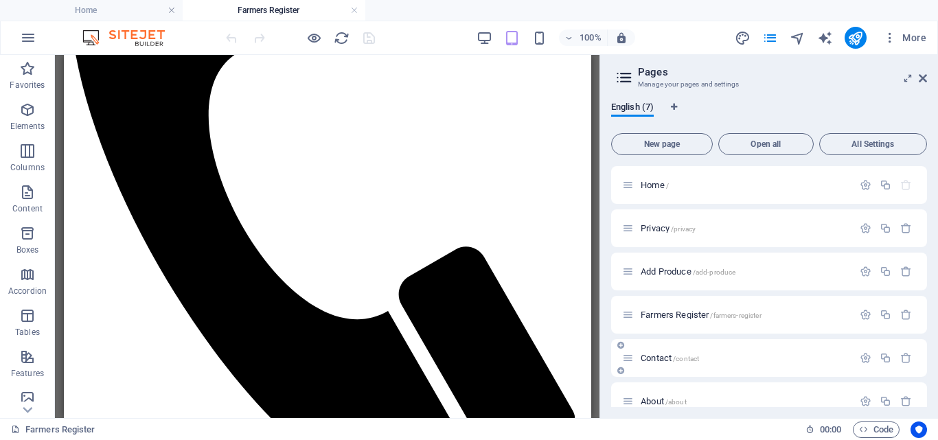
click at [654, 356] on span "Contact /contact" at bounding box center [670, 358] width 58 height 10
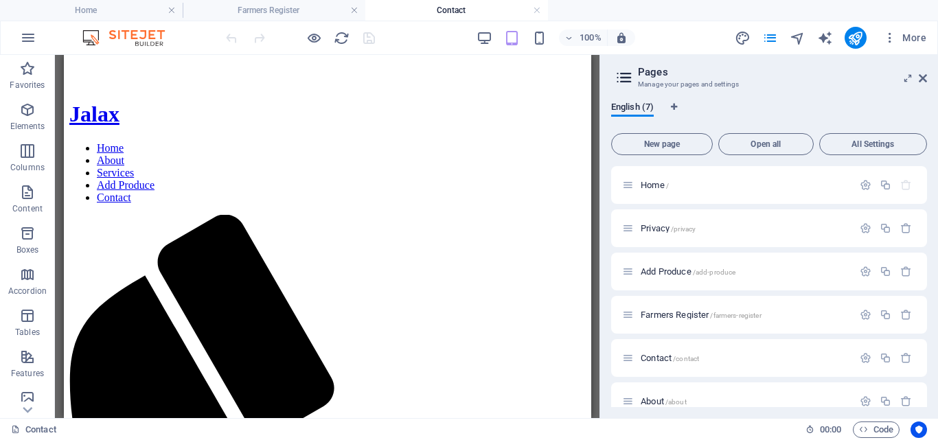
scroll to position [547, 0]
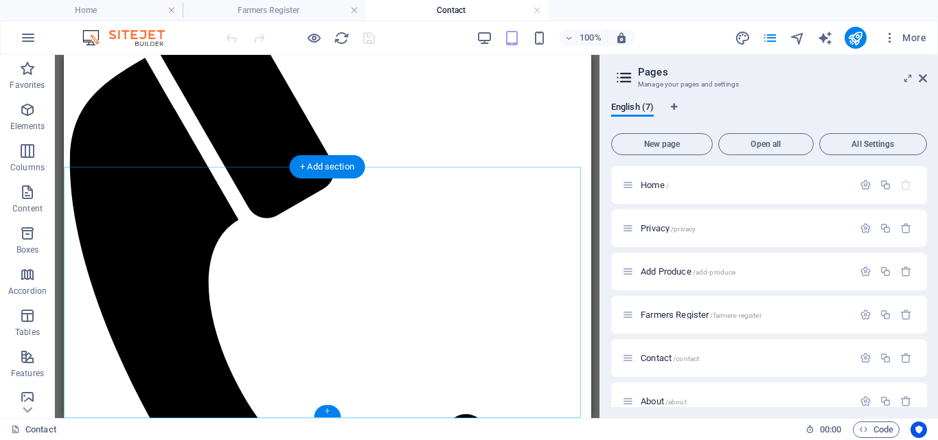
click at [329, 406] on div "+" at bounding box center [327, 411] width 27 height 12
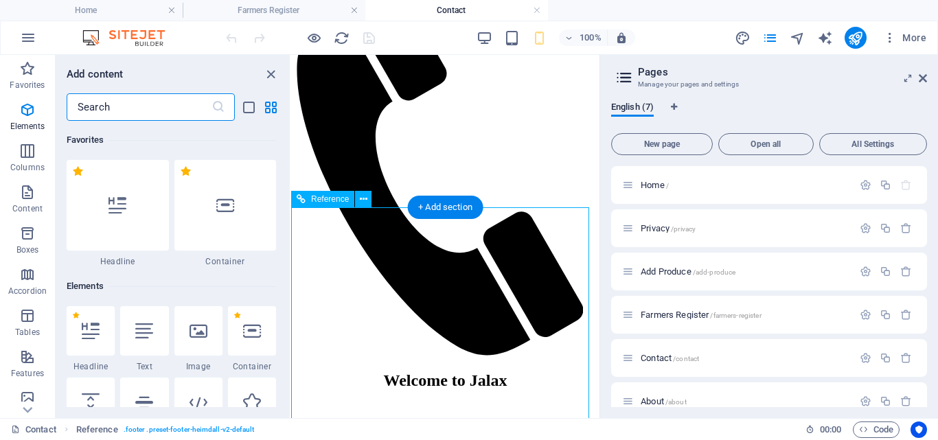
scroll to position [2402, 0]
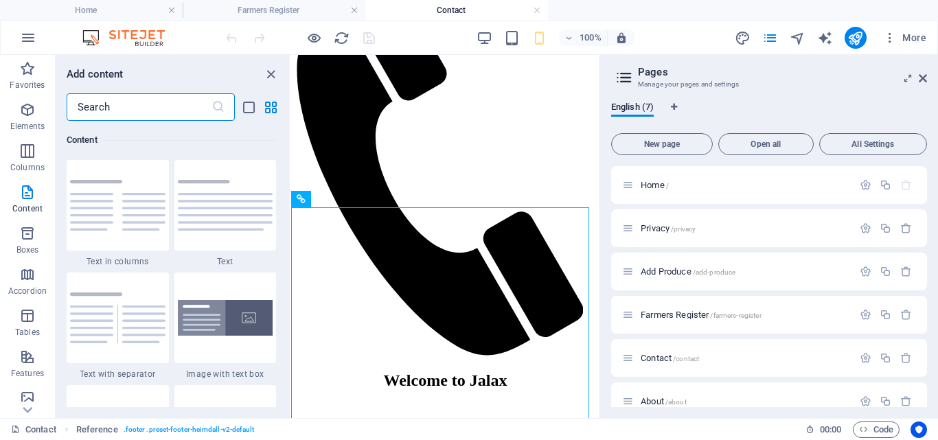
click at [137, 104] on input "text" at bounding box center [139, 106] width 145 height 27
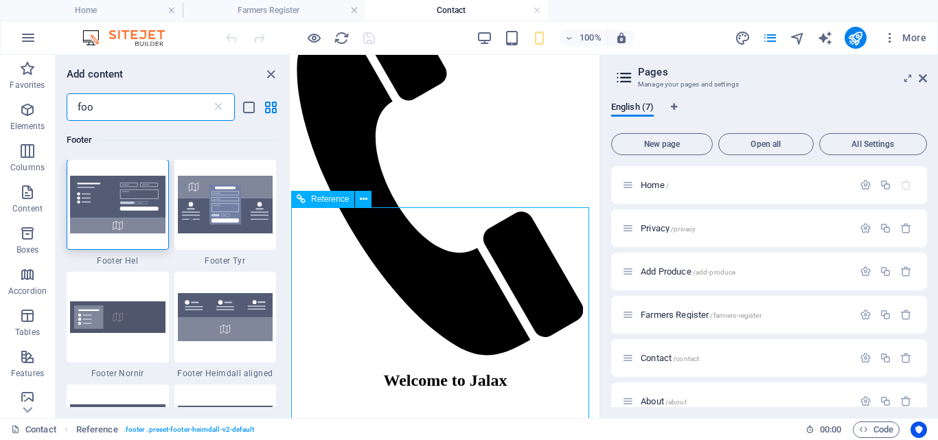
scroll to position [0, 0]
type input "foo"
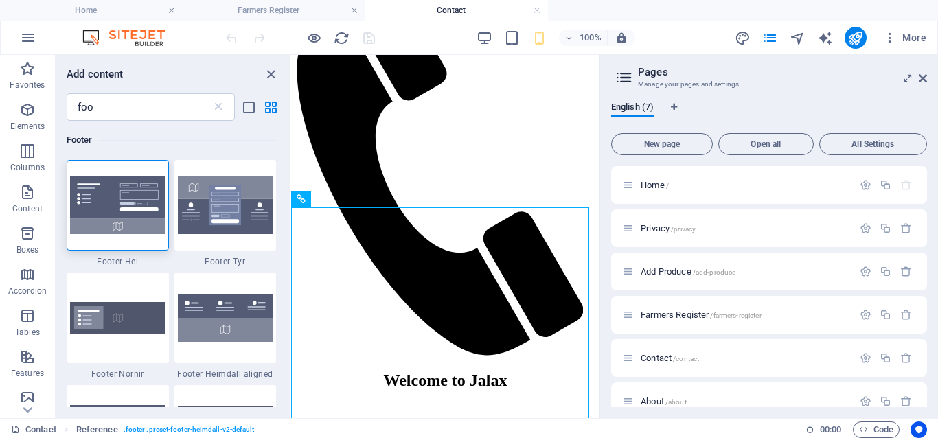
drag, startPoint x: 286, startPoint y: 170, endPoint x: 288, endPoint y: 185, distance: 14.7
click at [288, 185] on div "Footer 1 Star Footer Hel 1 Star Footer Tyr 1 Star Footer Nornir 1 Star Footer H…" at bounding box center [173, 264] width 234 height 286
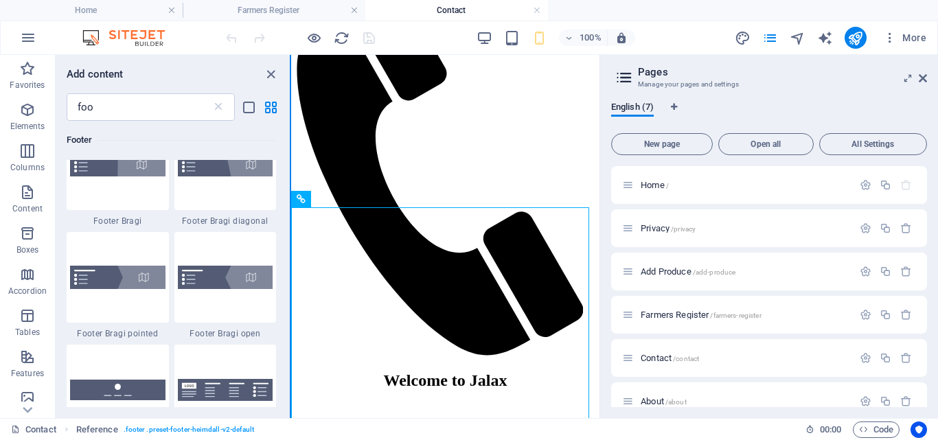
scroll to position [501, 0]
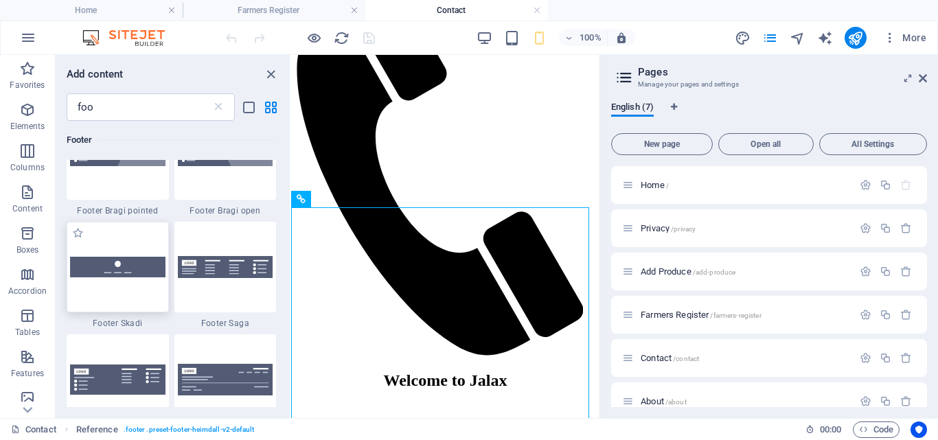
click at [122, 272] on img at bounding box center [117, 267] width 95 height 20
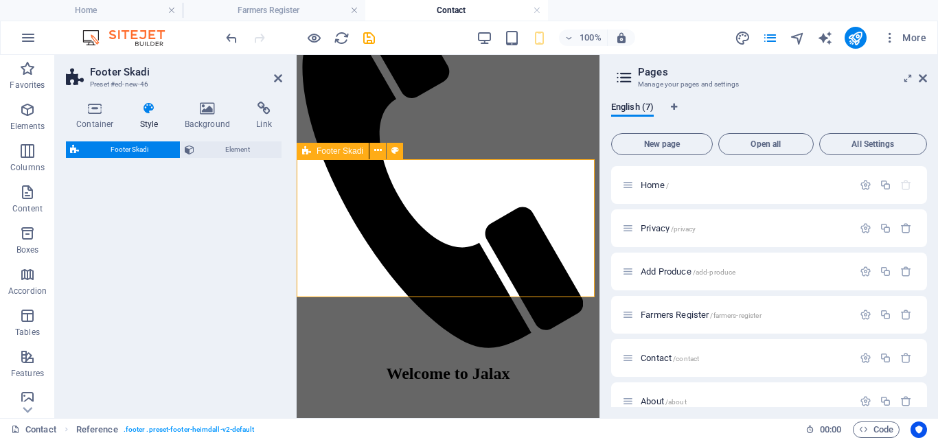
select select "rem"
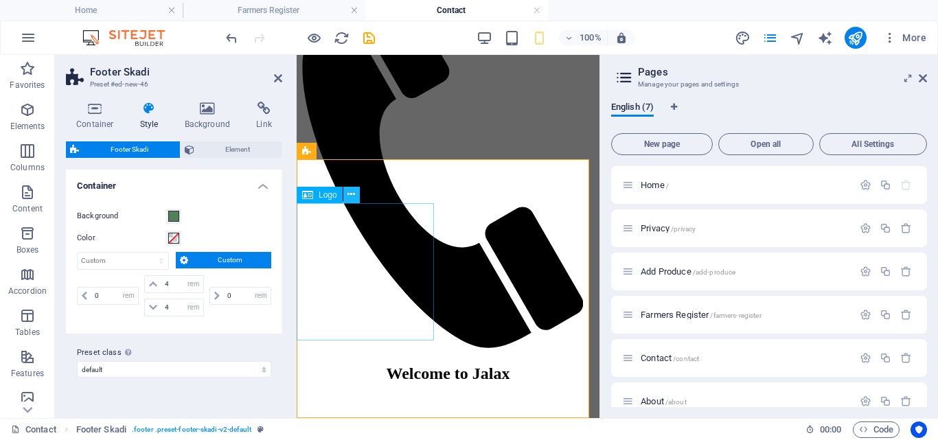
scroll to position [1088, 0]
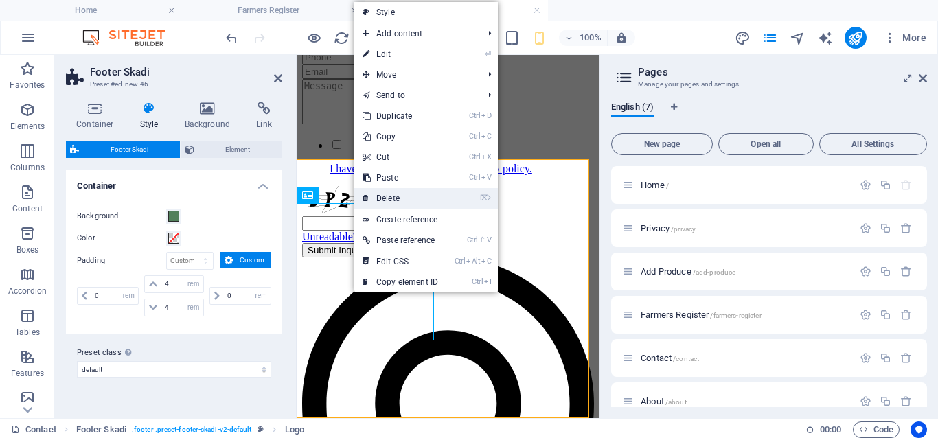
click at [380, 196] on link "⌦ Delete" at bounding box center [400, 198] width 92 height 21
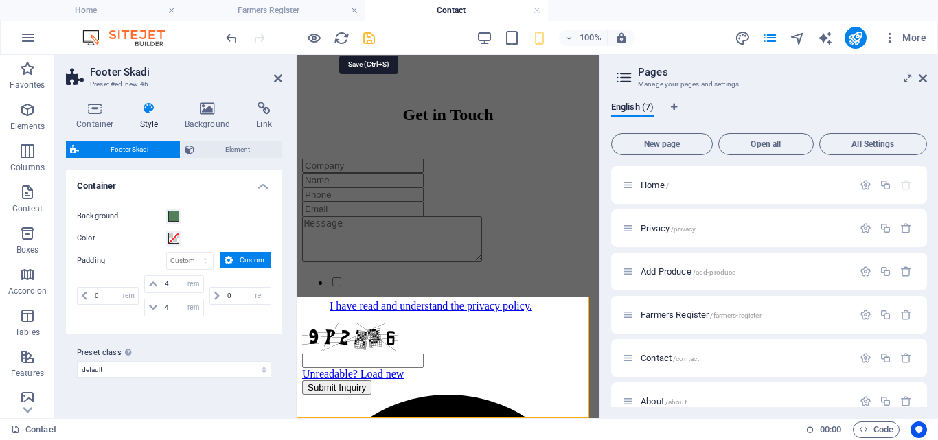
click at [365, 43] on icon "save" at bounding box center [369, 38] width 16 height 16
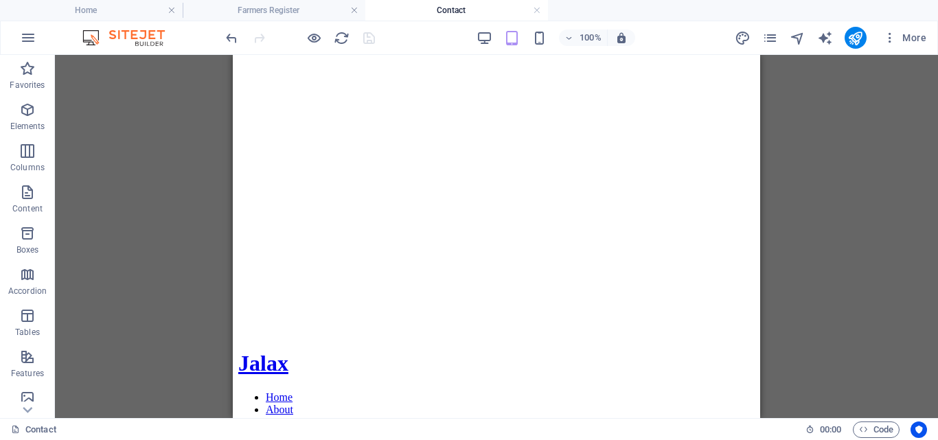
scroll to position [0, 0]
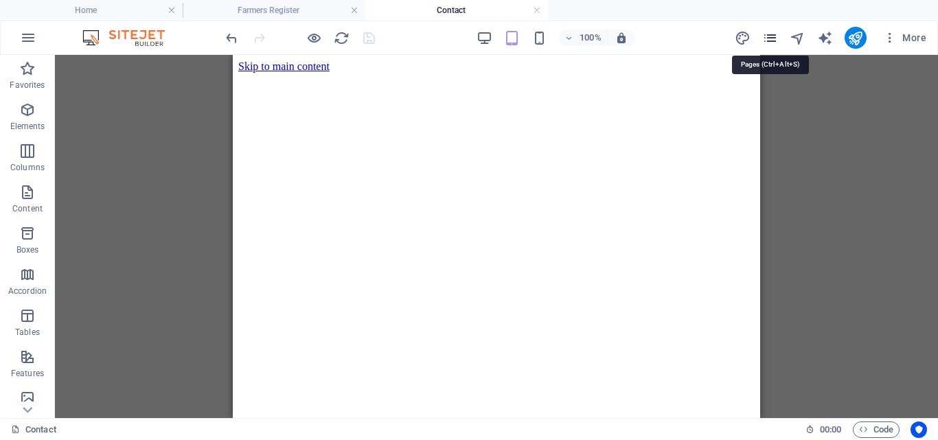
click at [774, 37] on icon "pages" at bounding box center [770, 38] width 16 height 16
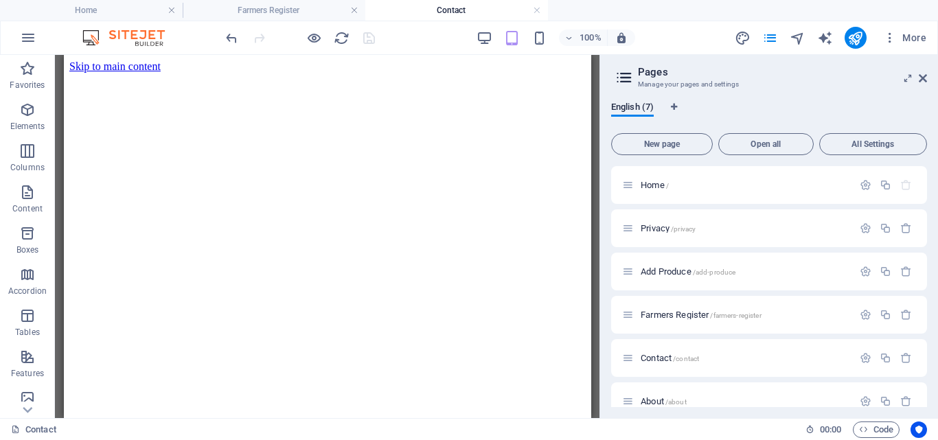
scroll to position [62, 0]
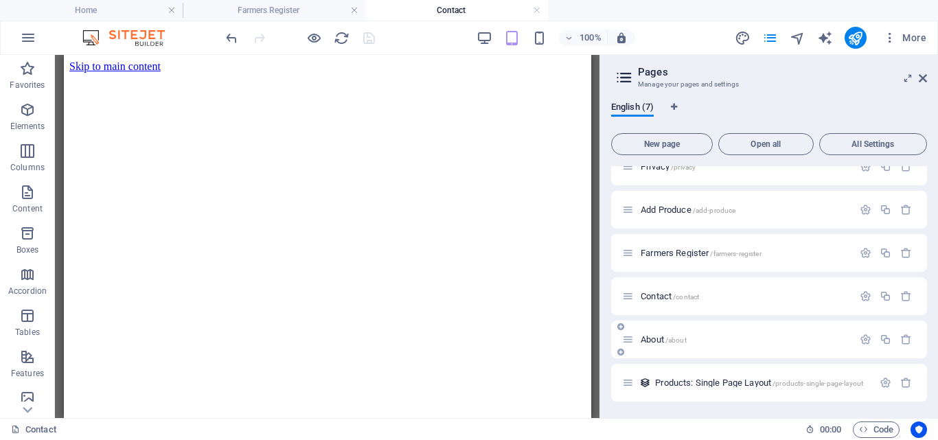
click at [650, 336] on span "About /about" at bounding box center [664, 339] width 46 height 10
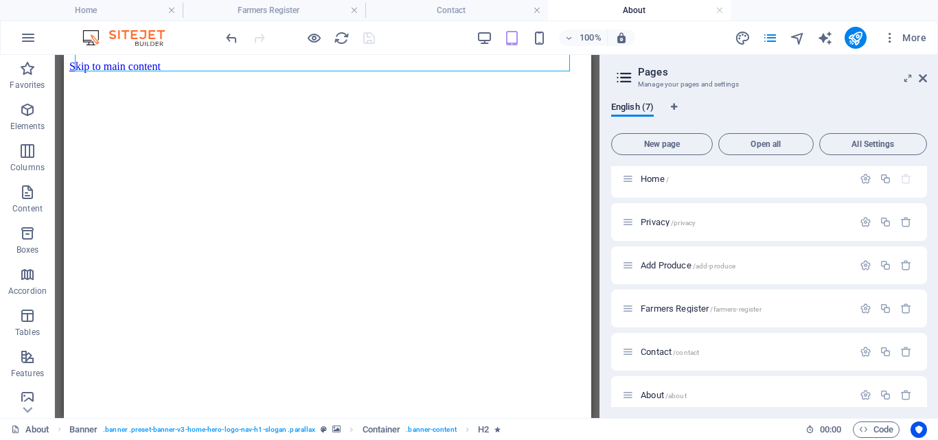
scroll to position [292, 0]
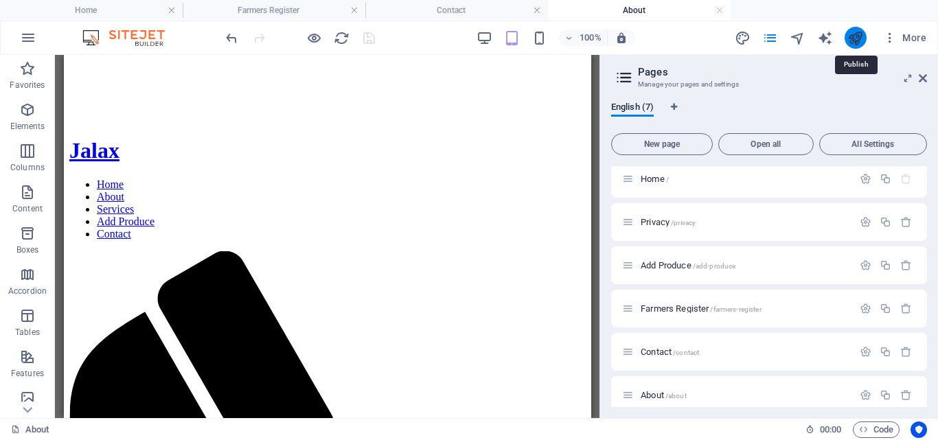
click at [854, 34] on icon "publish" at bounding box center [855, 38] width 16 height 16
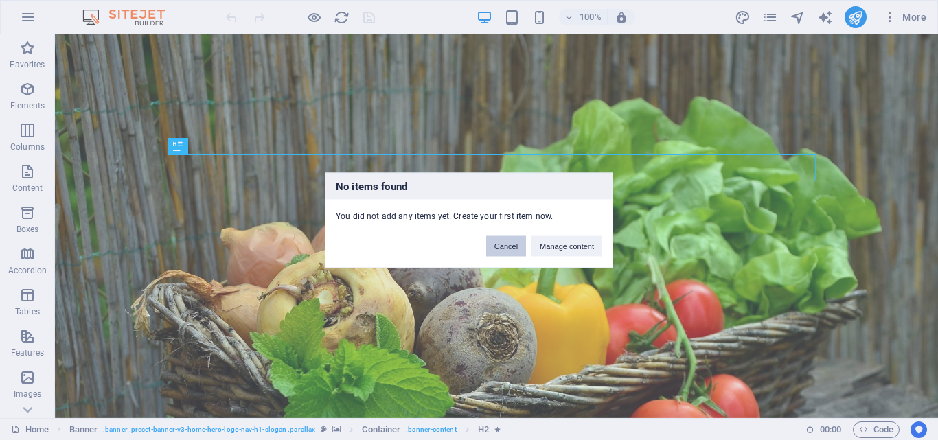
click at [512, 250] on button "Cancel" at bounding box center [506, 245] width 40 height 21
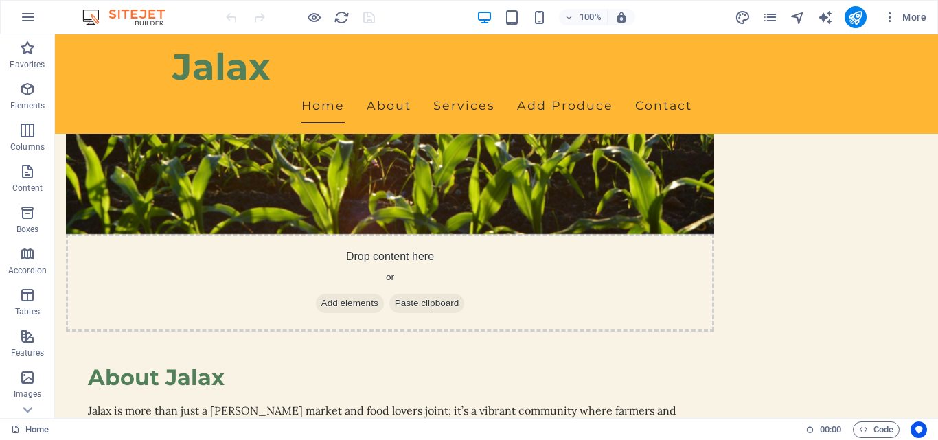
scroll to position [776, 0]
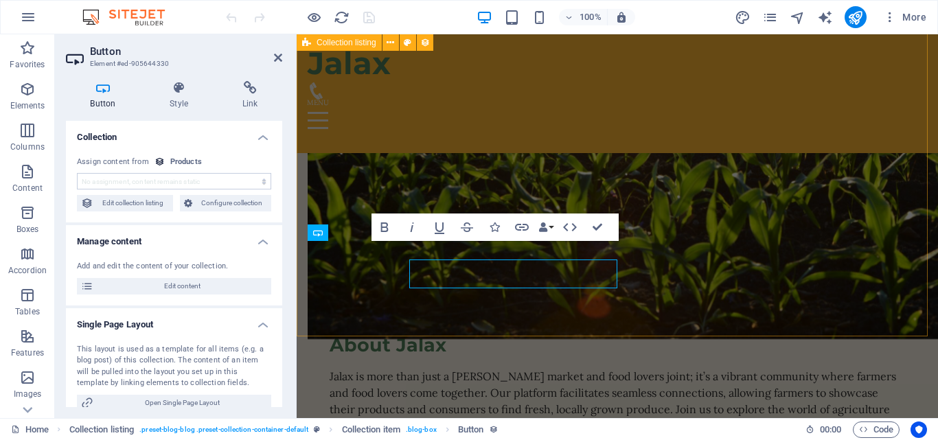
scroll to position [774, 0]
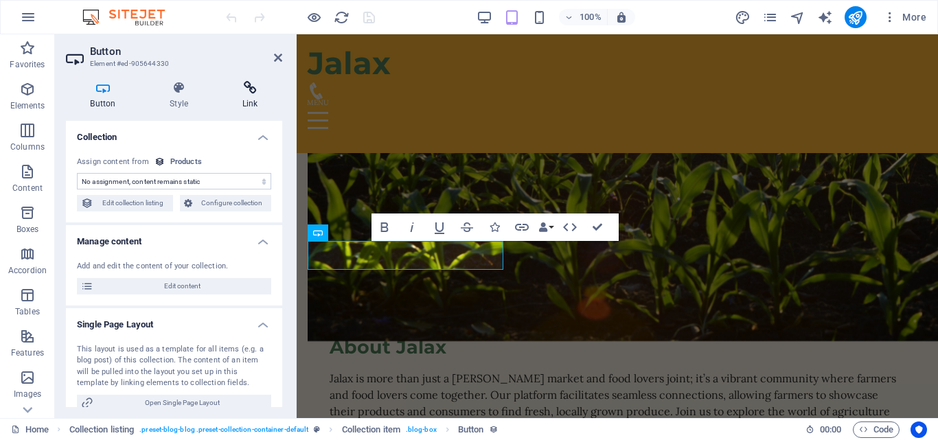
click at [249, 103] on h4 "Link" at bounding box center [250, 95] width 65 height 29
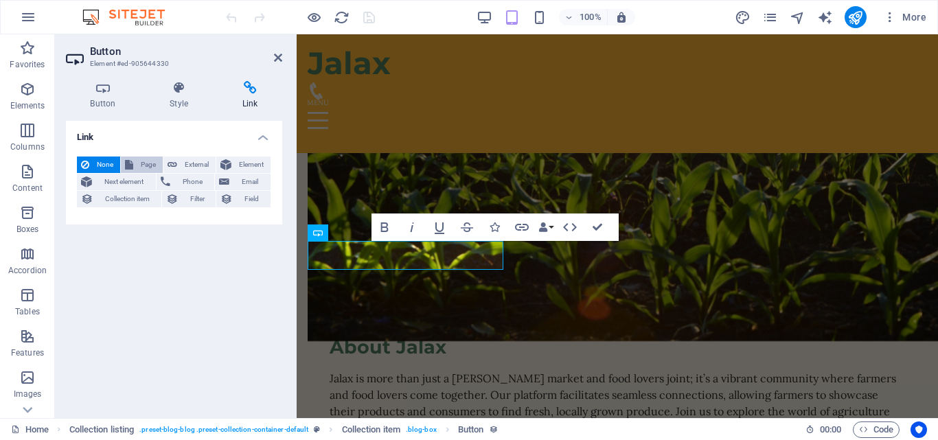
click at [143, 163] on span "Page" at bounding box center [147, 165] width 21 height 16
select select
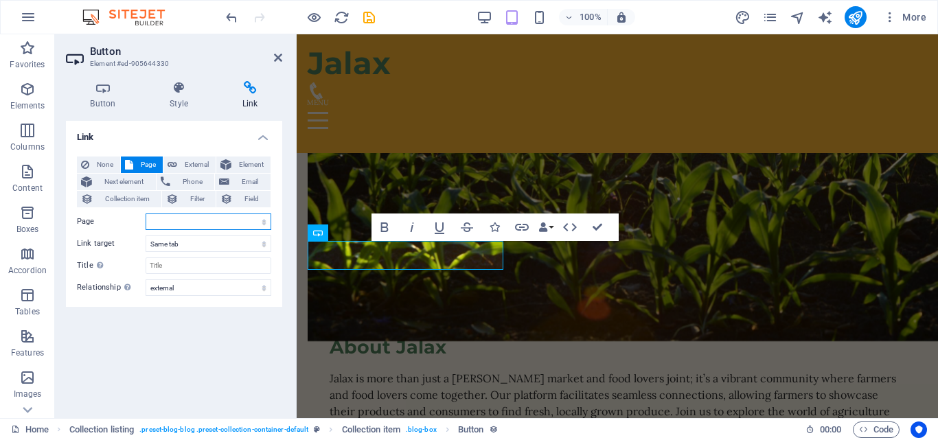
click at [199, 221] on select "Home Privacy Add Produce Farmers Register Contact About" at bounding box center [209, 222] width 126 height 16
click at [139, 196] on span "Collection item" at bounding box center [127, 199] width 60 height 16
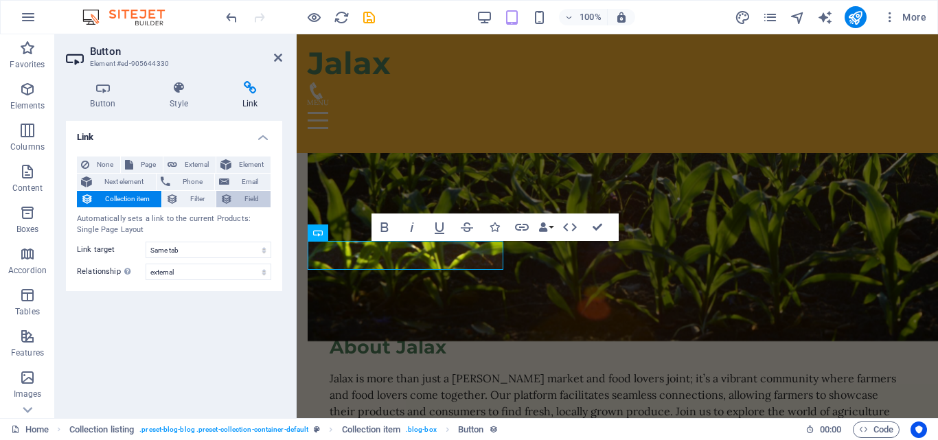
click at [256, 198] on span "Field" at bounding box center [252, 199] width 30 height 16
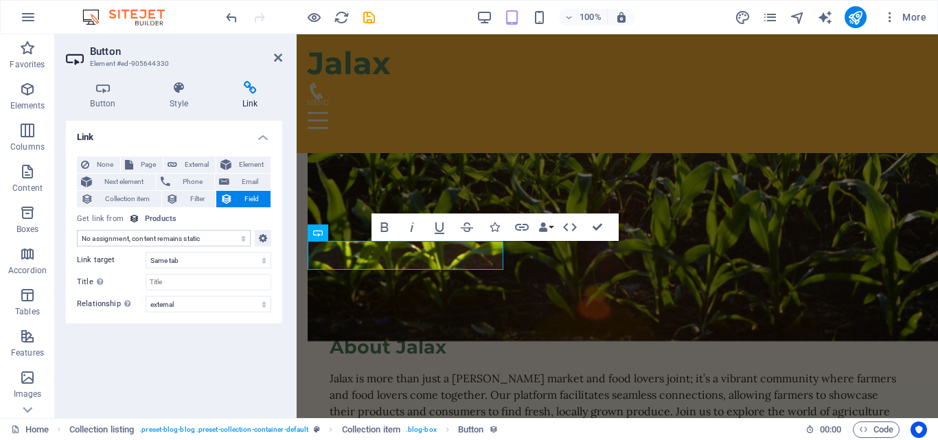
click at [221, 235] on select "No assignment, content remains static Created at (Date) Updated at (Date) Produ…" at bounding box center [164, 238] width 174 height 16
click at [198, 165] on span "External" at bounding box center [196, 165] width 30 height 16
select select "blank"
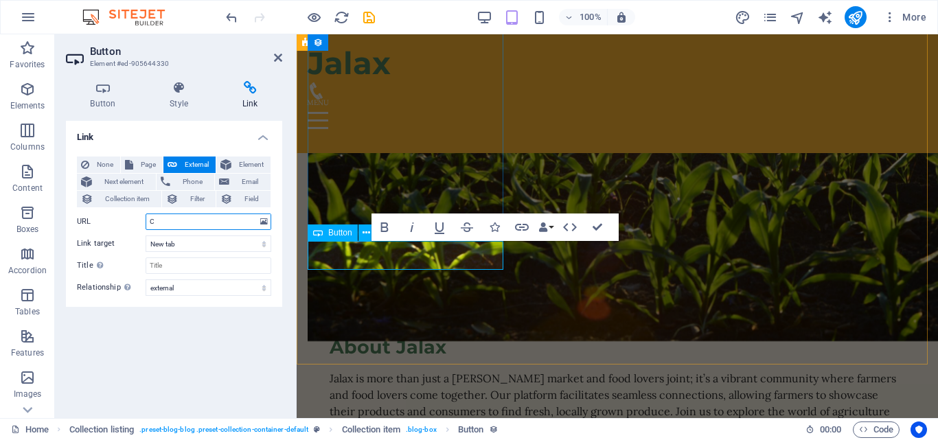
type input "C"
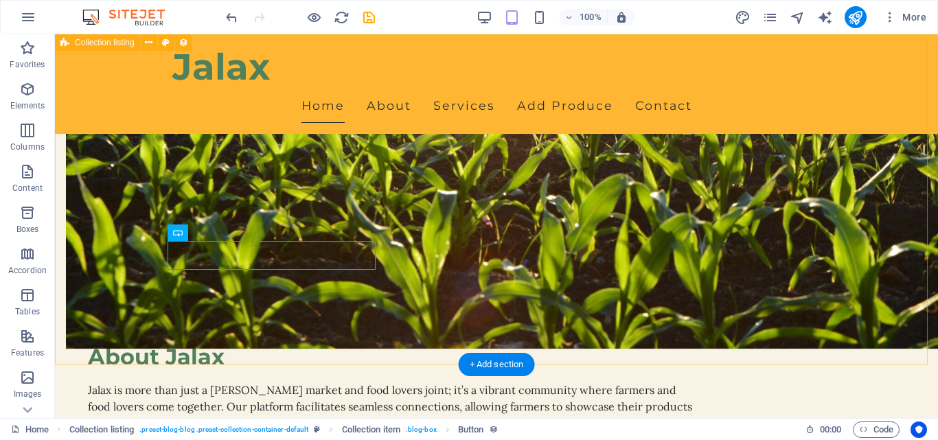
scroll to position [792, 0]
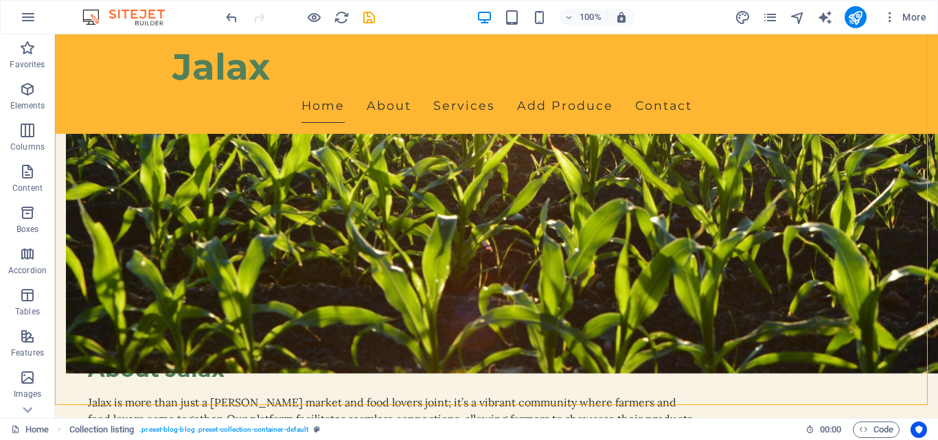
scroll to position [760, 0]
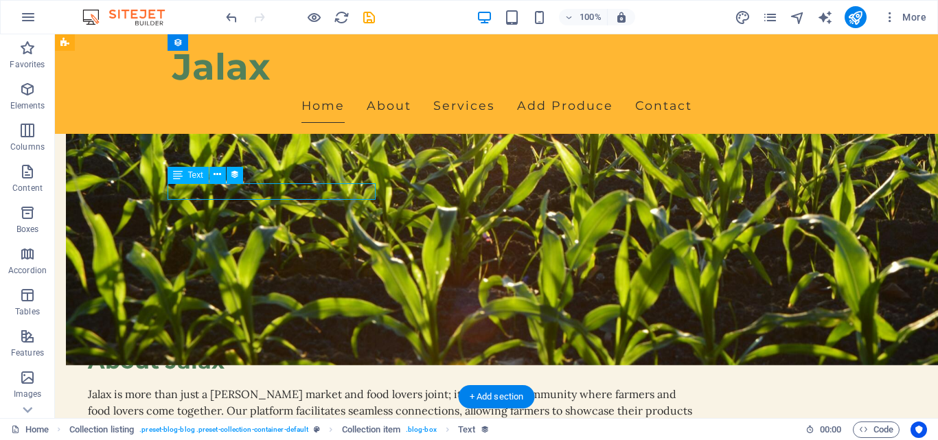
drag, startPoint x: 268, startPoint y: 191, endPoint x: 196, endPoint y: 192, distance: 72.1
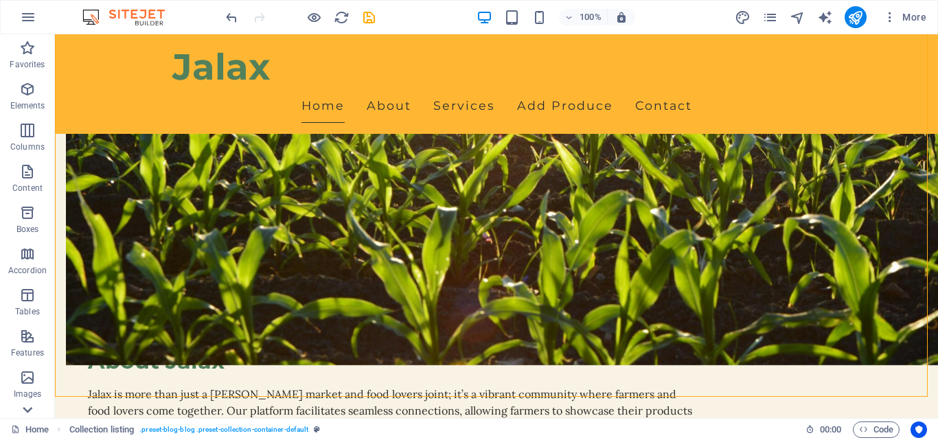
click at [25, 407] on icon at bounding box center [27, 409] width 19 height 19
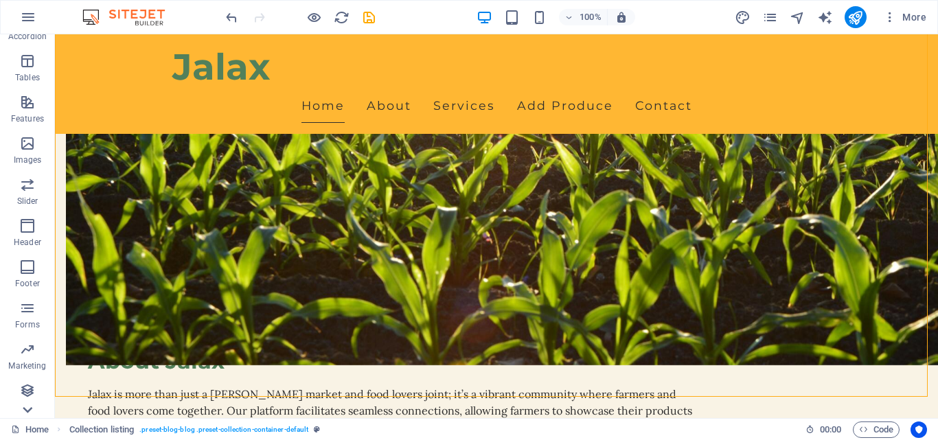
scroll to position [234, 0]
click at [25, 407] on p "Collections" at bounding box center [27, 407] width 42 height 11
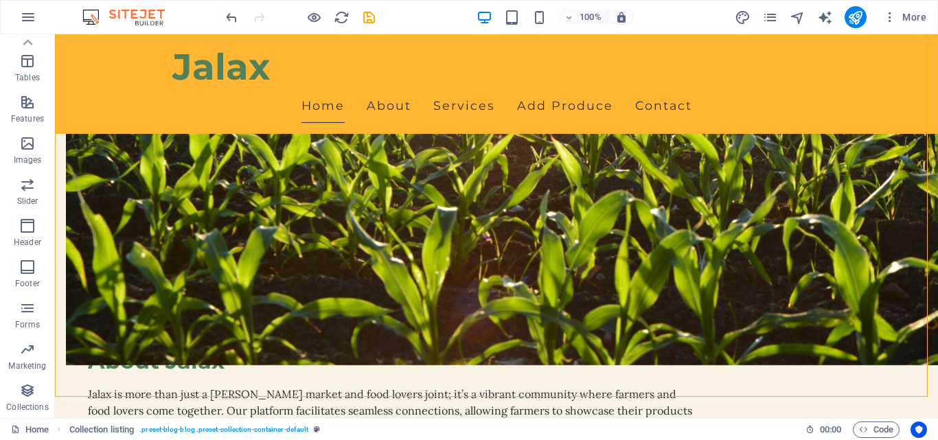
click at [25, 407] on p "Collections" at bounding box center [27, 407] width 42 height 11
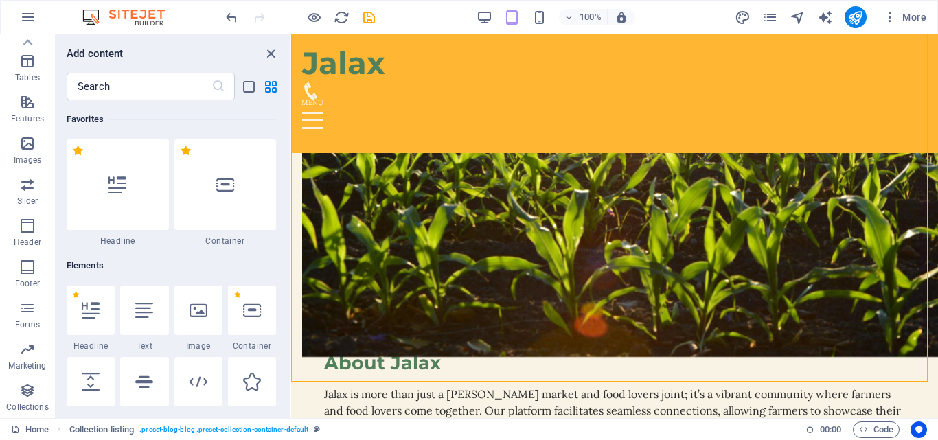
scroll to position [12569, 0]
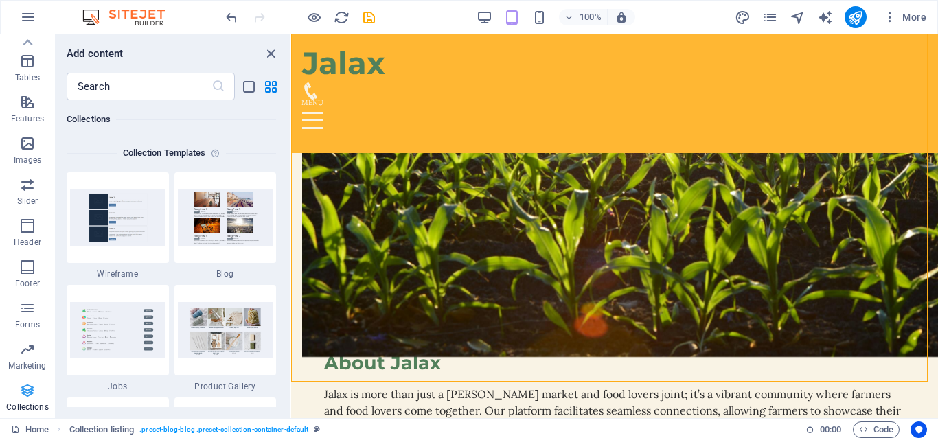
click at [30, 395] on icon "button" at bounding box center [27, 390] width 16 height 16
click at [267, 57] on icon "close panel" at bounding box center [271, 54] width 16 height 16
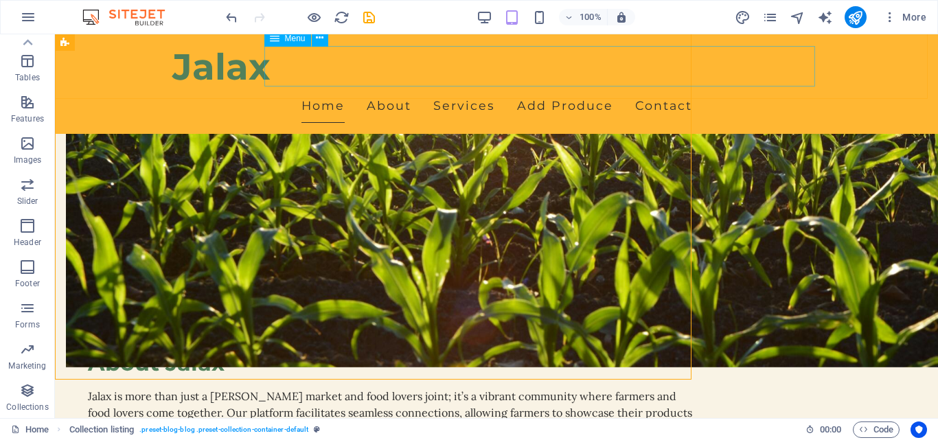
scroll to position [760, 0]
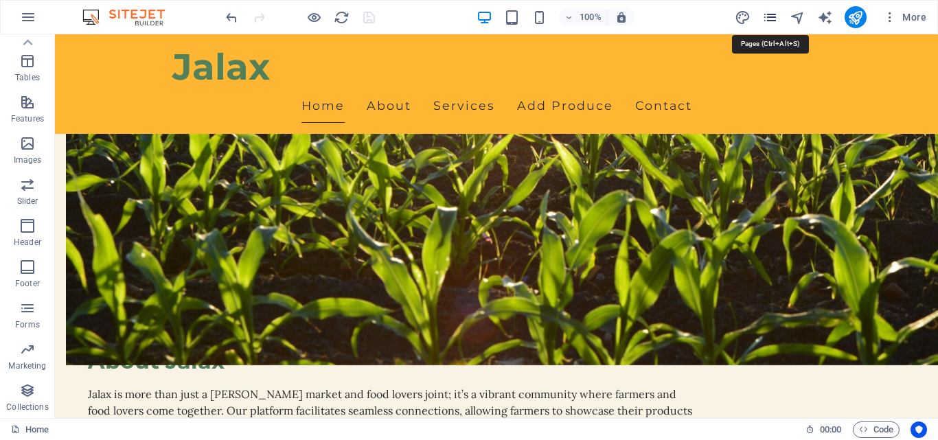
click at [775, 21] on icon "pages" at bounding box center [770, 18] width 16 height 16
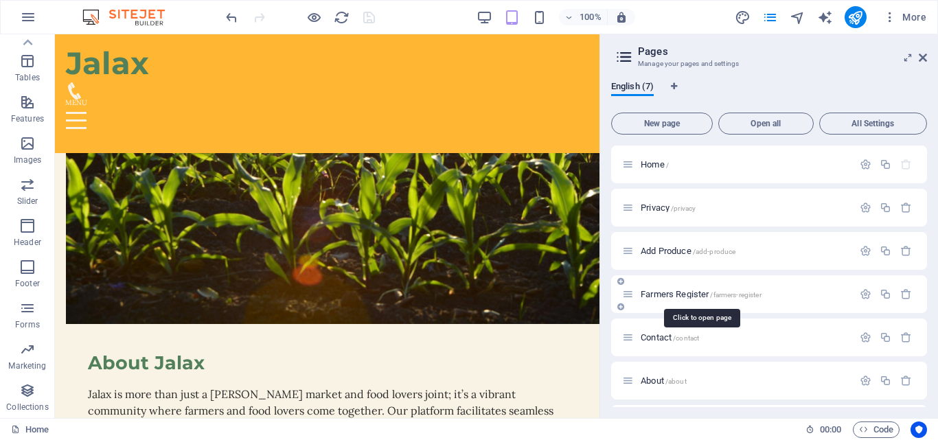
click at [663, 298] on span "Farmers Register /farmers-register" at bounding box center [701, 294] width 121 height 10
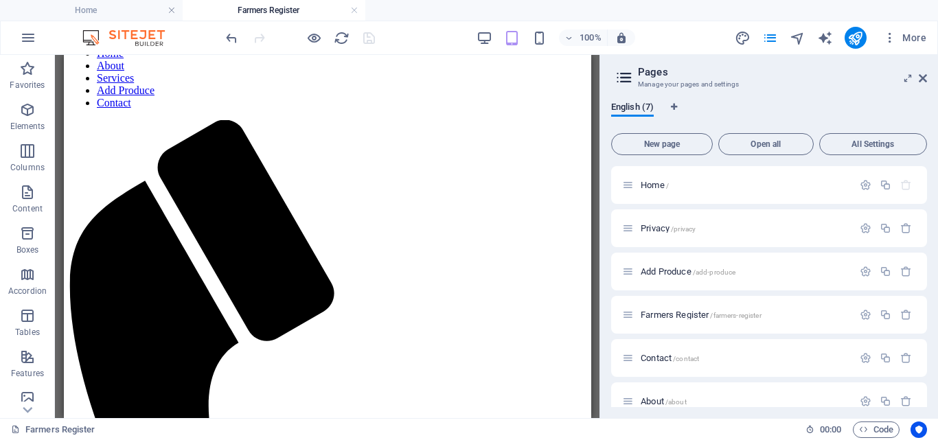
scroll to position [446, 0]
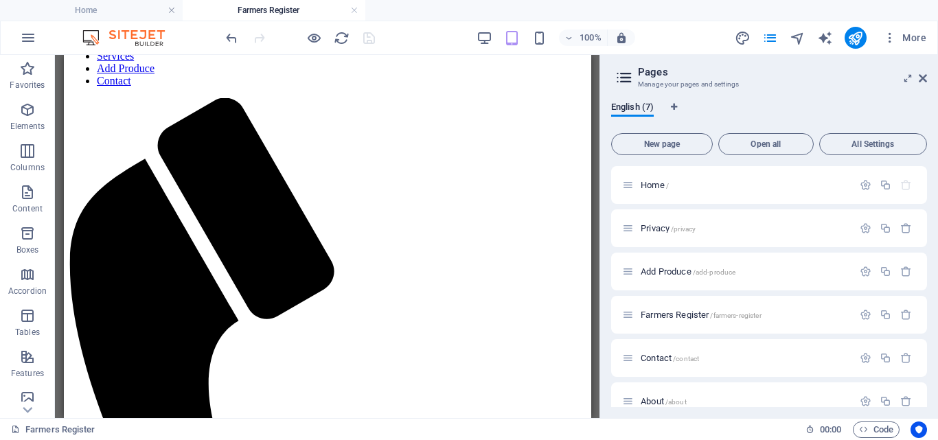
drag, startPoint x: 583, startPoint y: 155, endPoint x: 663, endPoint y: 350, distance: 210.6
drag, startPoint x: 599, startPoint y: 295, endPoint x: 615, endPoint y: 415, distance: 120.5
click at [615, 415] on aside "Pages Manage your pages and settings English (7) New page Open all All Settings…" at bounding box center [768, 236] width 338 height 363
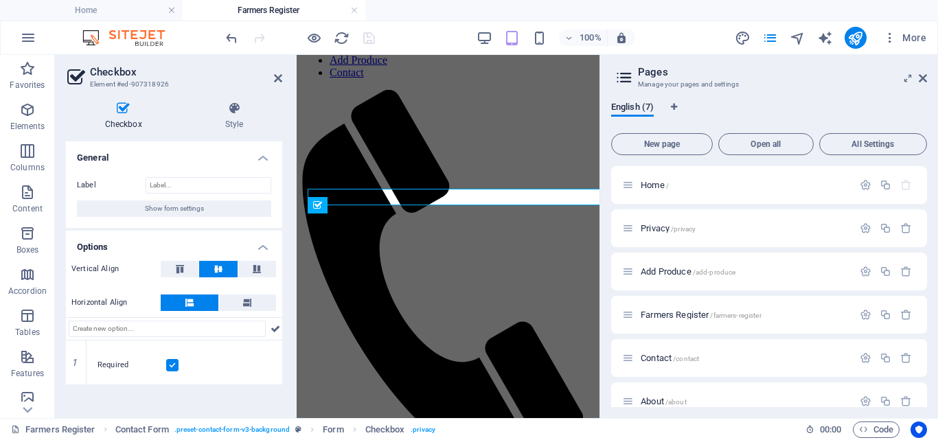
scroll to position [459, 0]
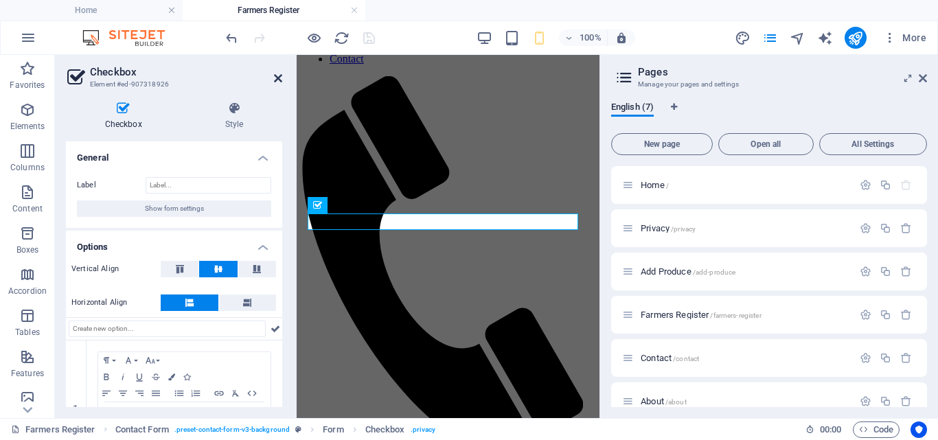
click at [279, 74] on icon at bounding box center [278, 78] width 8 height 11
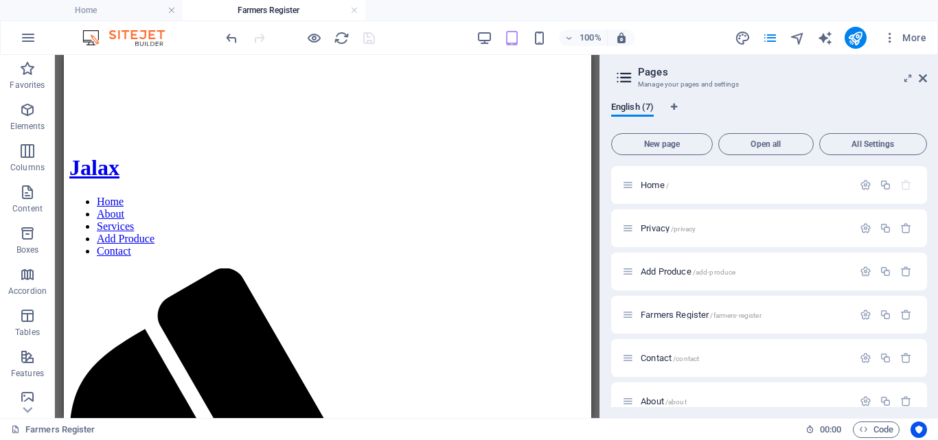
scroll to position [292, 0]
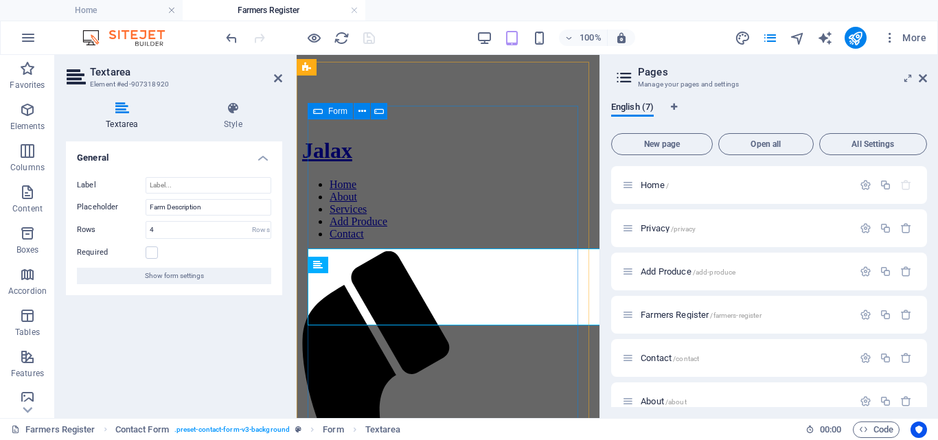
scroll to position [258, 0]
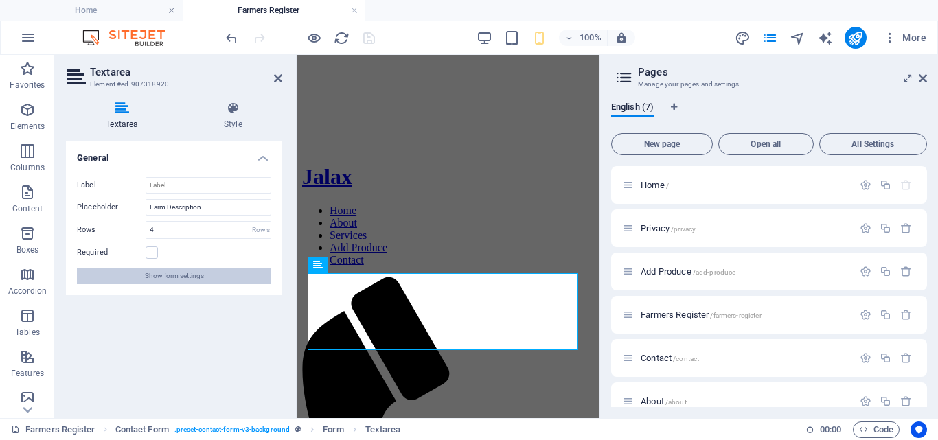
click at [194, 277] on span "Show form settings" at bounding box center [174, 276] width 59 height 16
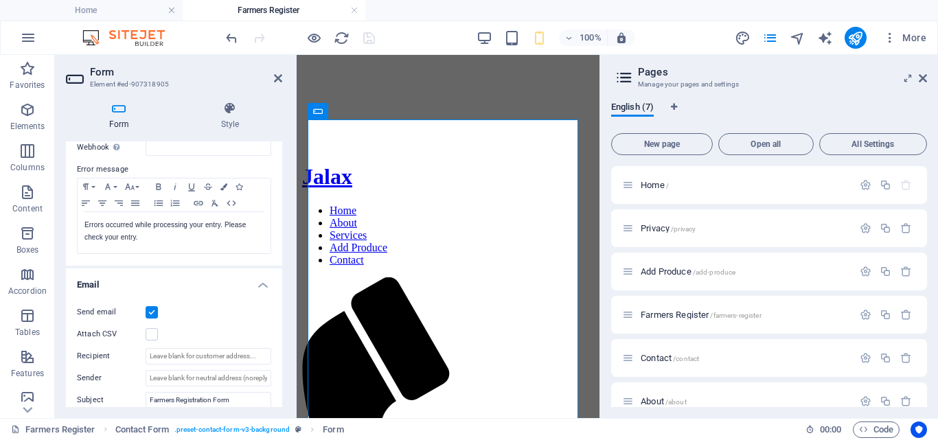
scroll to position [242, 0]
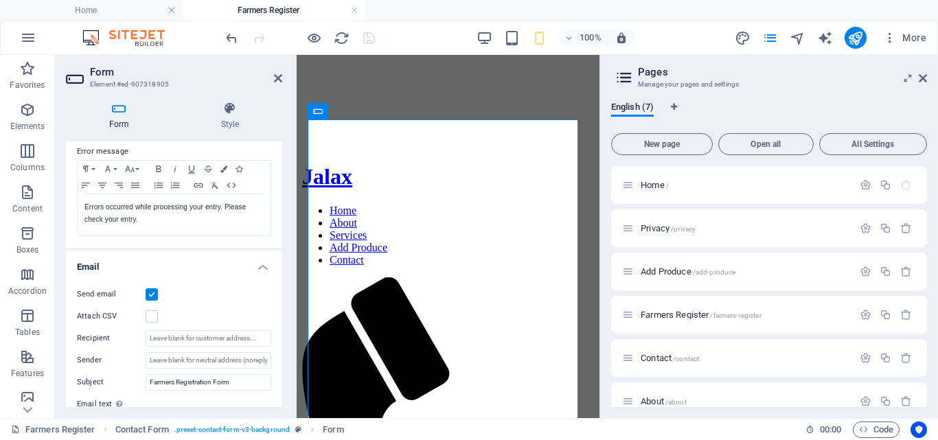
click at [280, 304] on div "Form Style General Title Define a name for the form. Farmers Registration Form …" at bounding box center [174, 255] width 238 height 328
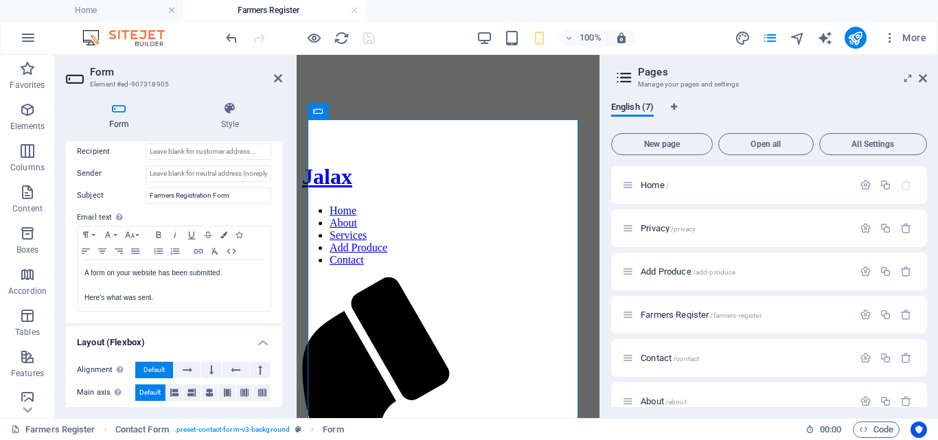
scroll to position [0, 0]
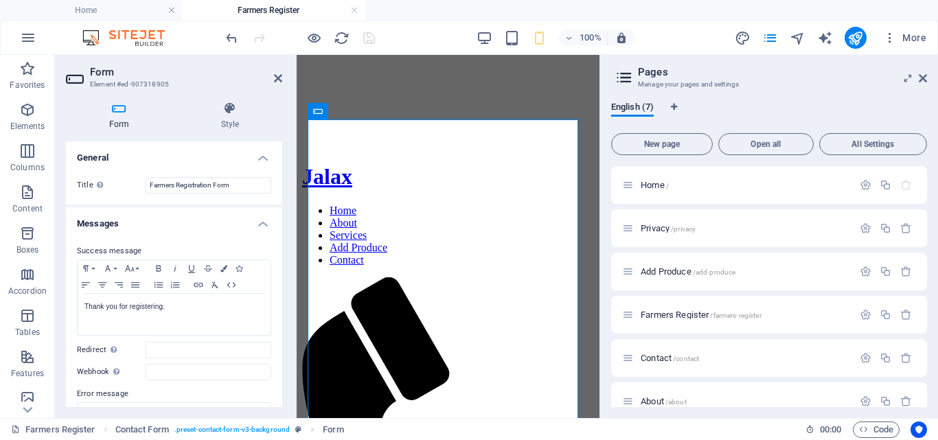
click at [112, 122] on h4 "Form" at bounding box center [122, 116] width 112 height 29
click at [222, 115] on h4 "Style" at bounding box center [230, 116] width 104 height 29
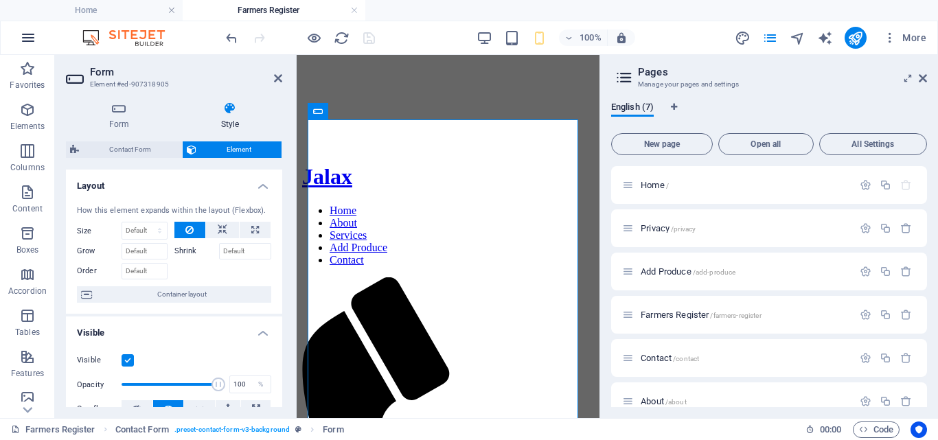
click at [26, 38] on icon "button" at bounding box center [28, 38] width 16 height 16
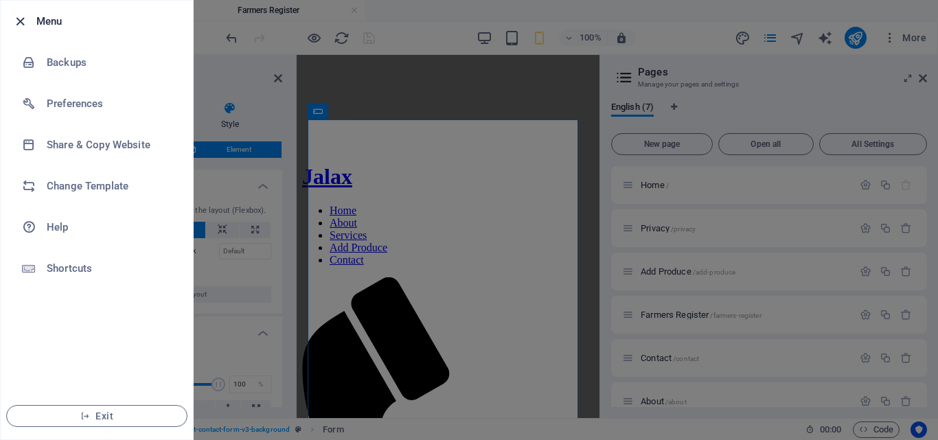
click at [25, 21] on icon "button" at bounding box center [20, 22] width 16 height 16
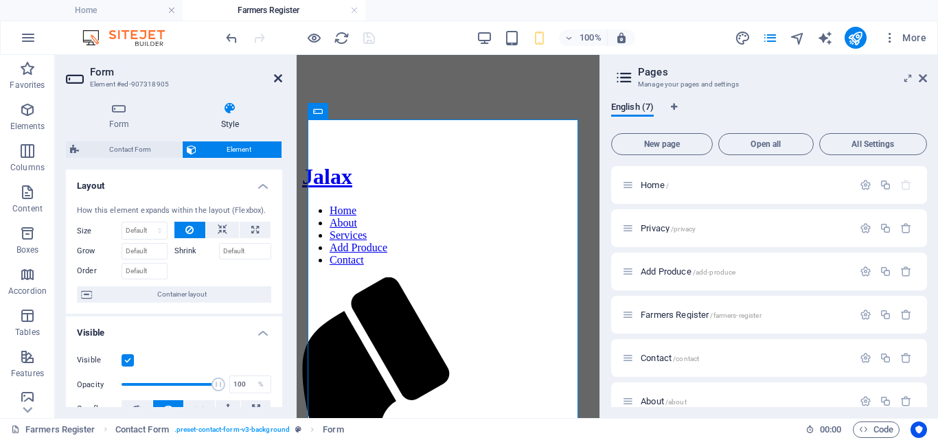
click at [279, 80] on icon at bounding box center [278, 78] width 8 height 11
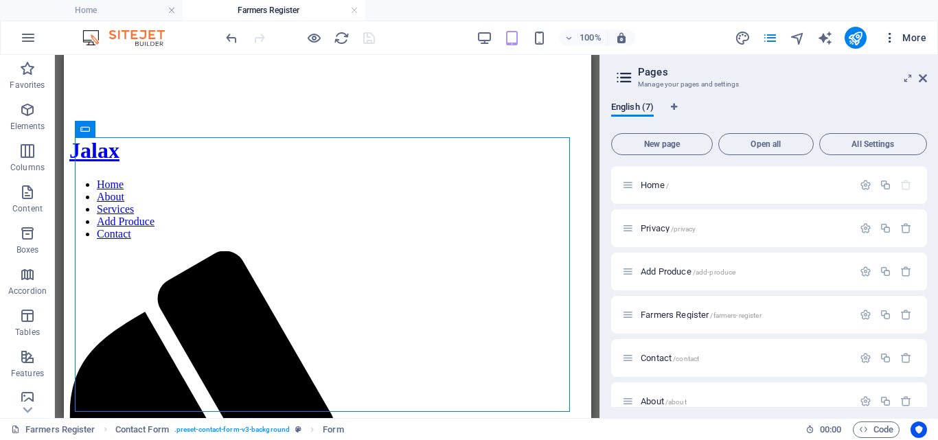
click at [909, 34] on span "More" at bounding box center [904, 38] width 43 height 14
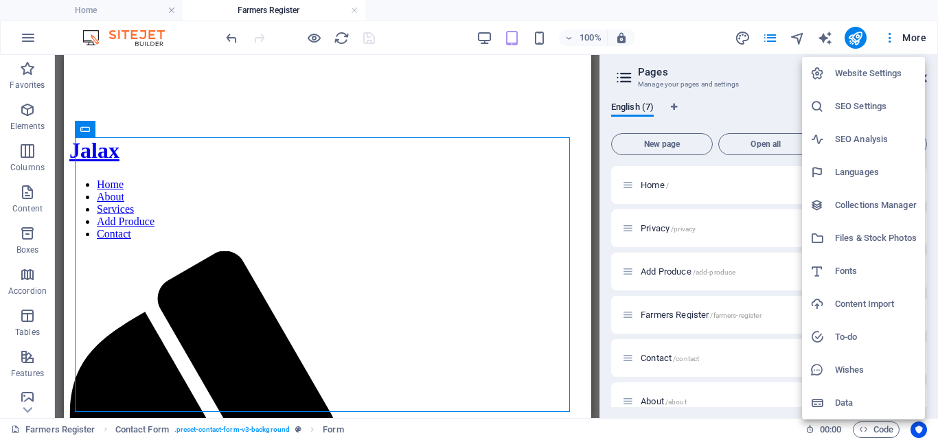
click at [861, 203] on h6 "Collections Manager" at bounding box center [876, 205] width 82 height 16
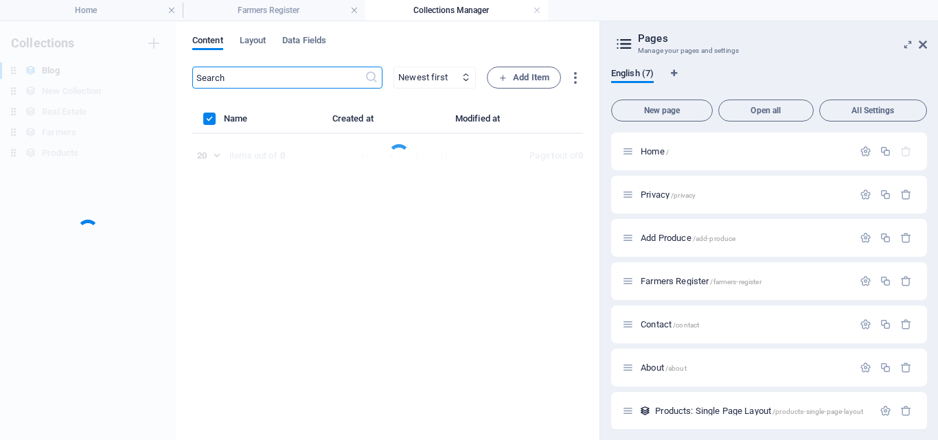
scroll to position [0, 0]
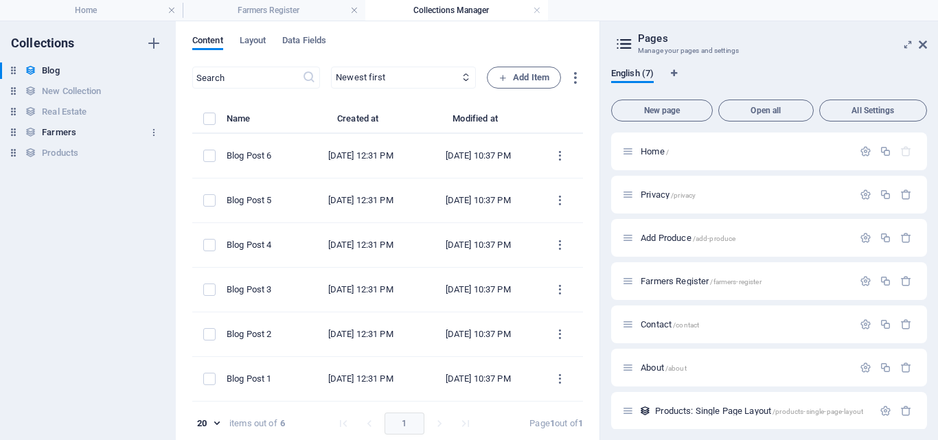
click at [63, 133] on h6 "Farmers" at bounding box center [59, 132] width 34 height 16
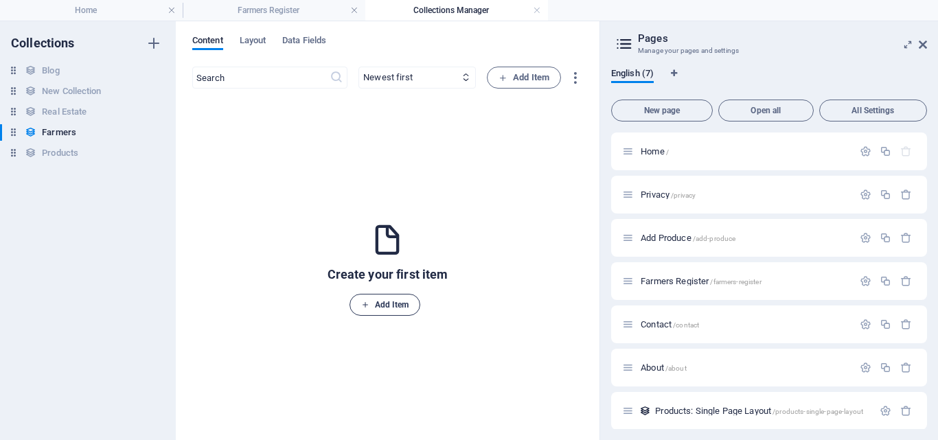
click at [397, 306] on span "Add Item" at bounding box center [385, 305] width 48 height 16
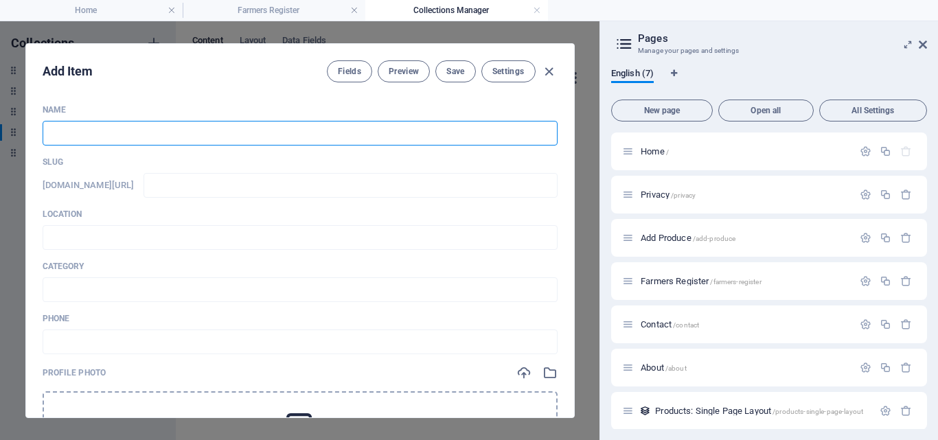
click at [158, 126] on input "text" at bounding box center [300, 133] width 515 height 25
type input "J"
type input "j"
type input "Jo"
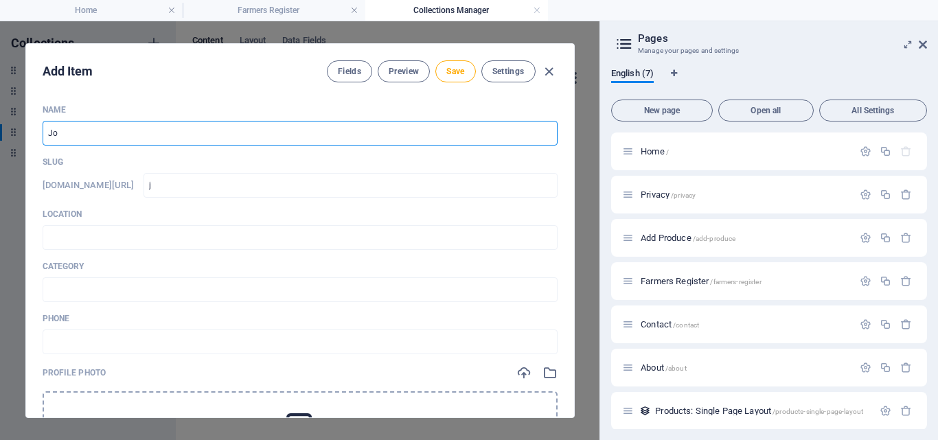
type input "jo"
type input "Joh"
type input "joh"
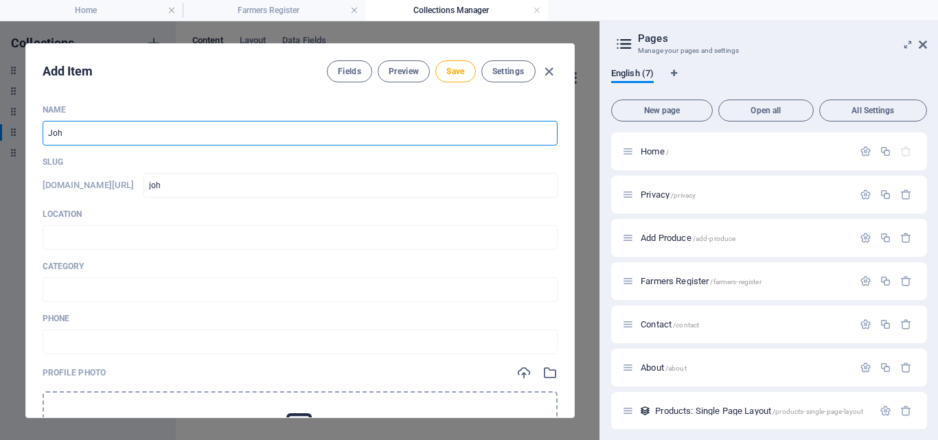
type input "[PERSON_NAME]"
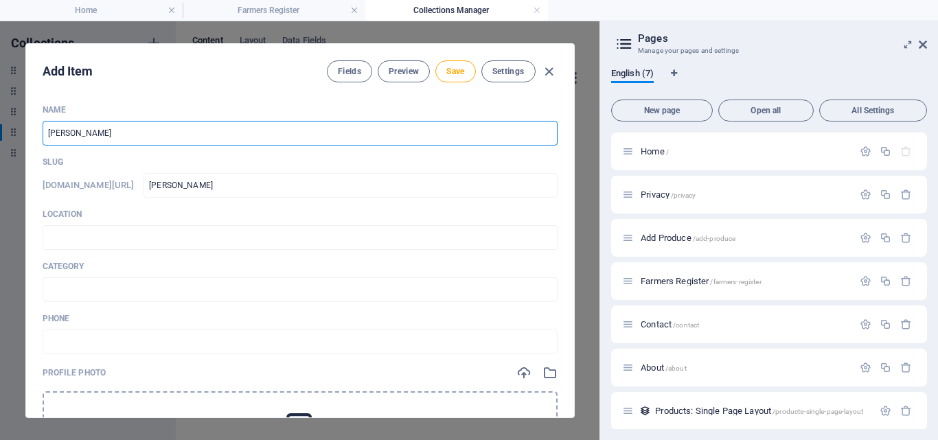
type input "[PERSON_NAME]"
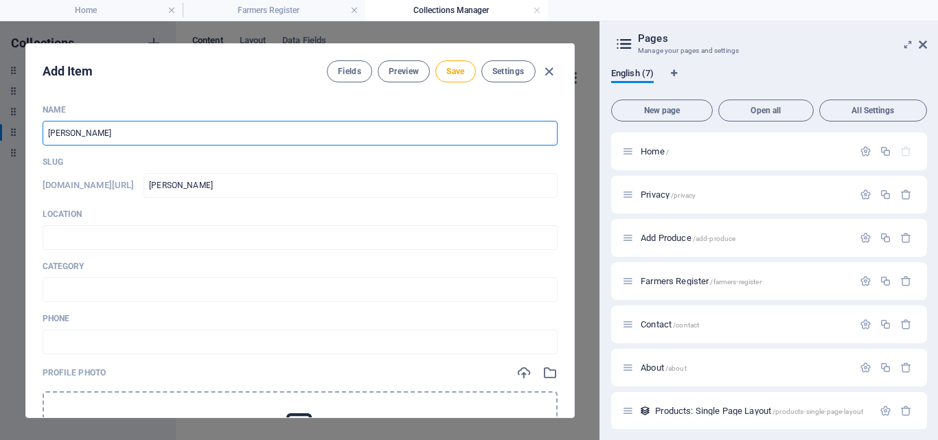
type input "[PERSON_NAME]"
type input "[PERSON_NAME] Farm"
type input "[PERSON_NAME]-farm"
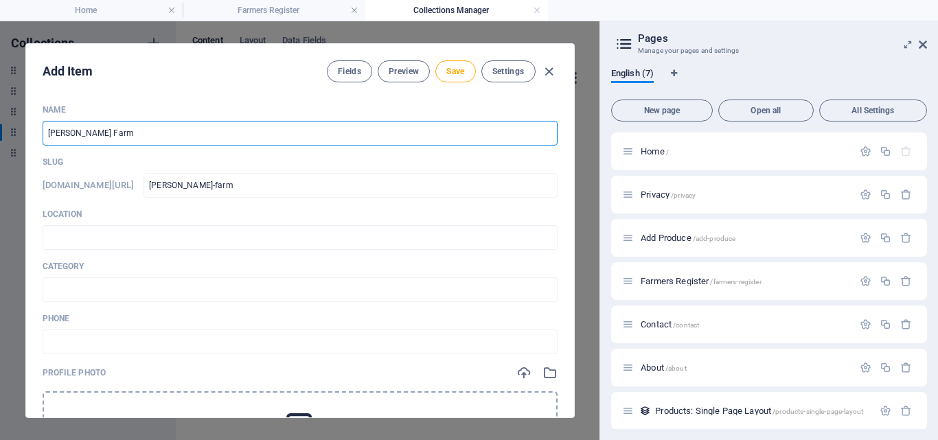
type input "[PERSON_NAME] Farm P"
type input "[PERSON_NAME]-farm-p"
type input "[PERSON_NAME] Farm Pr"
type input "[PERSON_NAME]-farm-pr"
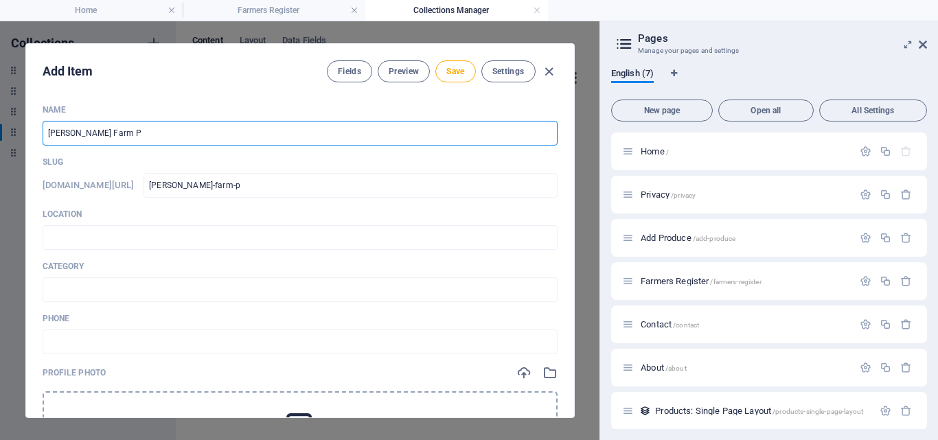
type input "[PERSON_NAME]-farm-pr"
type input "[PERSON_NAME] Farm Pro"
type input "[PERSON_NAME]-farm-pro"
type input "[PERSON_NAME] Farm Prod"
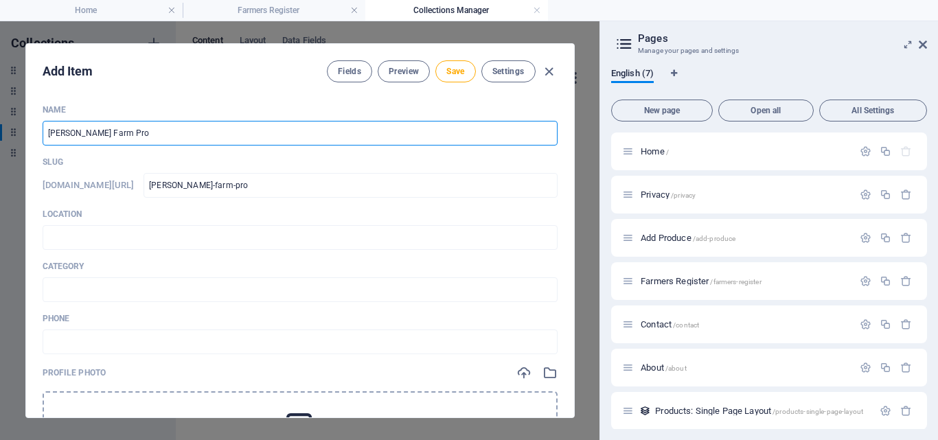
type input "[PERSON_NAME]-farm-prod"
type input "[PERSON_NAME] Farm Produ"
type input "[PERSON_NAME]-farm-produ"
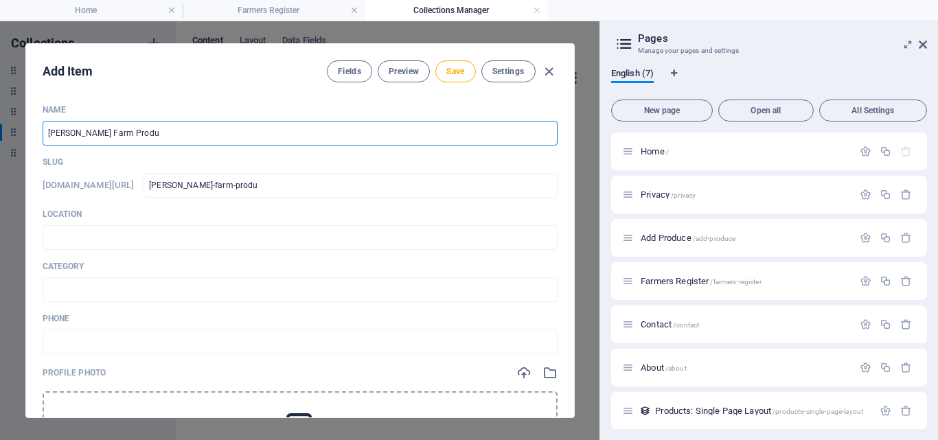
type input "[PERSON_NAME] Farm Produc"
type input "[PERSON_NAME]-farm-produc"
type input "[PERSON_NAME] Farm Produce"
type input "[PERSON_NAME]-farm-produce"
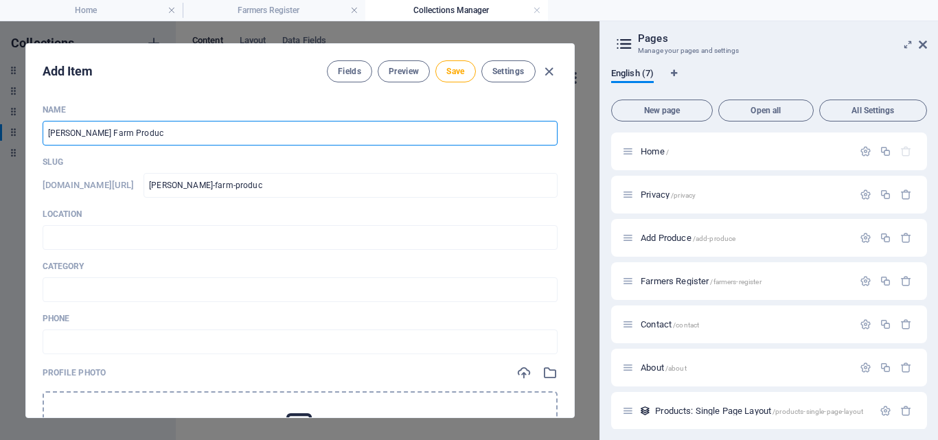
type input "[PERSON_NAME]-farm-produce"
type input "[PERSON_NAME] Farm Produce"
click at [102, 235] on input "text" at bounding box center [300, 237] width 515 height 25
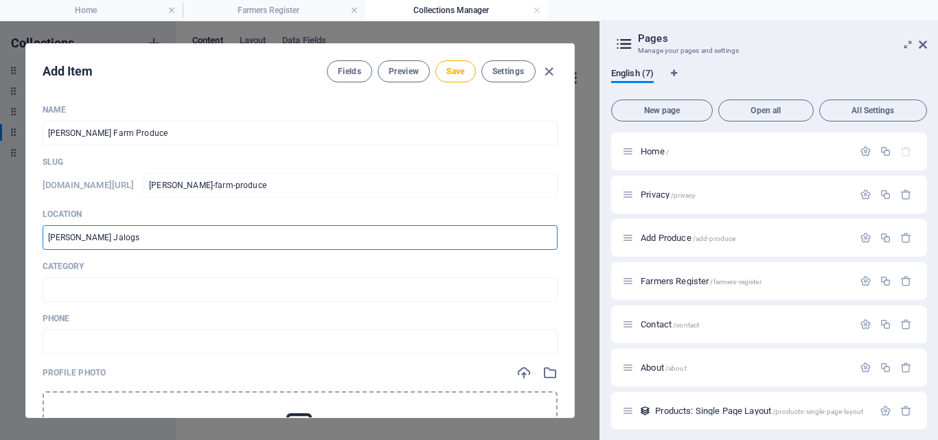
type input "[PERSON_NAME] Jalogs"
click at [94, 327] on div "Phone ​" at bounding box center [300, 333] width 515 height 41
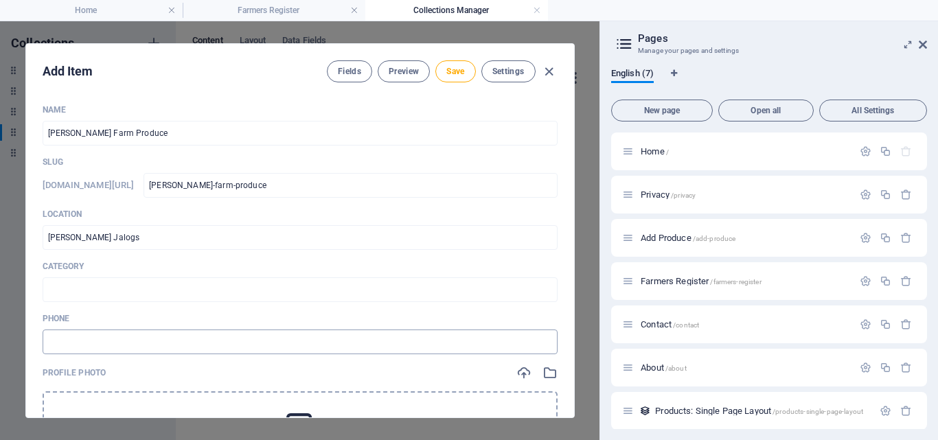
click at [88, 338] on input "text" at bounding box center [300, 342] width 515 height 25
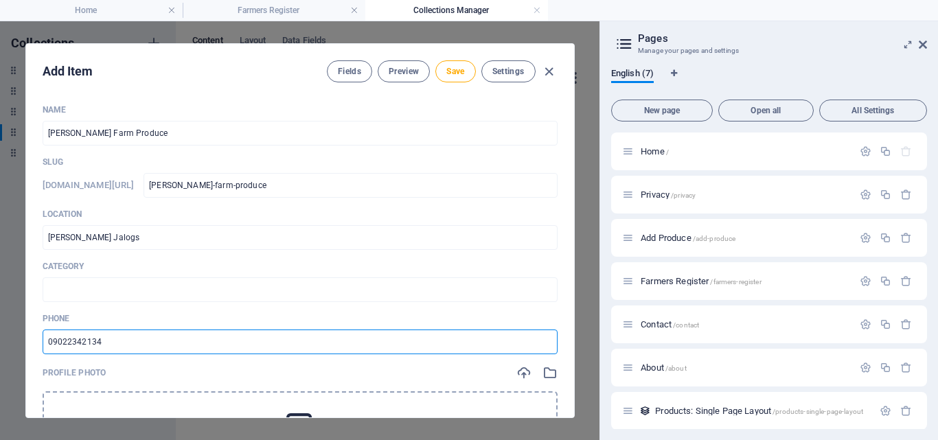
type input "09022342134"
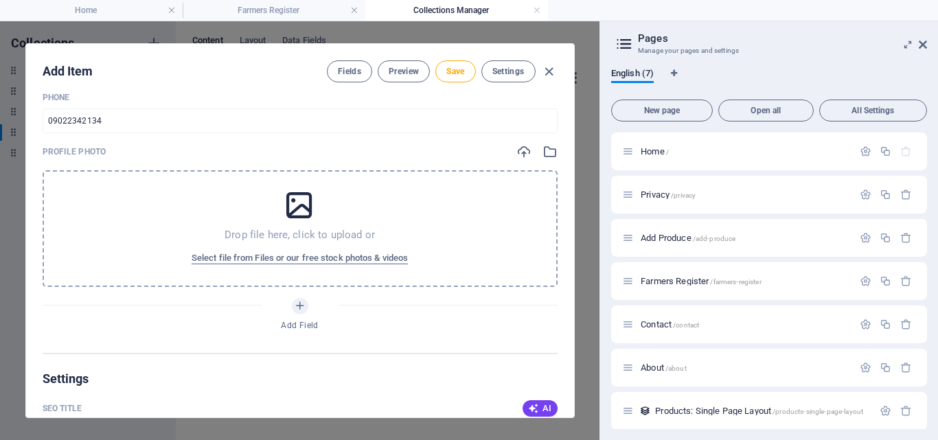
scroll to position [244, 0]
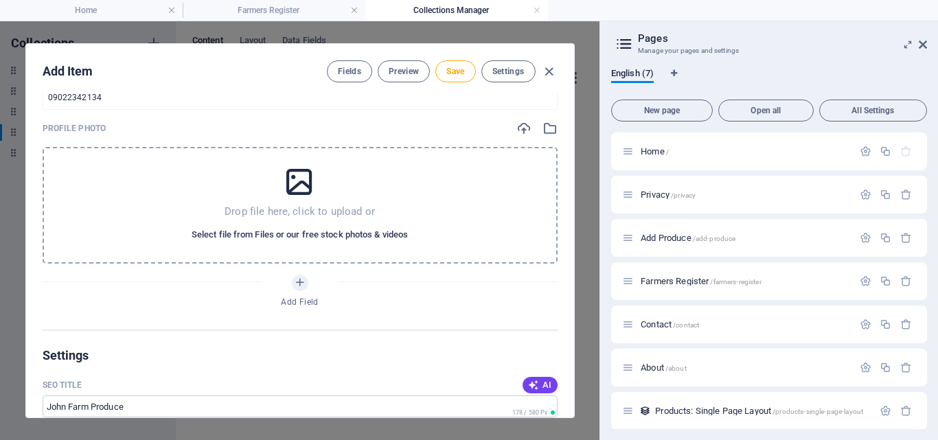
click at [358, 232] on span "Select file from Files or our free stock photos & videos" at bounding box center [300, 235] width 216 height 16
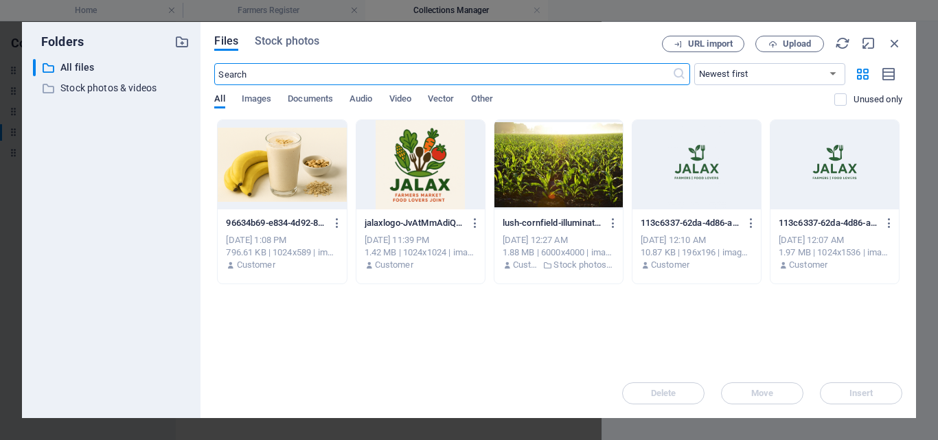
click at [575, 181] on div at bounding box center [558, 164] width 128 height 89
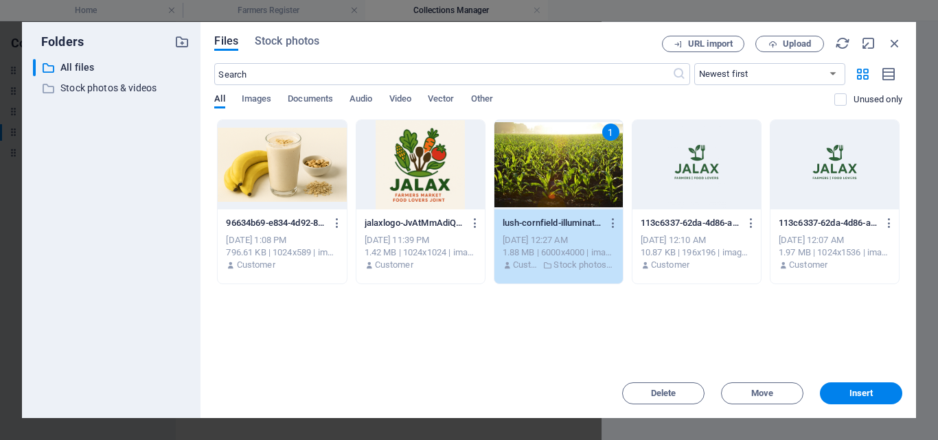
click at [575, 181] on div "1" at bounding box center [558, 164] width 128 height 89
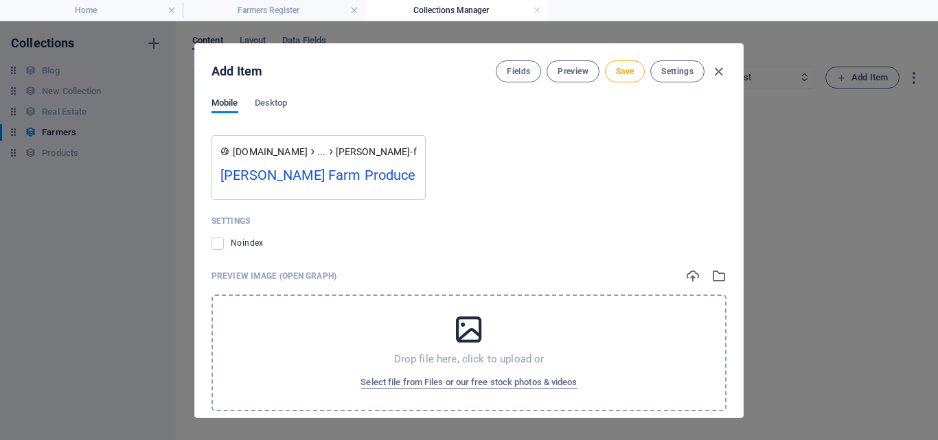
scroll to position [932, 0]
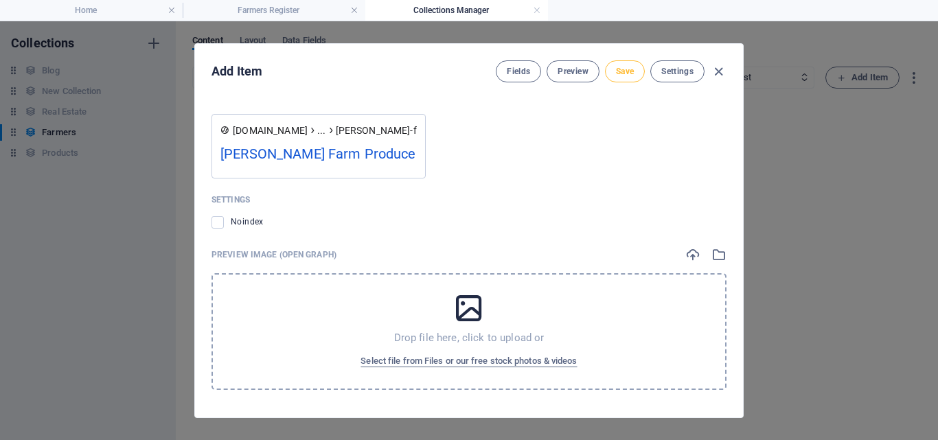
click at [628, 71] on span "Save" at bounding box center [625, 71] width 18 height 11
click at [717, 71] on icon "button" at bounding box center [719, 72] width 16 height 16
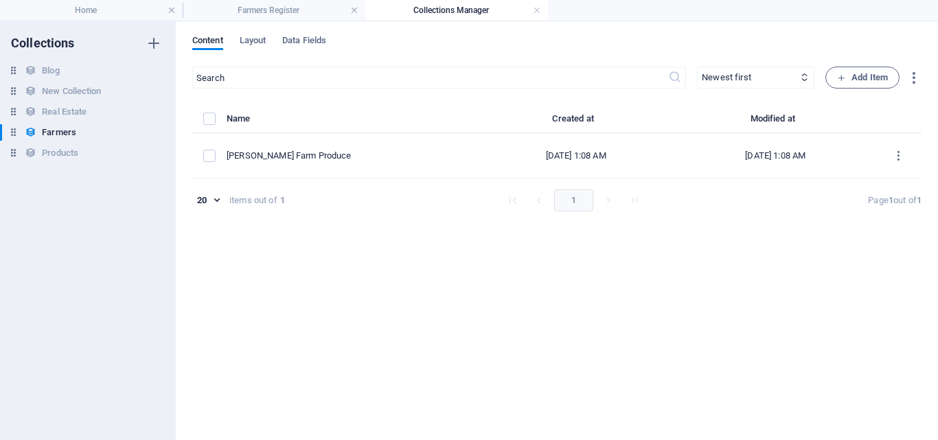
type input "[PERSON_NAME]-farm-produce"
click at [115, 9] on h4 "Home" at bounding box center [91, 10] width 183 height 15
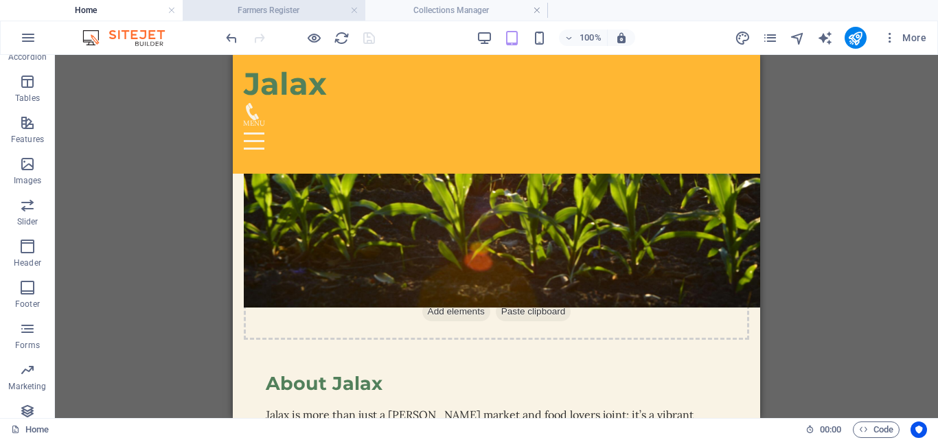
click at [292, 9] on h4 "Farmers Register" at bounding box center [274, 10] width 183 height 15
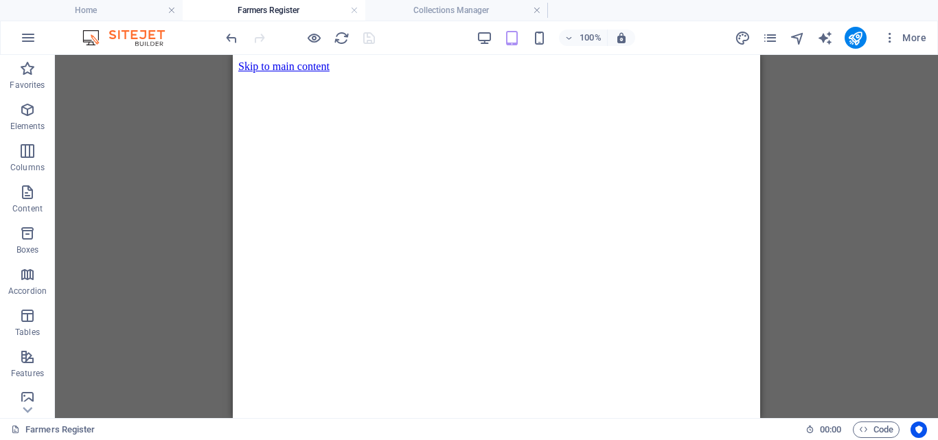
scroll to position [292, 0]
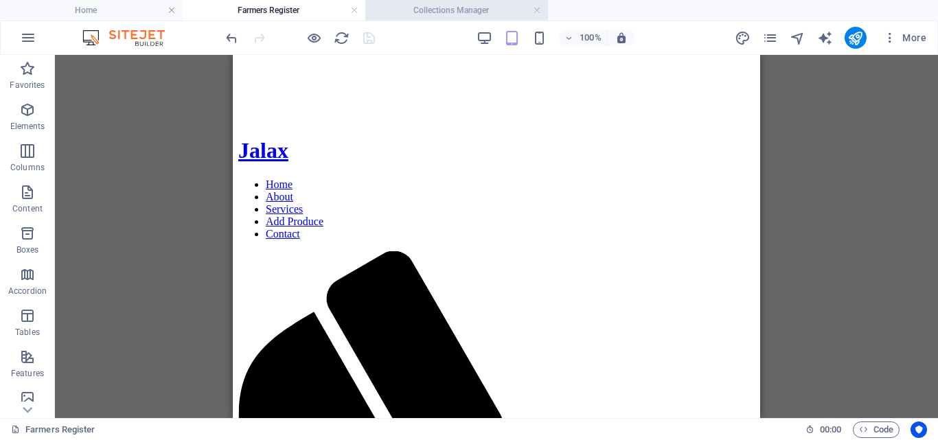
click at [465, 10] on h4 "Collections Manager" at bounding box center [456, 10] width 183 height 15
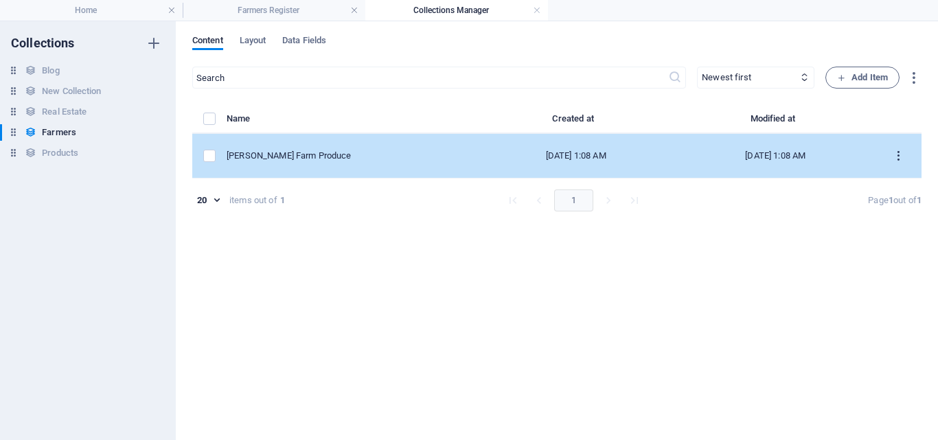
click at [900, 154] on icon "items list" at bounding box center [898, 156] width 13 height 13
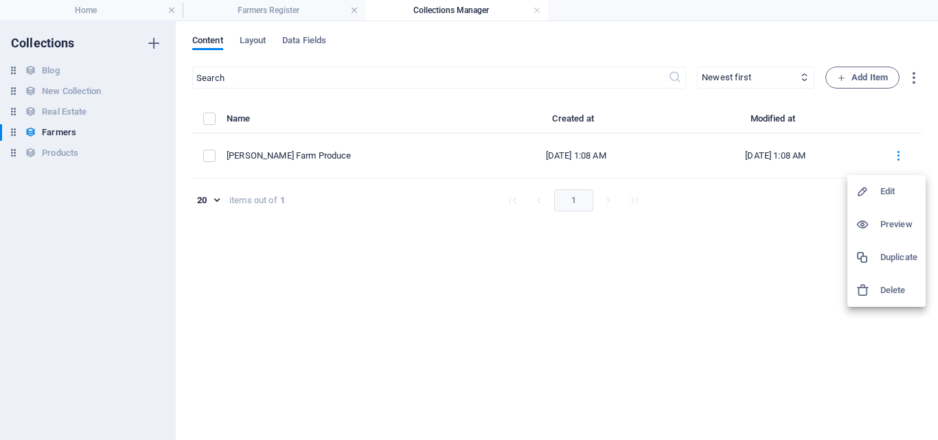
click at [901, 222] on h6 "Preview" at bounding box center [898, 224] width 37 height 16
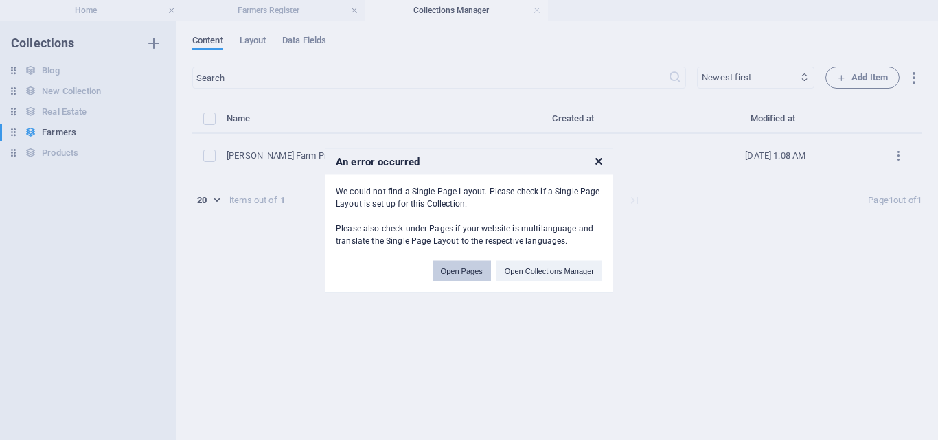
click at [475, 275] on button "Open Pages" at bounding box center [462, 270] width 58 height 21
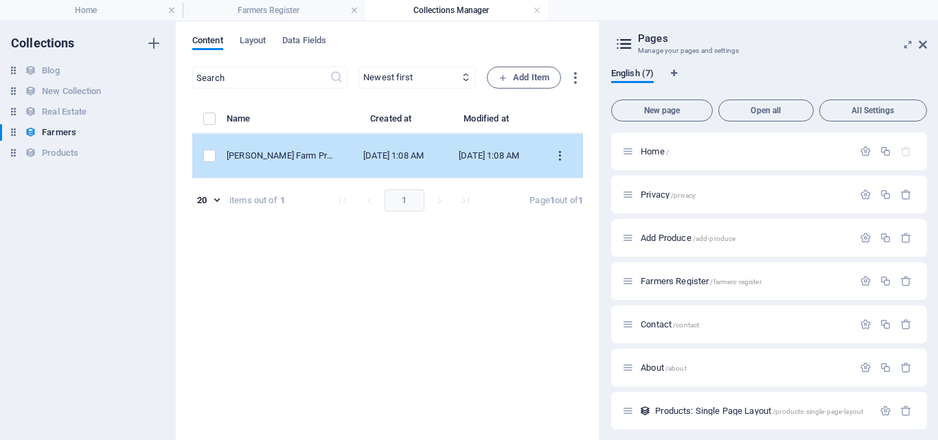
click at [562, 157] on icon "items list" at bounding box center [559, 156] width 13 height 13
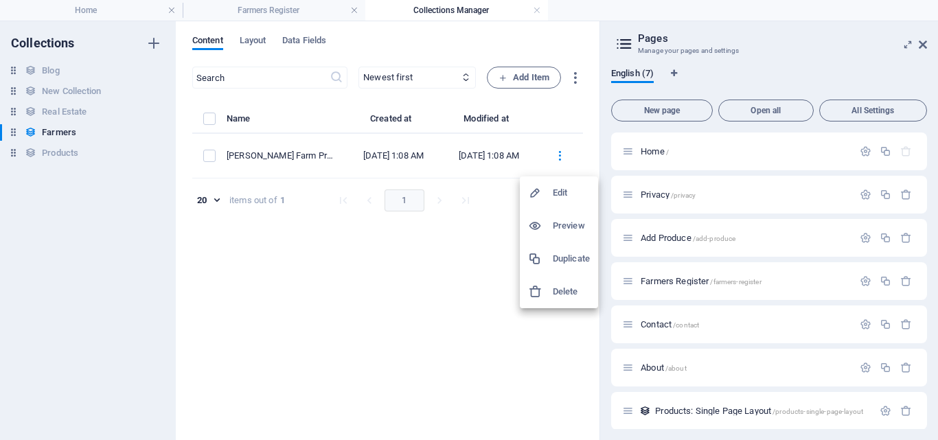
click at [563, 220] on h6 "Preview" at bounding box center [571, 226] width 37 height 16
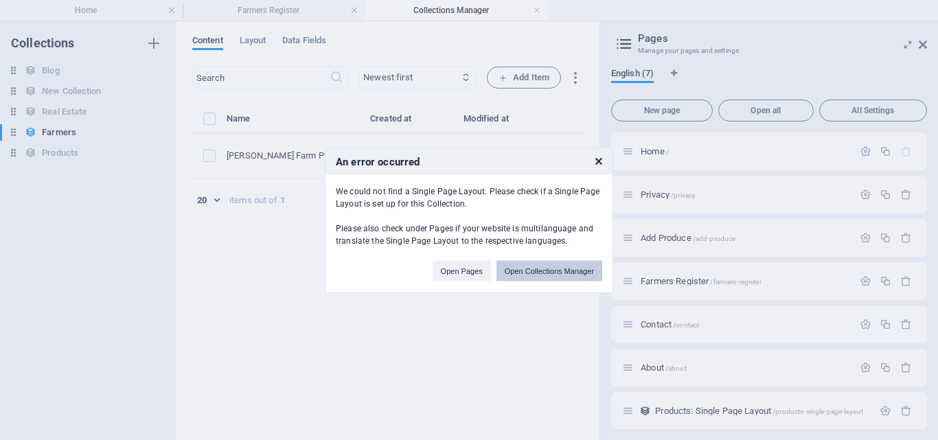
click at [525, 275] on button "Open Collections Manager" at bounding box center [549, 270] width 106 height 21
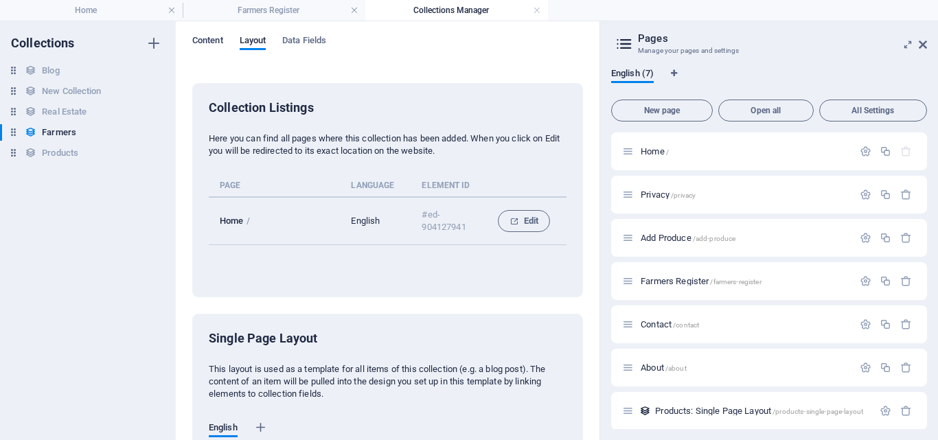
click at [211, 40] on span "Content" at bounding box center [207, 41] width 31 height 19
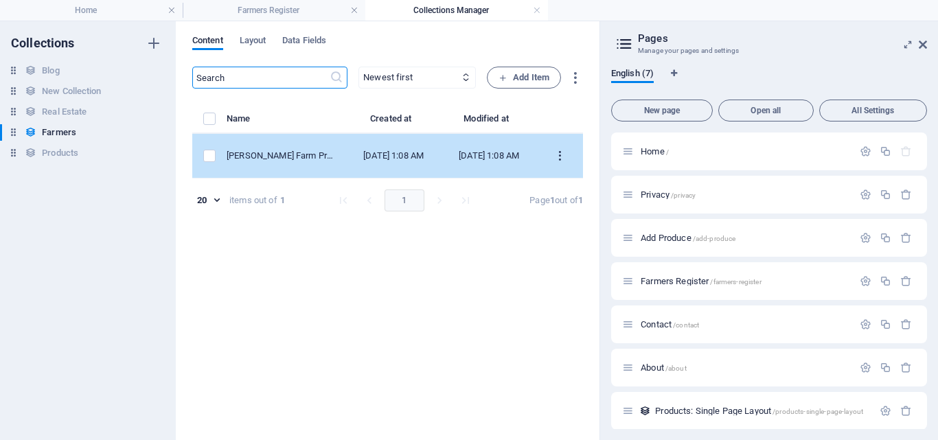
click at [562, 157] on icon "items list" at bounding box center [559, 156] width 13 height 13
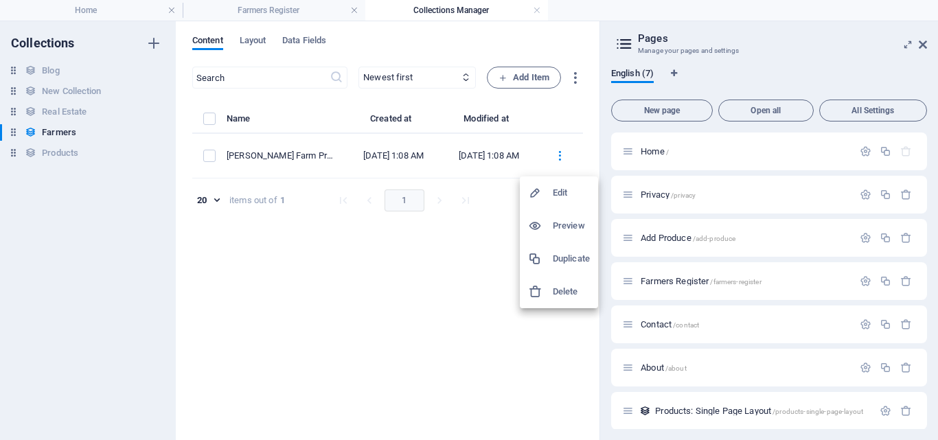
click at [563, 188] on h6 "Edit" at bounding box center [571, 193] width 37 height 16
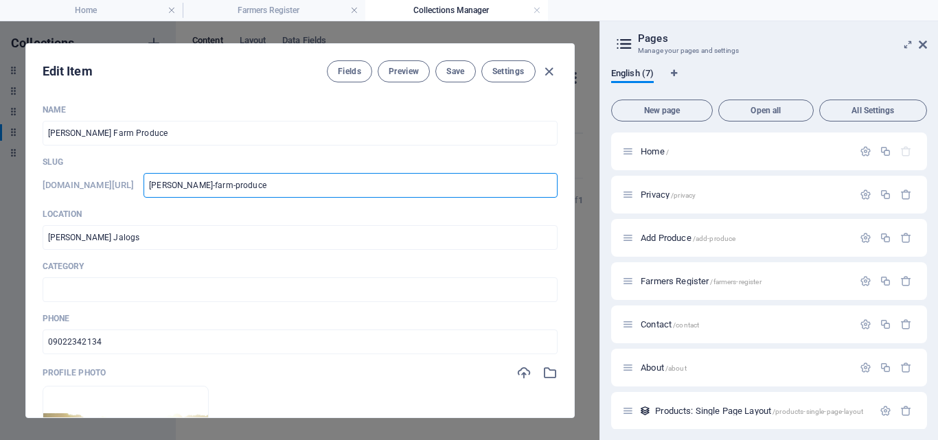
click at [332, 185] on input "[PERSON_NAME]-farm-produce" at bounding box center [349, 185] width 413 height 25
click at [115, 7] on h4 "Home" at bounding box center [91, 10] width 183 height 15
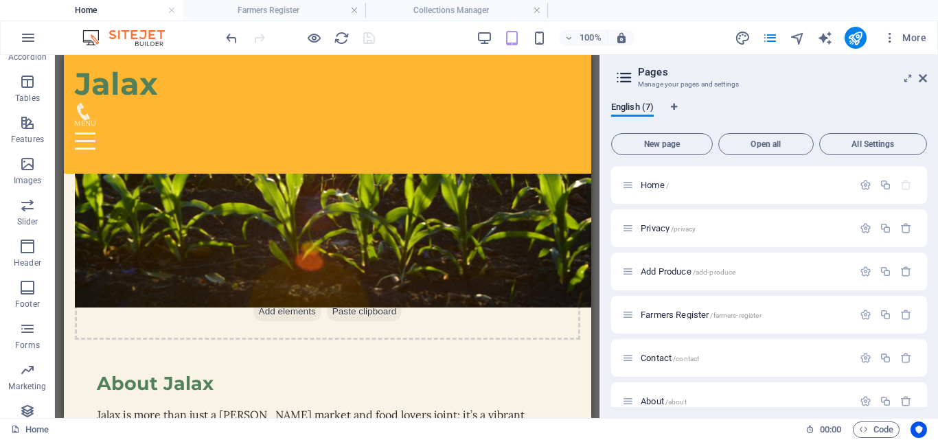
scroll to position [792, 0]
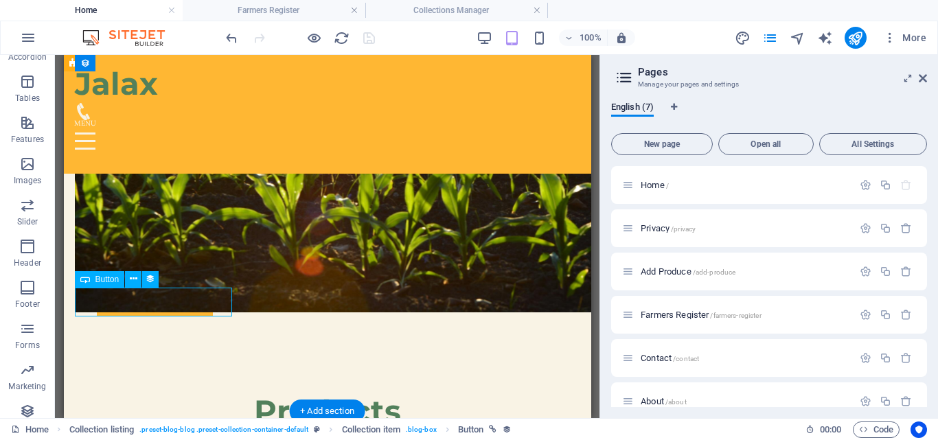
select select "external"
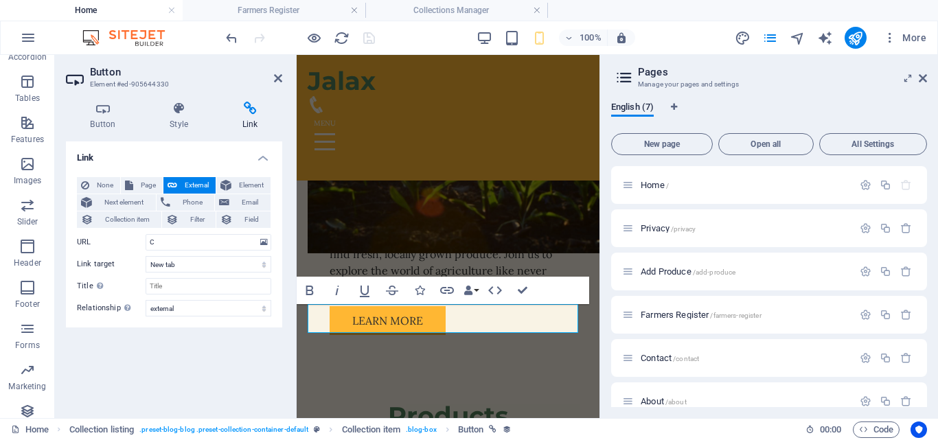
scroll to position [806, 0]
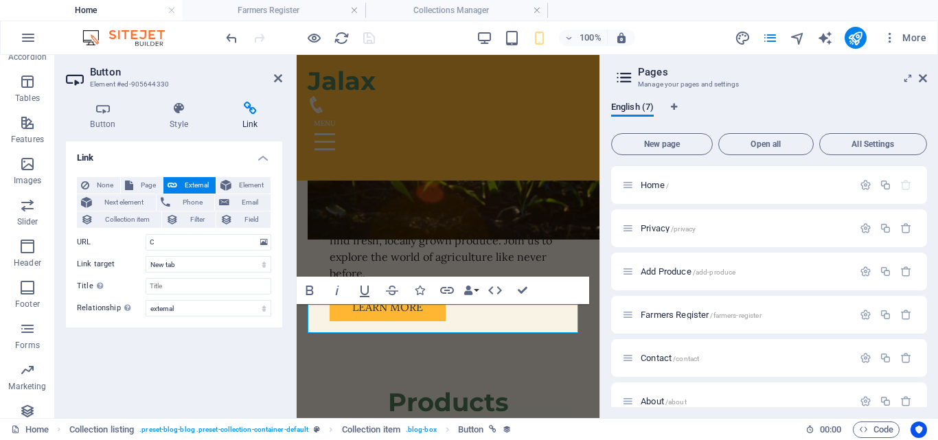
click at [248, 122] on h4 "Link" at bounding box center [250, 116] width 65 height 29
click at [188, 238] on input "C" at bounding box center [209, 242] width 126 height 16
paste input "[PERSON_NAME]-farm-produce"
type input "[PERSON_NAME]-farm-produce"
click at [369, 38] on icon "save" at bounding box center [369, 38] width 16 height 16
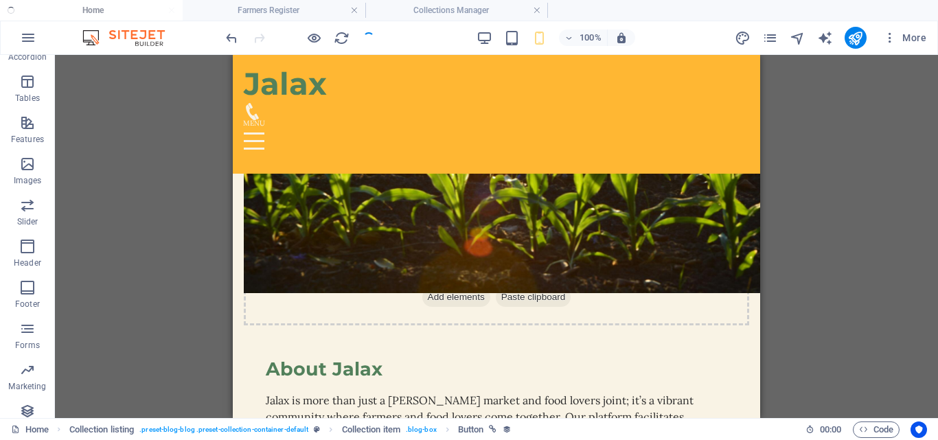
scroll to position [792, 0]
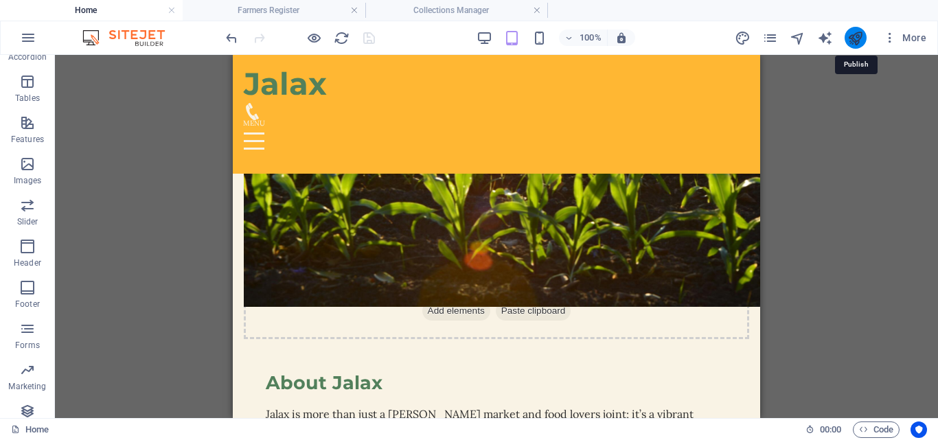
click at [855, 35] on icon "publish" at bounding box center [855, 38] width 16 height 16
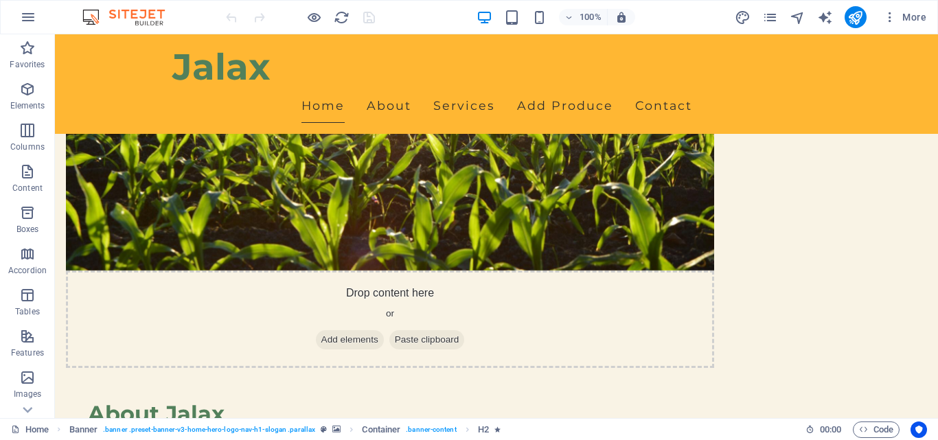
scroll to position [715, 0]
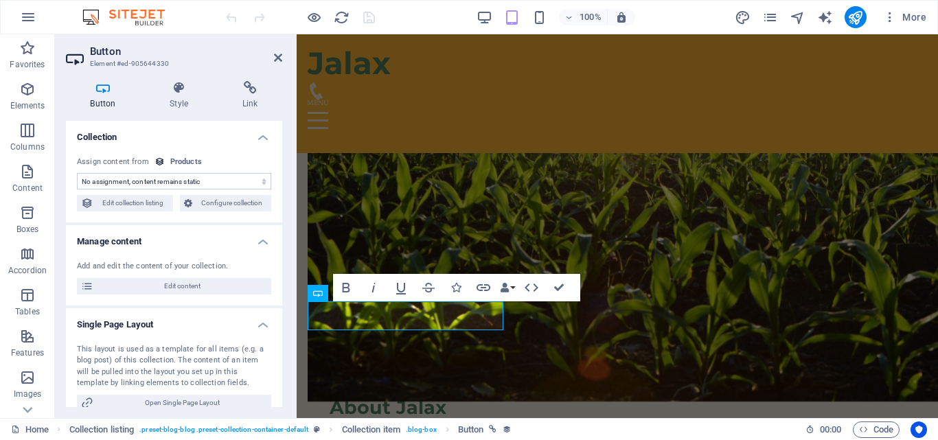
click at [242, 180] on select "No assignment, content remains static Created at (Date) Updated at (Date) Produ…" at bounding box center [174, 181] width 194 height 16
click at [230, 179] on select "No assignment, content remains static Created at (Date) Updated at (Date) Produ…" at bounding box center [174, 181] width 194 height 16
drag, startPoint x: 278, startPoint y: 225, endPoint x: 280, endPoint y: 251, distance: 26.2
click at [280, 251] on div "Collection No assignment, content remains static Created at (Date) Updated at (…" at bounding box center [174, 264] width 216 height 286
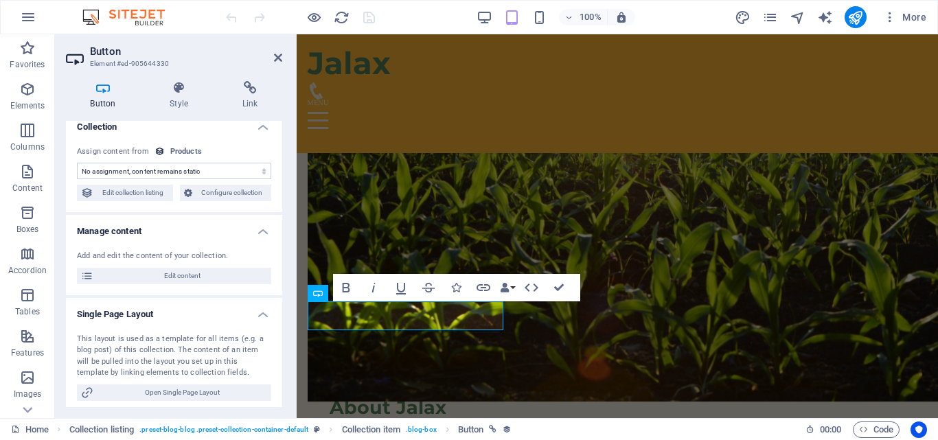
scroll to position [0, 0]
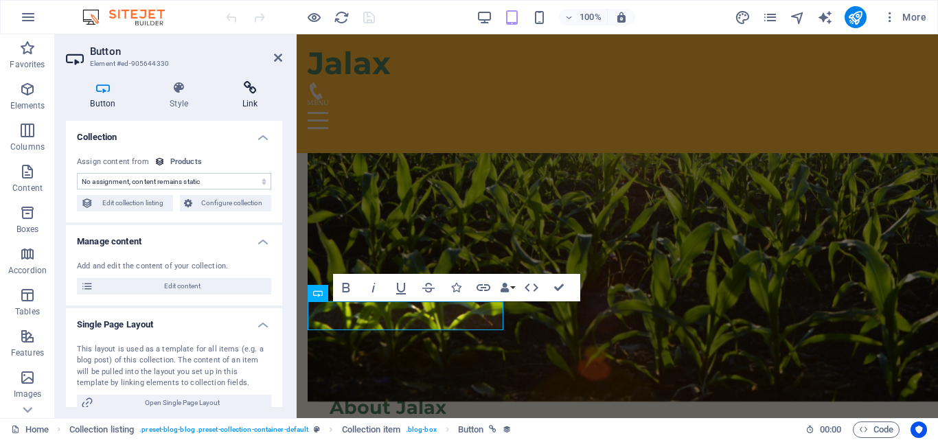
click at [253, 92] on icon at bounding box center [250, 88] width 65 height 14
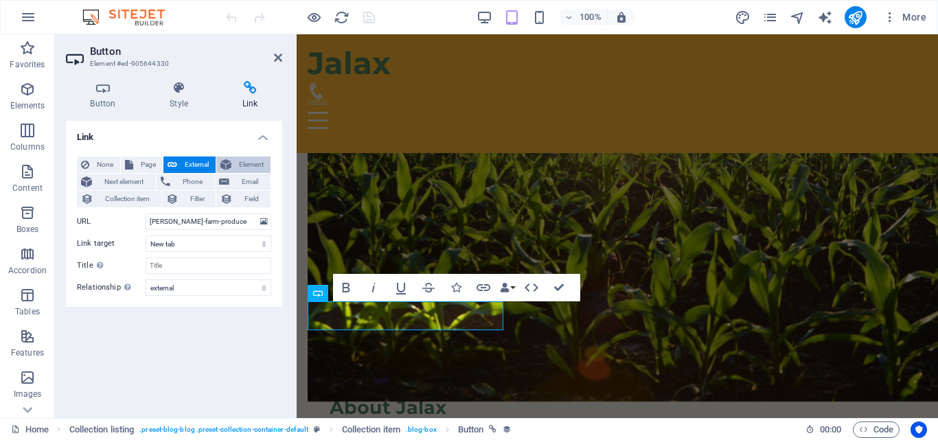
click at [243, 165] on span "Element" at bounding box center [250, 165] width 31 height 16
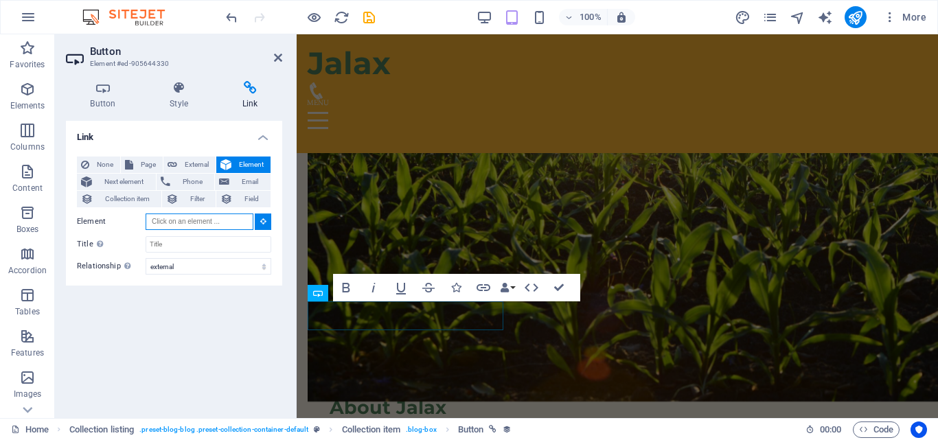
click at [224, 220] on input "Element" at bounding box center [200, 222] width 108 height 16
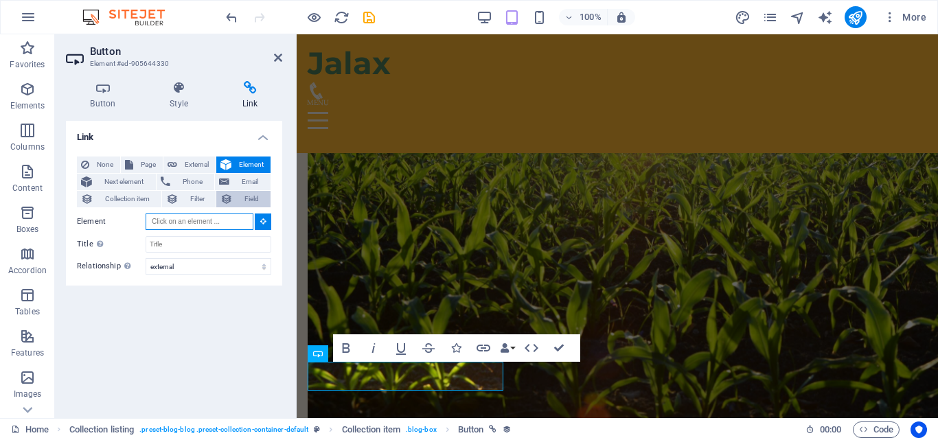
scroll to position [649, 0]
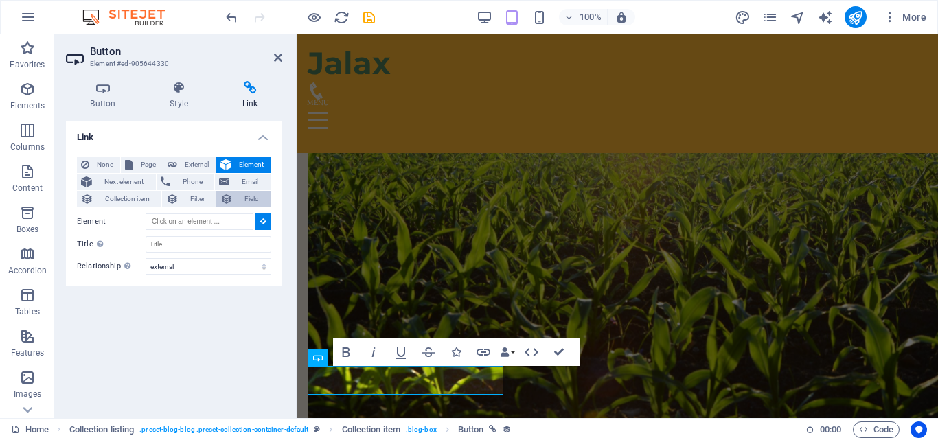
click at [251, 201] on span "Field" at bounding box center [252, 199] width 30 height 16
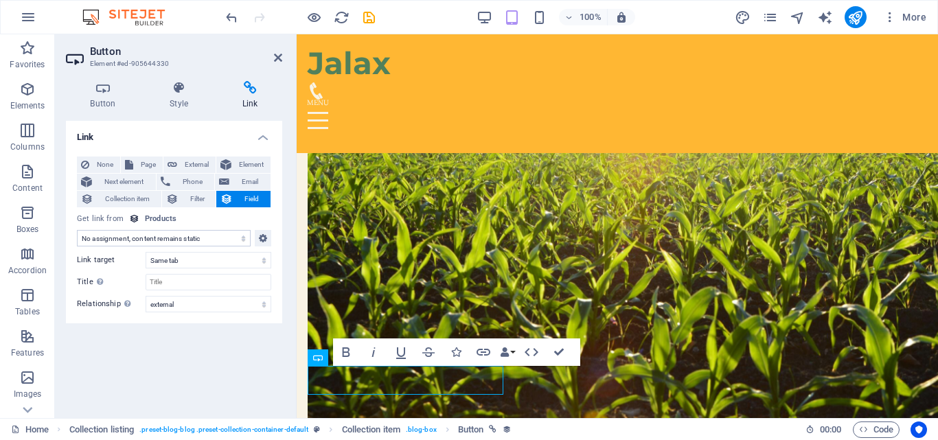
click at [220, 234] on select "No assignment, content remains static Created at (Date) Updated at (Date) Produ…" at bounding box center [164, 238] width 174 height 16
select select "profile"
click at [77, 230] on select "No assignment, content remains static Created at (Date) Updated at (Date) Produ…" at bounding box center [164, 238] width 174 height 16
click at [191, 235] on select "No assignment, content remains static Created at (Date) Updated at (Date) Produ…" at bounding box center [164, 238] width 174 height 16
click at [77, 230] on select "No assignment, content remains static Created at (Date) Updated at (Date) Produ…" at bounding box center [164, 238] width 174 height 16
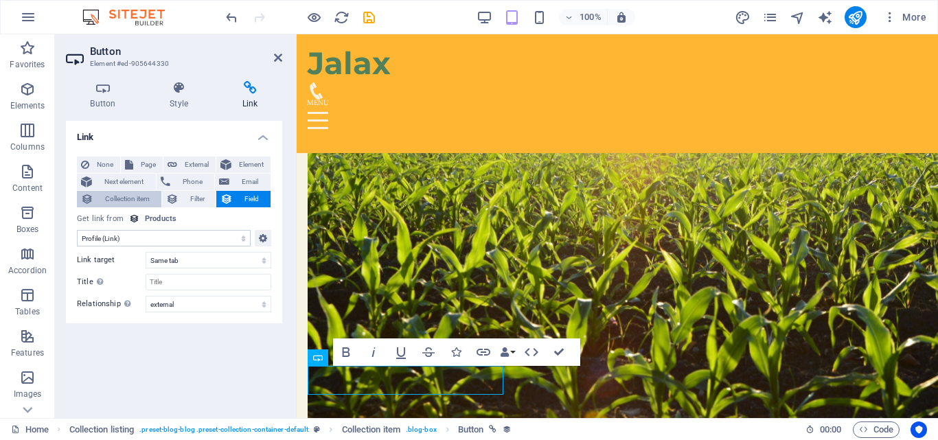
click at [141, 200] on span "Collection item" at bounding box center [127, 199] width 60 height 16
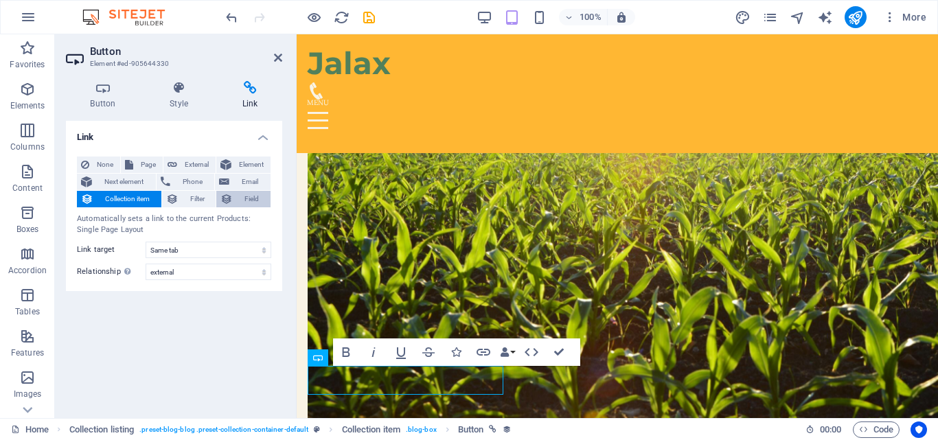
click at [249, 199] on span "Field" at bounding box center [252, 199] width 30 height 16
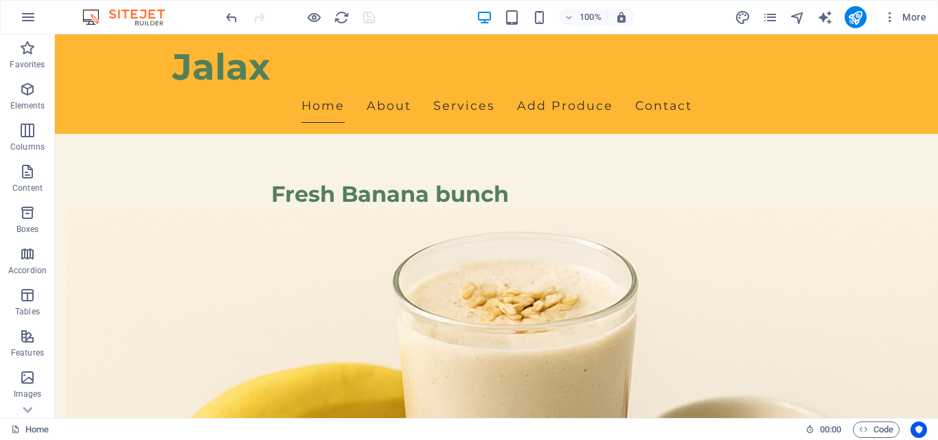
scroll to position [1221, 0]
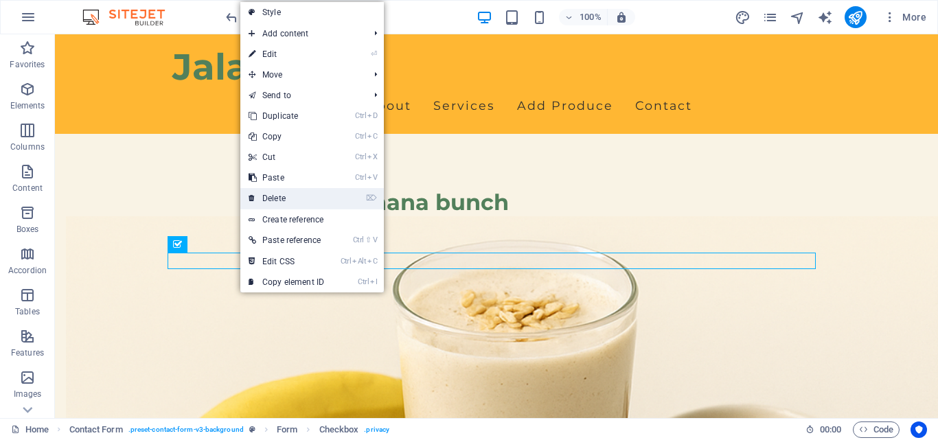
click at [284, 196] on link "⌦ Delete" at bounding box center [286, 198] width 92 height 21
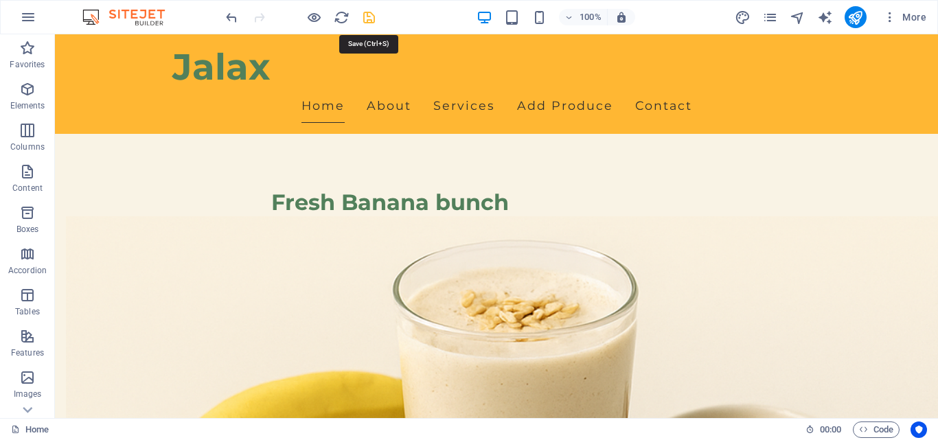
click at [369, 19] on icon "save" at bounding box center [369, 18] width 16 height 16
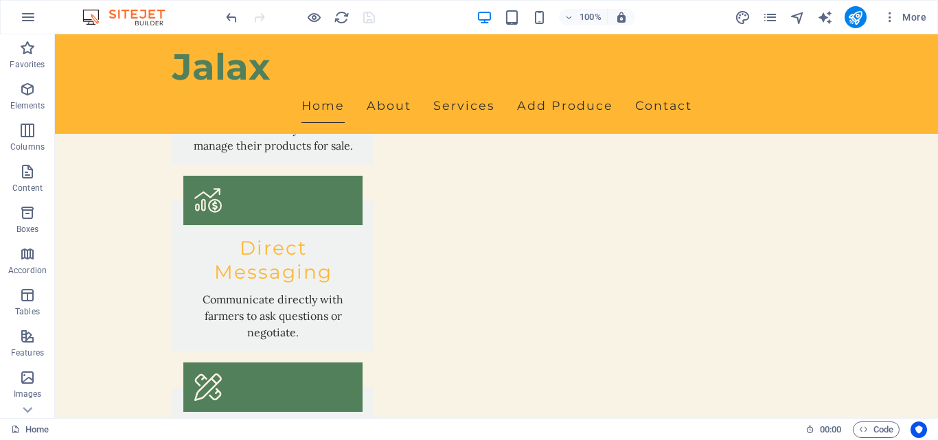
scroll to position [2837, 0]
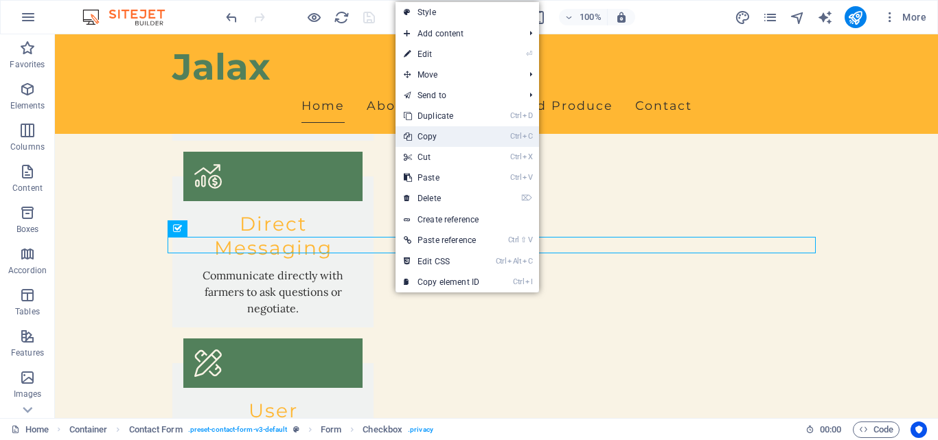
click at [439, 135] on link "Ctrl C Copy" at bounding box center [441, 136] width 92 height 21
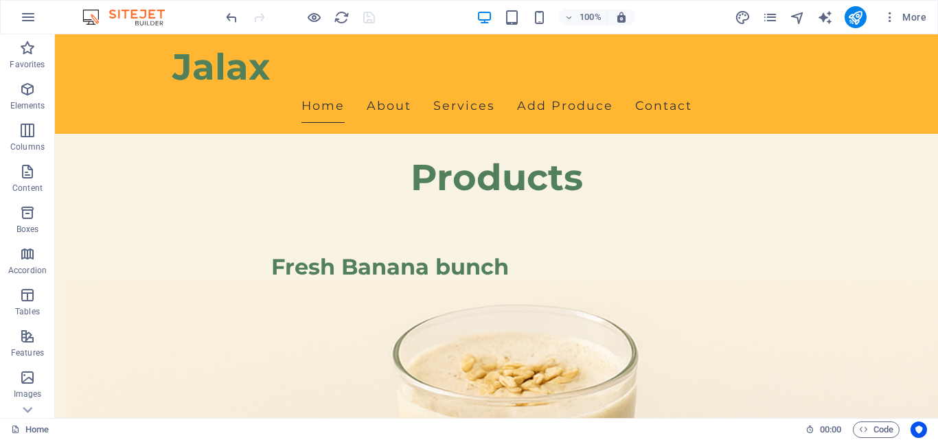
scroll to position [1059, 0]
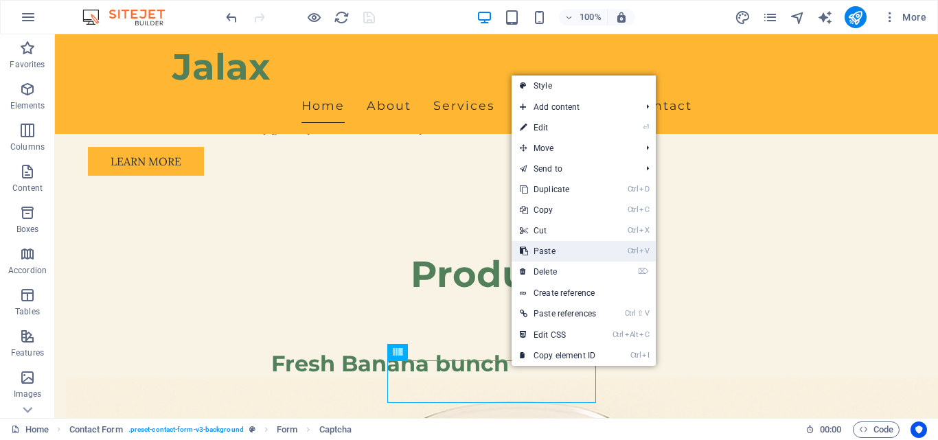
click at [551, 254] on link "Ctrl V Paste" at bounding box center [558, 251] width 93 height 21
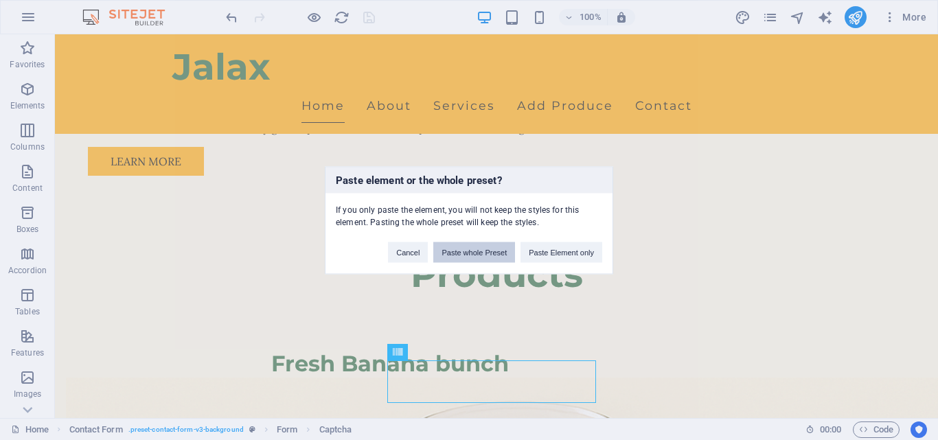
click at [498, 249] on button "Paste whole Preset" at bounding box center [474, 252] width 82 height 21
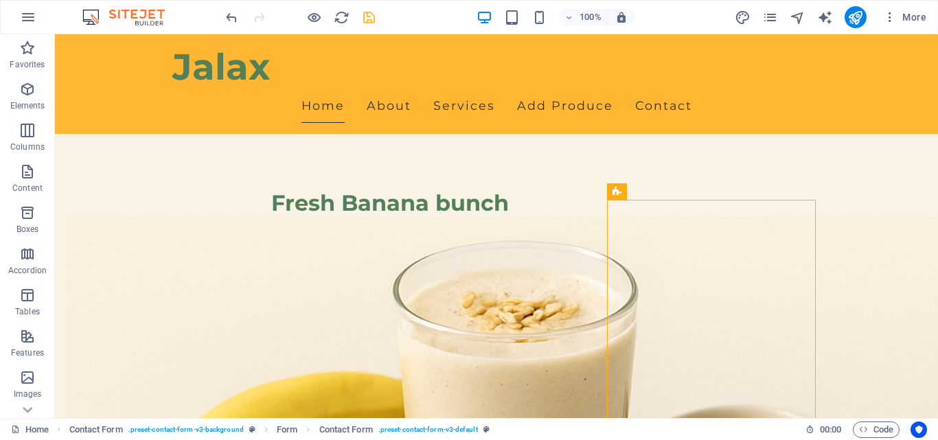
scroll to position [1143, 0]
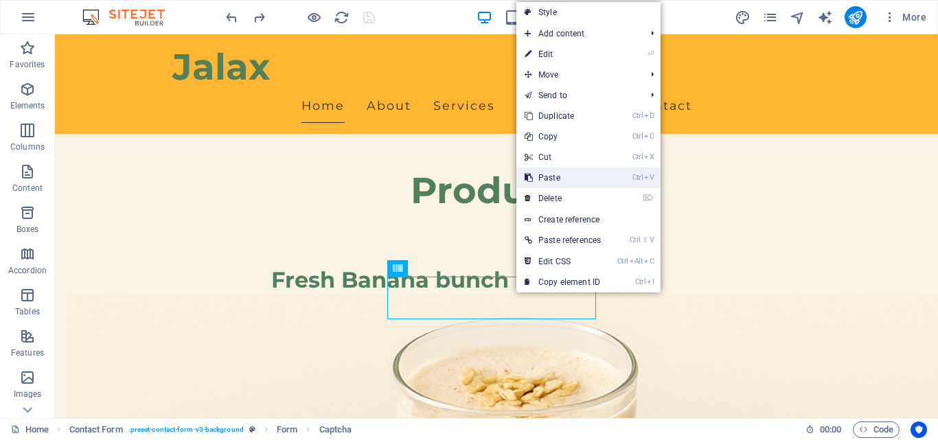
click at [565, 178] on link "Ctrl V Paste" at bounding box center [562, 178] width 93 height 21
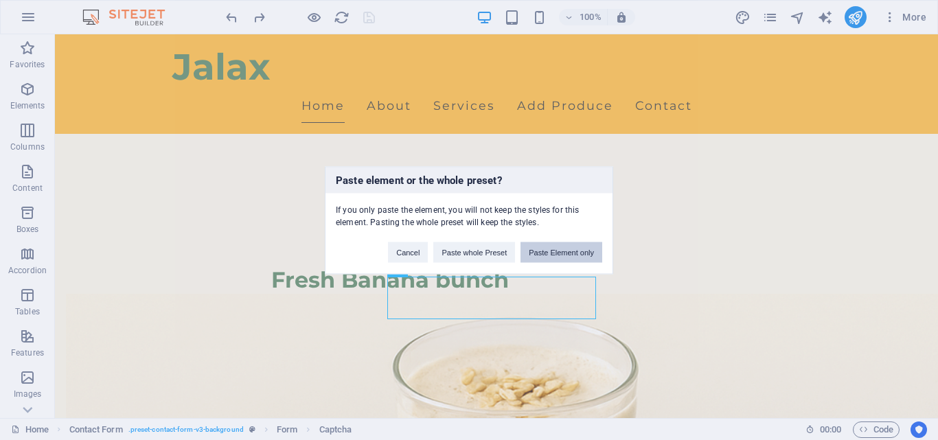
click at [555, 251] on button "Paste Element only" at bounding box center [561, 252] width 82 height 21
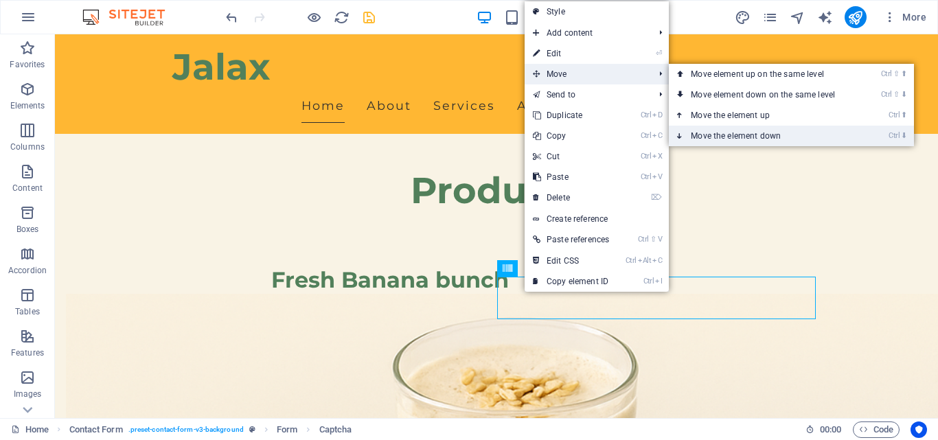
click at [723, 130] on link "Ctrl ⬇ Move the element down" at bounding box center [766, 136] width 194 height 21
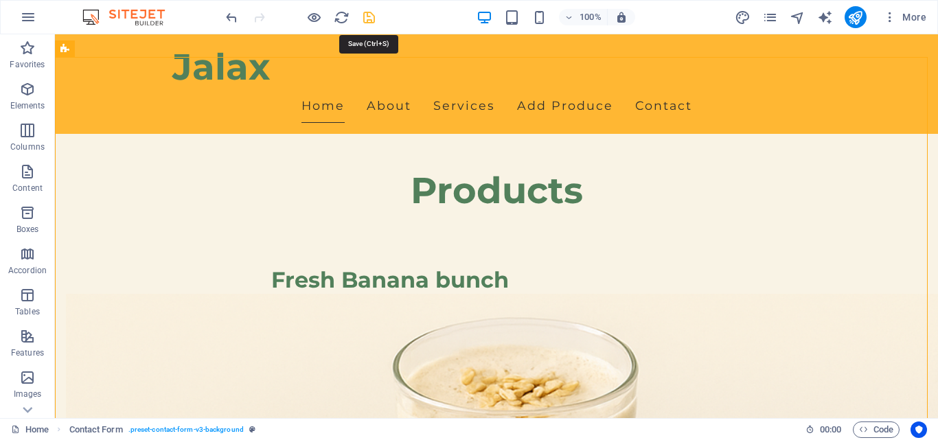
click at [366, 14] on icon "save" at bounding box center [369, 18] width 16 height 16
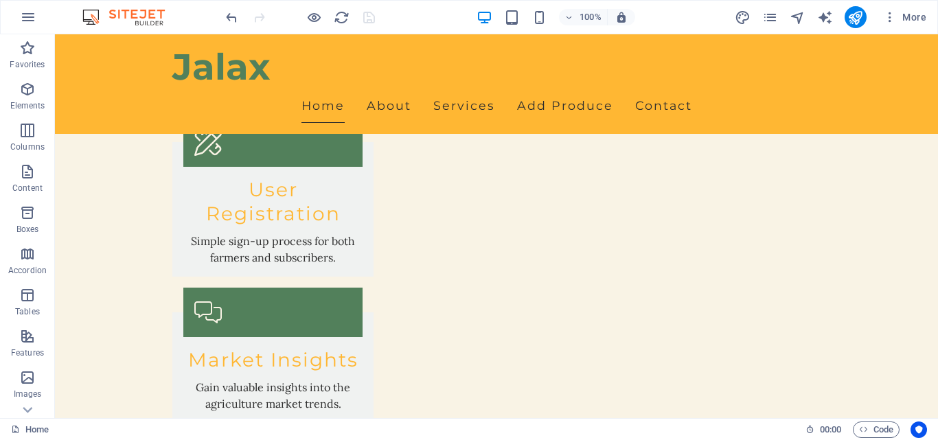
scroll to position [3134, 0]
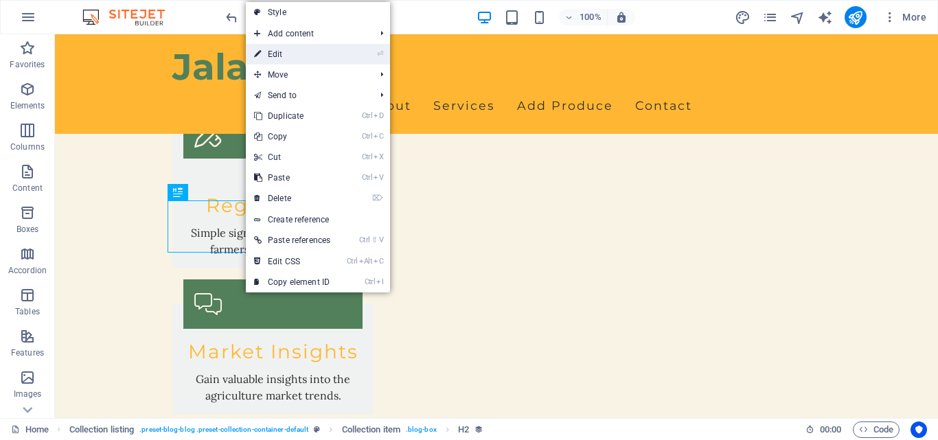
click at [289, 49] on link "⏎ Edit" at bounding box center [292, 54] width 93 height 21
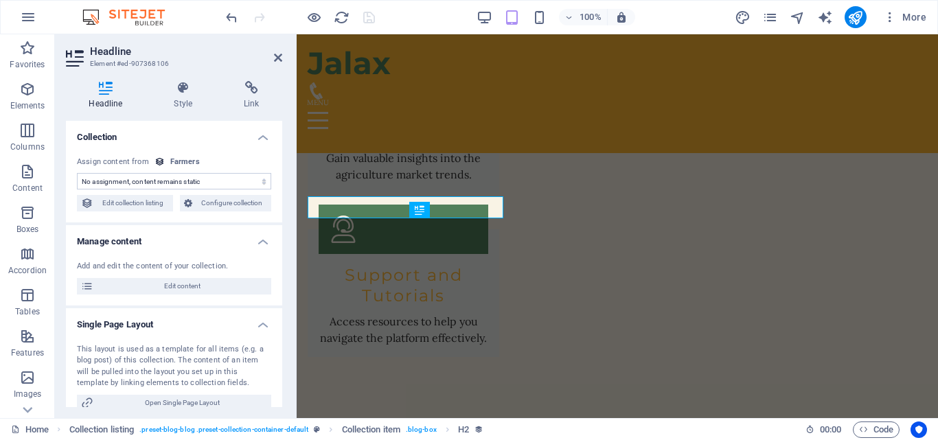
select select "name"
click at [193, 88] on icon at bounding box center [183, 88] width 65 height 14
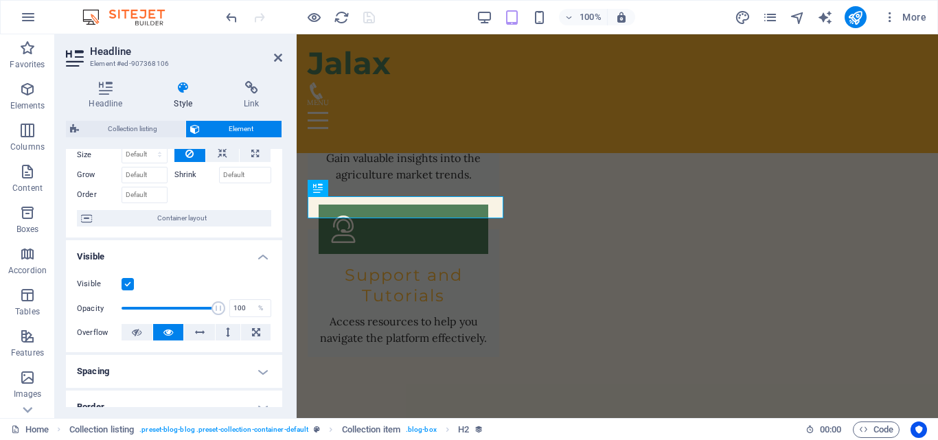
scroll to position [0, 0]
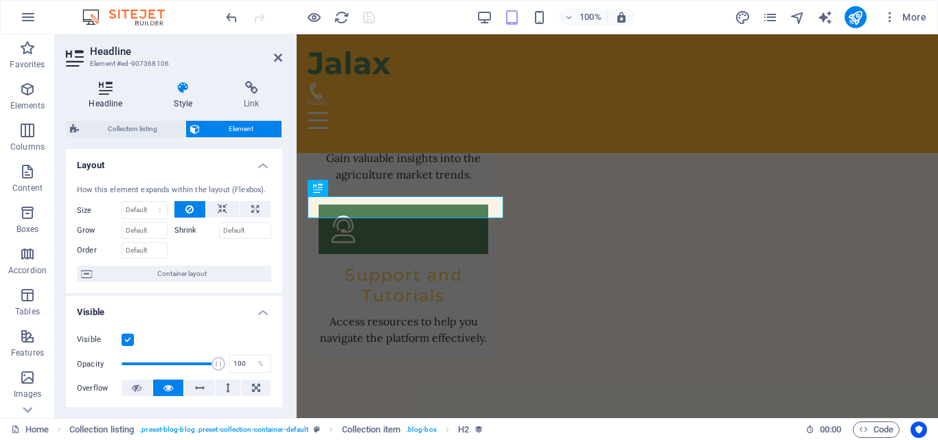
click at [107, 98] on h4 "Headline" at bounding box center [108, 95] width 85 height 29
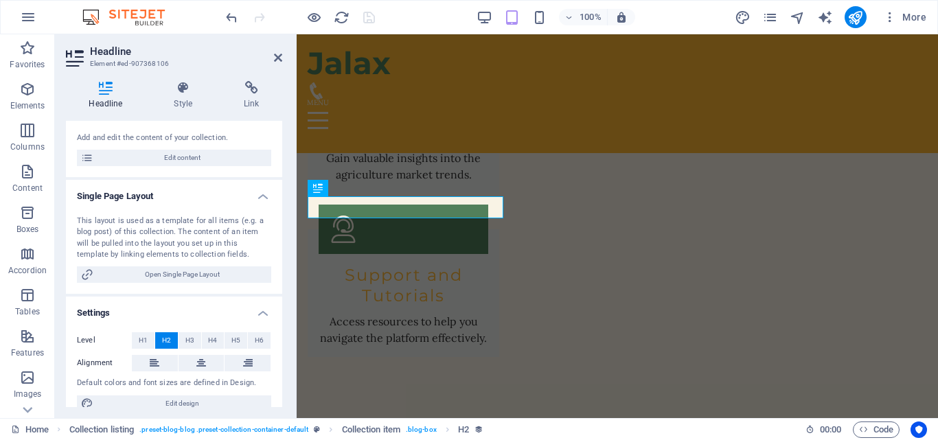
scroll to position [130, 0]
click at [191, 336] on span "H3" at bounding box center [189, 339] width 9 height 16
click at [208, 338] on span "H4" at bounding box center [212, 339] width 9 height 16
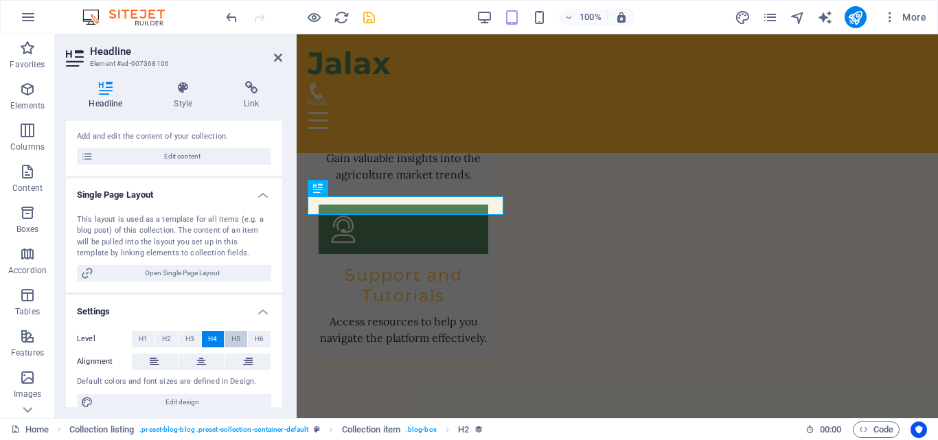
click at [233, 338] on span "H5" at bounding box center [235, 339] width 9 height 16
click at [255, 336] on span "H6" at bounding box center [259, 339] width 9 height 16
click at [187, 339] on span "H3" at bounding box center [189, 339] width 9 height 16
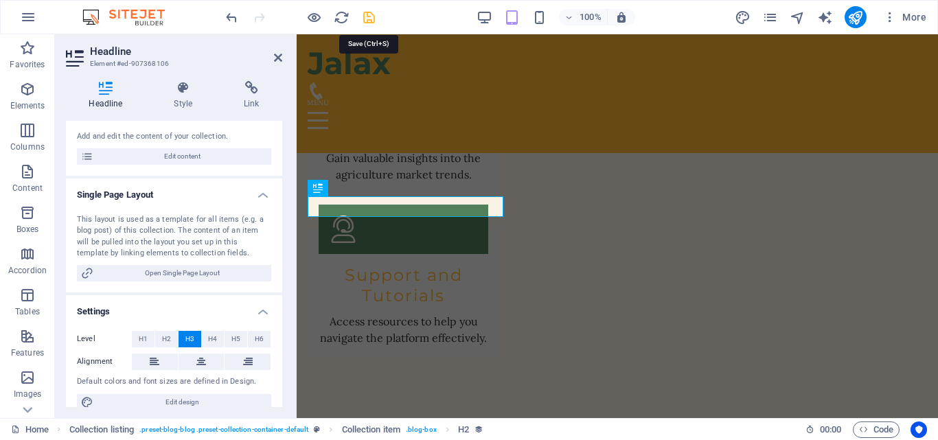
click at [369, 14] on icon "save" at bounding box center [369, 18] width 16 height 16
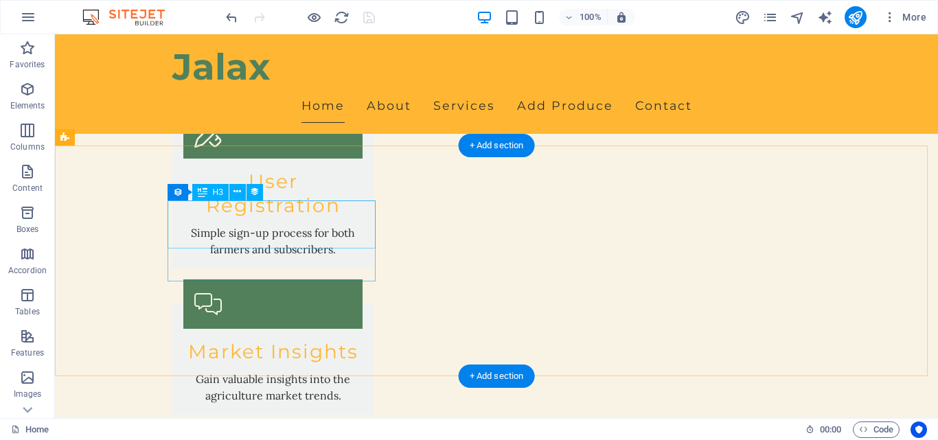
select select "name"
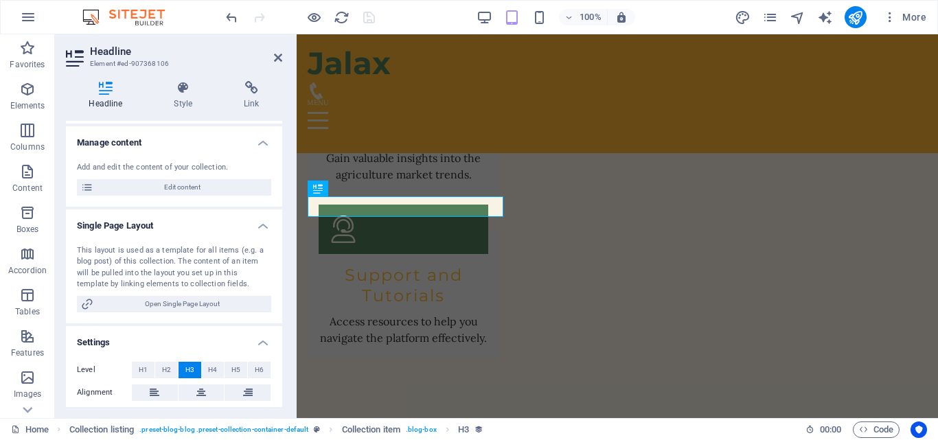
scroll to position [113, 0]
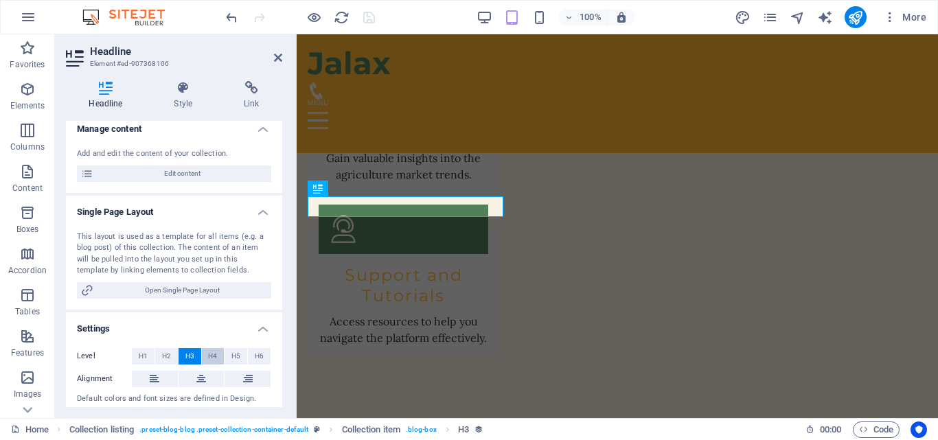
click at [216, 354] on button "H4" at bounding box center [213, 356] width 23 height 16
click at [235, 359] on span "H5" at bounding box center [235, 356] width 9 height 16
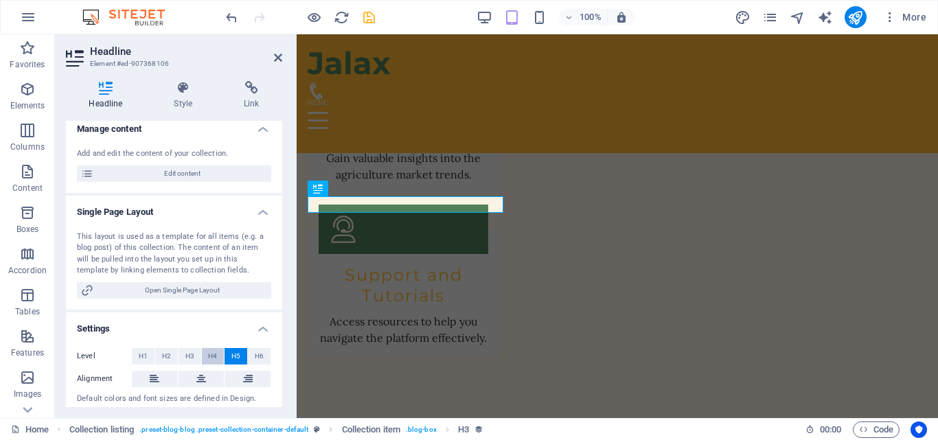
click at [211, 355] on span "H4" at bounding box center [212, 356] width 9 height 16
click at [373, 16] on icon "save" at bounding box center [369, 18] width 16 height 16
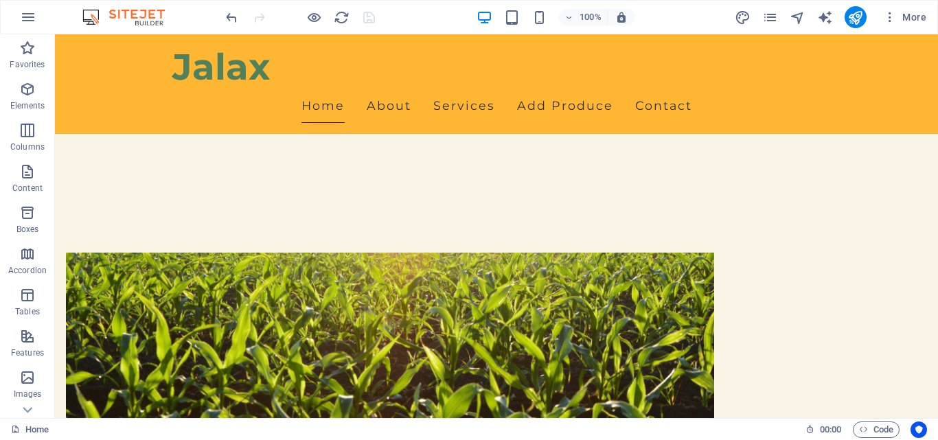
scroll to position [0, 0]
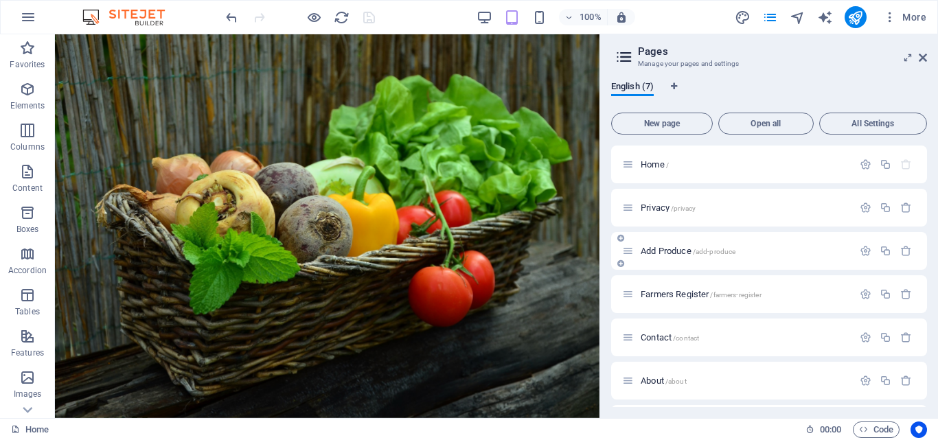
click at [663, 251] on span "Add Produce /add-produce" at bounding box center [688, 251] width 95 height 10
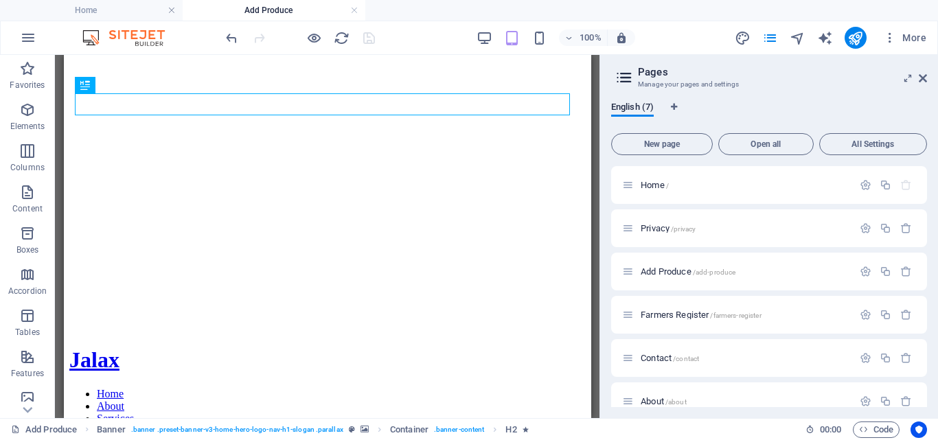
scroll to position [105, 0]
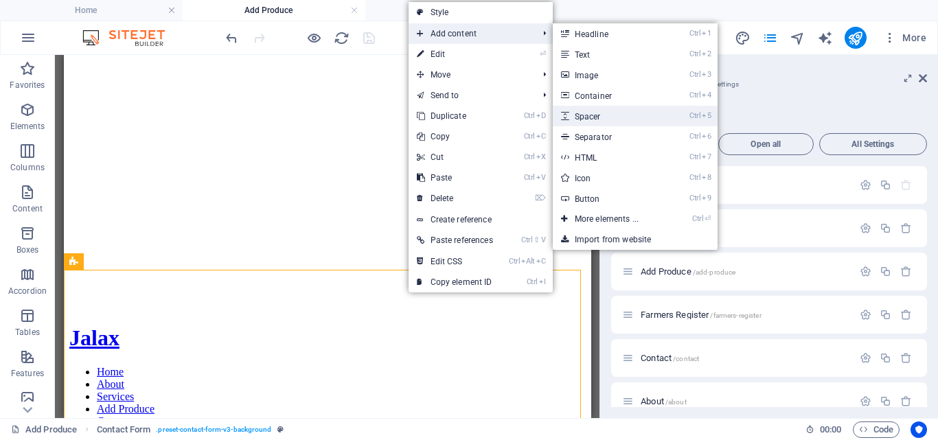
click at [592, 117] on link "Ctrl 5 Spacer" at bounding box center [609, 116] width 113 height 21
select select "px"
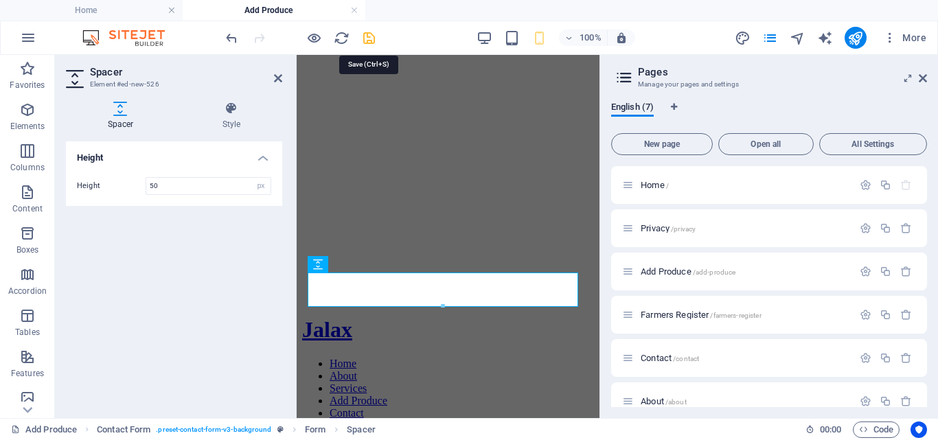
click at [369, 41] on icon "save" at bounding box center [369, 38] width 16 height 16
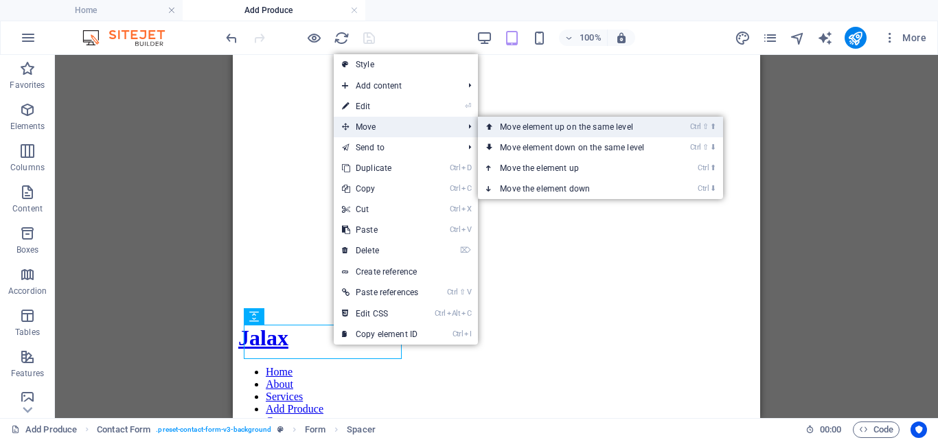
click at [518, 126] on link "Ctrl ⇧ ⬆ Move element up on the same level" at bounding box center [575, 127] width 194 height 21
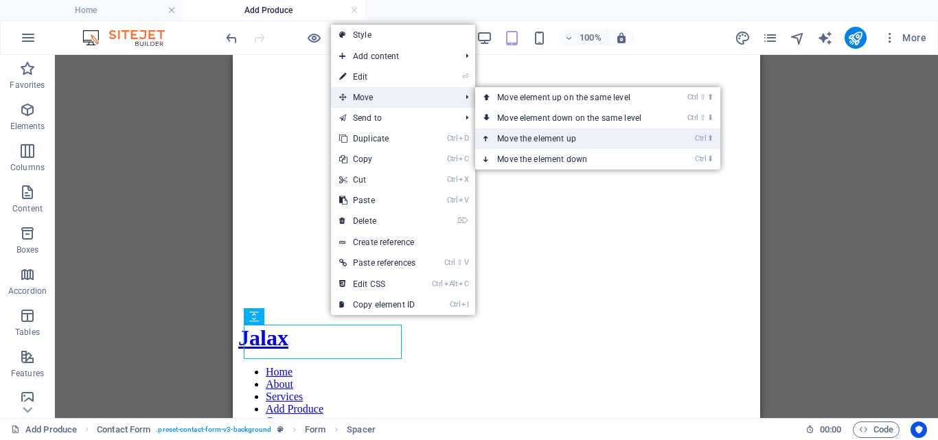
click at [533, 134] on link "Ctrl ⬆ Move the element up" at bounding box center [572, 138] width 194 height 21
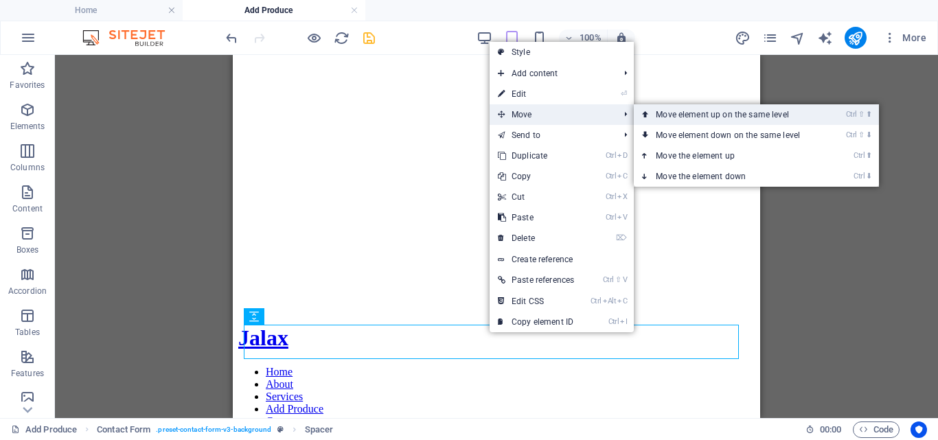
click at [687, 111] on link "Ctrl ⇧ ⬆ Move element up on the same level" at bounding box center [731, 114] width 194 height 21
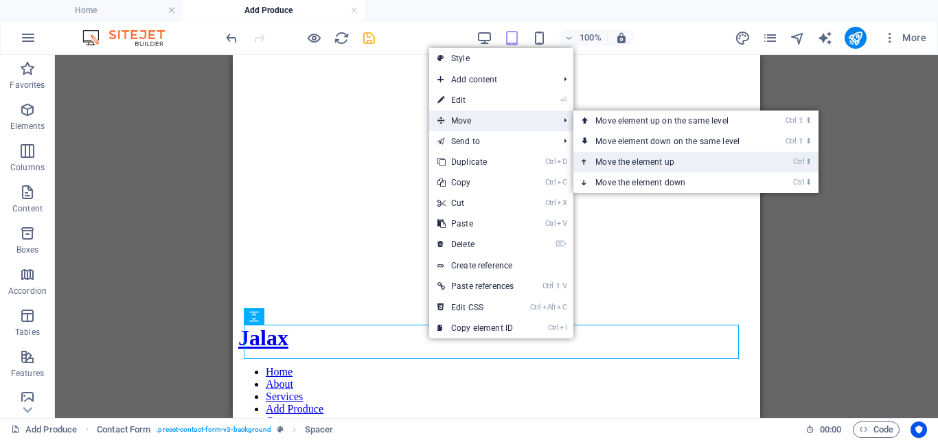
click at [621, 157] on link "Ctrl ⬆ Move the element up" at bounding box center [670, 162] width 194 height 21
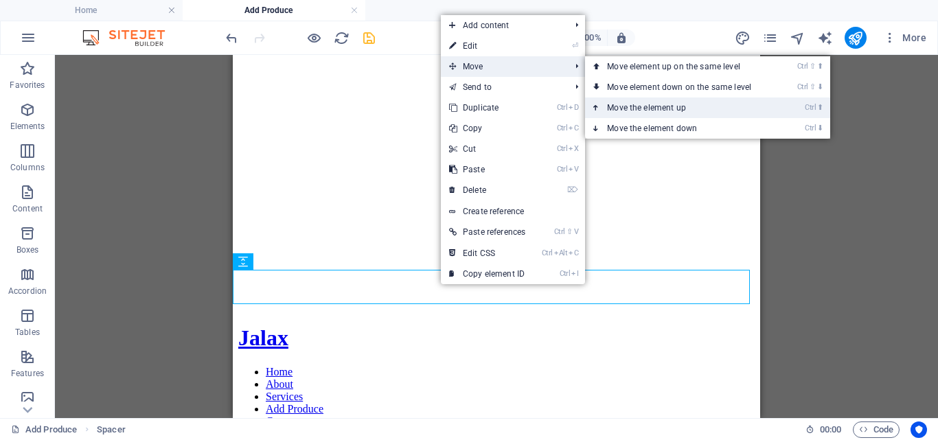
click at [635, 101] on link "Ctrl ⬆ Move the element up" at bounding box center [682, 107] width 194 height 21
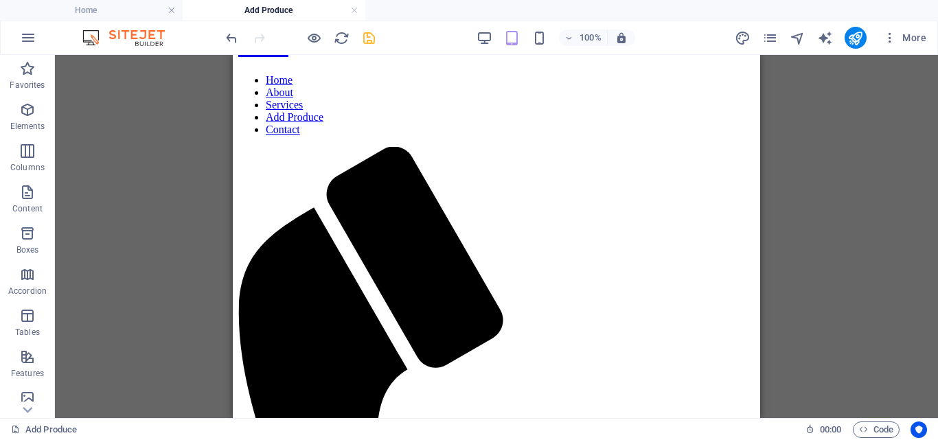
scroll to position [417, 0]
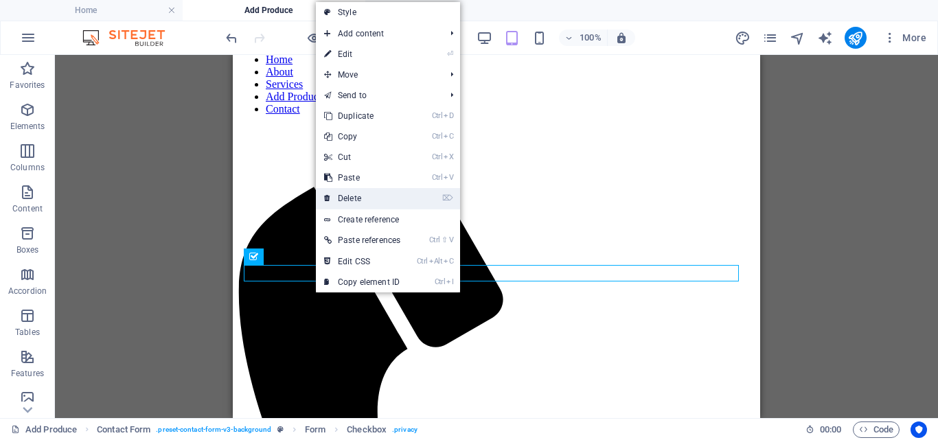
click at [354, 196] on link "⌦ Delete" at bounding box center [362, 198] width 93 height 21
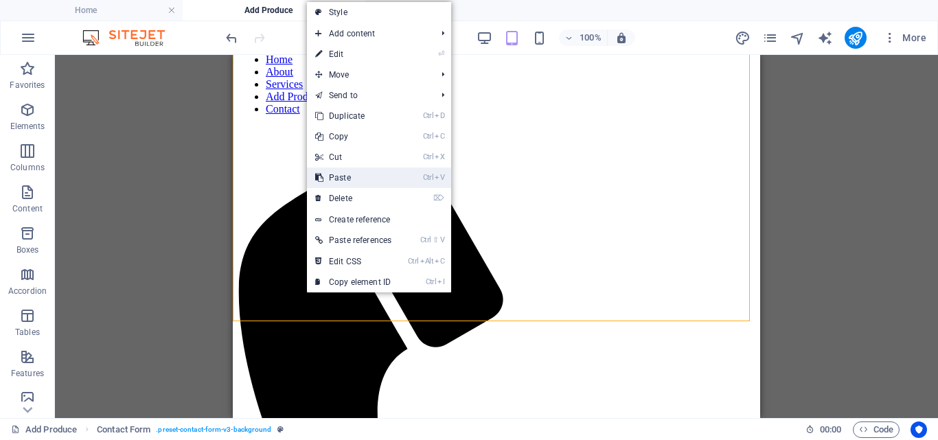
click at [341, 180] on link "Ctrl V Paste" at bounding box center [353, 178] width 93 height 21
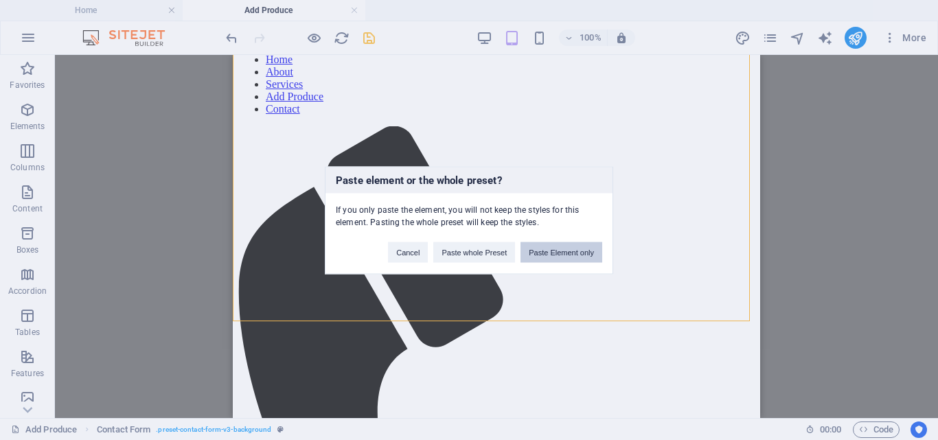
click at [542, 251] on button "Paste Element only" at bounding box center [561, 252] width 82 height 21
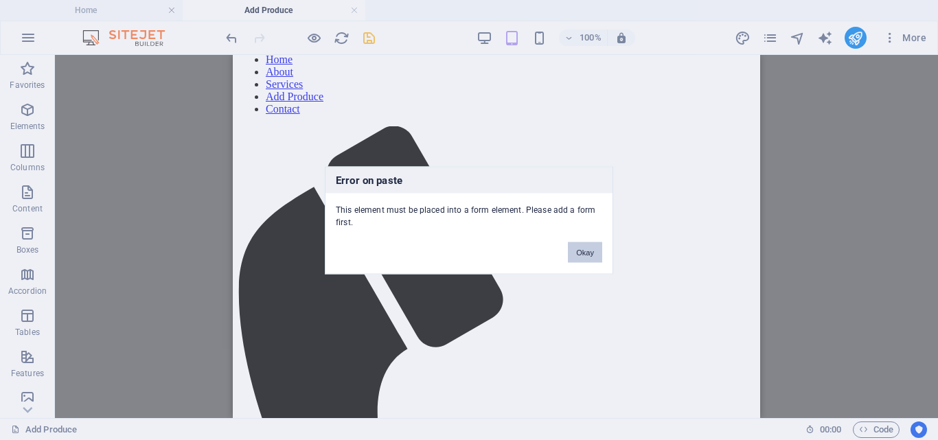
click at [582, 254] on button "Okay" at bounding box center [585, 252] width 34 height 21
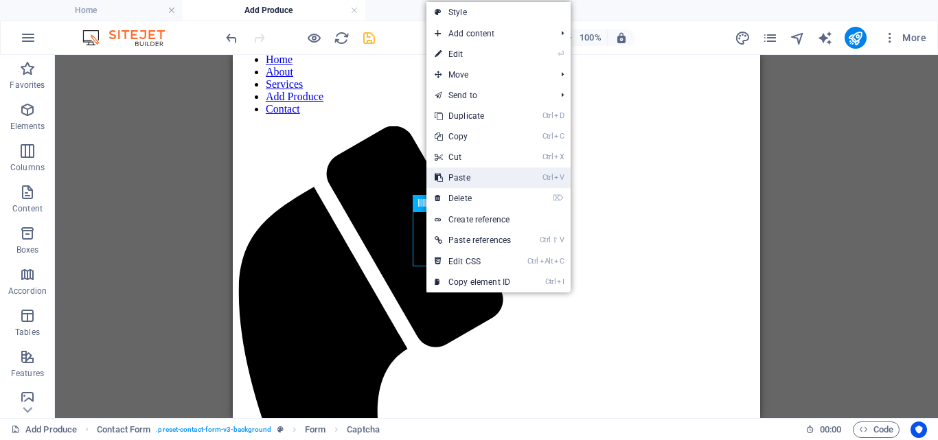
click at [458, 176] on link "Ctrl V Paste" at bounding box center [472, 178] width 93 height 21
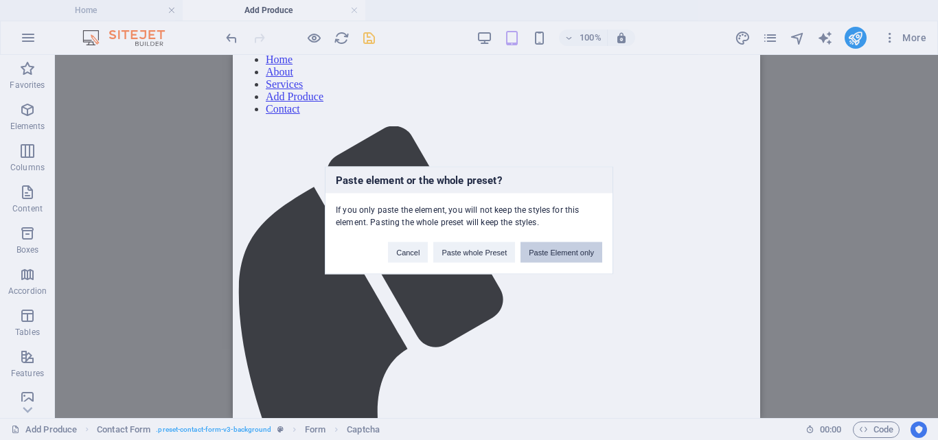
click at [544, 251] on button "Paste Element only" at bounding box center [561, 252] width 82 height 21
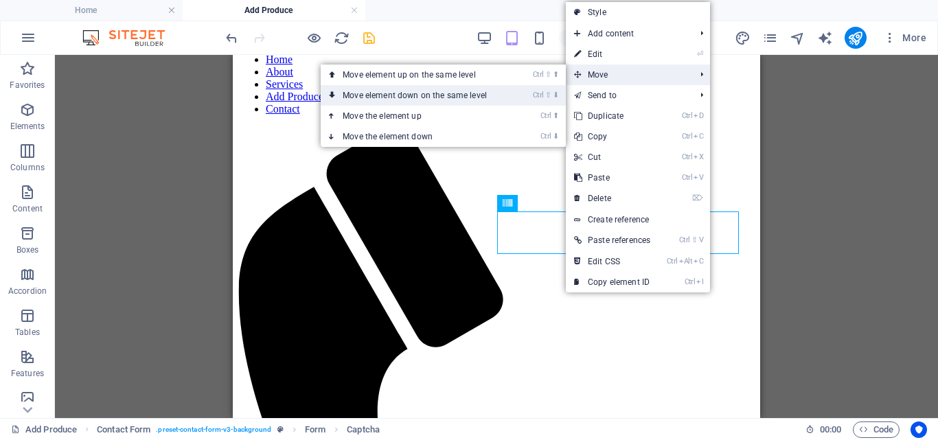
click at [505, 95] on link "Ctrl ⇧ ⬇ Move element down on the same level" at bounding box center [418, 95] width 194 height 21
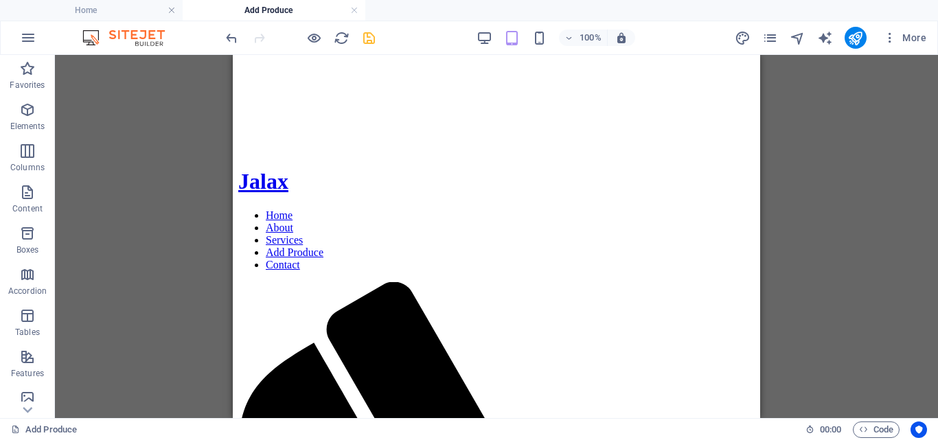
scroll to position [260, 0]
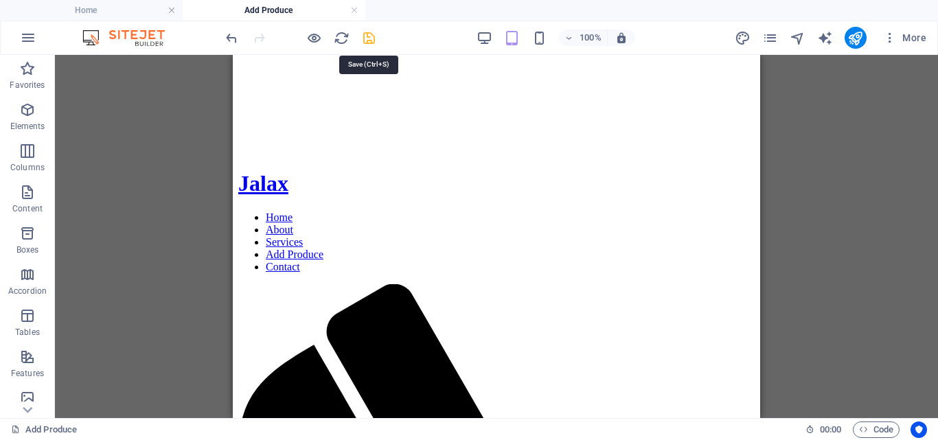
click at [367, 38] on icon "save" at bounding box center [369, 38] width 16 height 16
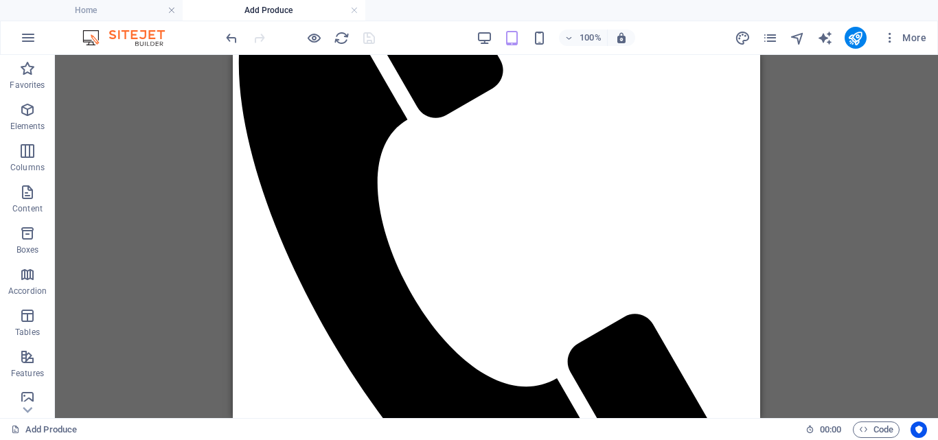
scroll to position [748, 0]
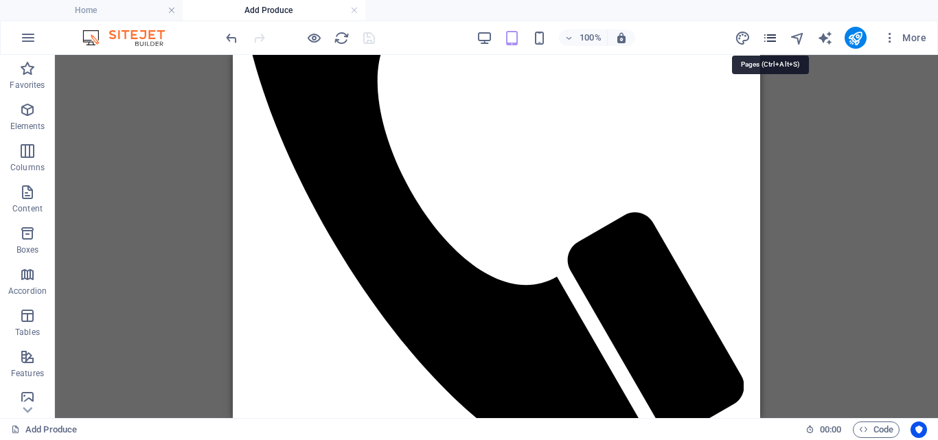
click at [770, 34] on icon "pages" at bounding box center [770, 38] width 16 height 16
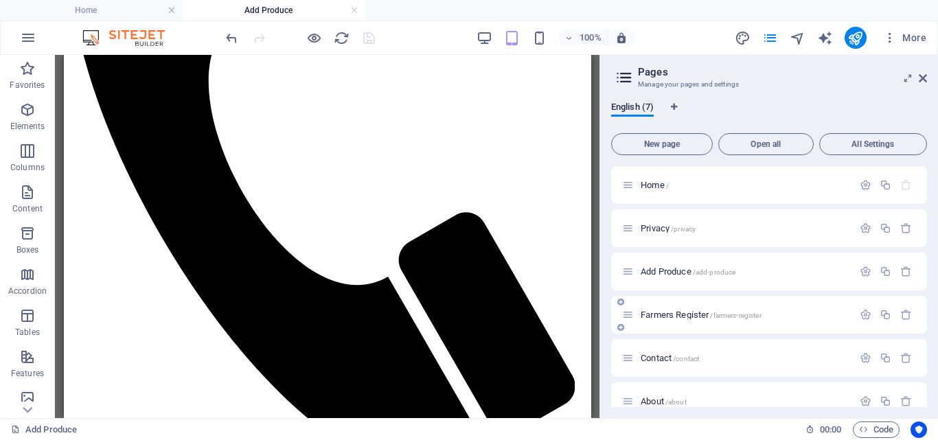
click at [665, 315] on span "Farmers Register /farmers-register" at bounding box center [701, 315] width 121 height 10
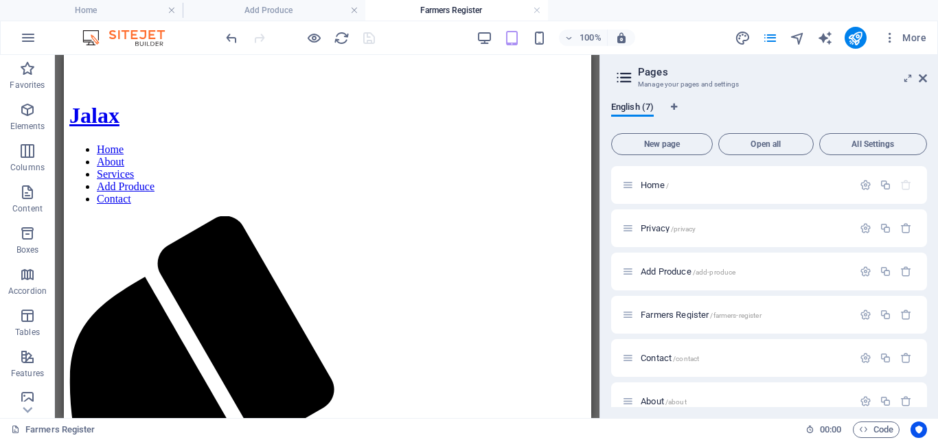
scroll to position [336, 0]
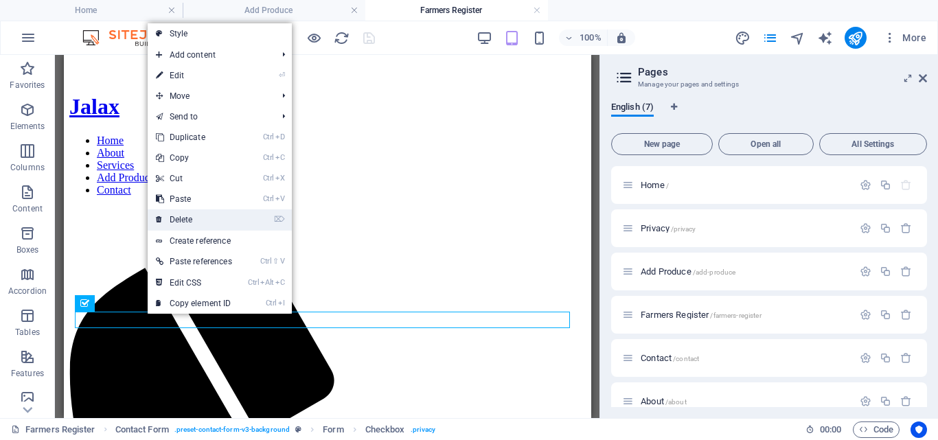
click at [178, 217] on link "⌦ Delete" at bounding box center [194, 219] width 93 height 21
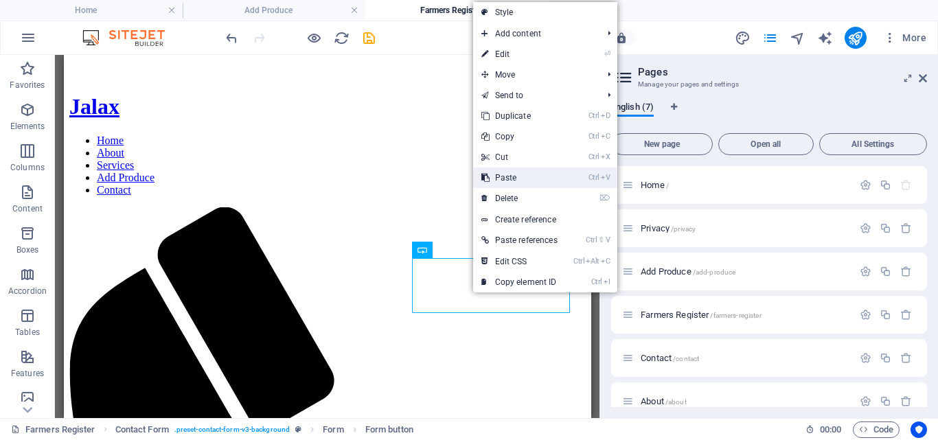
click at [511, 177] on link "Ctrl V Paste" at bounding box center [519, 178] width 93 height 21
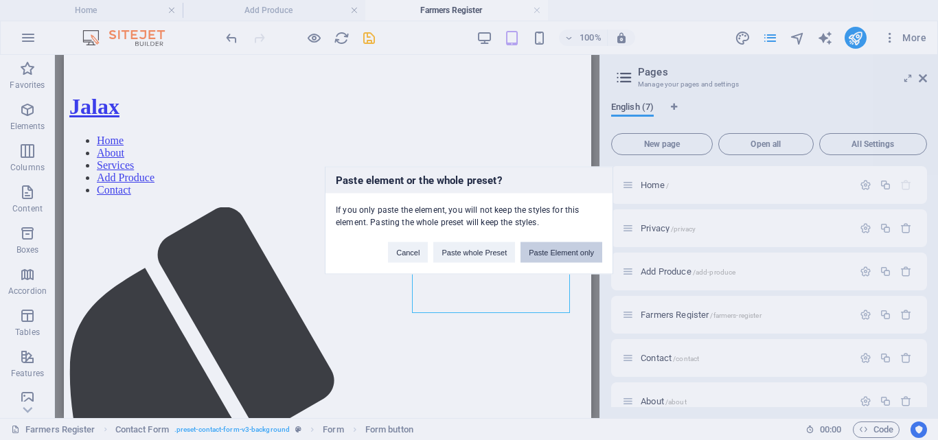
click at [554, 253] on button "Paste Element only" at bounding box center [561, 252] width 82 height 21
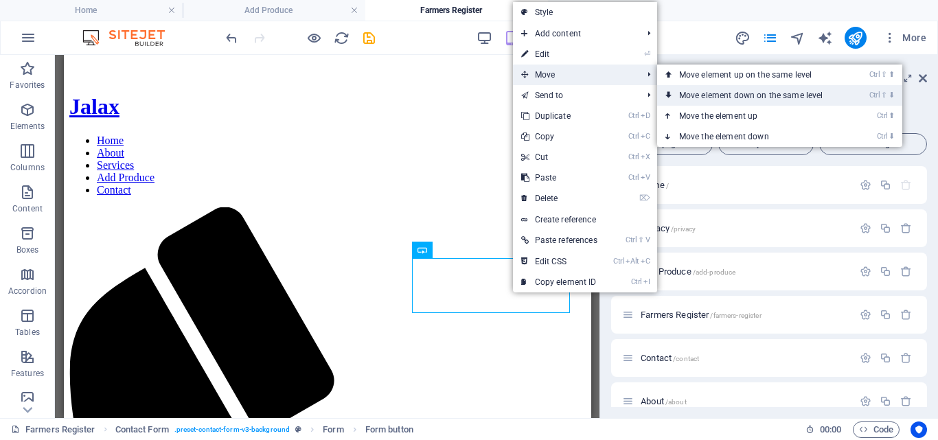
click at [698, 89] on link "Ctrl ⇧ ⬇ Move element down on the same level" at bounding box center [754, 95] width 194 height 21
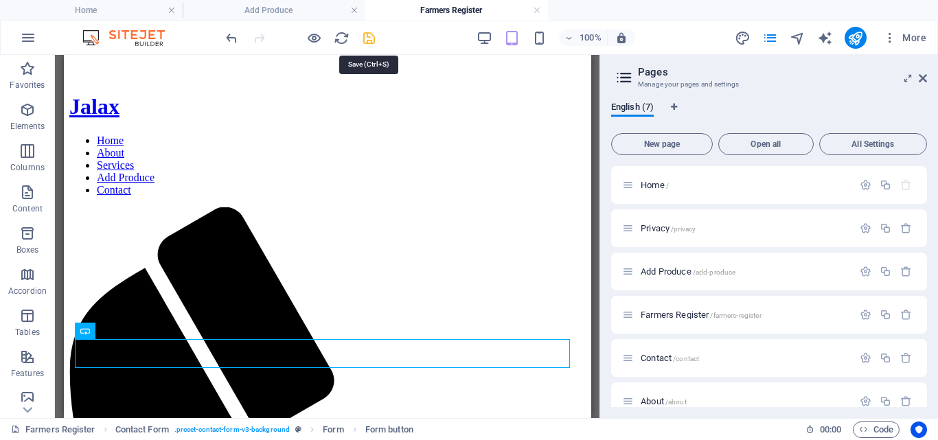
click at [368, 38] on icon "save" at bounding box center [369, 38] width 16 height 16
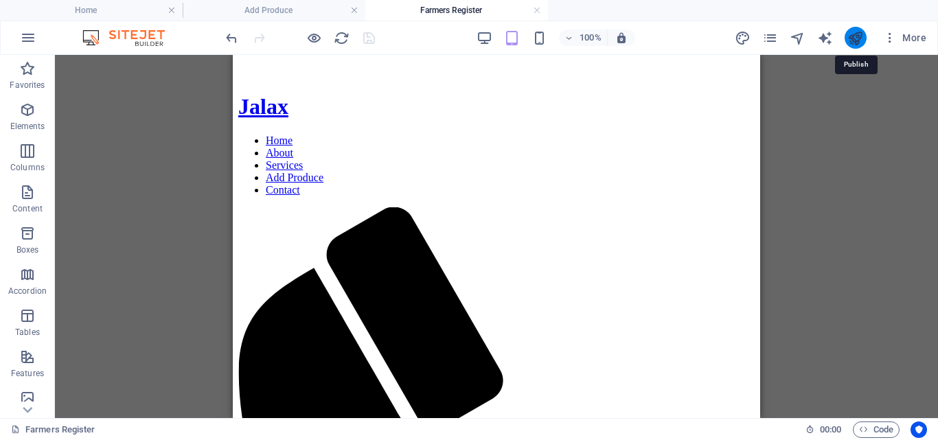
click at [852, 36] on icon "publish" at bounding box center [855, 38] width 16 height 16
